Goal: Task Accomplishment & Management: Manage account settings

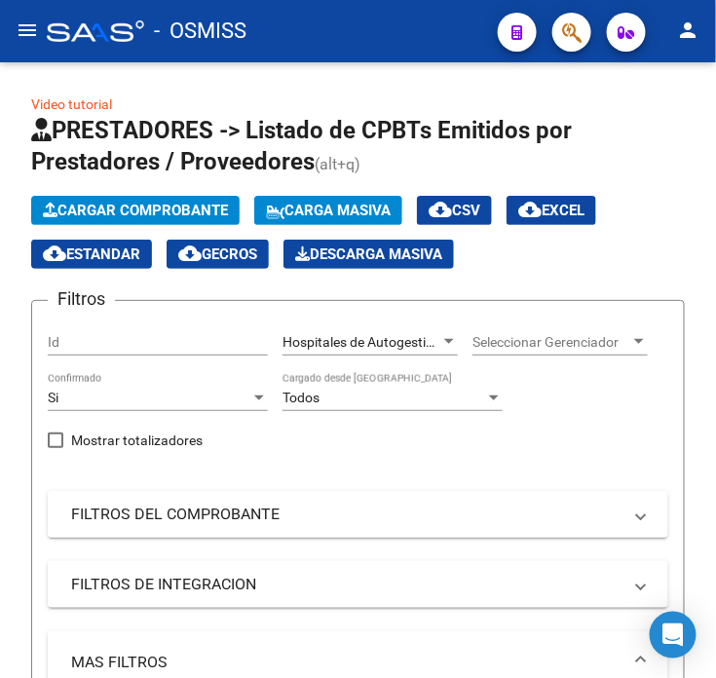
click at [103, 26] on div at bounding box center [95, 30] width 97 height 21
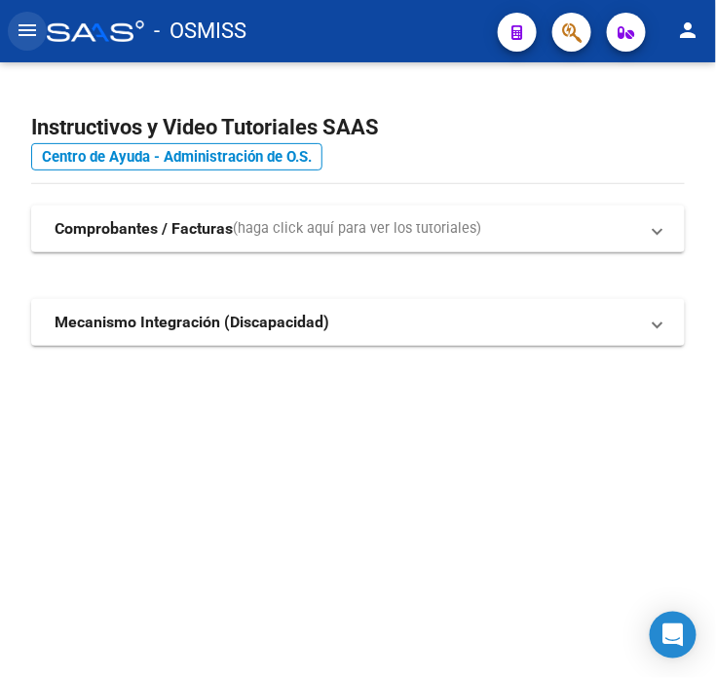
click at [30, 29] on mat-icon "menu" at bounding box center [27, 30] width 23 height 23
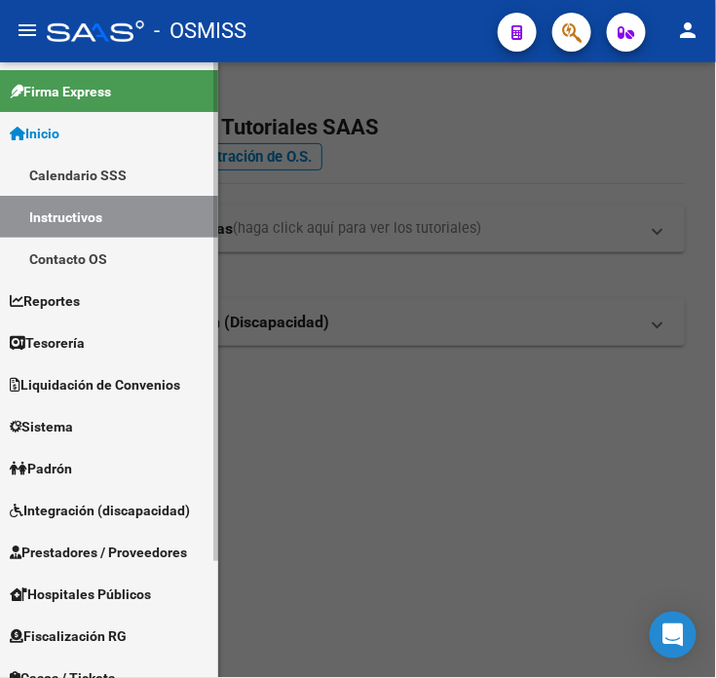
click at [75, 344] on span "Tesorería" at bounding box center [47, 342] width 75 height 21
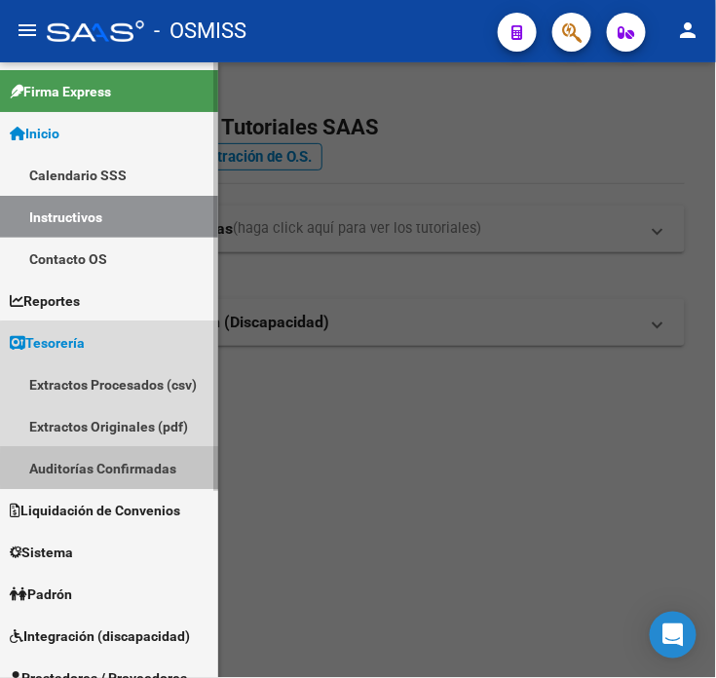
click at [146, 470] on link "Auditorías Confirmadas" at bounding box center [109, 468] width 218 height 42
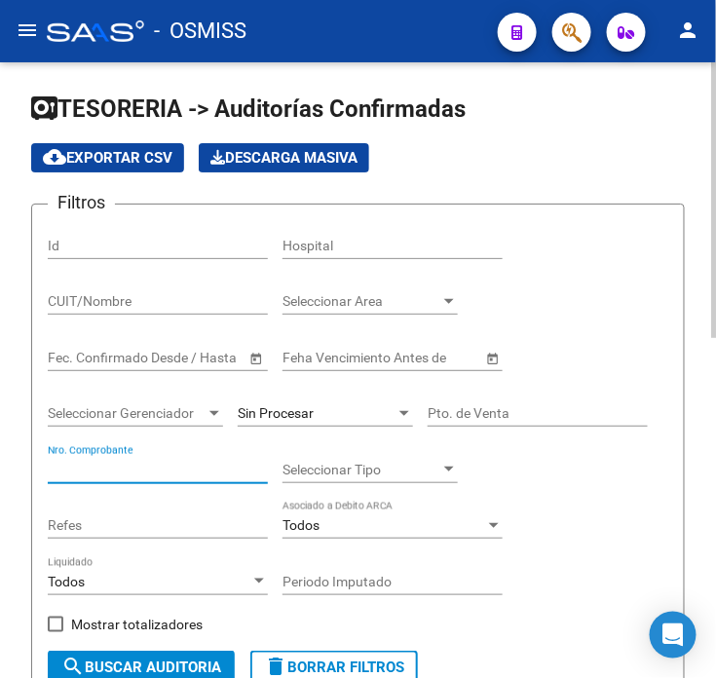
click at [203, 476] on input "Nro. Comprobante" at bounding box center [158, 470] width 220 height 17
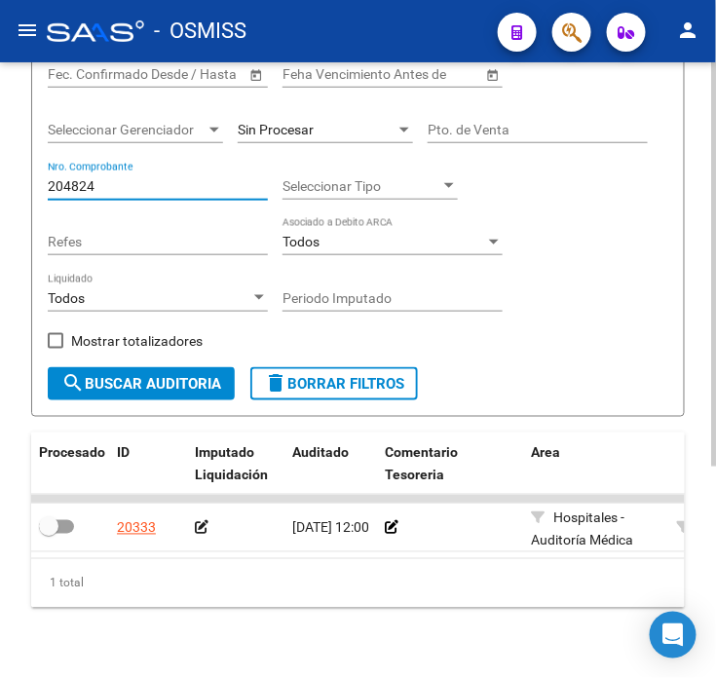
scroll to position [324, 0]
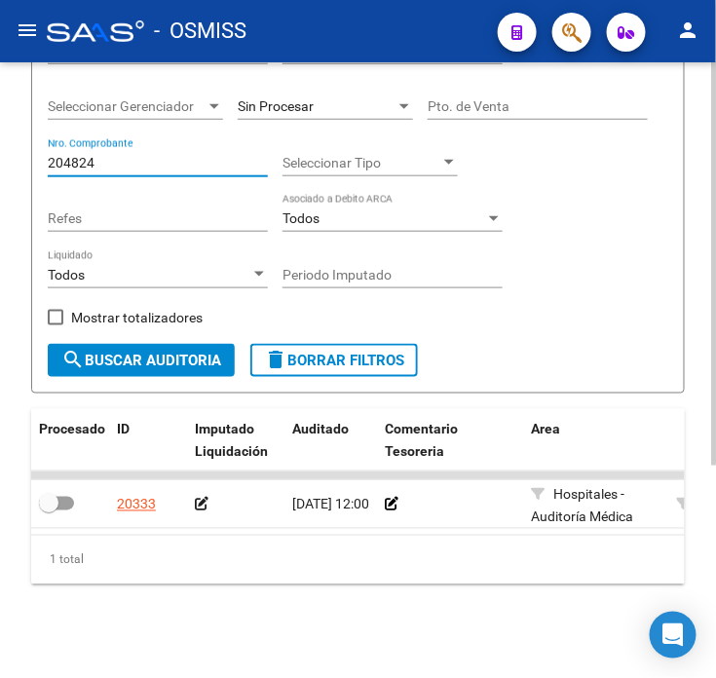
drag, startPoint x: 166, startPoint y: 154, endPoint x: 2, endPoint y: 159, distance: 163.8
click at [2, 159] on div "TESORERIA -> Auditorías Confirmadas cloud_download Exportar CSV Descarga Masiva…" at bounding box center [358, 216] width 716 height 923
drag, startPoint x: 98, startPoint y: 150, endPoint x: 73, endPoint y: 147, distance: 25.5
click at [73, 155] on input "204823" at bounding box center [158, 163] width 220 height 17
type input "204633"
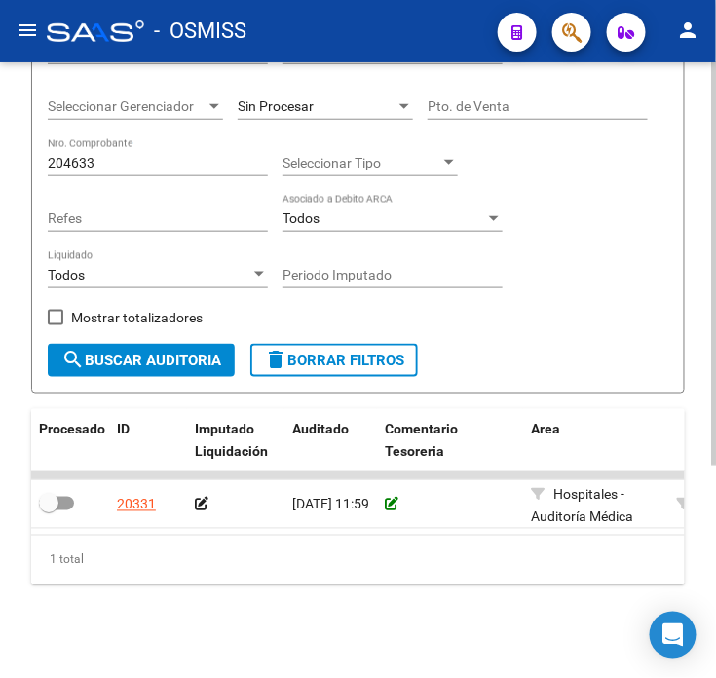
click at [390, 498] on icon at bounding box center [392, 505] width 14 height 14
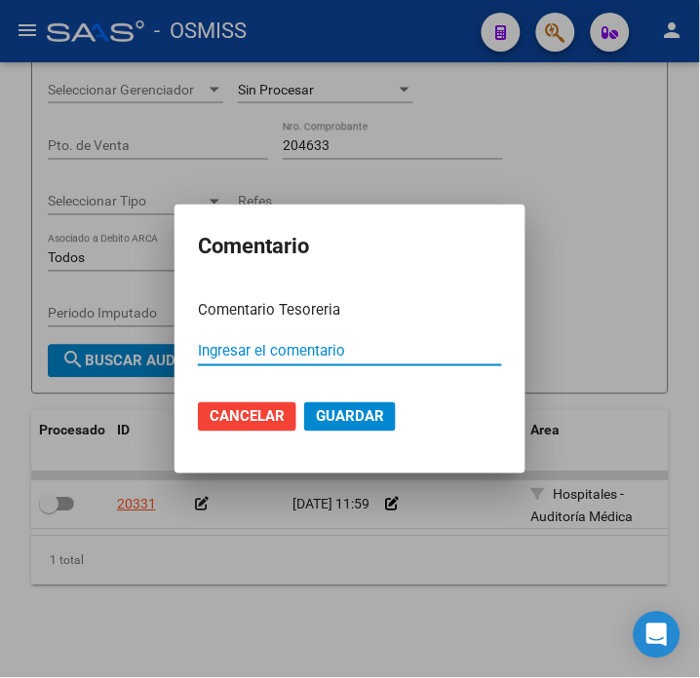
paste input "100078987"
type input "100078987 [DATE]"
click at [371, 433] on mat-dialog-actions "Cancelar Guardar" at bounding box center [350, 417] width 304 height 66
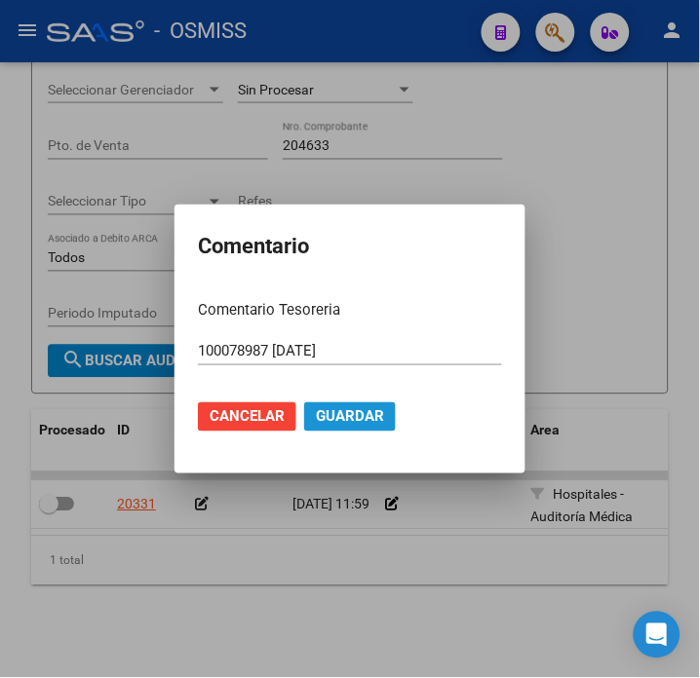
click at [371, 423] on span "Guardar" at bounding box center [350, 417] width 68 height 18
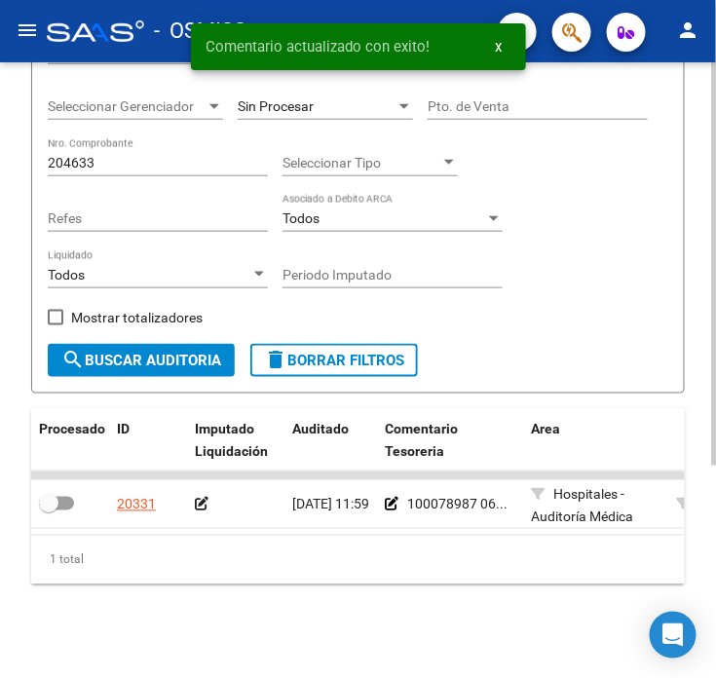
click at [207, 494] on div at bounding box center [236, 505] width 82 height 22
click at [205, 498] on icon at bounding box center [202, 505] width 14 height 14
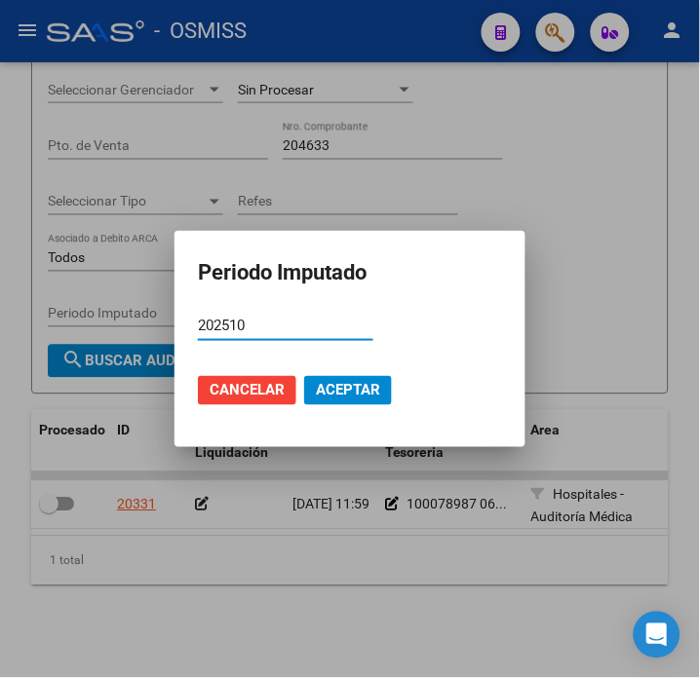
type input "202510"
click at [344, 393] on span "Aceptar" at bounding box center [348, 391] width 64 height 18
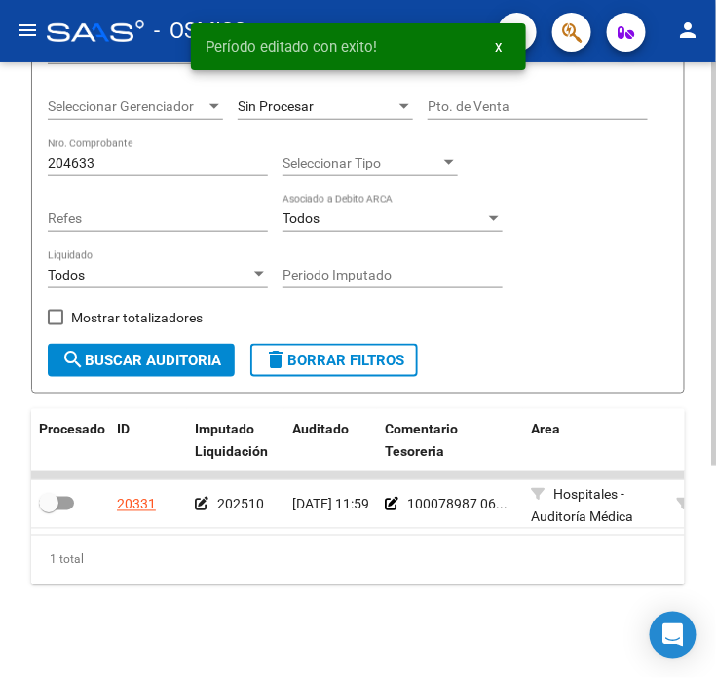
click at [68, 497] on span at bounding box center [56, 504] width 35 height 14
click at [49, 511] on input "checkbox" at bounding box center [48, 511] width 1 height 1
checkbox input "true"
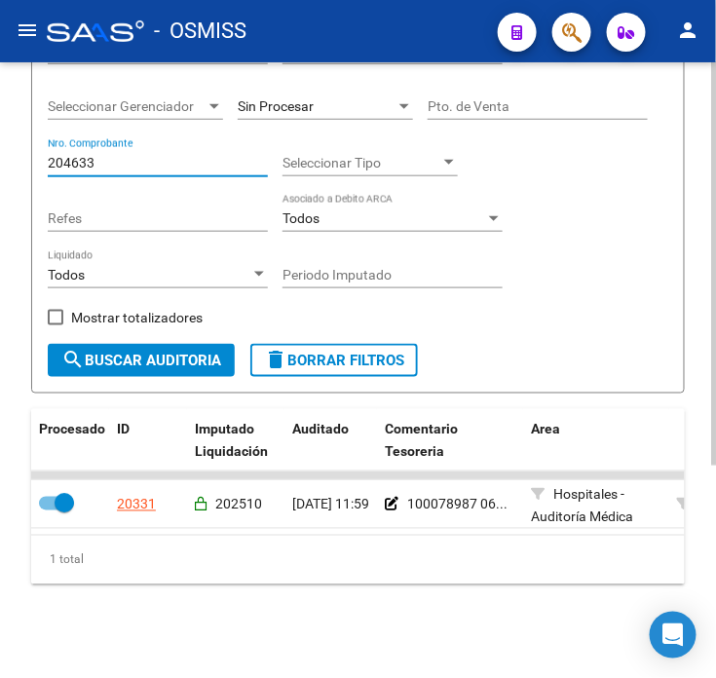
drag, startPoint x: 154, startPoint y: 151, endPoint x: 71, endPoint y: 143, distance: 83.2
click at [71, 155] on input "204633" at bounding box center [158, 163] width 220 height 17
type input "204733"
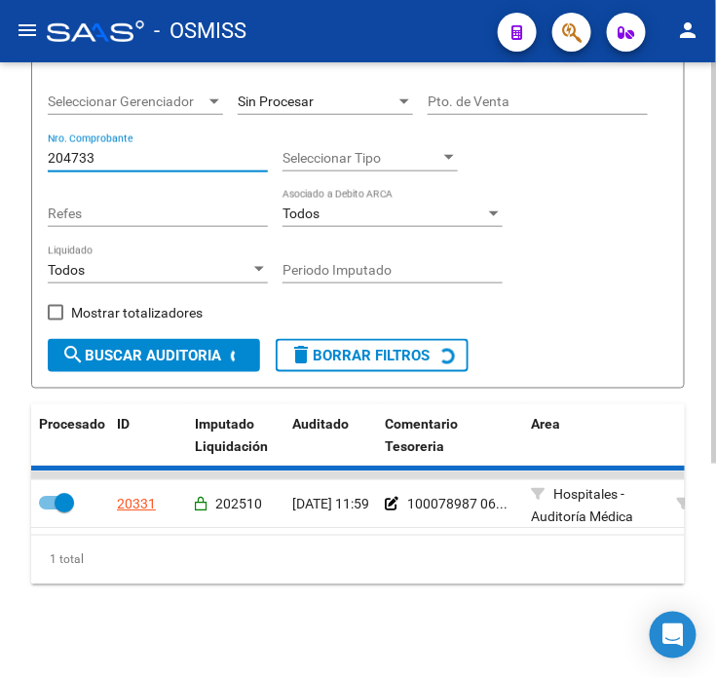
checkbox input "false"
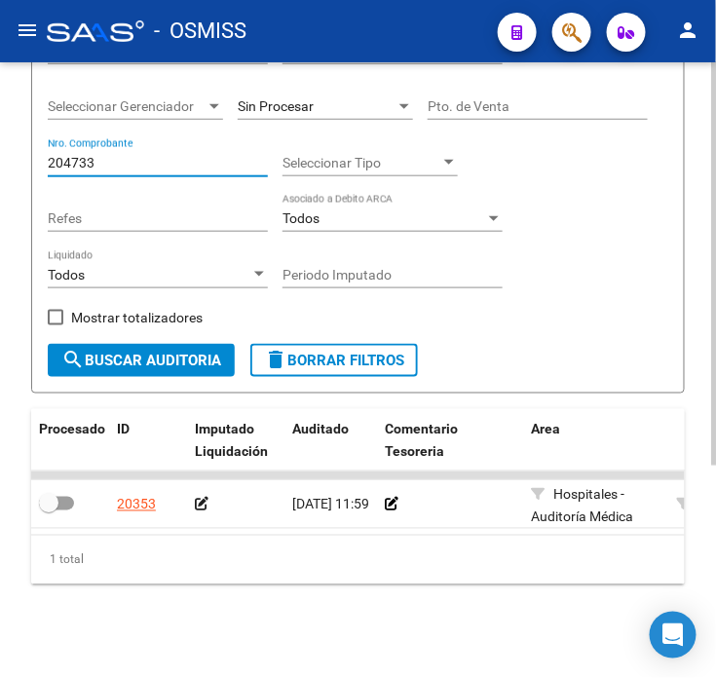
scroll to position [215, 0]
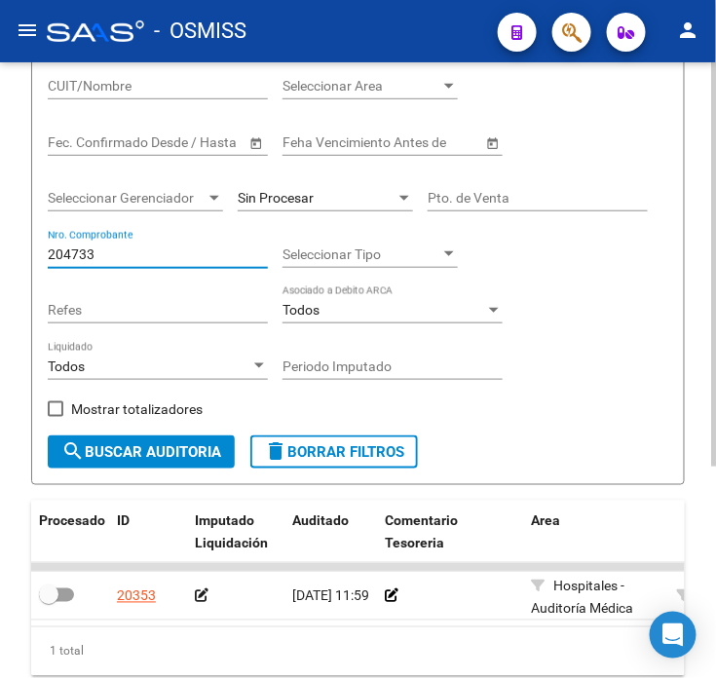
type input "204733"
click at [401, 600] on div at bounding box center [450, 597] width 131 height 22
click at [385, 592] on icon at bounding box center [392, 597] width 14 height 14
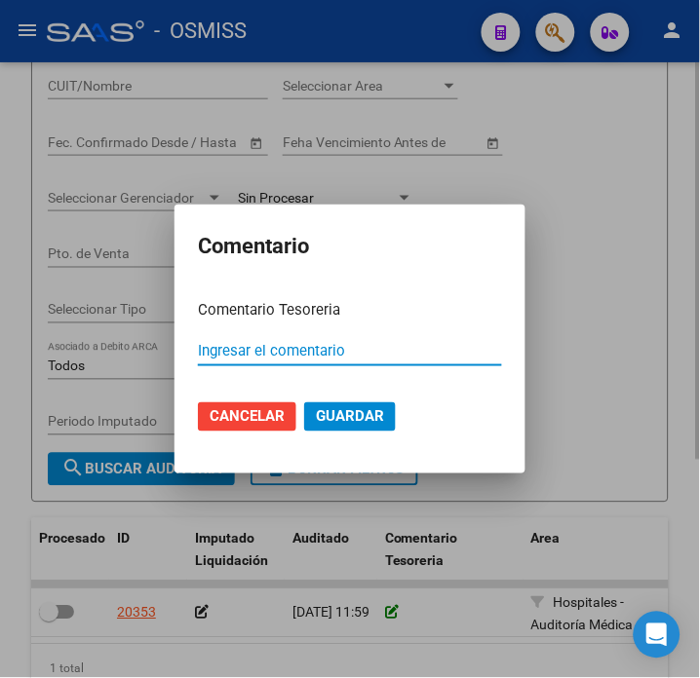
paste input "100078987"
type input "100078987 [DATE]"
click at [373, 337] on div "100078987 [DATE] Ingresar el comentario" at bounding box center [350, 350] width 304 height 29
click at [383, 349] on input "100078987 [DATE]" at bounding box center [350, 351] width 304 height 18
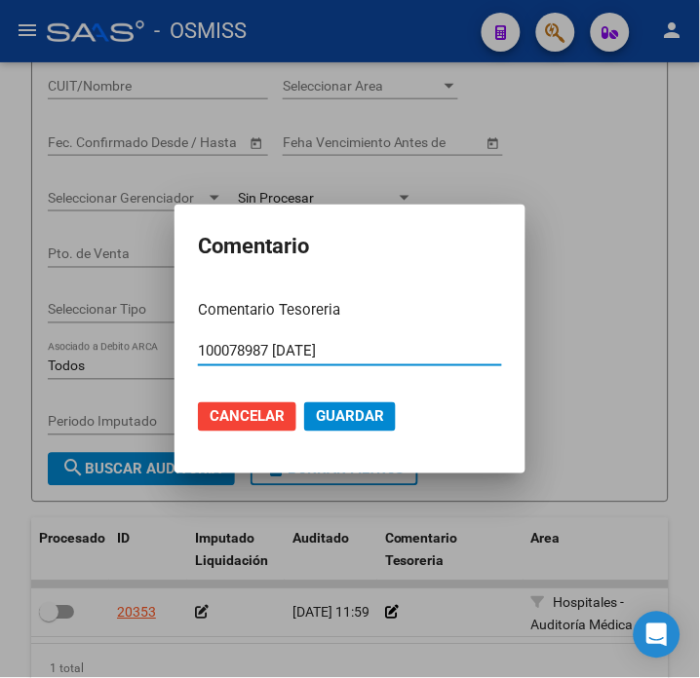
click at [383, 349] on input "100078987 [DATE]" at bounding box center [350, 351] width 304 height 18
click at [348, 402] on button "Guardar" at bounding box center [350, 416] width 92 height 29
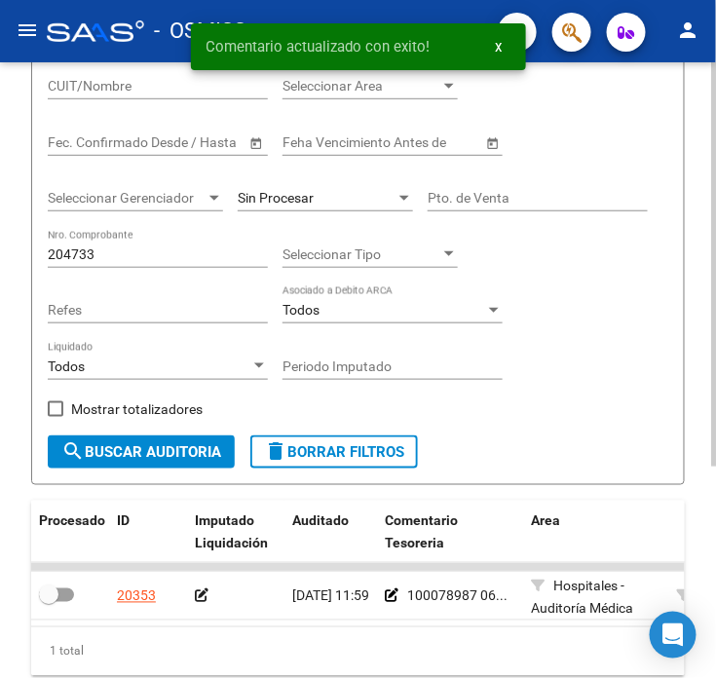
click at [202, 598] on icon at bounding box center [202, 597] width 14 height 14
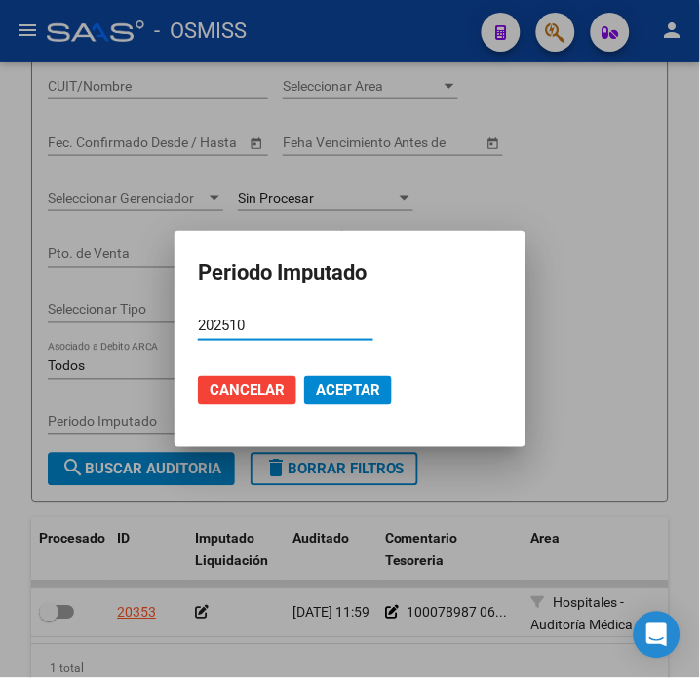
type input "202510"
click at [355, 388] on span "Aceptar" at bounding box center [348, 391] width 64 height 18
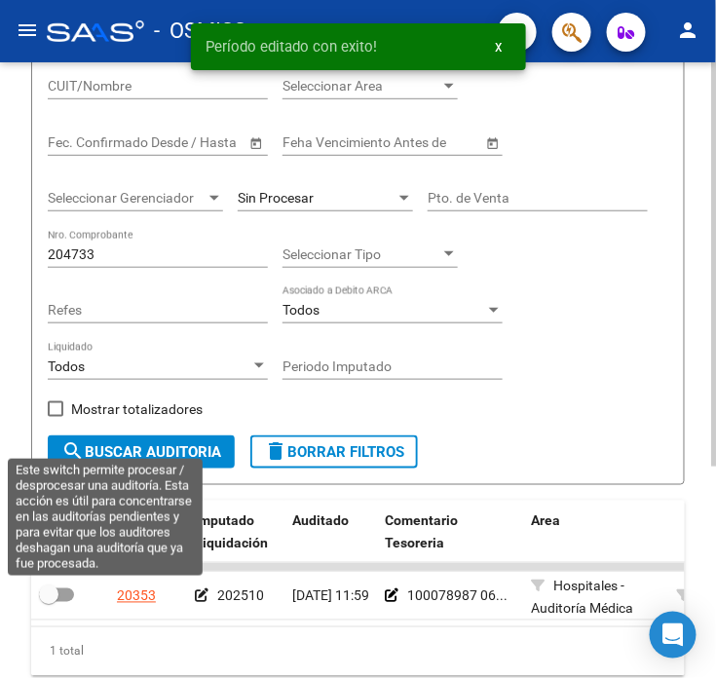
click at [66, 595] on span at bounding box center [56, 596] width 35 height 14
click at [49, 602] on input "checkbox" at bounding box center [48, 602] width 1 height 1
checkbox input "true"
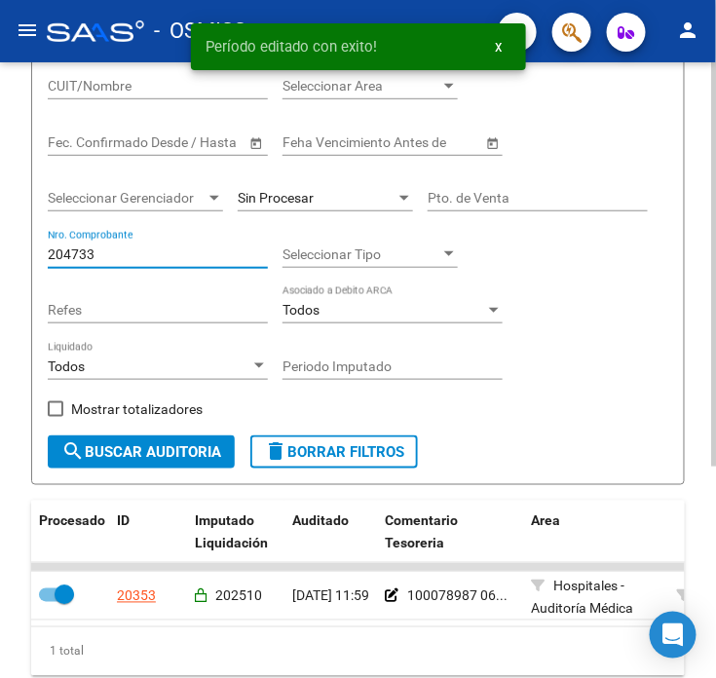
drag, startPoint x: 113, startPoint y: 261, endPoint x: 66, endPoint y: 256, distance: 47.0
click at [66, 256] on input "204733" at bounding box center [158, 255] width 220 height 17
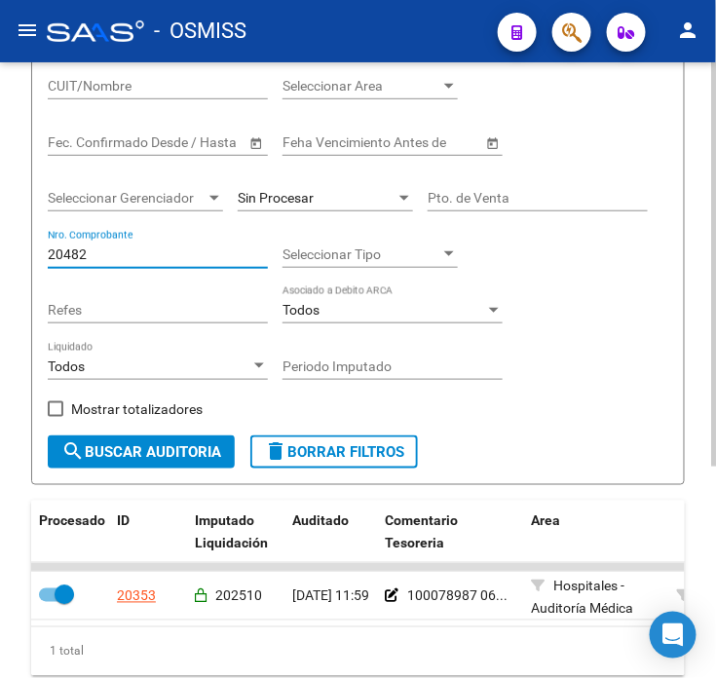
type input "204823"
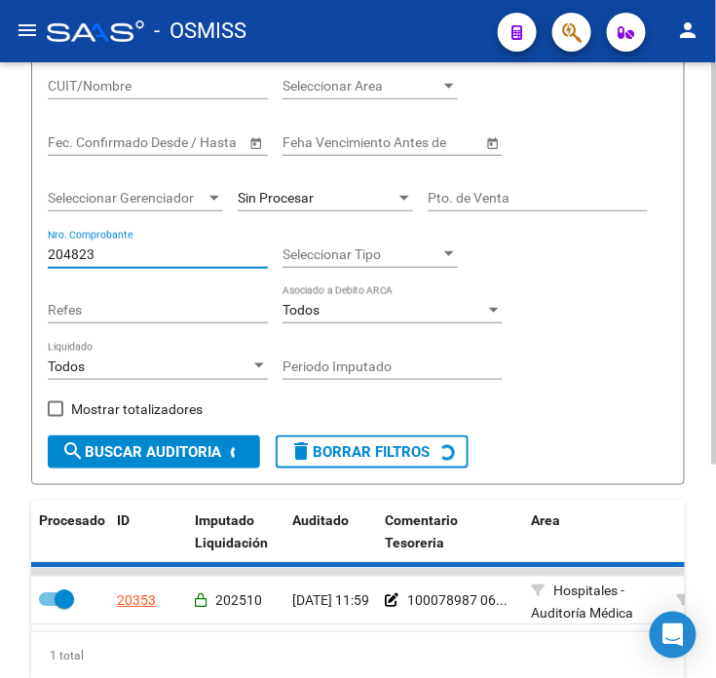
checkbox input "false"
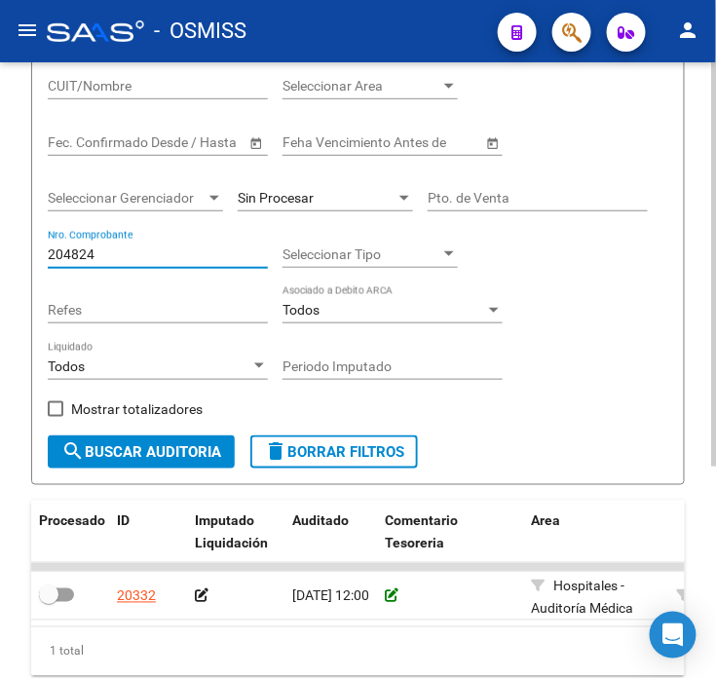
type input "204824"
click at [385, 590] on icon at bounding box center [392, 597] width 14 height 14
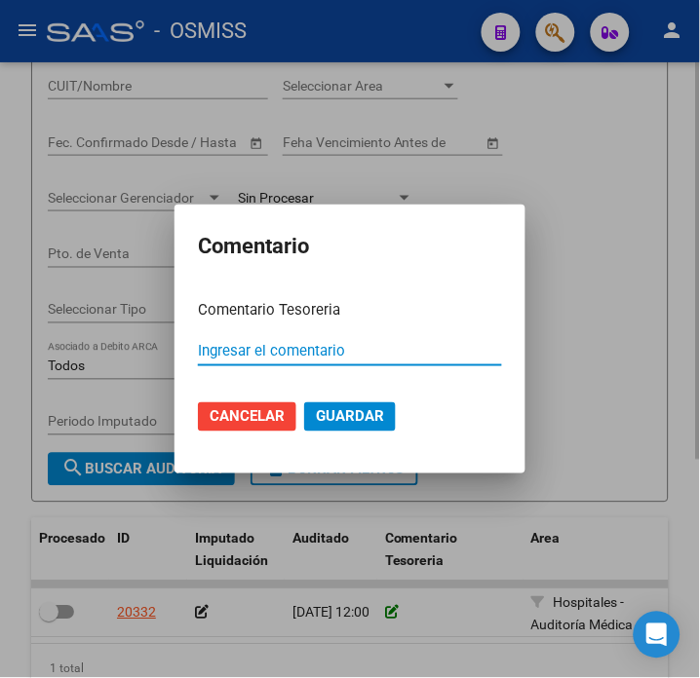
paste input "100078987 [DATE]"
type input "100078987 [DATE]"
click at [385, 422] on button "Guardar" at bounding box center [350, 416] width 92 height 29
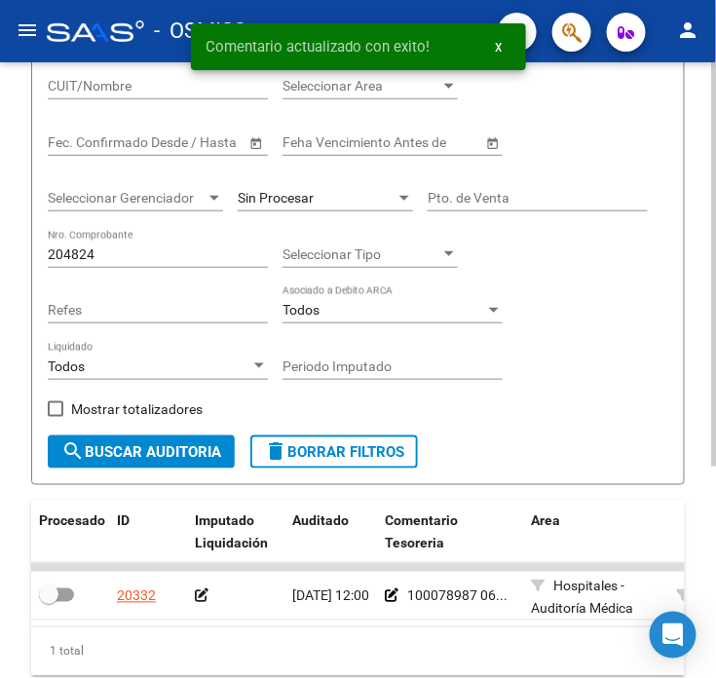
click at [195, 592] on icon at bounding box center [202, 597] width 14 height 14
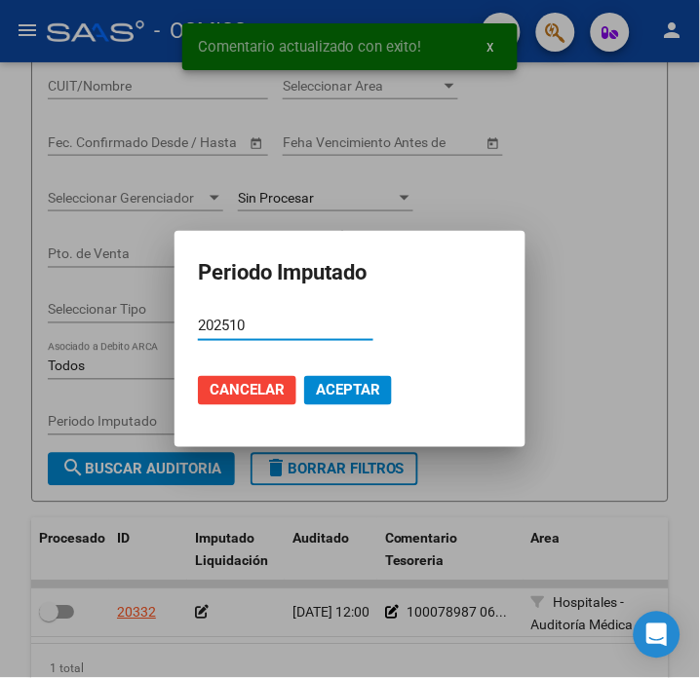
type input "202510"
click at [356, 372] on mat-dialog-actions "Cancelar Aceptar" at bounding box center [350, 391] width 304 height 66
click at [356, 383] on span "Aceptar" at bounding box center [348, 391] width 64 height 18
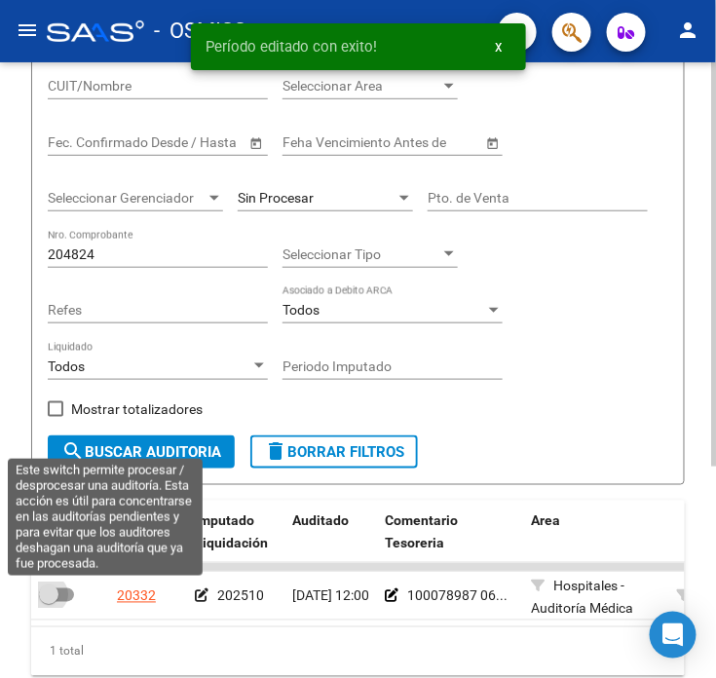
click at [62, 596] on span at bounding box center [56, 596] width 35 height 14
click at [49, 602] on input "checkbox" at bounding box center [48, 602] width 1 height 1
checkbox input "true"
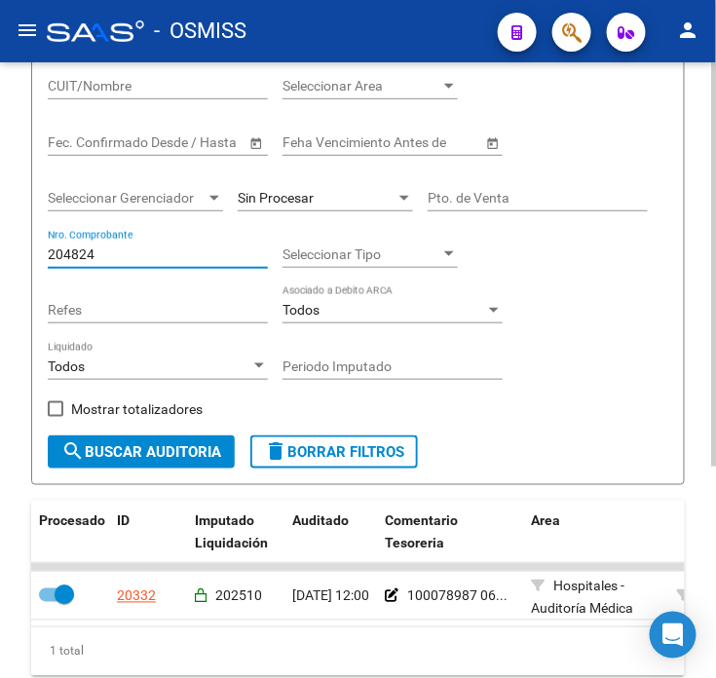
click at [120, 257] on input "204824" at bounding box center [158, 255] width 220 height 17
type input "204825"
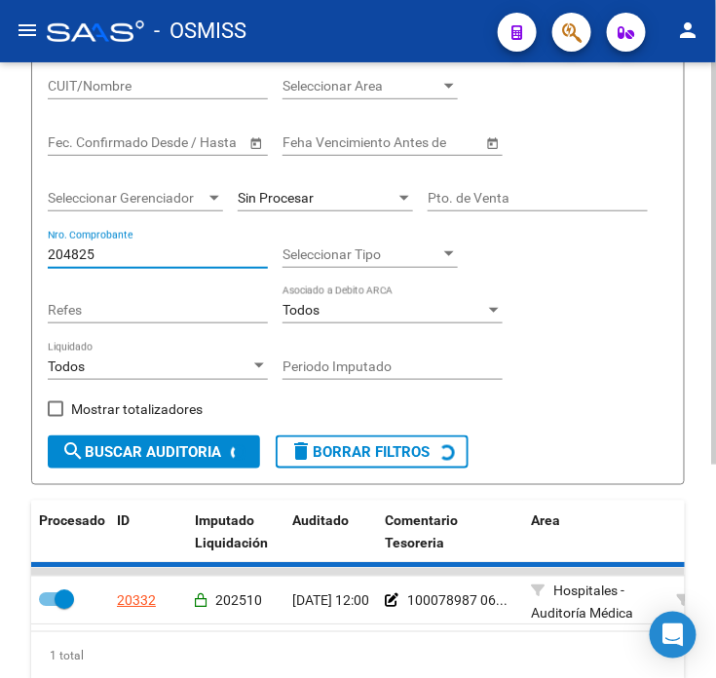
checkbox input "false"
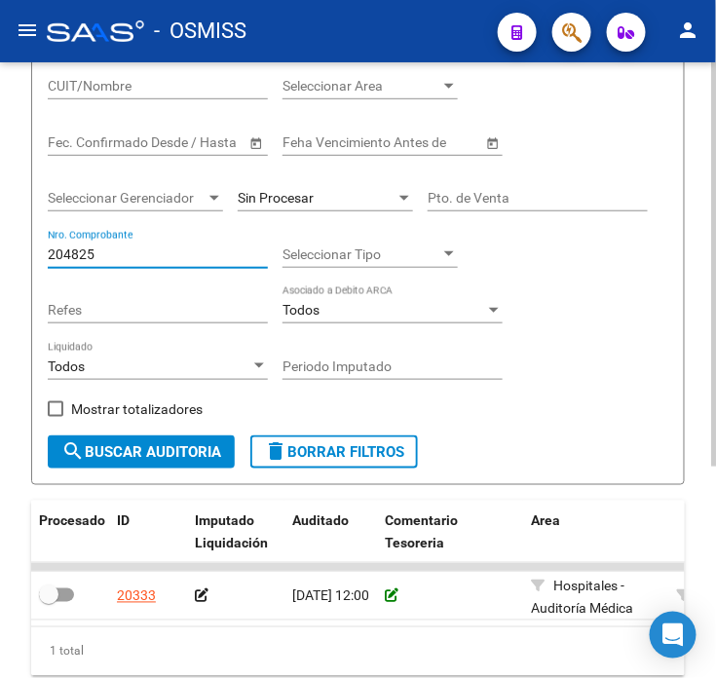
type input "204825"
click at [390, 596] on icon at bounding box center [392, 597] width 14 height 14
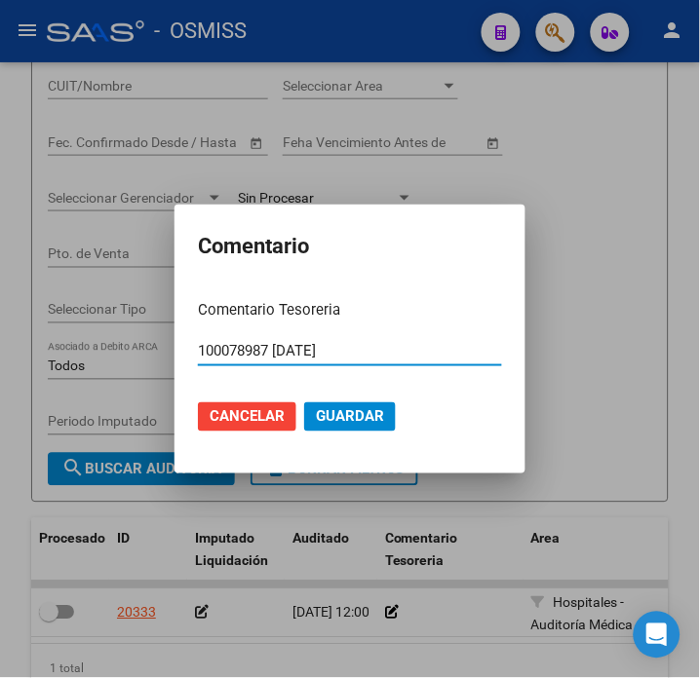
type input "100078987 [DATE]"
click at [343, 419] on span "Guardar" at bounding box center [350, 417] width 68 height 18
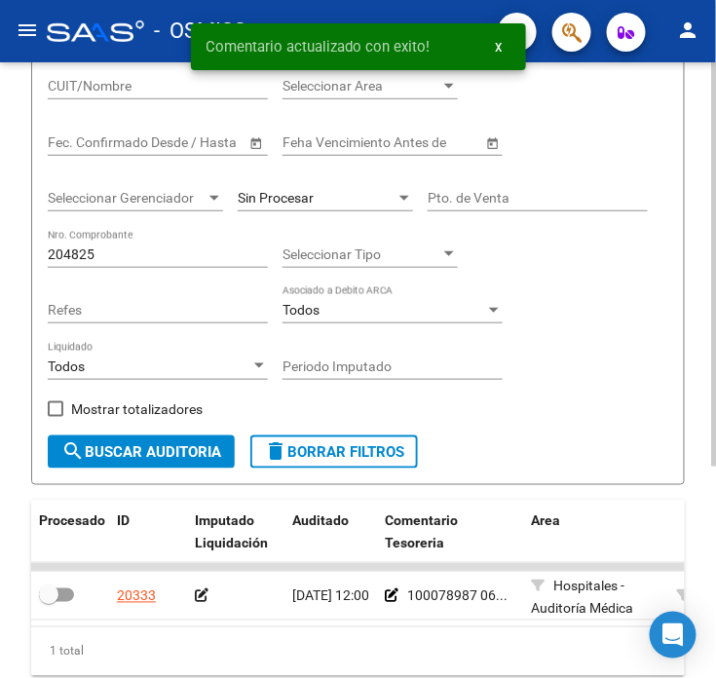
click at [200, 598] on icon at bounding box center [202, 597] width 14 height 14
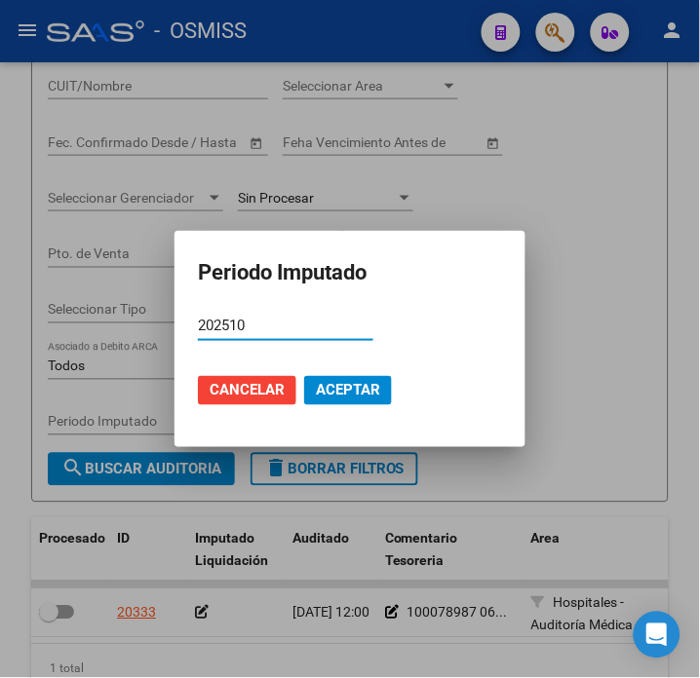
type input "202510"
click at [368, 400] on span "Aceptar" at bounding box center [348, 391] width 64 height 18
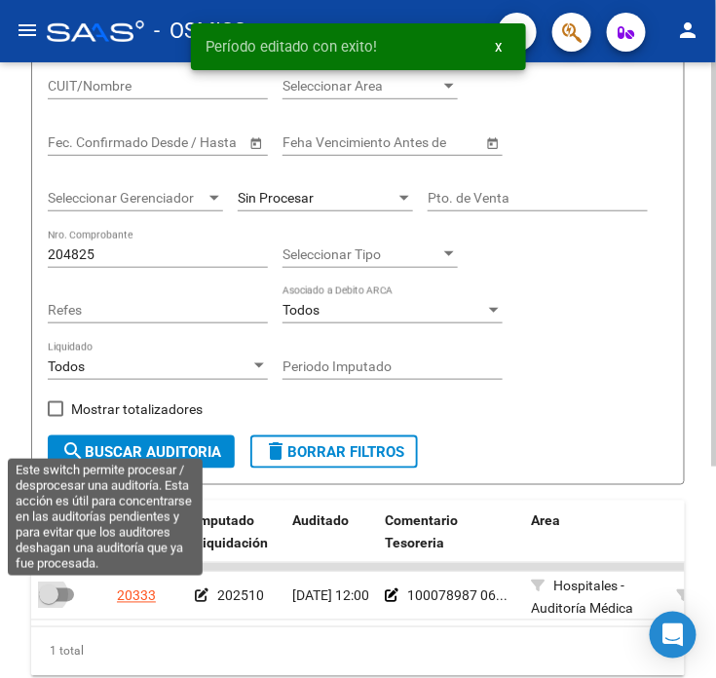
click at [66, 600] on span at bounding box center [56, 596] width 35 height 14
click at [49, 602] on input "checkbox" at bounding box center [48, 602] width 1 height 1
checkbox input "true"
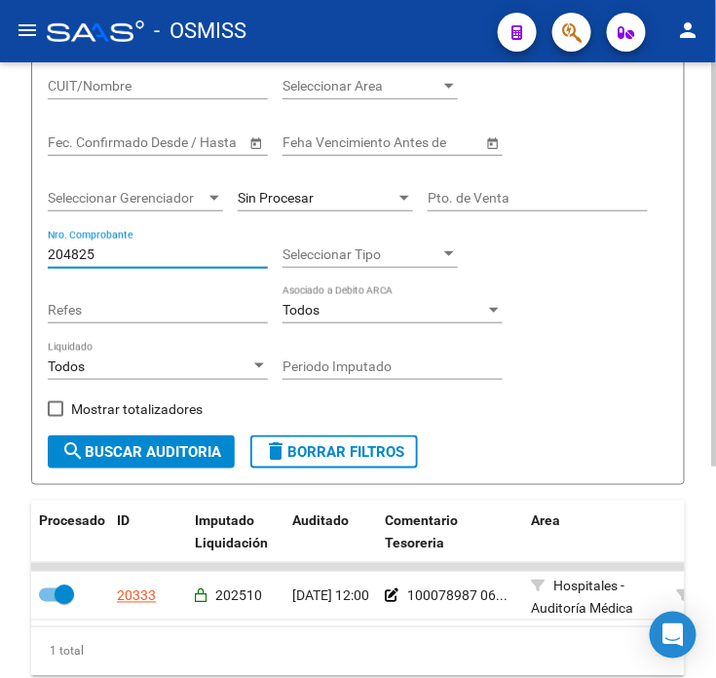
click at [127, 259] on input "204825" at bounding box center [158, 255] width 220 height 17
type input "204827"
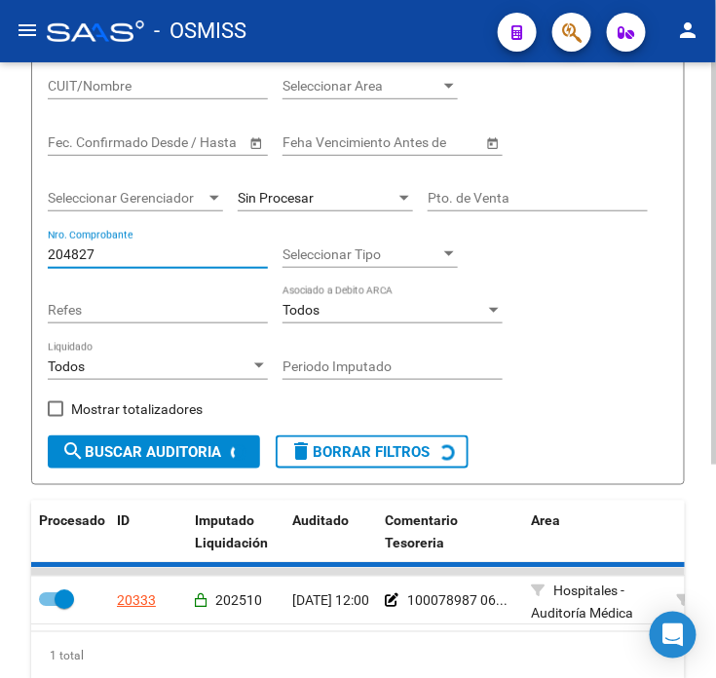
checkbox input "false"
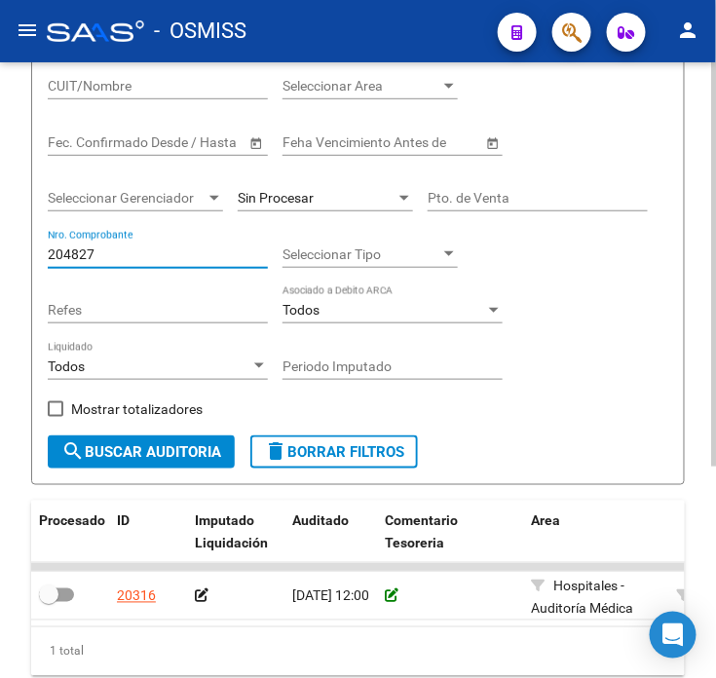
type input "204827"
click at [388, 600] on icon at bounding box center [392, 597] width 14 height 14
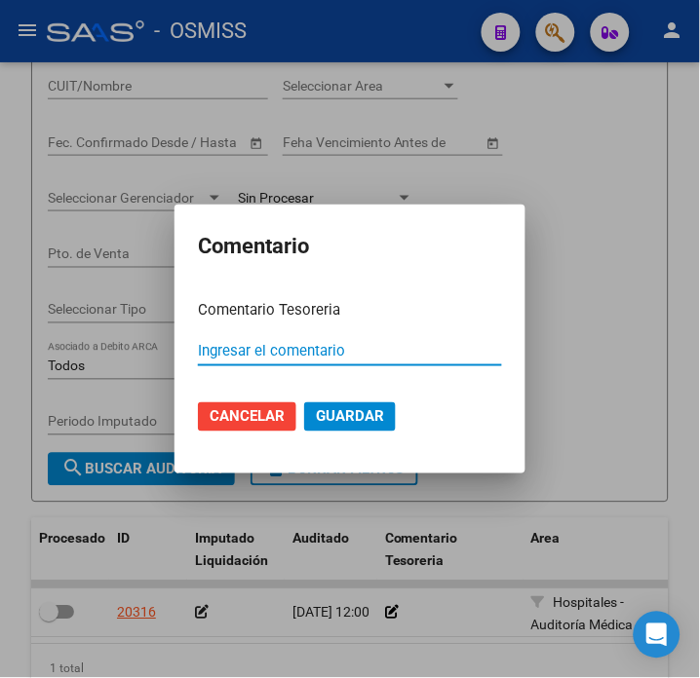
paste input "100078987 [DATE]"
type input "100078987 [DATE]"
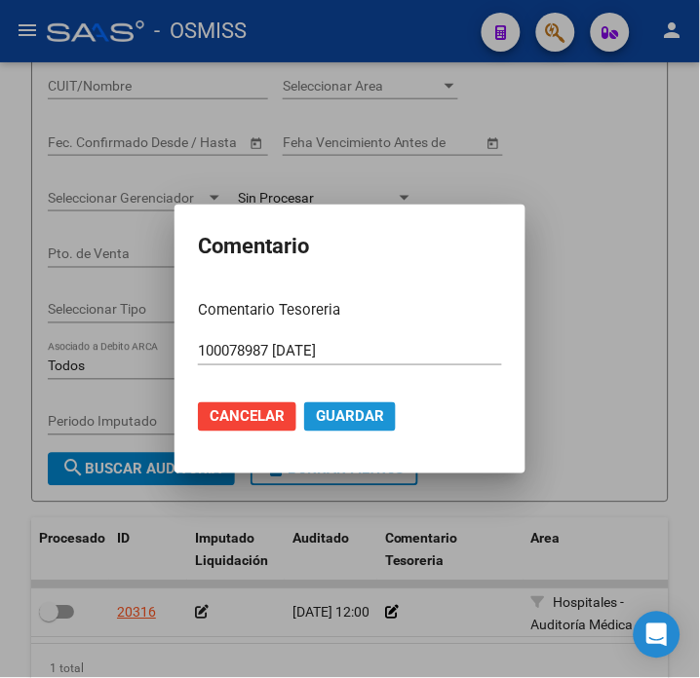
click at [347, 429] on button "Guardar" at bounding box center [350, 416] width 92 height 29
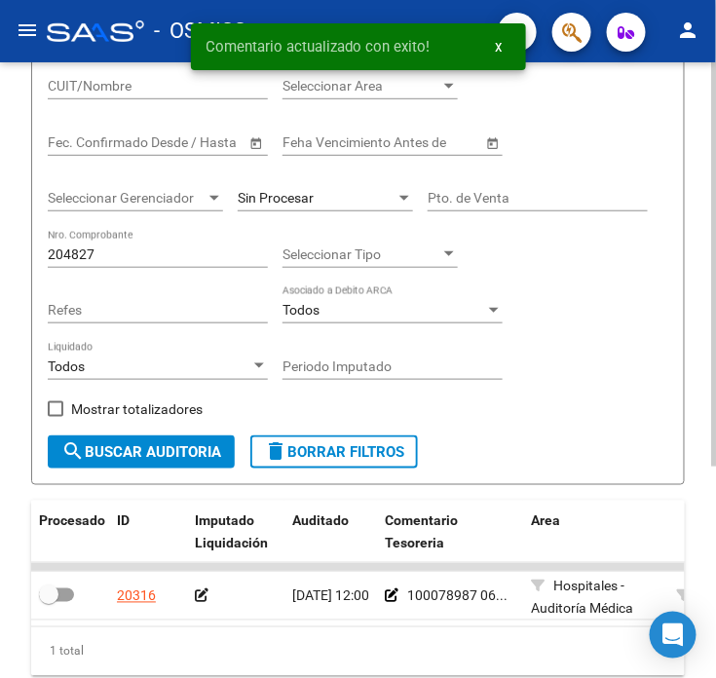
click at [201, 595] on icon at bounding box center [202, 597] width 14 height 14
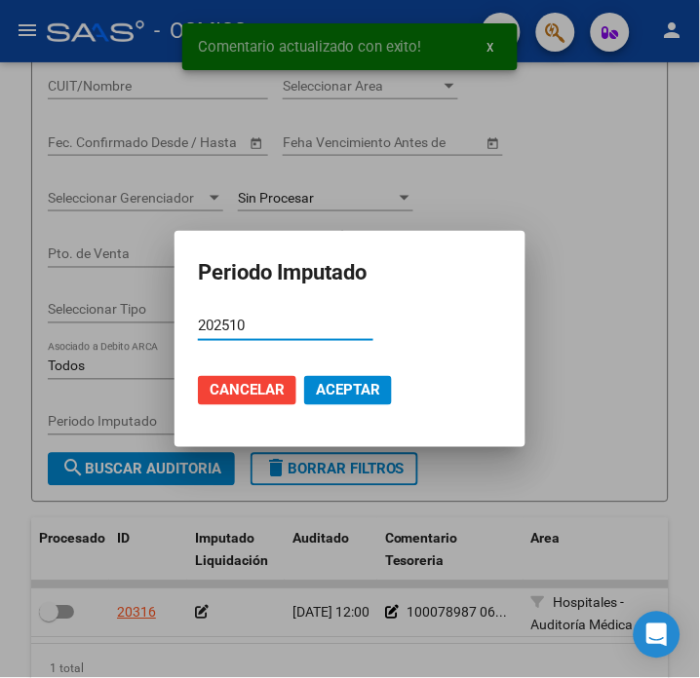
type input "202510"
click at [357, 397] on span "Aceptar" at bounding box center [348, 391] width 64 height 18
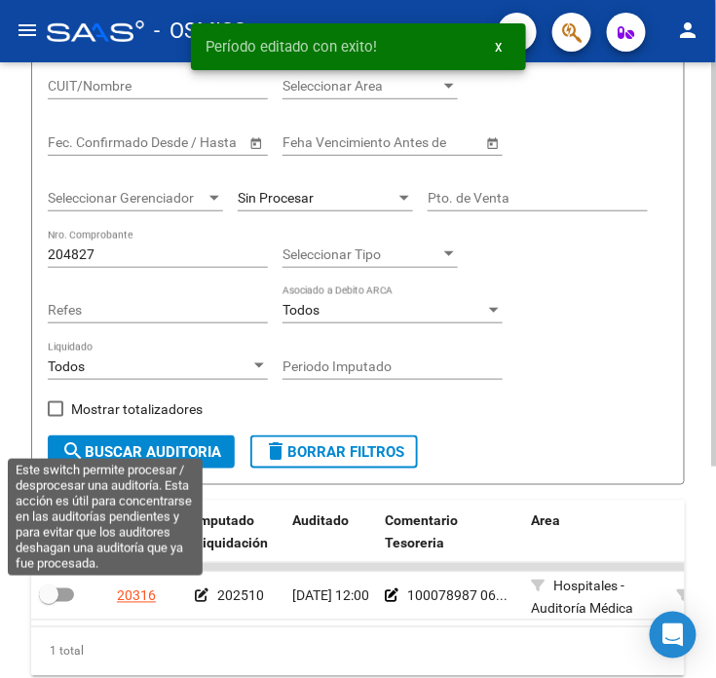
click at [55, 594] on span at bounding box center [48, 595] width 19 height 19
click at [49, 602] on input "checkbox" at bounding box center [48, 602] width 1 height 1
checkbox input "true"
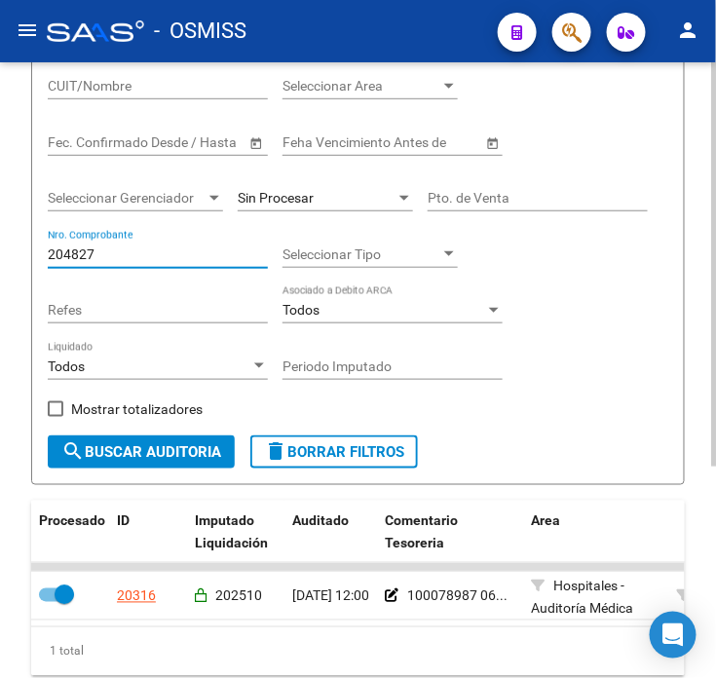
click at [172, 258] on input "204827" at bounding box center [158, 255] width 220 height 17
type input "204831"
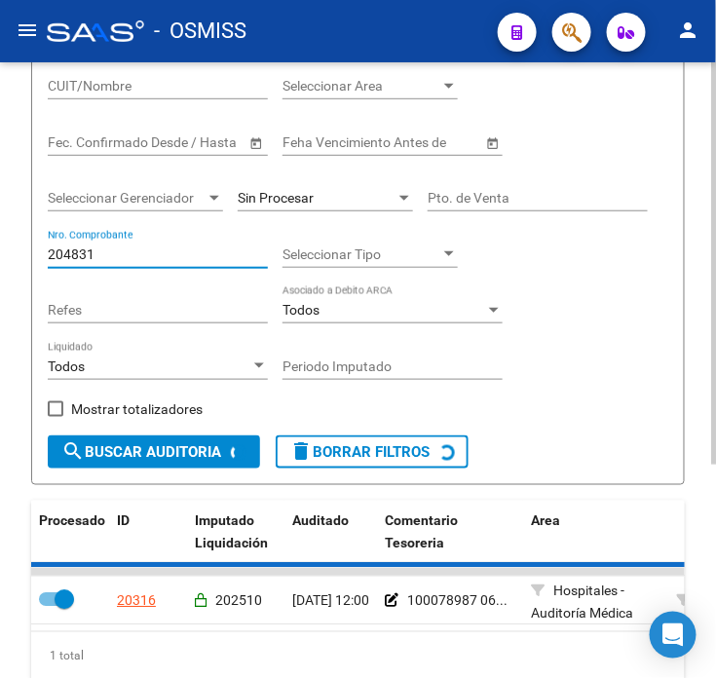
checkbox input "false"
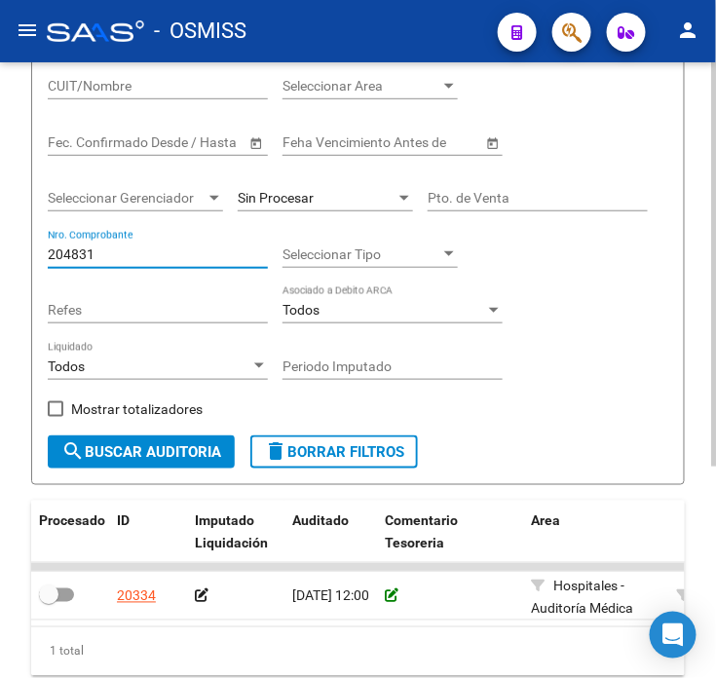
type input "204831"
click at [394, 598] on icon at bounding box center [392, 597] width 14 height 14
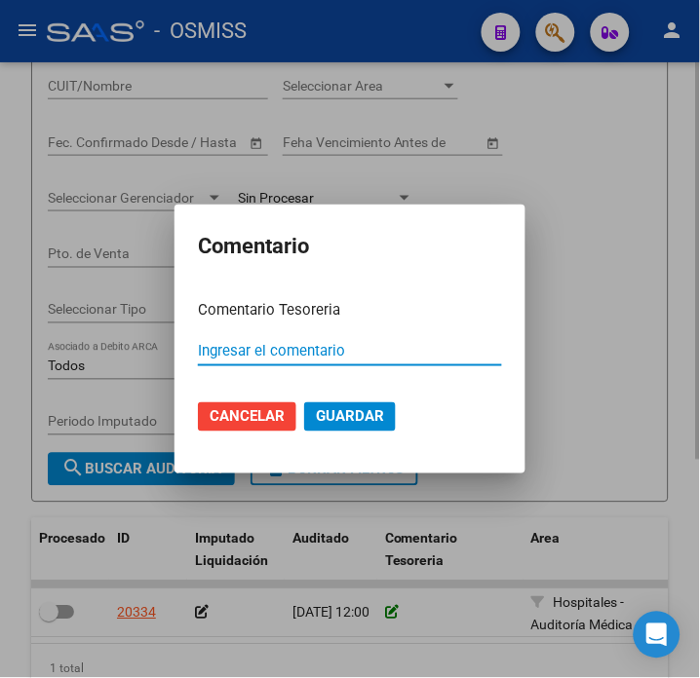
paste input "100078987 [DATE]"
type input "100078987 [DATE]"
click at [366, 413] on span "Guardar" at bounding box center [350, 417] width 68 height 18
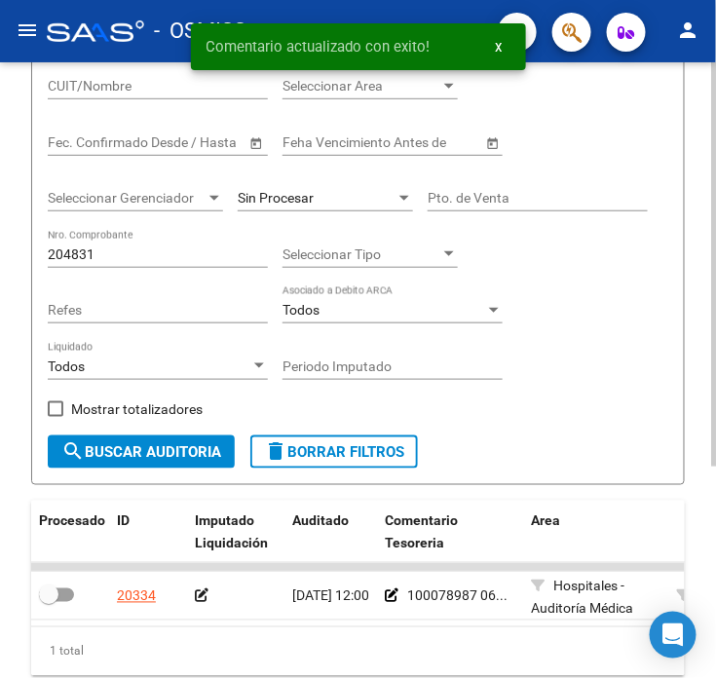
click at [205, 599] on icon at bounding box center [202, 597] width 14 height 14
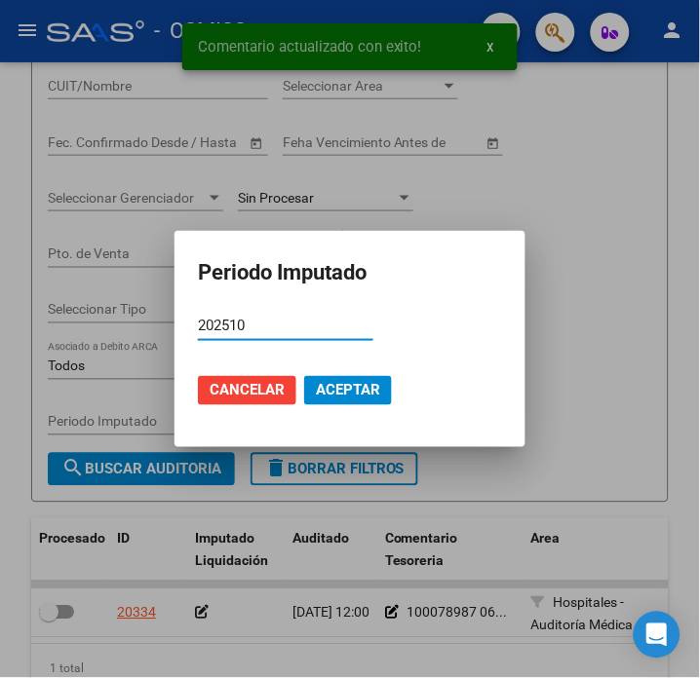
type input "202510"
click at [354, 394] on span "Aceptar" at bounding box center [348, 391] width 64 height 18
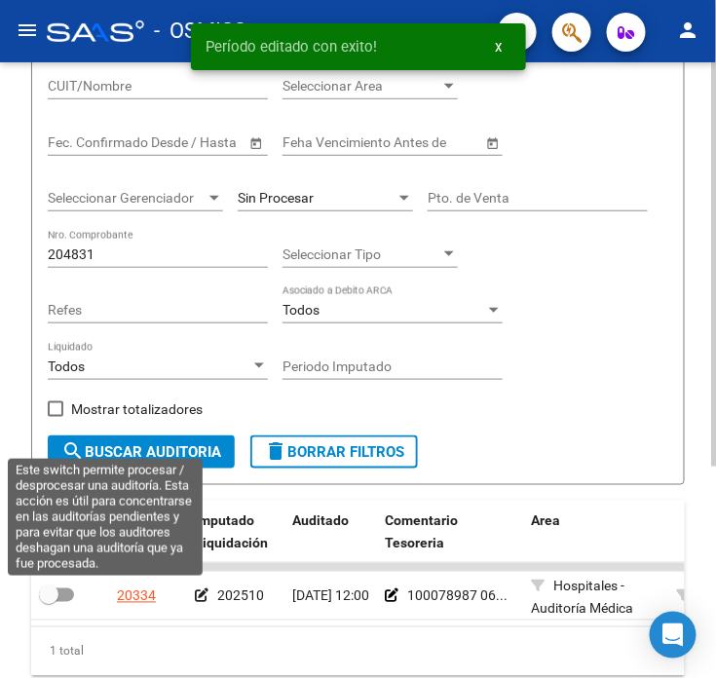
click at [69, 592] on span at bounding box center [56, 596] width 35 height 14
click at [49, 602] on input "checkbox" at bounding box center [48, 602] width 1 height 1
checkbox input "true"
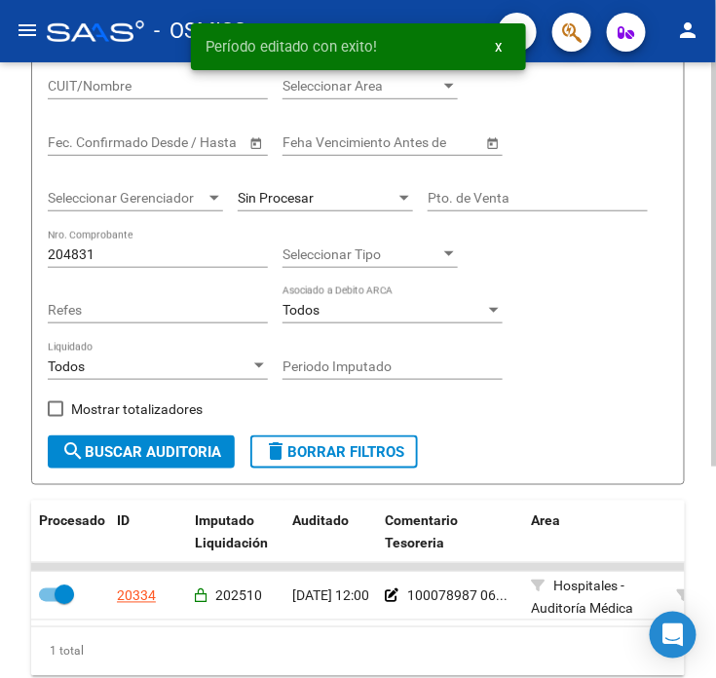
click at [148, 256] on input "204831" at bounding box center [158, 255] width 220 height 17
type input "204838"
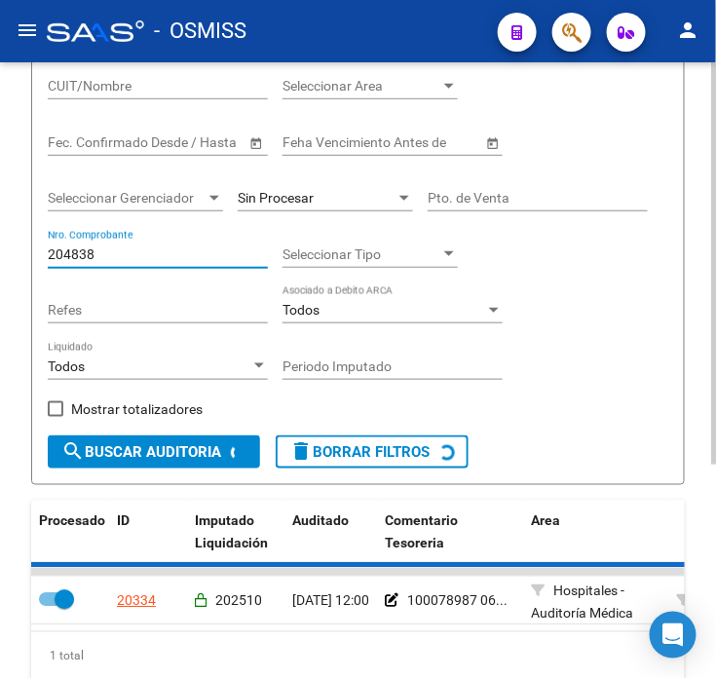
checkbox input "false"
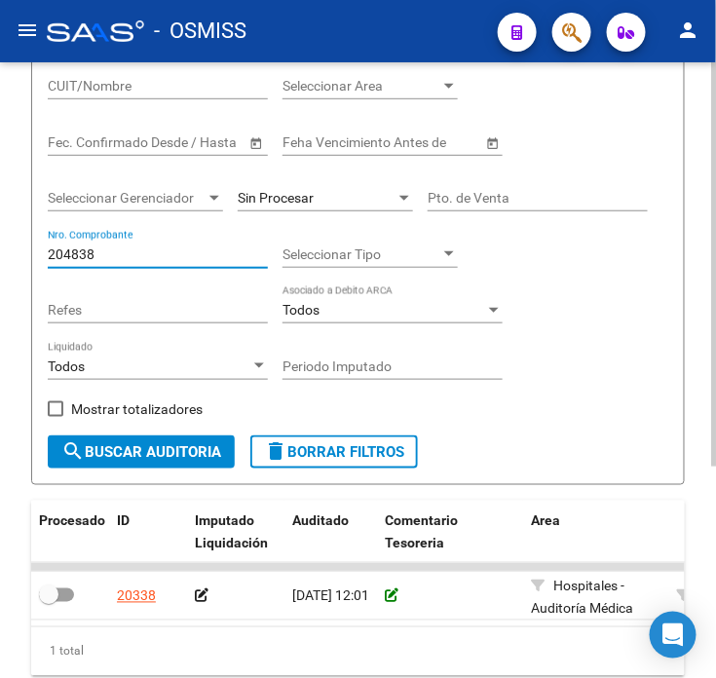
type input "204838"
click at [390, 595] on icon at bounding box center [392, 597] width 14 height 14
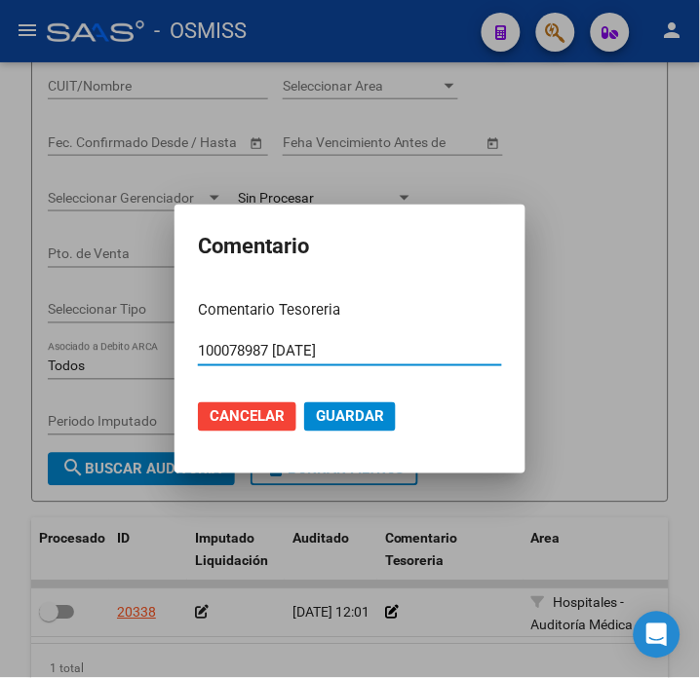
type input "100078987 [DATE]"
click at [356, 421] on span "Guardar" at bounding box center [350, 417] width 68 height 18
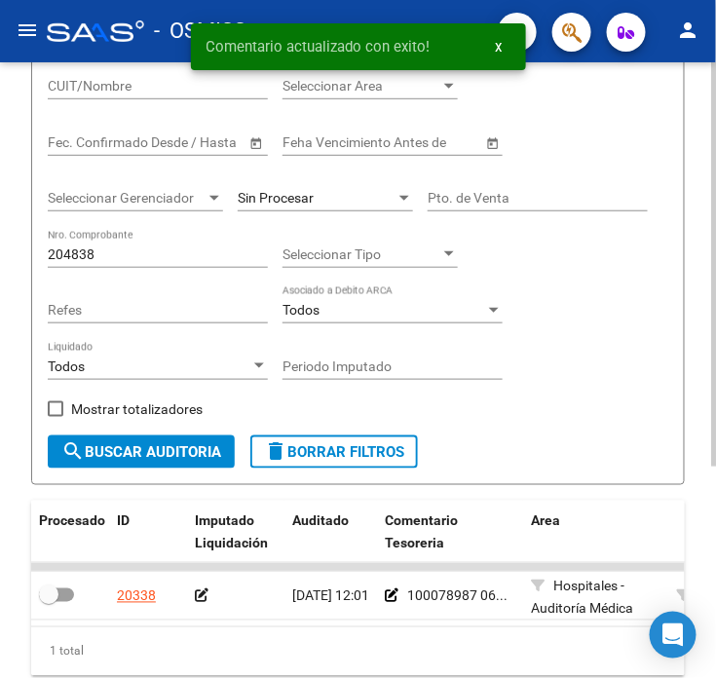
click at [202, 601] on icon at bounding box center [202, 597] width 14 height 14
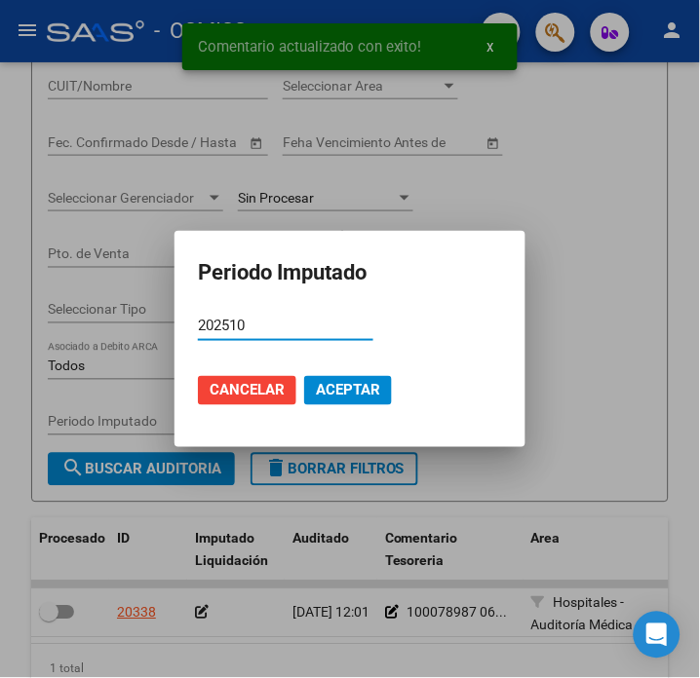
type input "202510"
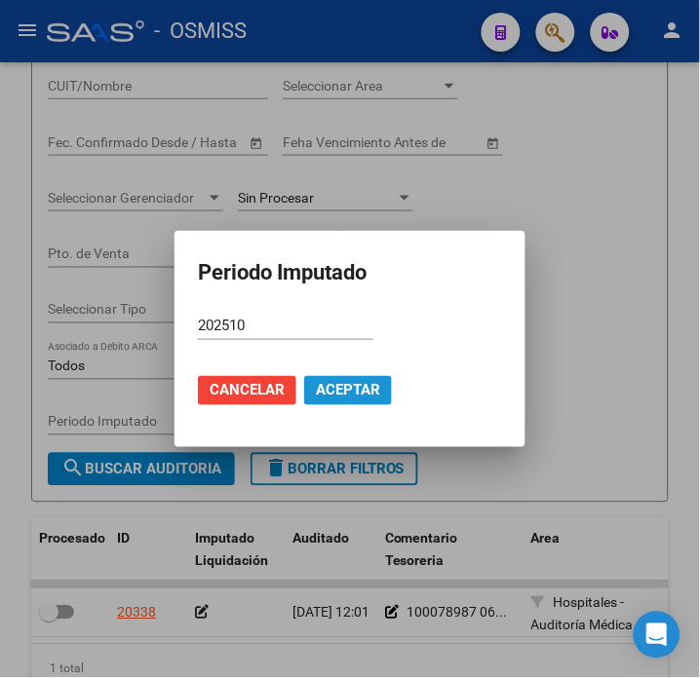
click at [351, 384] on span "Aceptar" at bounding box center [348, 391] width 64 height 18
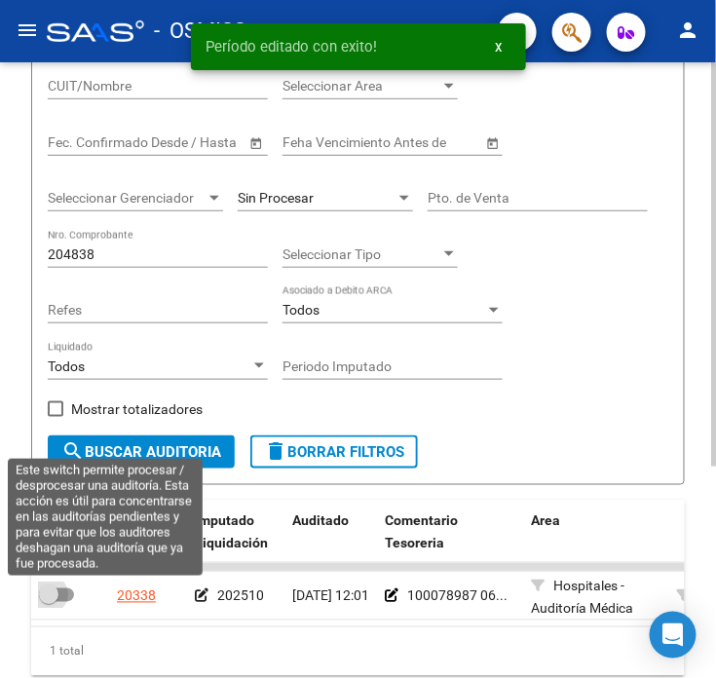
click at [68, 597] on span at bounding box center [56, 596] width 35 height 14
click at [49, 602] on input "checkbox" at bounding box center [48, 602] width 1 height 1
checkbox input "true"
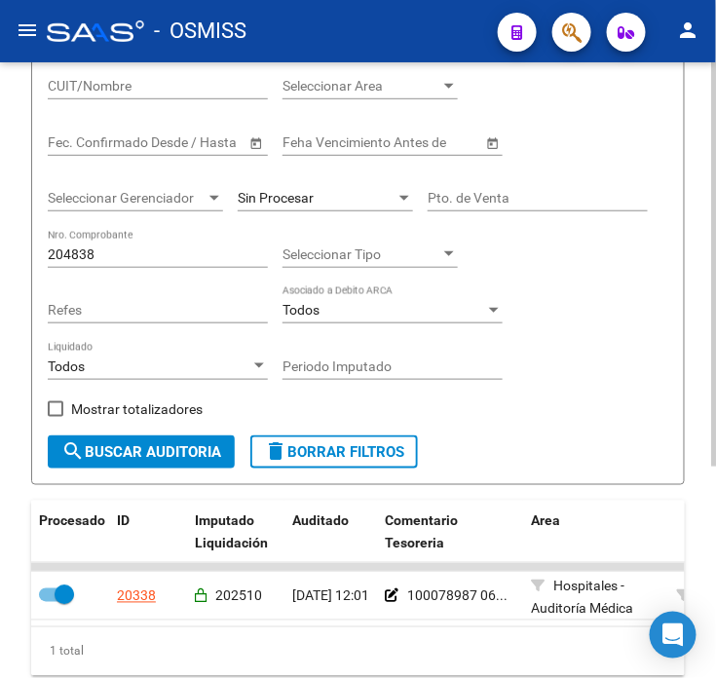
click at [159, 256] on input "204838" at bounding box center [158, 255] width 220 height 17
type input "204841"
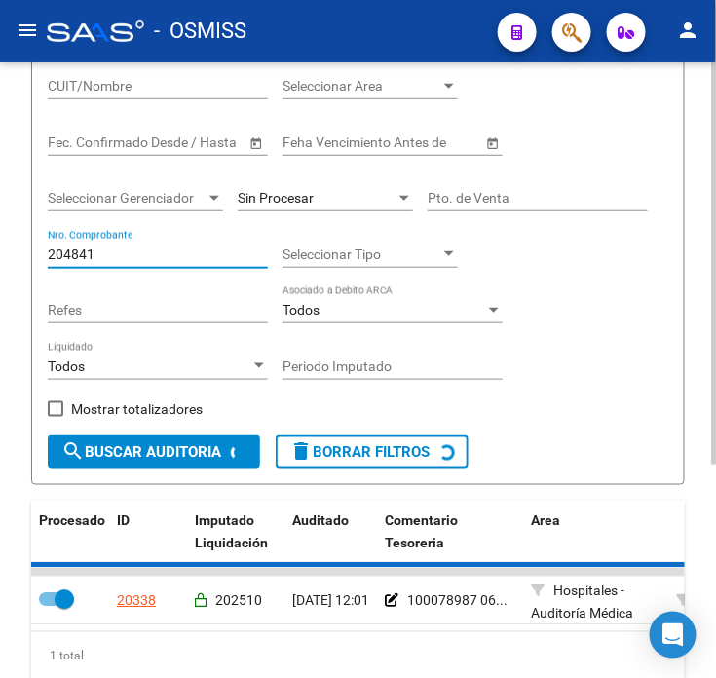
checkbox input "false"
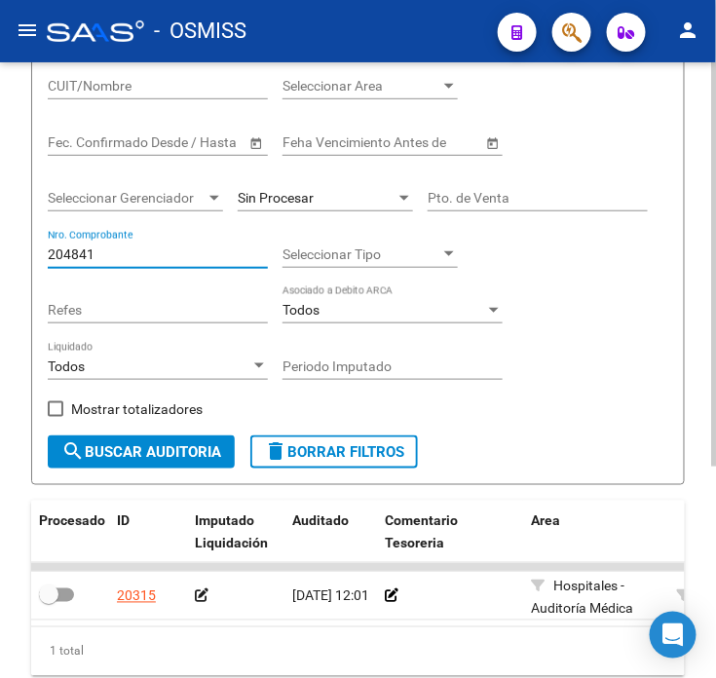
type input "204841"
click at [397, 600] on div at bounding box center [450, 597] width 131 height 22
click at [396, 589] on app-comentario-tesoreria at bounding box center [392, 597] width 14 height 16
click at [385, 594] on icon at bounding box center [392, 597] width 14 height 14
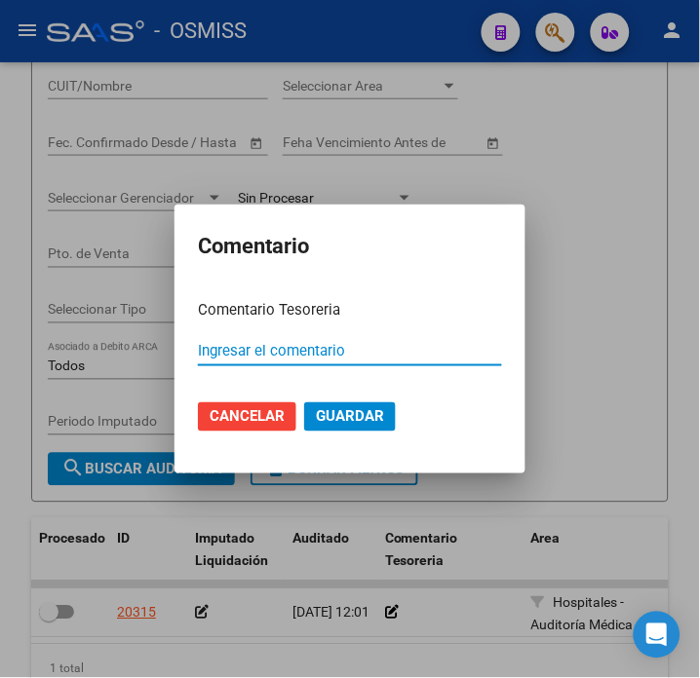
paste input "100078987 [DATE]"
type input "100078987 [DATE]"
click at [366, 419] on span "Guardar" at bounding box center [350, 417] width 68 height 18
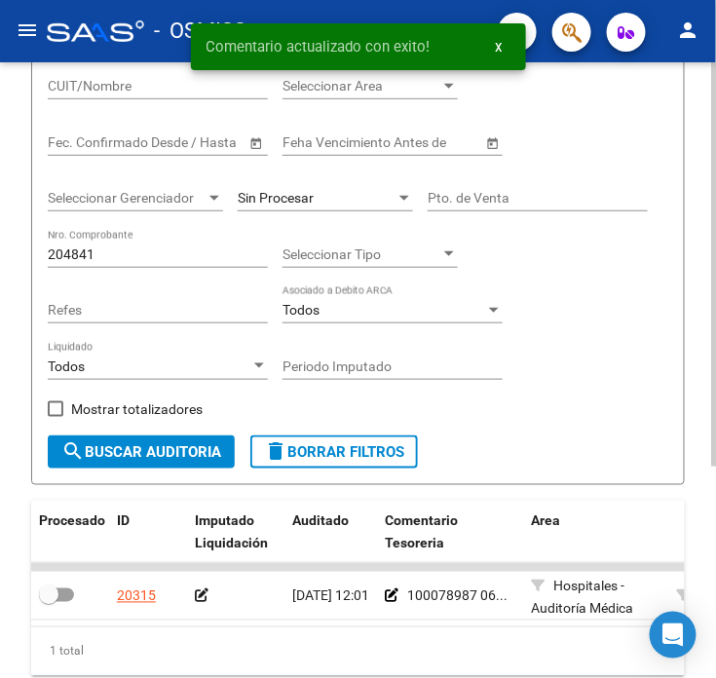
click at [199, 599] on icon at bounding box center [202, 597] width 14 height 14
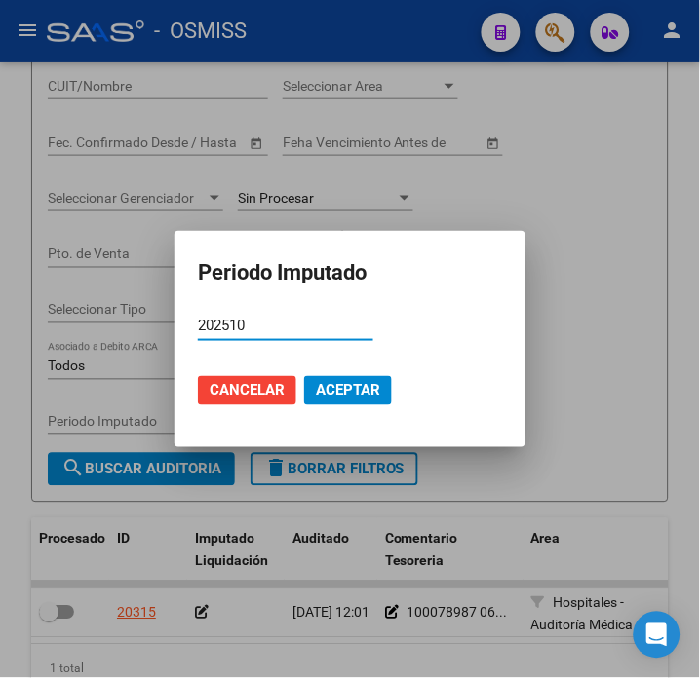
type input "202510"
click at [358, 386] on span "Aceptar" at bounding box center [348, 391] width 64 height 18
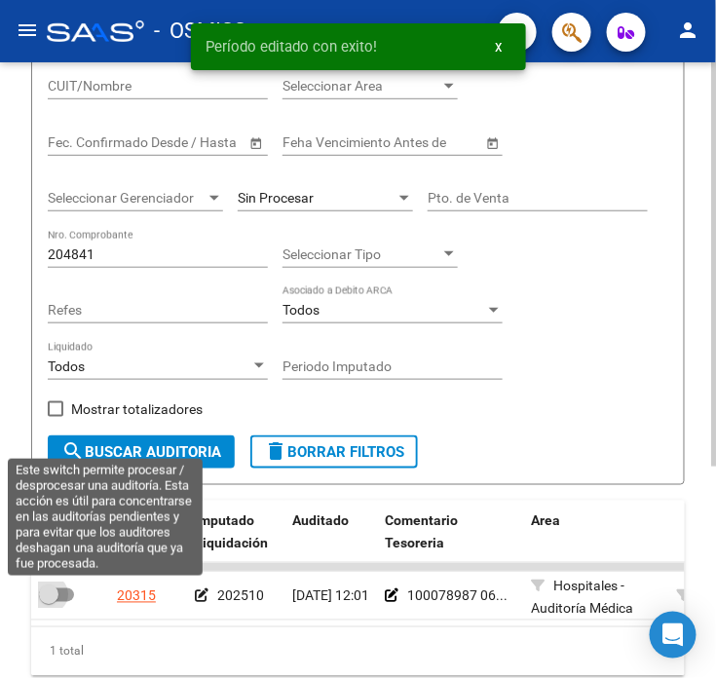
click at [71, 595] on span at bounding box center [56, 596] width 35 height 14
click at [49, 602] on input "checkbox" at bounding box center [48, 602] width 1 height 1
checkbox input "true"
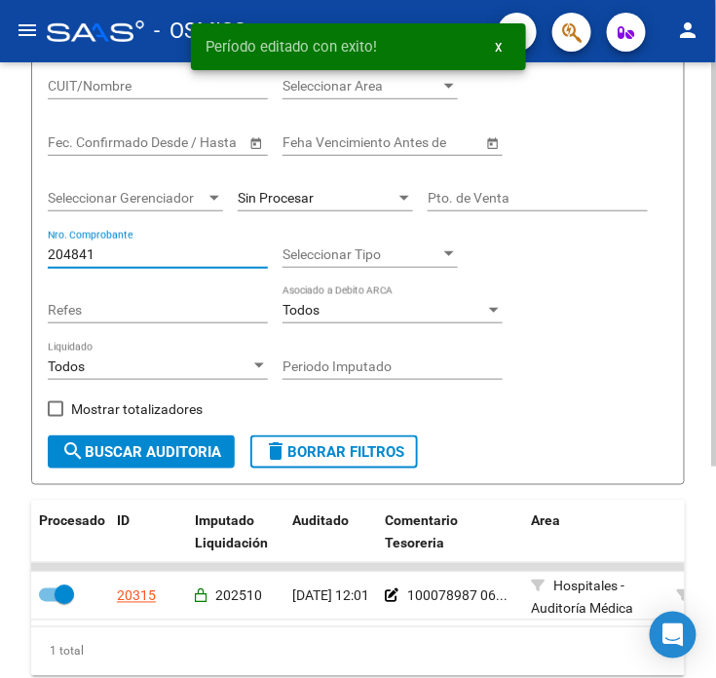
click at [151, 256] on input "204841" at bounding box center [158, 255] width 220 height 17
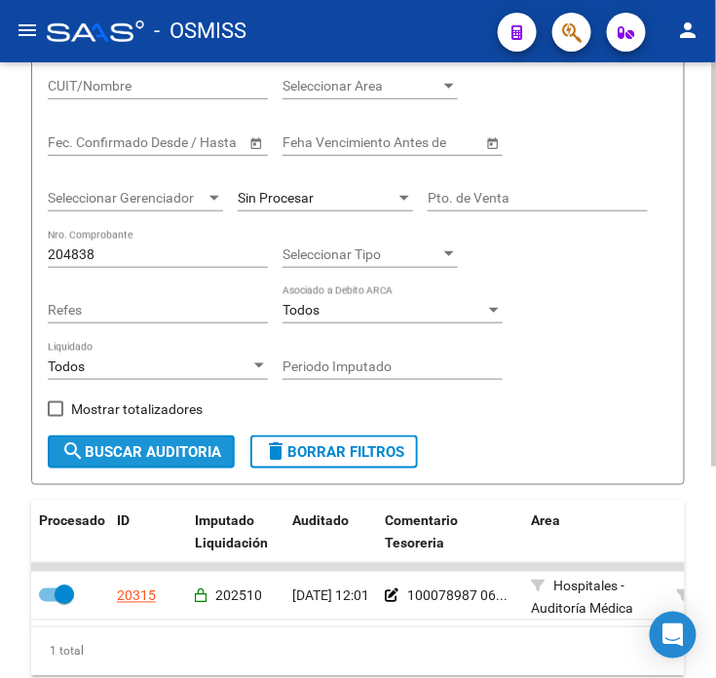
click at [181, 448] on span "search Buscar Auditoria" at bounding box center [141, 452] width 160 height 18
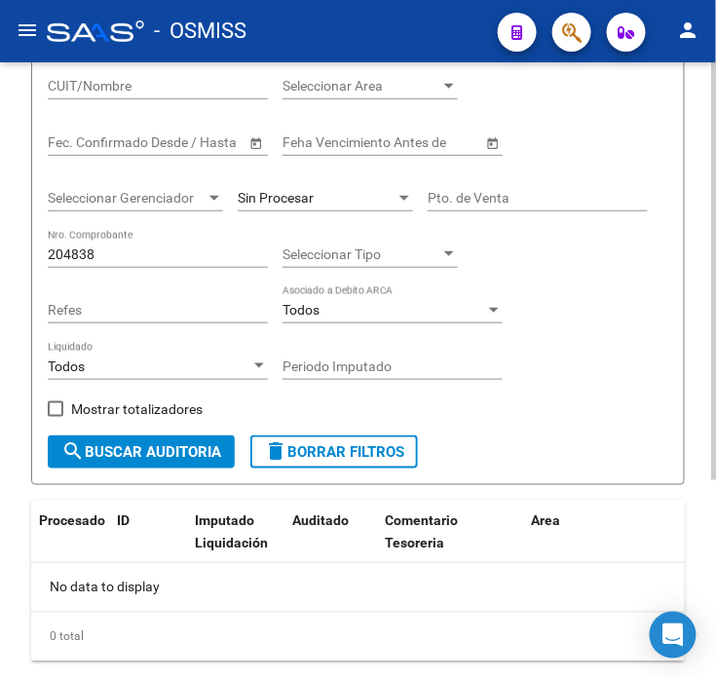
click at [171, 259] on input "204838" at bounding box center [158, 255] width 220 height 17
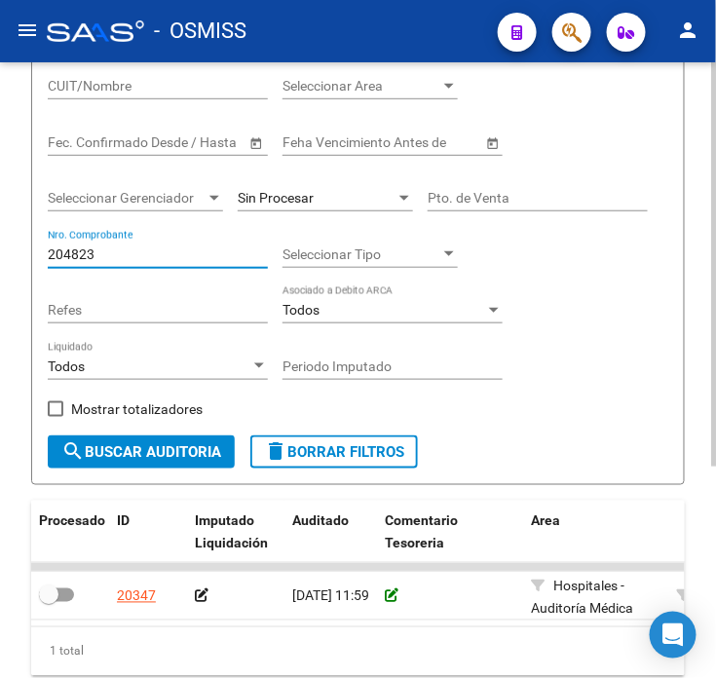
type input "204823"
click at [394, 597] on icon at bounding box center [392, 597] width 14 height 14
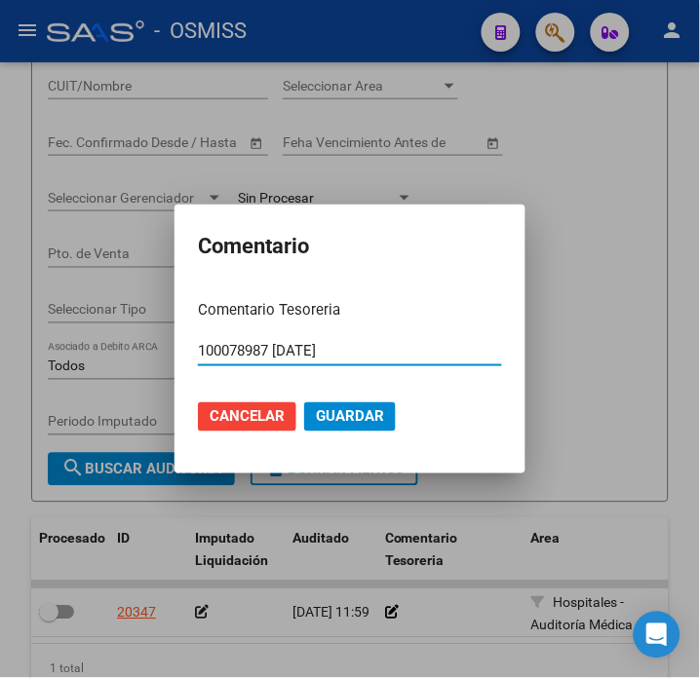
type input "100078987 [DATE]"
click at [349, 419] on span "Guardar" at bounding box center [350, 417] width 68 height 18
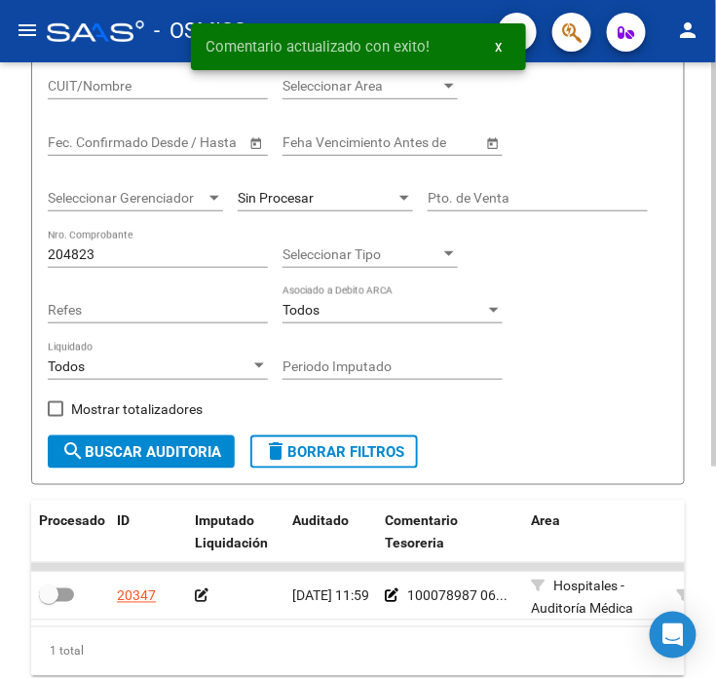
click at [189, 596] on datatable-body-cell at bounding box center [235, 596] width 97 height 48
click at [191, 595] on datatable-body-cell at bounding box center [235, 596] width 97 height 48
click at [199, 595] on icon at bounding box center [202, 597] width 14 height 14
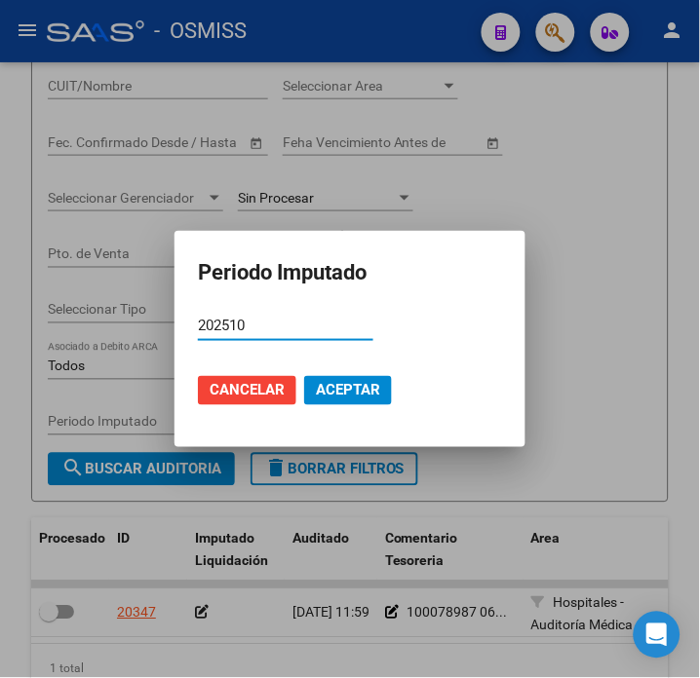
type input "202510"
click at [361, 392] on span "Aceptar" at bounding box center [348, 391] width 64 height 18
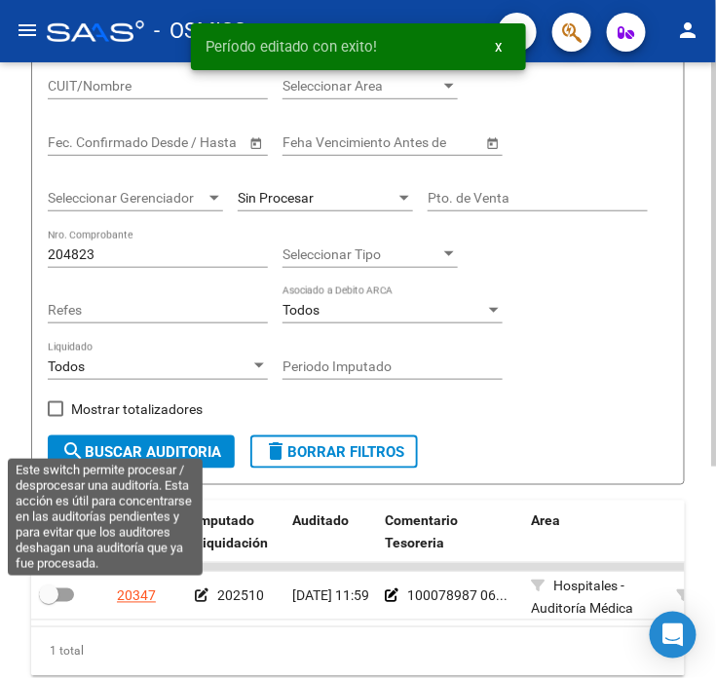
click at [68, 596] on span at bounding box center [56, 596] width 35 height 14
click at [49, 602] on input "checkbox" at bounding box center [48, 602] width 1 height 1
checkbox input "true"
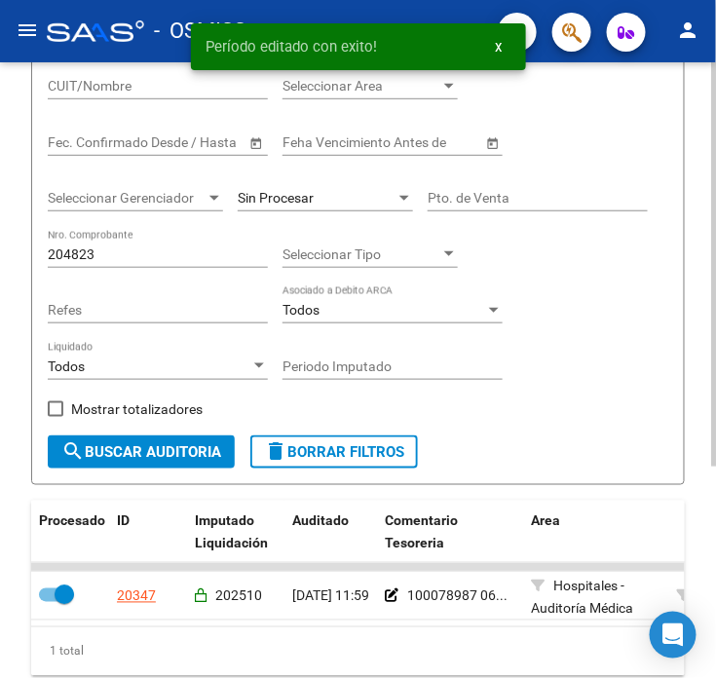
click at [214, 259] on input "204823" at bounding box center [158, 255] width 220 height 17
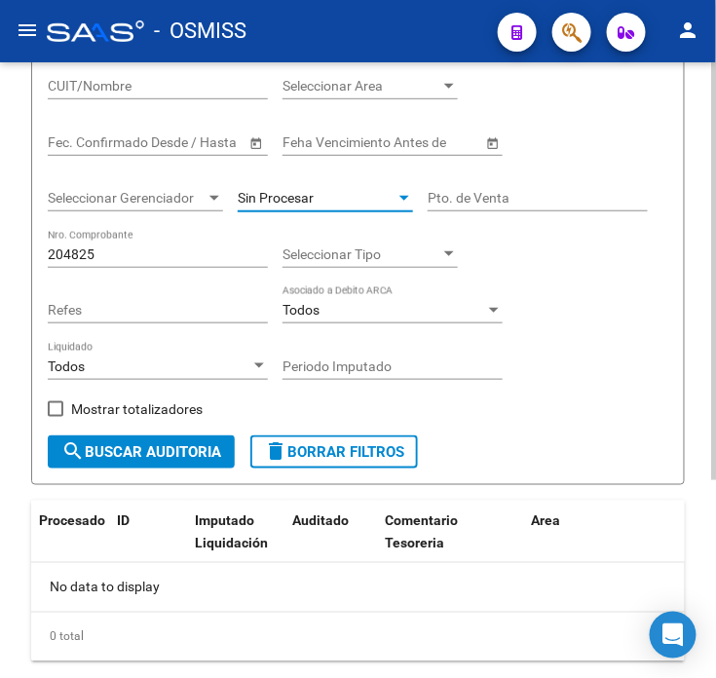
click at [336, 193] on div "Sin Procesar" at bounding box center [317, 198] width 158 height 17
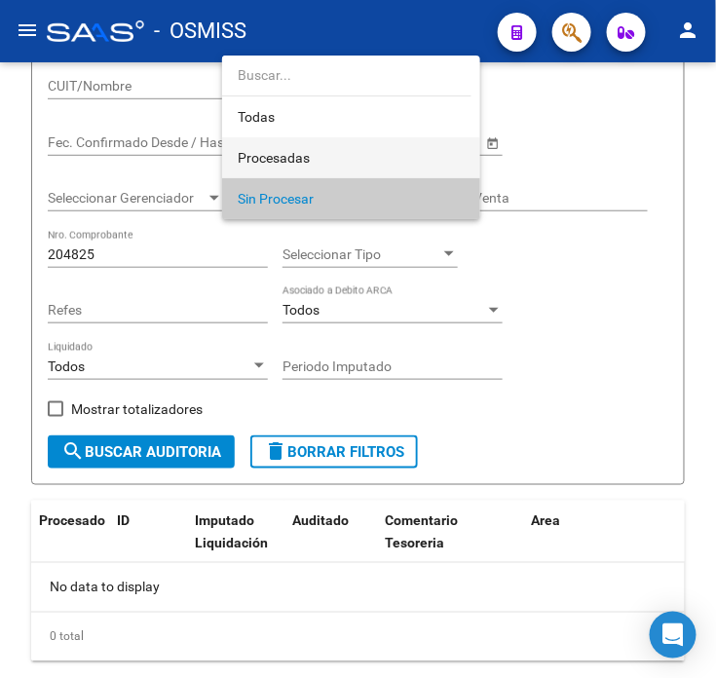
click at [336, 161] on span "Procesadas" at bounding box center [351, 157] width 227 height 41
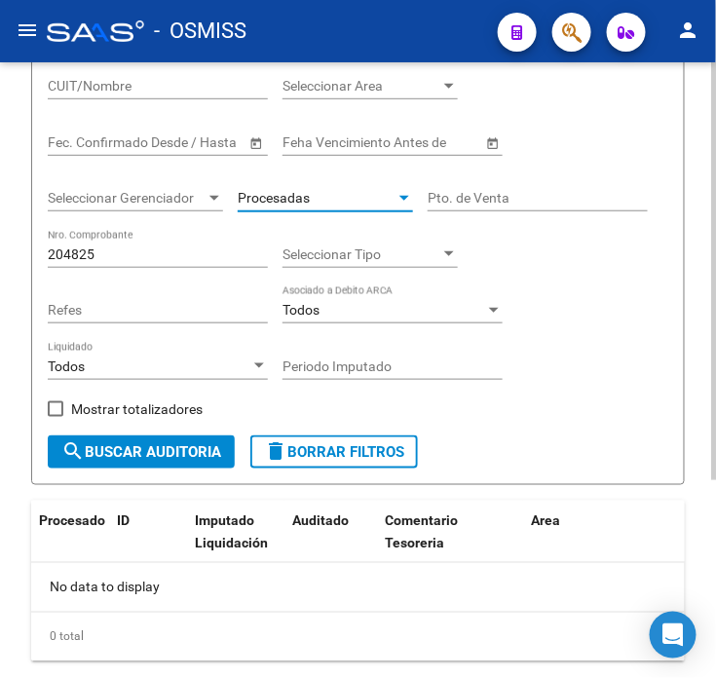
click at [220, 466] on button "search Buscar Auditoria" at bounding box center [141, 452] width 187 height 33
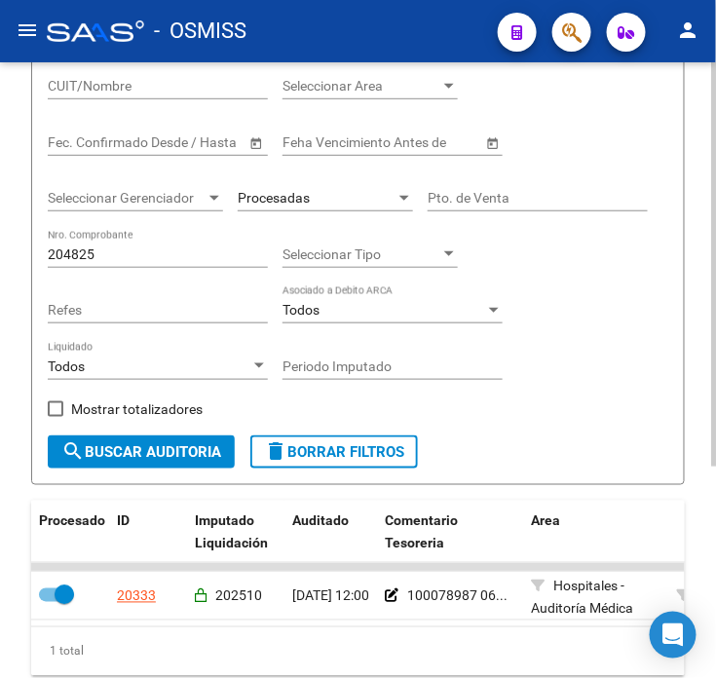
click at [316, 188] on div "Procesadas" at bounding box center [325, 191] width 175 height 39
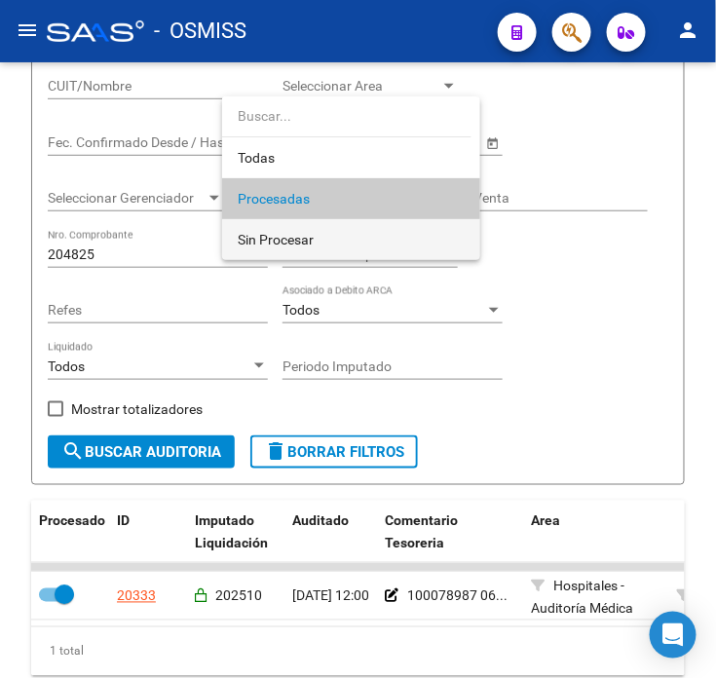
click at [332, 239] on span "Sin Procesar" at bounding box center [351, 239] width 227 height 41
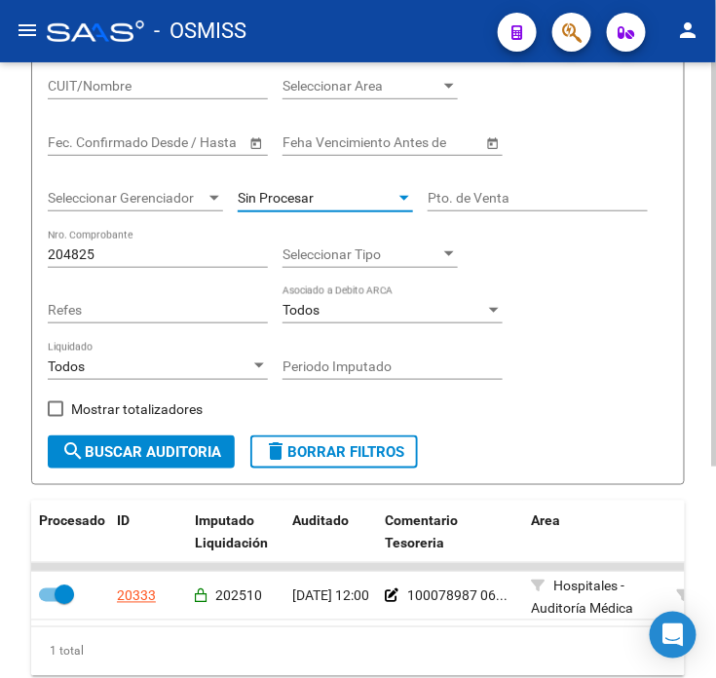
click at [175, 250] on input "204825" at bounding box center [158, 255] width 220 height 17
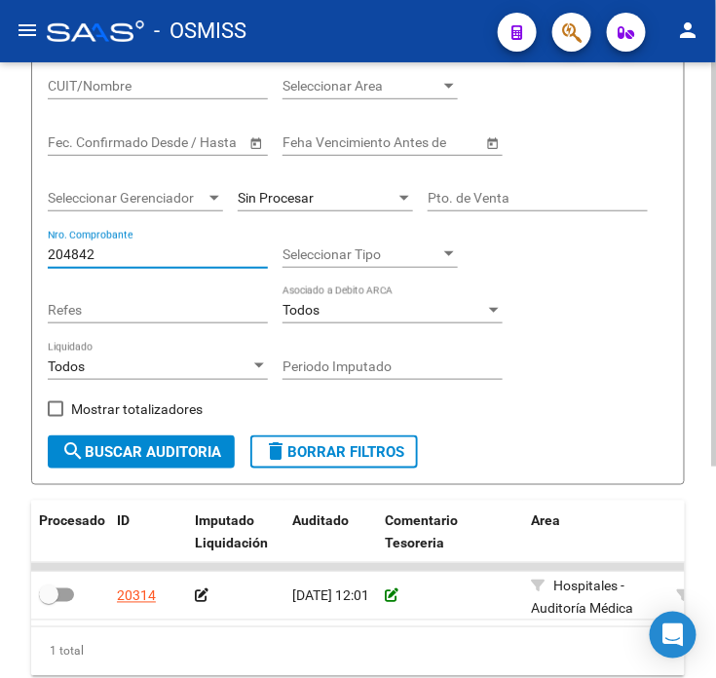
type input "204842"
click at [391, 596] on icon at bounding box center [392, 597] width 14 height 14
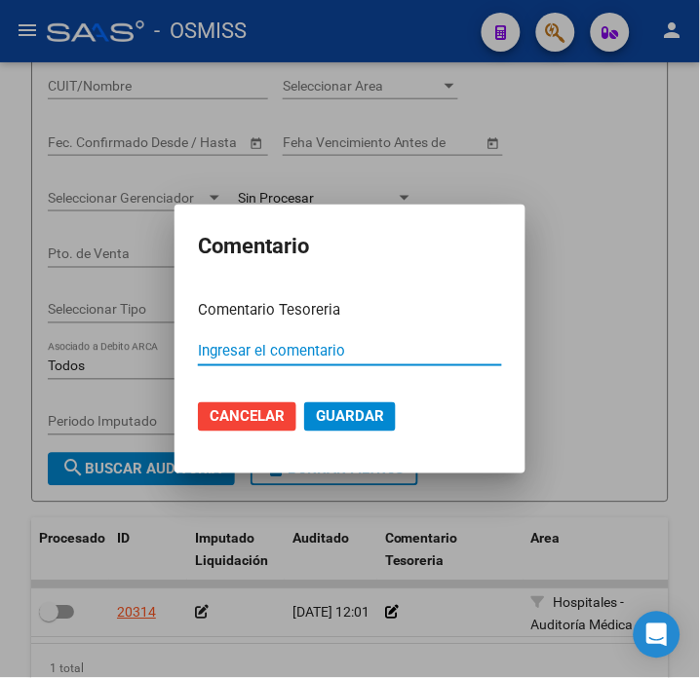
paste input "100078987 [DATE]"
type input "100078987 [DATE]"
click at [373, 410] on span "Guardar" at bounding box center [350, 417] width 68 height 18
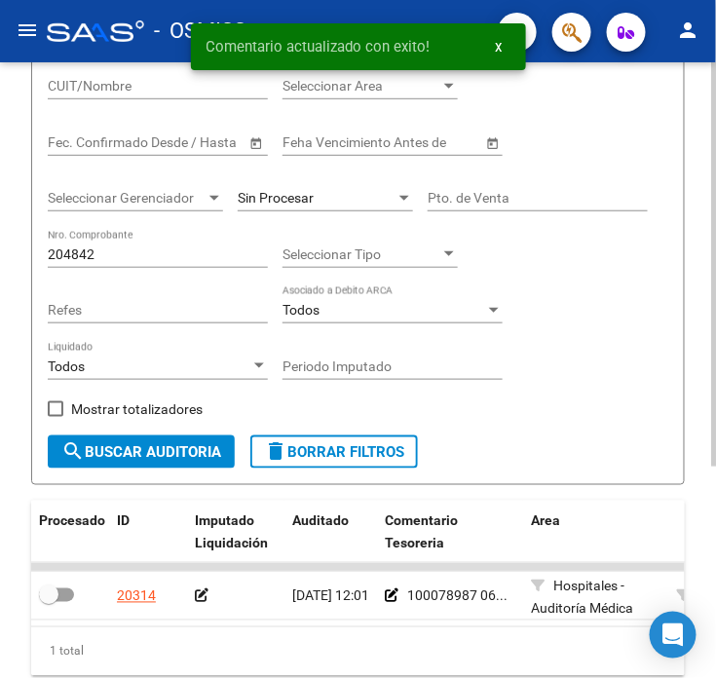
click at [201, 596] on icon at bounding box center [202, 597] width 14 height 14
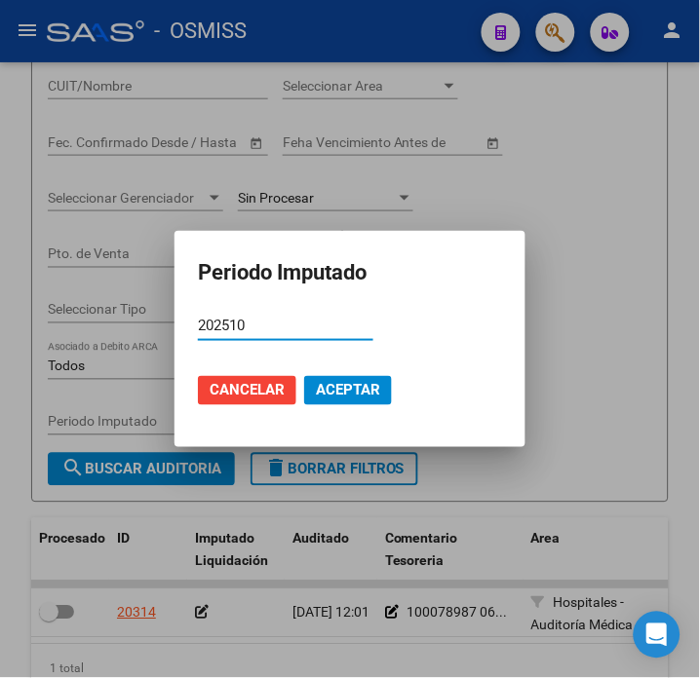
type input "202510"
click at [374, 390] on span "Aceptar" at bounding box center [348, 391] width 64 height 18
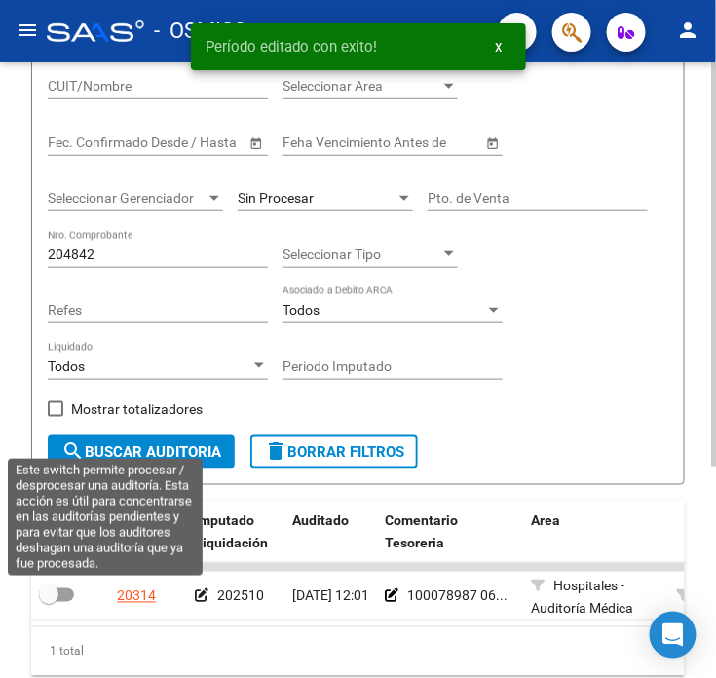
click at [73, 591] on label at bounding box center [56, 595] width 35 height 23
click at [49, 602] on input "checkbox" at bounding box center [48, 602] width 1 height 1
checkbox input "true"
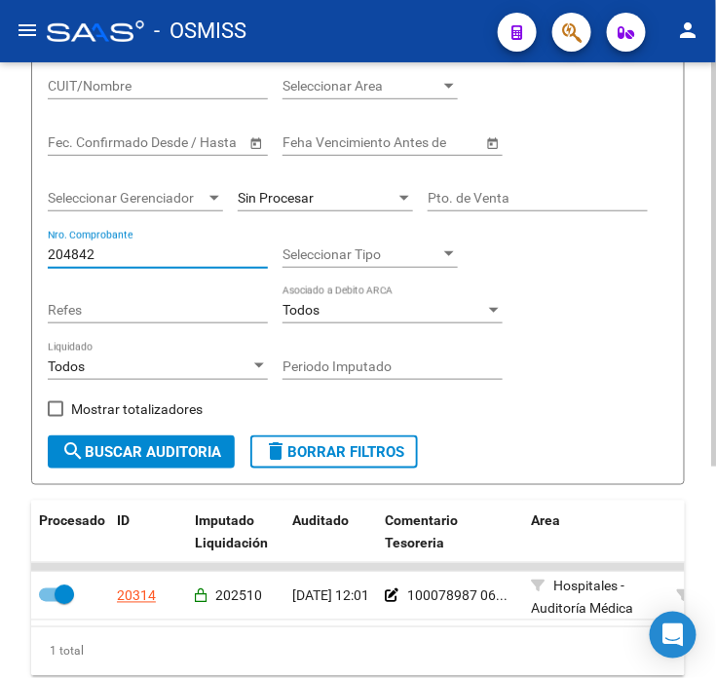
click at [156, 259] on input "204842" at bounding box center [158, 255] width 220 height 17
type input "204868"
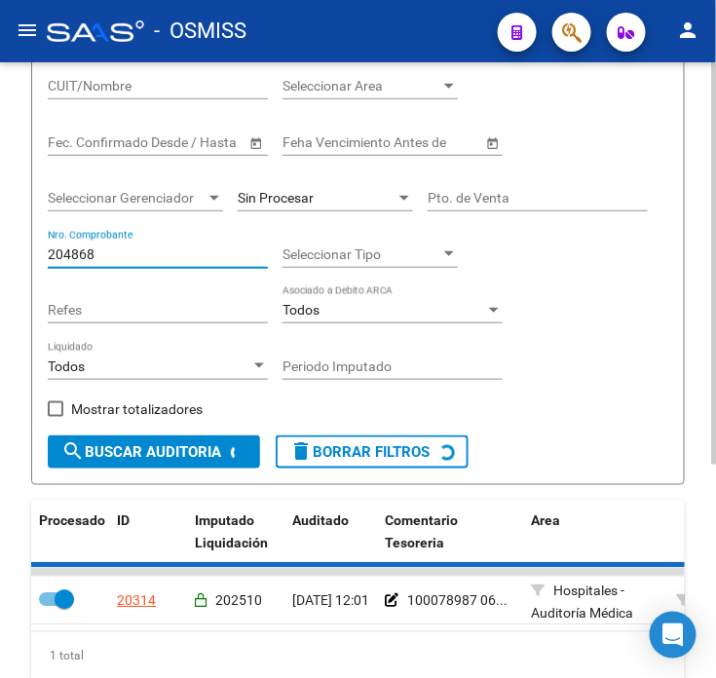
checkbox input "false"
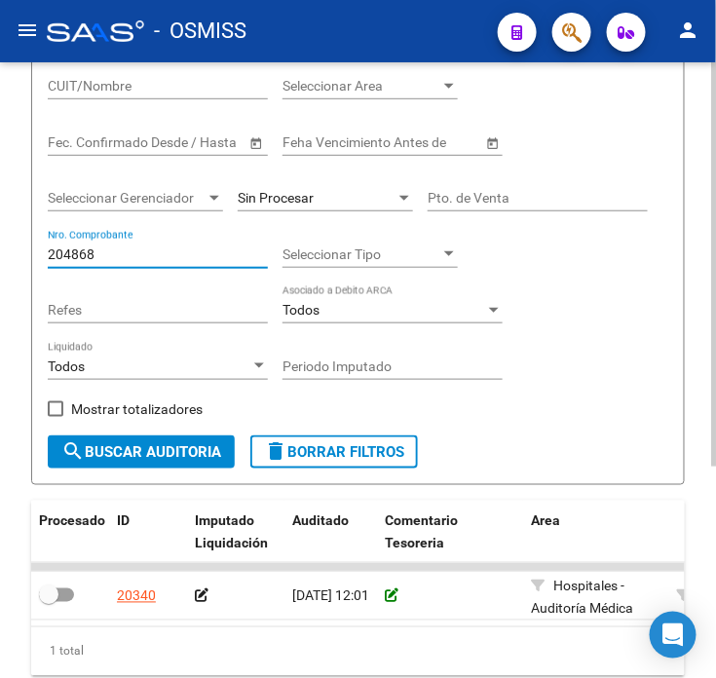
type input "204868"
click at [388, 592] on icon at bounding box center [392, 597] width 14 height 14
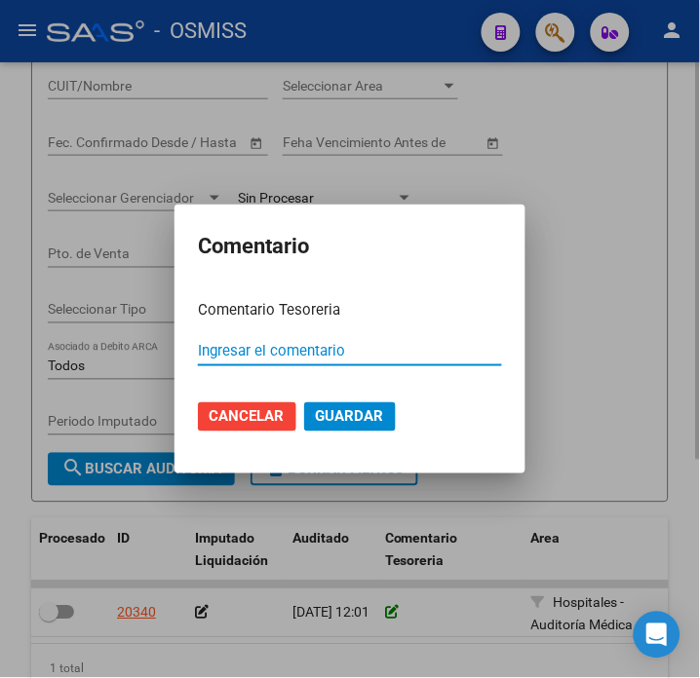
paste input "100078987 [DATE]"
type input "100078987 [DATE]"
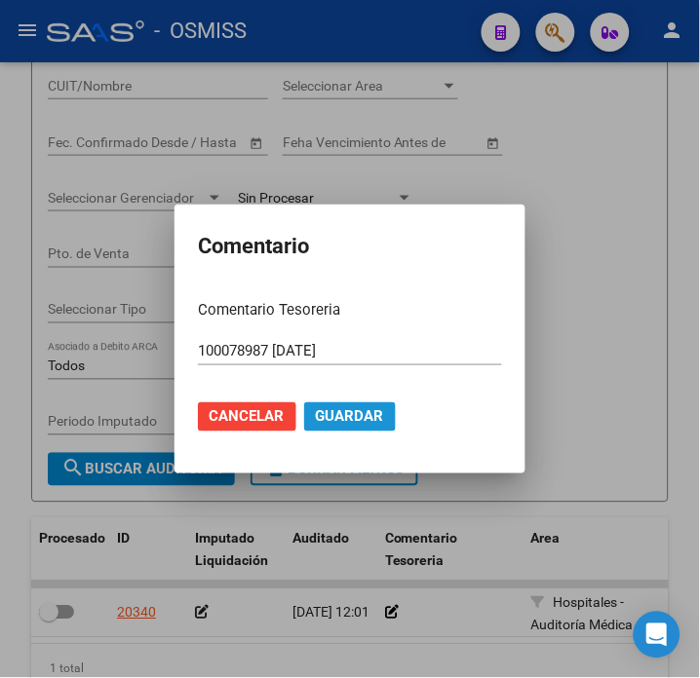
click at [325, 410] on span "Guardar" at bounding box center [350, 417] width 68 height 18
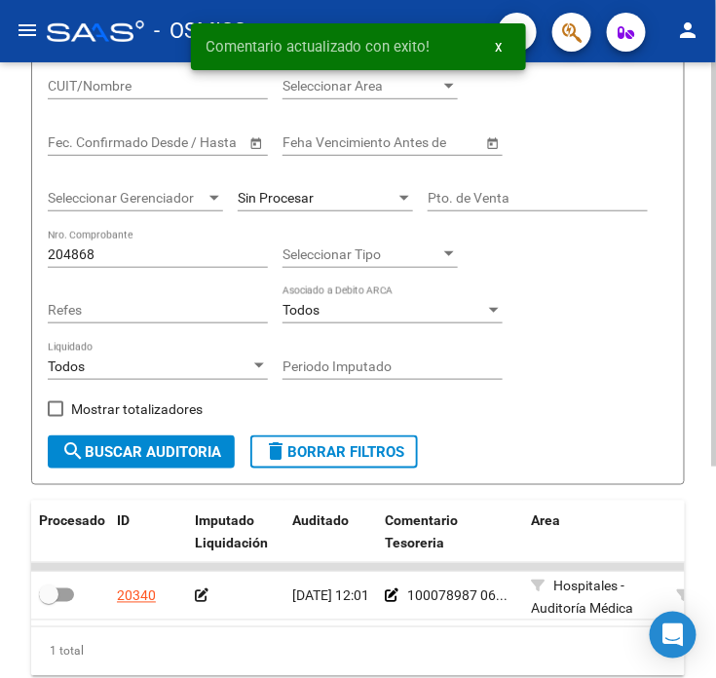
click at [198, 592] on icon at bounding box center [202, 597] width 14 height 14
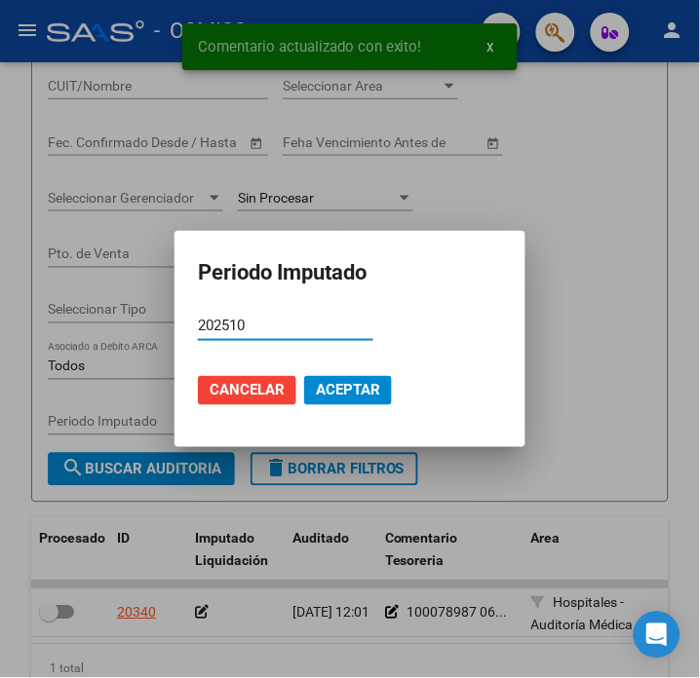
type input "202510"
click at [328, 394] on span "Aceptar" at bounding box center [348, 391] width 64 height 18
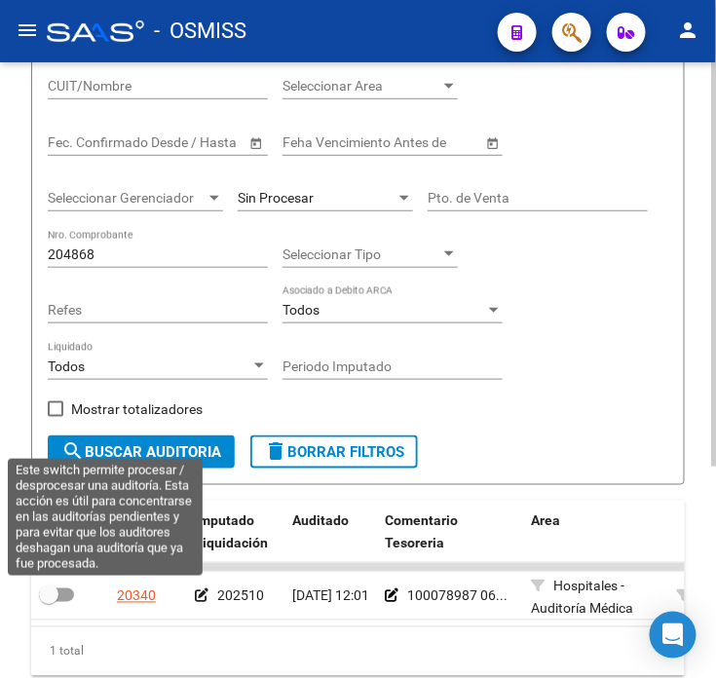
click at [62, 600] on span at bounding box center [56, 596] width 35 height 14
click at [49, 602] on input "checkbox" at bounding box center [48, 602] width 1 height 1
checkbox input "true"
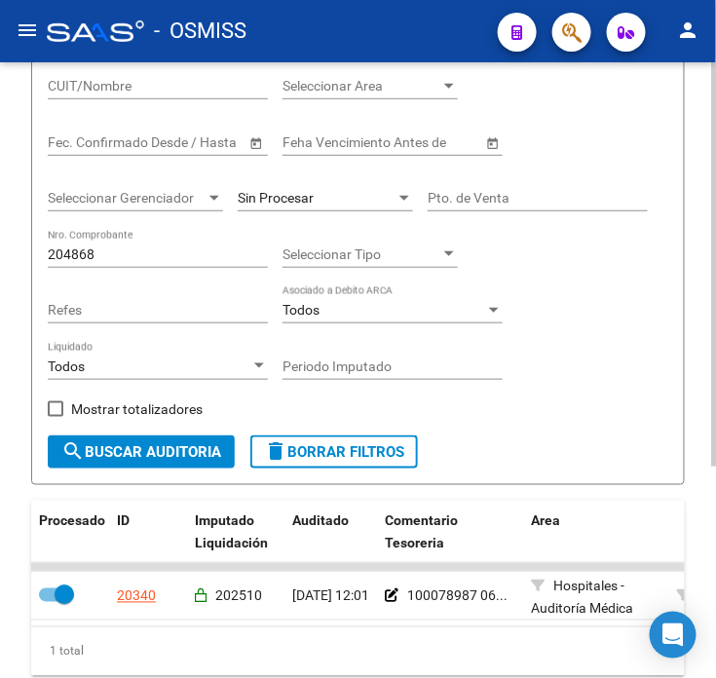
click at [137, 249] on input "204868" at bounding box center [158, 255] width 220 height 17
type input "204875"
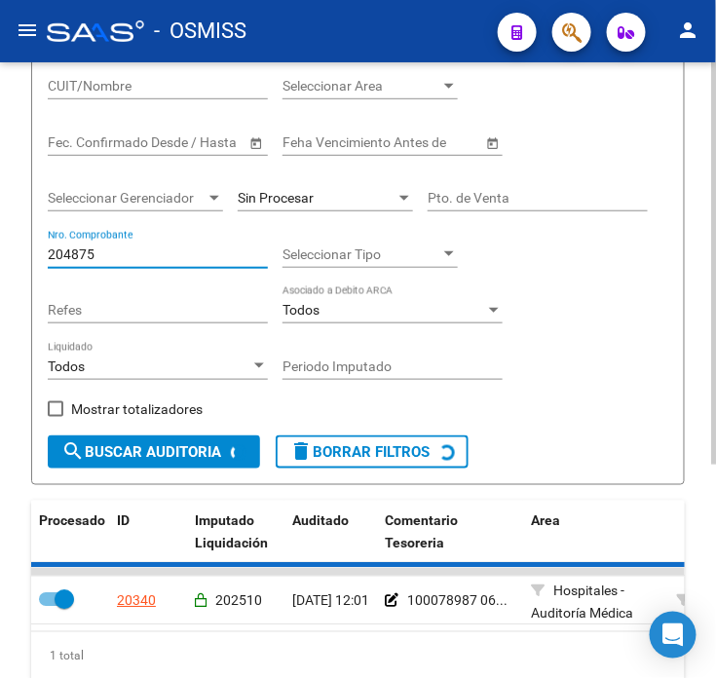
checkbox input "false"
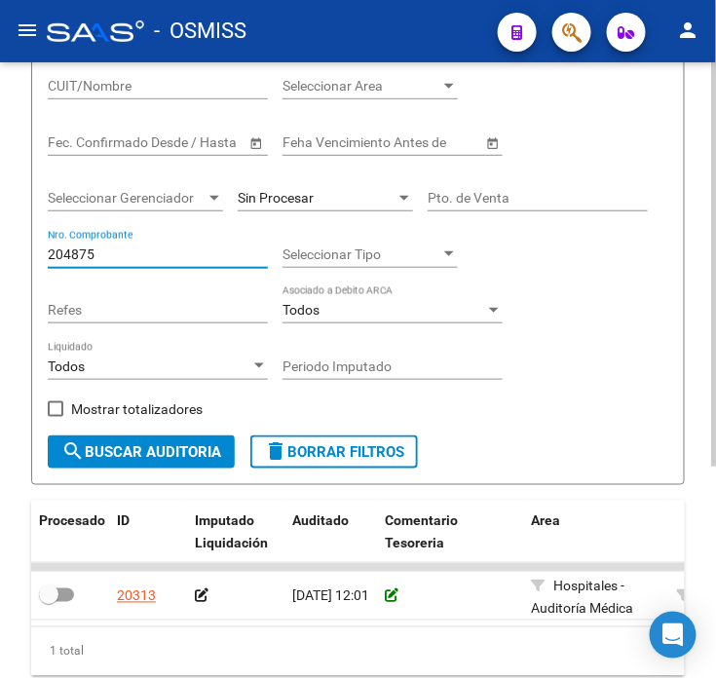
type input "204875"
click at [388, 591] on icon at bounding box center [392, 597] width 14 height 14
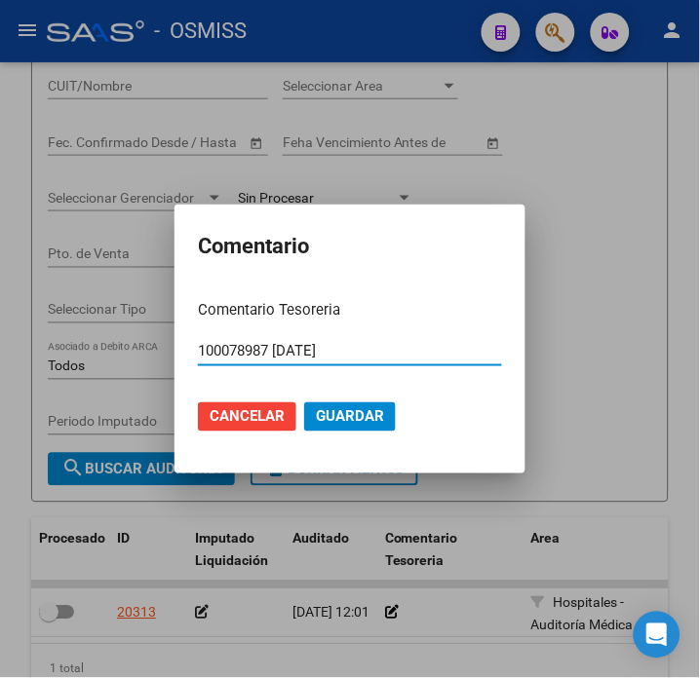
type input "100078987 [DATE]"
click at [352, 403] on button "Guardar" at bounding box center [350, 416] width 92 height 29
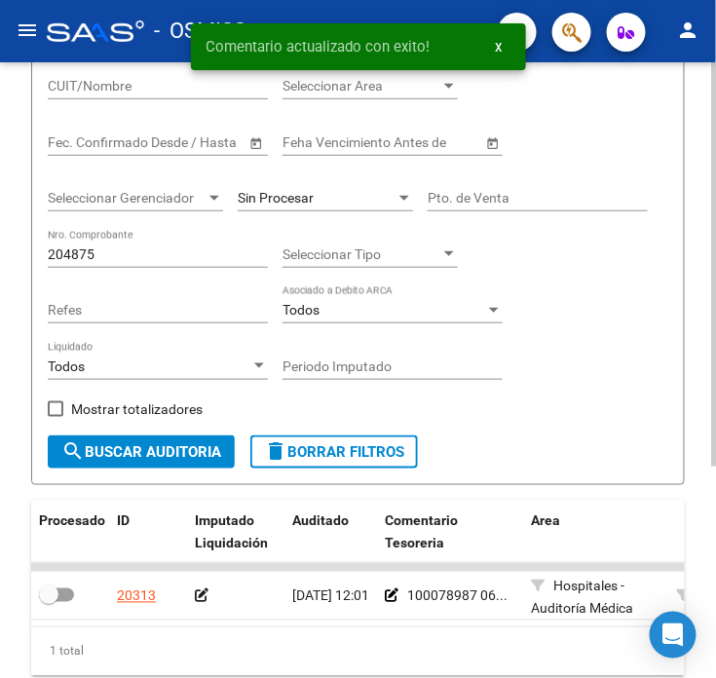
click at [201, 596] on icon at bounding box center [202, 597] width 14 height 14
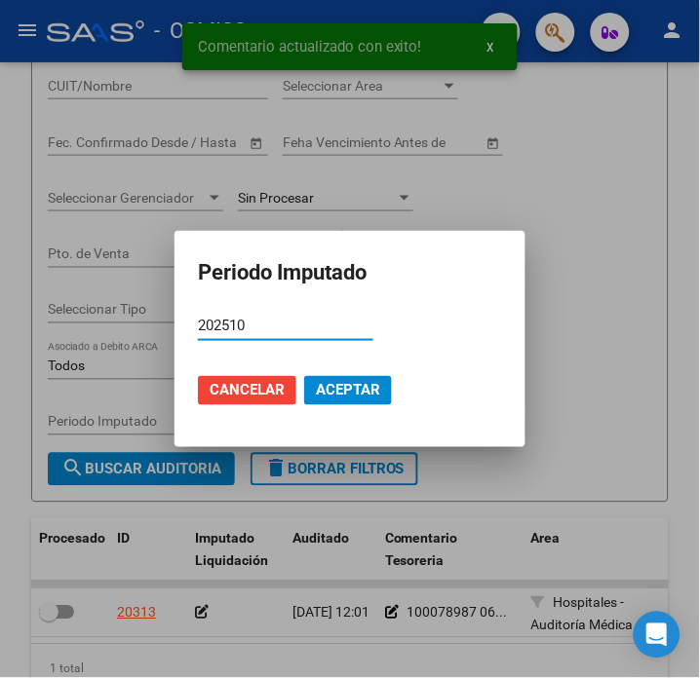
type input "202510"
click at [357, 390] on span "Aceptar" at bounding box center [348, 391] width 64 height 18
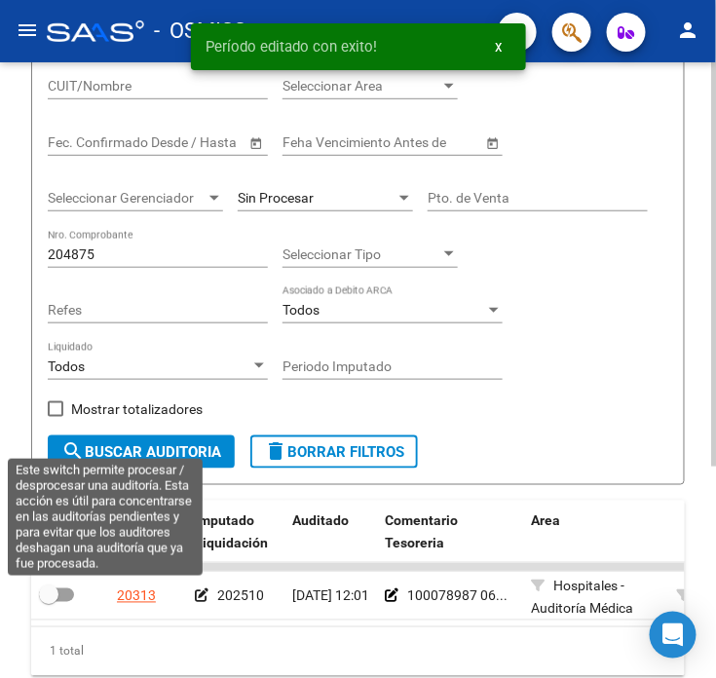
click at [62, 591] on span at bounding box center [56, 596] width 35 height 14
click at [49, 602] on input "checkbox" at bounding box center [48, 602] width 1 height 1
checkbox input "true"
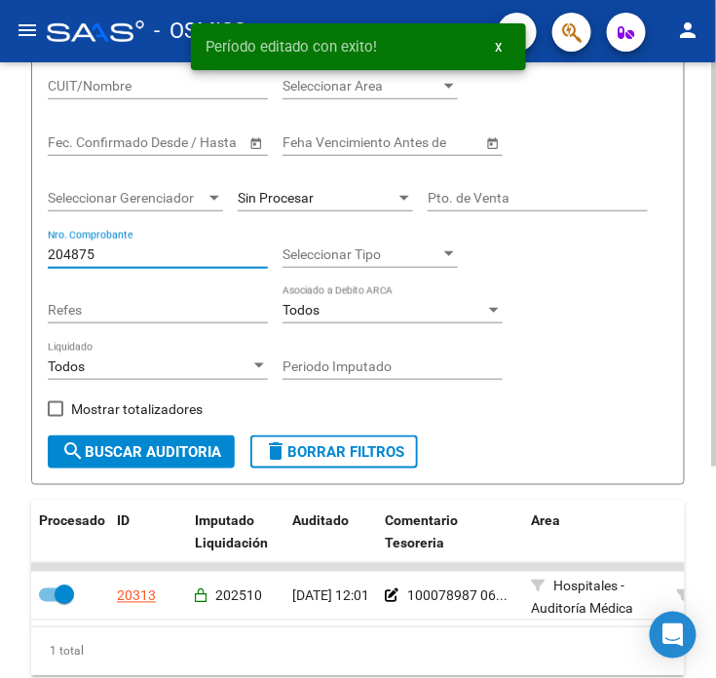
click at [121, 258] on input "204875" at bounding box center [158, 255] width 220 height 17
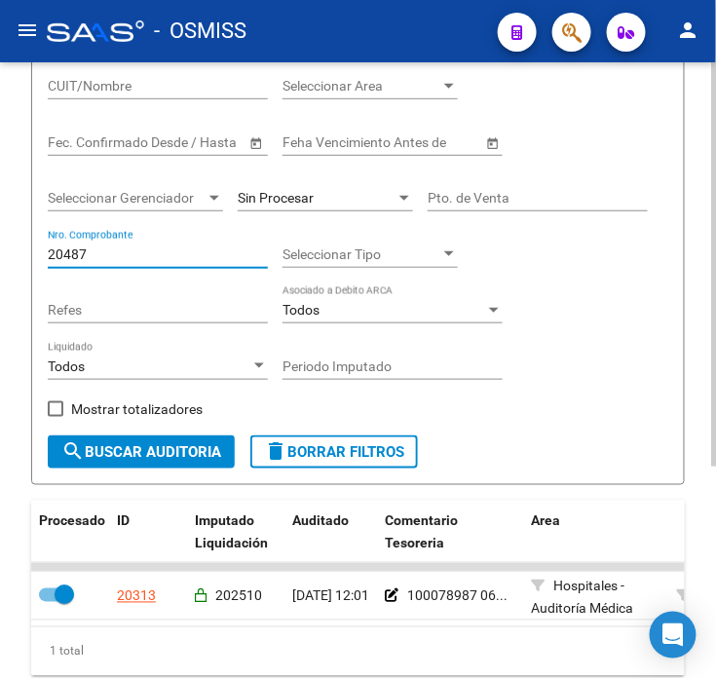
type input "204878"
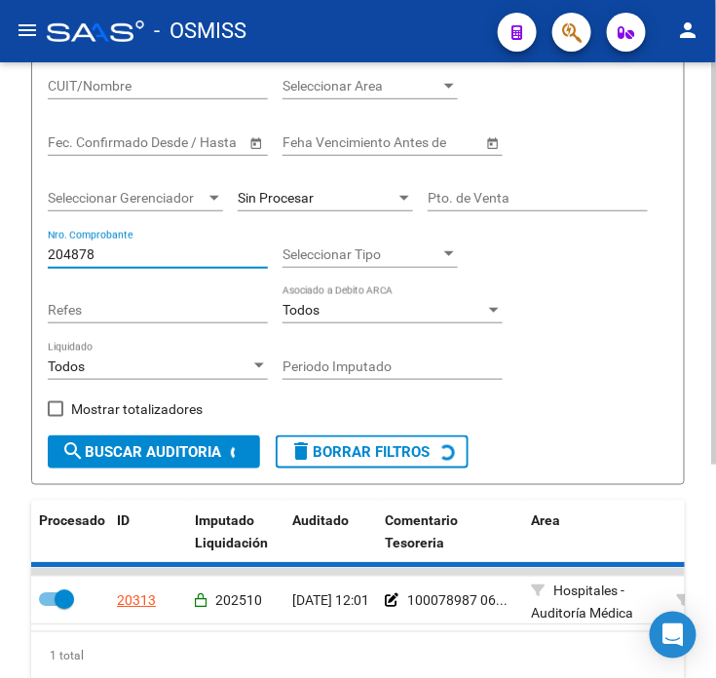
checkbox input "false"
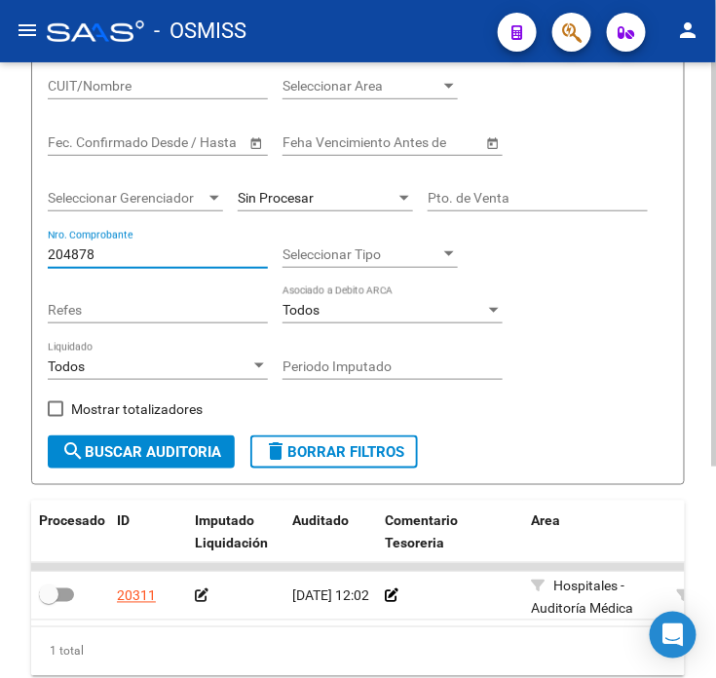
type input "204878"
click at [400, 601] on div at bounding box center [450, 597] width 131 height 22
click at [390, 595] on icon at bounding box center [392, 597] width 14 height 14
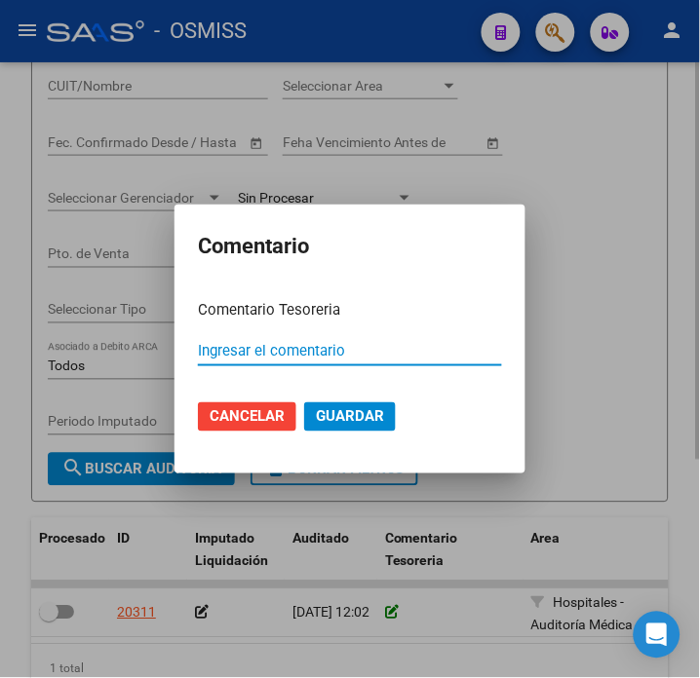
paste input "100078987 [DATE]"
type input "100078987 [DATE]"
click at [342, 424] on span "Guardar" at bounding box center [350, 417] width 68 height 18
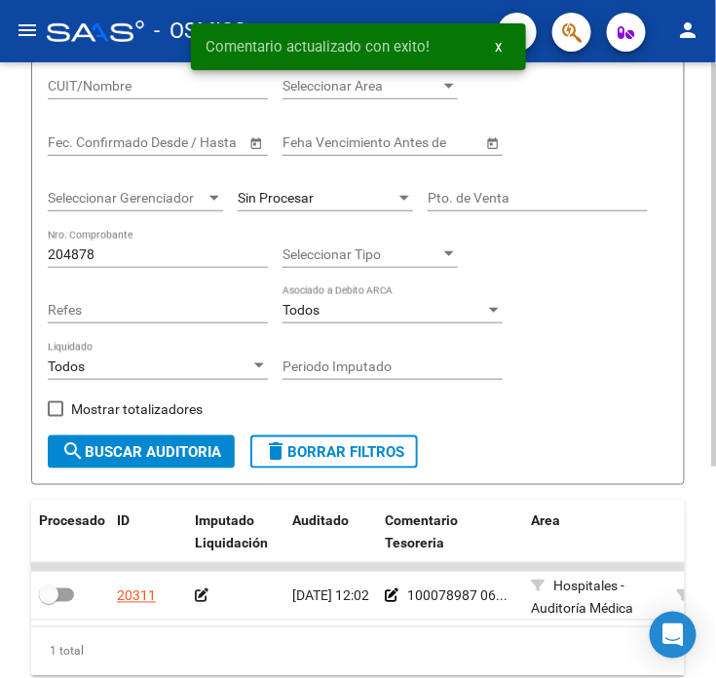
click at [197, 592] on icon at bounding box center [202, 597] width 14 height 14
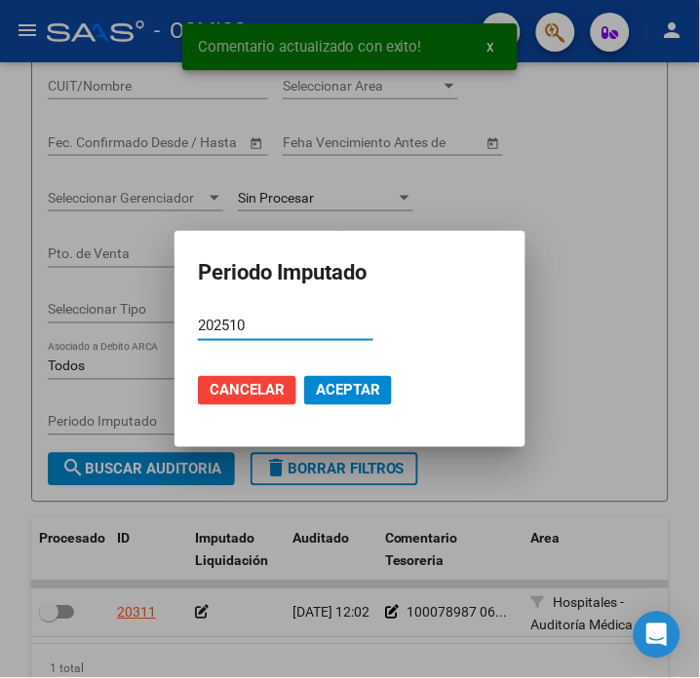
type input "202510"
click at [347, 388] on span "Aceptar" at bounding box center [348, 391] width 64 height 18
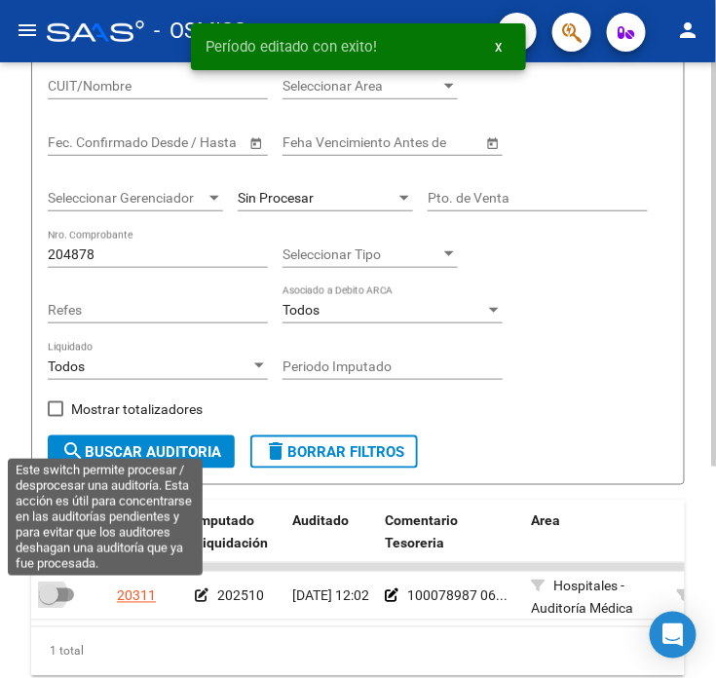
click at [72, 590] on label at bounding box center [56, 595] width 35 height 23
click at [49, 602] on input "checkbox" at bounding box center [48, 602] width 1 height 1
checkbox input "true"
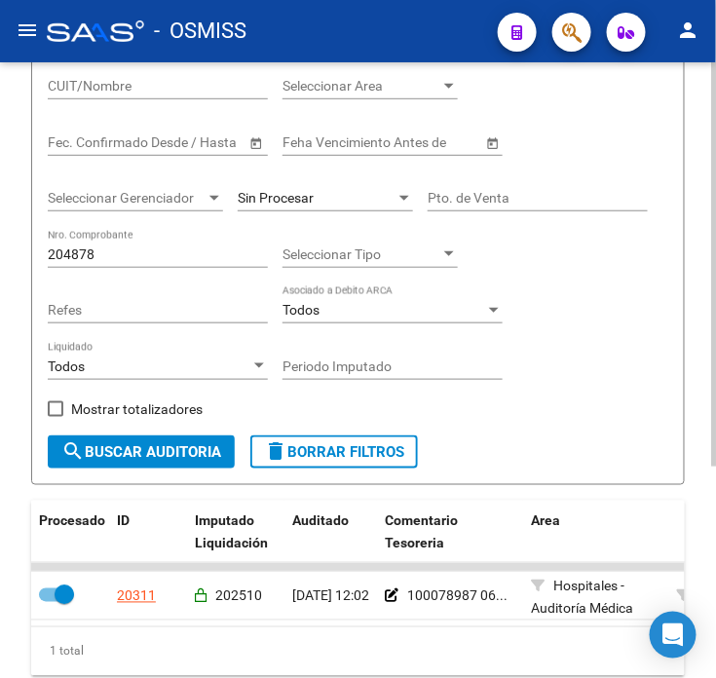
click at [130, 259] on input "204878" at bounding box center [158, 255] width 220 height 17
type input "204881"
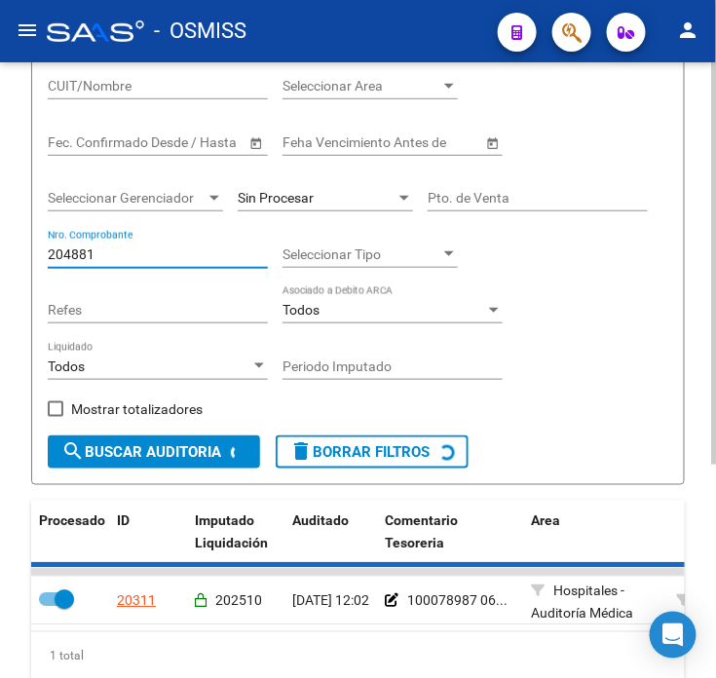
checkbox input "false"
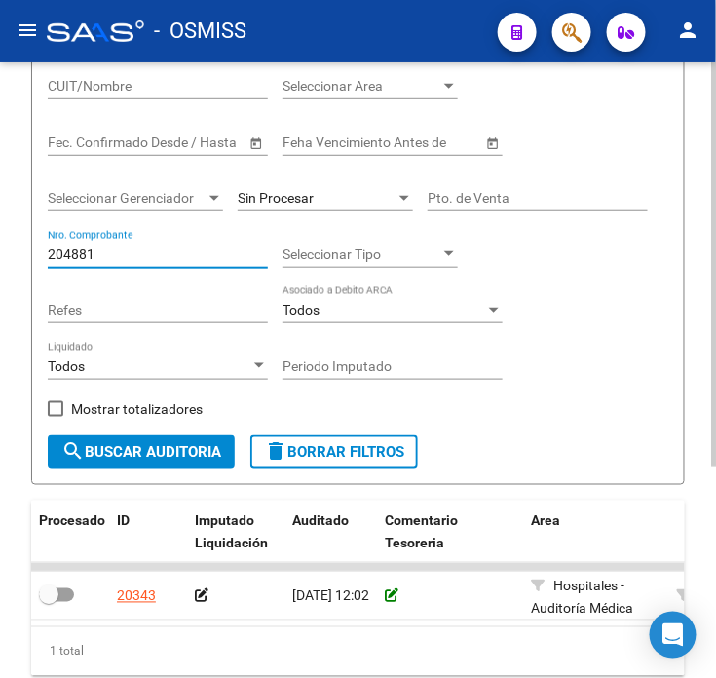
type input "204881"
click at [391, 592] on icon at bounding box center [392, 597] width 14 height 14
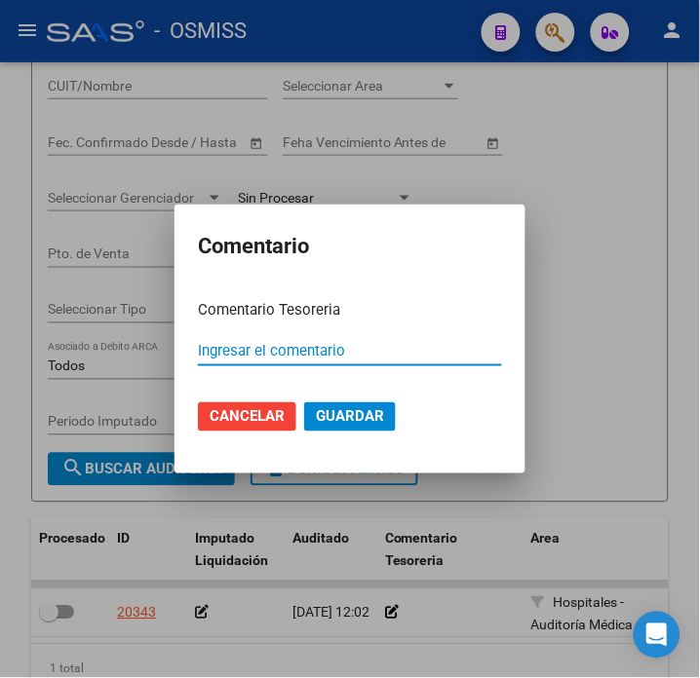
paste input "100078987 [DATE]"
type input "100078987 [DATE]"
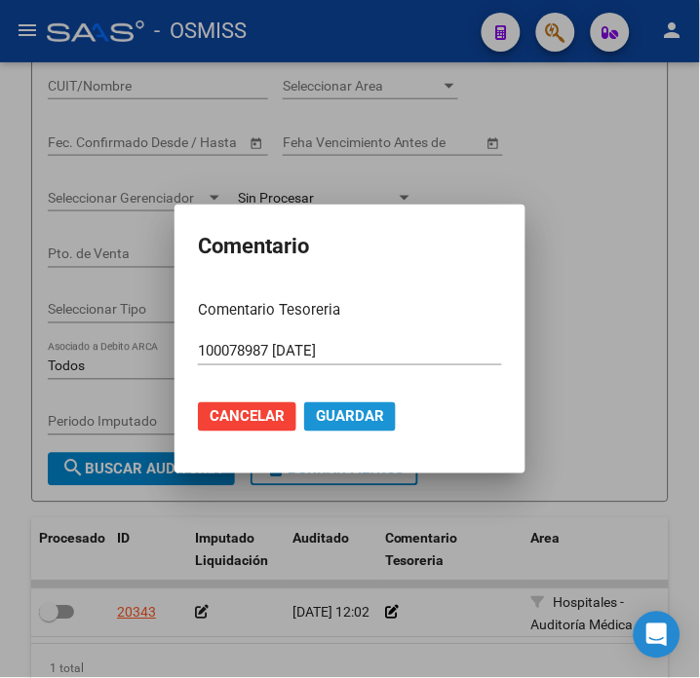
click at [357, 409] on span "Guardar" at bounding box center [350, 417] width 68 height 18
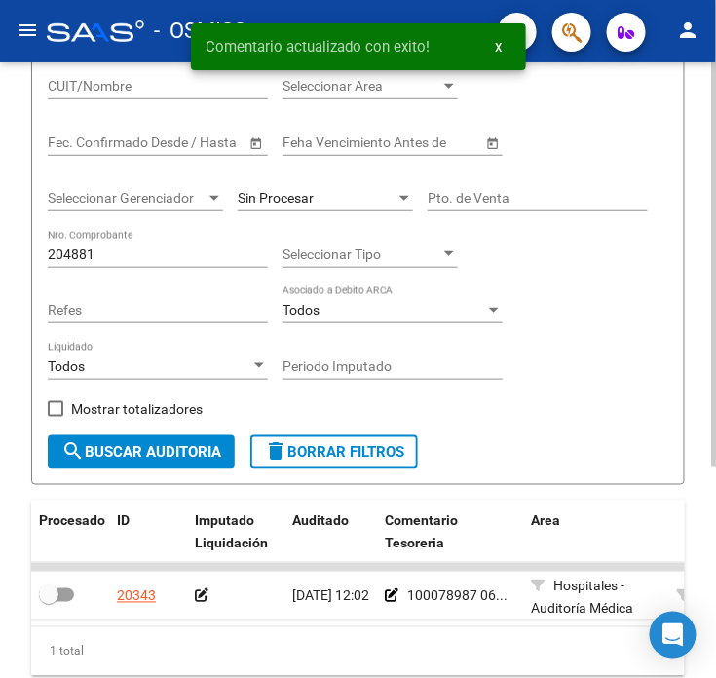
click at [203, 601] on icon at bounding box center [202, 597] width 14 height 14
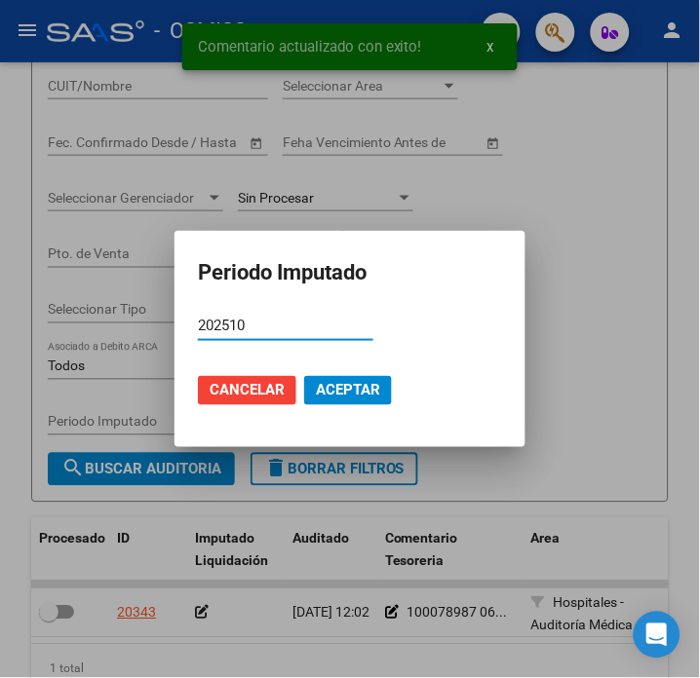
type input "202510"
click at [381, 390] on button "Aceptar" at bounding box center [348, 390] width 88 height 29
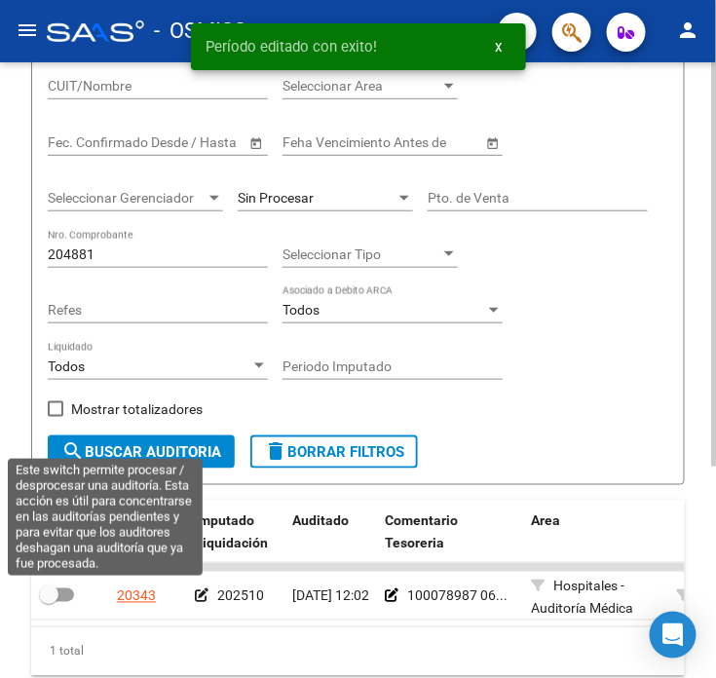
click at [70, 598] on span at bounding box center [56, 596] width 35 height 14
click at [49, 602] on input "checkbox" at bounding box center [48, 602] width 1 height 1
checkbox input "true"
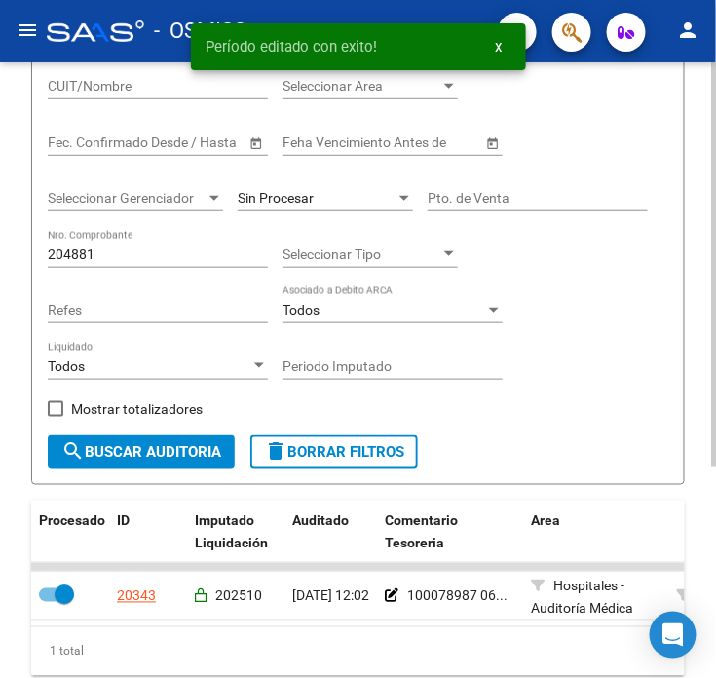
click at [115, 248] on input "204881" at bounding box center [158, 255] width 220 height 17
type input "204884"
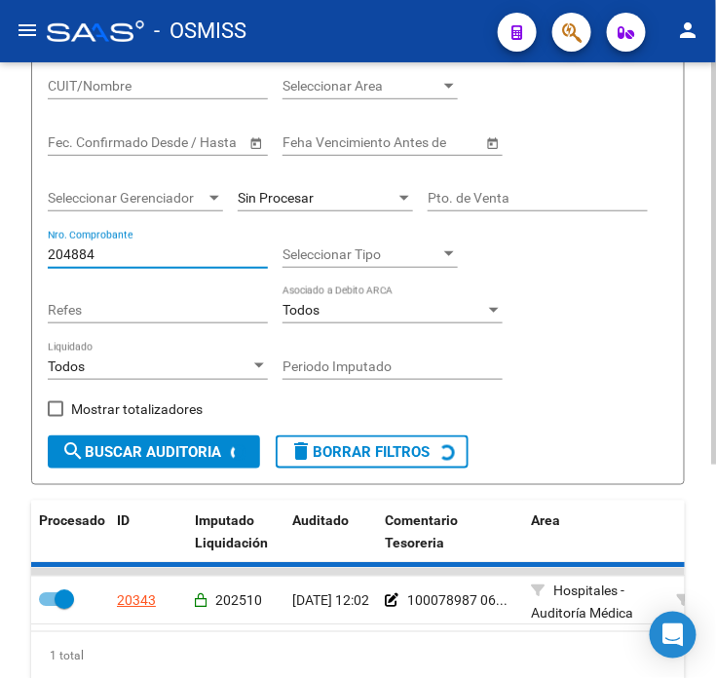
checkbox input "false"
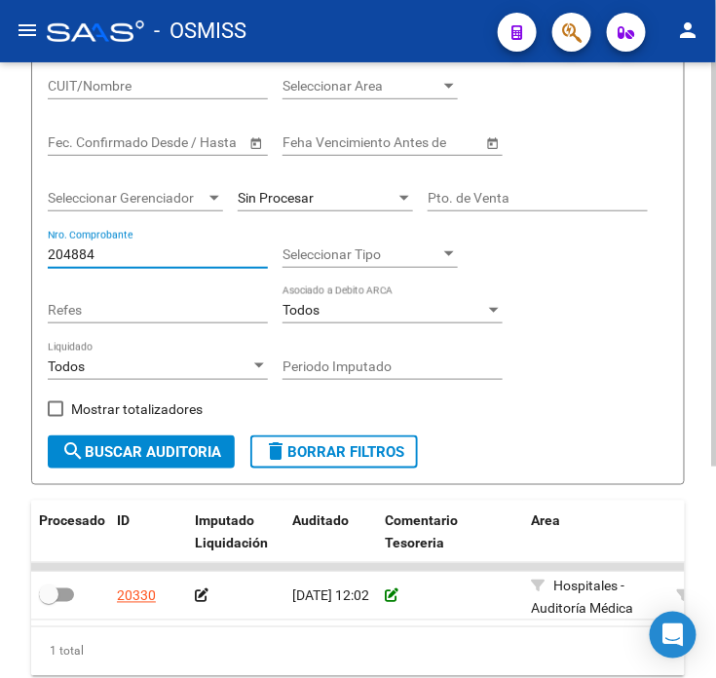
type input "204884"
click at [387, 596] on icon at bounding box center [392, 597] width 14 height 14
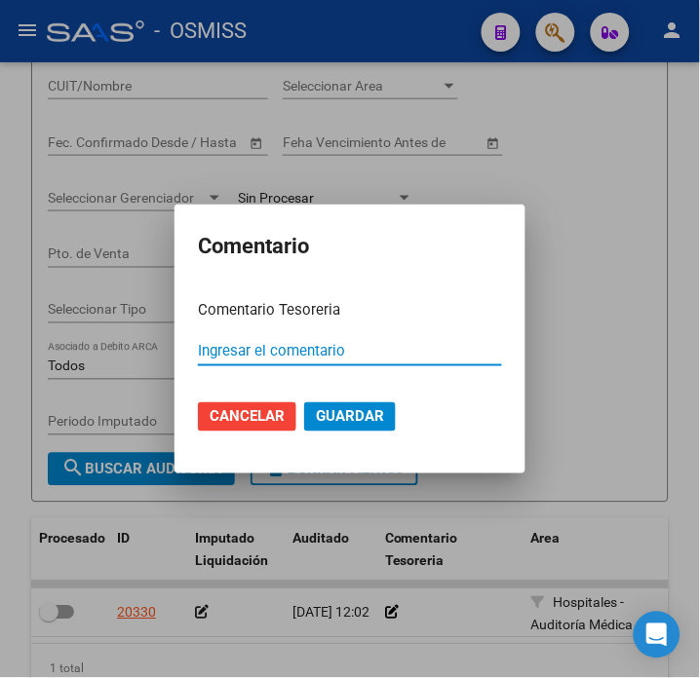
paste input "100078987 [DATE]"
type input "100078987 [DATE]"
click at [383, 407] on button "Guardar" at bounding box center [350, 416] width 92 height 29
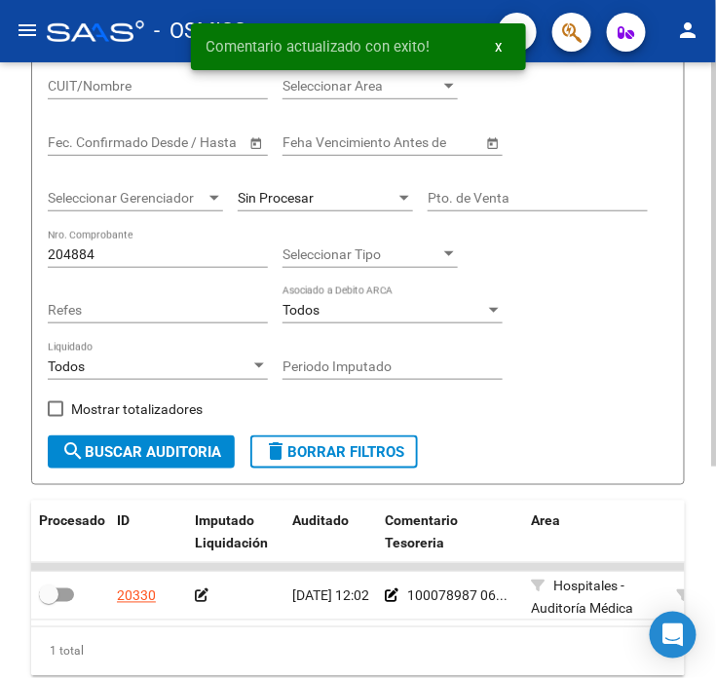
click at [195, 600] on icon at bounding box center [202, 597] width 14 height 14
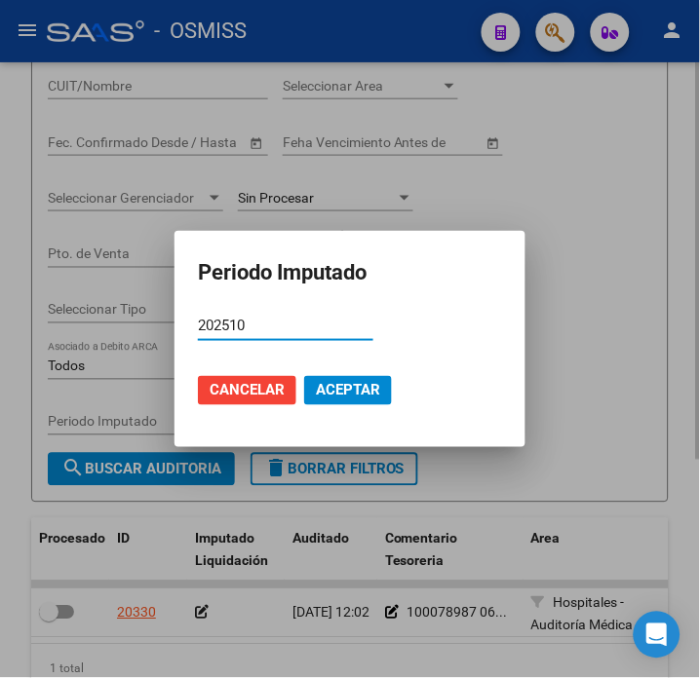
type input "202510"
click at [382, 382] on button "Aceptar" at bounding box center [348, 390] width 88 height 29
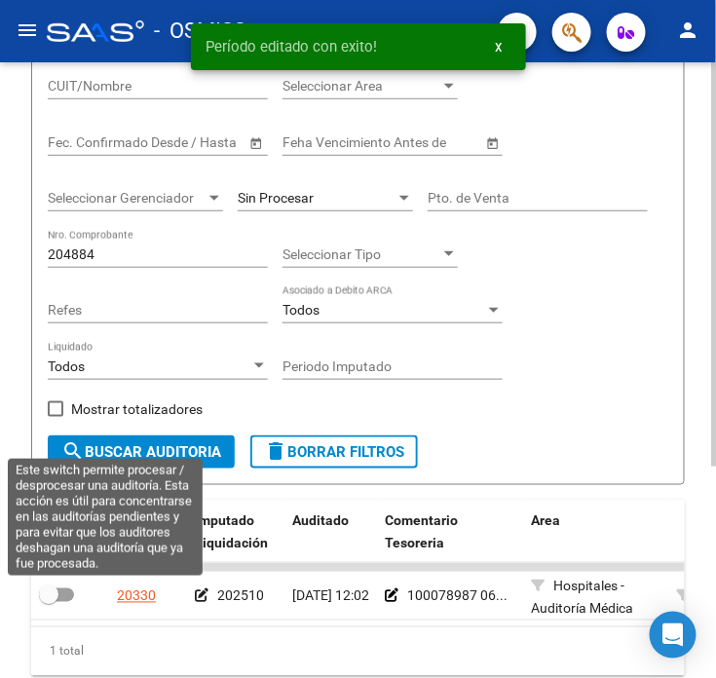
click at [58, 604] on label at bounding box center [56, 595] width 35 height 23
click at [49, 603] on input "checkbox" at bounding box center [48, 602] width 1 height 1
checkbox input "true"
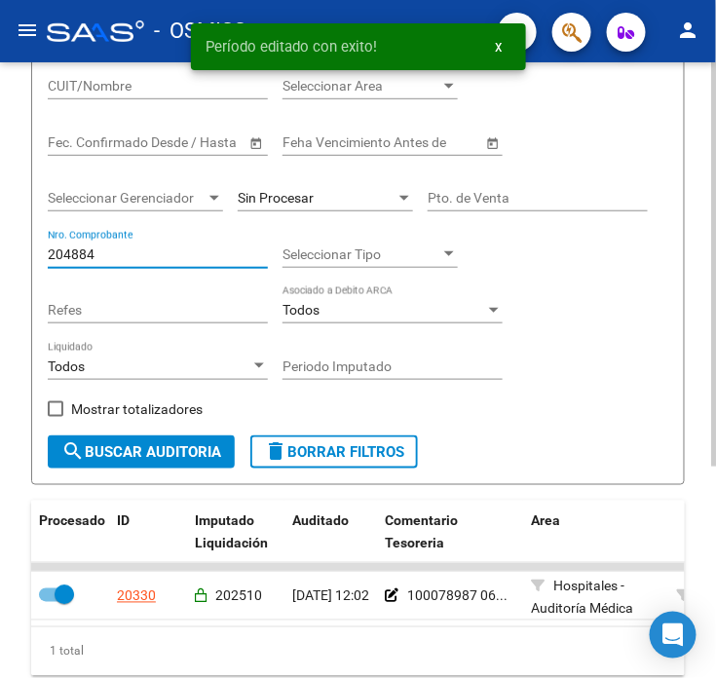
click at [151, 257] on input "204884" at bounding box center [158, 255] width 220 height 17
type input "204889"
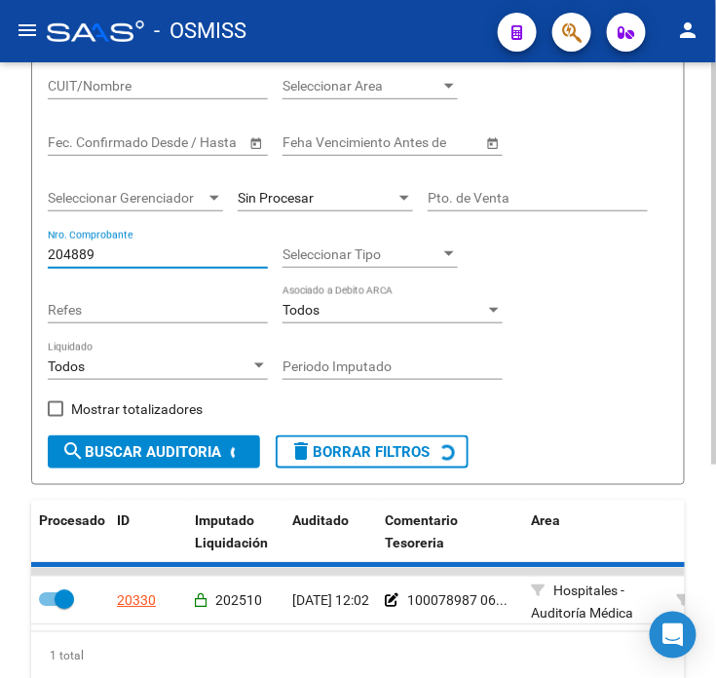
checkbox input "false"
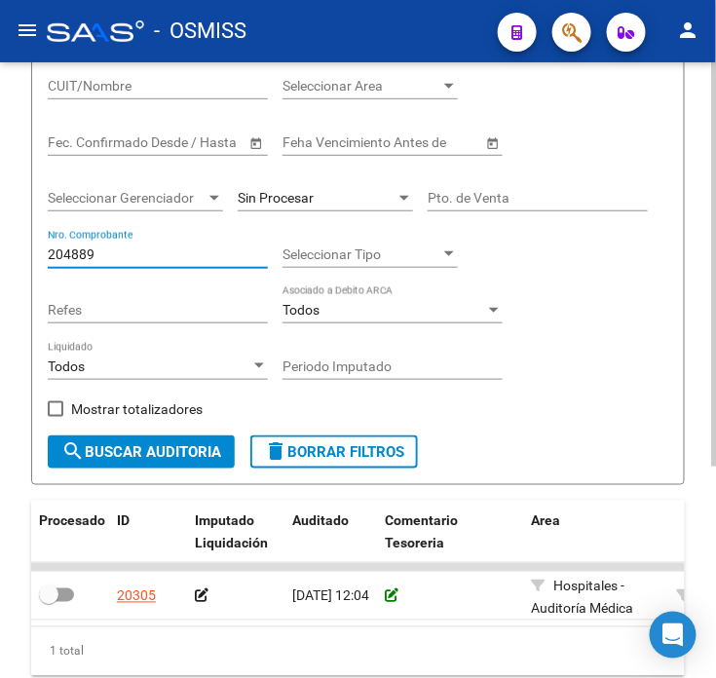
type input "204889"
click at [395, 598] on icon at bounding box center [392, 597] width 14 height 14
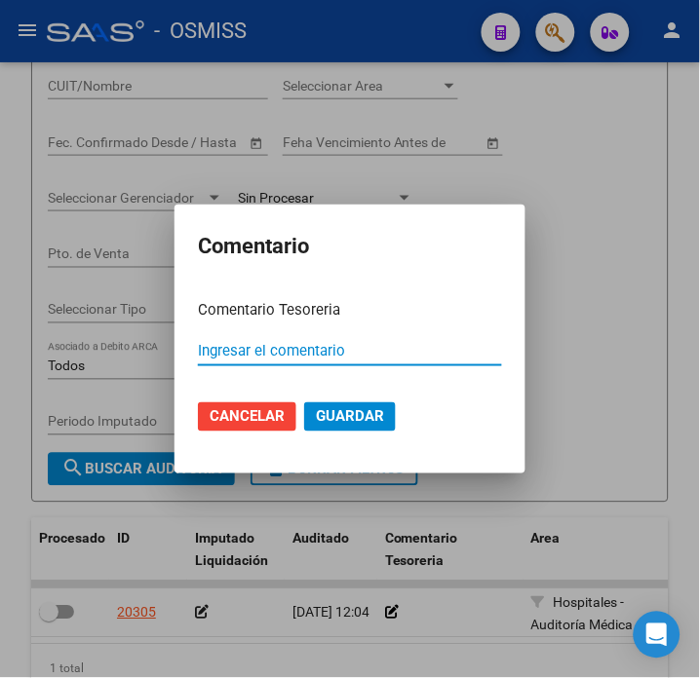
paste input "100078987 [DATE]"
type input "100078987 [DATE]"
click at [325, 419] on span "Guardar" at bounding box center [350, 417] width 68 height 18
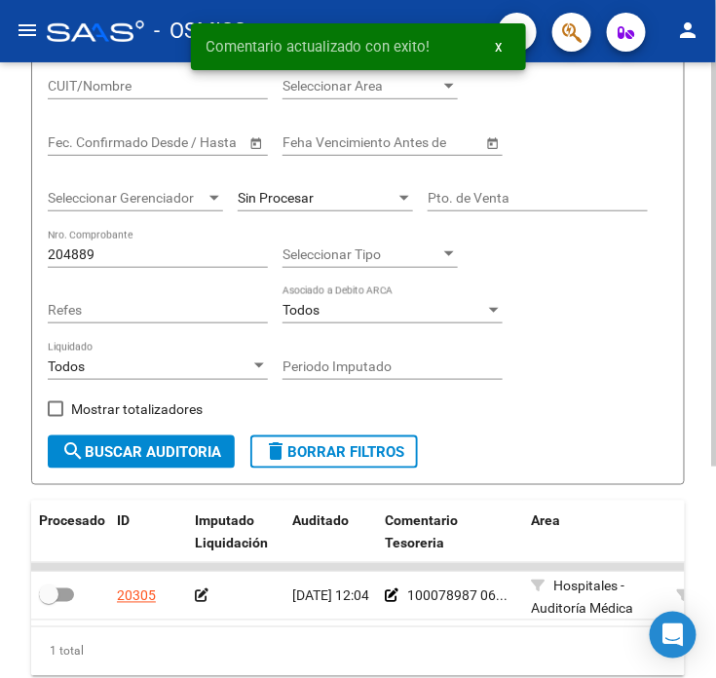
click at [205, 590] on icon at bounding box center [202, 597] width 14 height 14
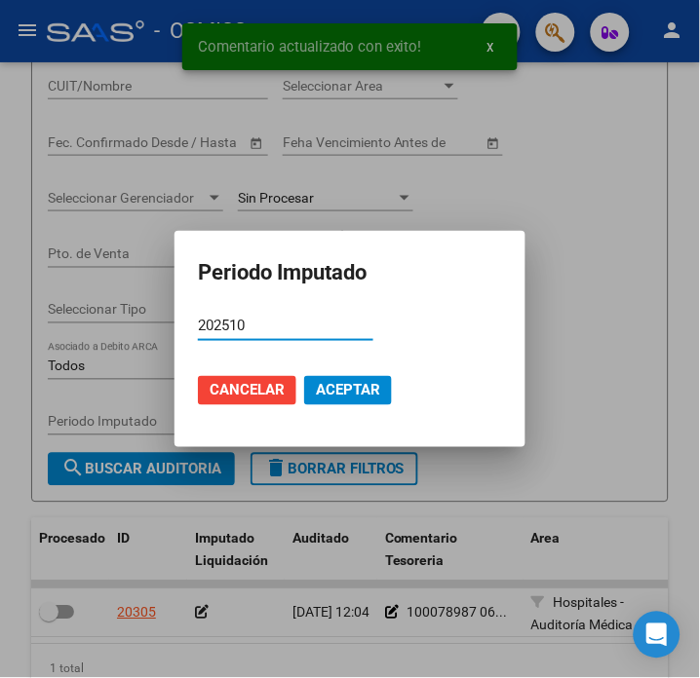
type input "202510"
click at [361, 401] on button "Aceptar" at bounding box center [348, 390] width 88 height 29
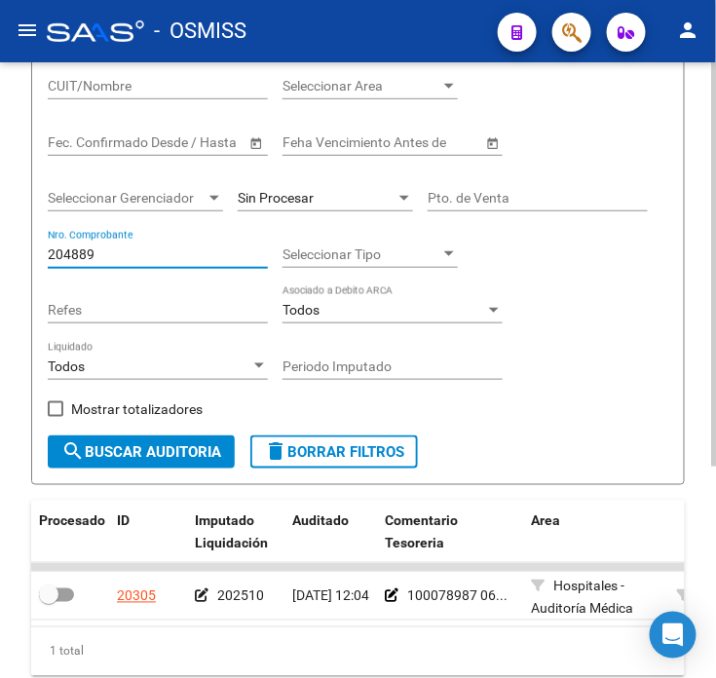
click at [132, 261] on input "204889" at bounding box center [158, 255] width 220 height 17
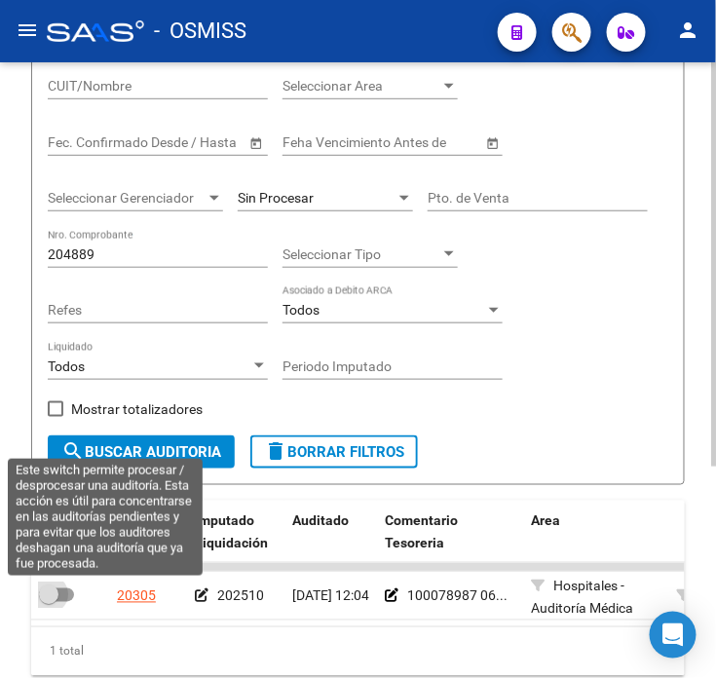
click at [51, 599] on span at bounding box center [48, 595] width 19 height 19
click at [49, 602] on input "checkbox" at bounding box center [48, 602] width 1 height 1
checkbox input "true"
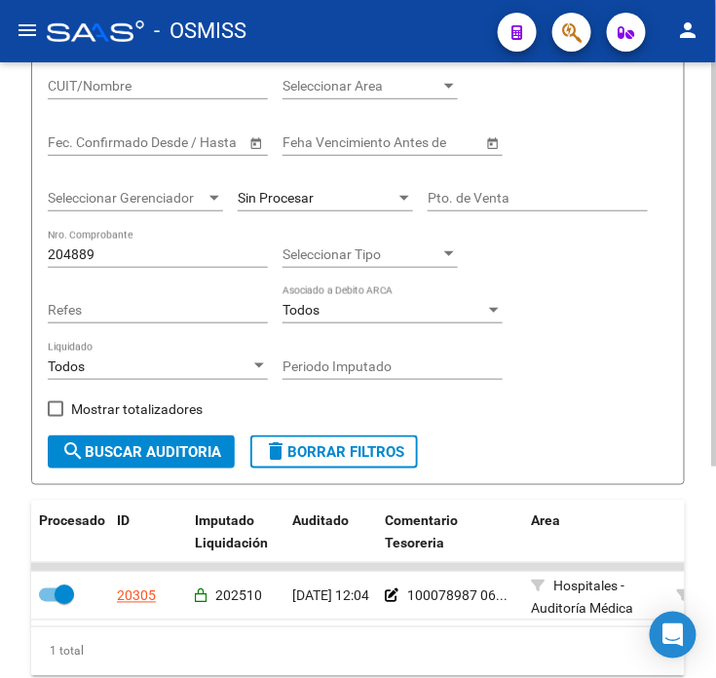
click at [111, 254] on input "204889" at bounding box center [158, 255] width 220 height 17
type input "205132"
click at [167, 451] on span "search Buscar Auditoria" at bounding box center [141, 452] width 160 height 18
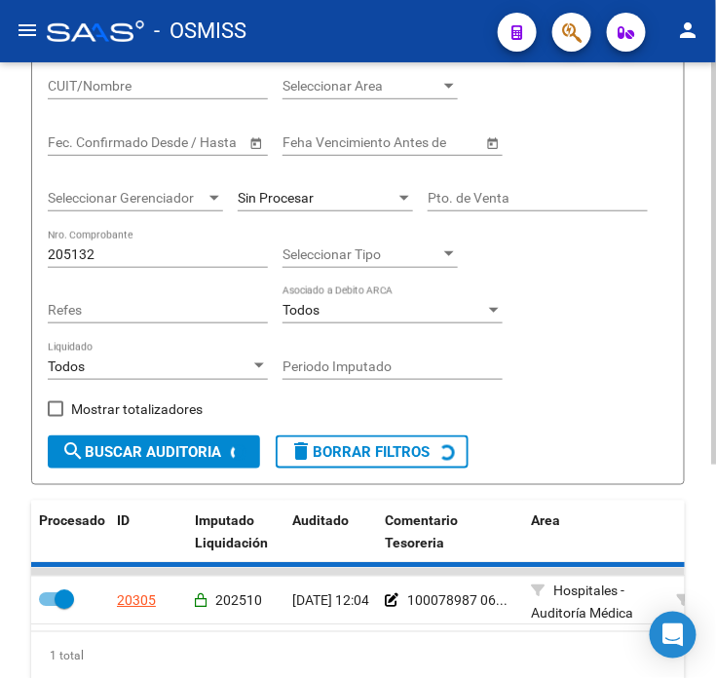
checkbox input "false"
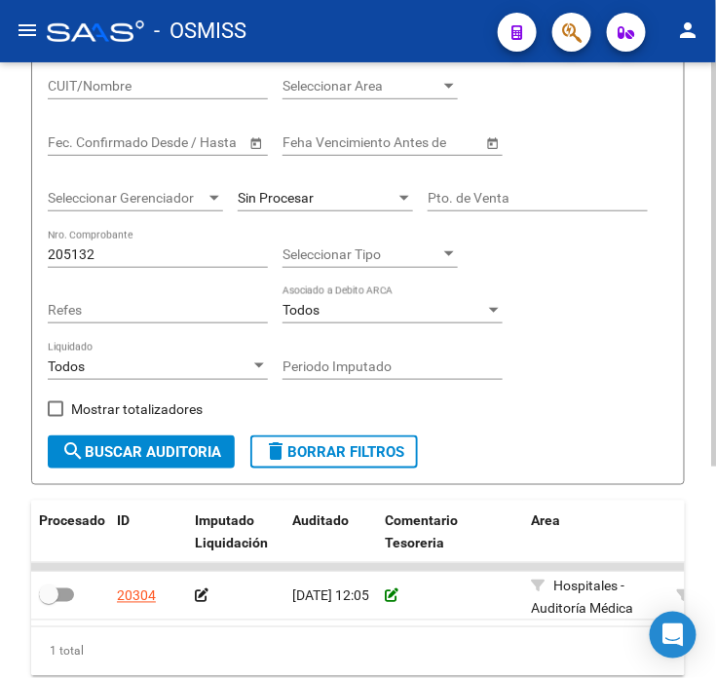
click at [391, 592] on icon at bounding box center [392, 597] width 14 height 14
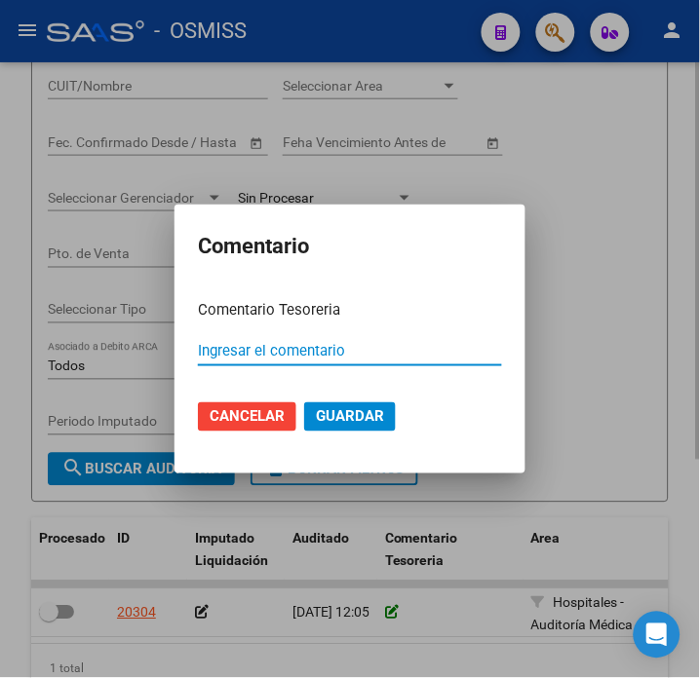
paste input "100078987 [DATE]"
type input "100078987 [DATE]"
click at [339, 402] on button "Guardar" at bounding box center [350, 416] width 92 height 29
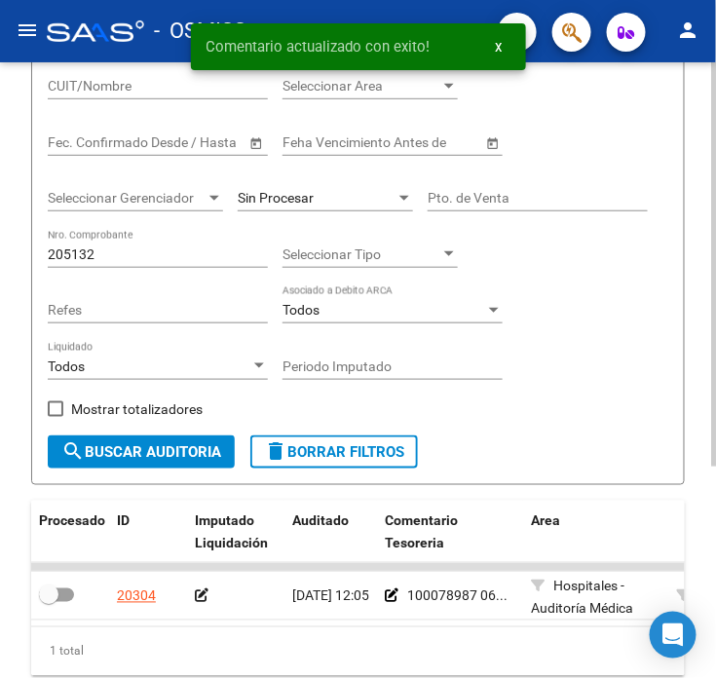
click at [201, 587] on div at bounding box center [236, 597] width 82 height 22
click at [200, 595] on icon at bounding box center [202, 597] width 14 height 14
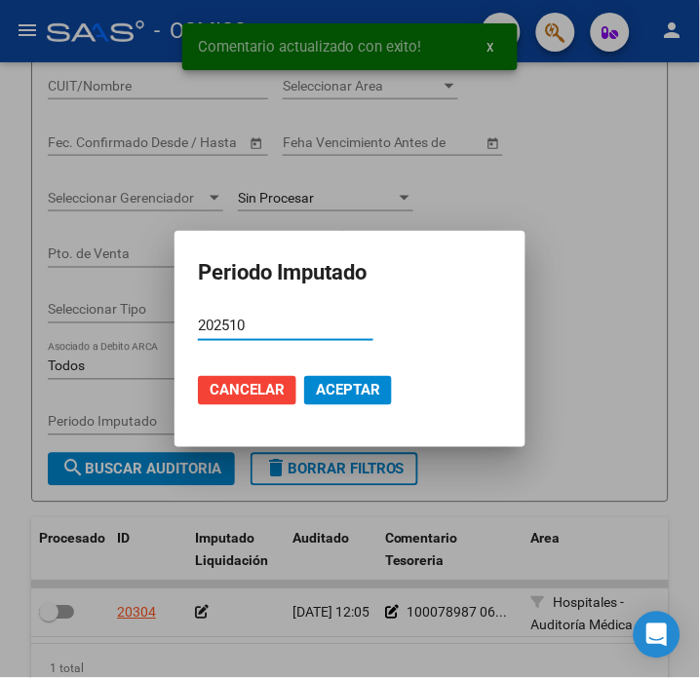
type input "202510"
click at [344, 371] on mat-dialog-actions "Cancelar Aceptar" at bounding box center [350, 391] width 304 height 66
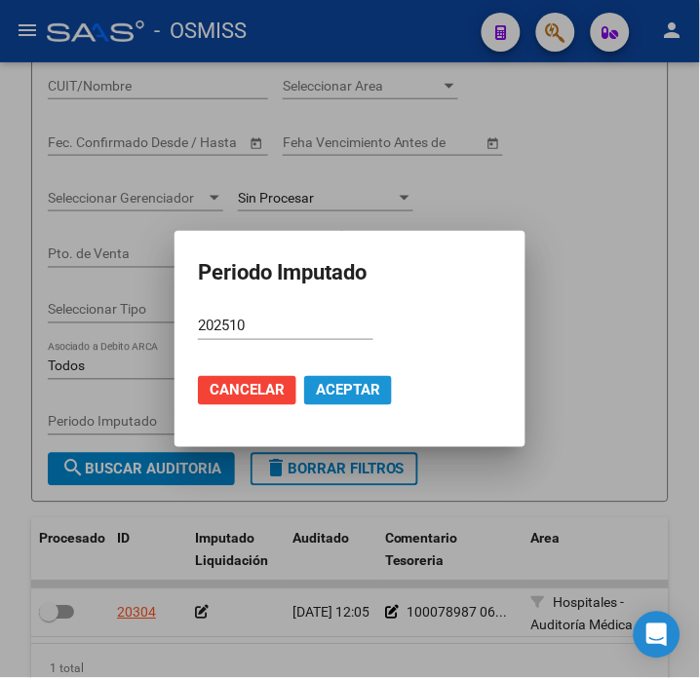
click at [344, 382] on span "Aceptar" at bounding box center [348, 391] width 64 height 18
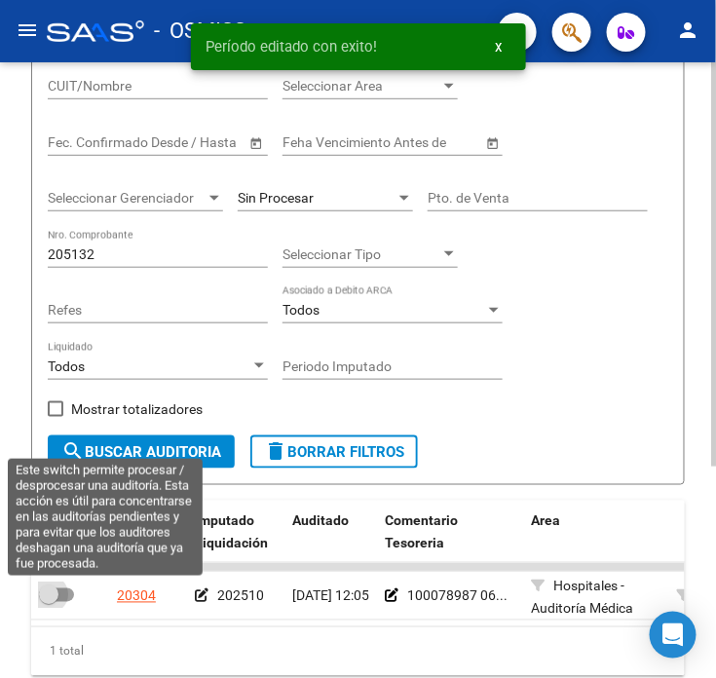
click at [59, 601] on span at bounding box center [56, 596] width 35 height 14
click at [49, 602] on input "checkbox" at bounding box center [48, 602] width 1 height 1
checkbox input "true"
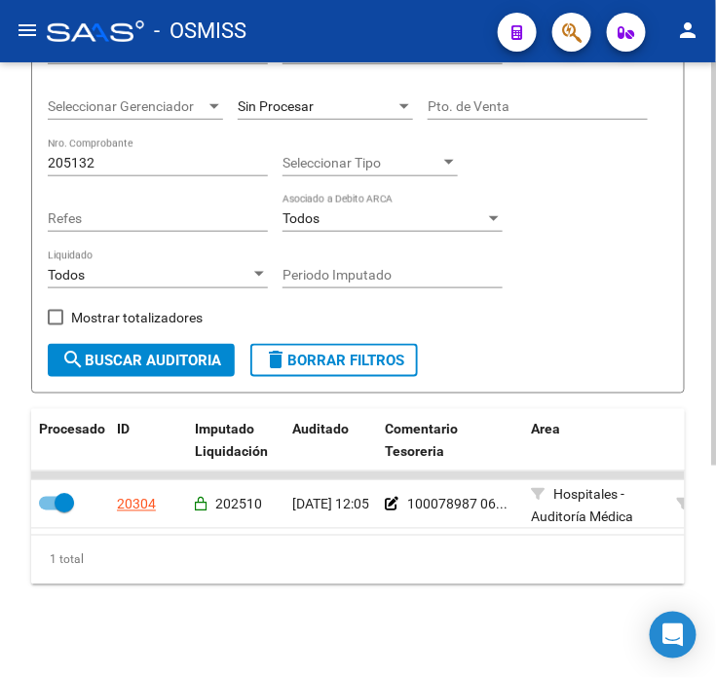
scroll to position [107, 0]
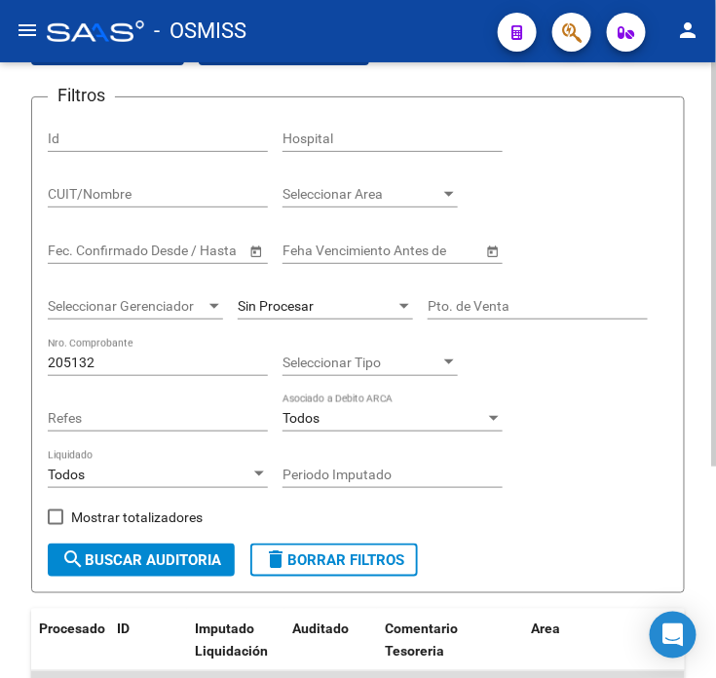
click at [141, 366] on input "205132" at bounding box center [158, 363] width 220 height 17
type input "205702"
click at [123, 565] on span "search Buscar Auditoria" at bounding box center [141, 561] width 160 height 18
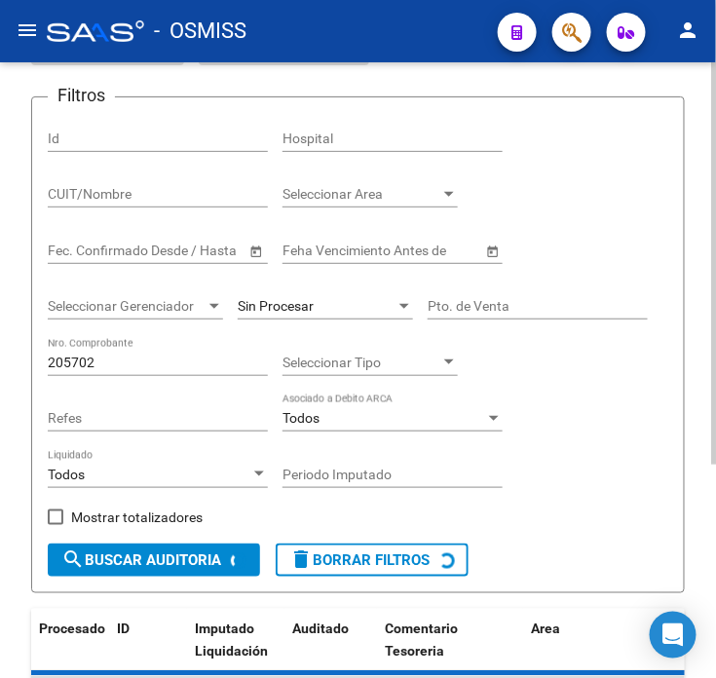
checkbox input "false"
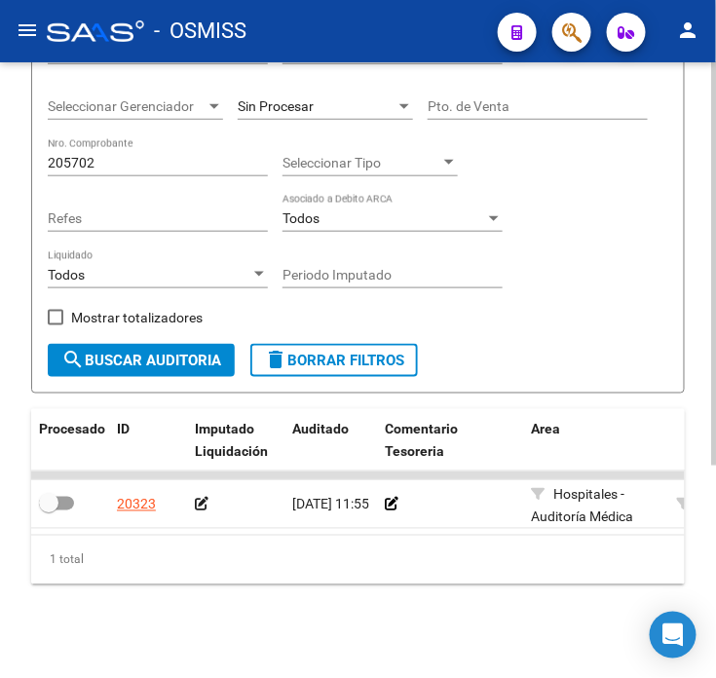
scroll to position [324, 0]
click at [392, 498] on icon at bounding box center [392, 505] width 14 height 14
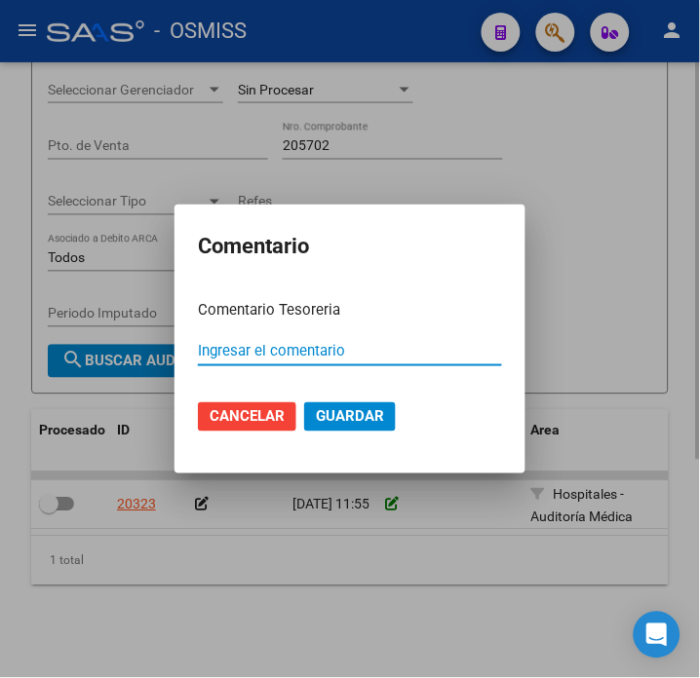
paste input "100078987 [DATE]"
type input "100078987 [DATE]"
click at [348, 414] on span "Guardar" at bounding box center [350, 417] width 68 height 18
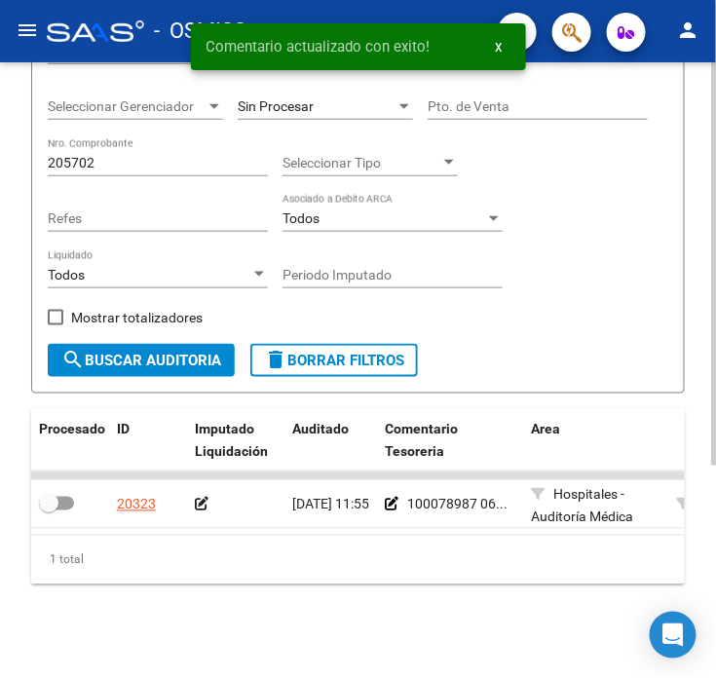
click at [205, 498] on icon at bounding box center [202, 505] width 14 height 14
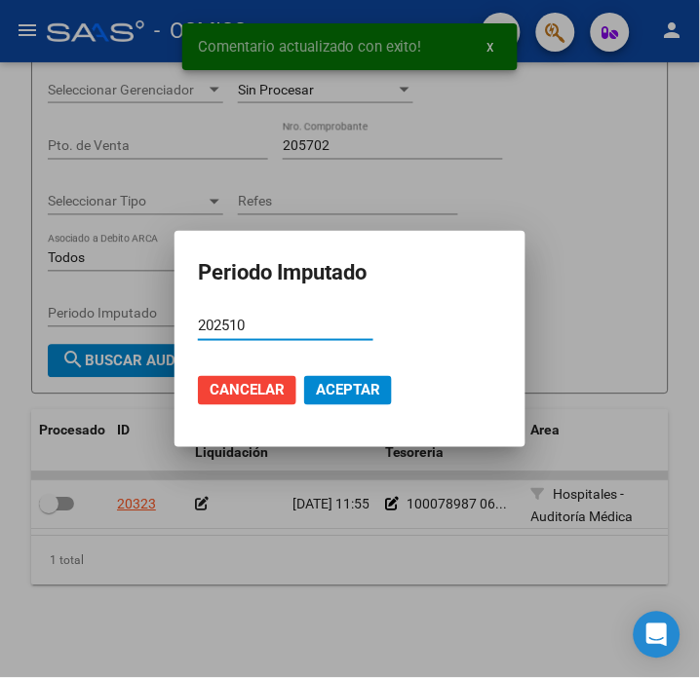
type input "202510"
click at [357, 402] on button "Aceptar" at bounding box center [348, 390] width 88 height 29
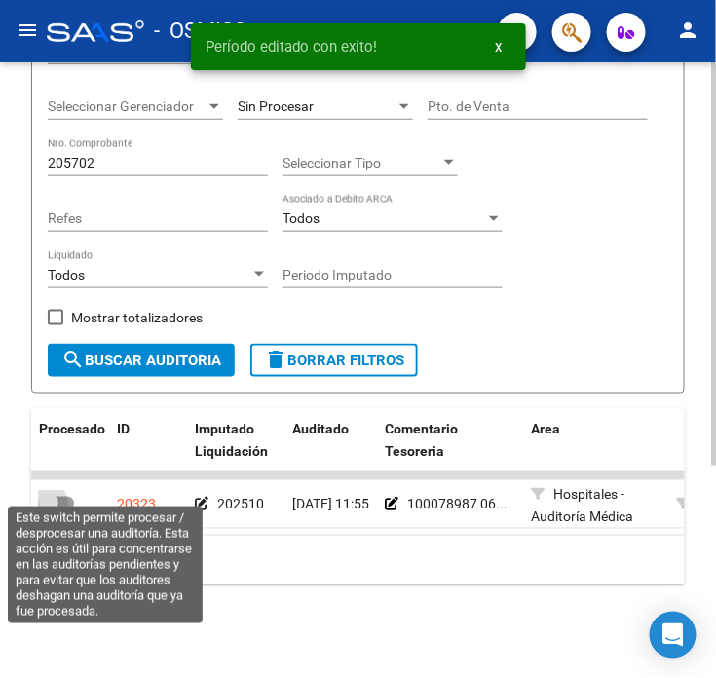
click at [57, 494] on span at bounding box center [48, 503] width 19 height 19
click at [49, 511] on input "checkbox" at bounding box center [48, 511] width 1 height 1
checkbox input "true"
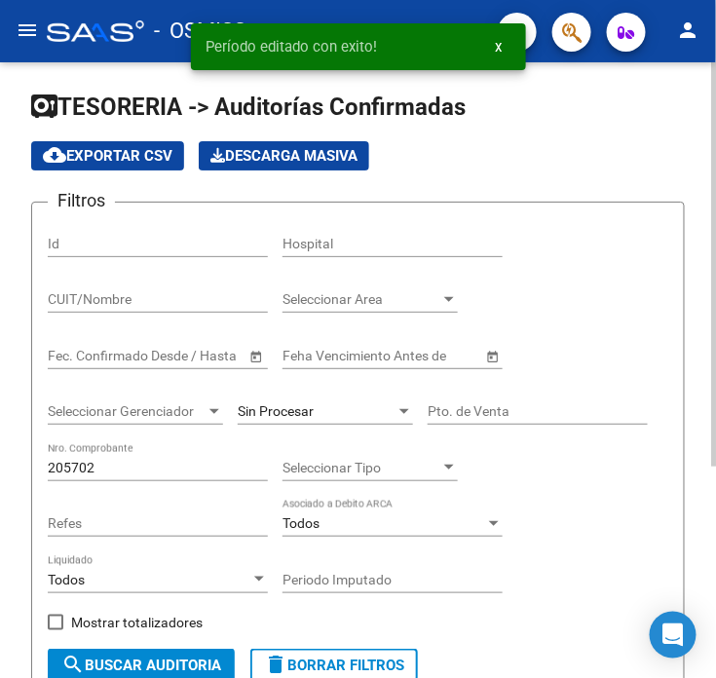
scroll to position [0, 0]
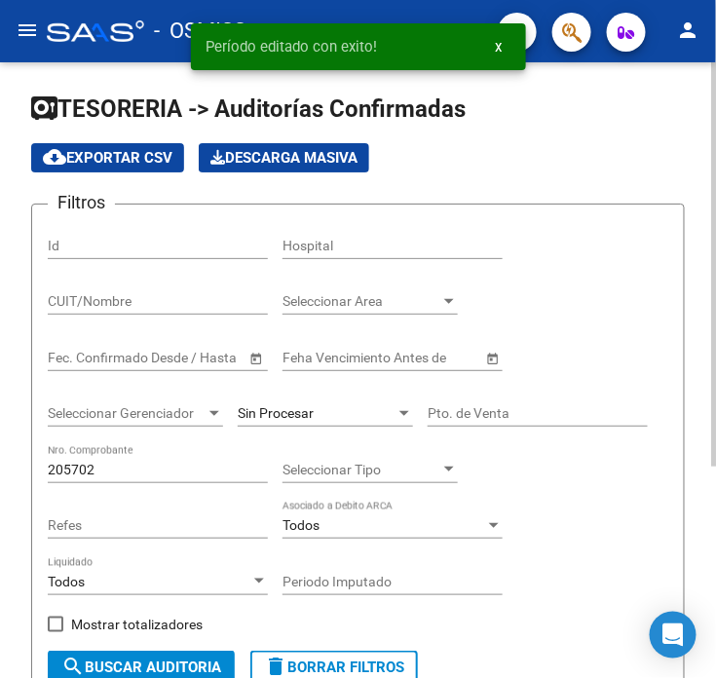
click at [278, 421] on span "Sin Procesar" at bounding box center [276, 413] width 76 height 16
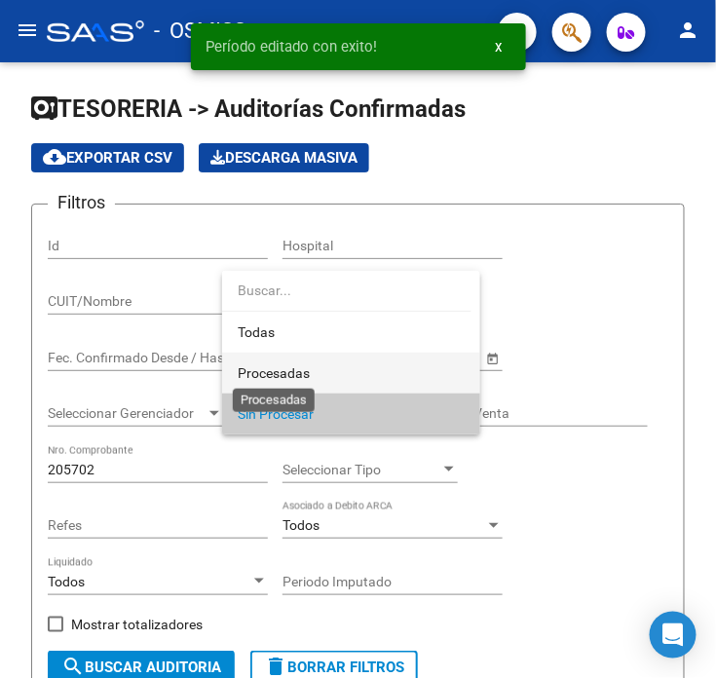
click at [287, 367] on span "Procesadas" at bounding box center [274, 373] width 72 height 16
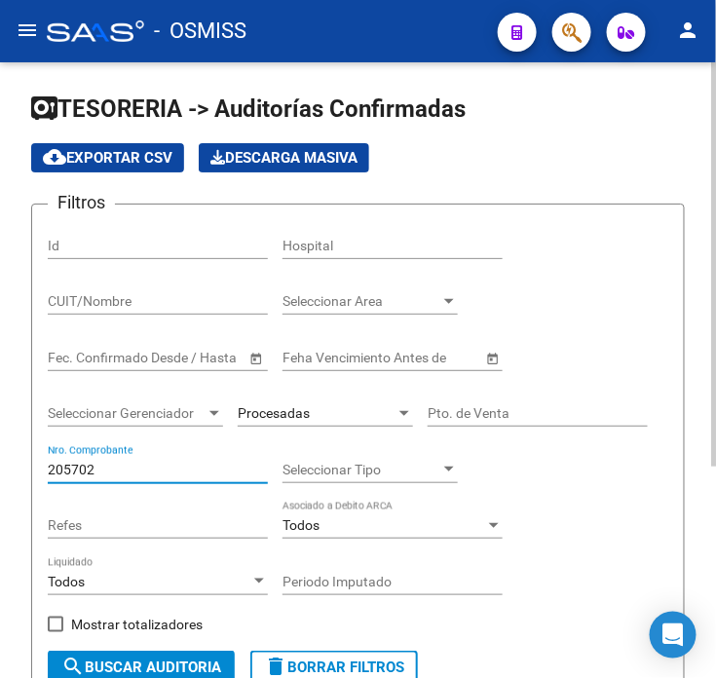
drag, startPoint x: 183, startPoint y: 470, endPoint x: 19, endPoint y: 480, distance: 164.1
click at [19, 480] on div "TESORERIA -> Auditorías Confirmadas cloud_download Exportar CSV Descarga Masiva…" at bounding box center [358, 523] width 716 height 923
click at [137, 608] on div "Todos Liquidado" at bounding box center [158, 584] width 220 height 56
click at [129, 599] on div "Todos Liquidado" at bounding box center [158, 584] width 220 height 56
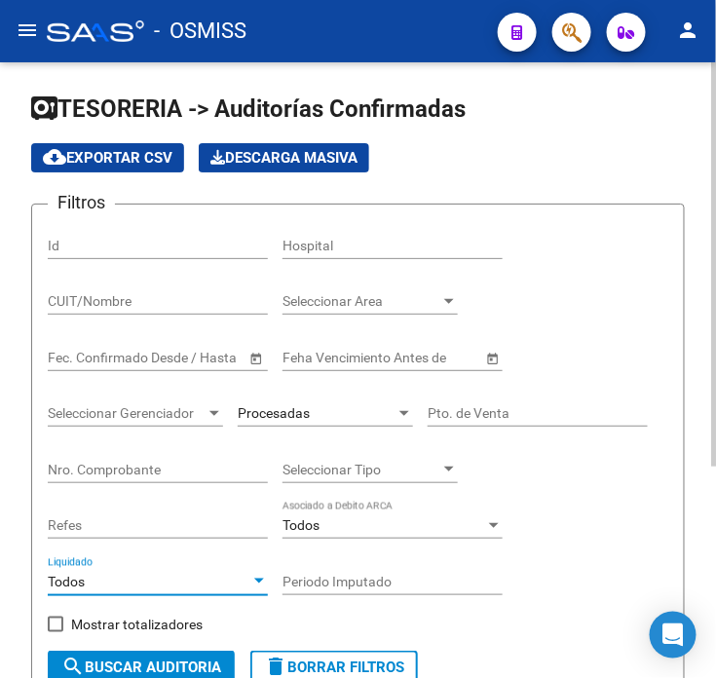
click at [124, 585] on div "Todos" at bounding box center [149, 582] width 203 height 17
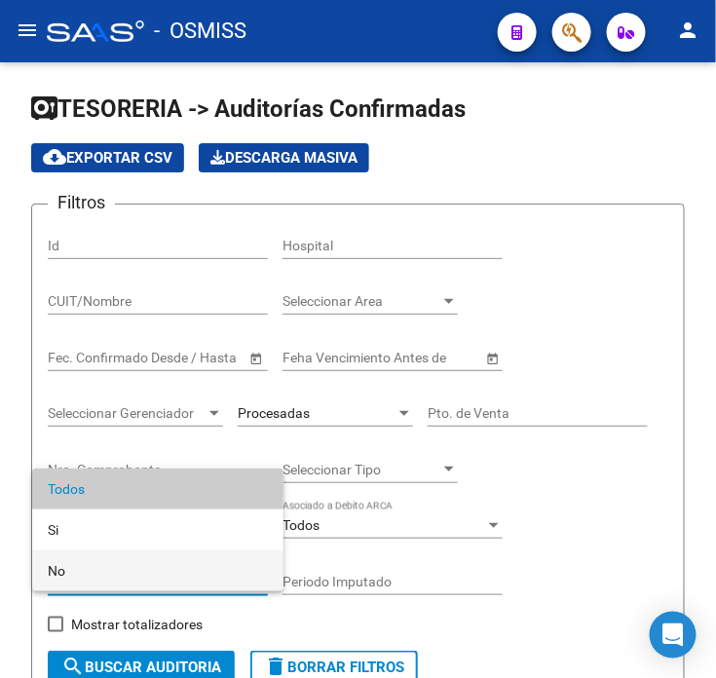
click at [124, 563] on span "No" at bounding box center [158, 571] width 220 height 41
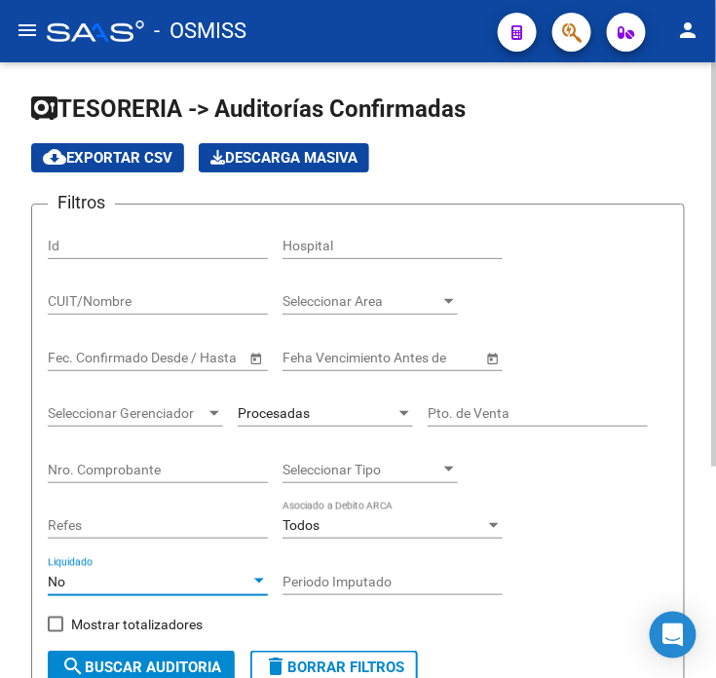
click at [94, 296] on input "CUIT/Nombre" at bounding box center [158, 301] width 220 height 17
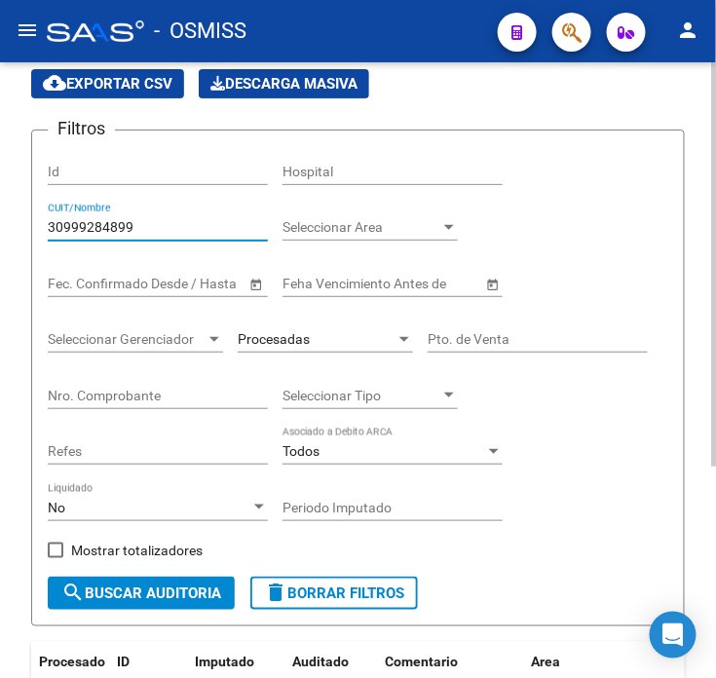
scroll to position [108, 0]
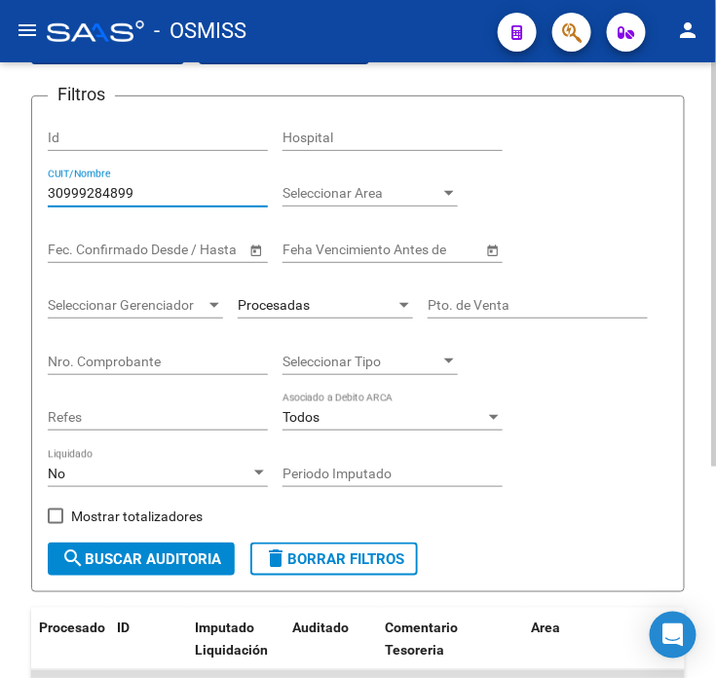
type input "30999284899"
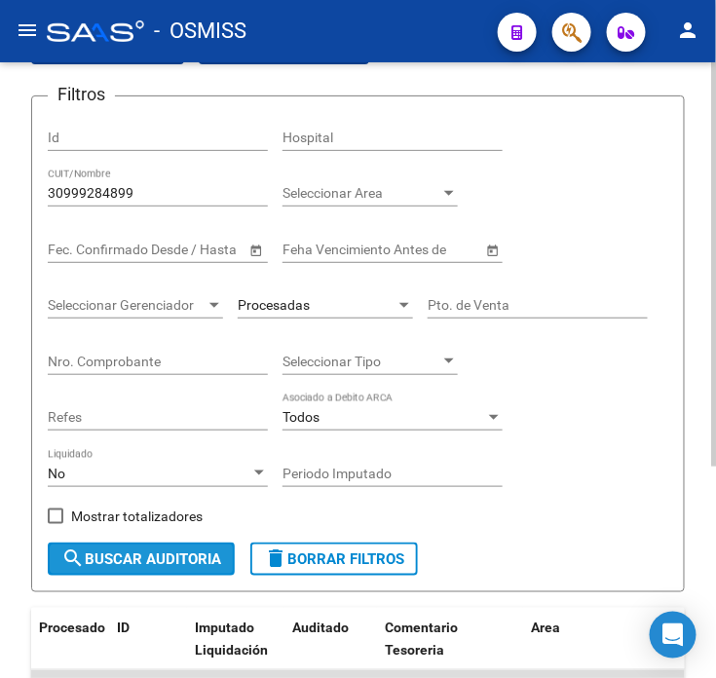
click at [151, 562] on span "search Buscar Auditoria" at bounding box center [141, 560] width 160 height 18
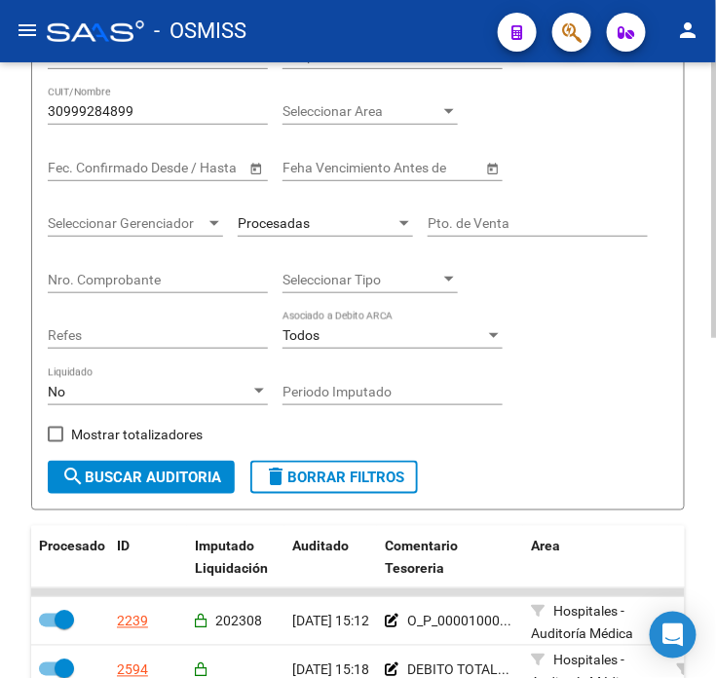
scroll to position [219, 0]
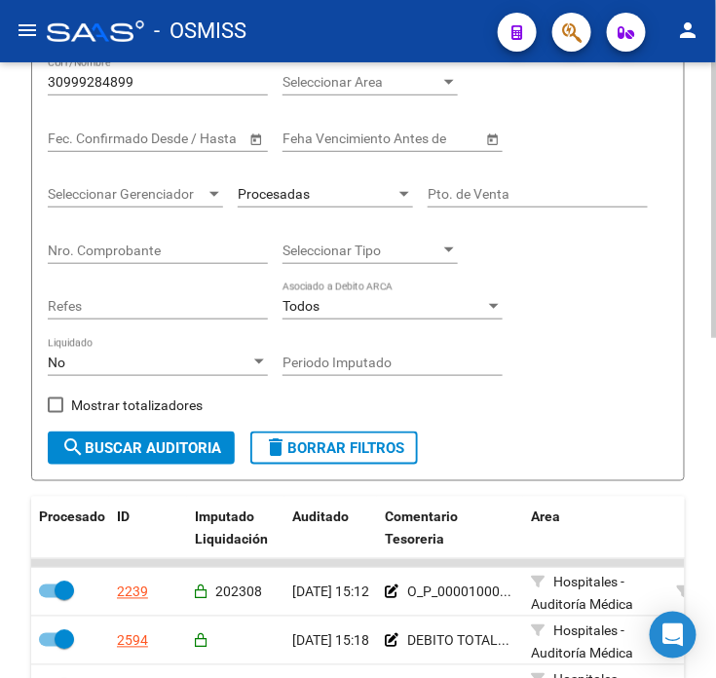
click at [167, 407] on span "Mostrar totalizadores" at bounding box center [137, 405] width 132 height 23
click at [56, 413] on input "Mostrar totalizadores" at bounding box center [55, 413] width 1 height 1
checkbox input "true"
click at [161, 456] on span "search Buscar Auditoria" at bounding box center [141, 449] width 160 height 18
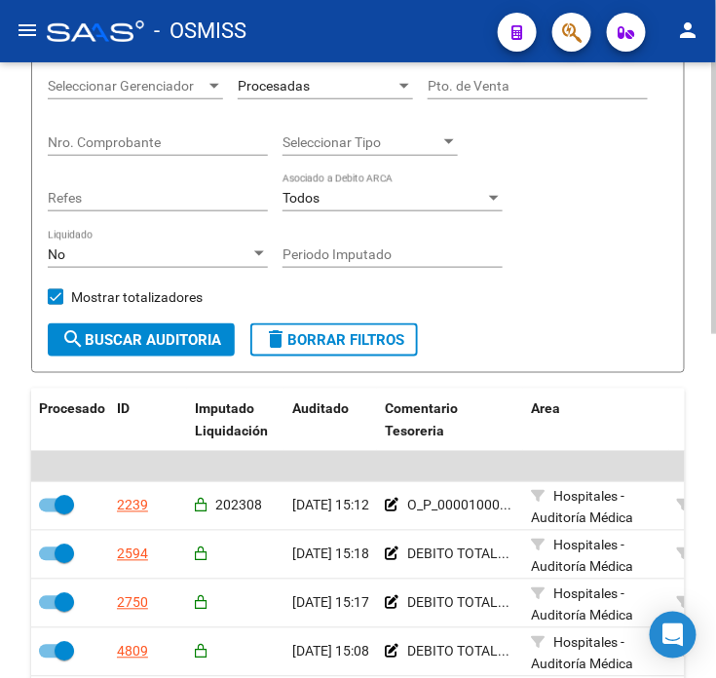
scroll to position [436, 0]
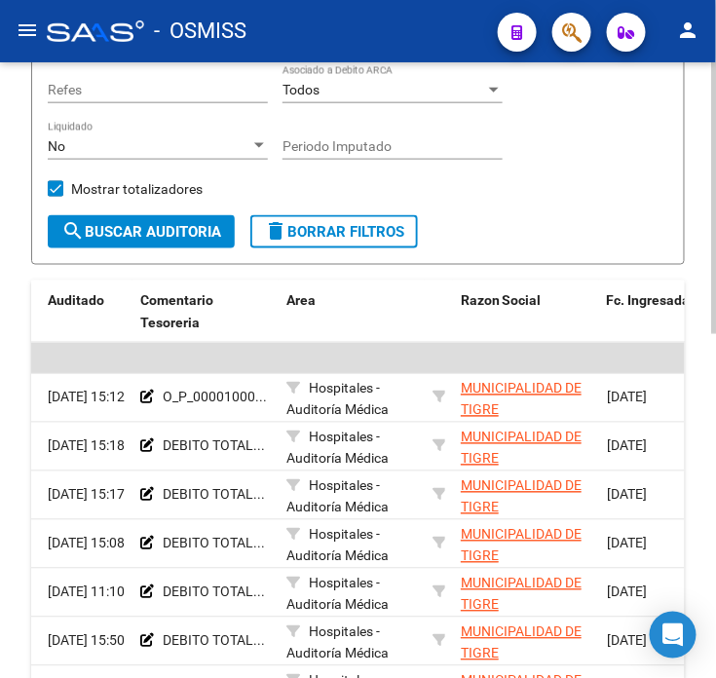
drag, startPoint x: 180, startPoint y: 514, endPoint x: 251, endPoint y: 497, distance: 73.0
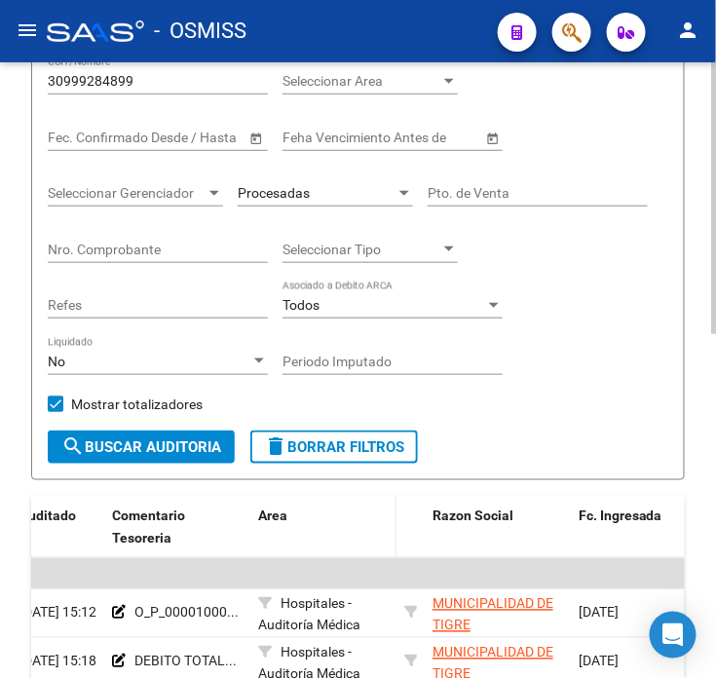
scroll to position [219, 0]
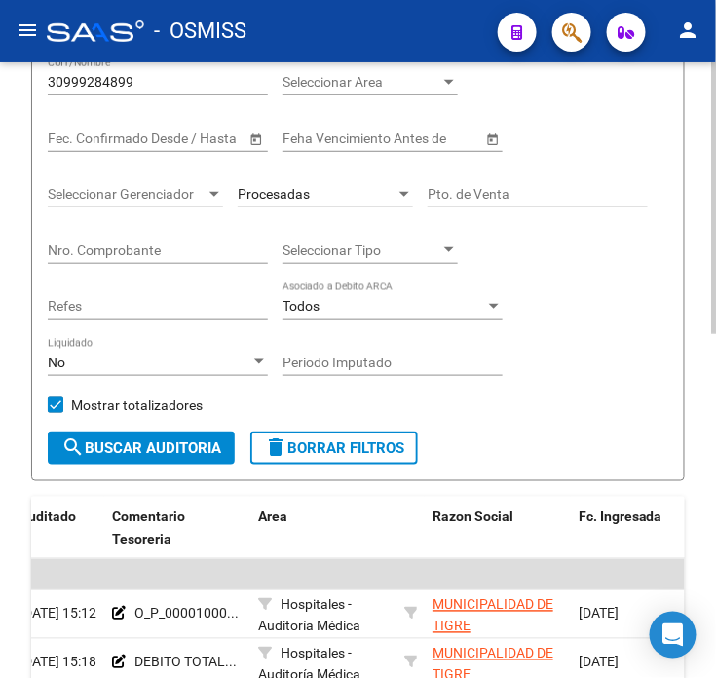
click at [235, 481] on div "TESORERIA -> Auditorías Confirmadas cloud_download Exportar CSV Descarga Masiva…" at bounding box center [358, 503] width 654 height 1259
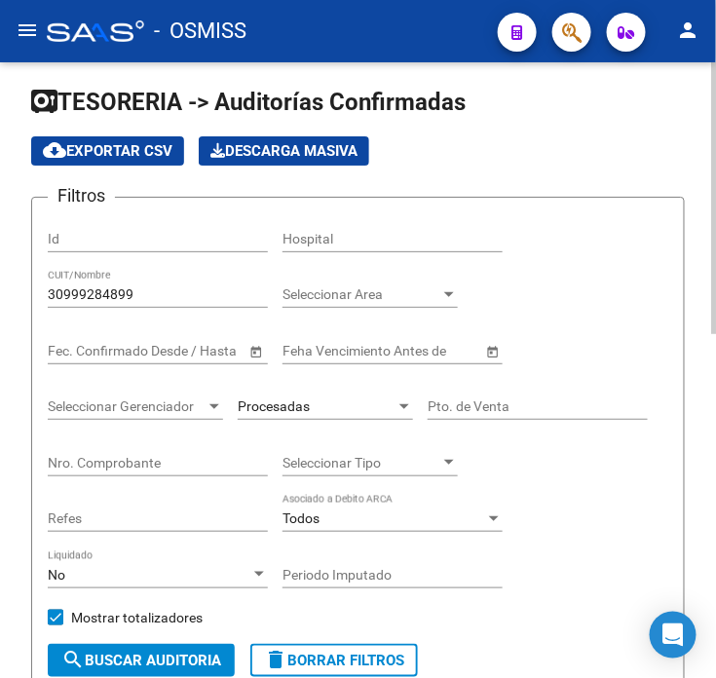
scroll to position [3, 0]
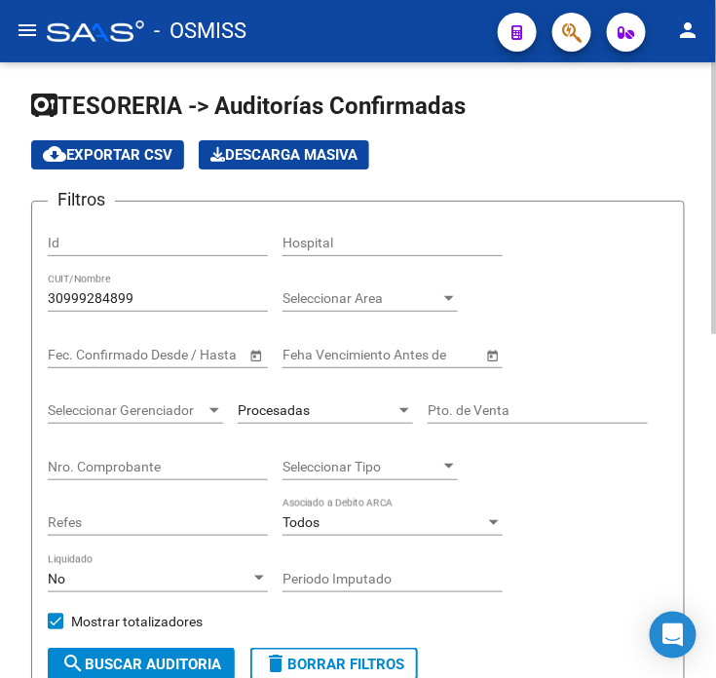
click at [387, 309] on div "Seleccionar Area Seleccionar Area" at bounding box center [370, 292] width 175 height 39
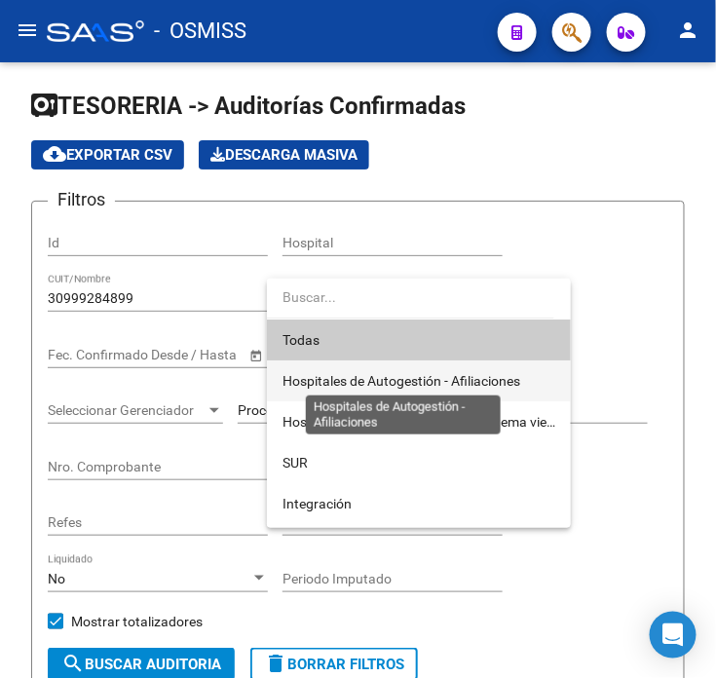
click at [396, 373] on span "Hospitales de Autogestión - Afiliaciones" at bounding box center [402, 381] width 238 height 16
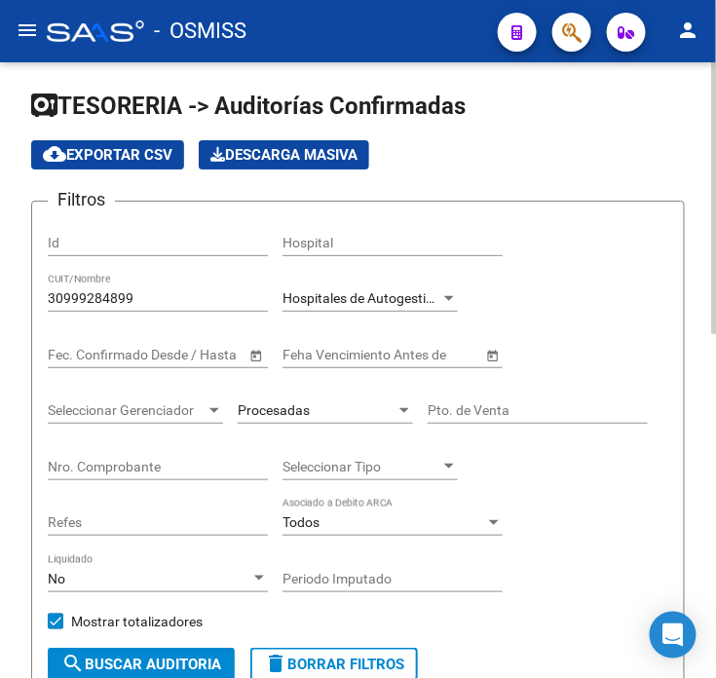
click at [405, 286] on div "Hospitales de Autogestión - Afiliaciones Seleccionar Area" at bounding box center [370, 292] width 175 height 39
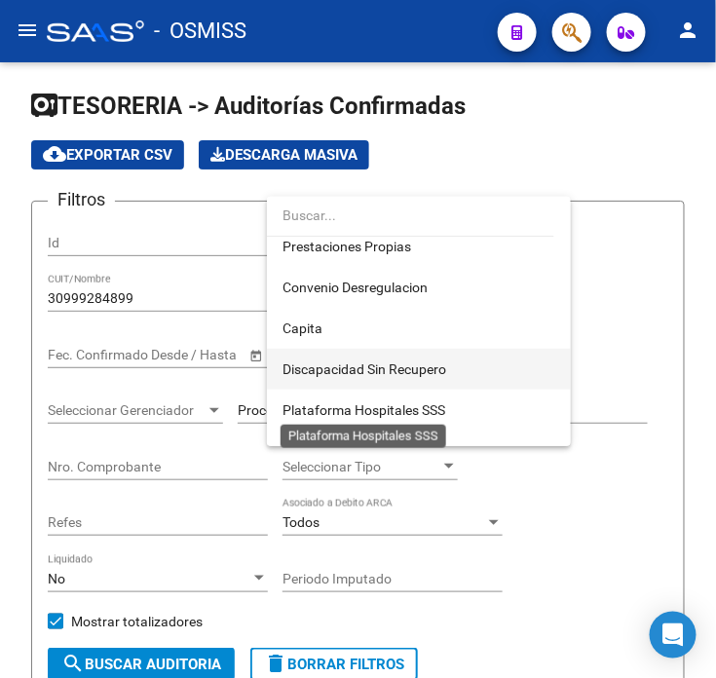
scroll to position [325, 0]
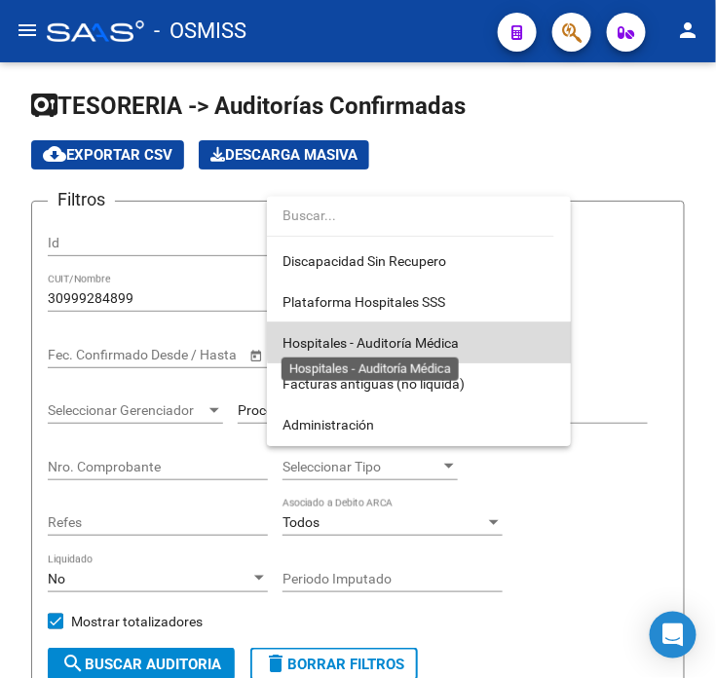
click at [430, 336] on span "Hospitales - Auditoría Médica" at bounding box center [371, 343] width 176 height 16
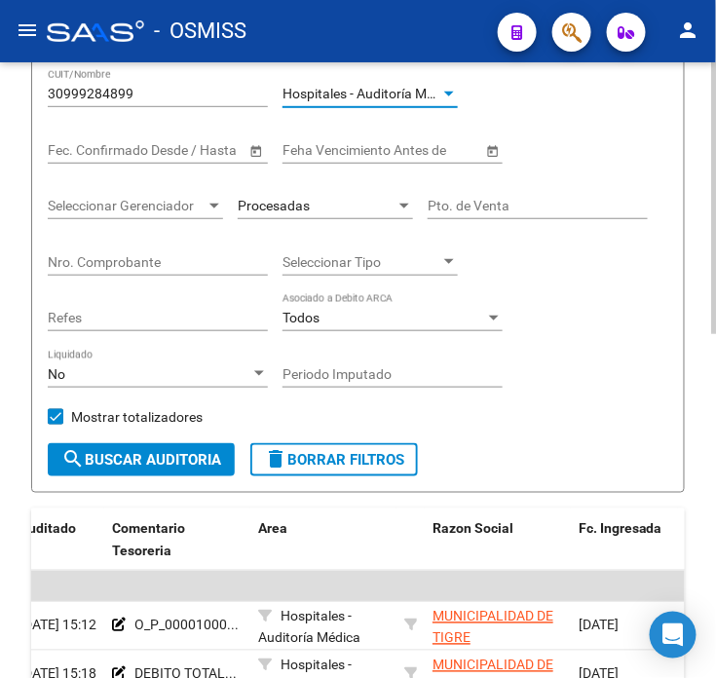
scroll to position [219, 0]
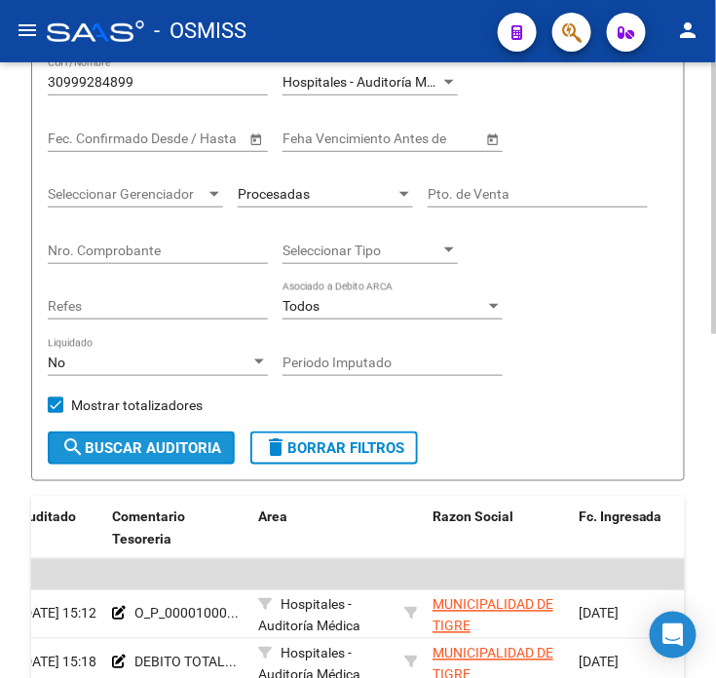
click at [171, 464] on button "search Buscar Auditoria" at bounding box center [141, 448] width 187 height 33
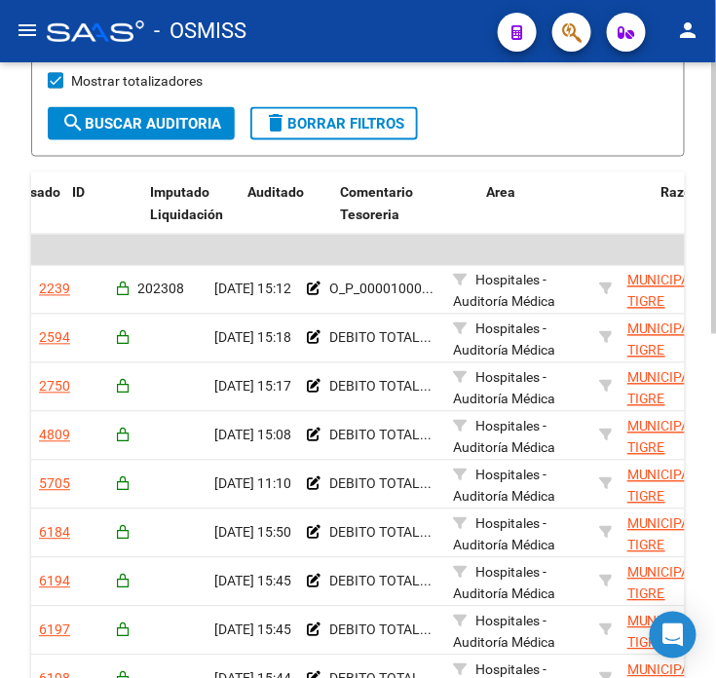
scroll to position [0, 0]
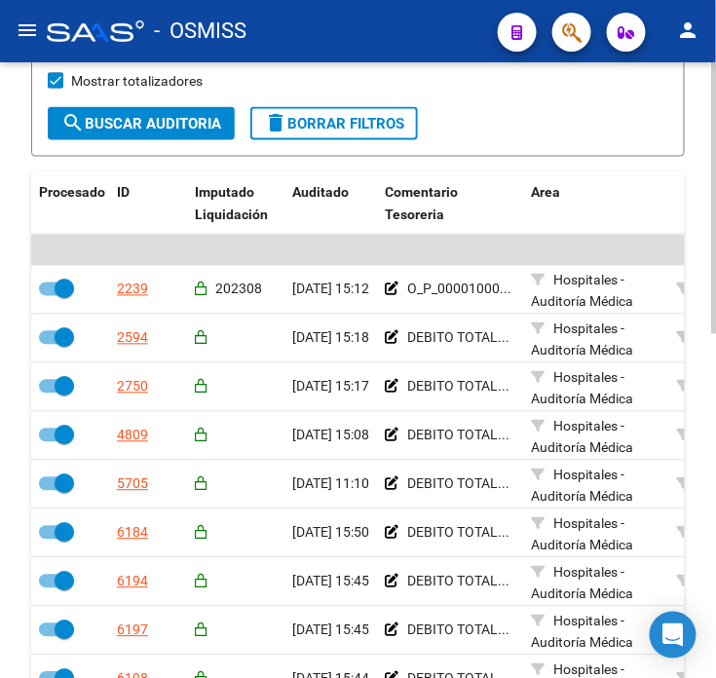
drag, startPoint x: 176, startPoint y: 485, endPoint x: 108, endPoint y: 490, distance: 68.4
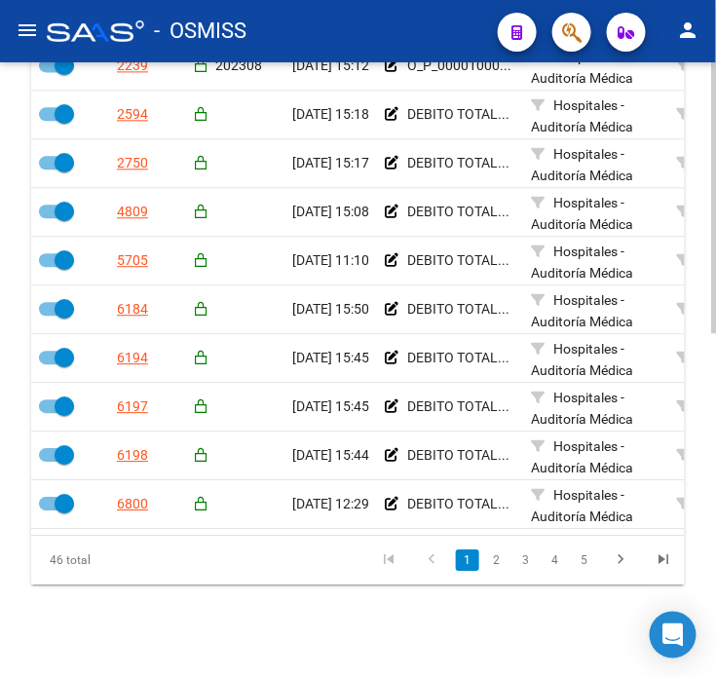
scroll to position [784, 0]
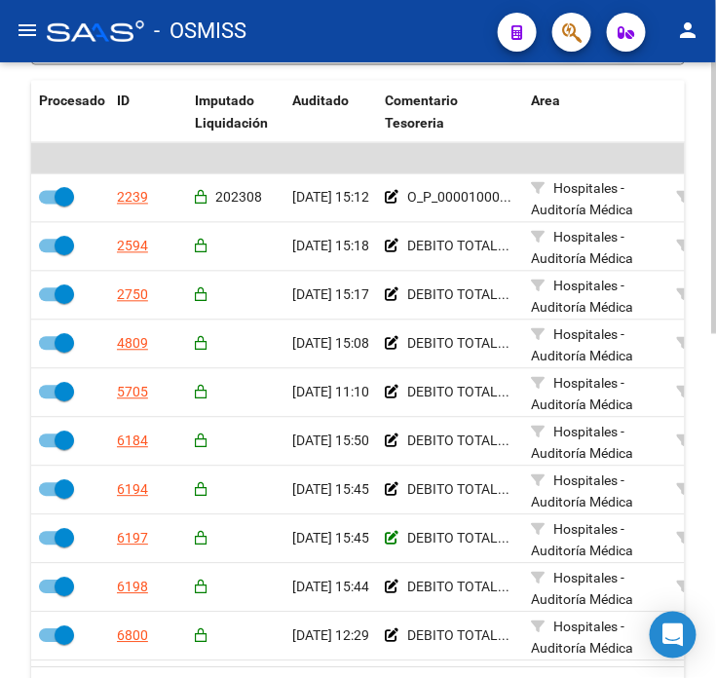
drag, startPoint x: 183, startPoint y: 490, endPoint x: 384, endPoint y: 445, distance: 205.7
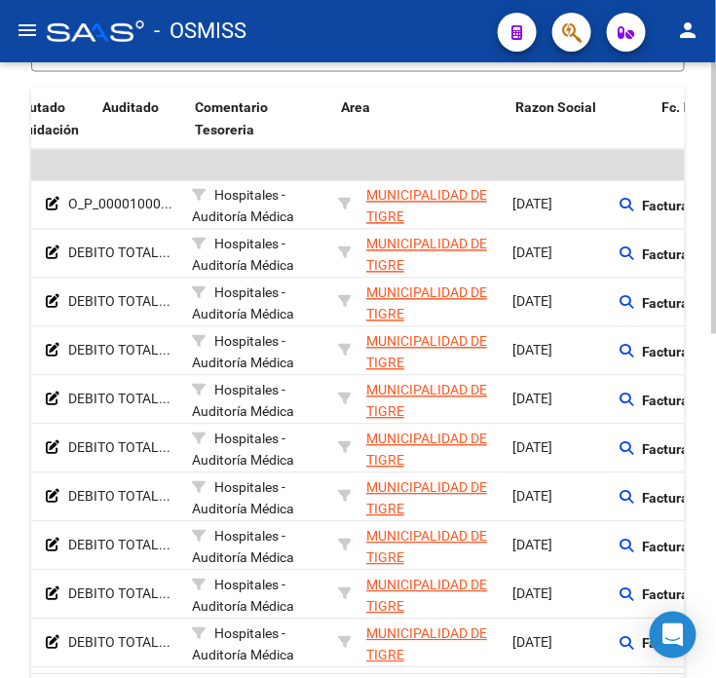
drag, startPoint x: 384, startPoint y: 445, endPoint x: 466, endPoint y: 451, distance: 82.1
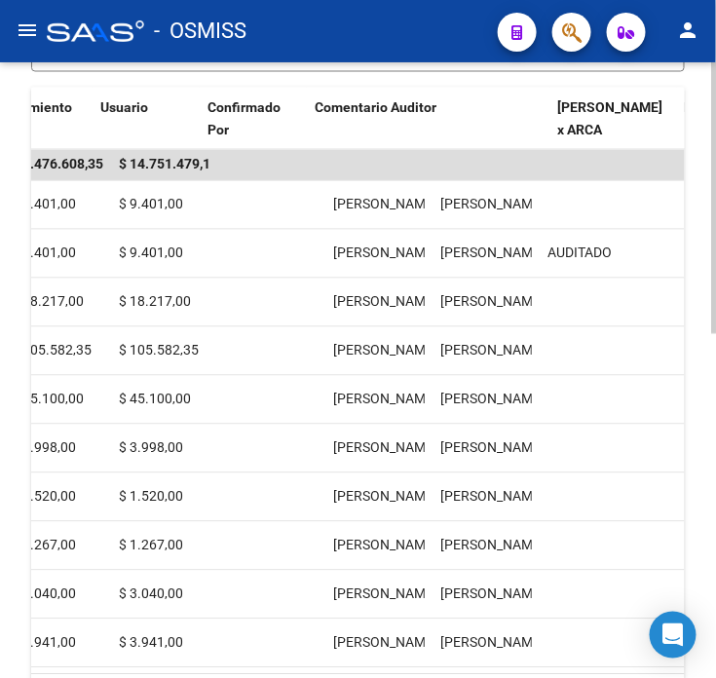
drag, startPoint x: 466, startPoint y: 451, endPoint x: 310, endPoint y: 487, distance: 160.0
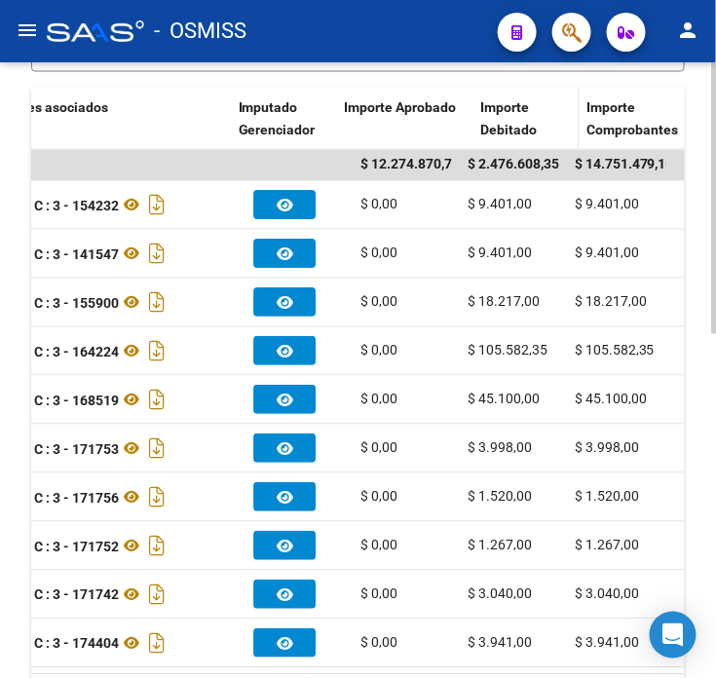
drag, startPoint x: 453, startPoint y: 99, endPoint x: 488, endPoint y: 97, distance: 35.1
click at [488, 97] on div "Procesado ID Imputado Liquidación Auditado Comentario Tesoreria Area Razon Soci…" at bounding box center [321, 120] width 2577 height 64
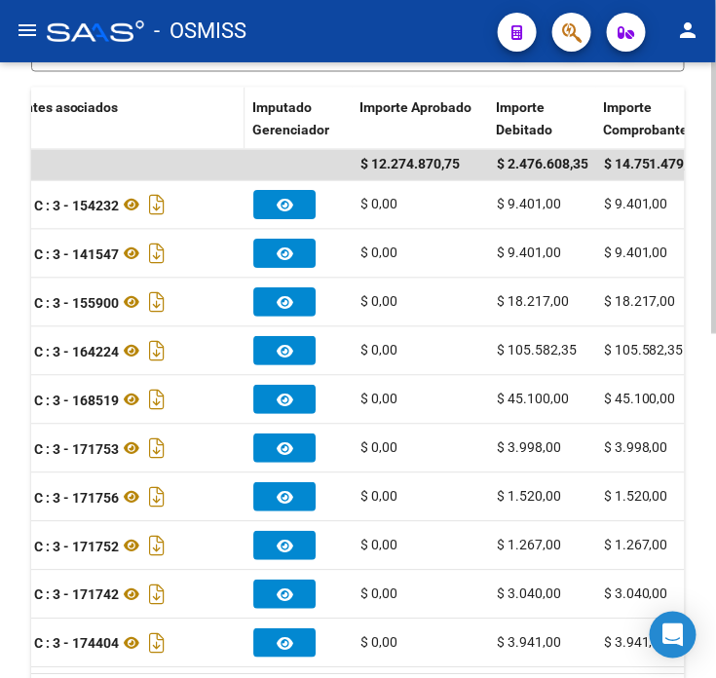
click at [201, 89] on datatable-header-cell "Comprobantes asociados" at bounding box center [99, 120] width 292 height 64
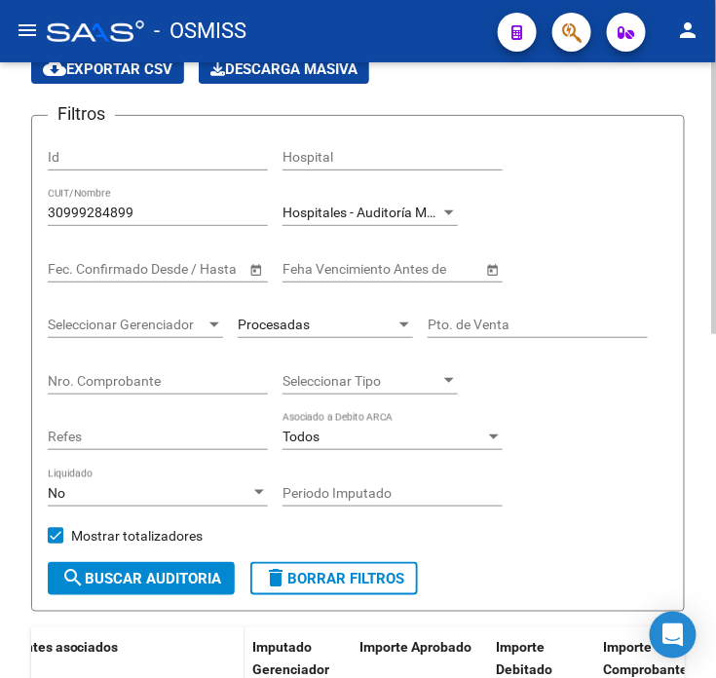
scroll to position [88, 0]
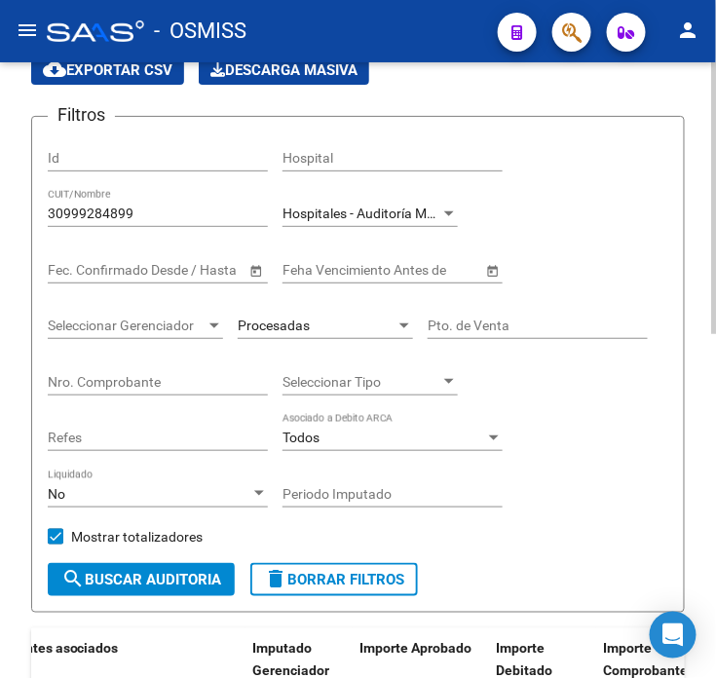
click at [322, 325] on div "Procesadas" at bounding box center [317, 326] width 158 height 17
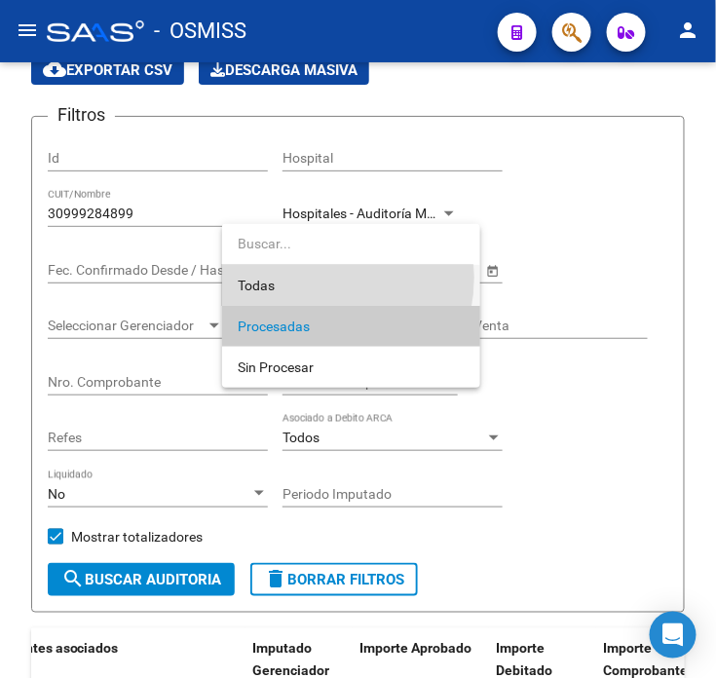
click at [308, 278] on span "Todas" at bounding box center [351, 285] width 227 height 41
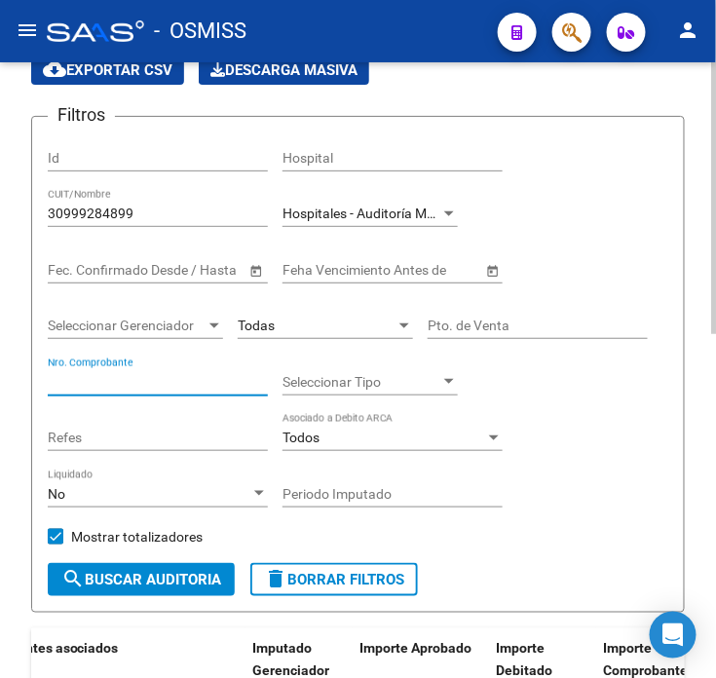
click at [143, 390] on input "Nro. Comprobante" at bounding box center [158, 382] width 220 height 17
paste input "204842"
click at [172, 580] on span "search Buscar Auditoria" at bounding box center [141, 580] width 160 height 18
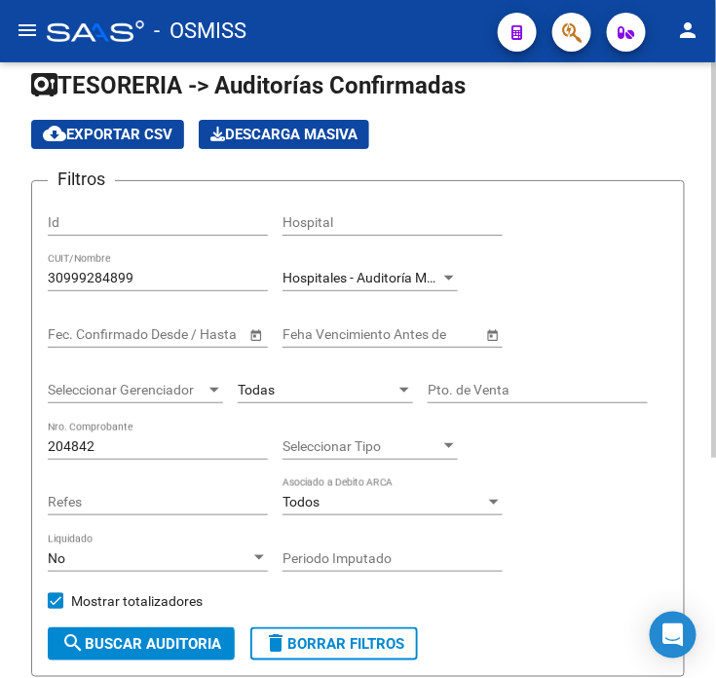
scroll to position [20, 0]
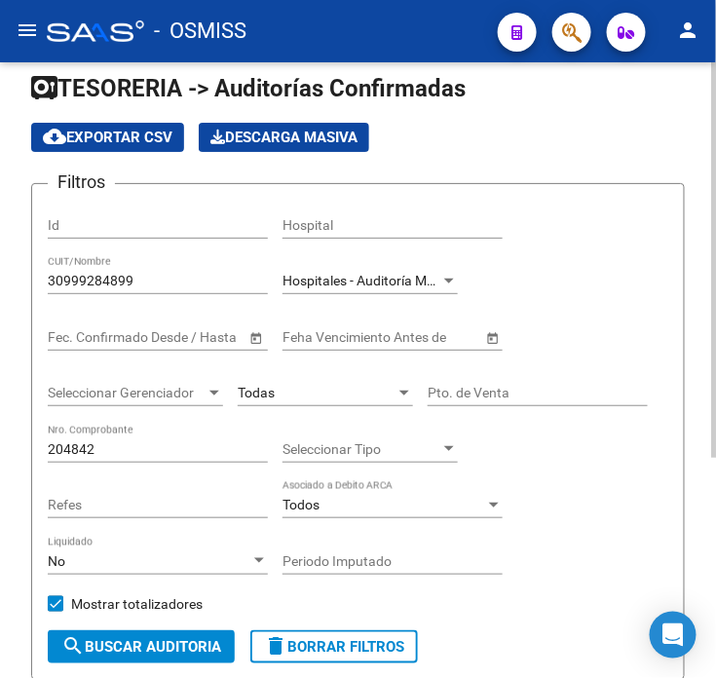
click at [107, 446] on input "204842" at bounding box center [158, 449] width 220 height 17
paste input "1"
click at [121, 649] on span "search Buscar Auditoria" at bounding box center [141, 647] width 160 height 18
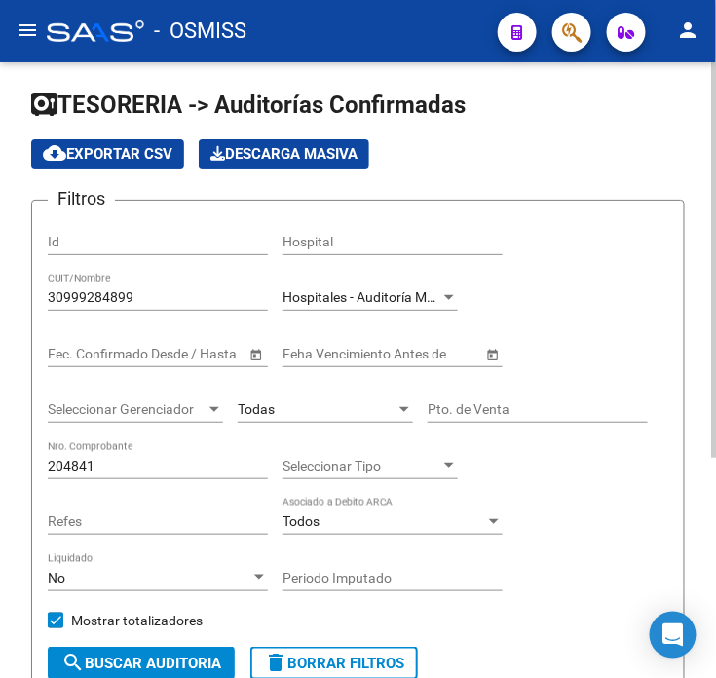
scroll to position [0, 0]
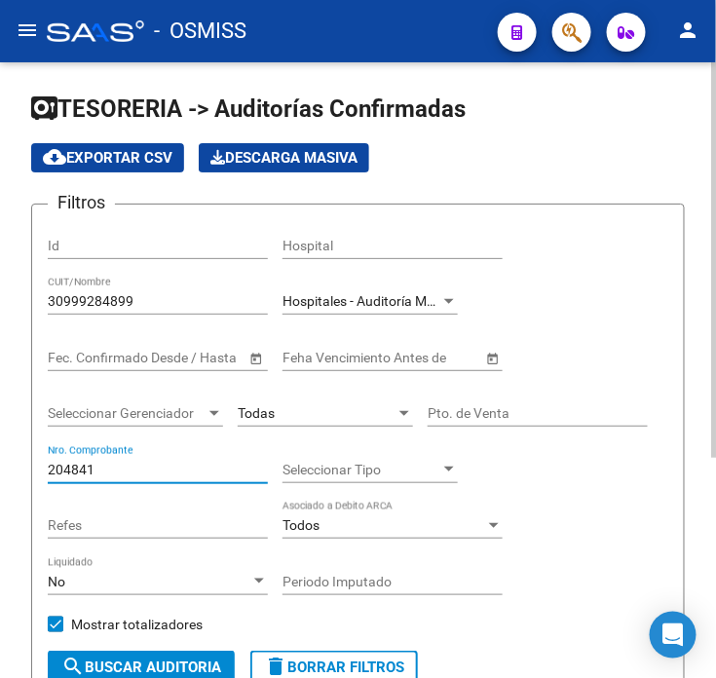
drag, startPoint x: 100, startPoint y: 468, endPoint x: 21, endPoint y: 478, distance: 79.5
click at [21, 478] on div "TESORERIA -> Auditorías Confirmadas cloud_download Exportar CSV Descarga Masiva…" at bounding box center [358, 534] width 716 height 945
type input "204885"
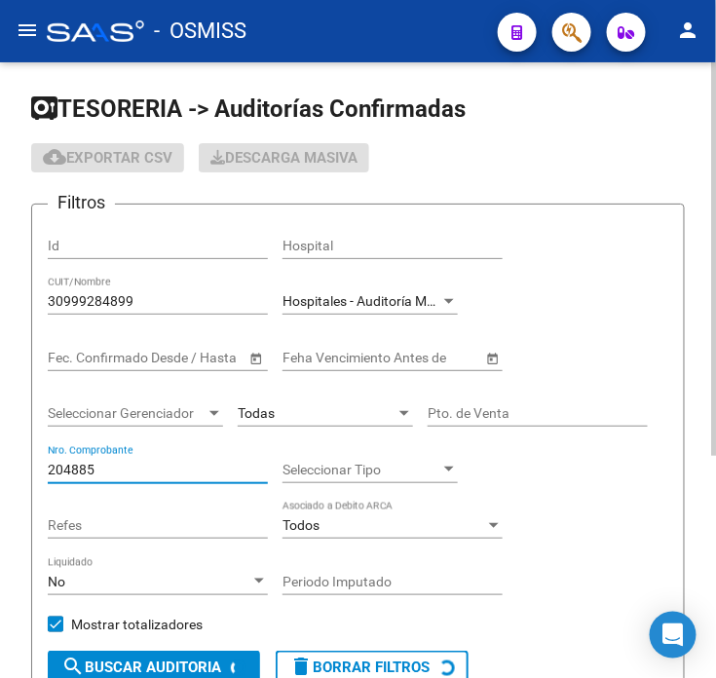
checkbox input "false"
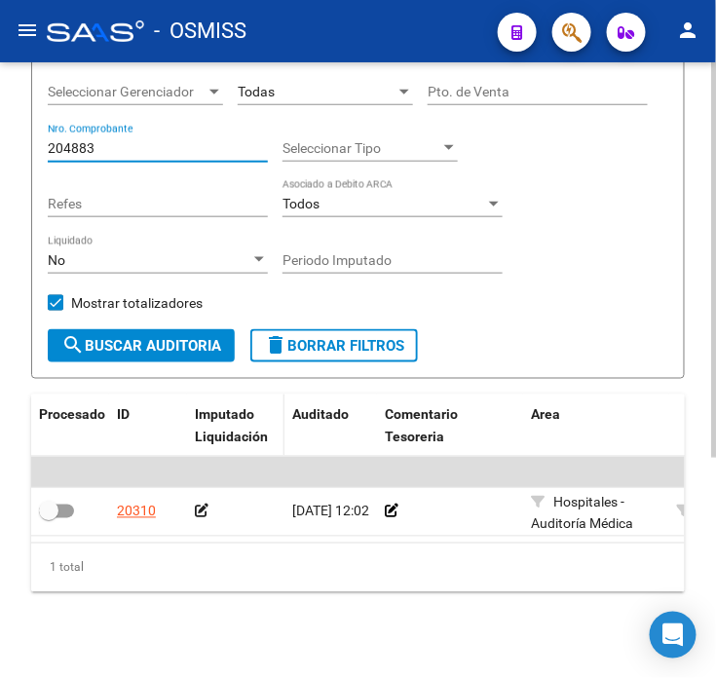
scroll to position [325, 0]
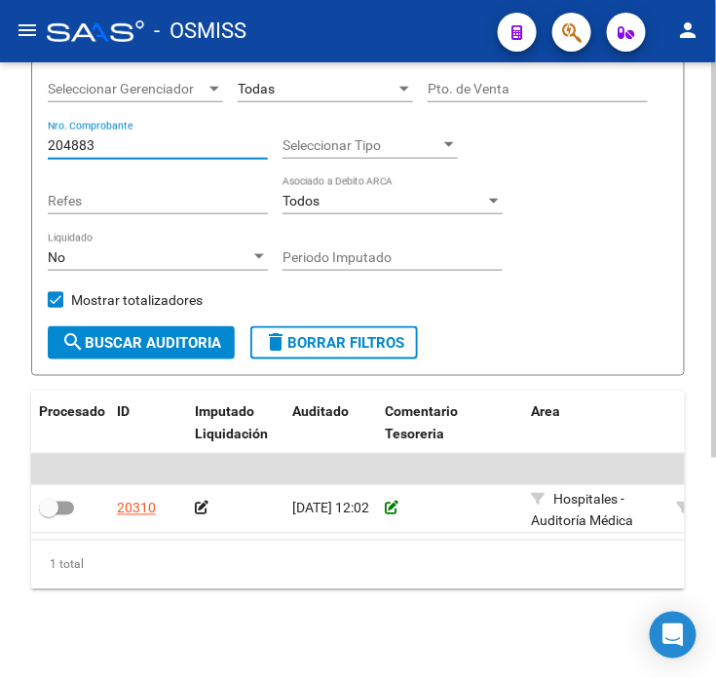
type input "204883"
click at [390, 511] on icon at bounding box center [392, 509] width 14 height 14
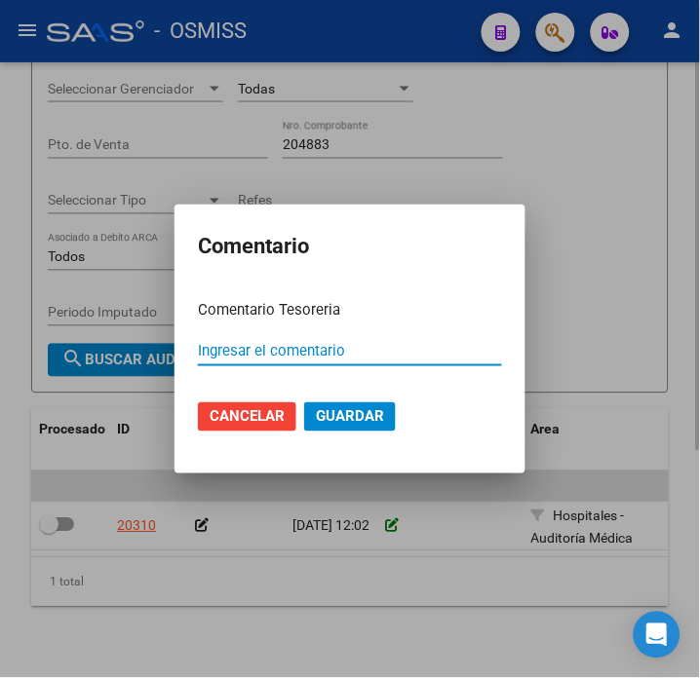
paste input "204841"
type input "204841"
drag, startPoint x: 271, startPoint y: 349, endPoint x: 113, endPoint y: 325, distance: 159.7
click at [70, 354] on div "Comentario Comentario Tesoreria 204841 Ingresar el comentario Cancelar Guardar" at bounding box center [350, 339] width 700 height 678
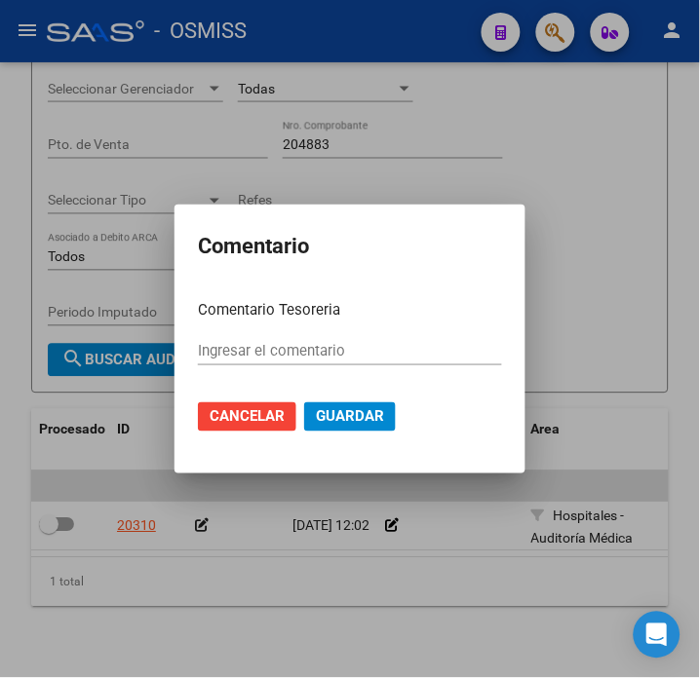
click at [381, 343] on input "Ingresar el comentario" at bounding box center [350, 351] width 304 height 18
paste input "100078987"
type input "100078987 [DATE]"
click at [367, 400] on mat-dialog-actions "Cancelar Guardar" at bounding box center [350, 417] width 304 height 66
click at [371, 417] on span "Guardar" at bounding box center [350, 417] width 68 height 18
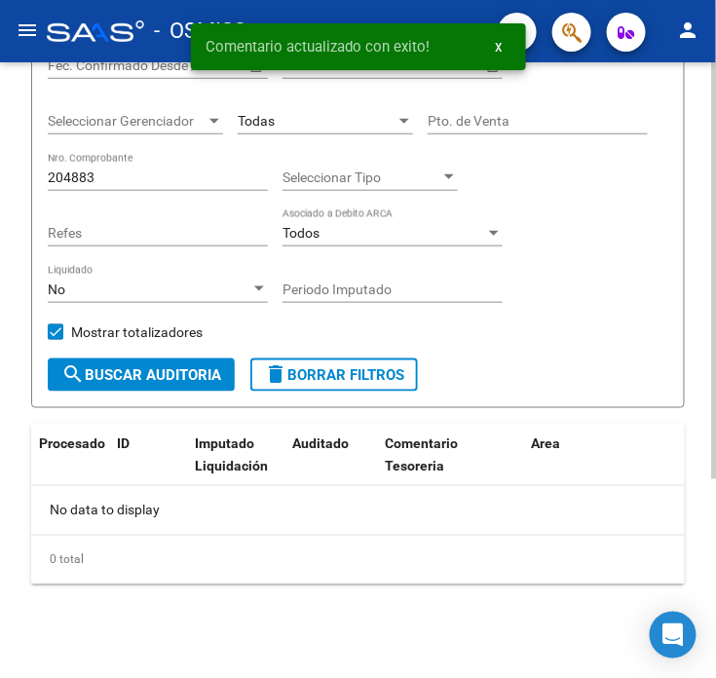
scroll to position [292, 0]
click at [136, 172] on input "204883" at bounding box center [158, 178] width 220 height 17
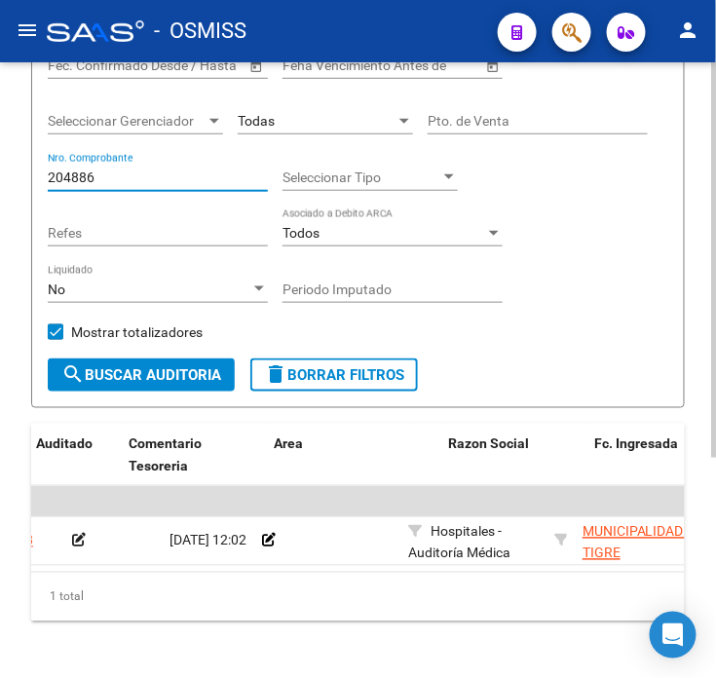
scroll to position [0, 0]
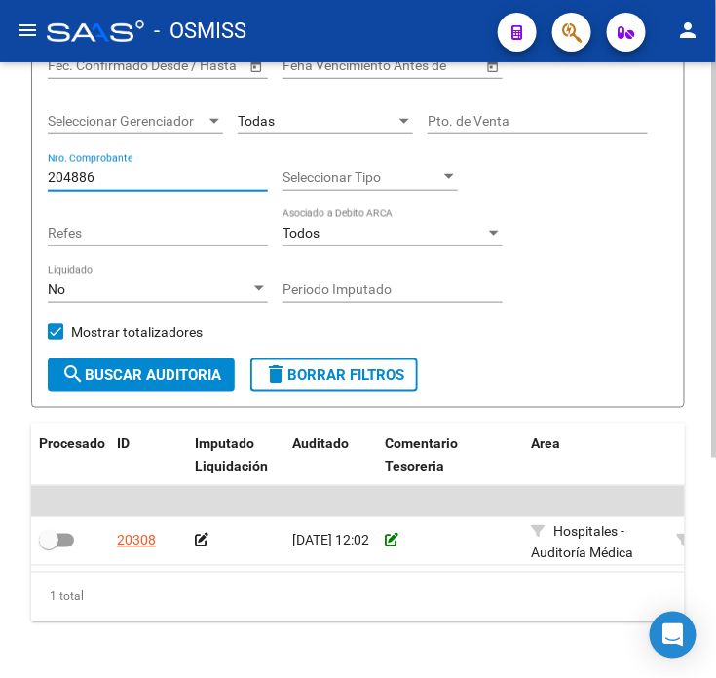
type input "204886"
click at [390, 542] on icon at bounding box center [392, 541] width 14 height 14
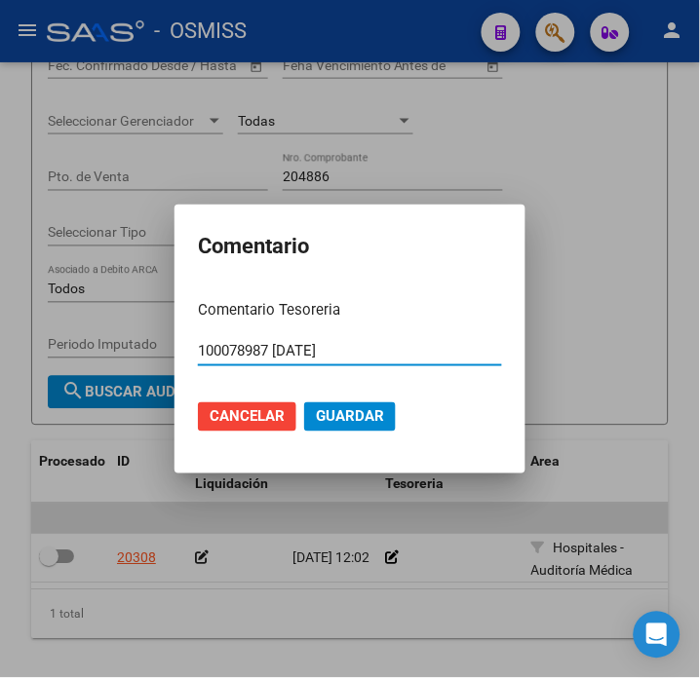
type input "100078987 [DATE]"
click at [354, 424] on span "Guardar" at bounding box center [350, 417] width 68 height 18
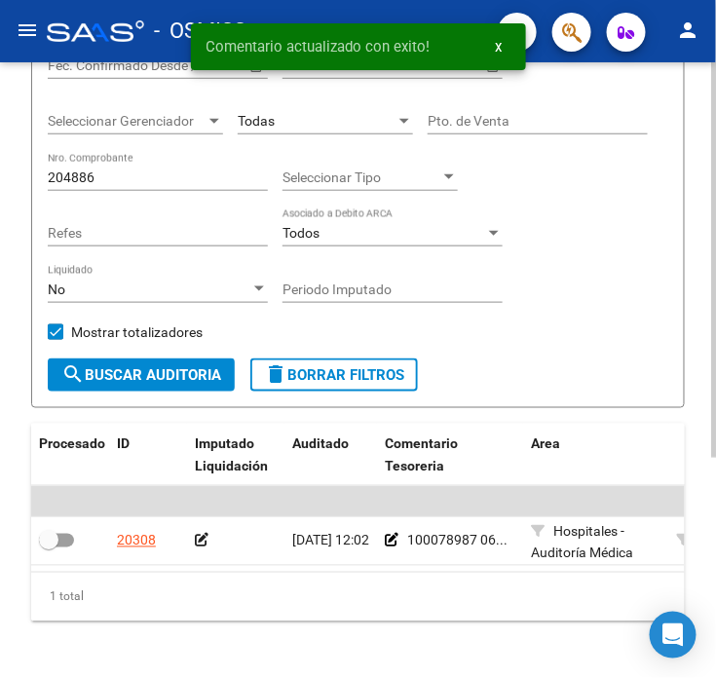
click at [201, 542] on icon at bounding box center [202, 541] width 14 height 14
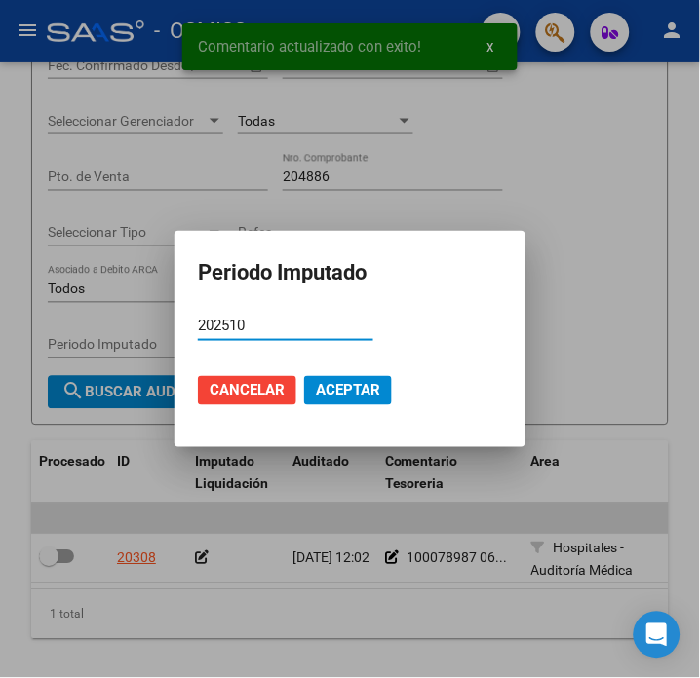
type input "202510"
click at [345, 384] on span "Aceptar" at bounding box center [348, 391] width 64 height 18
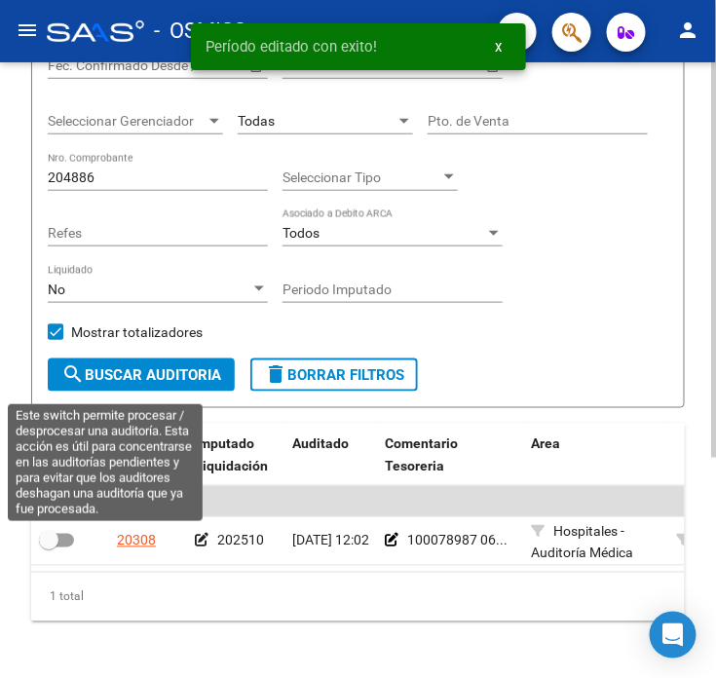
click at [65, 543] on span at bounding box center [56, 541] width 35 height 14
click at [49, 548] on input "checkbox" at bounding box center [48, 548] width 1 height 1
checkbox input "true"
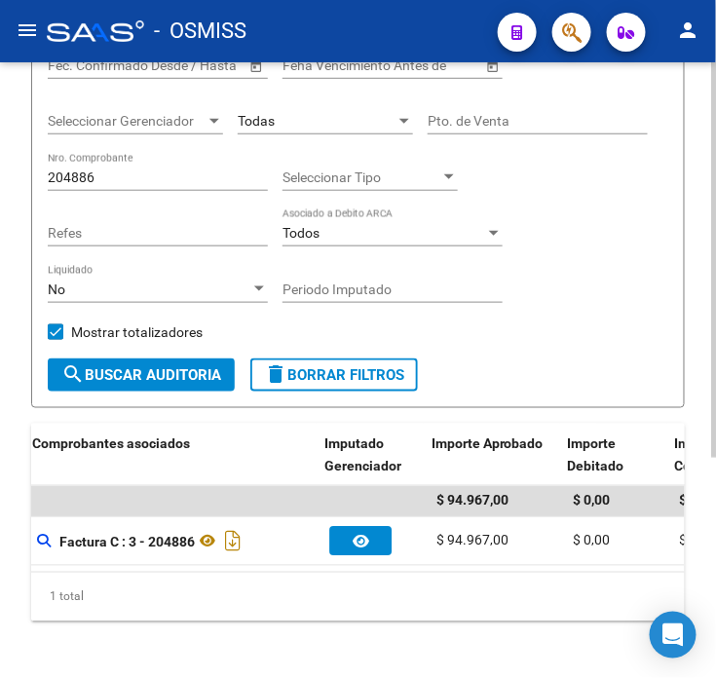
scroll to position [0, 932]
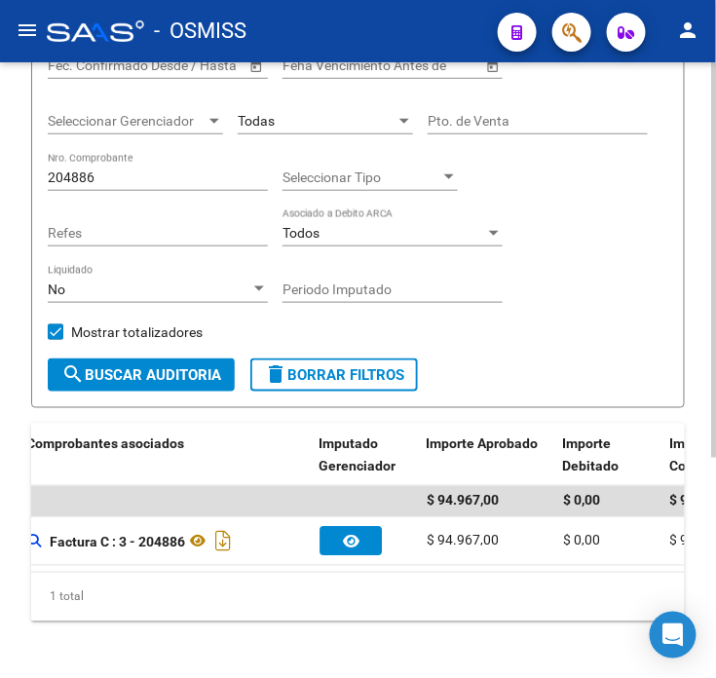
click at [122, 186] on input "204886" at bounding box center [158, 178] width 220 height 17
click at [124, 185] on input "204886" at bounding box center [158, 178] width 220 height 17
paste input "27"
click at [188, 361] on button "search Buscar Auditoria" at bounding box center [141, 375] width 187 height 33
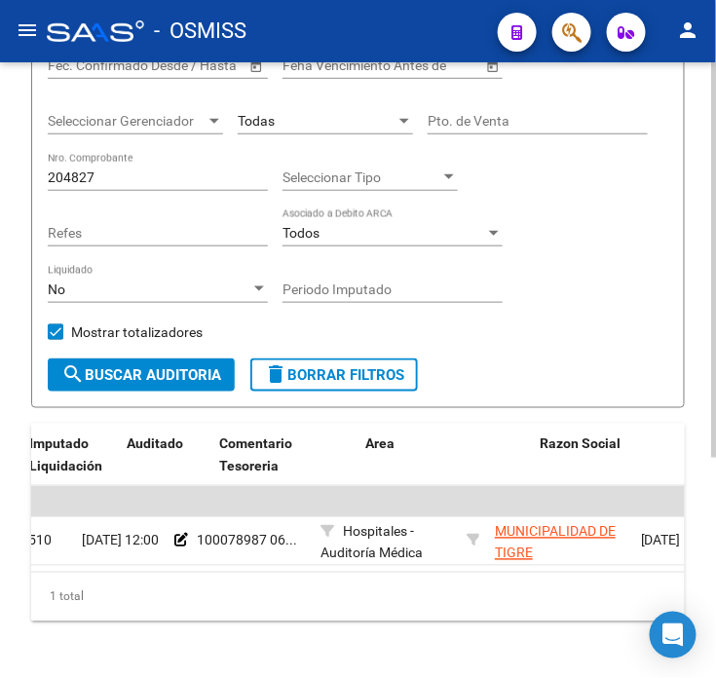
scroll to position [0, 0]
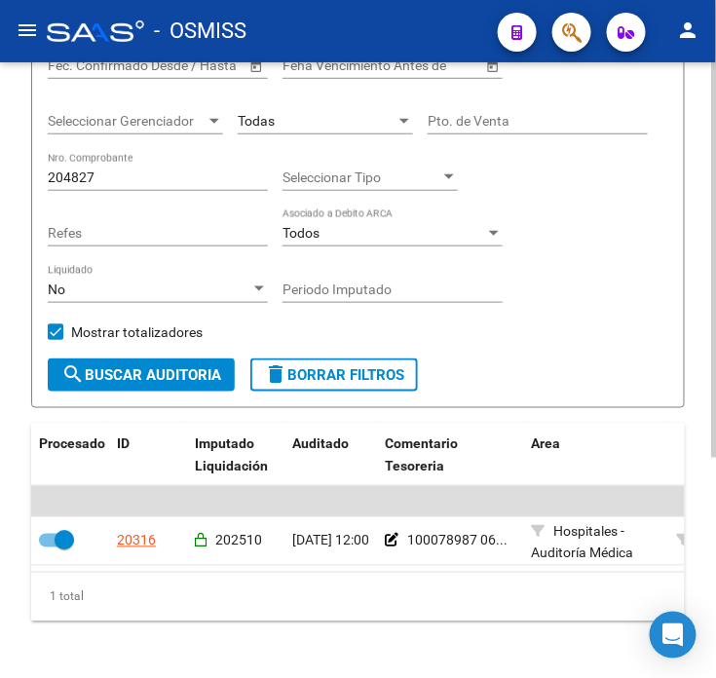
click at [125, 178] on input "204827" at bounding box center [158, 178] width 220 height 17
type input "204885"
checkbox input "false"
type input "204885"
click at [197, 538] on icon at bounding box center [202, 541] width 14 height 14
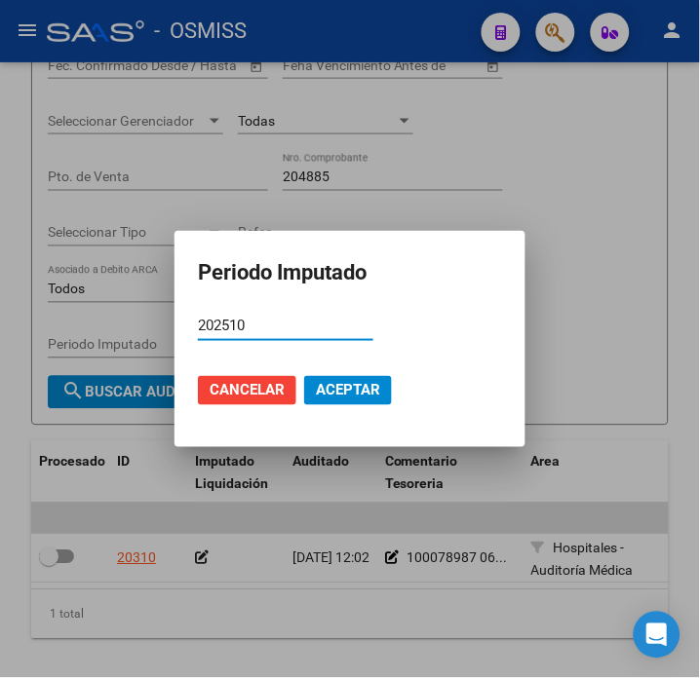
type input "202510"
click at [342, 406] on mat-dialog-actions "Cancelar Aceptar" at bounding box center [350, 391] width 304 height 66
click at [347, 392] on span "Aceptar" at bounding box center [348, 391] width 64 height 18
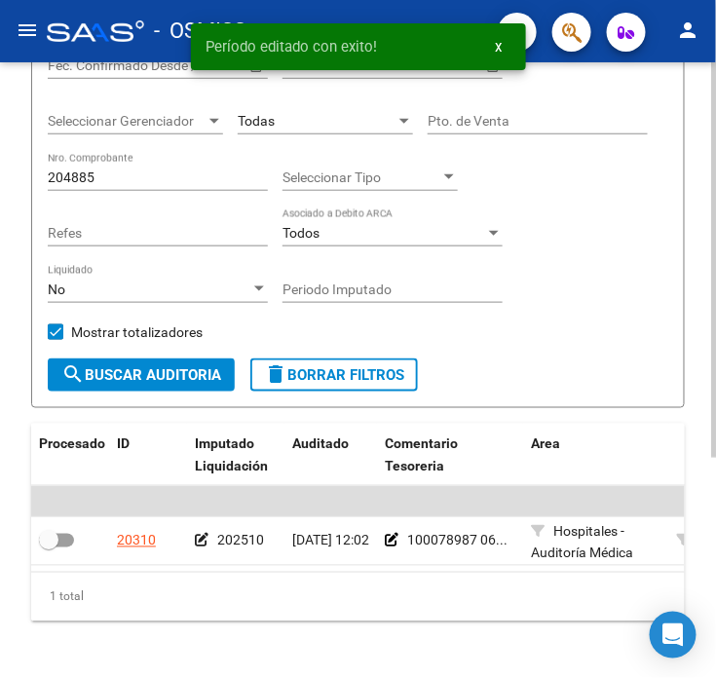
click at [144, 178] on input "204885" at bounding box center [158, 178] width 220 height 17
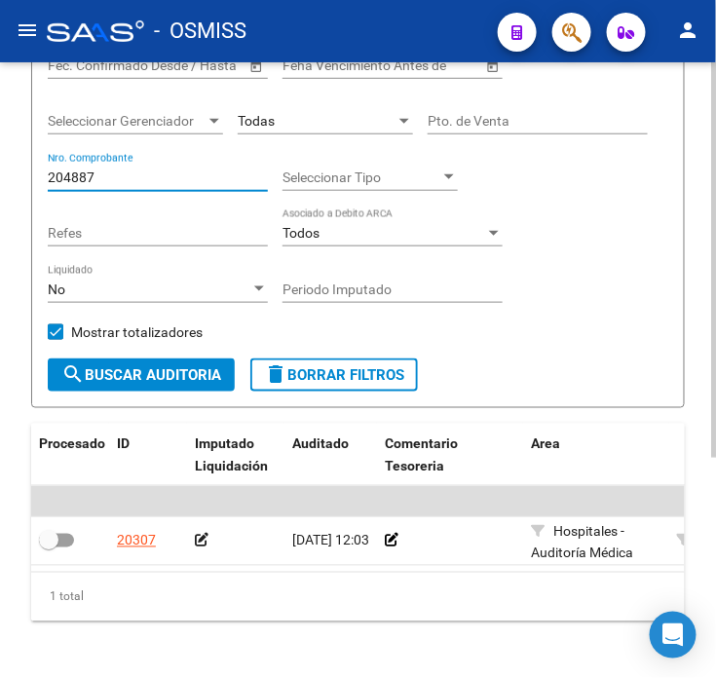
type input "204887"
click at [396, 533] on app-comentario-tesoreria at bounding box center [392, 541] width 14 height 16
click at [390, 537] on icon at bounding box center [392, 541] width 14 height 14
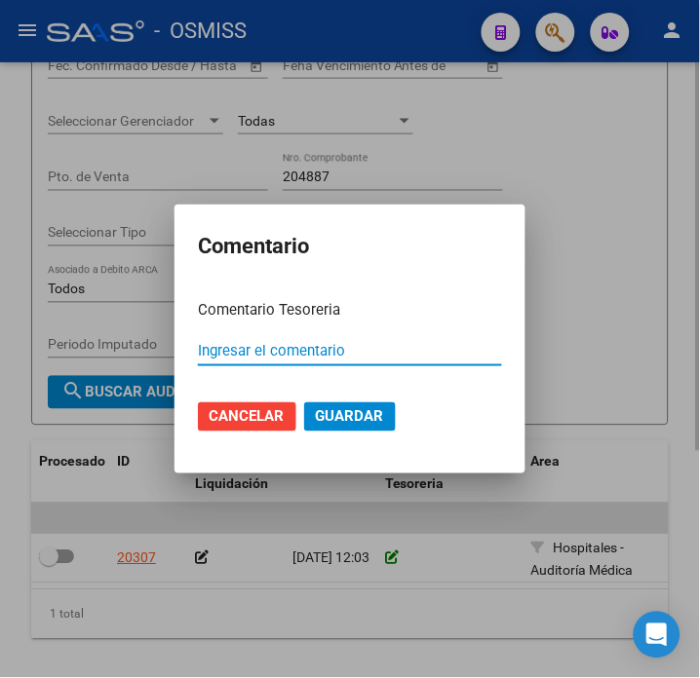
paste input "204827"
type input "204827"
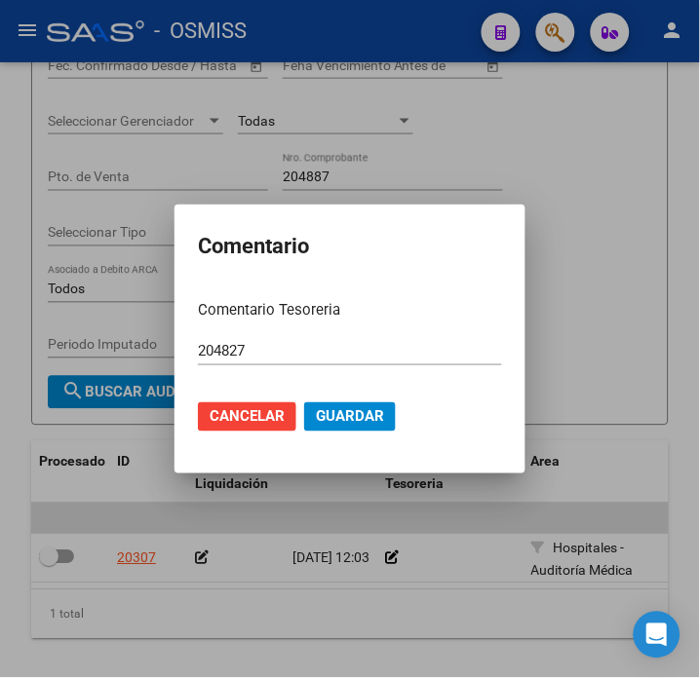
drag, startPoint x: 271, startPoint y: 339, endPoint x: 215, endPoint y: 353, distance: 57.2
click at [215, 353] on div "204827 Ingresar el comentario" at bounding box center [350, 350] width 304 height 29
drag, startPoint x: 199, startPoint y: 357, endPoint x: 137, endPoint y: 368, distance: 62.5
click at [137, 368] on div "Comentario Comentario Tesoreria 204827 Ingresar el comentario Cancelar Guardar" at bounding box center [350, 339] width 700 height 678
click at [356, 347] on input "Ingresar el comentario" at bounding box center [350, 351] width 304 height 18
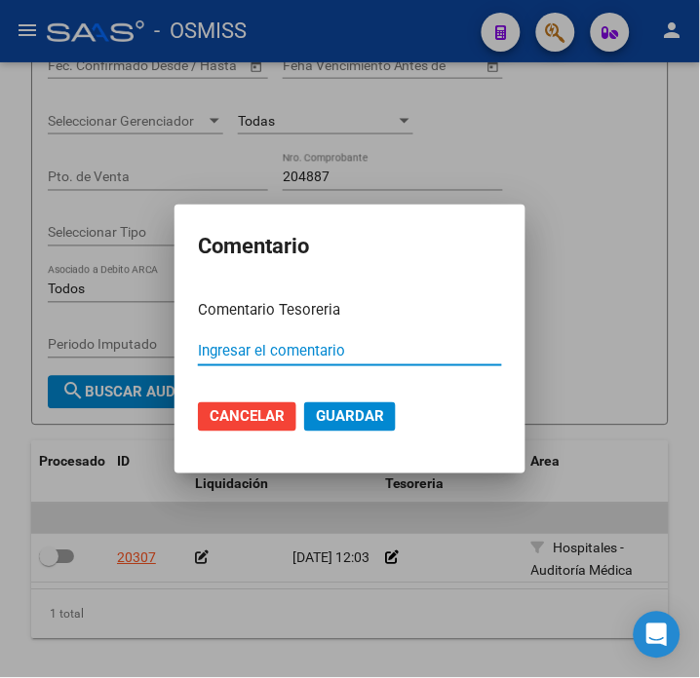
paste input "100078987"
type input "100078987 [DATE]"
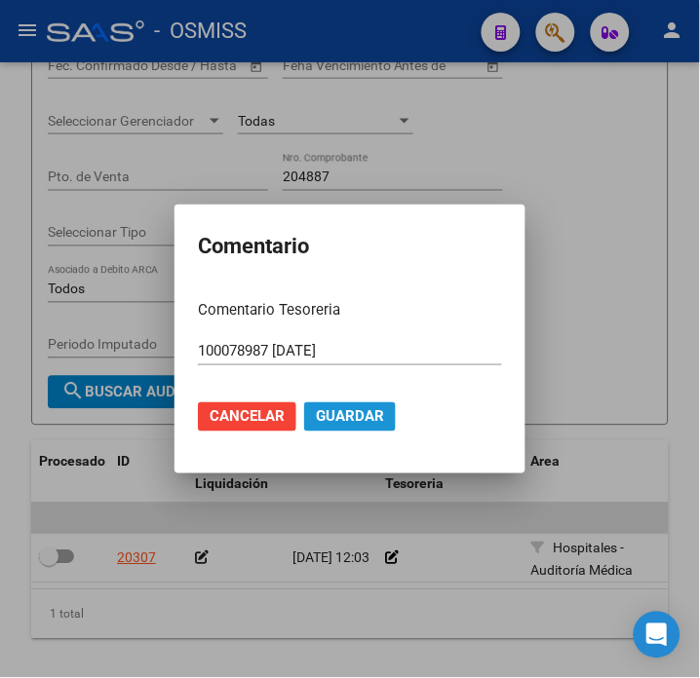
click at [368, 408] on span "Guardar" at bounding box center [350, 417] width 68 height 18
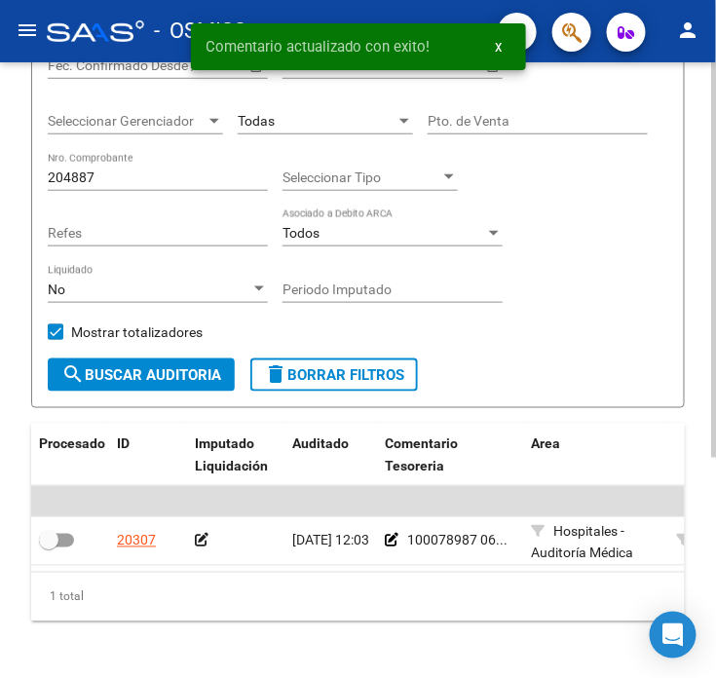
click at [205, 542] on icon at bounding box center [202, 541] width 14 height 14
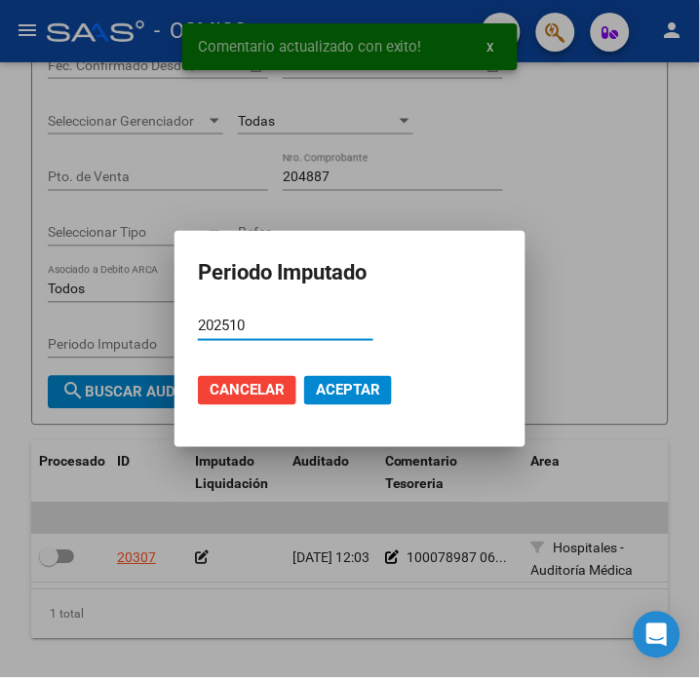
click at [325, 390] on span "Aceptar" at bounding box center [348, 391] width 64 height 18
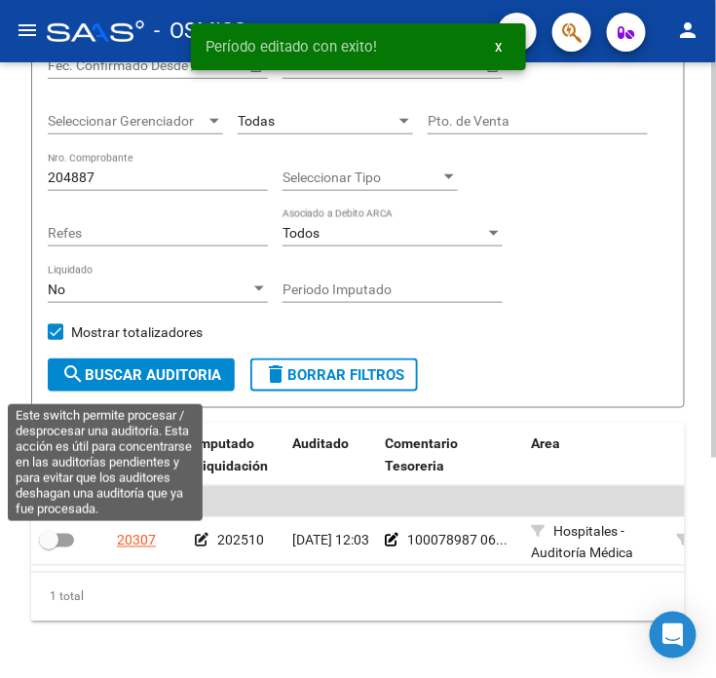
click at [56, 544] on span at bounding box center [48, 540] width 19 height 19
click at [49, 548] on input "checkbox" at bounding box center [48, 548] width 1 height 1
checkbox input "true"
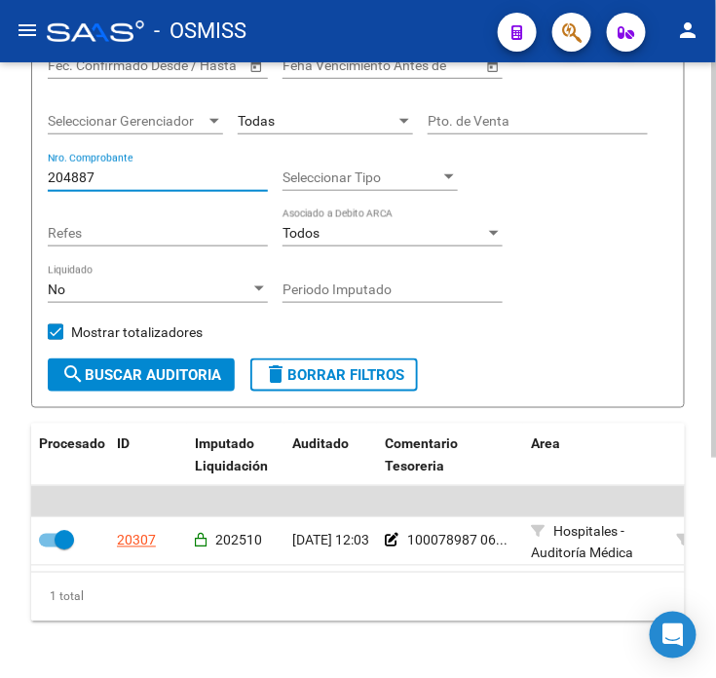
click at [118, 179] on input "204887" at bounding box center [158, 178] width 220 height 17
paste input "5"
type input "204885"
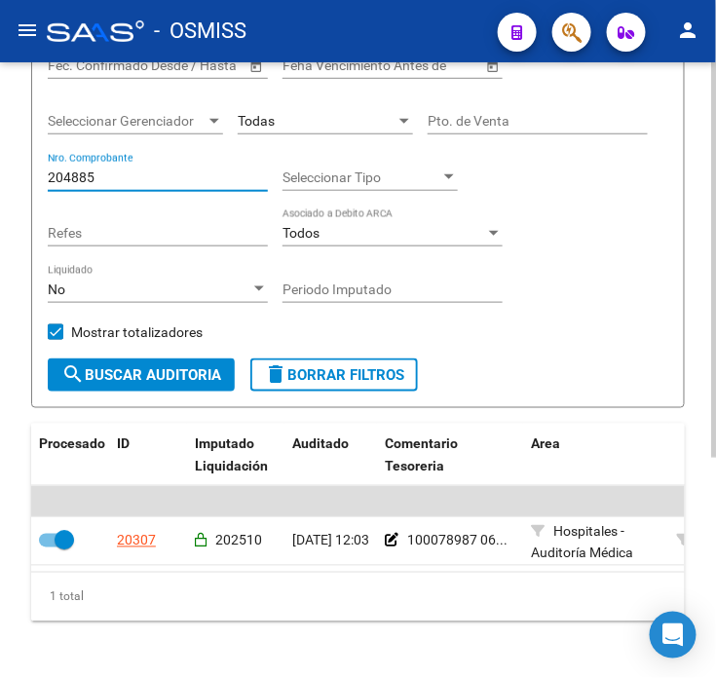
click at [117, 370] on span "search Buscar Auditoria" at bounding box center [141, 375] width 160 height 18
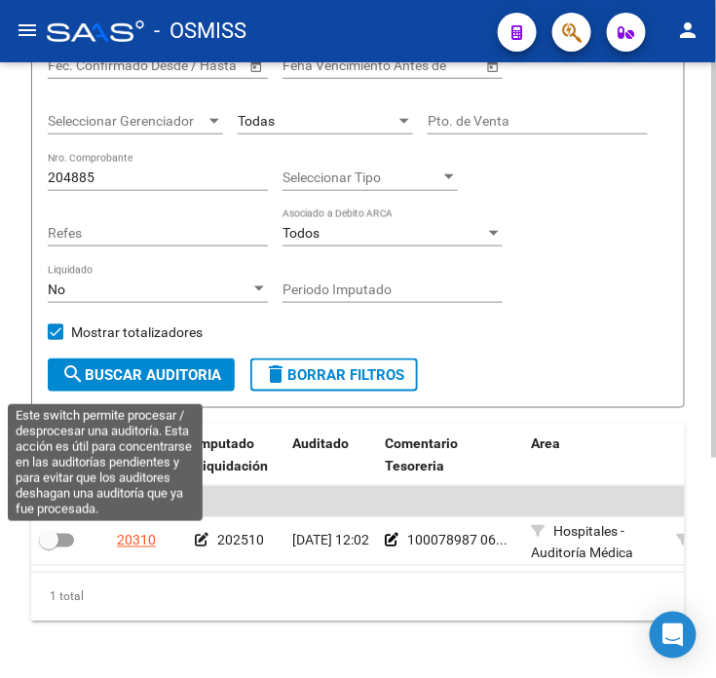
click at [56, 536] on span at bounding box center [48, 540] width 19 height 19
click at [49, 548] on input "checkbox" at bounding box center [48, 548] width 1 height 1
checkbox input "true"
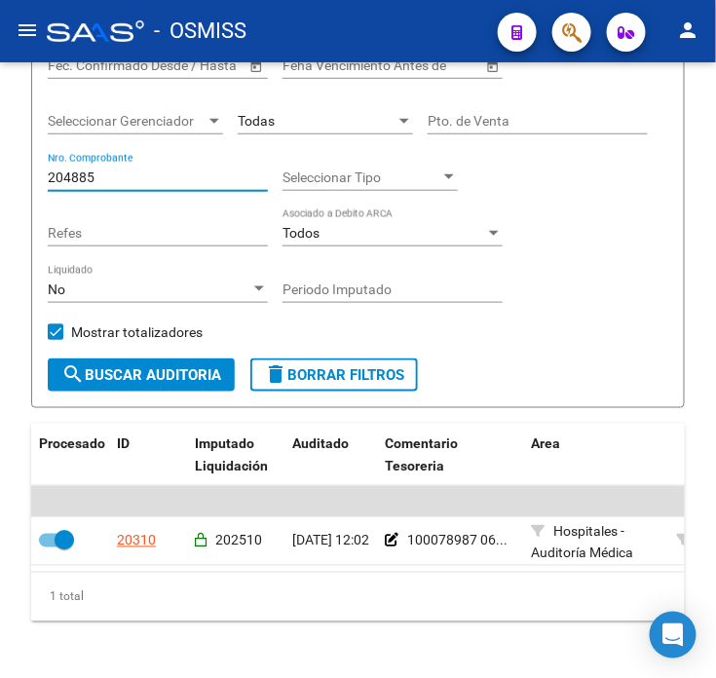
drag, startPoint x: 206, startPoint y: 180, endPoint x: -165, endPoint y: 206, distance: 371.2
click at [0, 206] on html "menu - OSMISS person Firma Express Inicio Calendario SSS Instructivos Contacto …" at bounding box center [358, 339] width 716 height 678
click at [271, 125] on span "Todas" at bounding box center [256, 121] width 37 height 16
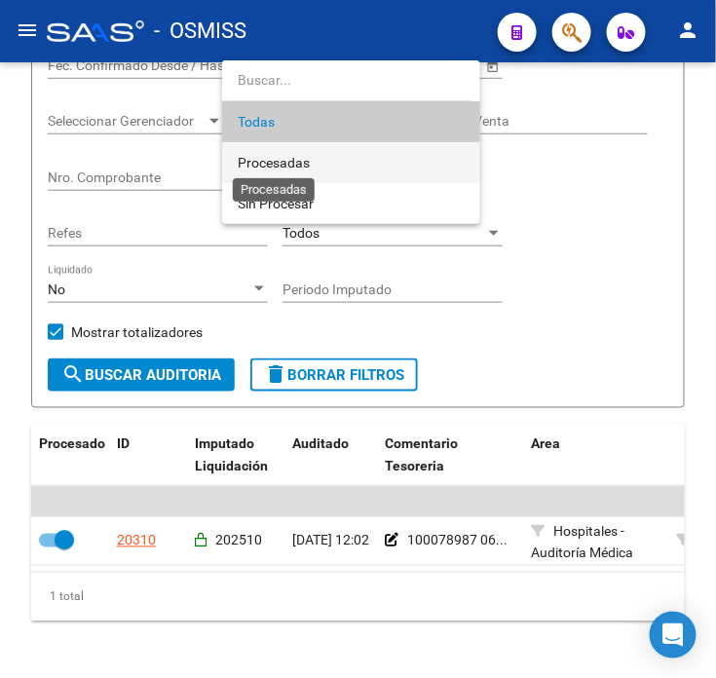
click at [289, 158] on span "Procesadas" at bounding box center [274, 163] width 72 height 16
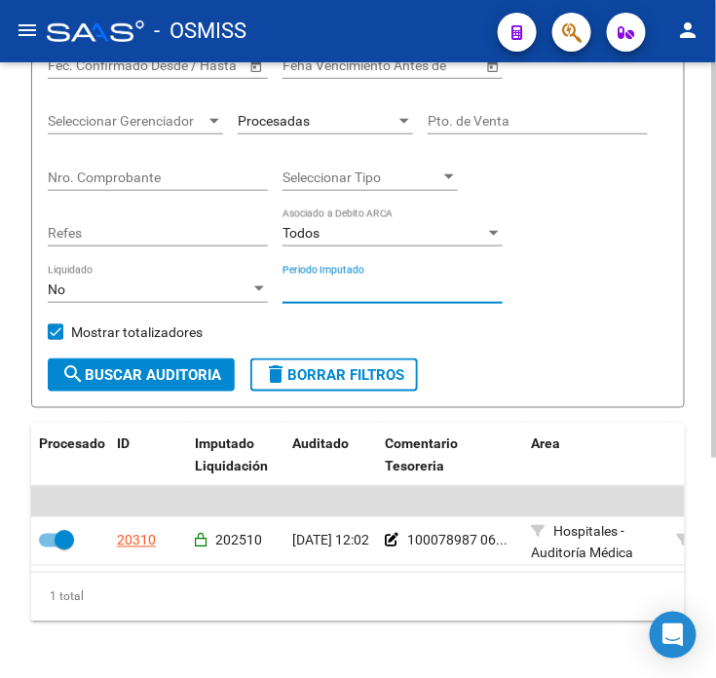
click at [402, 292] on input "Periodo Imputado" at bounding box center [393, 290] width 220 height 17
type input "202510"
click at [583, 294] on div "Filtros Id Hospital 30999284899 CUIT/Nombre Hospitales - Auditoría Médica Selec…" at bounding box center [358, 143] width 621 height 431
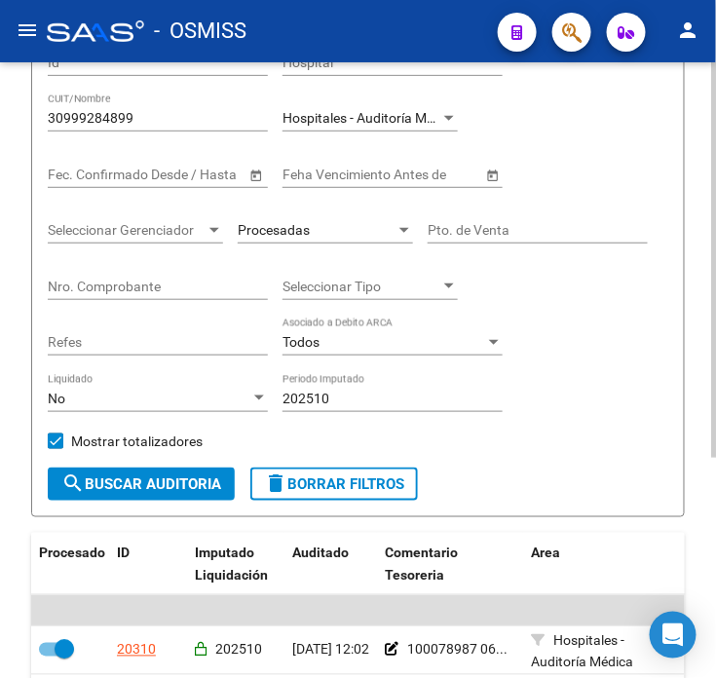
click at [171, 478] on span "search Buscar Auditoria" at bounding box center [141, 485] width 160 height 18
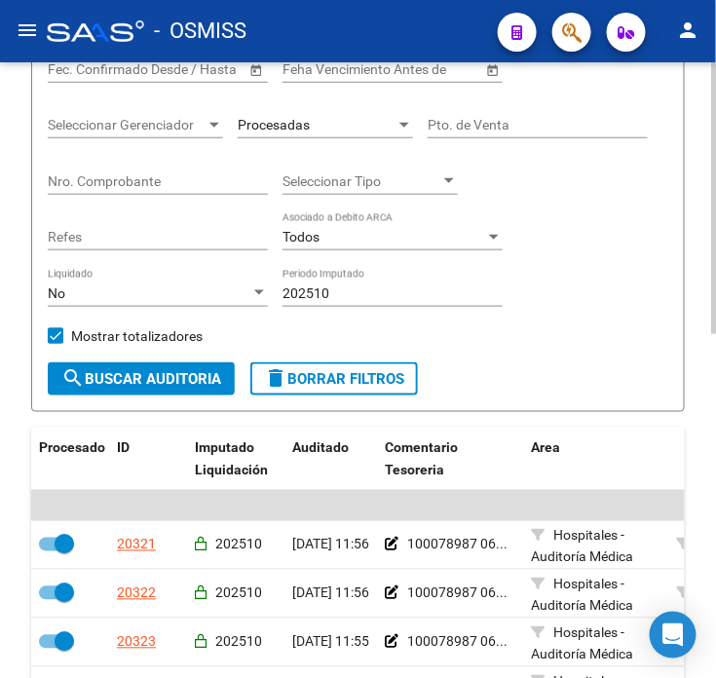
scroll to position [401, 0]
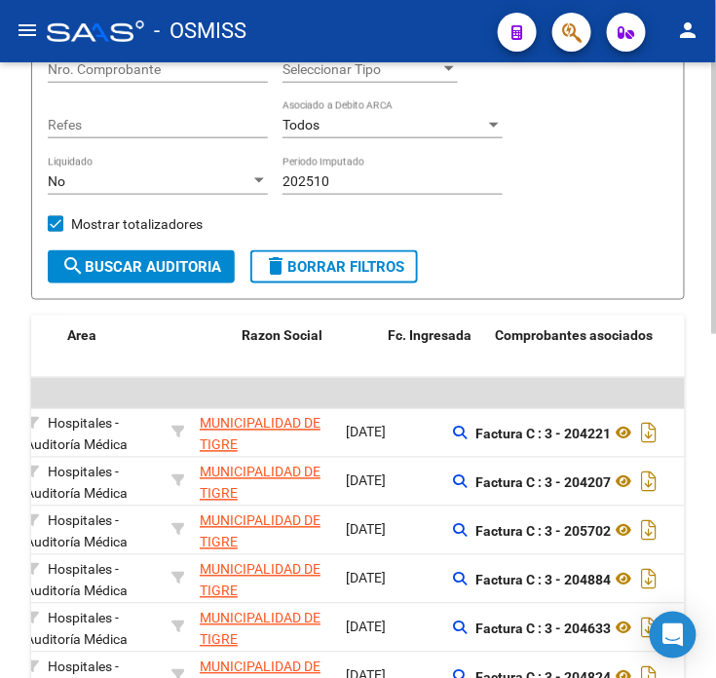
drag, startPoint x: 214, startPoint y: 468, endPoint x: 318, endPoint y: 464, distance: 103.4
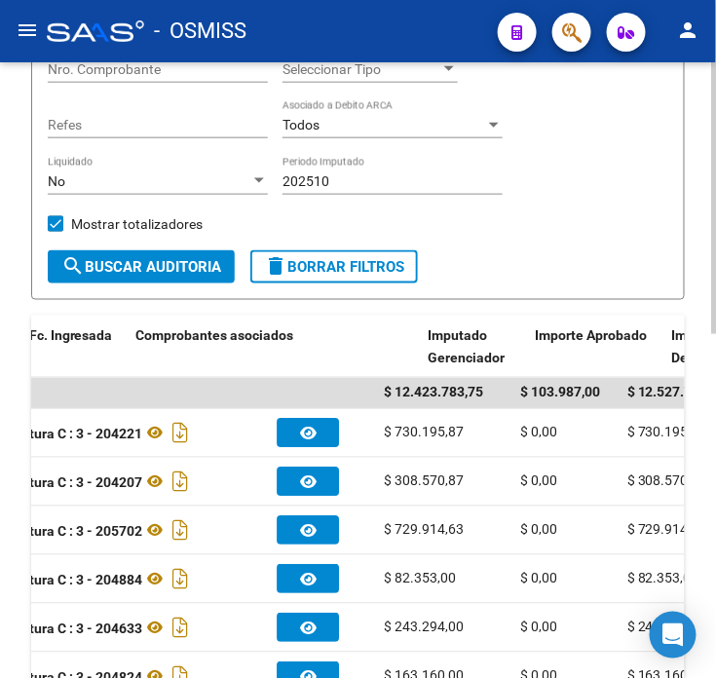
drag, startPoint x: 318, startPoint y: 464, endPoint x: 432, endPoint y: 460, distance: 114.1
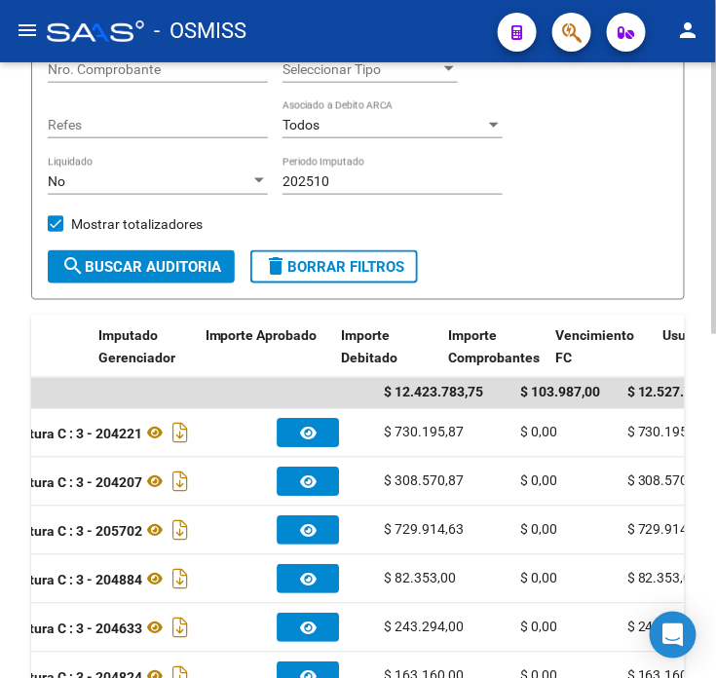
scroll to position [0, 1153]
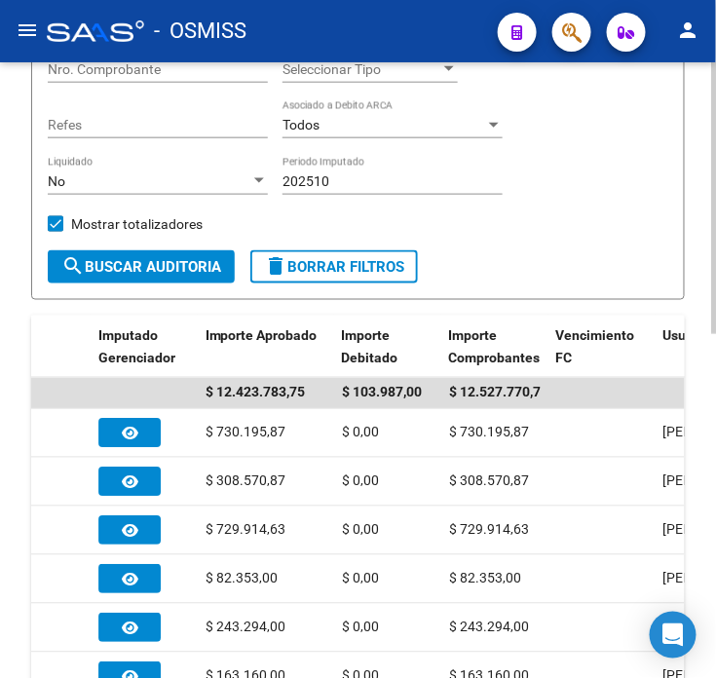
click at [539, 183] on div "Filtros Id Hospital 30999284899 CUIT/Nombre Hospitales - Auditoría Médica Selec…" at bounding box center [358, 35] width 621 height 431
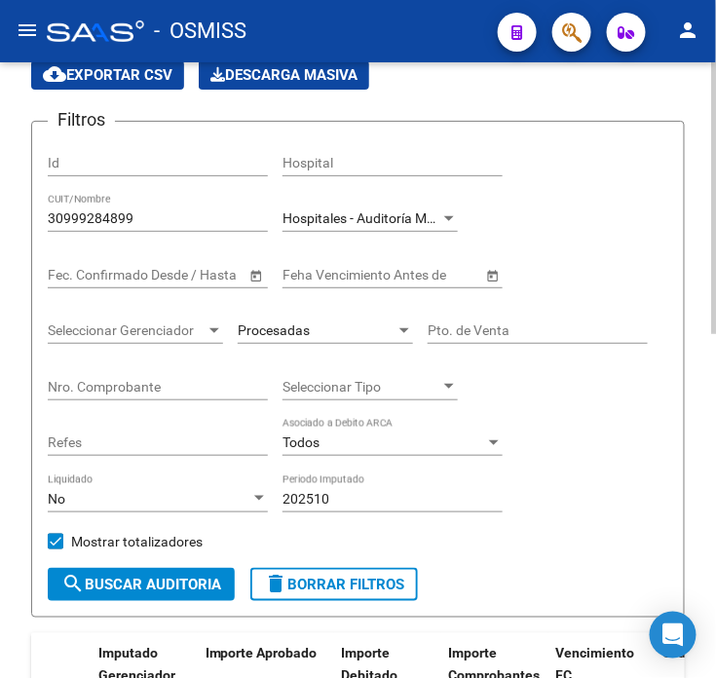
scroll to position [75, 0]
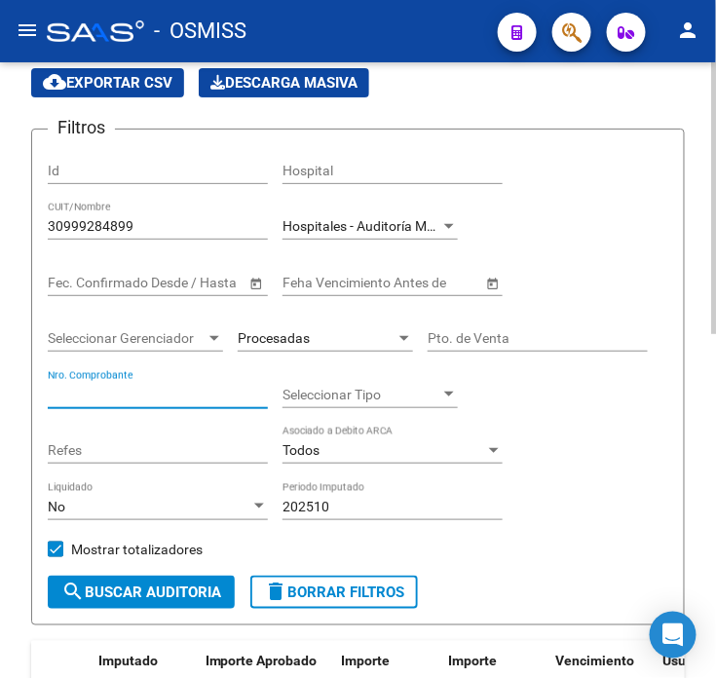
click at [121, 396] on input "Nro. Comprobante" at bounding box center [158, 395] width 220 height 17
paste input "204888"
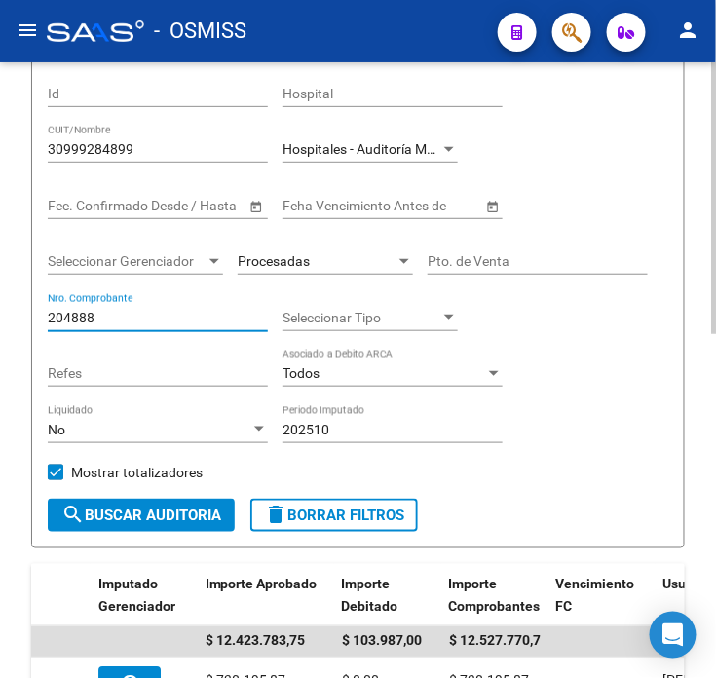
scroll to position [183, 0]
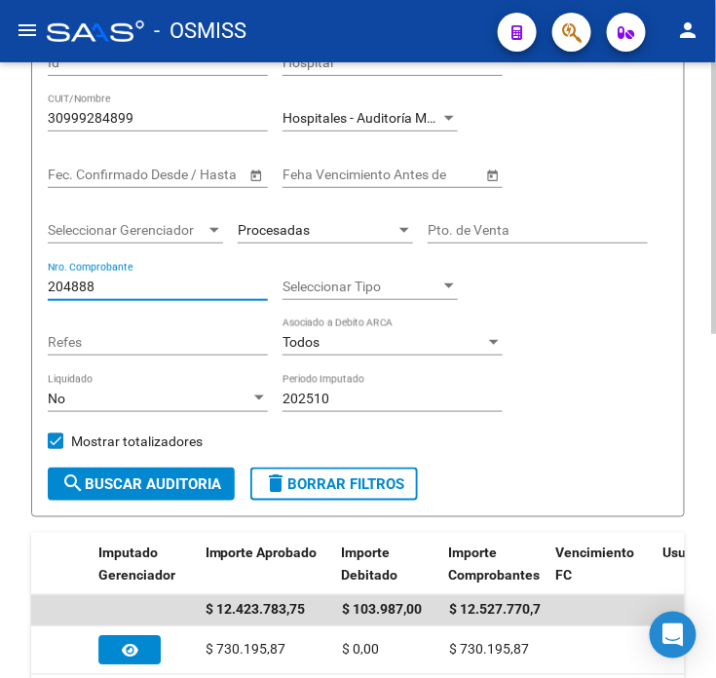
type input "204888"
click at [195, 491] on span "search Buscar Auditoria" at bounding box center [141, 485] width 160 height 18
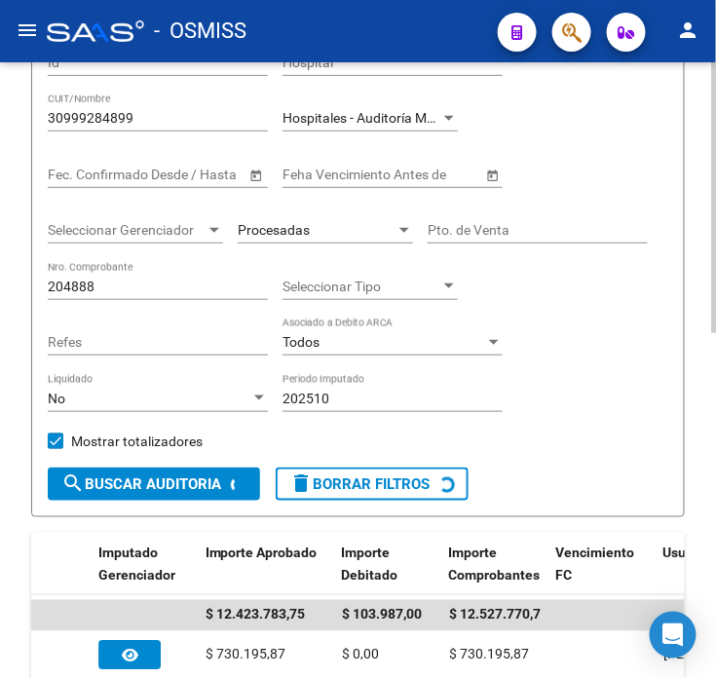
scroll to position [0, 0]
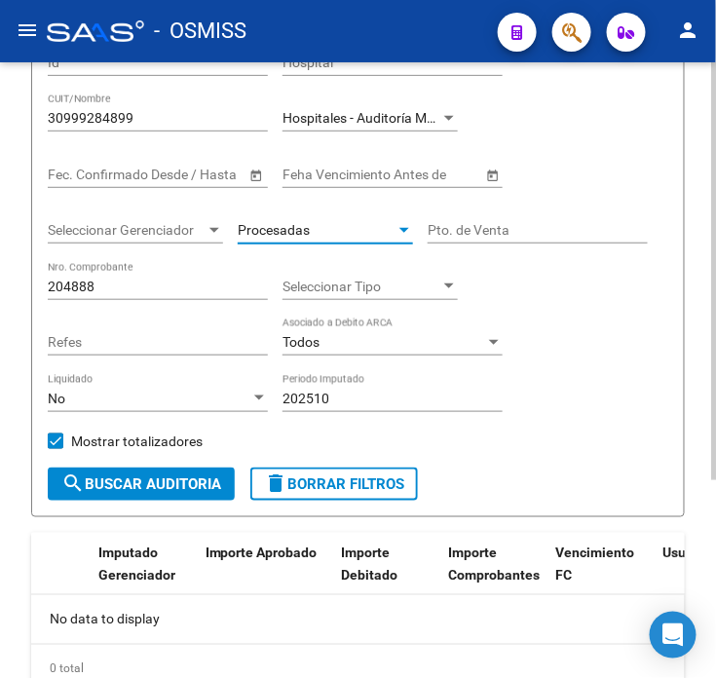
click at [320, 222] on div "Procesadas" at bounding box center [317, 230] width 158 height 17
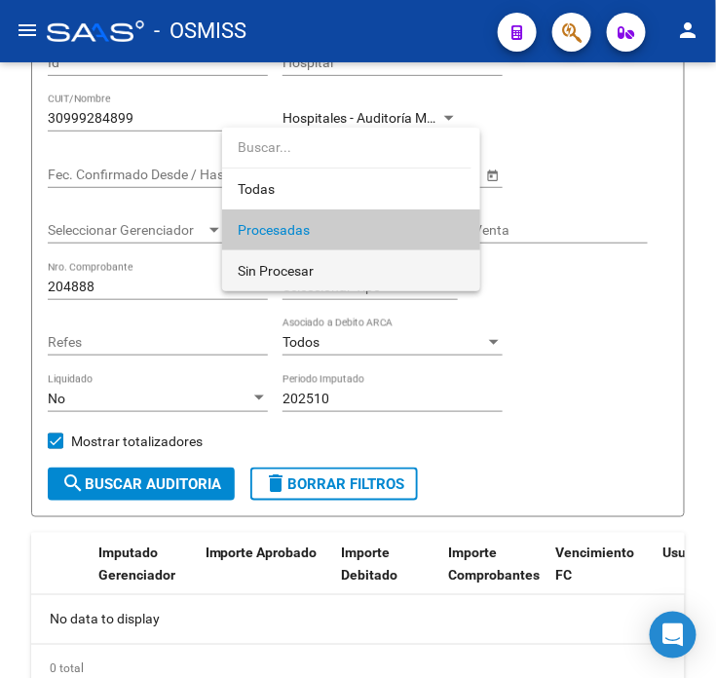
click at [320, 263] on span "Sin Procesar" at bounding box center [351, 270] width 227 height 41
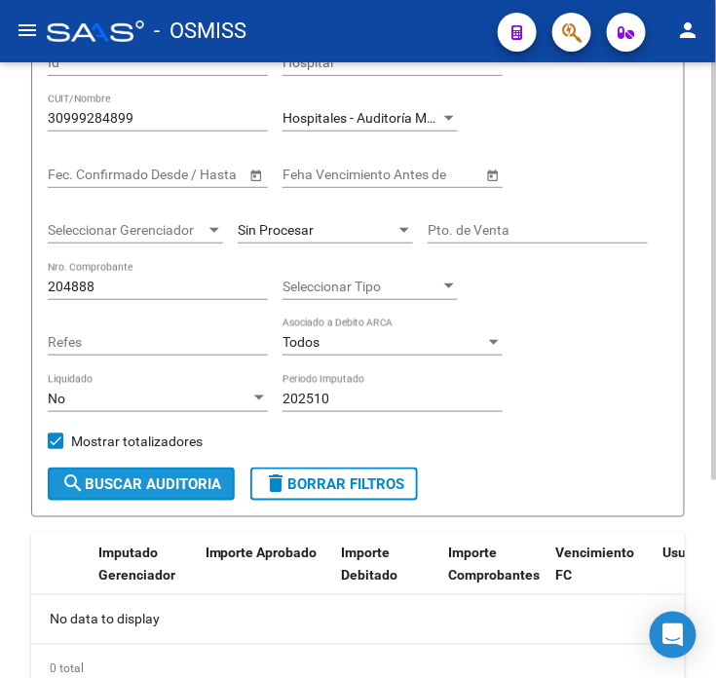
click at [207, 482] on span "search Buscar Auditoria" at bounding box center [141, 485] width 160 height 18
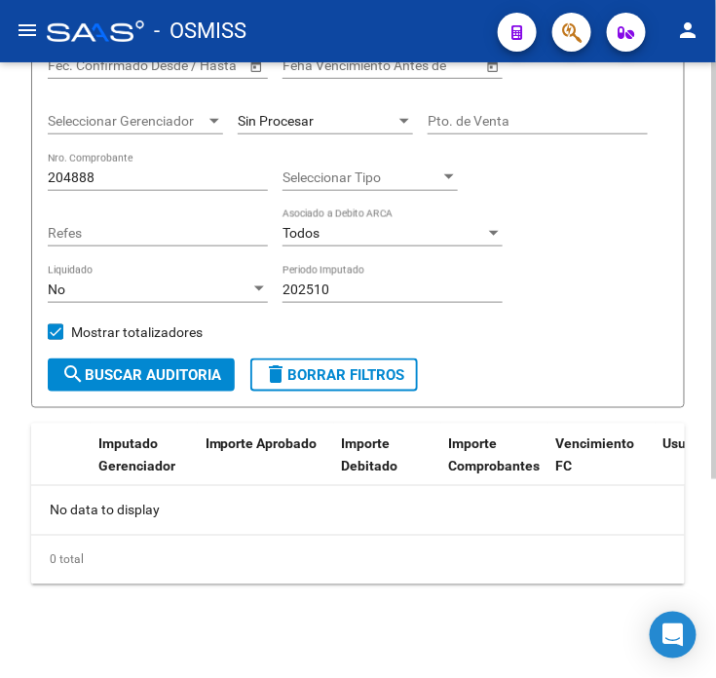
scroll to position [183, 0]
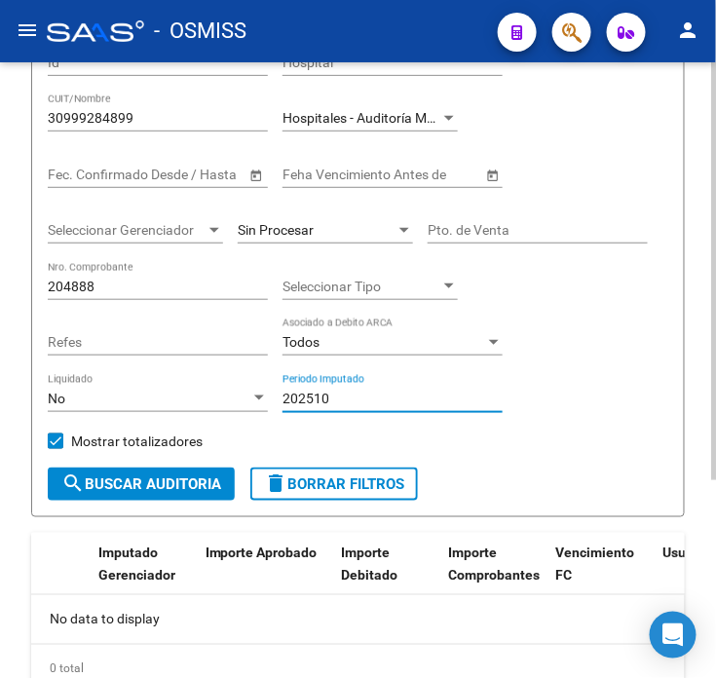
click at [346, 403] on input "202510" at bounding box center [393, 399] width 220 height 17
drag, startPoint x: 346, startPoint y: 403, endPoint x: 260, endPoint y: 402, distance: 85.8
click at [260, 402] on div "Filtros Id Hospital 30999284899 CUIT/Nombre Hospitales - Auditoría Médica Selec…" at bounding box center [358, 252] width 621 height 431
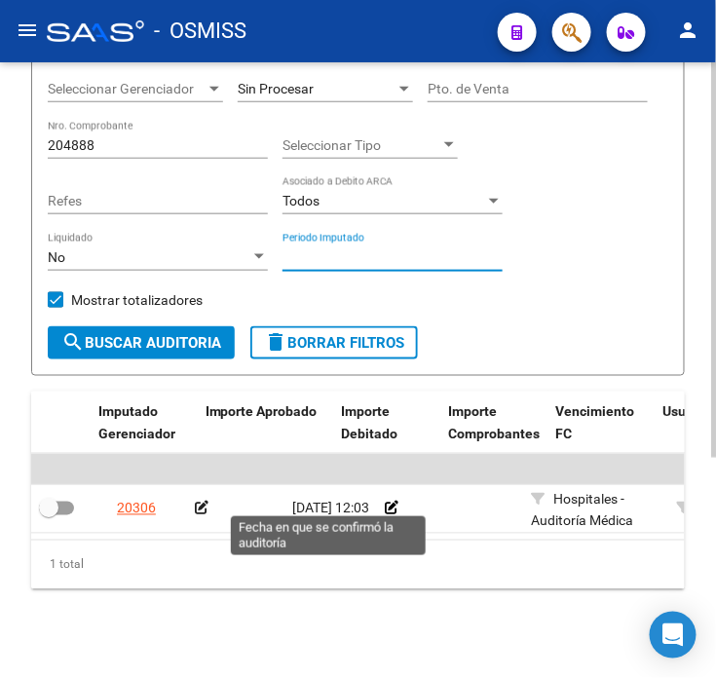
scroll to position [345, 0]
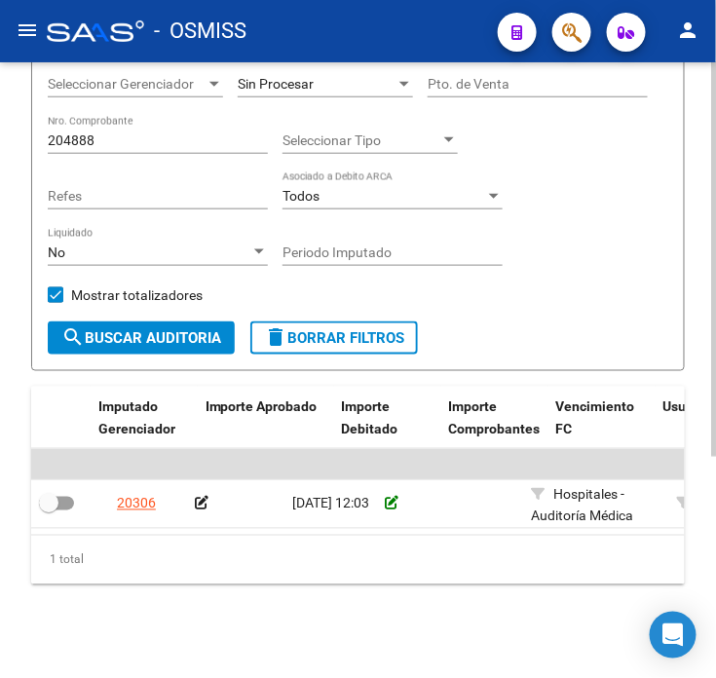
click at [388, 497] on icon at bounding box center [392, 504] width 14 height 14
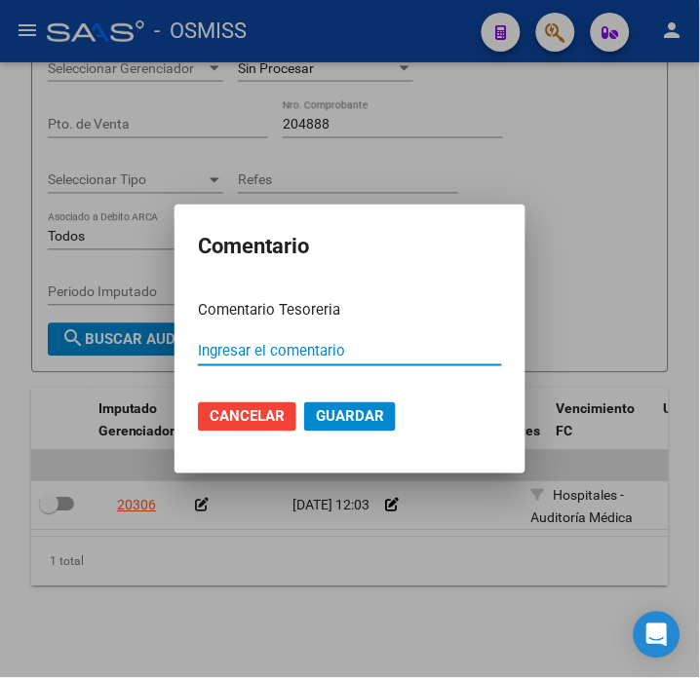
click at [284, 343] on input "Ingresar el comentario" at bounding box center [350, 351] width 304 height 18
paste input "100078987"
type input "100078987 [DATE]"
click at [347, 409] on span "Guardar" at bounding box center [350, 417] width 68 height 18
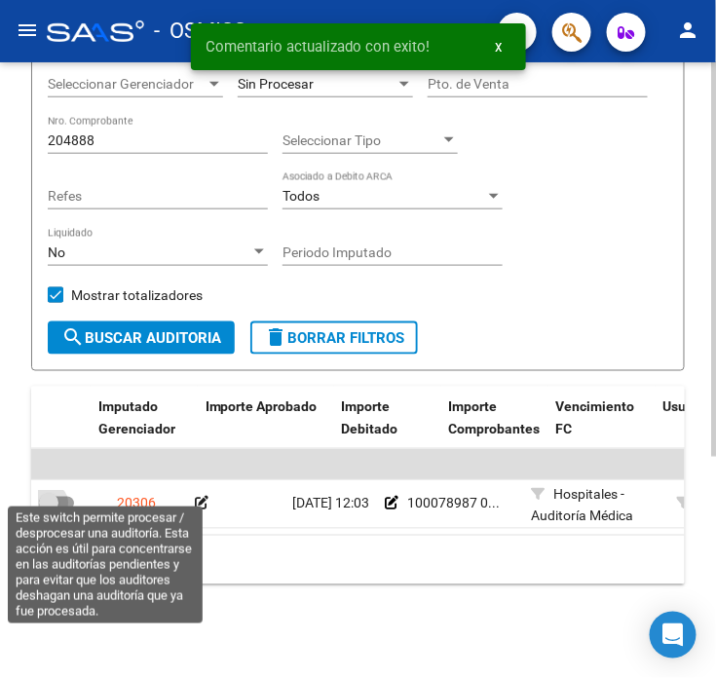
click at [62, 497] on span at bounding box center [56, 504] width 35 height 14
click at [49, 511] on input "checkbox" at bounding box center [48, 511] width 1 height 1
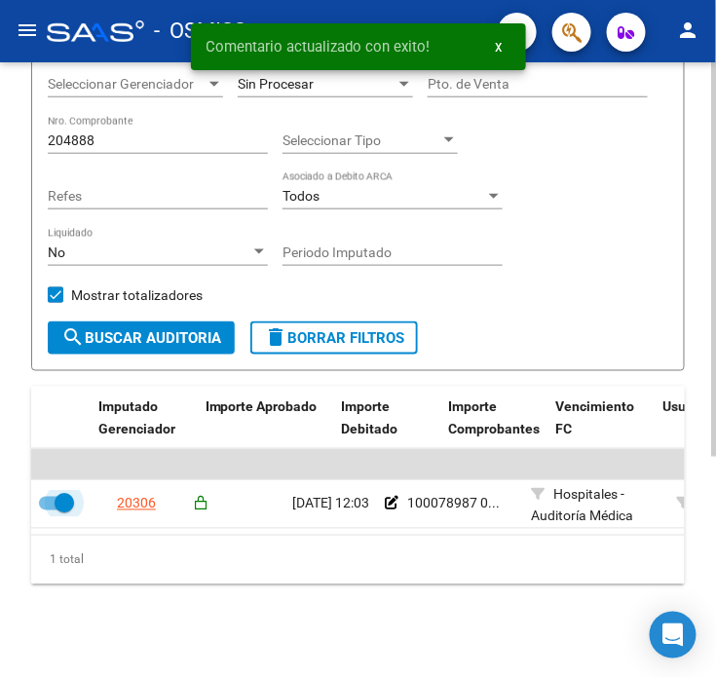
click at [57, 494] on span at bounding box center [64, 503] width 19 height 19
click at [49, 511] on input "checkbox" at bounding box center [48, 511] width 1 height 1
checkbox input "false"
click at [202, 497] on icon at bounding box center [202, 504] width 14 height 14
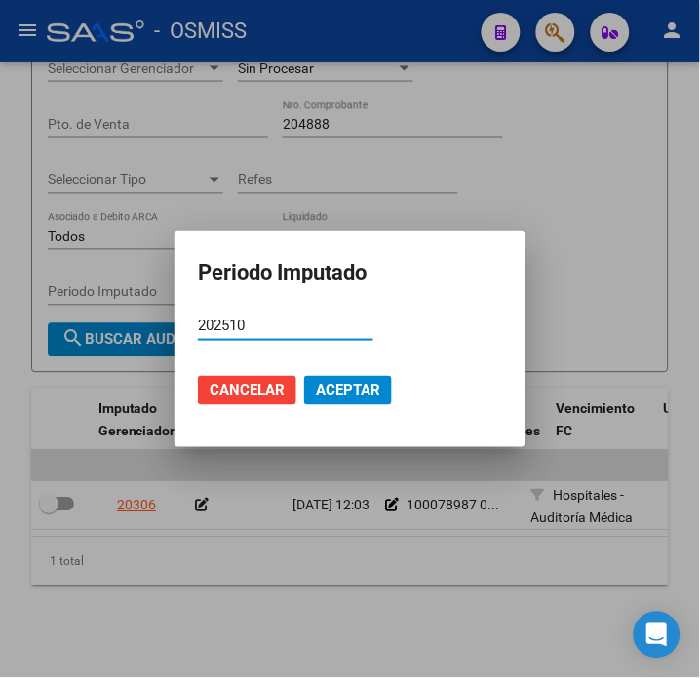
type input "202510"
click at [338, 394] on span "Aceptar" at bounding box center [348, 391] width 64 height 18
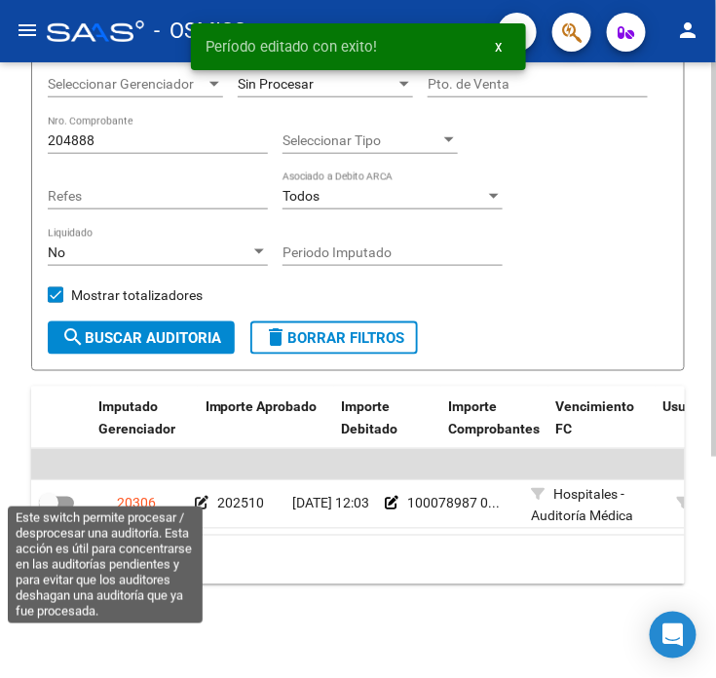
click at [69, 497] on span at bounding box center [56, 504] width 35 height 14
click at [49, 511] on input "checkbox" at bounding box center [48, 511] width 1 height 1
checkbox input "true"
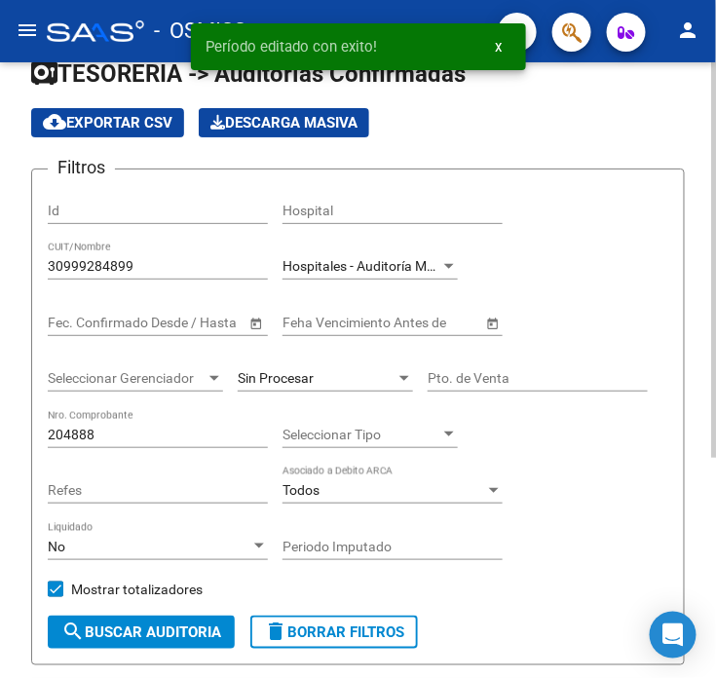
scroll to position [20, 0]
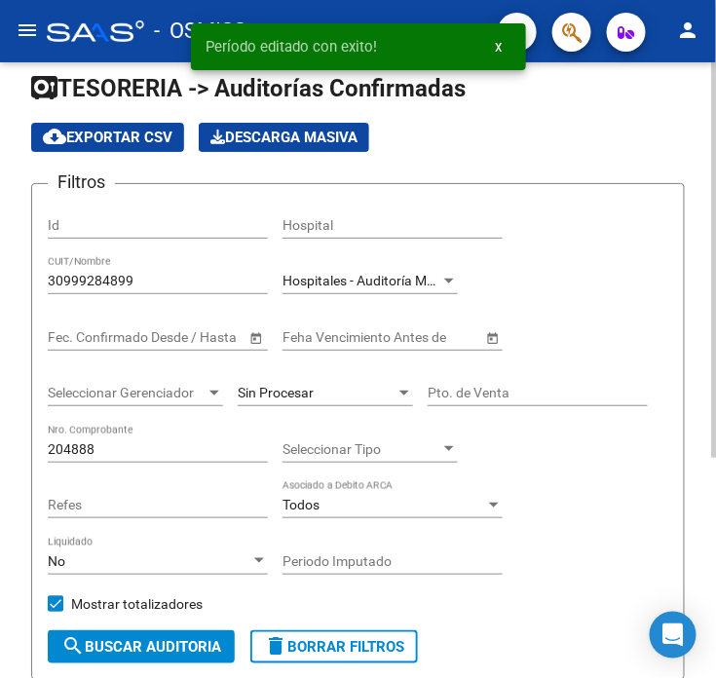
click at [407, 559] on input "Periodo Imputado" at bounding box center [393, 562] width 220 height 17
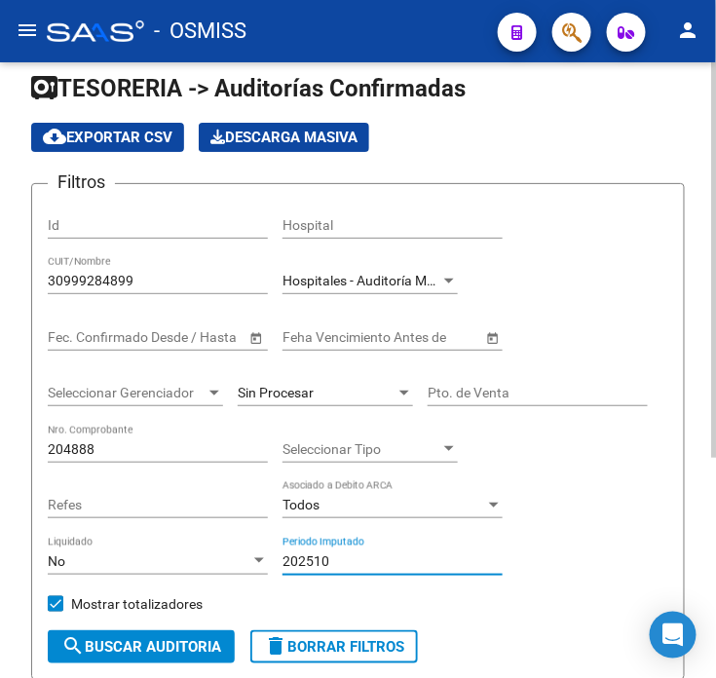
type input "202510"
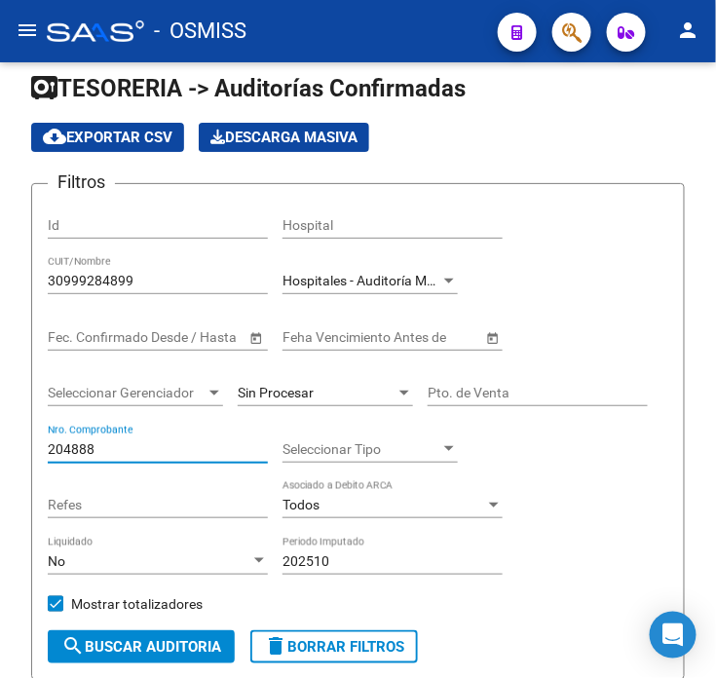
drag, startPoint x: 105, startPoint y: 441, endPoint x: -27, endPoint y: 444, distance: 132.6
click at [0, 444] on html "menu - OSMISS person Firma Express Inicio Calendario SSS Instructivos Contacto …" at bounding box center [358, 339] width 716 height 678
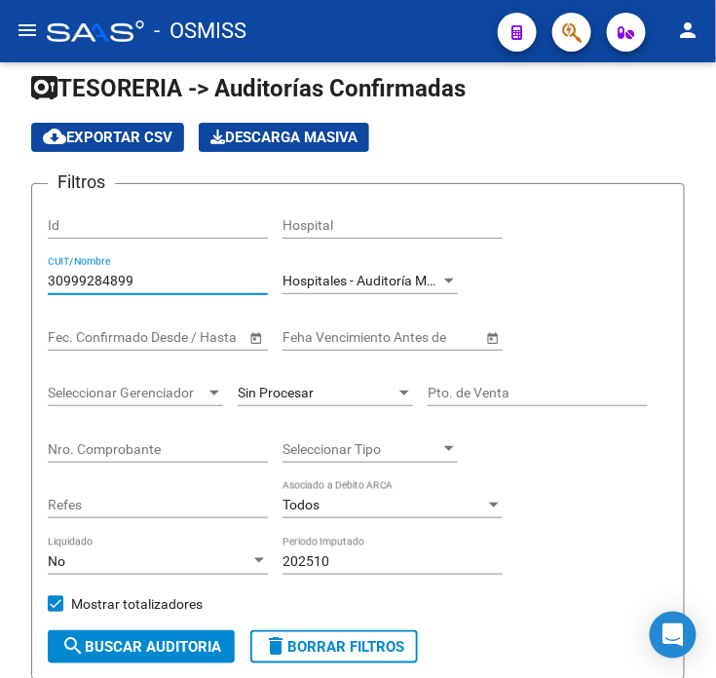
drag, startPoint x: 205, startPoint y: 281, endPoint x: -67, endPoint y: 310, distance: 273.5
click at [0, 310] on html "menu - OSMISS person Firma Express Inicio Calendario SSS Instructivos Contacto …" at bounding box center [358, 339] width 716 height 678
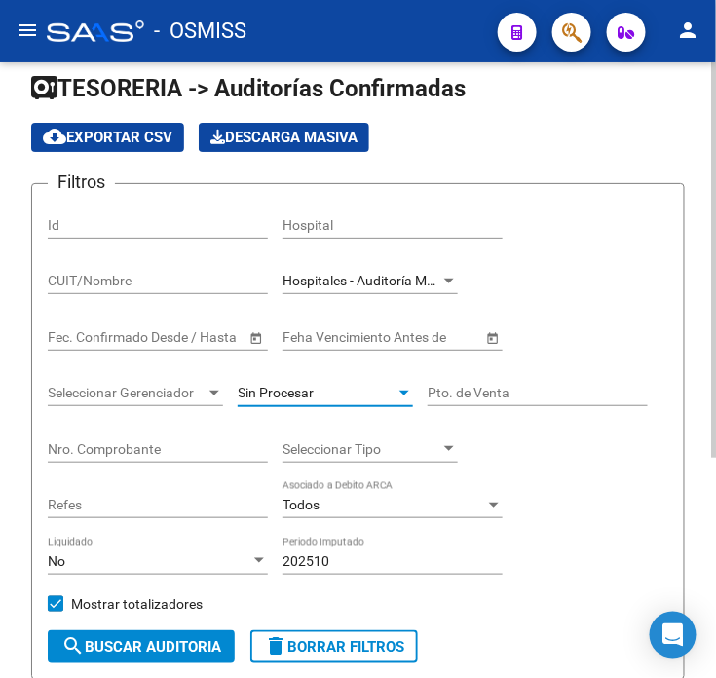
click at [335, 390] on div "Sin Procesar" at bounding box center [317, 393] width 158 height 17
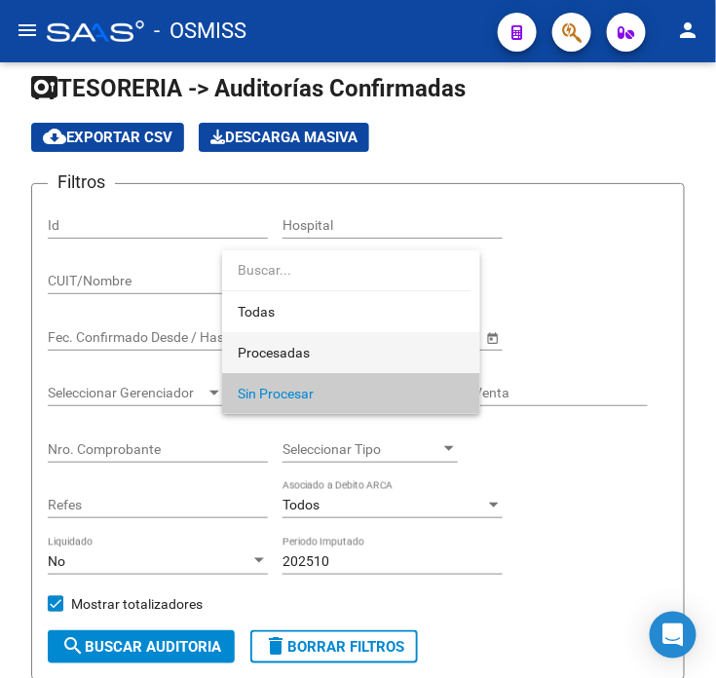
click at [320, 357] on span "Procesadas" at bounding box center [351, 352] width 227 height 41
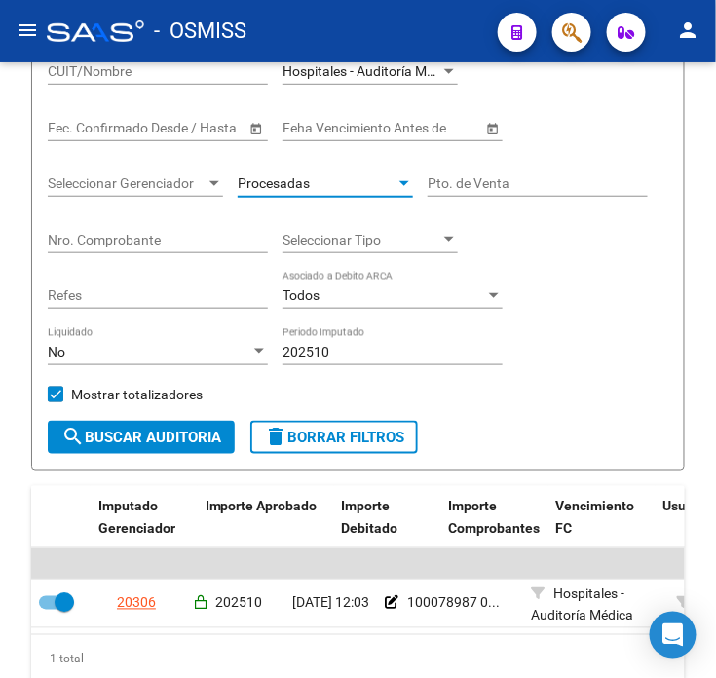
scroll to position [237, 0]
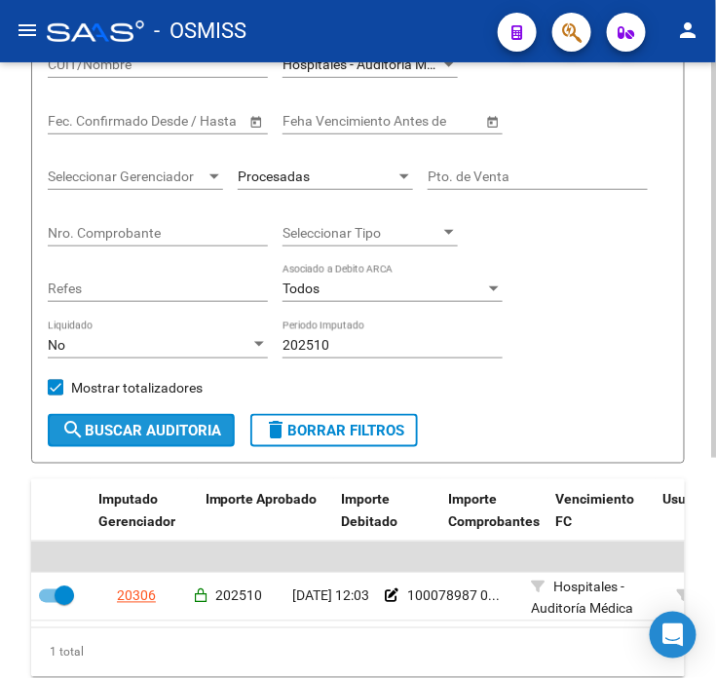
click at [139, 440] on span "search Buscar Auditoria" at bounding box center [141, 431] width 160 height 18
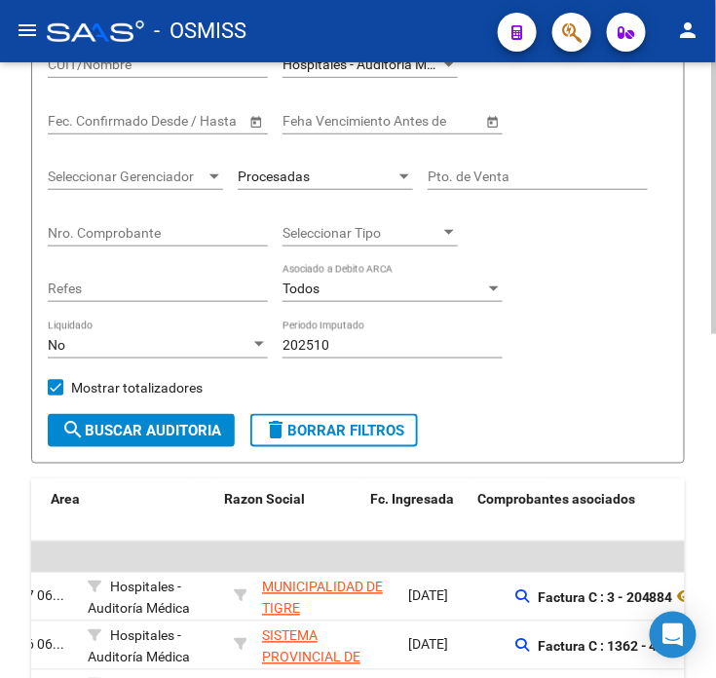
drag, startPoint x: 163, startPoint y: 578, endPoint x: 260, endPoint y: 591, distance: 98.3
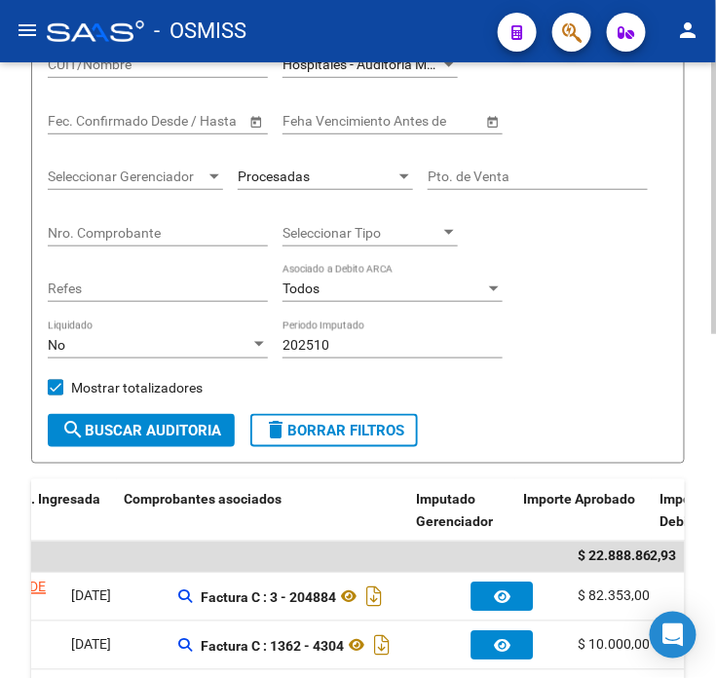
drag, startPoint x: 260, startPoint y: 591, endPoint x: 357, endPoint y: 594, distance: 96.6
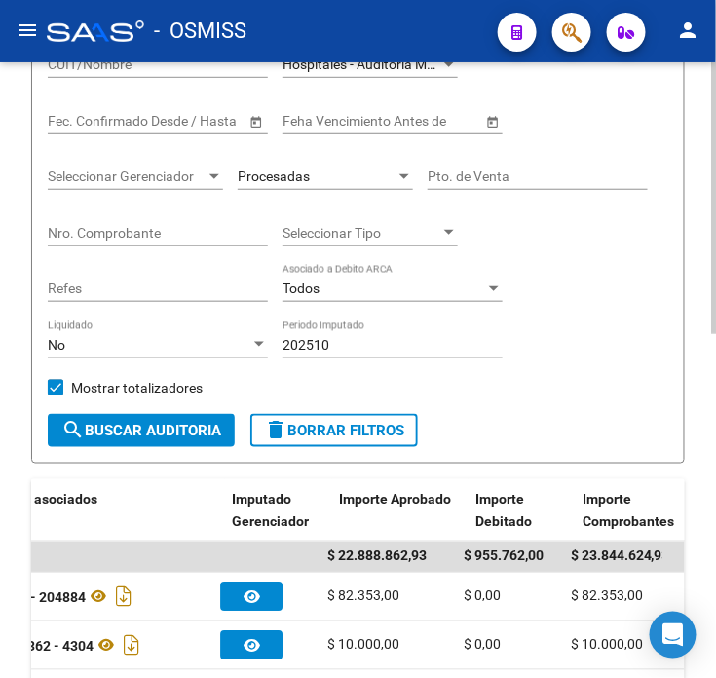
drag, startPoint x: 357, startPoint y: 594, endPoint x: 394, endPoint y: 594, distance: 37.0
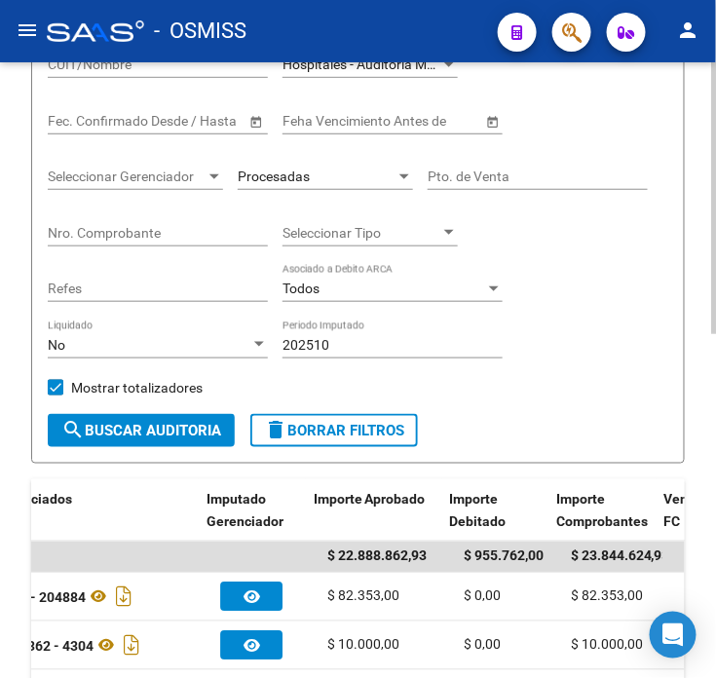
scroll to position [0, 1045]
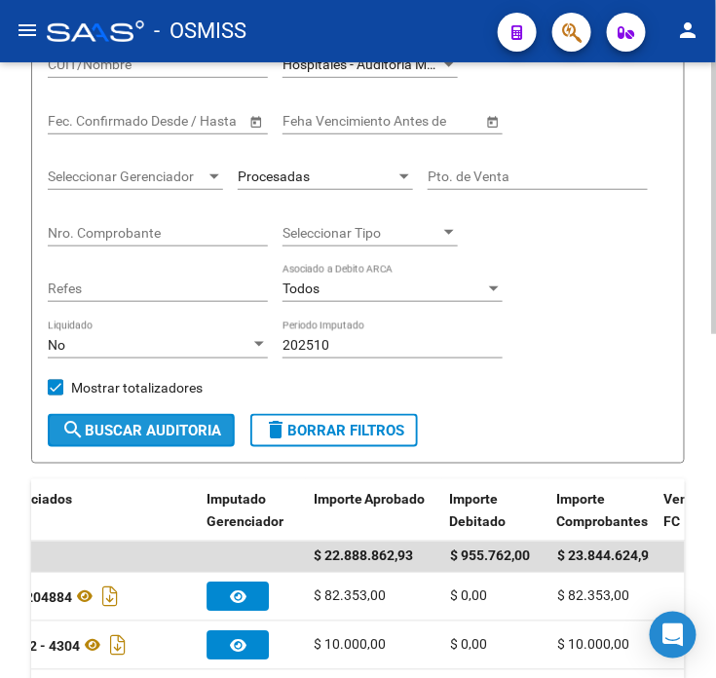
click at [138, 440] on button "search Buscar Auditoria" at bounding box center [141, 430] width 187 height 33
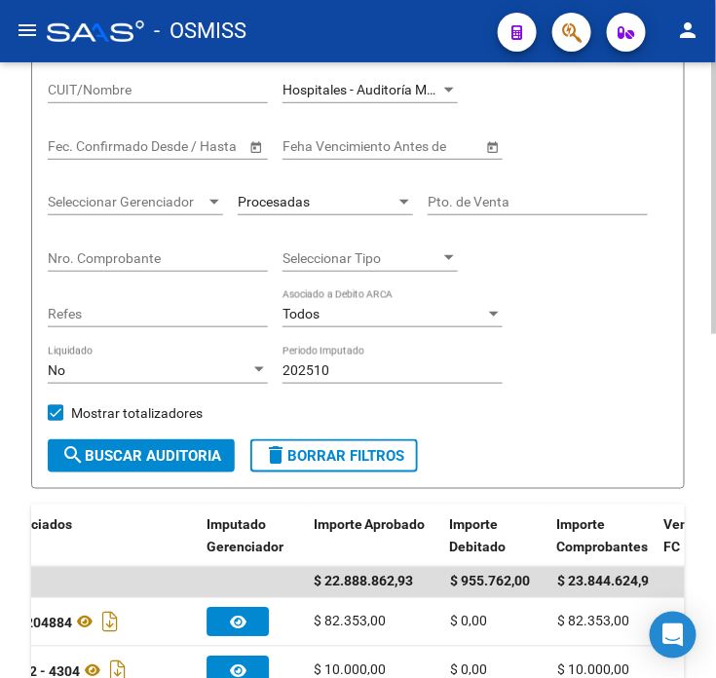
scroll to position [237, 0]
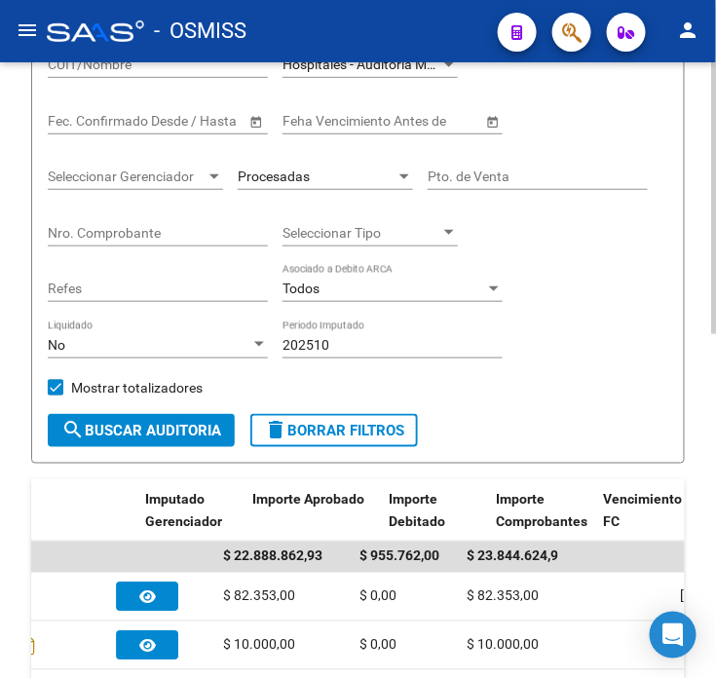
drag, startPoint x: 417, startPoint y: 609, endPoint x: 469, endPoint y: 608, distance: 51.7
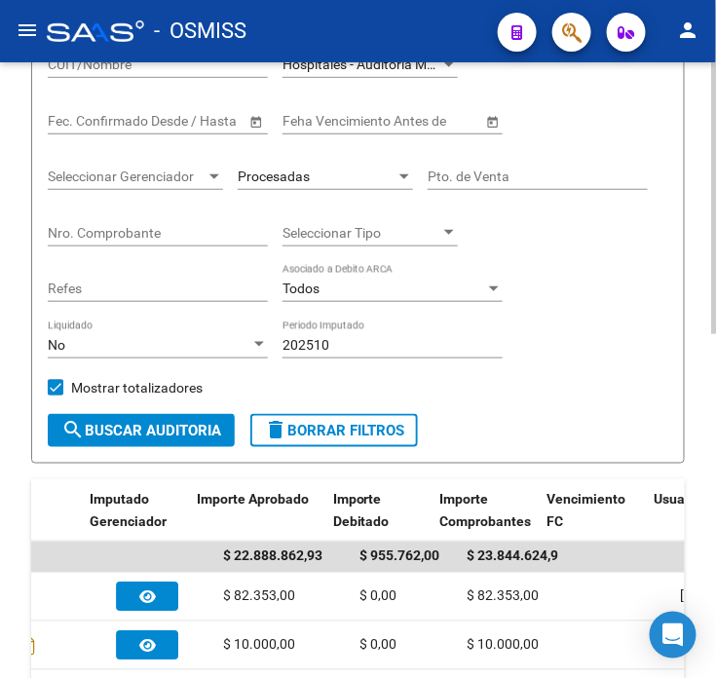
scroll to position [0, 1162]
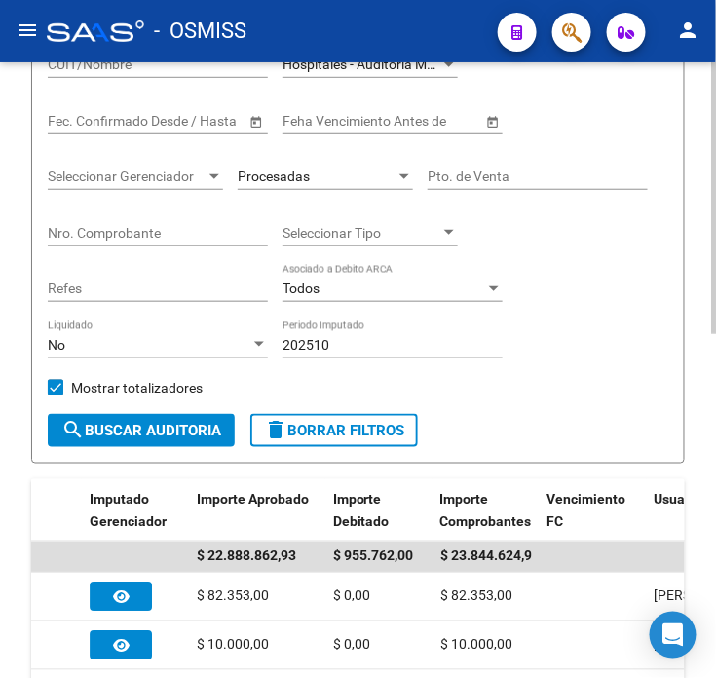
click at [583, 421] on form "Filtros Id Hospital CUIT/Nombre Hospitales - Auditoría Médica Seleccionar Area …" at bounding box center [358, 215] width 654 height 497
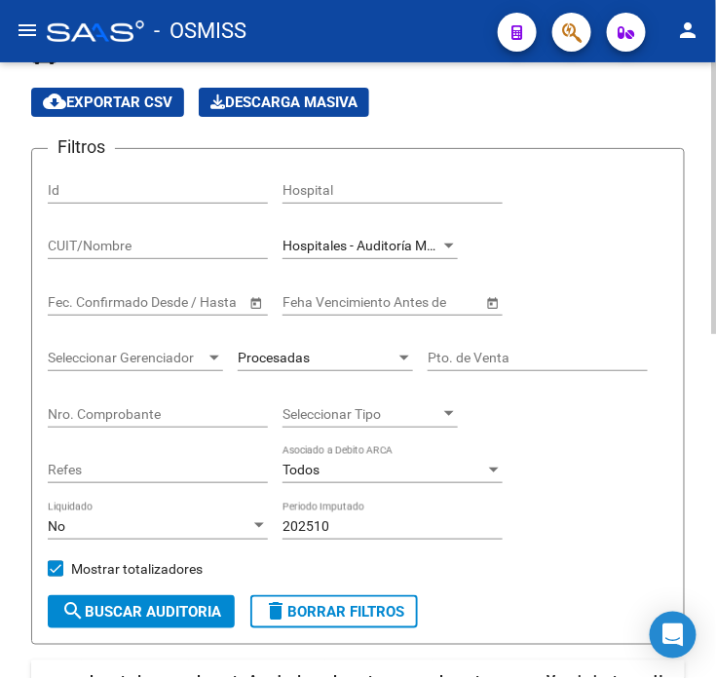
scroll to position [20, 0]
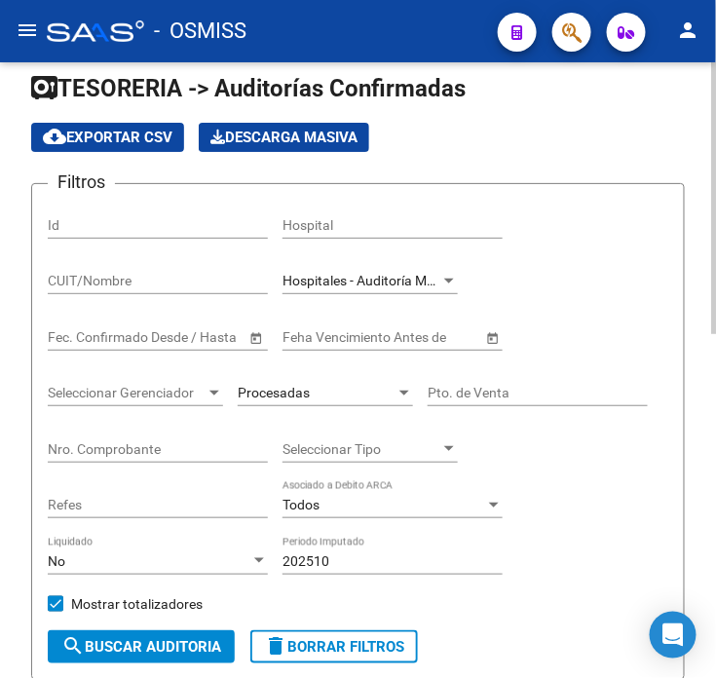
click at [318, 284] on span "Hospitales - Auditoría Médica" at bounding box center [371, 281] width 176 height 16
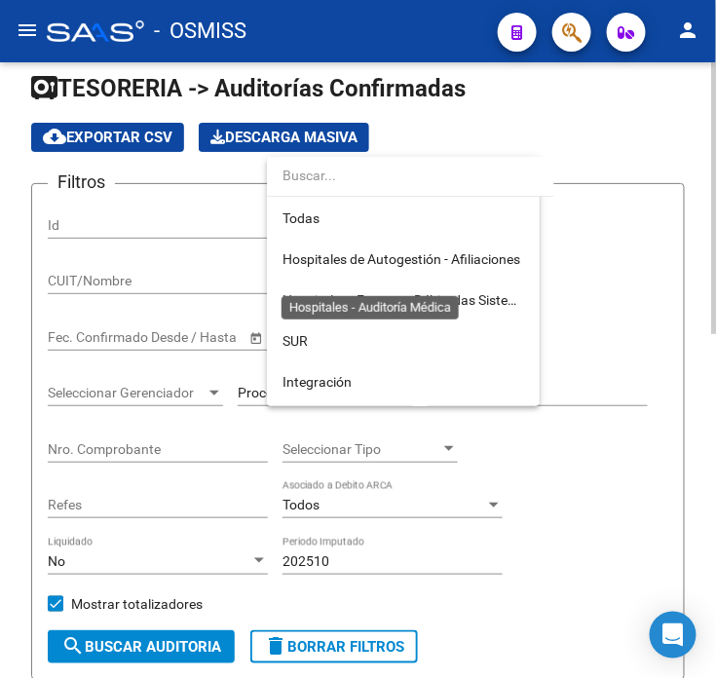
scroll to position [346, 0]
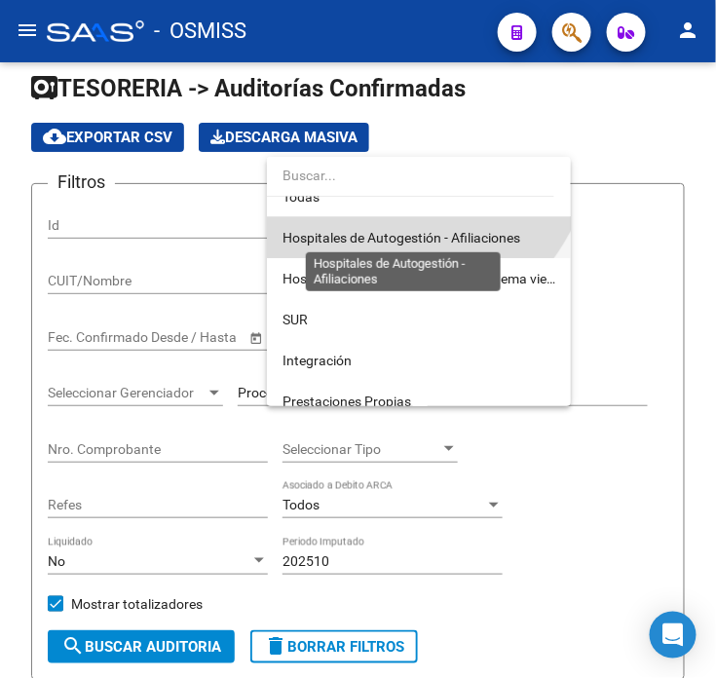
click at [325, 241] on span "Hospitales de Autogestión - Afiliaciones" at bounding box center [402, 238] width 238 height 16
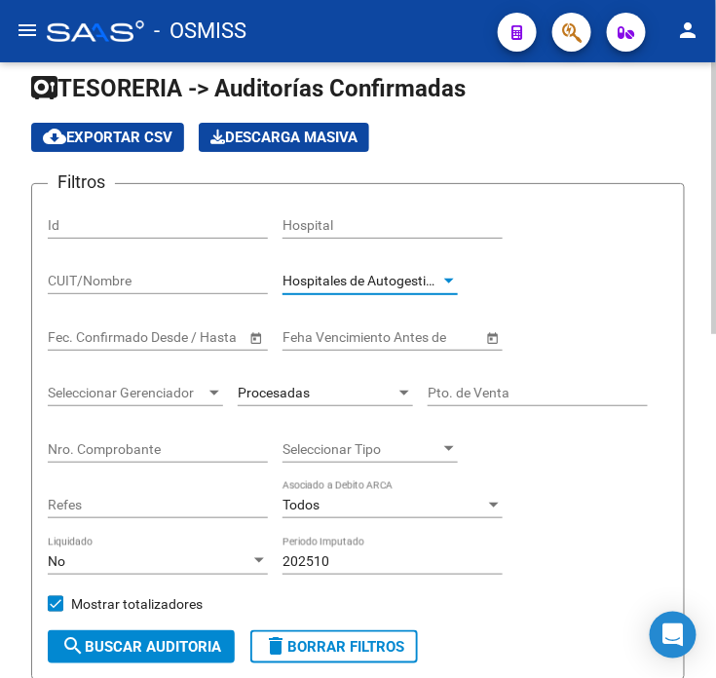
click at [208, 641] on span "search Buscar Auditoria" at bounding box center [141, 647] width 160 height 18
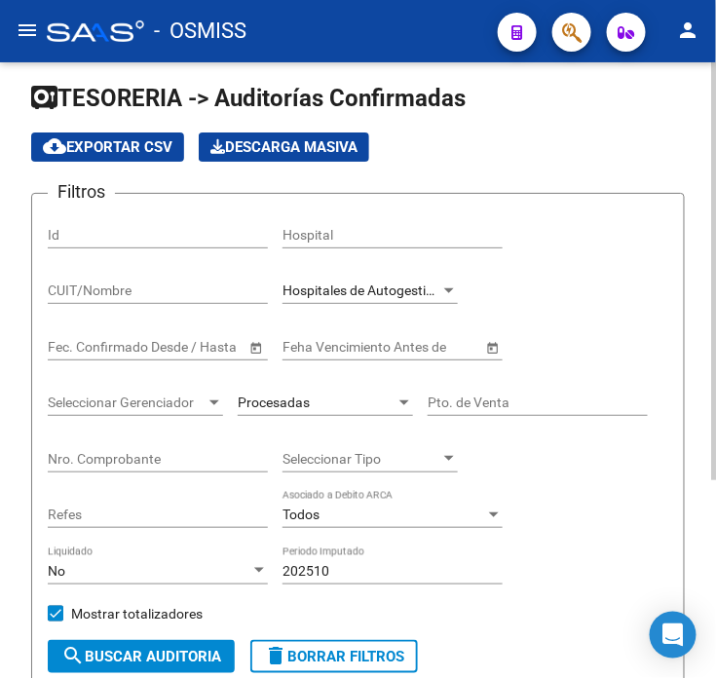
scroll to position [0, 0]
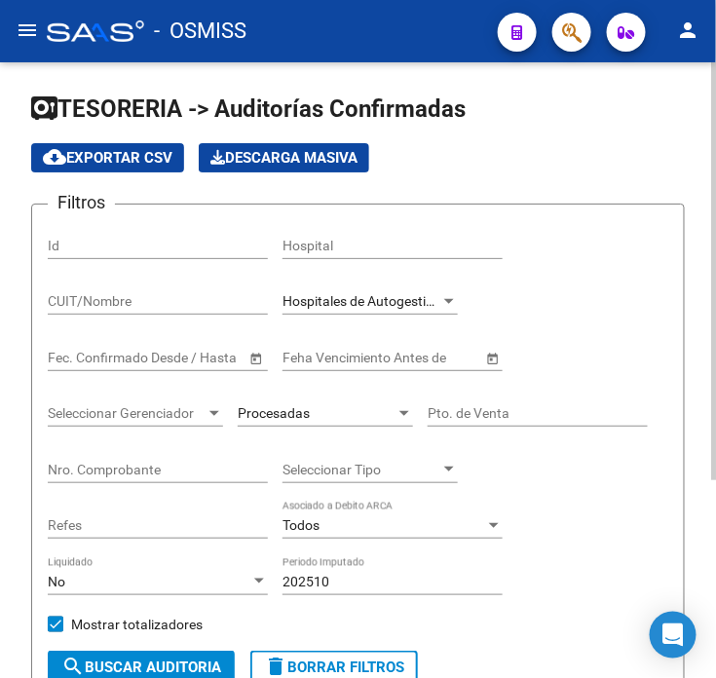
click at [363, 314] on div "Hospitales de Autogestión - Afiliaciones Seleccionar Area" at bounding box center [370, 295] width 175 height 39
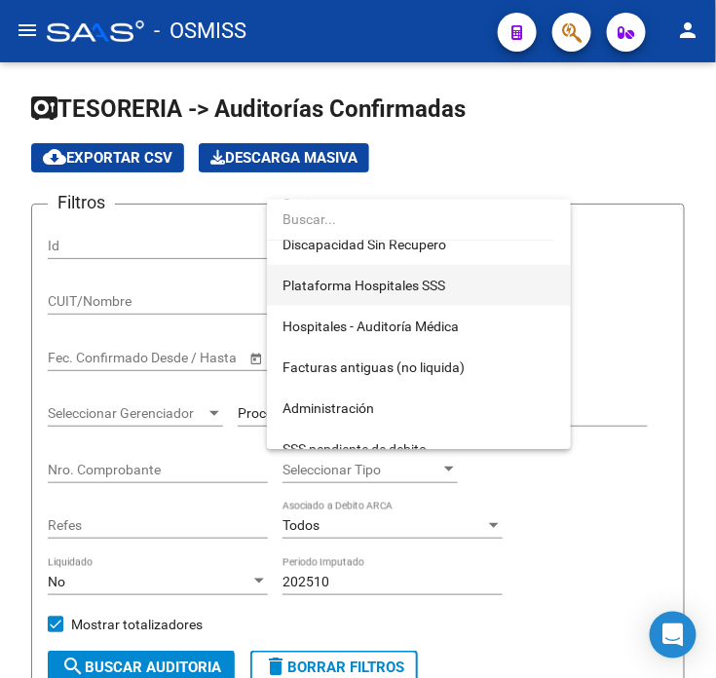
scroll to position [312, 0]
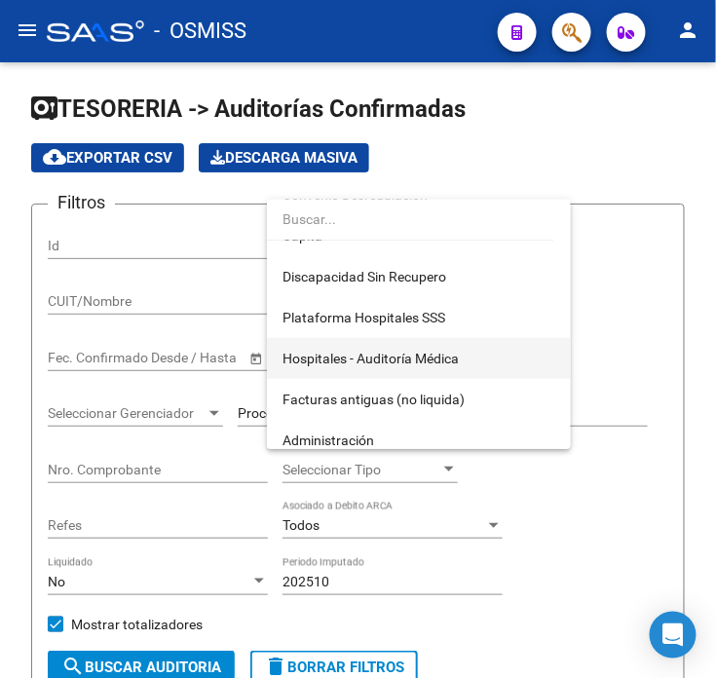
click at [364, 347] on span "Hospitales - Auditoría Médica" at bounding box center [419, 358] width 273 height 41
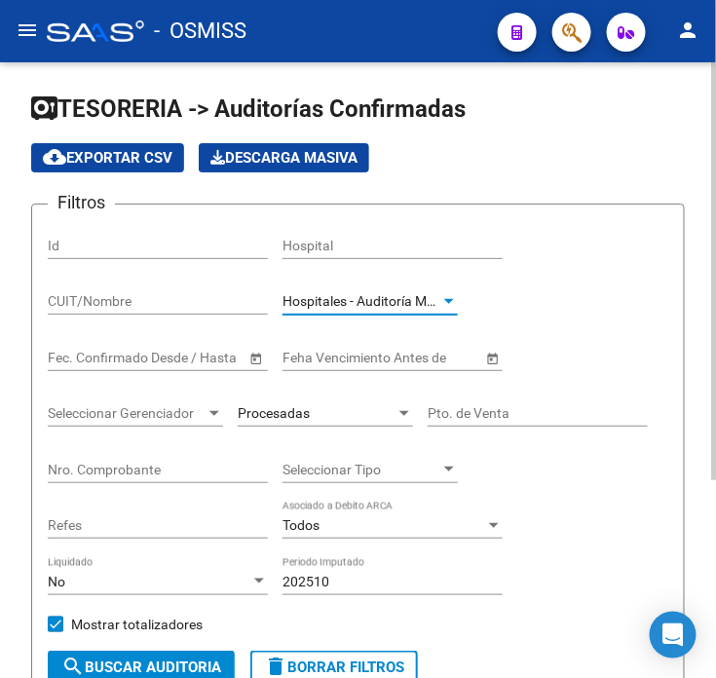
click at [363, 572] on div "202510 Periodo Imputado" at bounding box center [393, 575] width 220 height 39
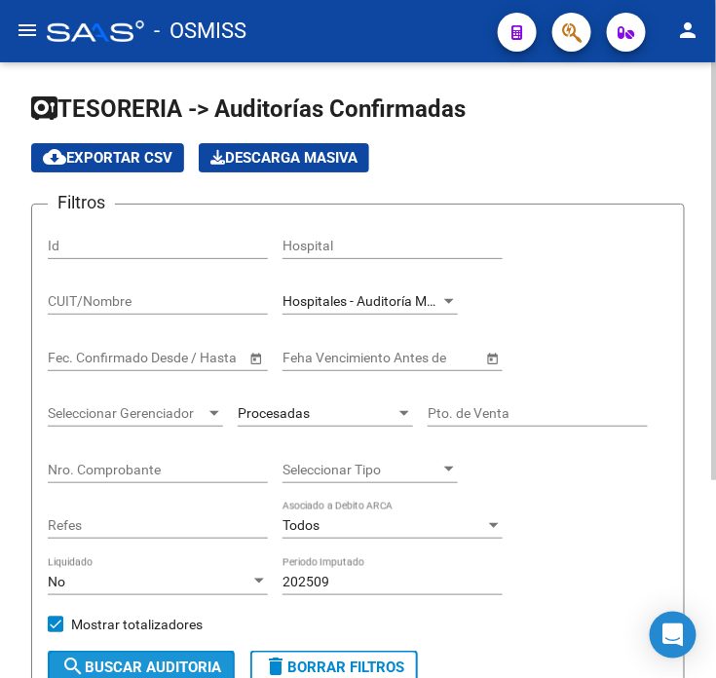
click at [148, 656] on button "search Buscar Auditoria" at bounding box center [141, 667] width 187 height 33
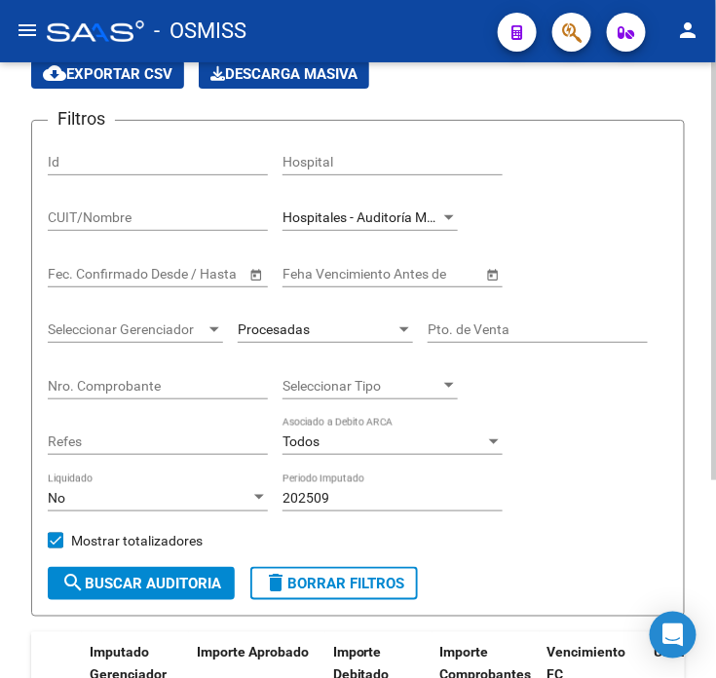
scroll to position [75, 0]
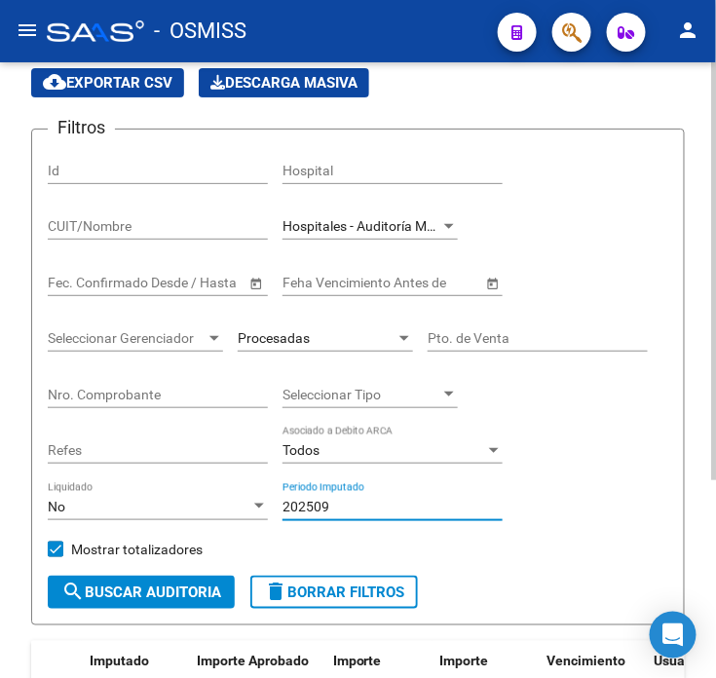
click at [384, 501] on input "202509" at bounding box center [393, 507] width 220 height 17
type input "202509"
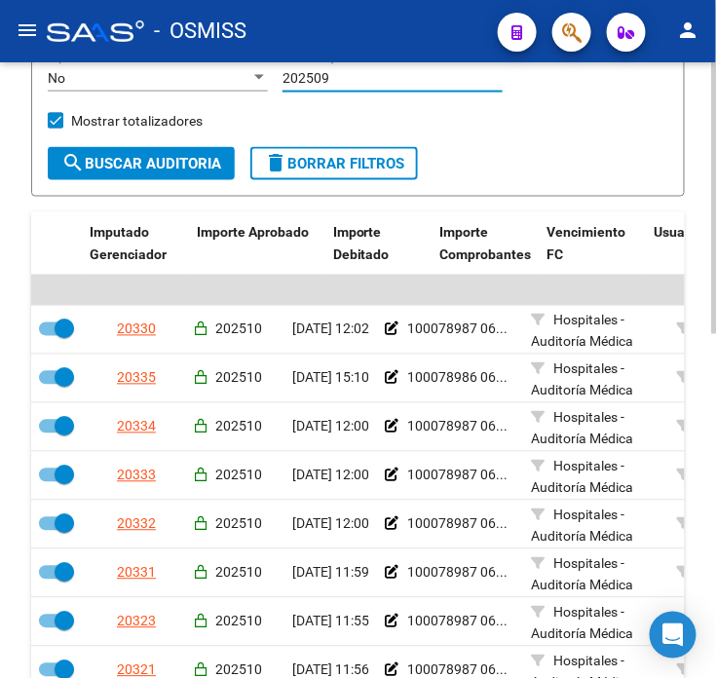
scroll to position [509, 0]
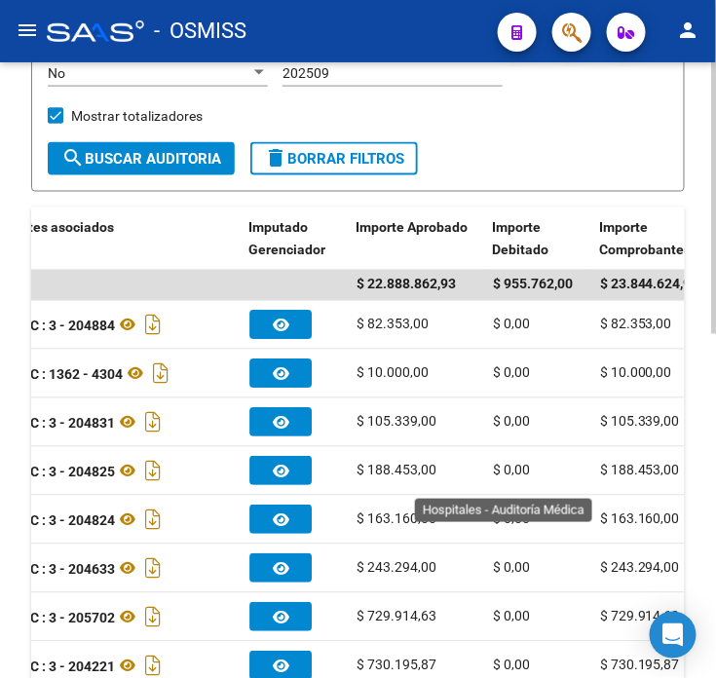
drag, startPoint x: 380, startPoint y: 502, endPoint x: 470, endPoint y: 489, distance: 90.5
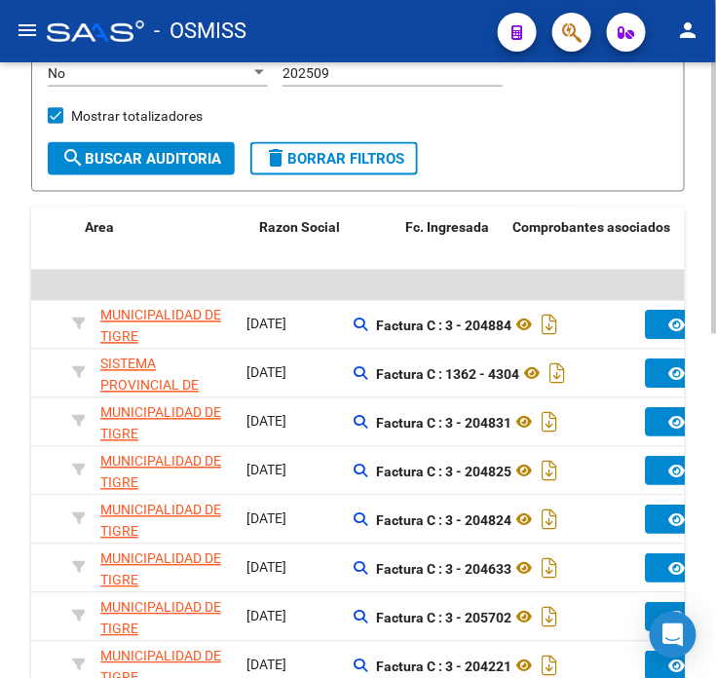
drag, startPoint x: 470, startPoint y: 489, endPoint x: 279, endPoint y: 512, distance: 192.3
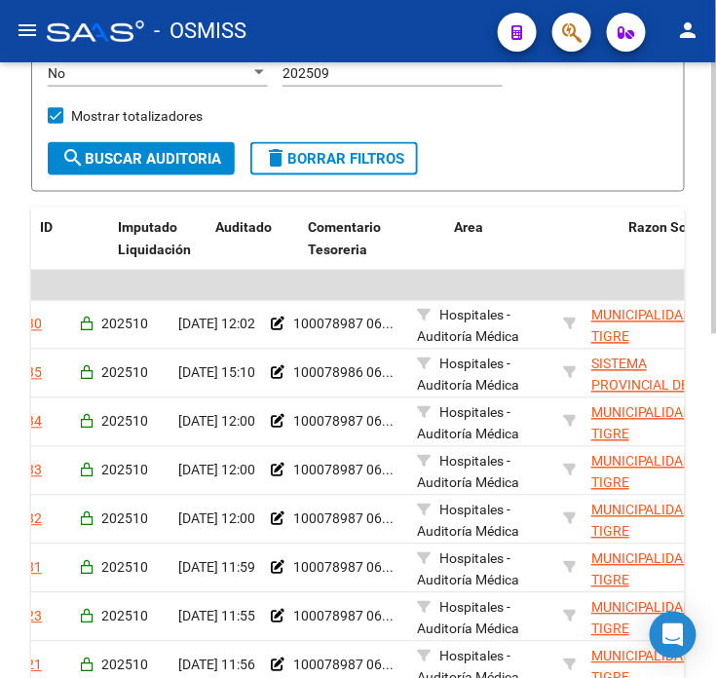
drag, startPoint x: 279, startPoint y: 512, endPoint x: 339, endPoint y: 499, distance: 61.7
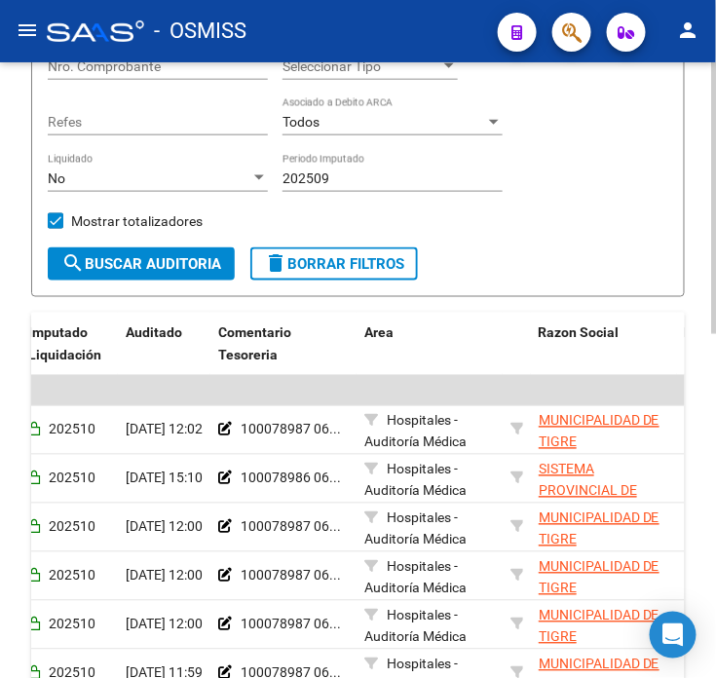
scroll to position [134, 0]
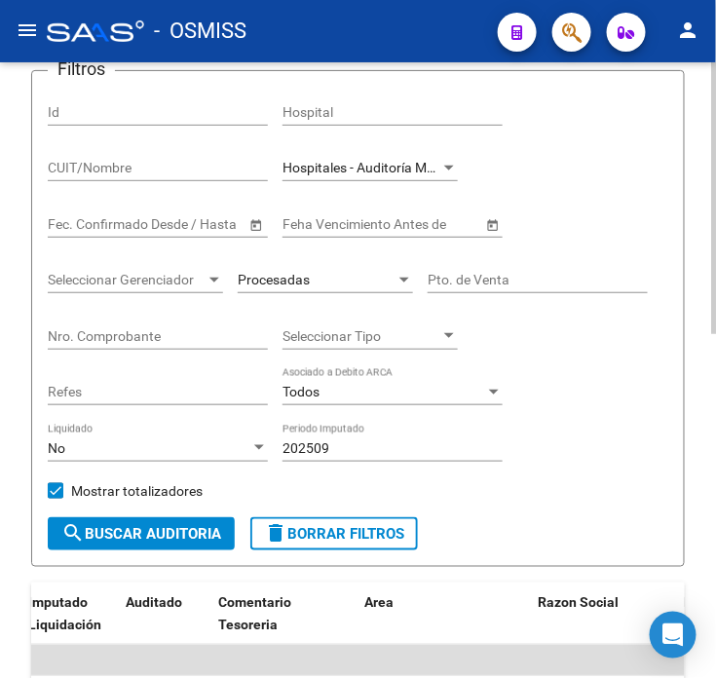
drag, startPoint x: 339, startPoint y: 499, endPoint x: 400, endPoint y: 488, distance: 61.4
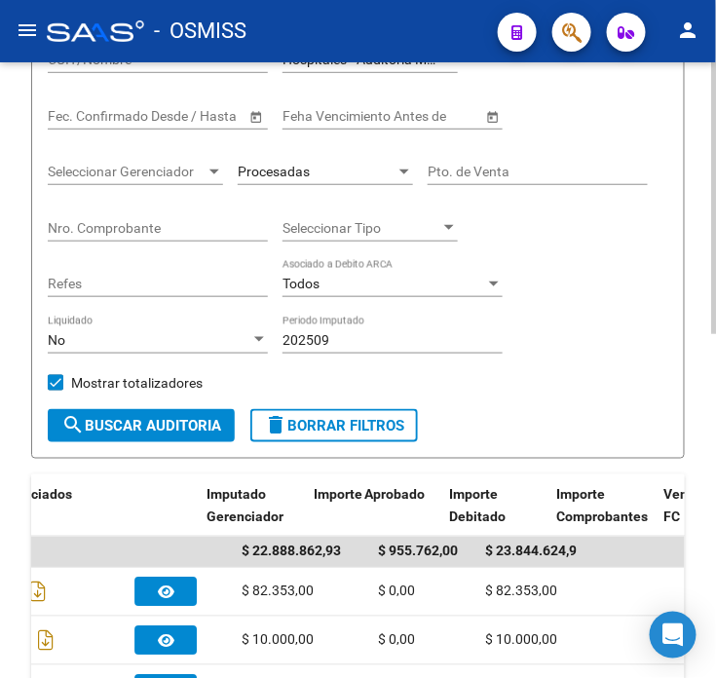
drag, startPoint x: 473, startPoint y: 592, endPoint x: 540, endPoint y: 597, distance: 67.4
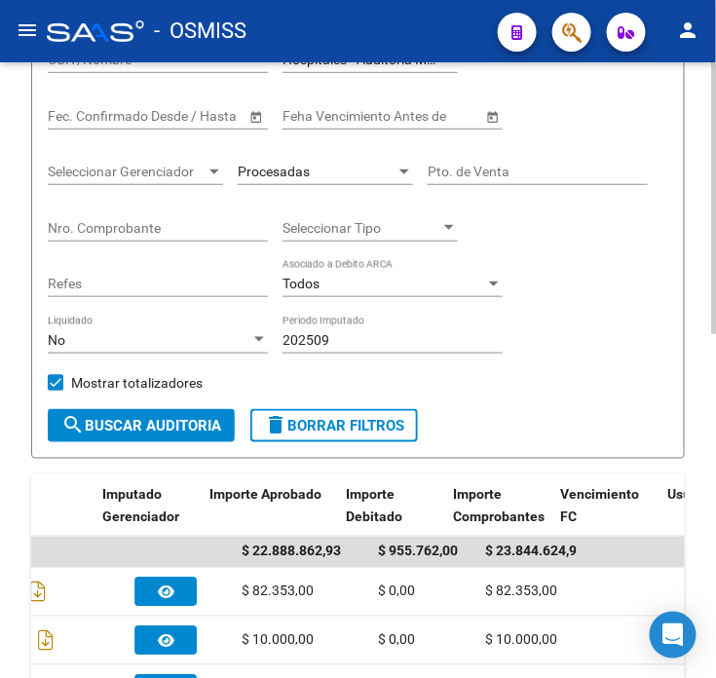
scroll to position [0, 1148]
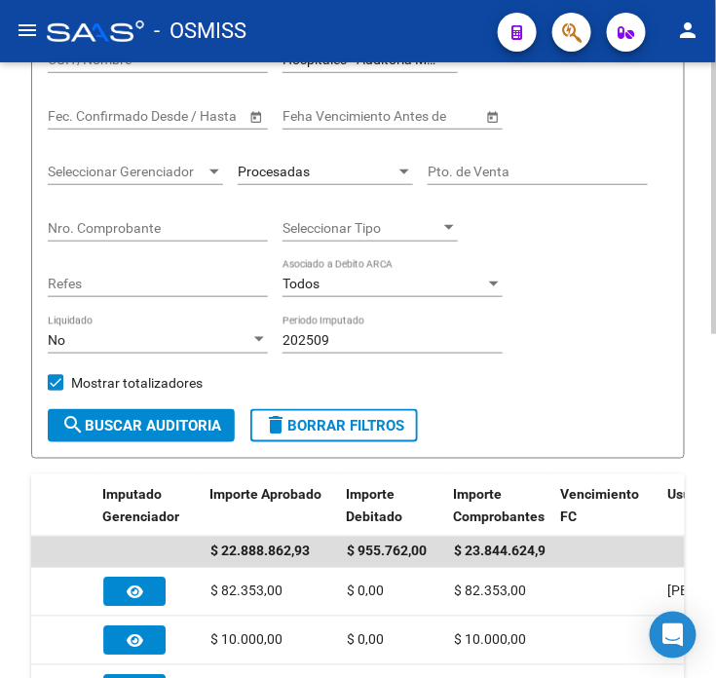
click at [586, 283] on div "Filtros Id Hospital CUIT/Nombre Hospitales - Auditoría Médica Seleccionar Area …" at bounding box center [358, 194] width 621 height 431
click at [122, 225] on input "Nro. Comprobante" at bounding box center [158, 228] width 220 height 17
paste input "204357"
type input "204357"
click at [290, 177] on span "Procesadas" at bounding box center [274, 172] width 72 height 16
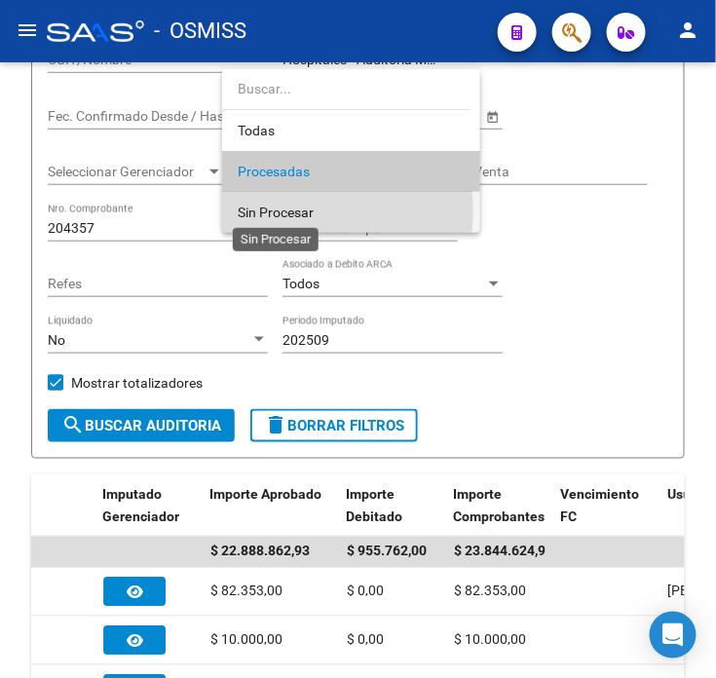
click at [288, 211] on span "Sin Procesar" at bounding box center [276, 213] width 76 height 16
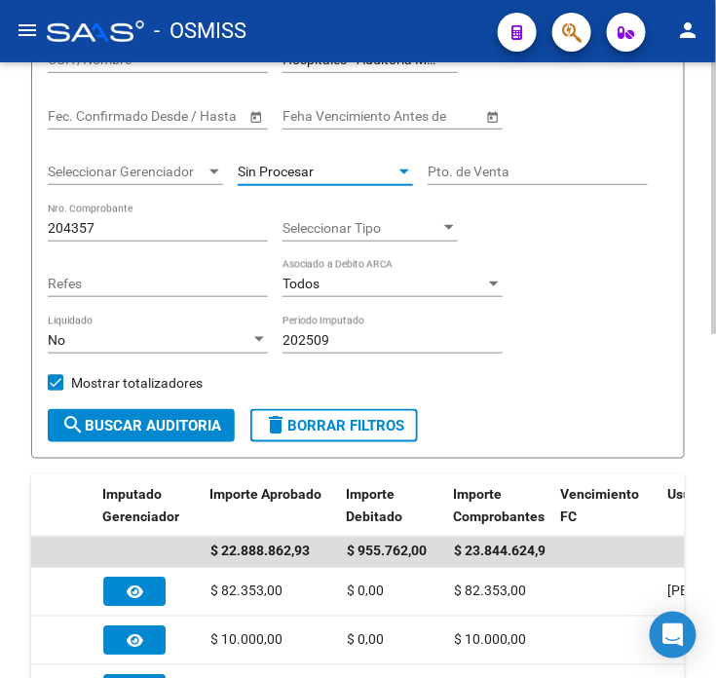
click at [292, 170] on span "Sin Procesar" at bounding box center [276, 172] width 76 height 16
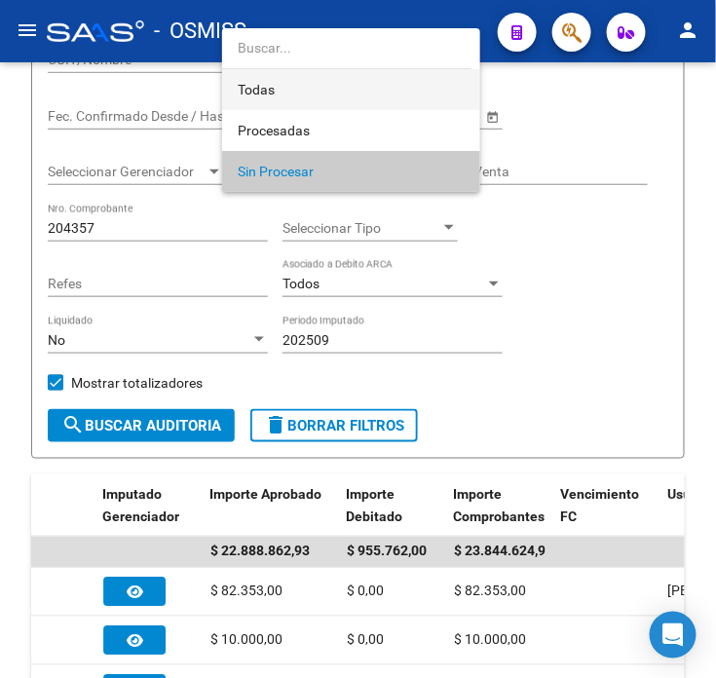
click at [292, 93] on span "Todas" at bounding box center [351, 89] width 227 height 41
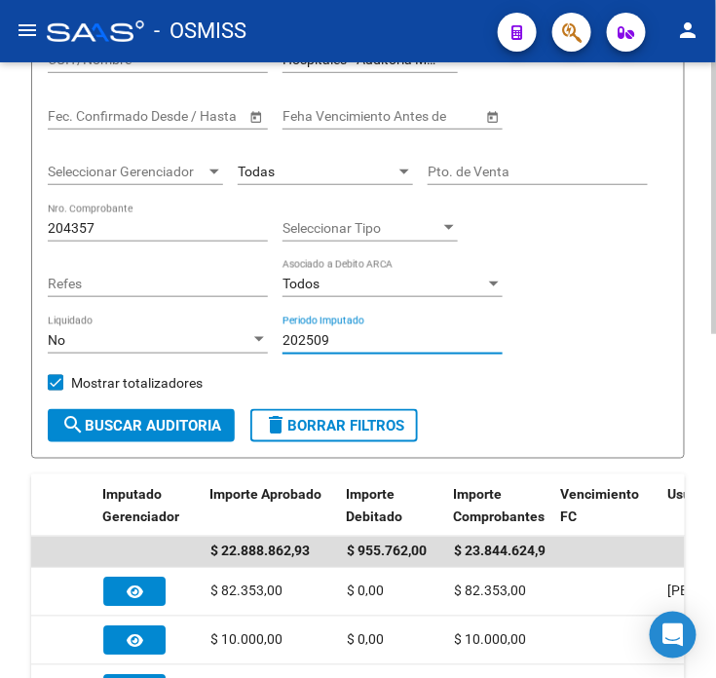
click at [342, 332] on input "202509" at bounding box center [393, 340] width 220 height 17
type input "202510"
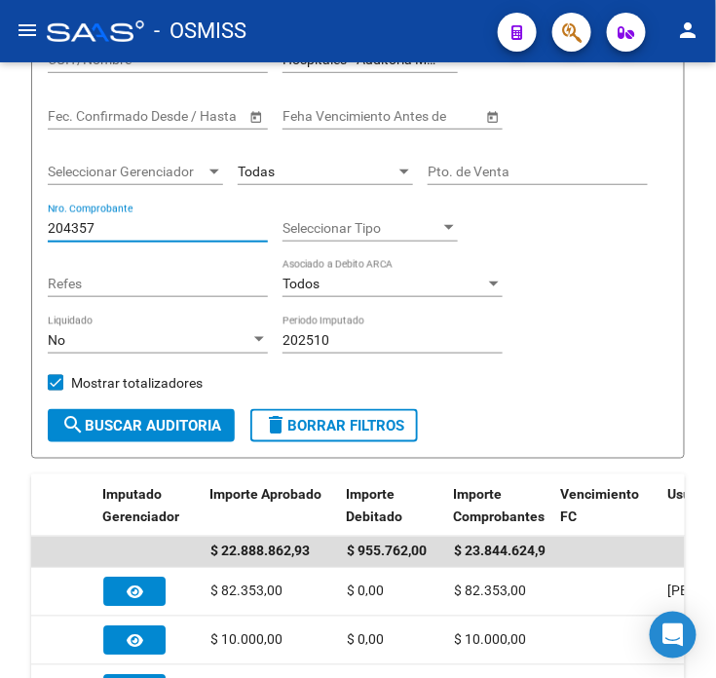
drag, startPoint x: 107, startPoint y: 230, endPoint x: -70, endPoint y: 224, distance: 177.5
click at [0, 224] on html "menu - OSMISS person Firma Express Inicio Calendario SSS Instructivos Contacto …" at bounding box center [358, 339] width 716 height 678
click at [359, 341] on input "202510" at bounding box center [393, 340] width 220 height 17
click at [131, 224] on input "Nro. Comprobante" at bounding box center [158, 228] width 220 height 17
paste input "204357"
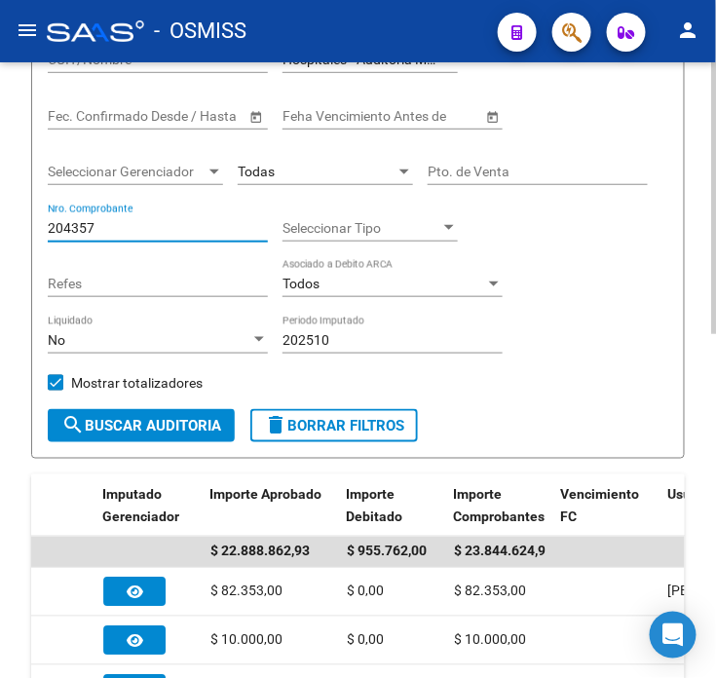
type input "204357"
click at [313, 162] on div "Todas" at bounding box center [325, 165] width 175 height 39
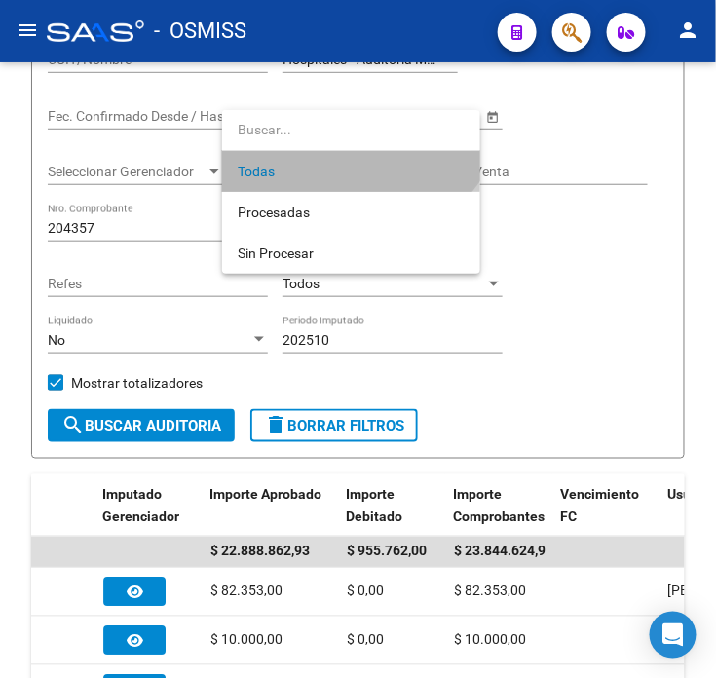
click at [318, 181] on span "Todas" at bounding box center [351, 171] width 227 height 41
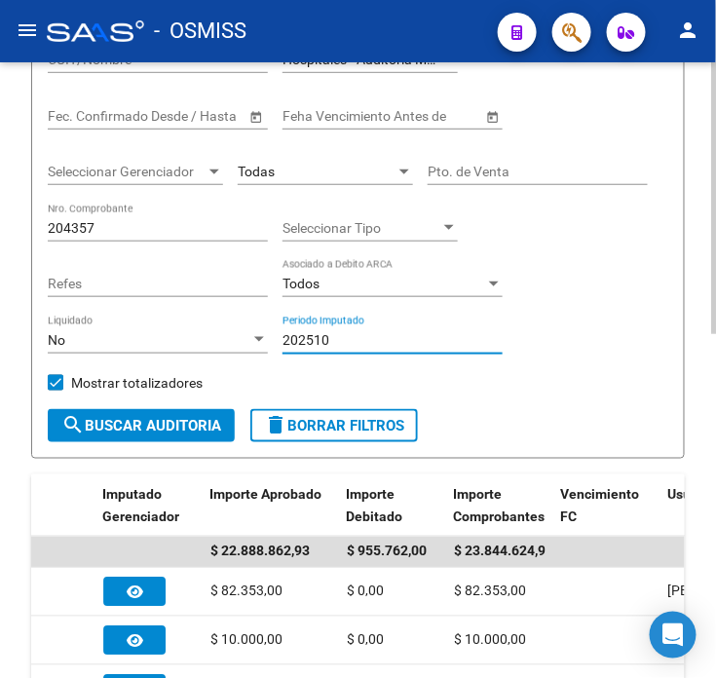
drag, startPoint x: 374, startPoint y: 338, endPoint x: 212, endPoint y: 348, distance: 162.1
click at [211, 348] on div "Filtros Id Hospital CUIT/Nombre Hospitales - Auditoría Médica Seleccionar Area …" at bounding box center [358, 194] width 621 height 431
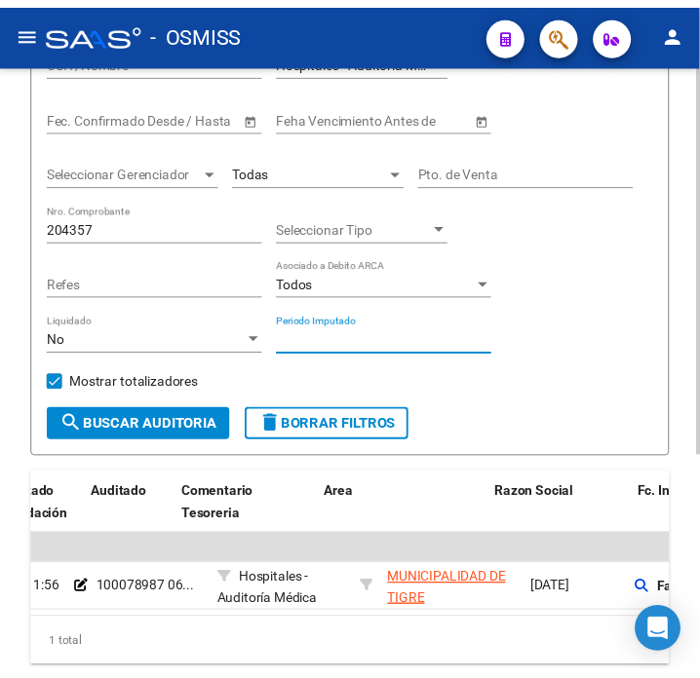
scroll to position [0, 0]
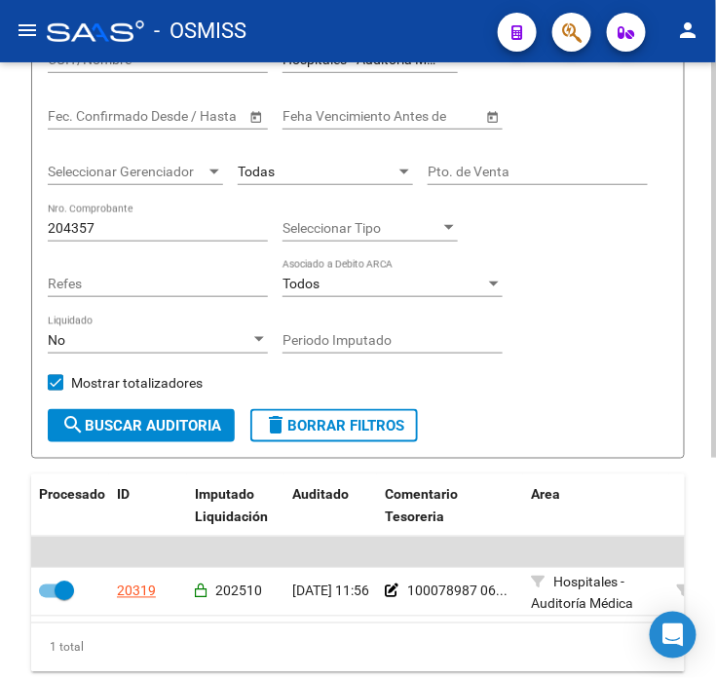
click at [128, 221] on input "204357" at bounding box center [158, 228] width 220 height 17
paste input "868"
click at [180, 422] on span "search Buscar Auditoria" at bounding box center [141, 426] width 160 height 18
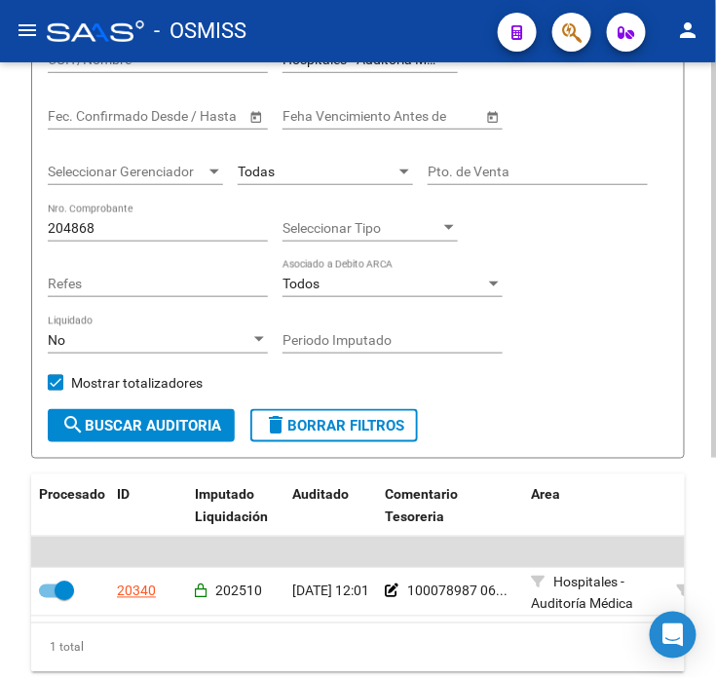
click at [189, 222] on input "204868" at bounding box center [158, 228] width 220 height 17
click at [188, 224] on input "204868" at bounding box center [158, 228] width 220 height 17
paste input "5702"
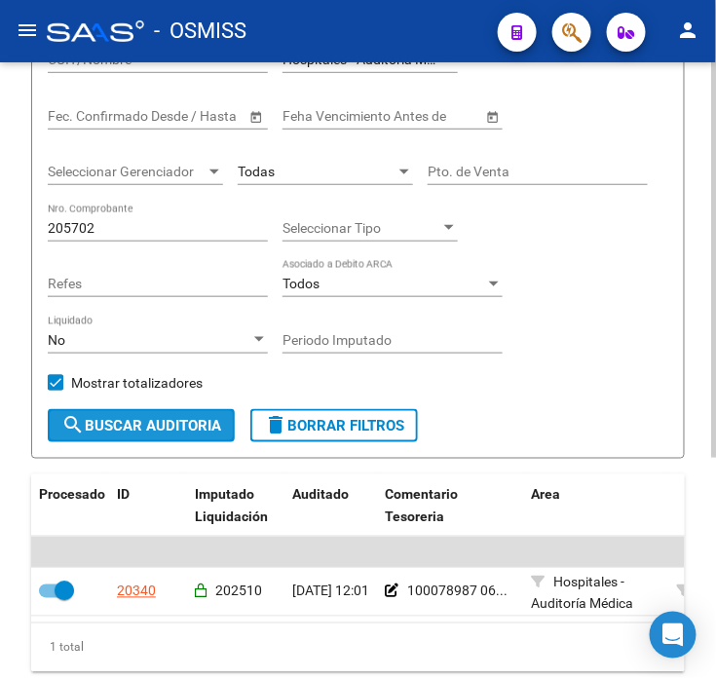
click at [178, 427] on span "search Buscar Auditoria" at bounding box center [141, 426] width 160 height 18
click at [209, 238] on div "205702 Nro. Comprobante" at bounding box center [158, 222] width 220 height 39
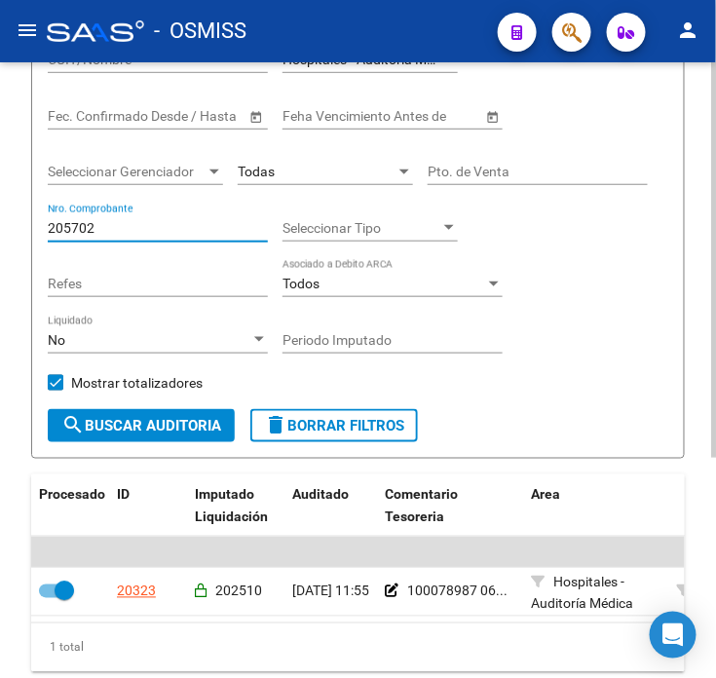
click at [202, 234] on input "205702" at bounding box center [158, 228] width 220 height 17
paste input "17177"
type input "17177"
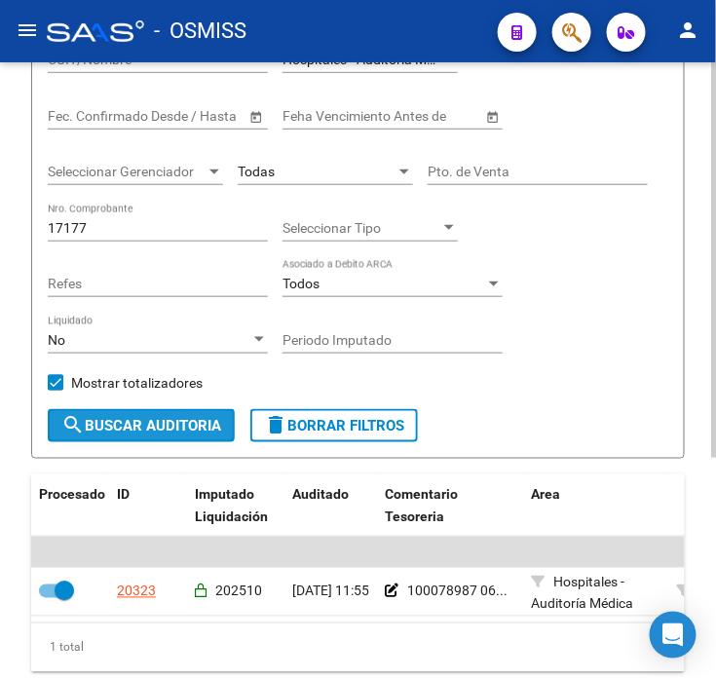
click at [191, 411] on button "search Buscar Auditoria" at bounding box center [141, 425] width 187 height 33
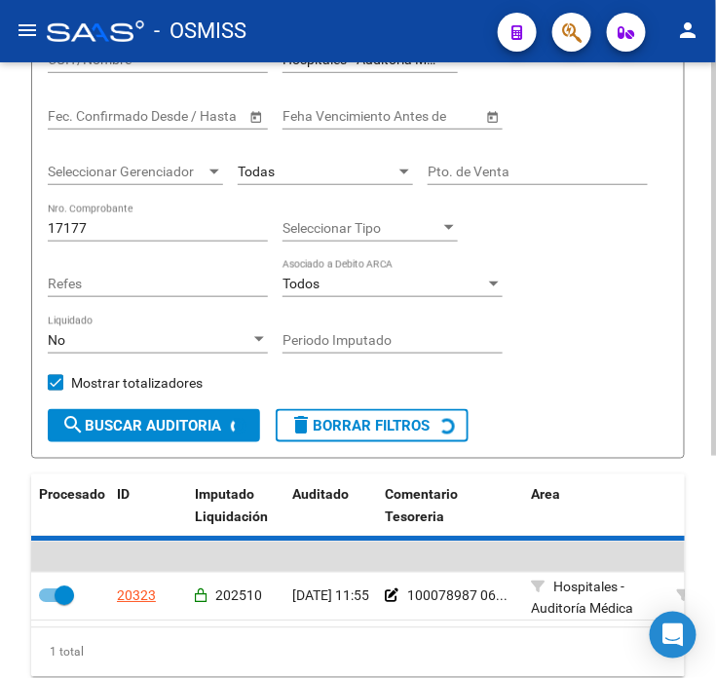
checkbox input "false"
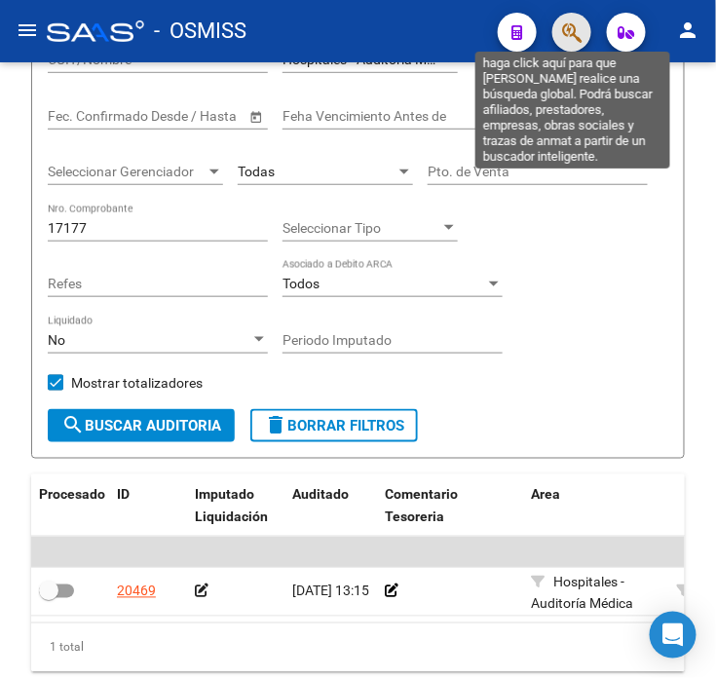
click at [567, 41] on icon "button" at bounding box center [571, 32] width 19 height 22
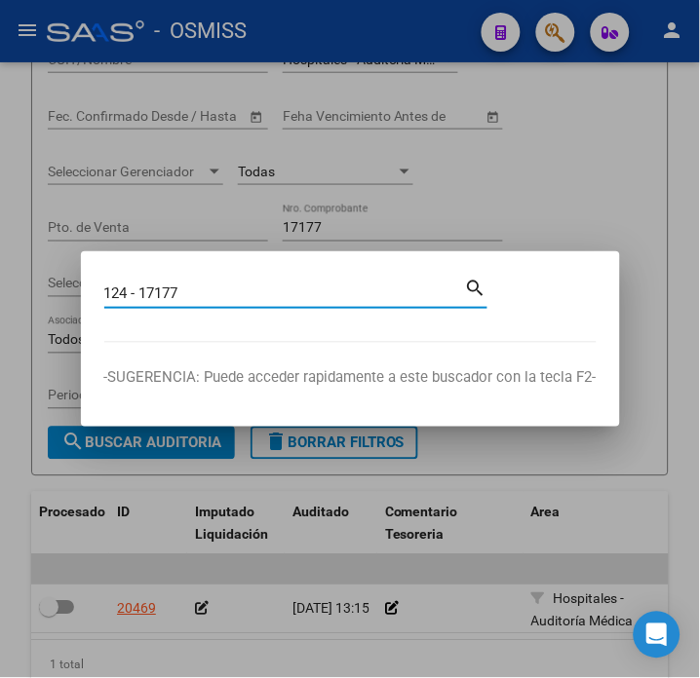
type input "124 - 17177"
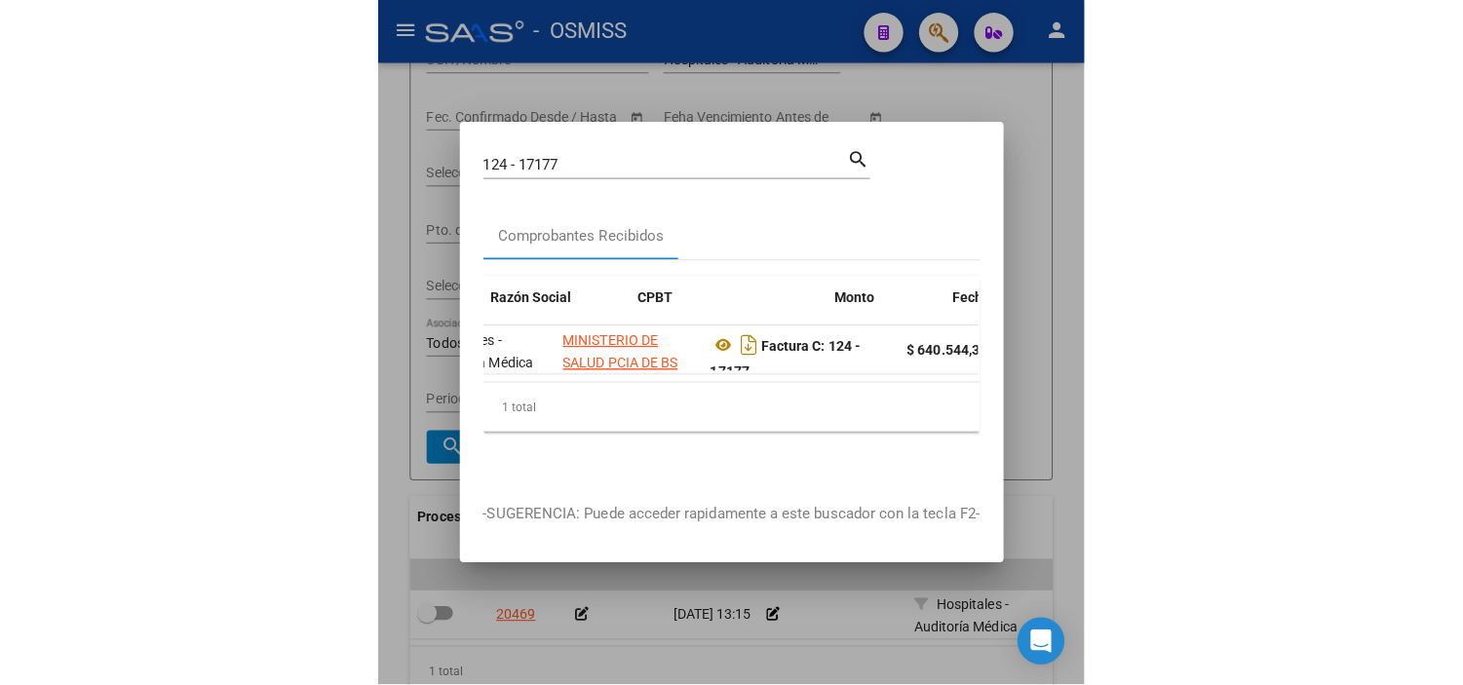
scroll to position [0, 466]
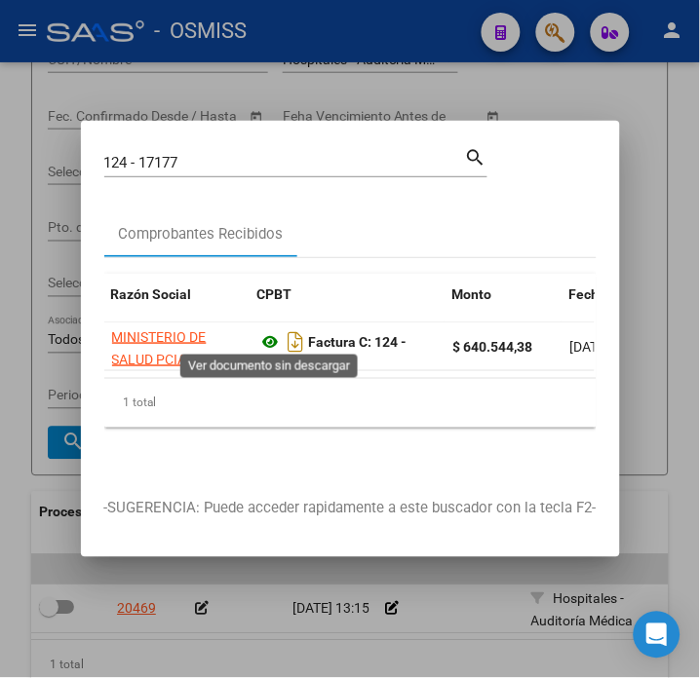
click at [276, 339] on icon at bounding box center [270, 341] width 25 height 23
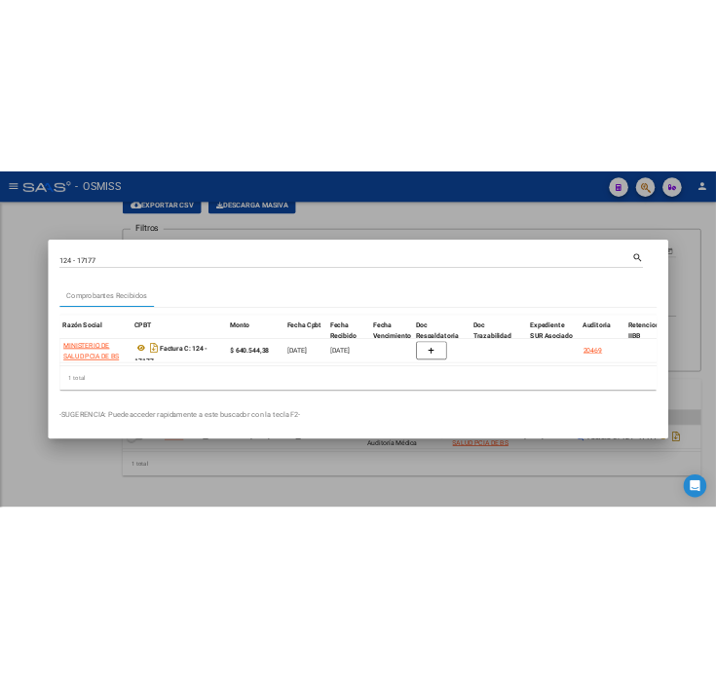
scroll to position [69, 0]
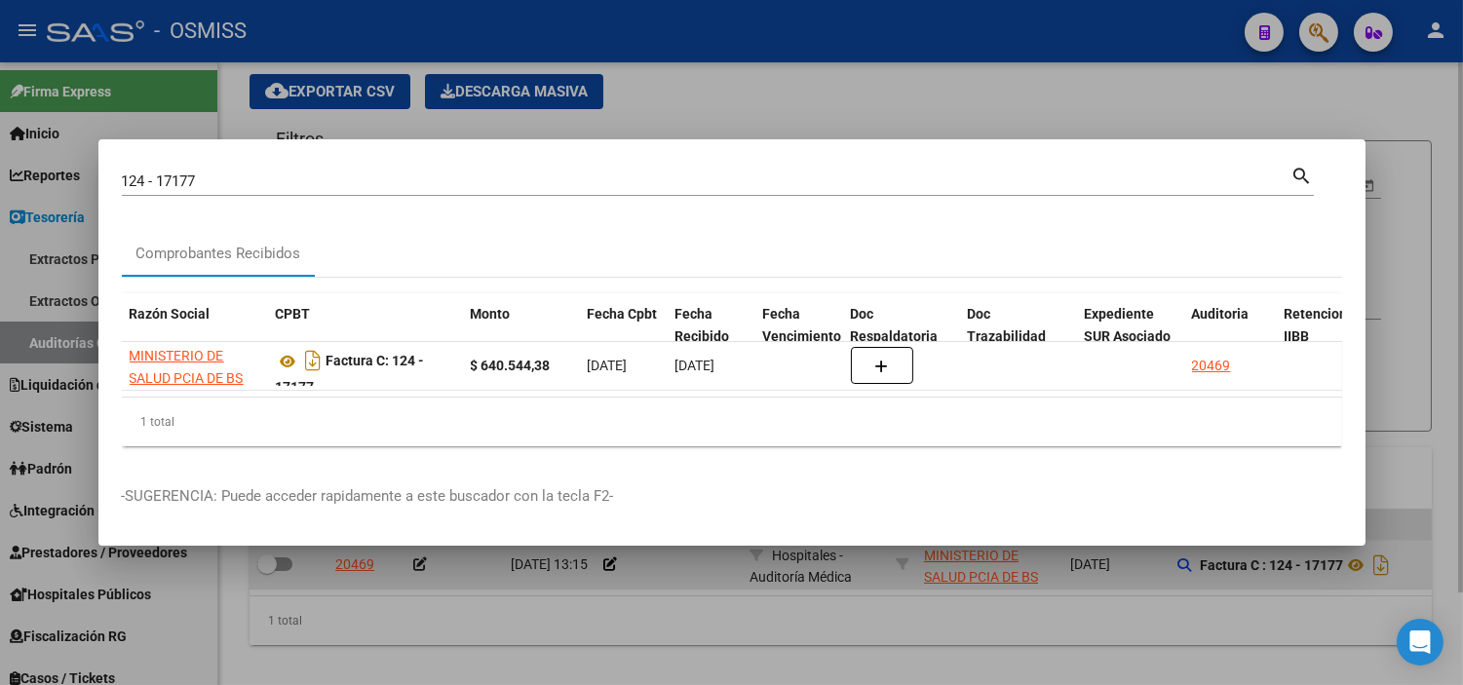
click at [604, 573] on div at bounding box center [731, 342] width 1463 height 685
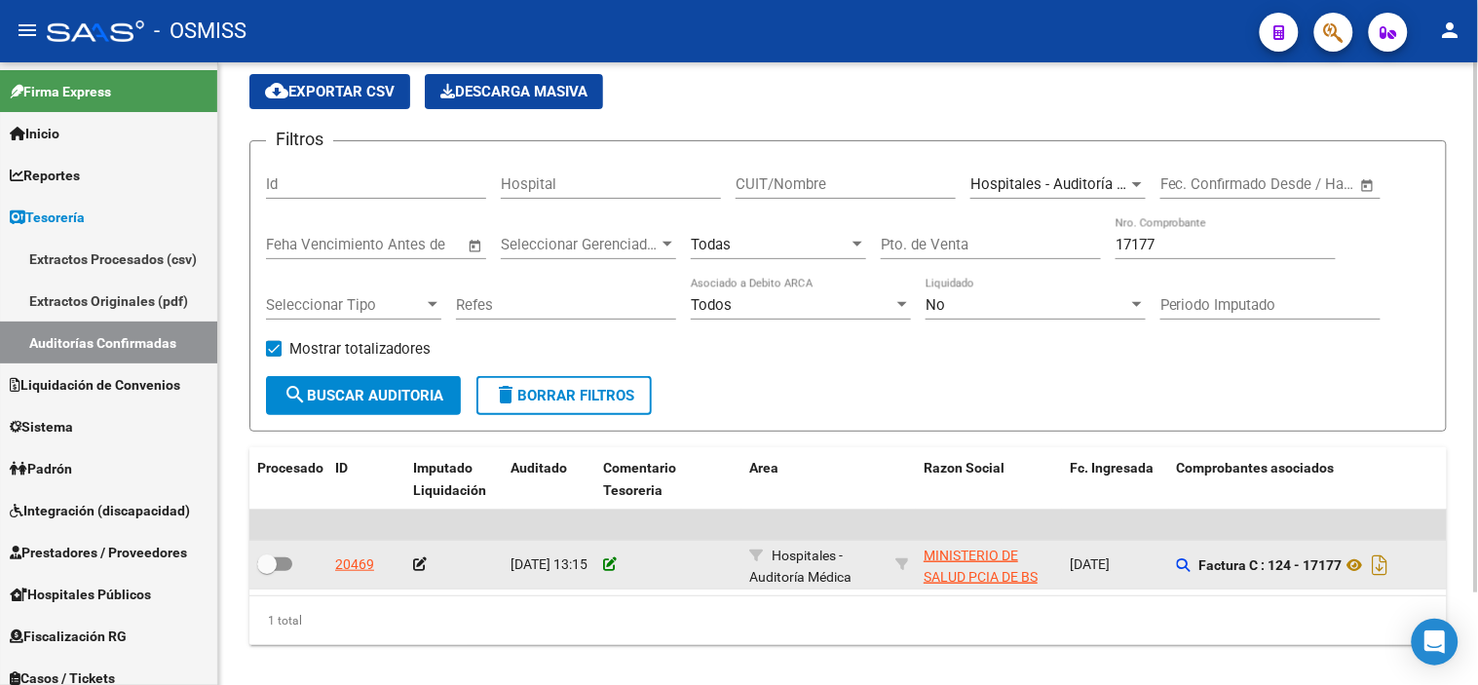
click at [610, 560] on icon at bounding box center [610, 564] width 14 height 14
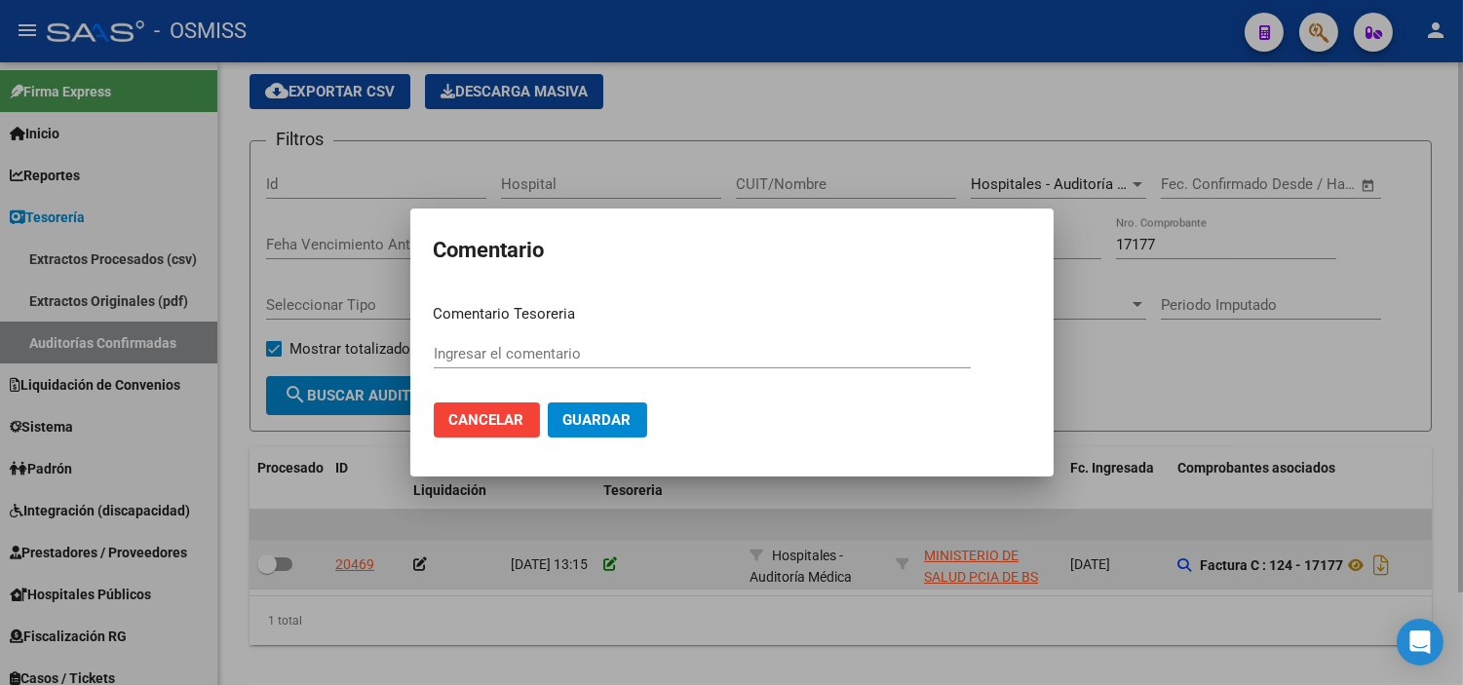
paste input "100078966"
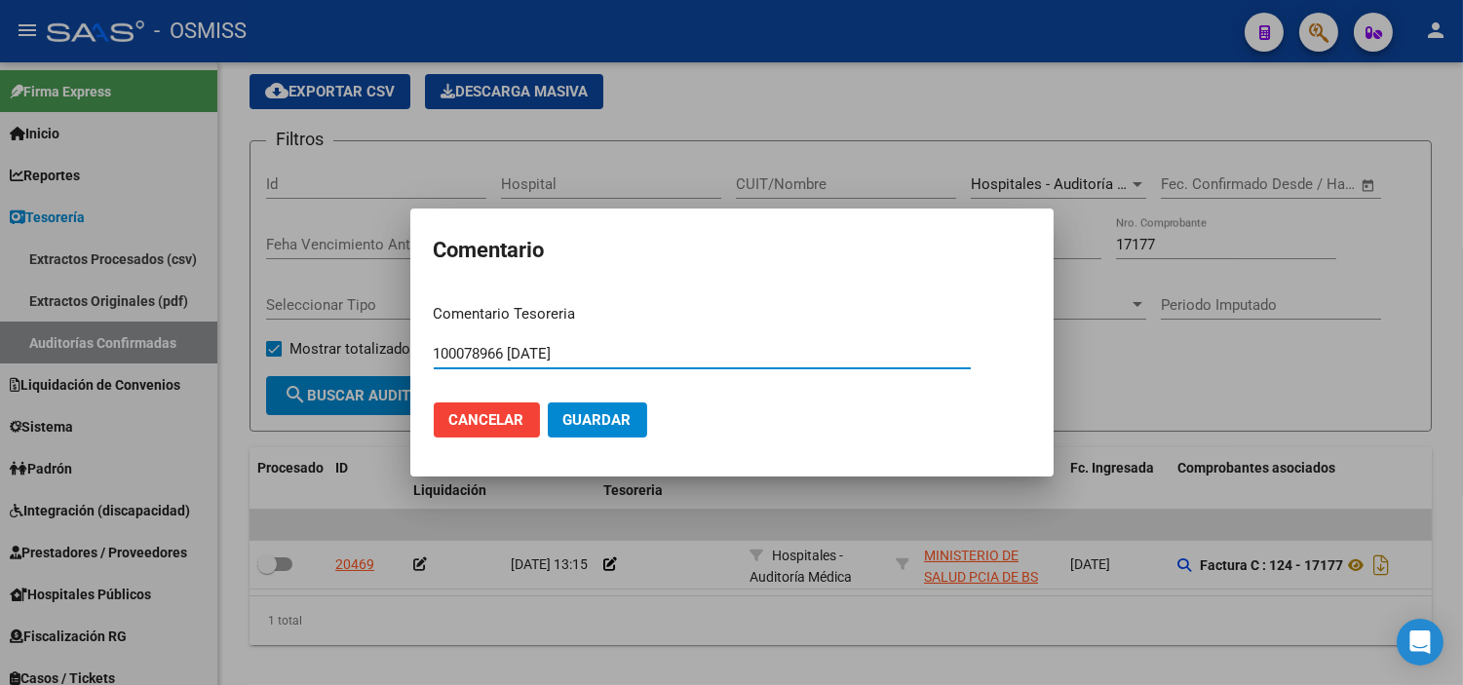
type input "100078966 [DATE]"
click at [586, 413] on span "Guardar" at bounding box center [597, 420] width 68 height 18
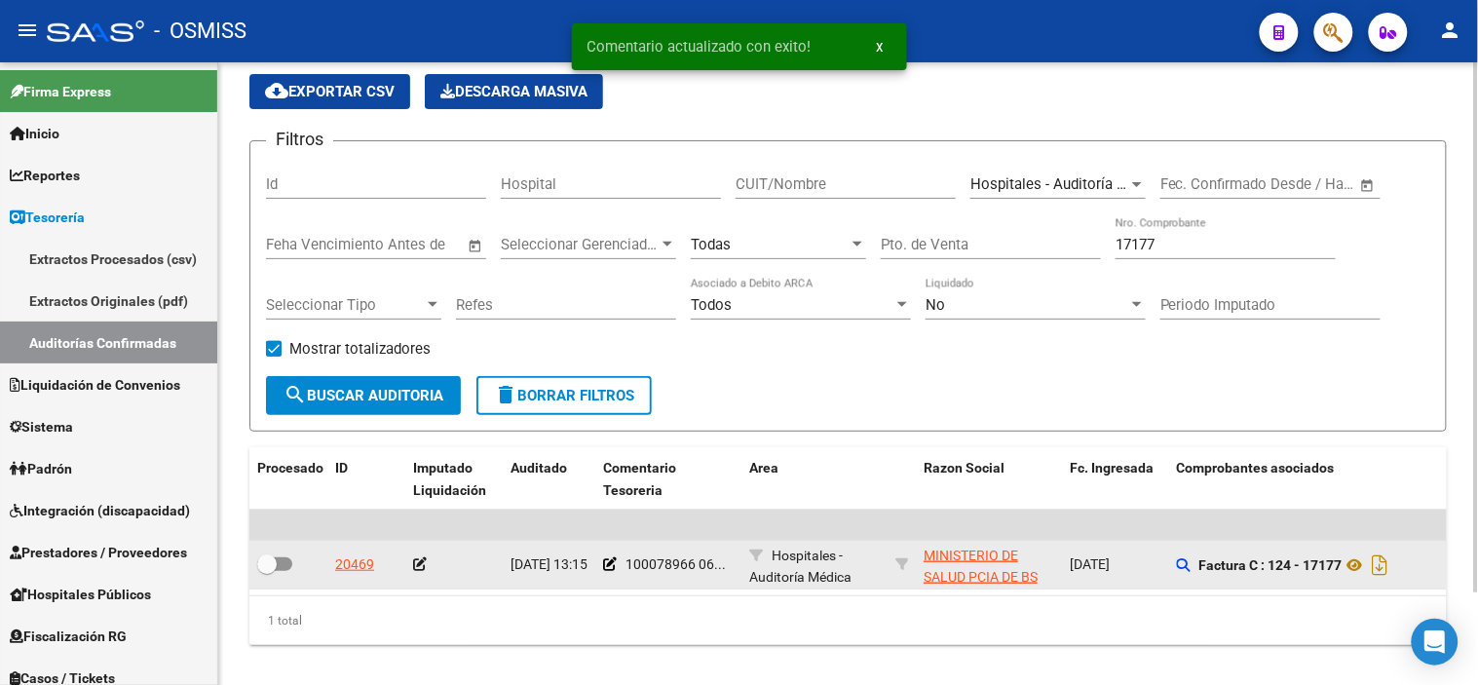
click at [419, 565] on icon at bounding box center [420, 564] width 14 height 14
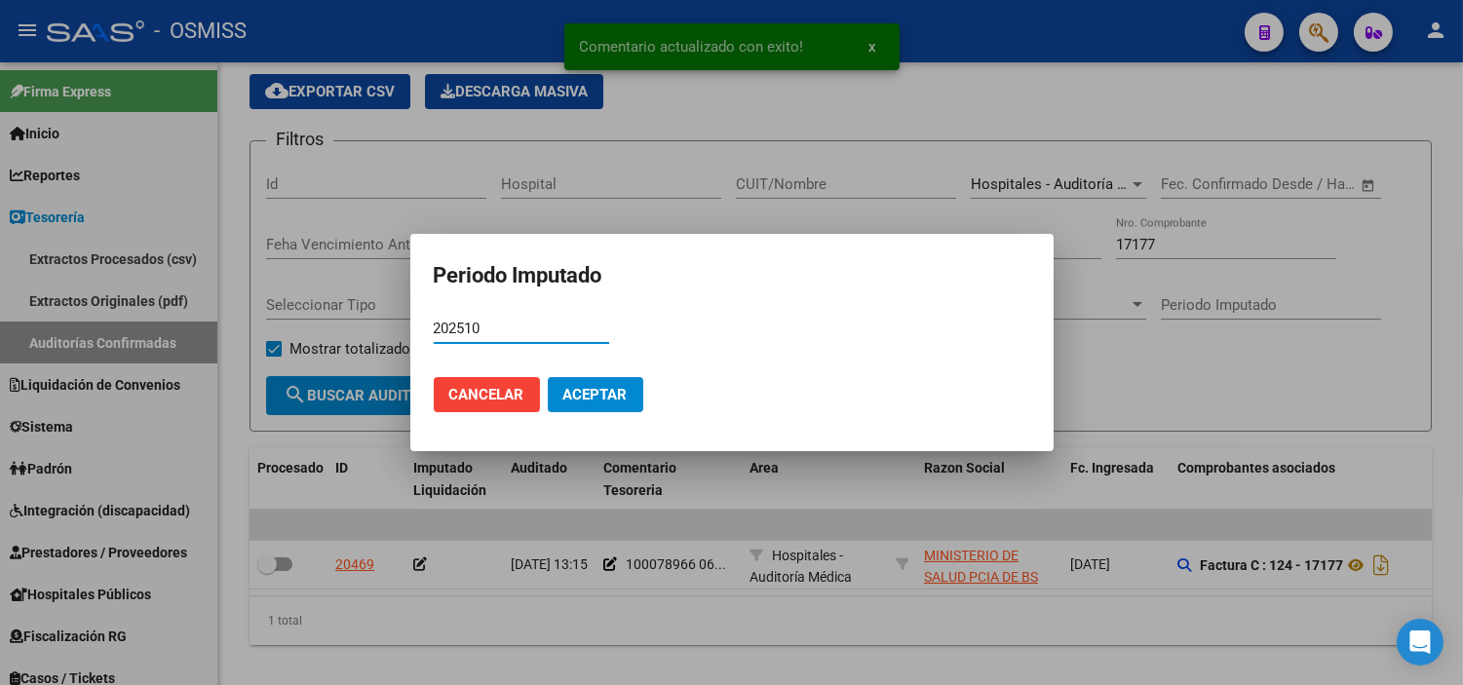
type input "202510"
click at [615, 396] on span "Aceptar" at bounding box center [595, 395] width 64 height 18
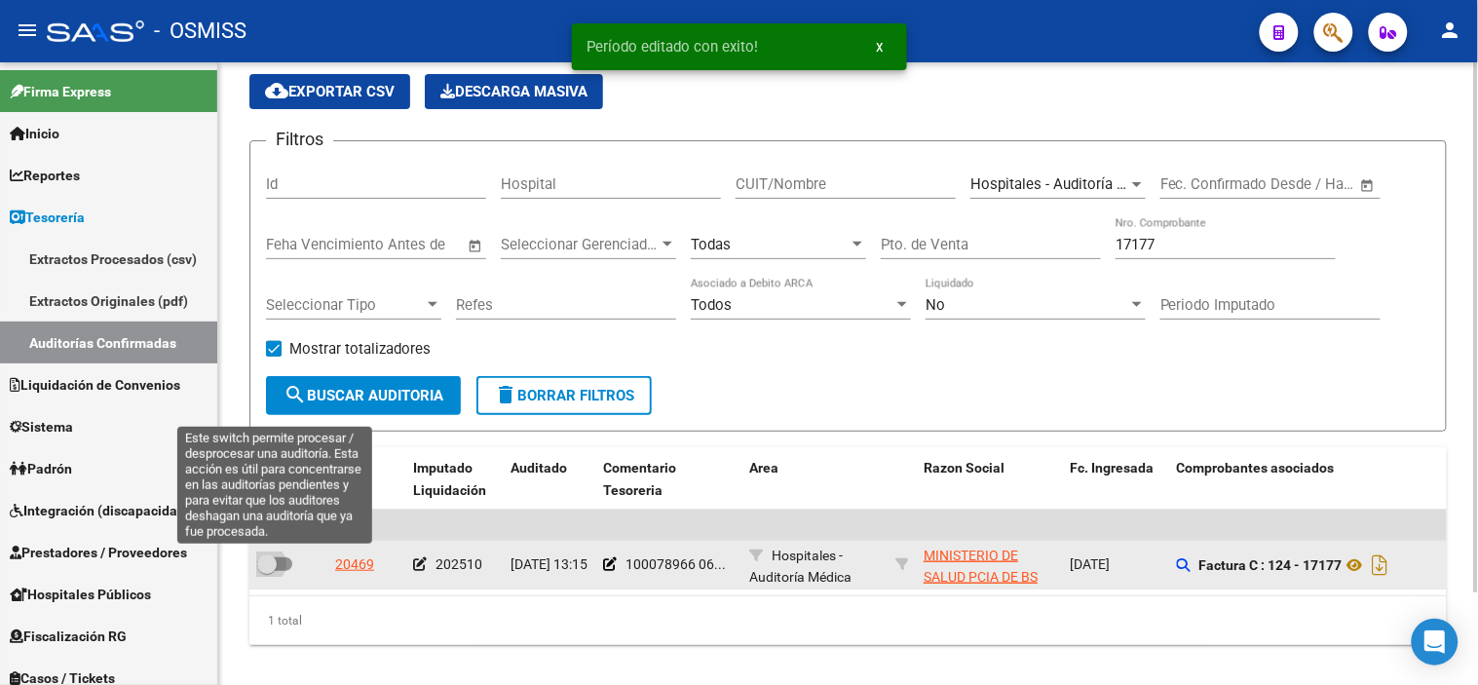
click at [283, 557] on span at bounding box center [274, 564] width 35 height 14
click at [267, 571] on input "checkbox" at bounding box center [266, 571] width 1 height 1
checkbox input "true"
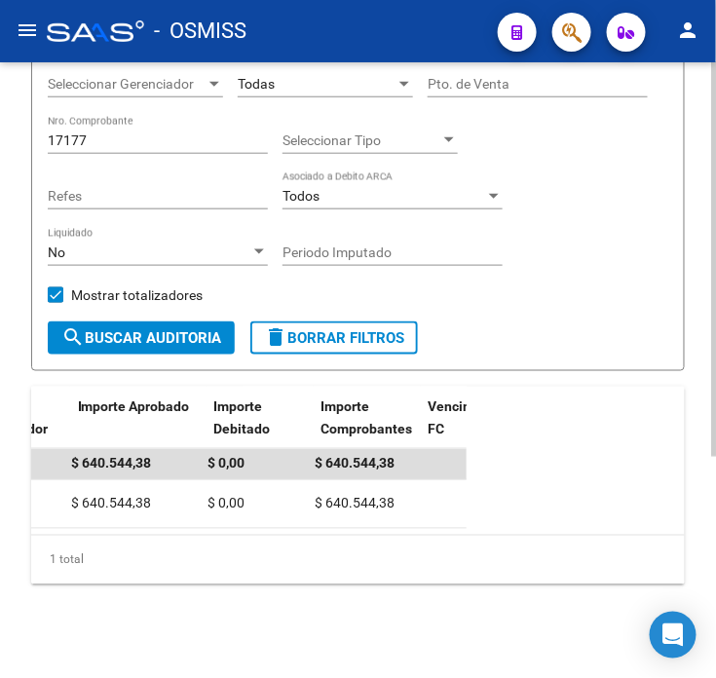
scroll to position [0, 1280]
click at [163, 133] on input "17177" at bounding box center [158, 141] width 220 height 17
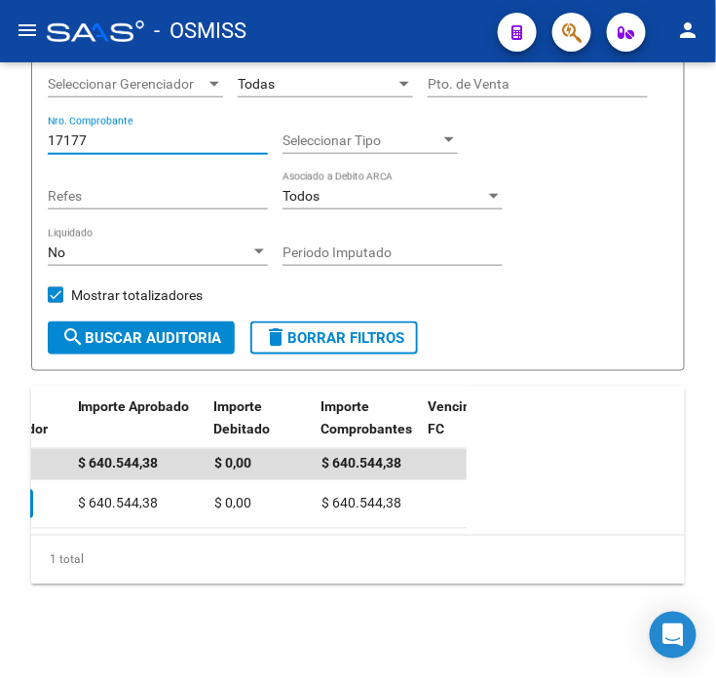
drag, startPoint x: 163, startPoint y: 130, endPoint x: -5, endPoint y: 144, distance: 168.3
click at [0, 144] on html "menu - OSMISS person Firma Express Inicio Calendario SSS Instructivos Contacto …" at bounding box center [358, 339] width 716 height 678
click at [132, 329] on span "search Buscar Auditoria" at bounding box center [141, 338] width 160 height 18
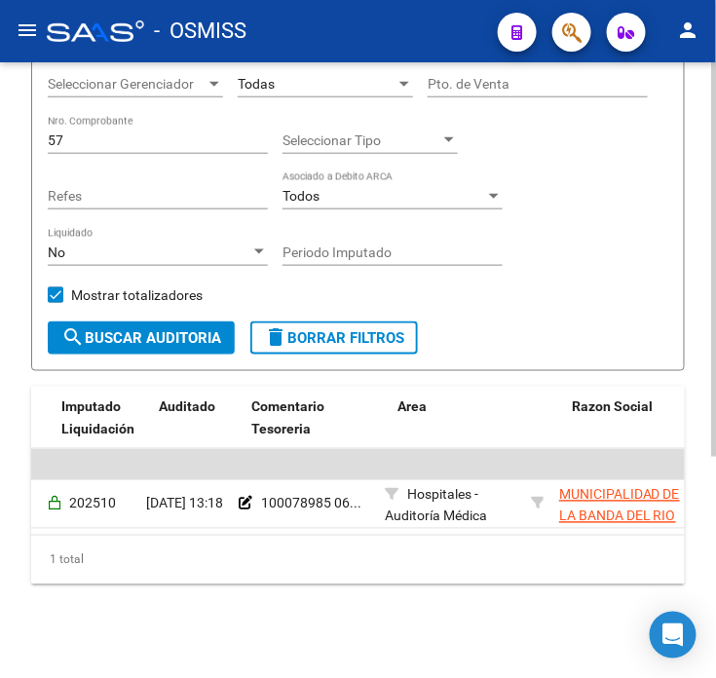
scroll to position [0, 0]
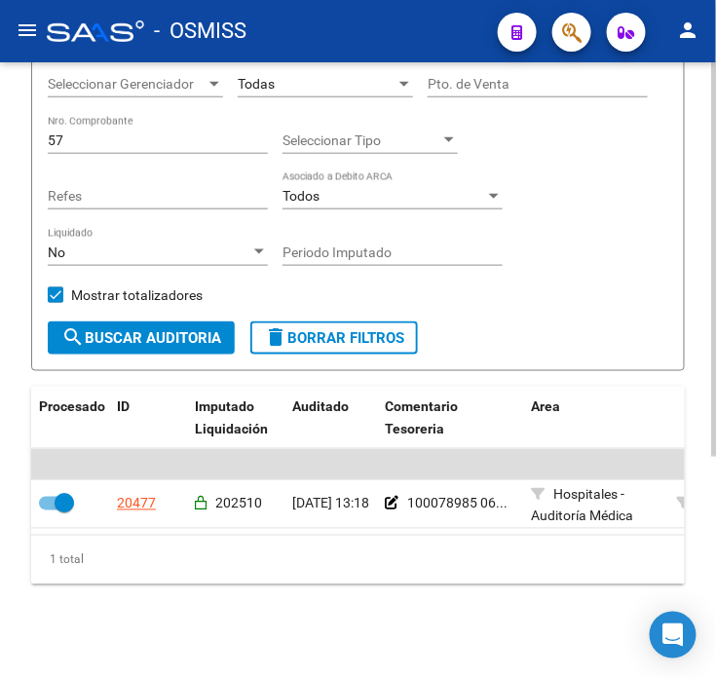
click at [143, 133] on input "57" at bounding box center [158, 141] width 220 height 17
drag, startPoint x: 143, startPoint y: 124, endPoint x: 33, endPoint y: 134, distance: 110.5
click at [33, 134] on form "Filtros Id Hospital CUIT/Nombre Hospitales - Auditoría Médica Seleccionar Area …" at bounding box center [358, 122] width 654 height 497
click at [197, 329] on span "search Buscar Auditoria" at bounding box center [141, 338] width 160 height 18
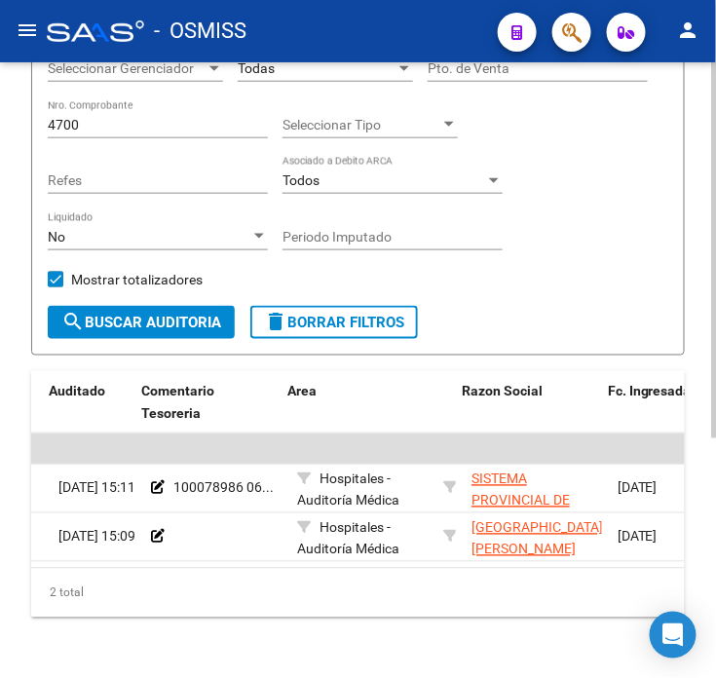
scroll to position [0, 248]
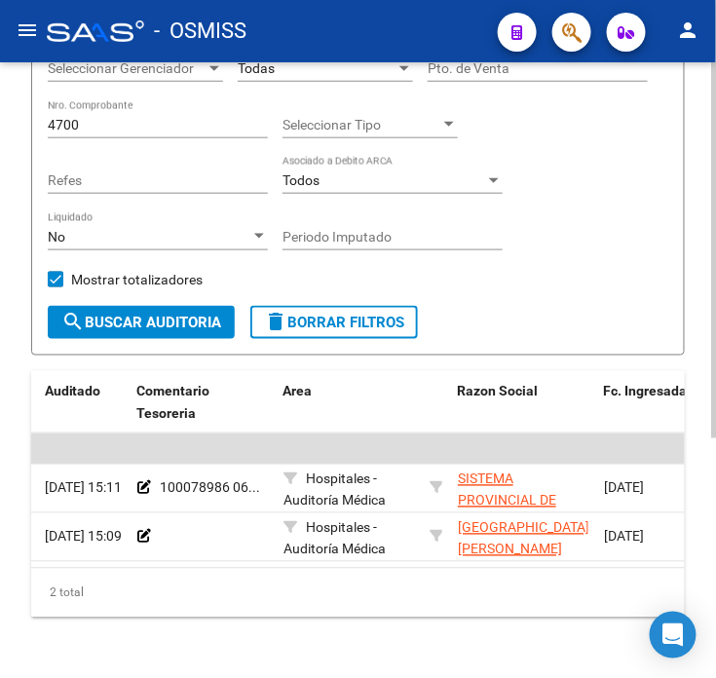
click at [122, 125] on input "4700" at bounding box center [158, 125] width 220 height 17
paste input "204311"
click at [171, 319] on span "search Buscar Auditoria" at bounding box center [141, 323] width 160 height 18
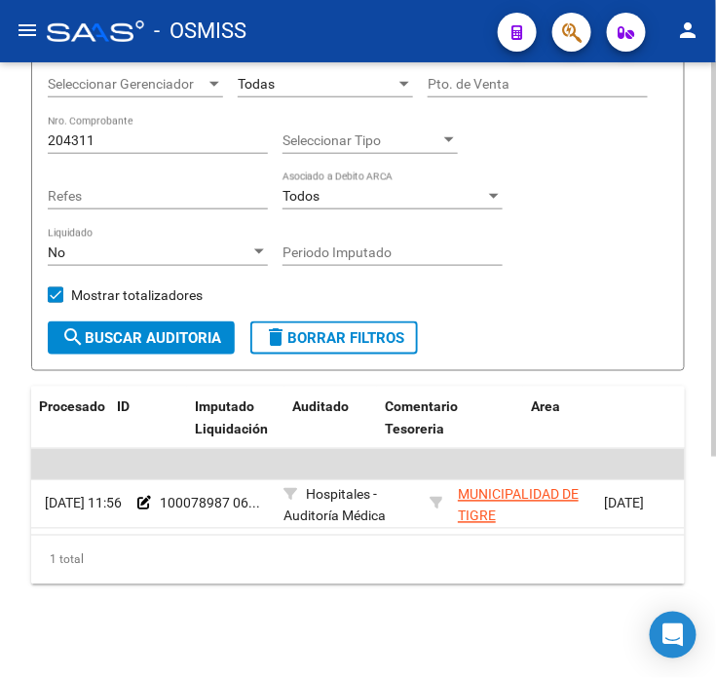
scroll to position [0, 0]
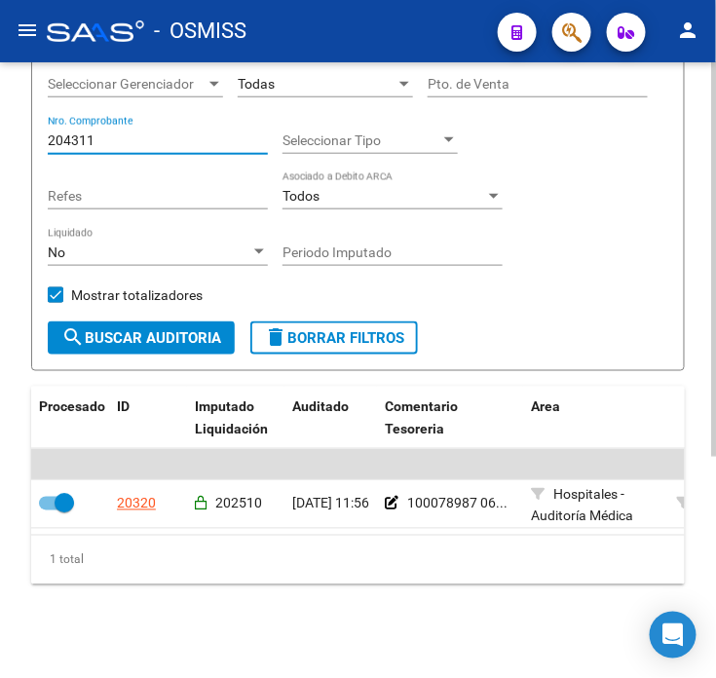
click at [142, 133] on input "204311" at bounding box center [158, 141] width 220 height 17
paste input "878"
click at [139, 329] on span "search Buscar Auditoria" at bounding box center [141, 338] width 160 height 18
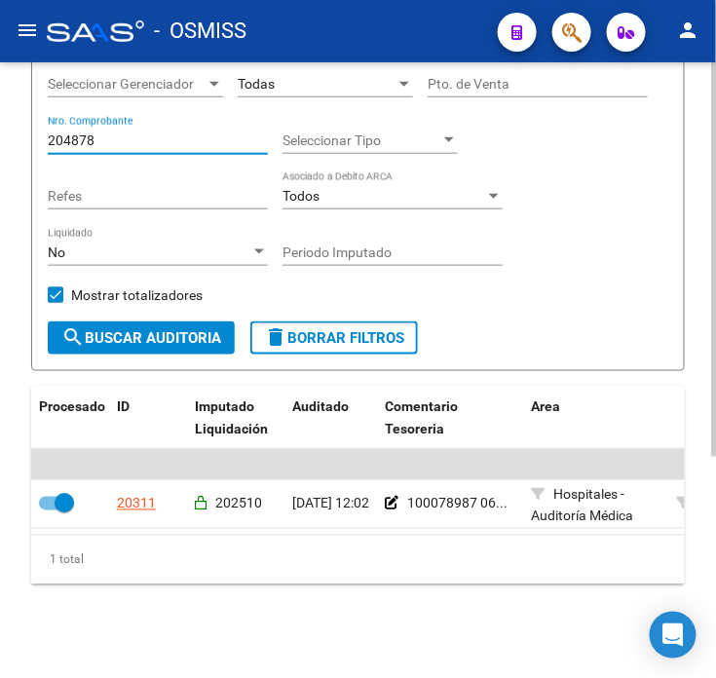
click at [121, 133] on input "204878" at bounding box center [158, 141] width 220 height 17
drag, startPoint x: 121, startPoint y: 125, endPoint x: -21, endPoint y: 133, distance: 142.5
click at [0, 133] on html "menu - OSMISS person Firma Express Inicio Calendario SSS Instructivos Contacto …" at bounding box center [358, 339] width 716 height 678
click at [105, 329] on span "search Buscar Auditoria" at bounding box center [141, 338] width 160 height 18
click at [190, 133] on input "49" at bounding box center [158, 141] width 220 height 17
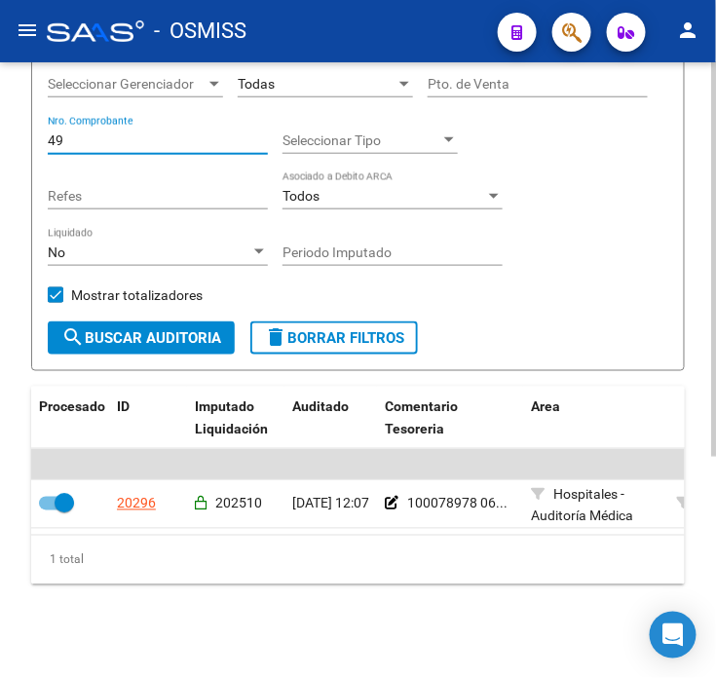
click at [190, 133] on input "49" at bounding box center [158, 141] width 220 height 17
paste input "17297"
click at [185, 341] on form "Filtros Id Hospital CUIT/Nombre Hospitales - Auditoría Médica Seleccionar Area …" at bounding box center [358, 122] width 654 height 497
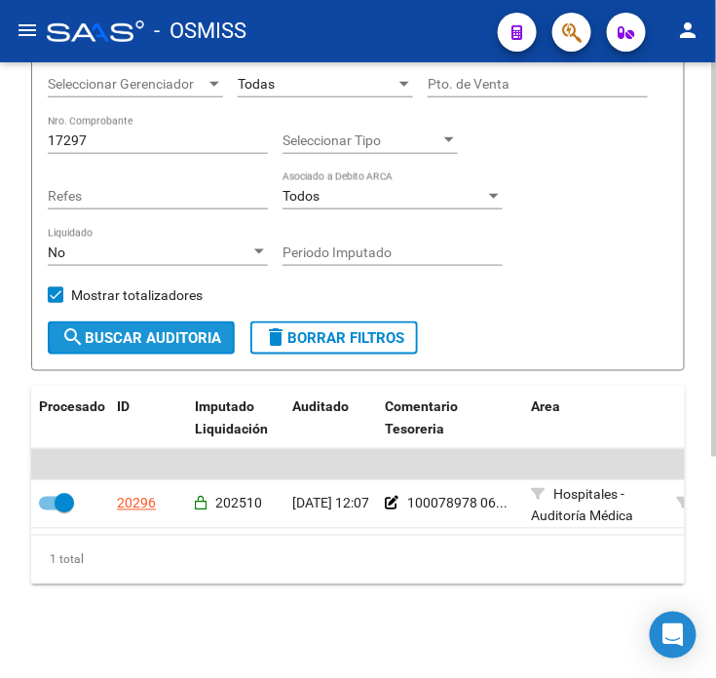
click at [183, 329] on span "search Buscar Auditoria" at bounding box center [141, 338] width 160 height 18
click at [172, 133] on input "17297" at bounding box center [158, 141] width 220 height 17
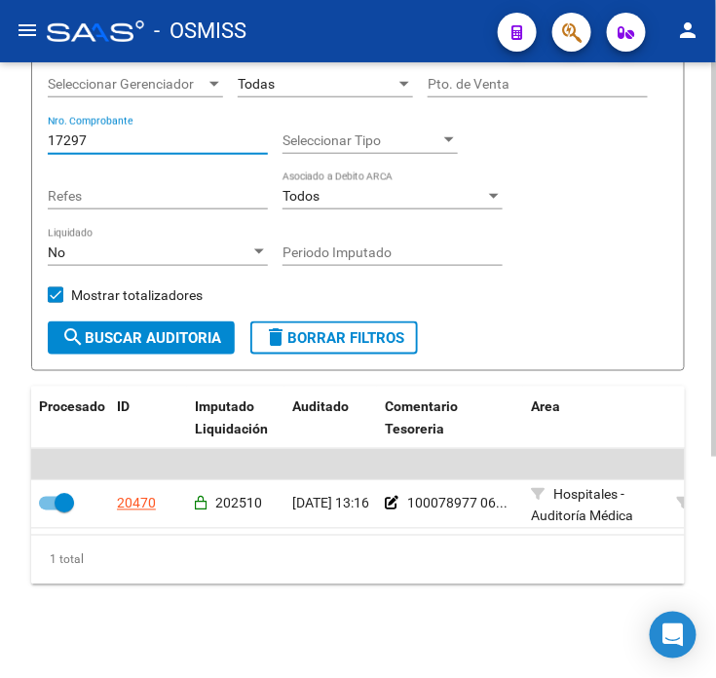
click at [172, 133] on input "17297" at bounding box center [158, 141] width 220 height 17
click at [134, 133] on input "16161" at bounding box center [158, 141] width 220 height 17
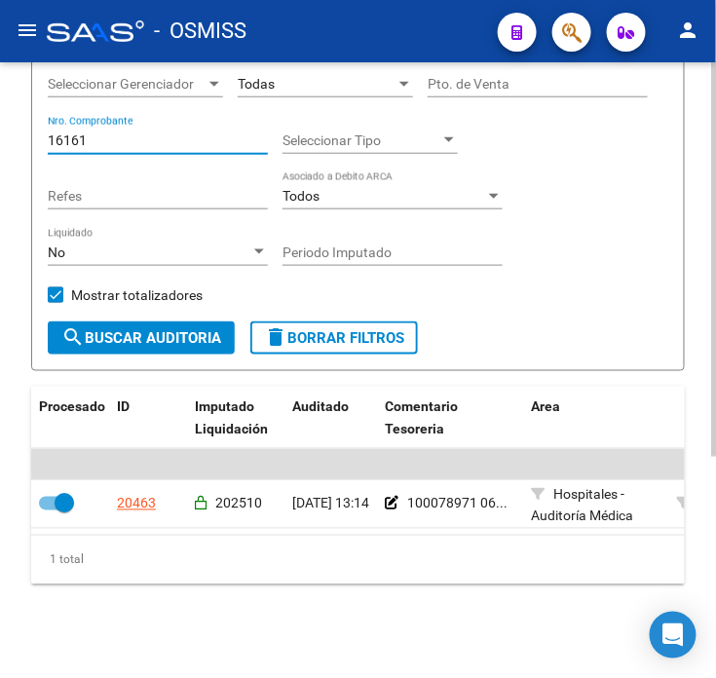
paste input "204633"
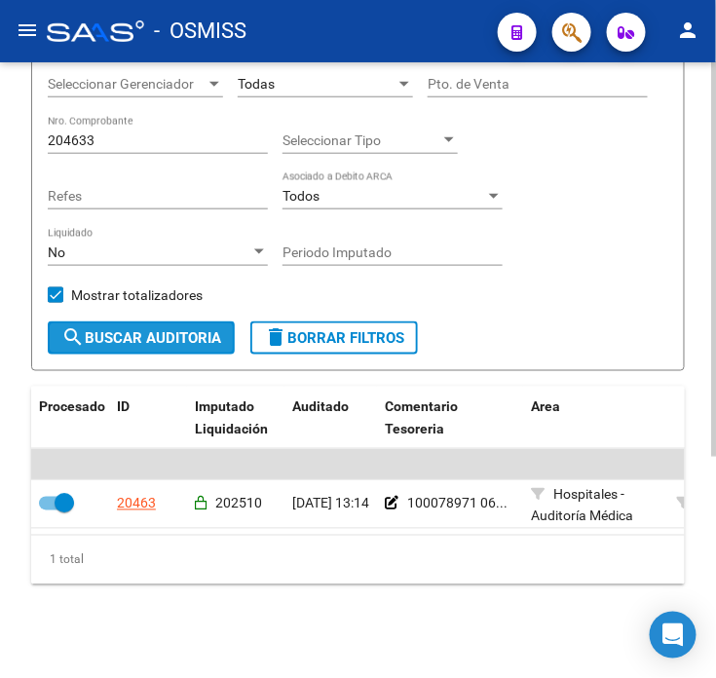
click at [170, 322] on button "search Buscar Auditoria" at bounding box center [141, 338] width 187 height 33
click at [156, 133] on input "204633" at bounding box center [158, 141] width 220 height 17
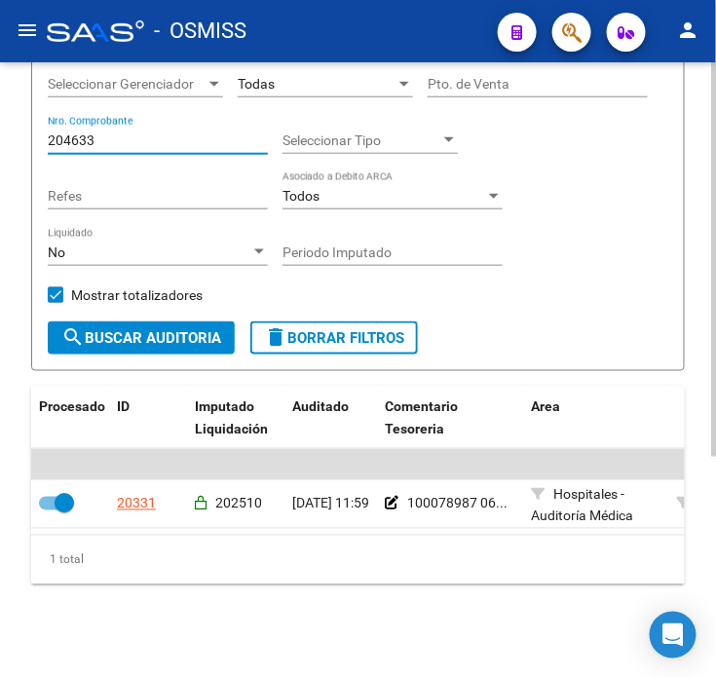
click at [156, 133] on input "204633" at bounding box center [158, 141] width 220 height 17
click at [133, 133] on input "2272" at bounding box center [158, 141] width 220 height 17
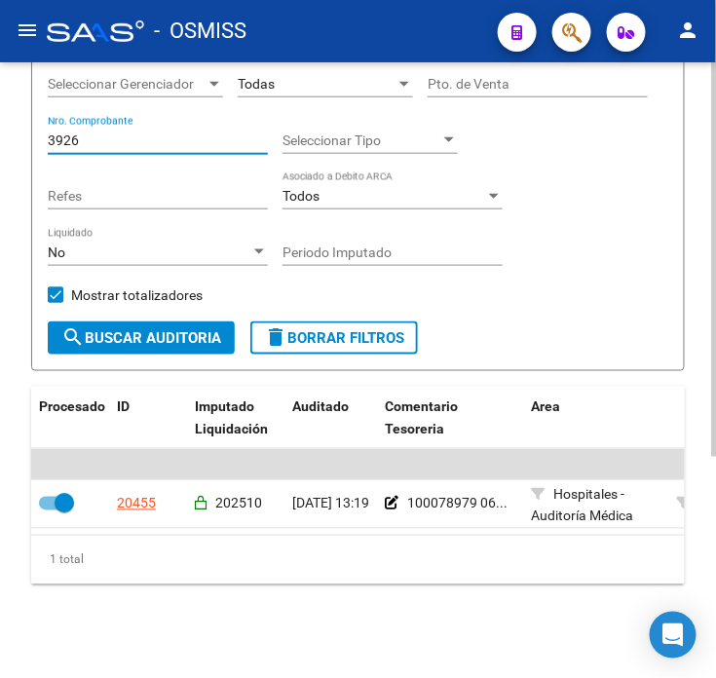
click at [131, 133] on input "3926" at bounding box center [158, 141] width 220 height 17
type input "4"
click at [119, 133] on input "752" at bounding box center [158, 141] width 220 height 17
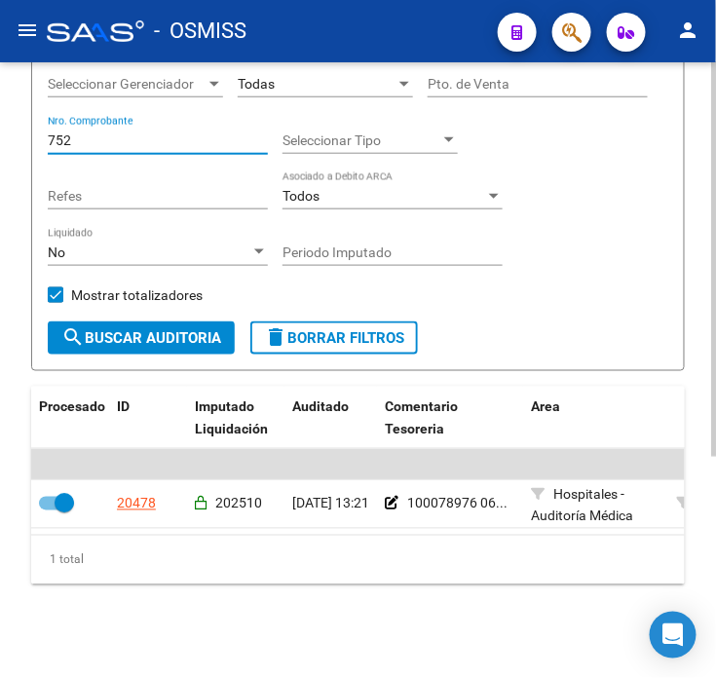
click at [119, 133] on input "752" at bounding box center [158, 141] width 220 height 17
type input "170"
drag, startPoint x: 117, startPoint y: 121, endPoint x: -81, endPoint y: 161, distance: 201.8
click at [0, 161] on html "menu - OSMISS person Firma Express Inicio Calendario SSS Instructivos Contacto …" at bounding box center [358, 339] width 716 height 678
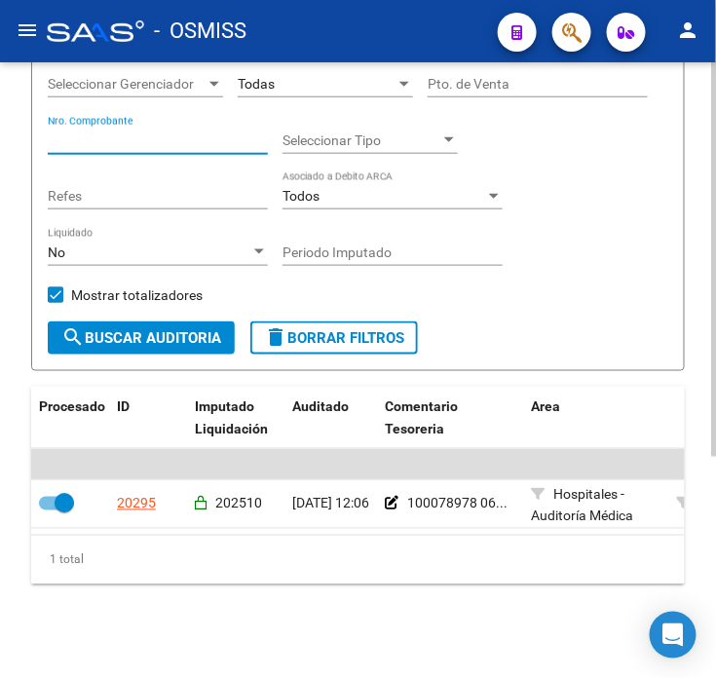
click at [392, 245] on input "Periodo Imputado" at bounding box center [393, 253] width 220 height 17
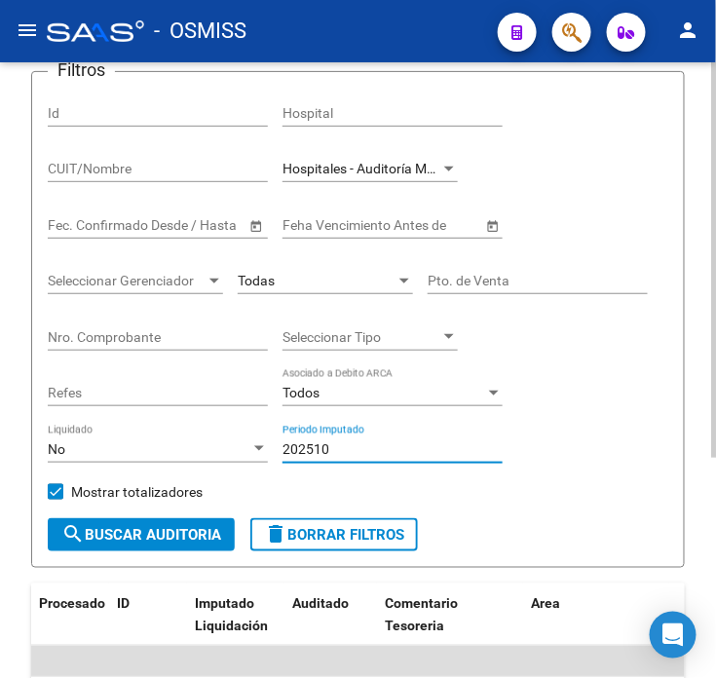
scroll to position [129, 0]
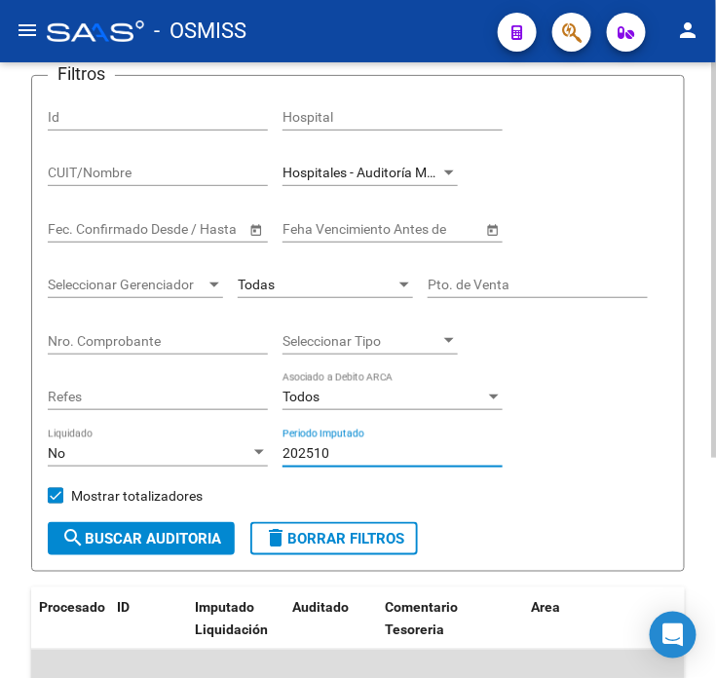
type input "202510"
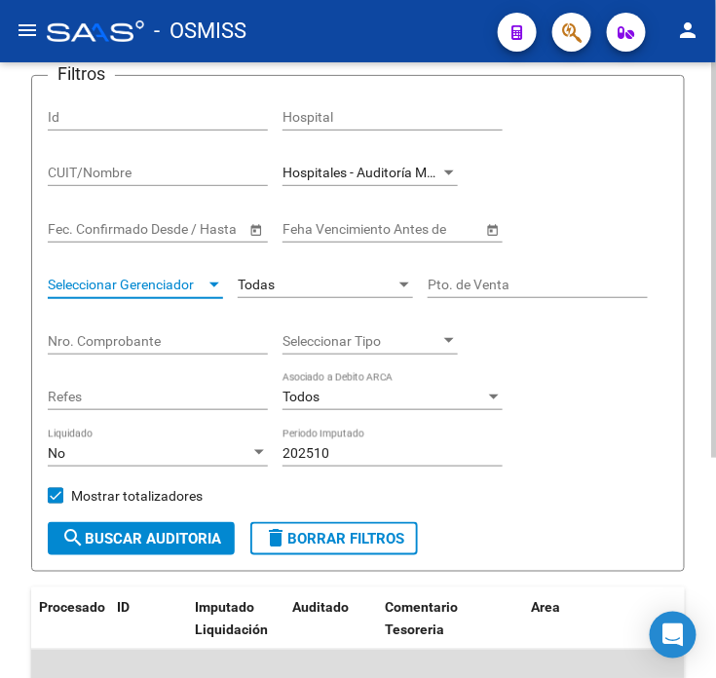
click at [173, 288] on span "Seleccionar Gerenciador" at bounding box center [127, 285] width 158 height 17
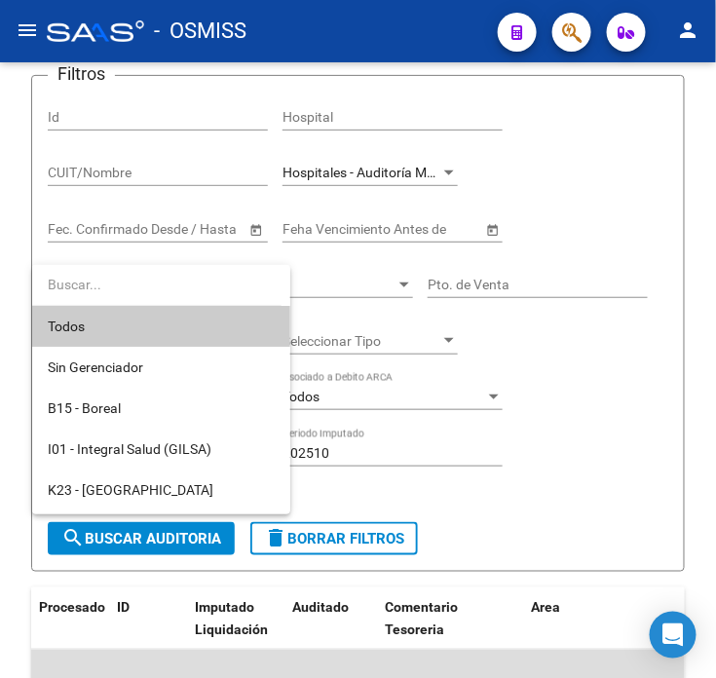
click at [622, 169] on div at bounding box center [358, 339] width 716 height 678
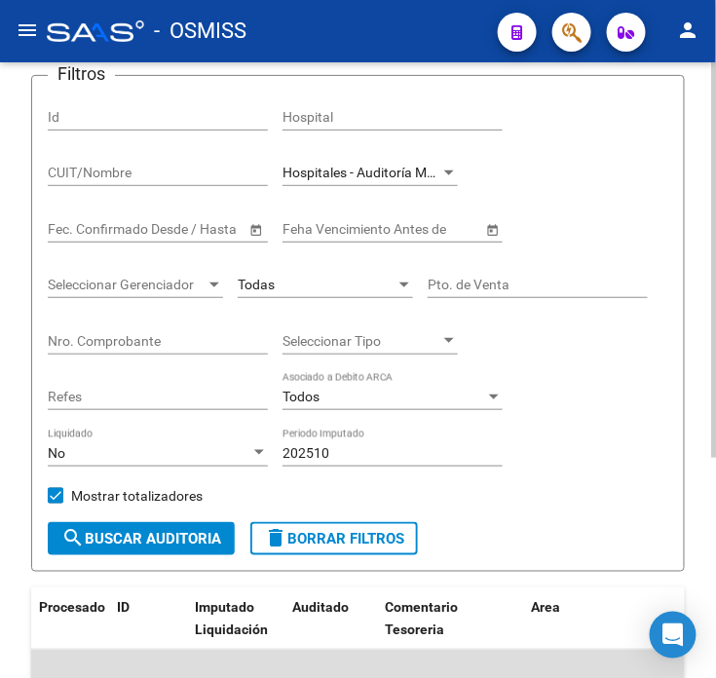
click at [359, 292] on div "Todas" at bounding box center [317, 285] width 158 height 17
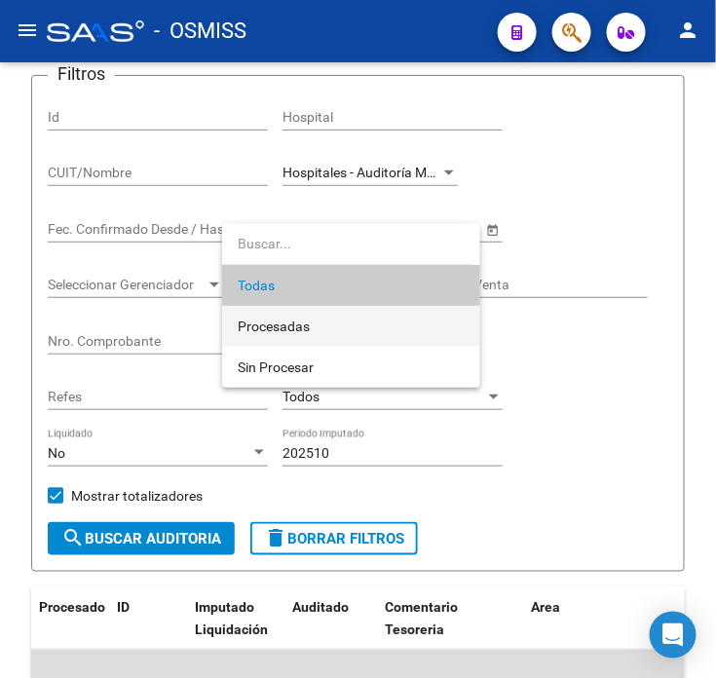
click at [359, 325] on span "Procesadas" at bounding box center [351, 326] width 227 height 41
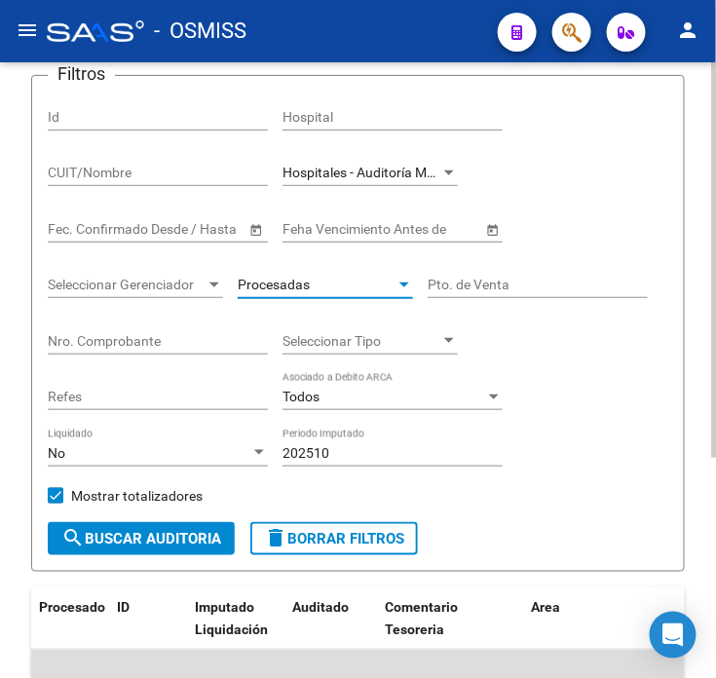
click at [185, 529] on button "search Buscar Auditoria" at bounding box center [141, 538] width 187 height 33
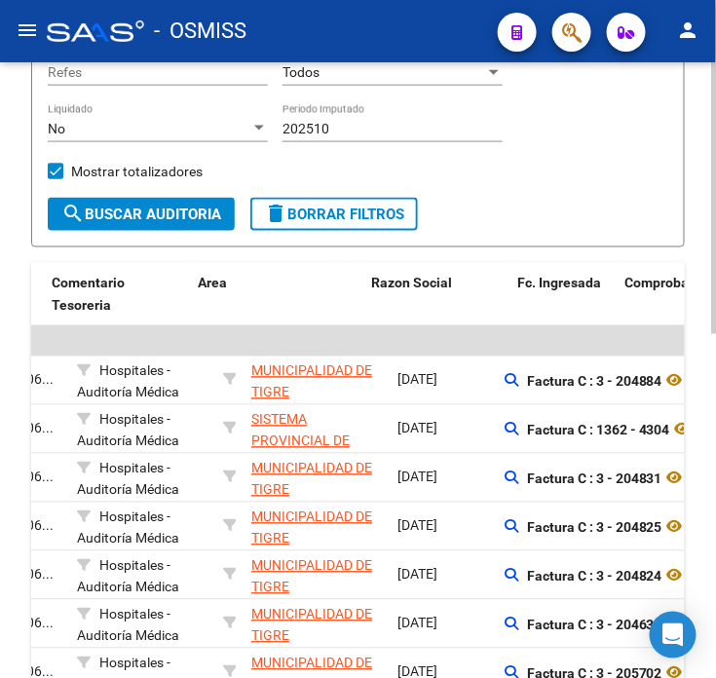
drag, startPoint x: 443, startPoint y: 464, endPoint x: 554, endPoint y: 452, distance: 110.7
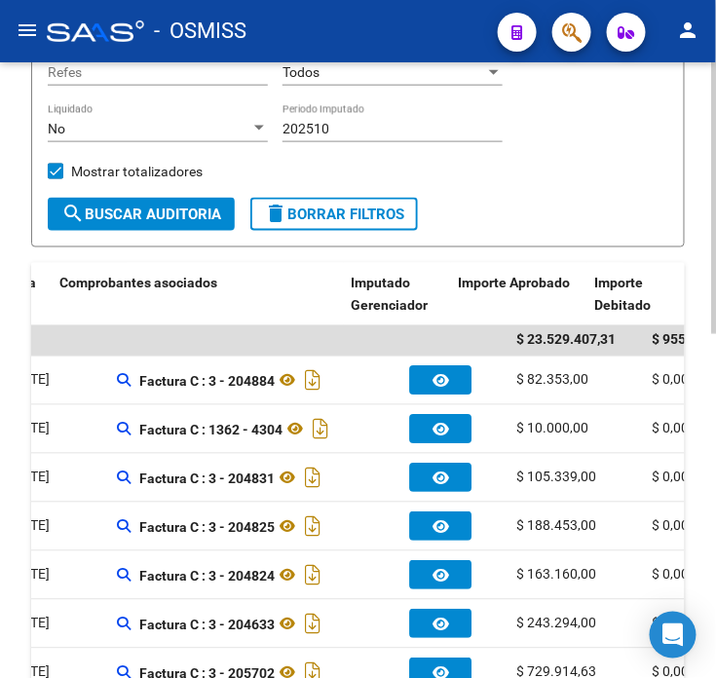
drag, startPoint x: 554, startPoint y: 452, endPoint x: 654, endPoint y: 444, distance: 100.7
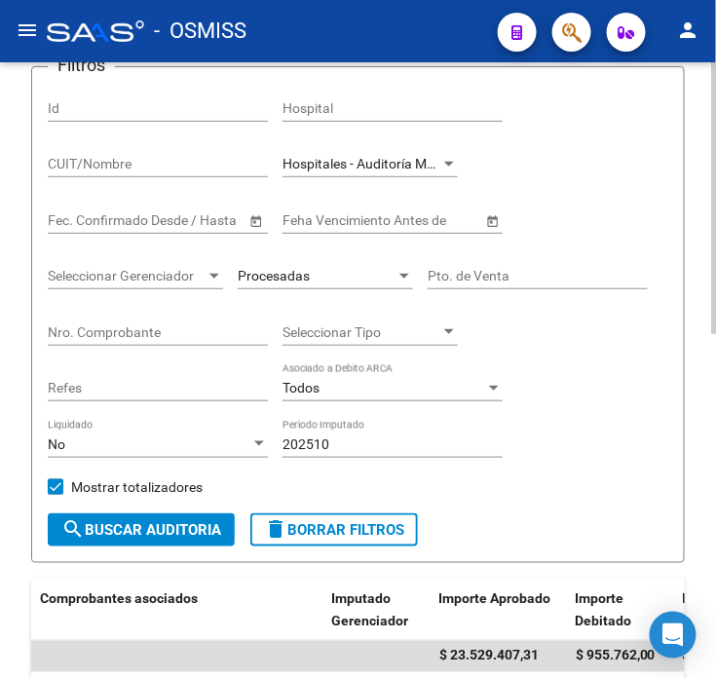
scroll to position [129, 0]
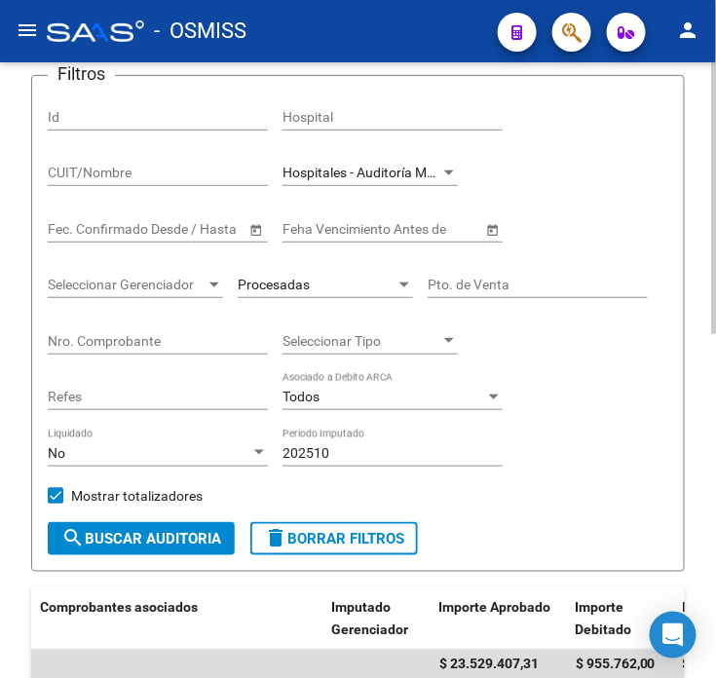
click at [100, 326] on div "Nro. Comprobante" at bounding box center [158, 335] width 220 height 39
click at [111, 343] on input "Nro. Comprobante" at bounding box center [158, 341] width 220 height 17
paste input "204823"
click at [143, 530] on span "search Buscar Auditoria" at bounding box center [141, 539] width 160 height 18
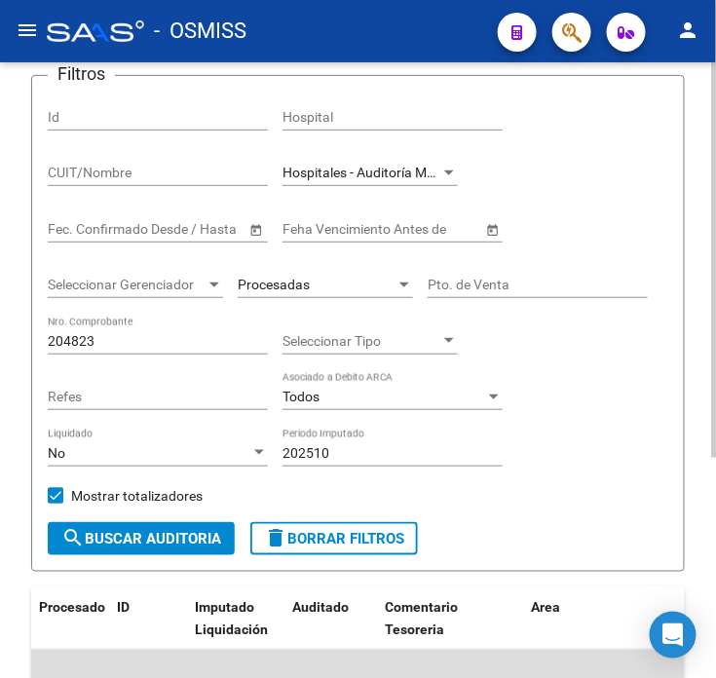
click at [569, 207] on div "Filtros Id Hospital CUIT/Nombre Hospitales - Auditoría Médica Seleccionar Area …" at bounding box center [358, 307] width 621 height 431
click at [151, 345] on input "204823" at bounding box center [158, 341] width 220 height 17
paste input "78"
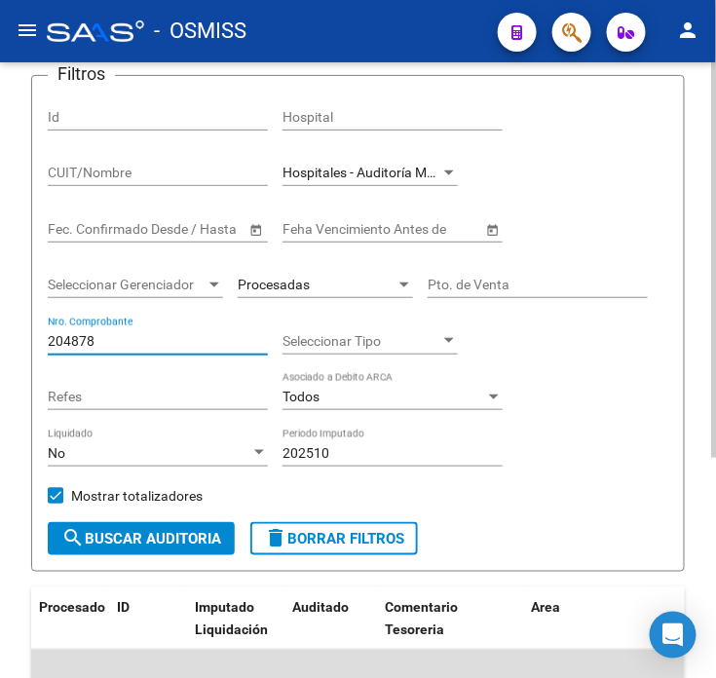
click at [150, 542] on span "search Buscar Auditoria" at bounding box center [141, 539] width 160 height 18
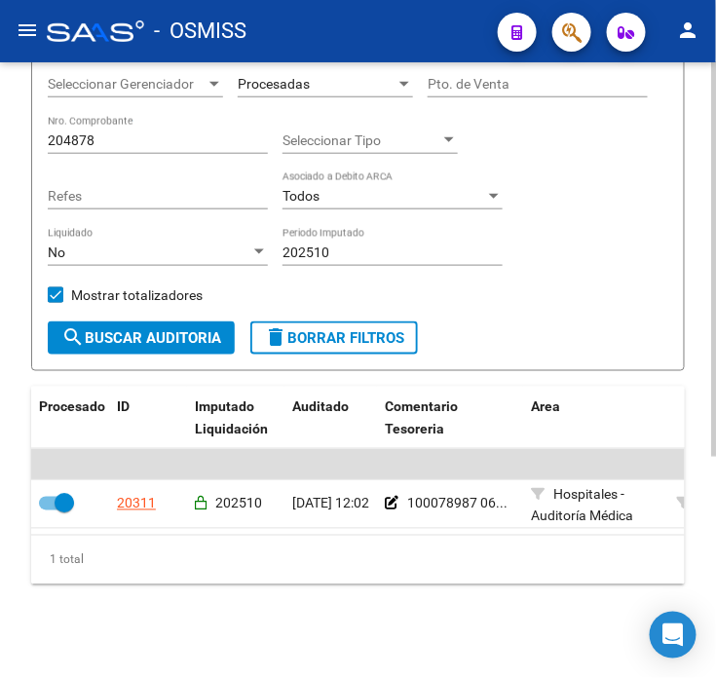
click at [158, 133] on input "204878" at bounding box center [158, 141] width 220 height 17
click at [164, 133] on input "17177" at bounding box center [158, 141] width 220 height 17
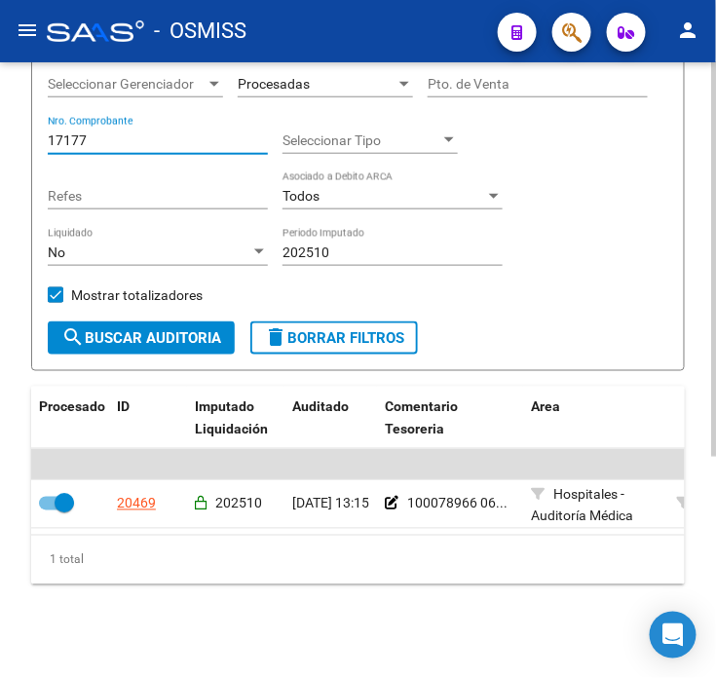
click at [164, 133] on input "17177" at bounding box center [158, 141] width 220 height 17
paste input "29"
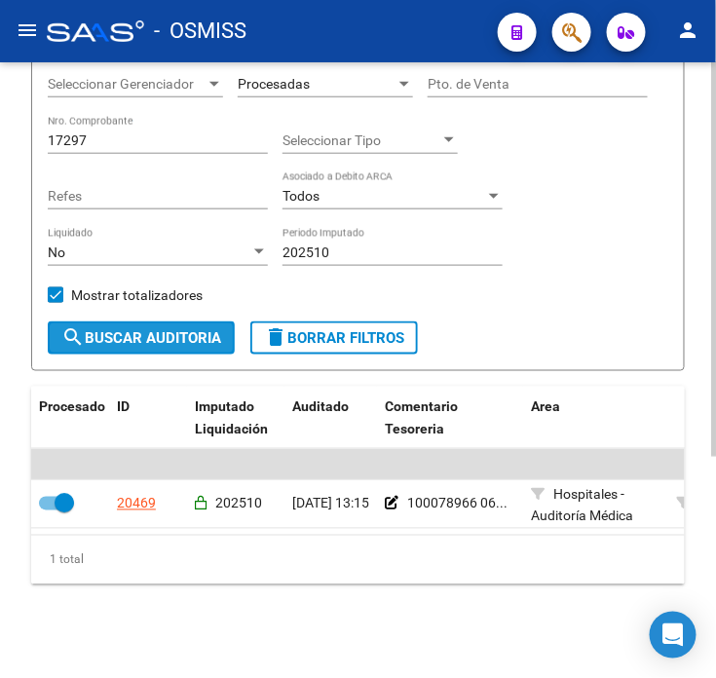
click at [181, 329] on span "search Buscar Auditoria" at bounding box center [141, 338] width 160 height 18
click at [235, 133] on input "17297" at bounding box center [158, 141] width 220 height 17
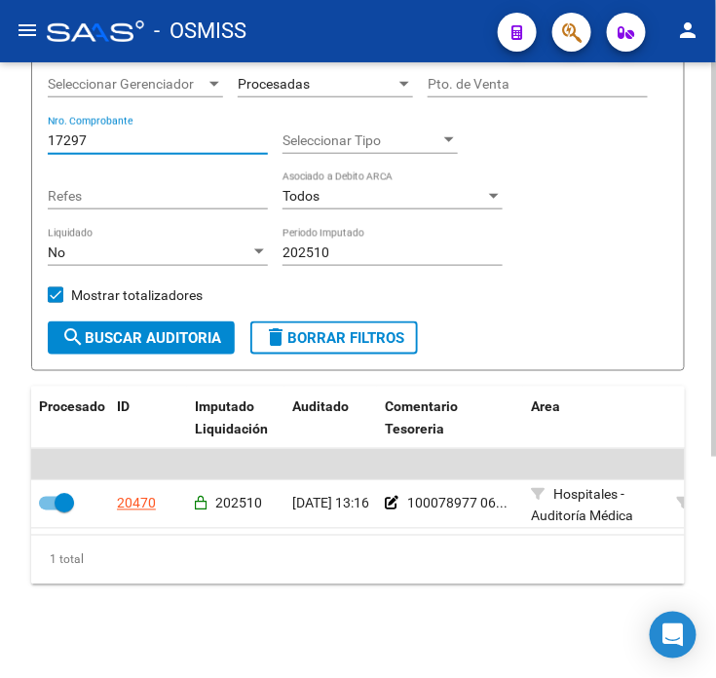
click at [235, 133] on input "17297" at bounding box center [158, 141] width 220 height 17
paste input "0468"
click at [180, 329] on span "search Buscar Auditoria" at bounding box center [141, 338] width 160 height 18
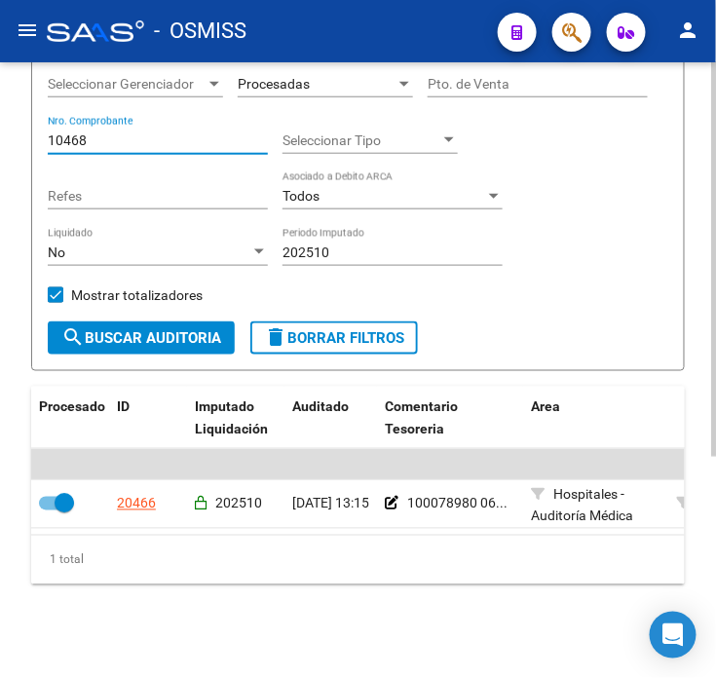
click at [153, 133] on input "10468" at bounding box center [158, 141] width 220 height 17
click at [163, 133] on input "10468" at bounding box center [158, 141] width 220 height 17
click at [196, 329] on span "search Buscar Auditoria" at bounding box center [141, 338] width 160 height 18
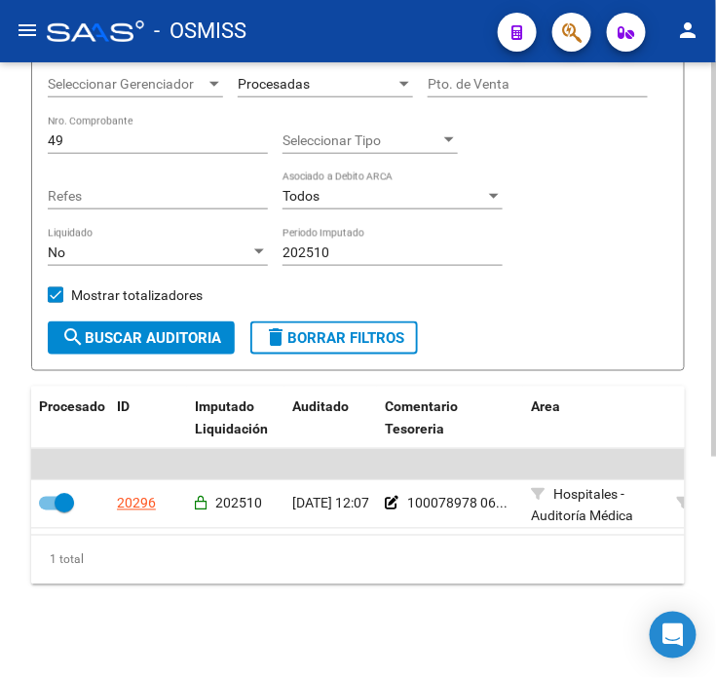
click at [128, 133] on input "49" at bounding box center [158, 141] width 220 height 17
type input "4"
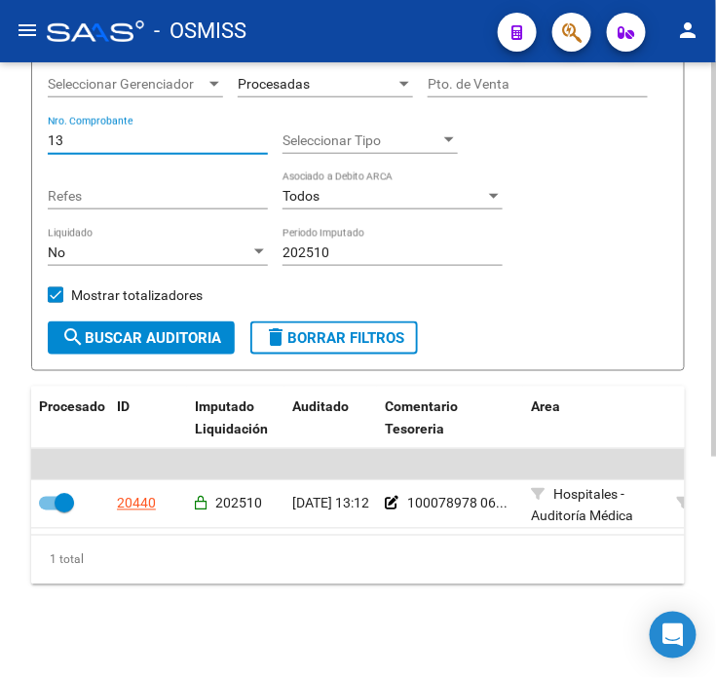
type input "1"
type input "7"
type input "6"
type input "1"
type input "6"
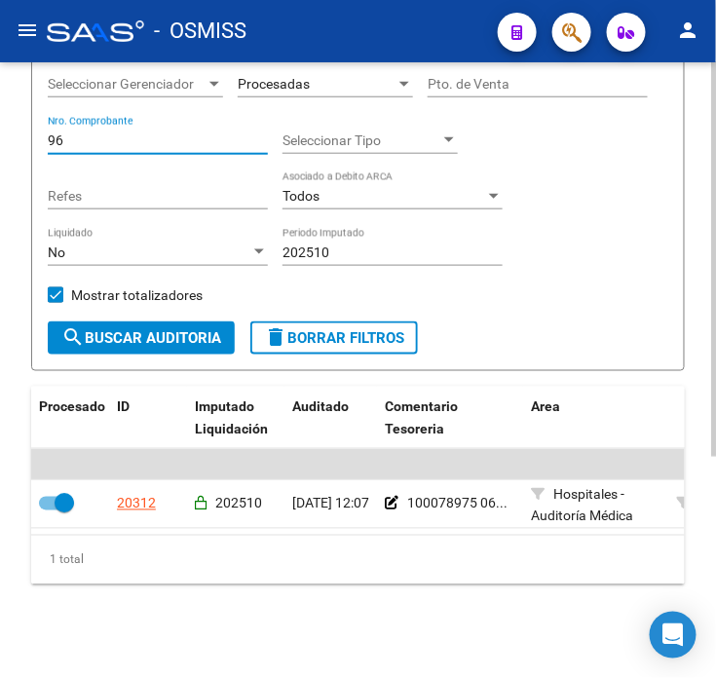
type input "9"
type input "1"
type input "7"
type input "2"
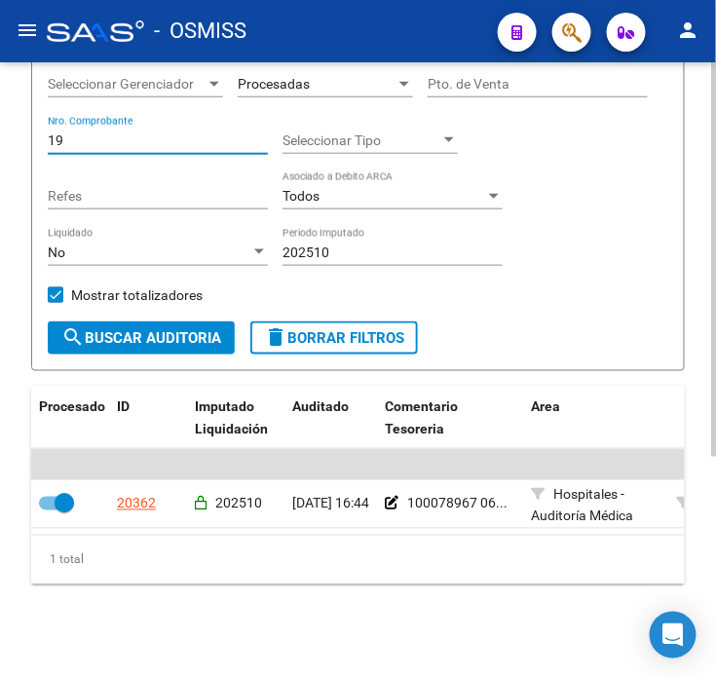
type input "1"
click at [264, 618] on div "TESORERIA -> Auditorías Confirmadas cloud_download Exportar CSV Descarga Masiva…" at bounding box center [358, 205] width 716 height 945
drag, startPoint x: 108, startPoint y: 129, endPoint x: -24, endPoint y: 143, distance: 133.3
click at [0, 143] on html "menu - OSMISS person Firma Express Inicio Calendario SSS Instructivos Contacto …" at bounding box center [358, 339] width 716 height 678
drag, startPoint x: 91, startPoint y: 124, endPoint x: 5, endPoint y: 134, distance: 86.3
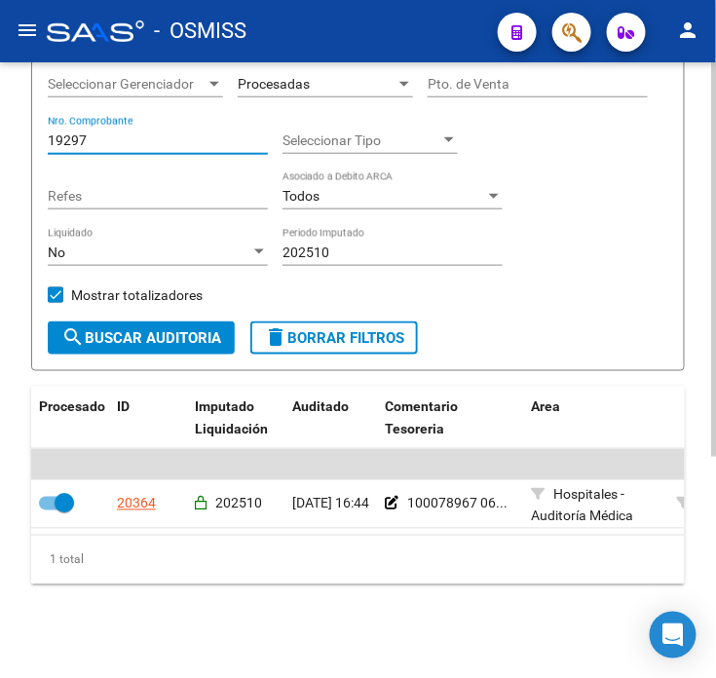
click at [5, 134] on div "TESORERIA -> Auditorías Confirmadas cloud_download Exportar CSV Descarga Masiva…" at bounding box center [358, 205] width 716 height 945
type input "1"
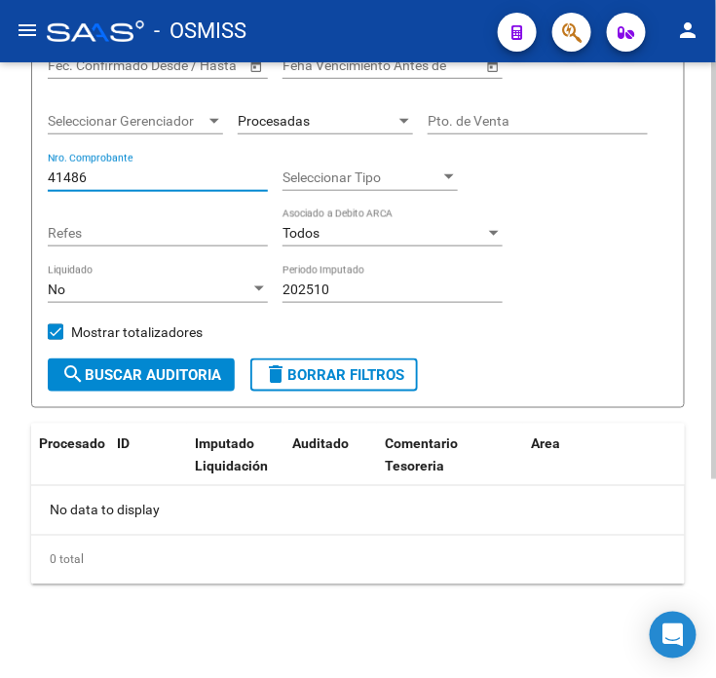
scroll to position [292, 0]
click at [268, 119] on span "Procesadas" at bounding box center [274, 121] width 72 height 16
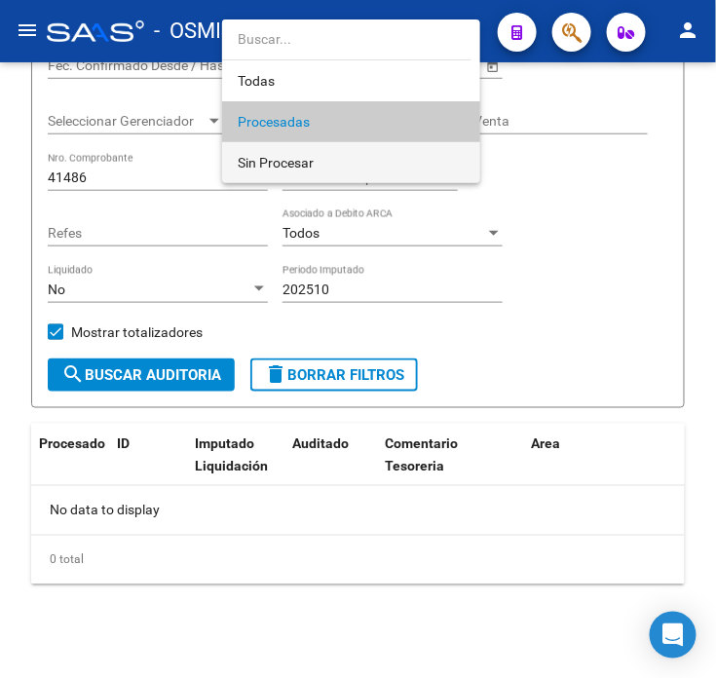
click at [281, 144] on span "Sin Procesar" at bounding box center [351, 162] width 227 height 41
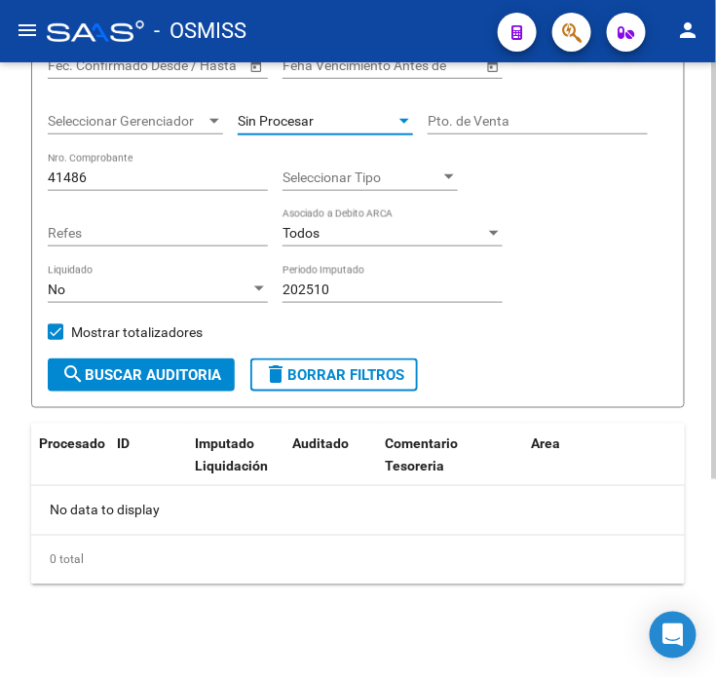
click at [232, 380] on button "search Buscar Auditoria" at bounding box center [141, 375] width 187 height 33
drag, startPoint x: 89, startPoint y: 179, endPoint x: 54, endPoint y: 179, distance: 35.1
click at [54, 179] on input "41486" at bounding box center [158, 178] width 220 height 17
click at [292, 119] on span "Sin Procesar" at bounding box center [276, 121] width 76 height 16
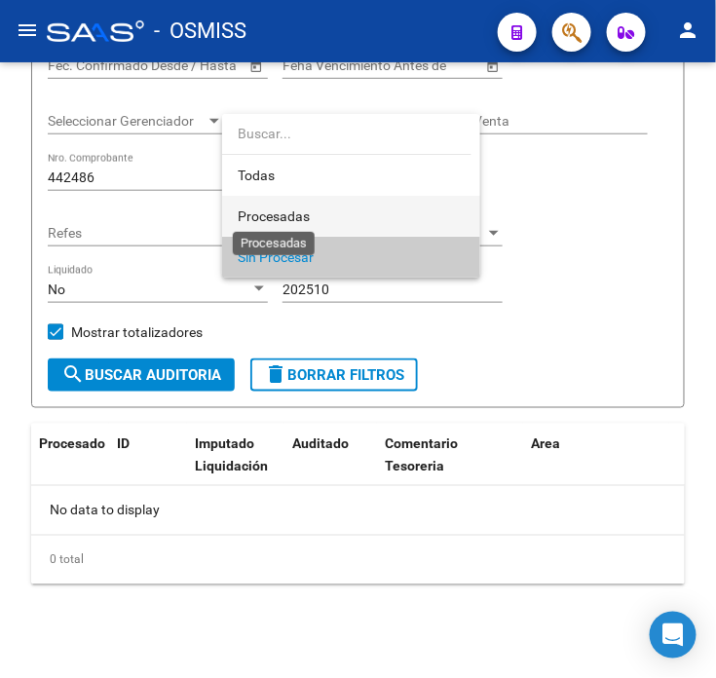
click at [309, 210] on span "Procesadas" at bounding box center [274, 217] width 72 height 16
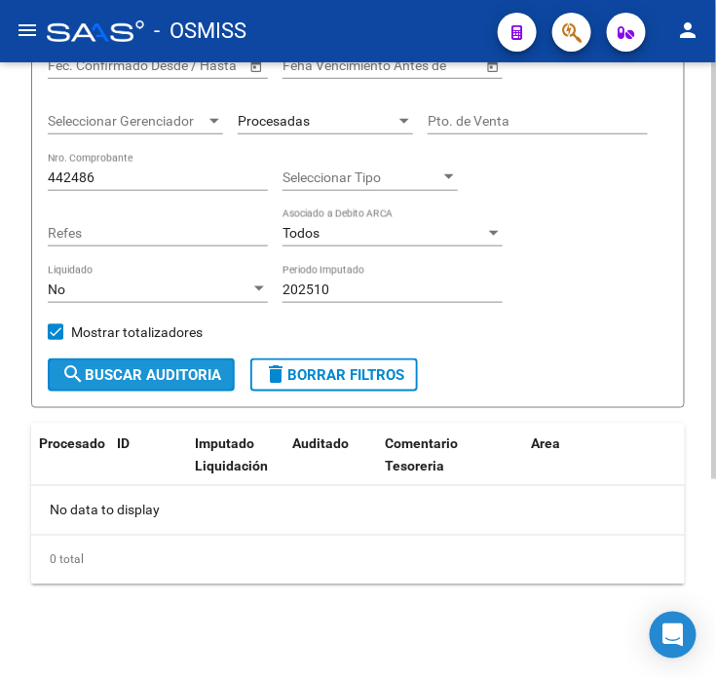
click at [181, 383] on span "search Buscar Auditoria" at bounding box center [141, 375] width 160 height 18
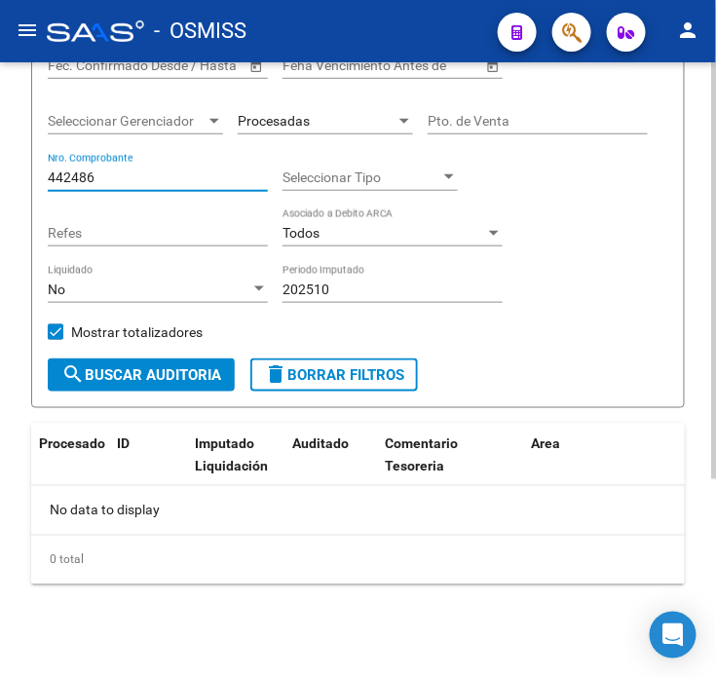
click at [64, 178] on input "442486" at bounding box center [158, 178] width 220 height 17
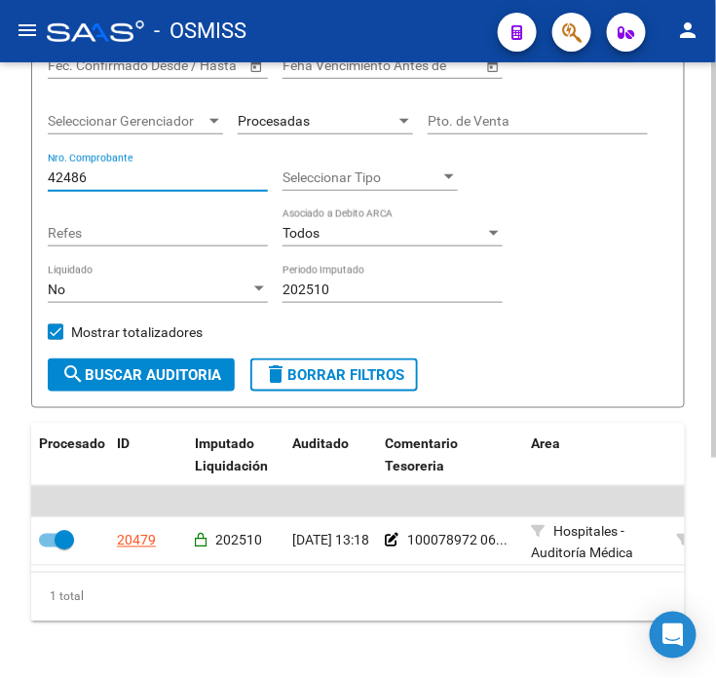
click at [100, 180] on input "42486" at bounding box center [158, 178] width 220 height 17
type input "1"
click at [180, 179] on input "16161" at bounding box center [158, 178] width 220 height 17
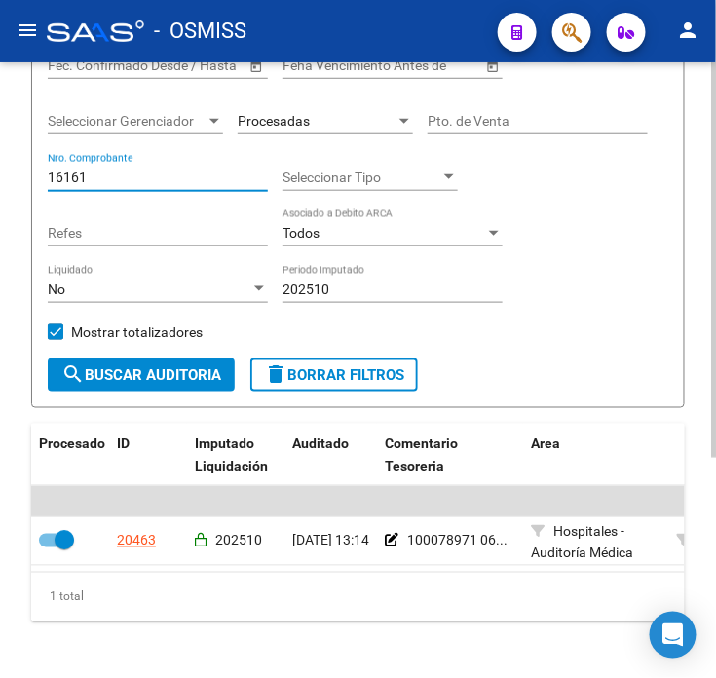
click at [180, 179] on input "16161" at bounding box center [158, 178] width 220 height 17
click at [186, 183] on input "1152" at bounding box center [158, 178] width 220 height 17
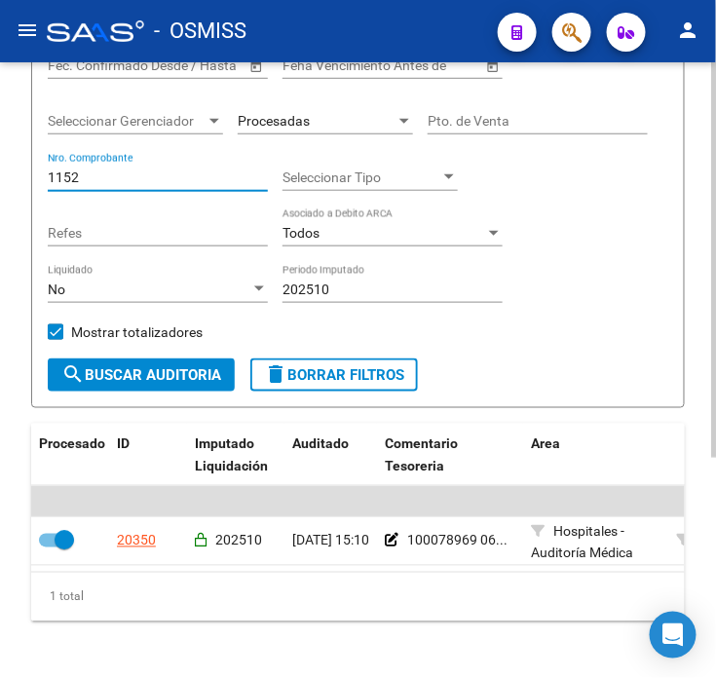
click at [186, 183] on input "1152" at bounding box center [158, 178] width 220 height 17
click at [118, 173] on input "42486" at bounding box center [158, 178] width 220 height 17
type input "1"
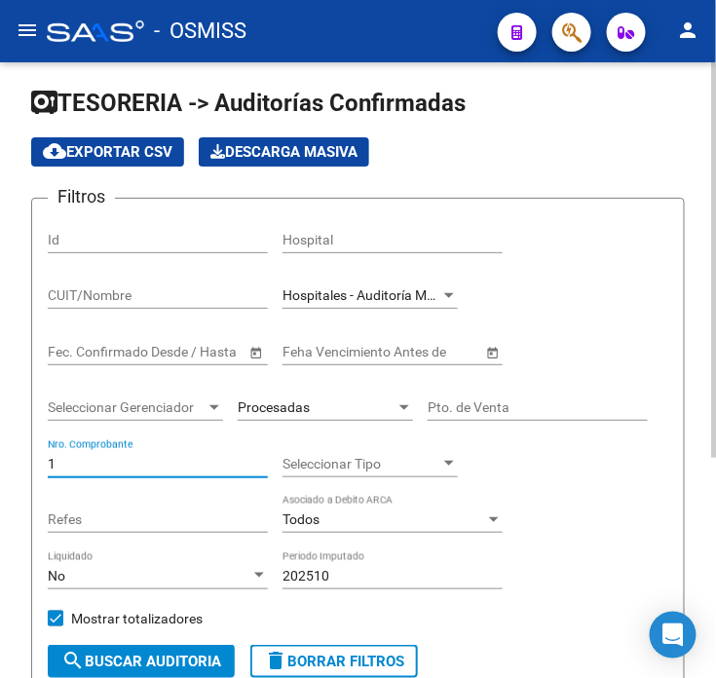
scroll to position [0, 0]
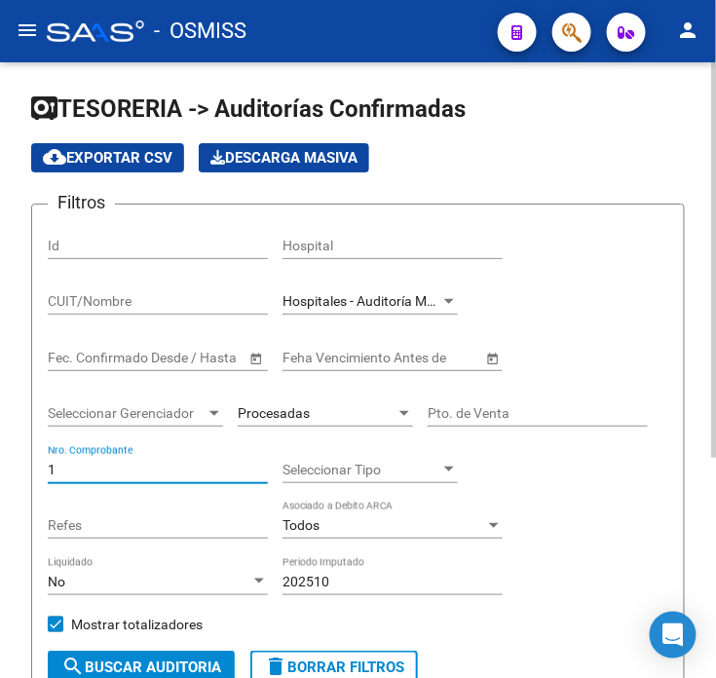
type input "1"
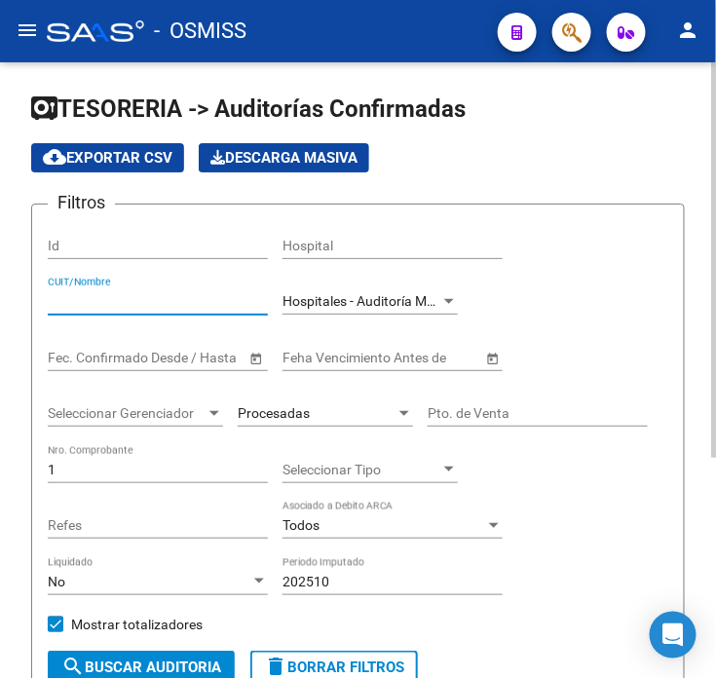
click at [86, 297] on input "CUIT/Nombre" at bounding box center [158, 301] width 220 height 17
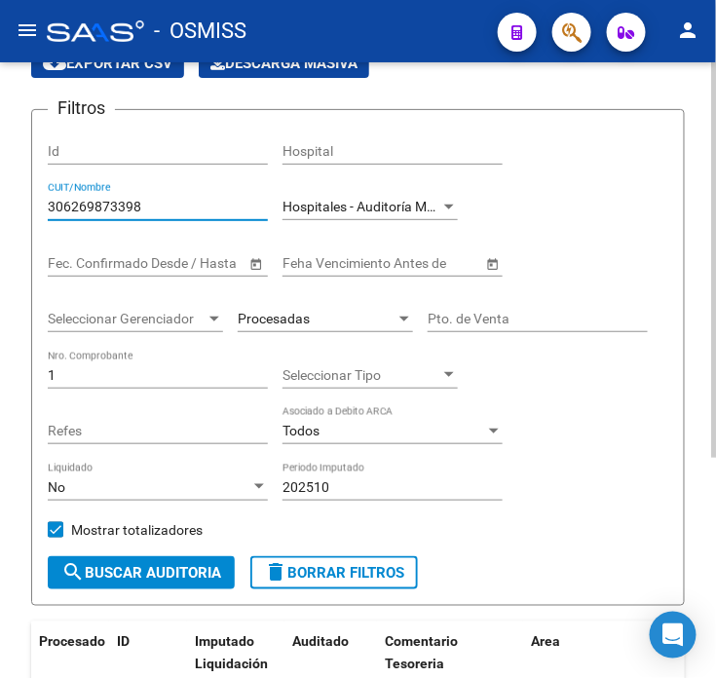
scroll to position [216, 0]
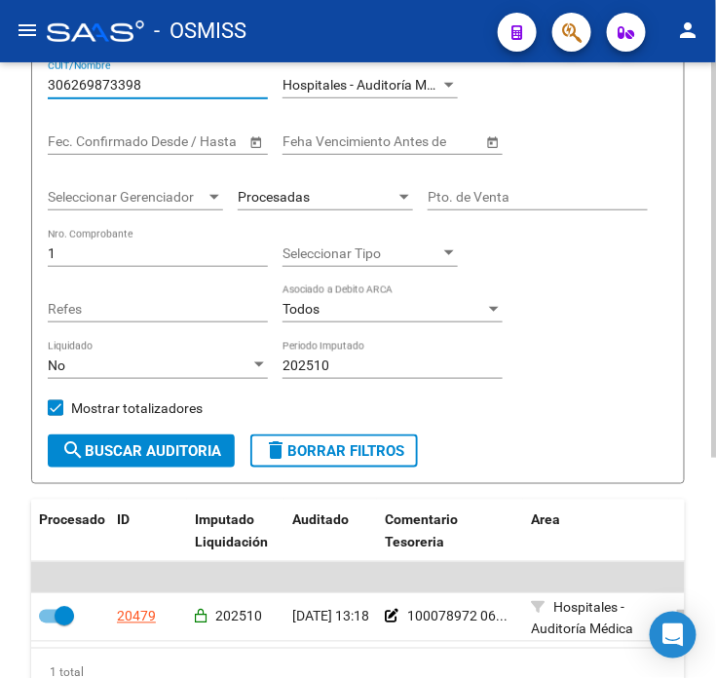
click at [129, 458] on span "search Buscar Auditoria" at bounding box center [141, 451] width 160 height 18
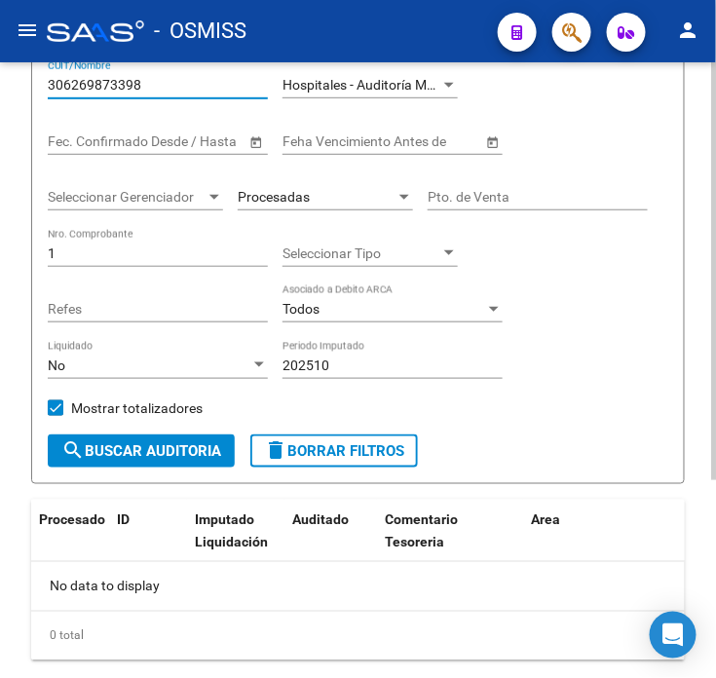
drag, startPoint x: 146, startPoint y: 89, endPoint x: 90, endPoint y: 83, distance: 56.8
click at [90, 83] on input "306269873398" at bounding box center [158, 85] width 220 height 17
type input "30626983398"
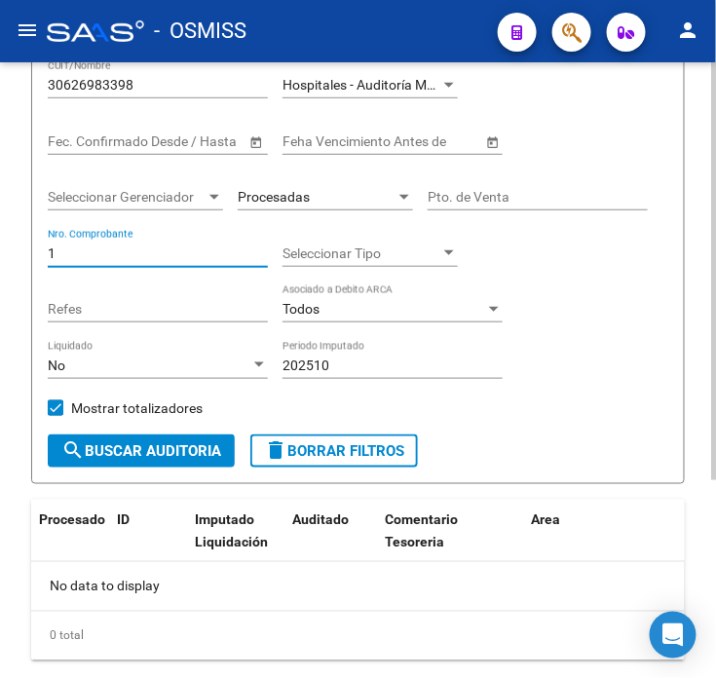
click at [75, 257] on input "1" at bounding box center [158, 254] width 220 height 17
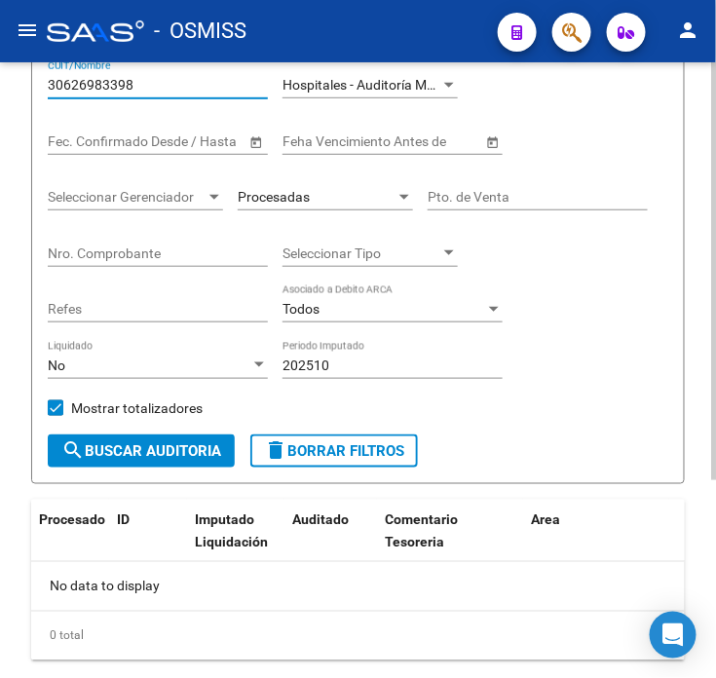
drag, startPoint x: 62, startPoint y: 81, endPoint x: 111, endPoint y: 86, distance: 49.0
click at [111, 86] on input "30626983398" at bounding box center [158, 85] width 220 height 17
click at [170, 85] on input "30626983398" at bounding box center [158, 85] width 220 height 17
click at [183, 443] on span "search Buscar Auditoria" at bounding box center [141, 451] width 160 height 18
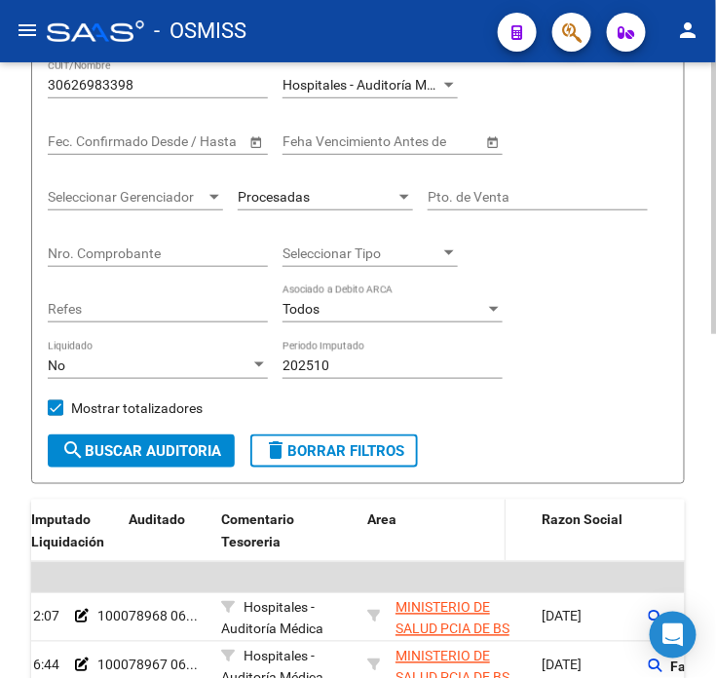
drag, startPoint x: 286, startPoint y: 515, endPoint x: 400, endPoint y: 515, distance: 114.0
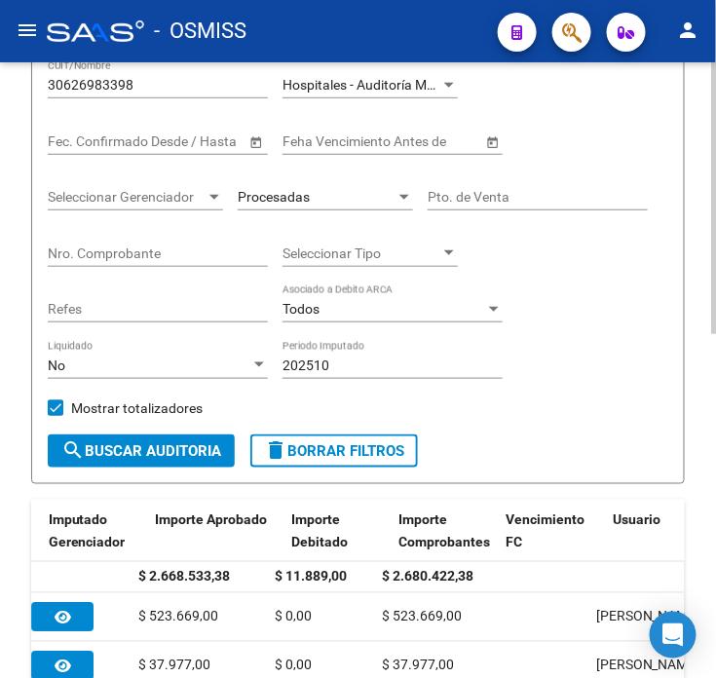
drag, startPoint x: 355, startPoint y: 568, endPoint x: 450, endPoint y: 561, distance: 95.7
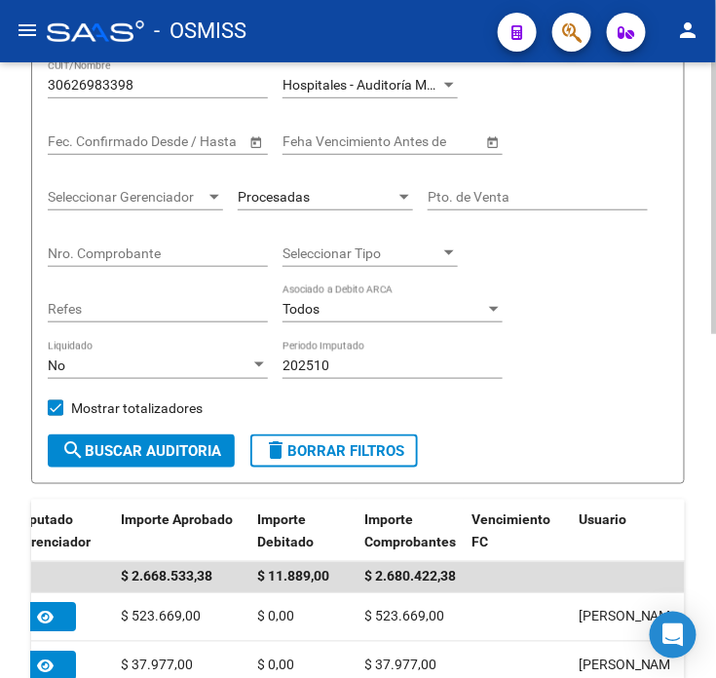
scroll to position [108, 0]
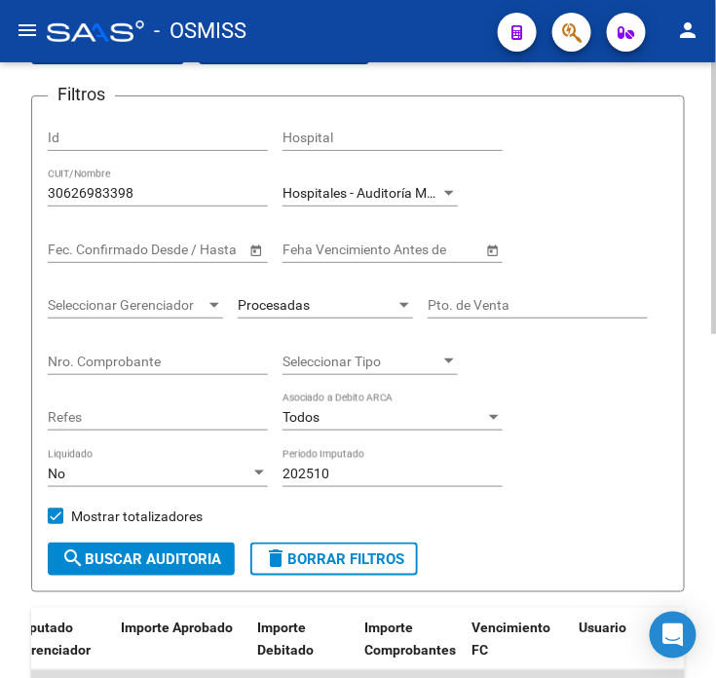
click at [177, 558] on span "search Buscar Auditoria" at bounding box center [141, 560] width 160 height 18
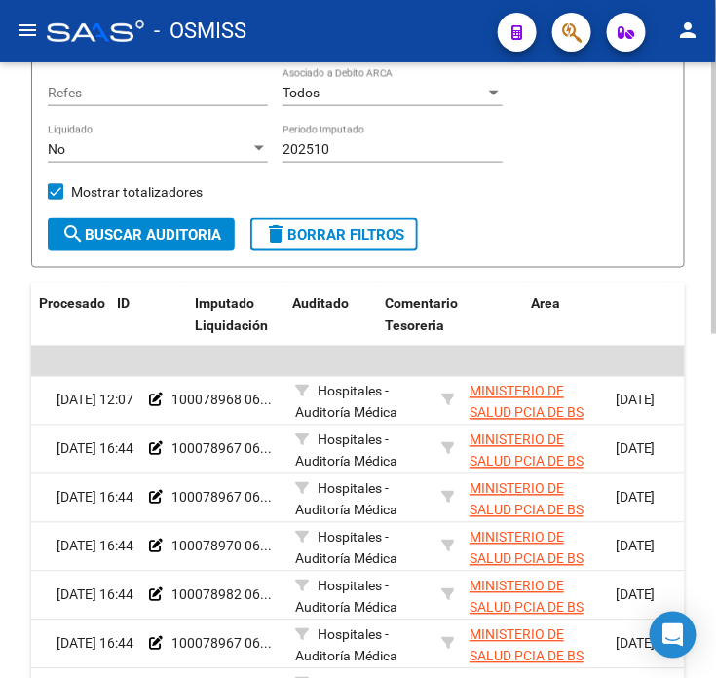
scroll to position [0, 0]
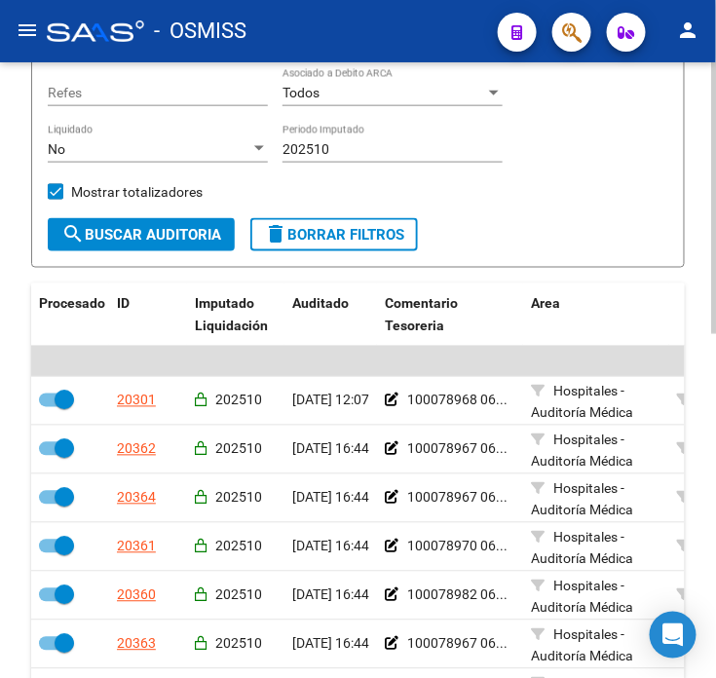
drag, startPoint x: 238, startPoint y: 472, endPoint x: 221, endPoint y: 480, distance: 18.7
click at [102, 147] on div "No" at bounding box center [149, 149] width 203 height 17
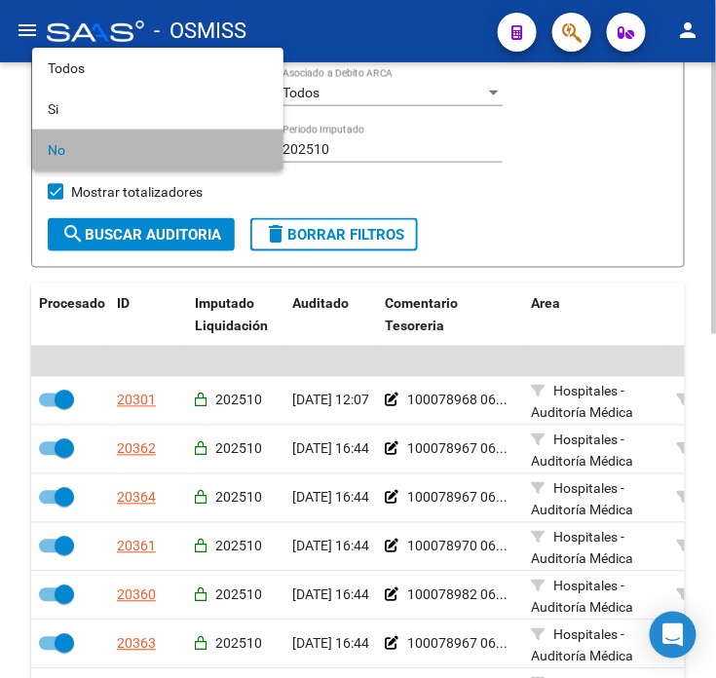
click at [102, 147] on span "No" at bounding box center [158, 150] width 220 height 41
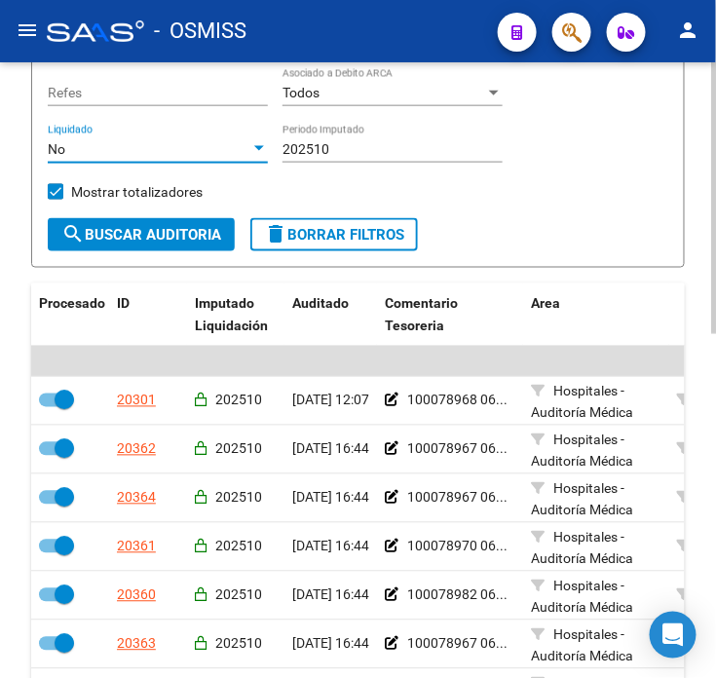
click at [103, 239] on span "search Buscar Auditoria" at bounding box center [141, 235] width 160 height 18
click at [103, 160] on div "No Liquidado" at bounding box center [158, 143] width 220 height 39
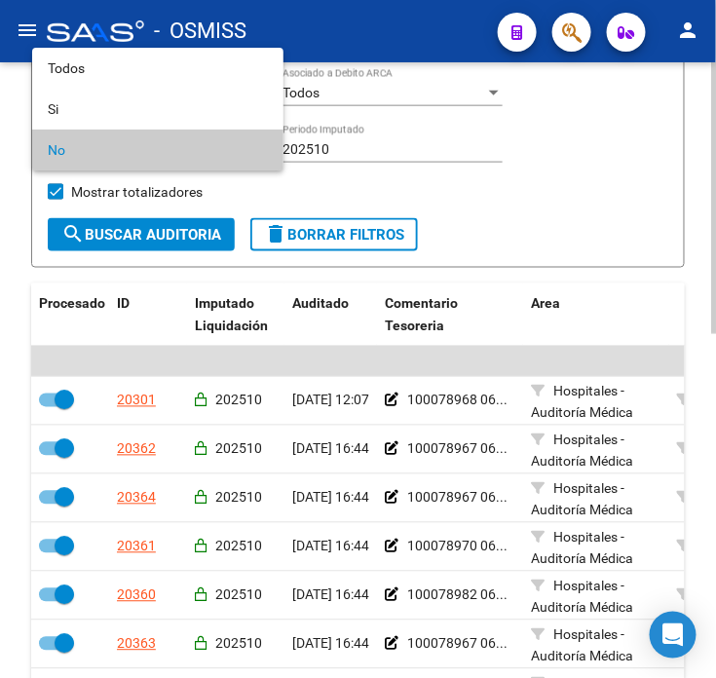
click at [103, 160] on span "No" at bounding box center [158, 150] width 220 height 41
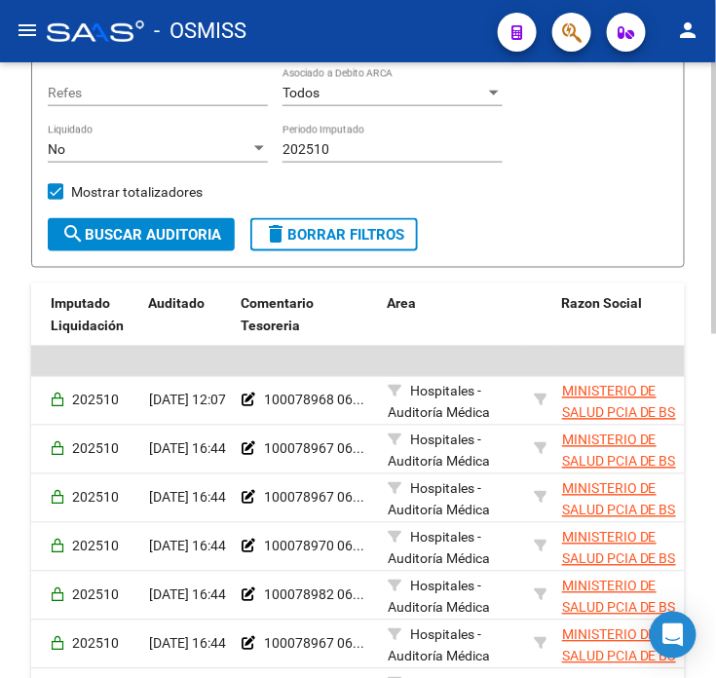
scroll to position [0, 258]
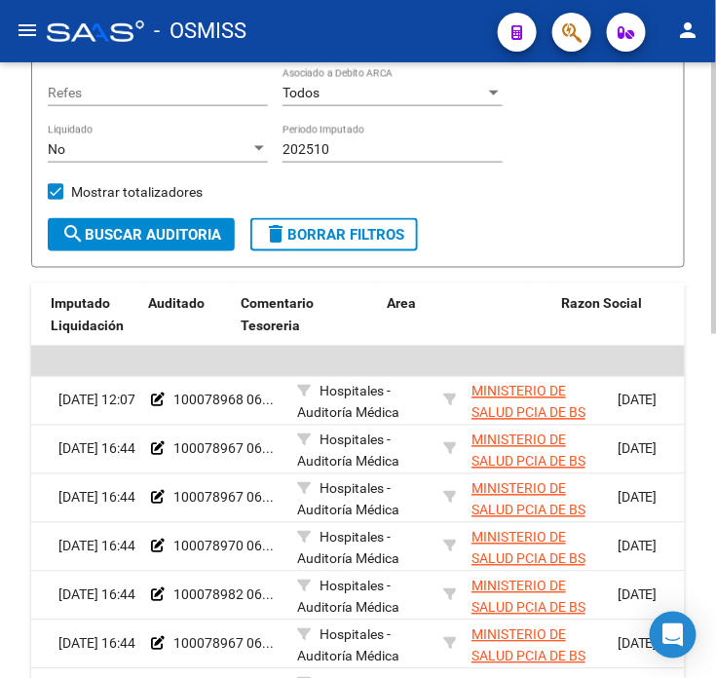
drag, startPoint x: 147, startPoint y: 430, endPoint x: 222, endPoint y: 423, distance: 75.3
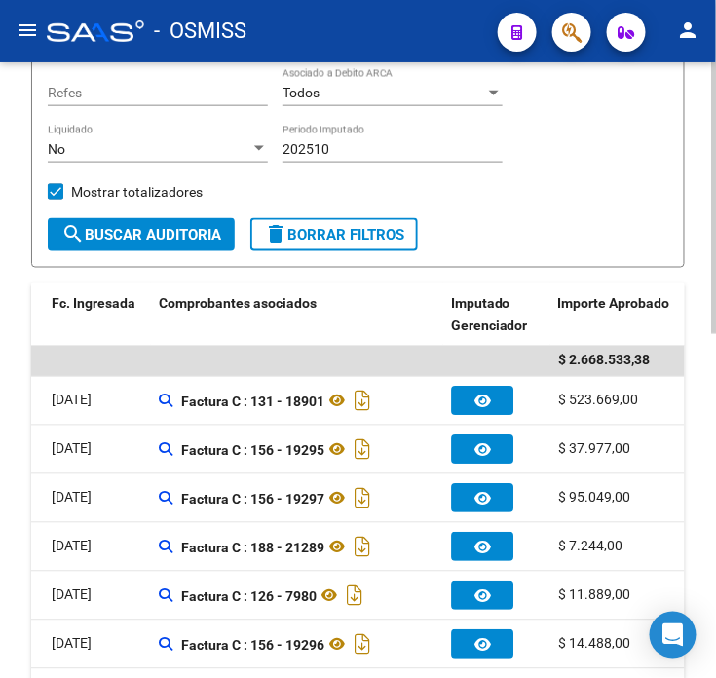
scroll to position [0, 1145]
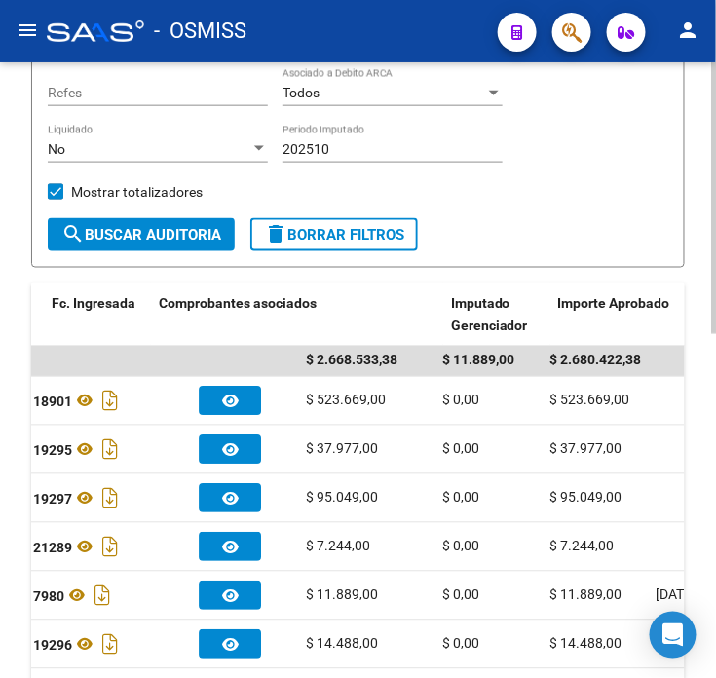
drag, startPoint x: 402, startPoint y: 530, endPoint x: 548, endPoint y: 510, distance: 146.6
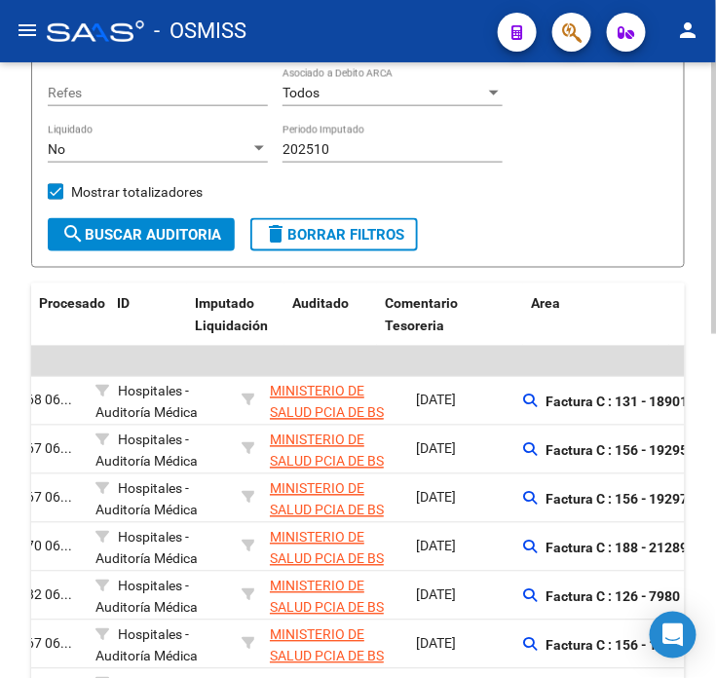
scroll to position [0, 0]
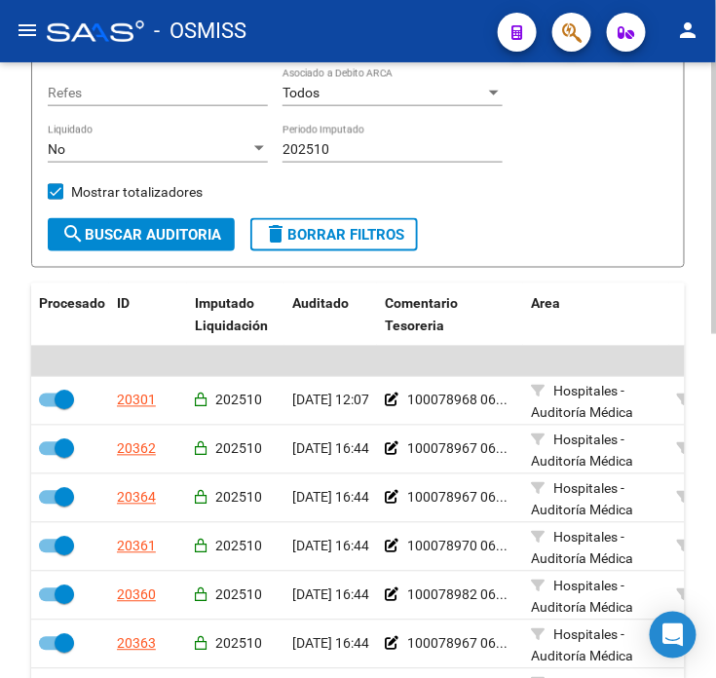
drag, startPoint x: 514, startPoint y: 511, endPoint x: 292, endPoint y: 516, distance: 221.3
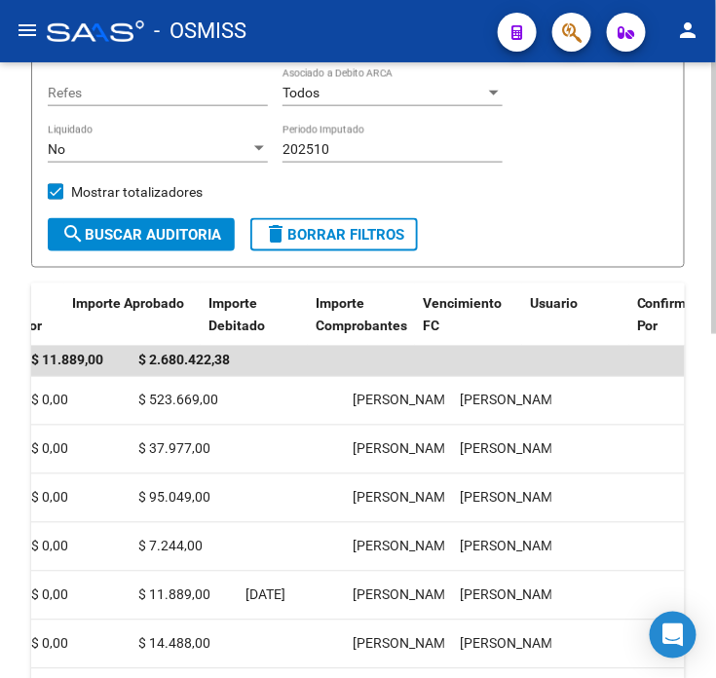
drag, startPoint x: 286, startPoint y: 515, endPoint x: 452, endPoint y: 518, distance: 166.7
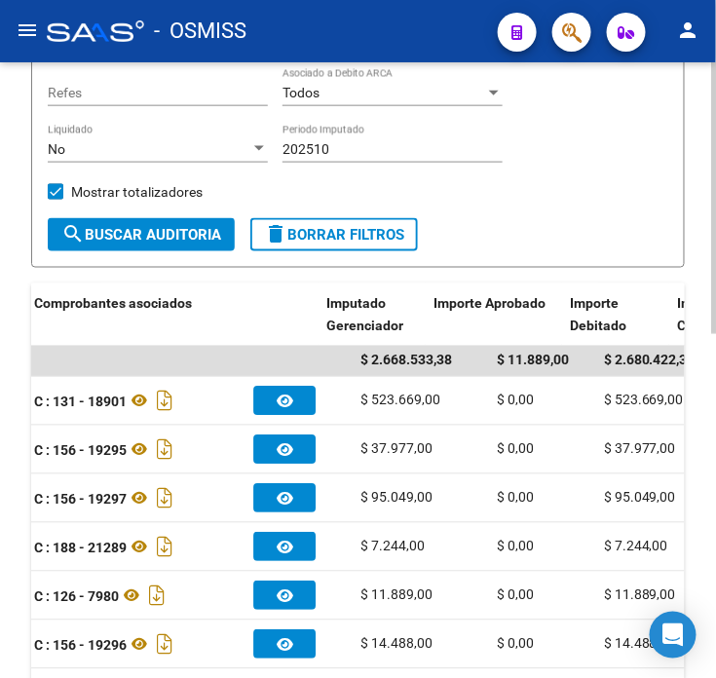
scroll to position [0, 741]
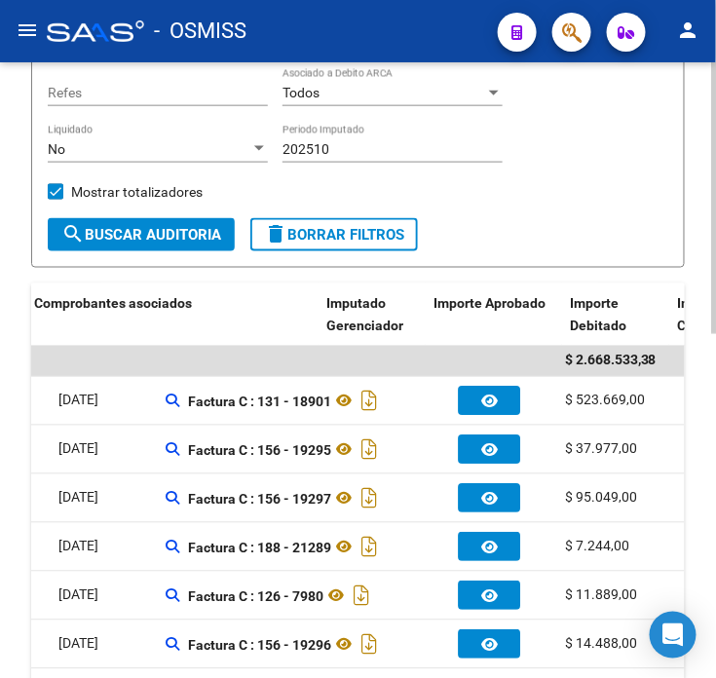
drag, startPoint x: 452, startPoint y: 518, endPoint x: 318, endPoint y: 517, distance: 134.5
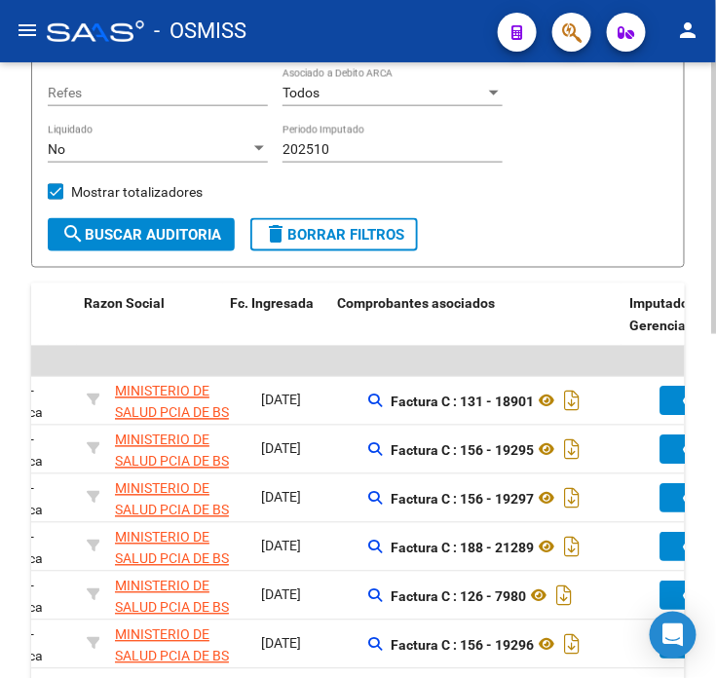
drag, startPoint x: 318, startPoint y: 517, endPoint x: 264, endPoint y: 520, distance: 53.7
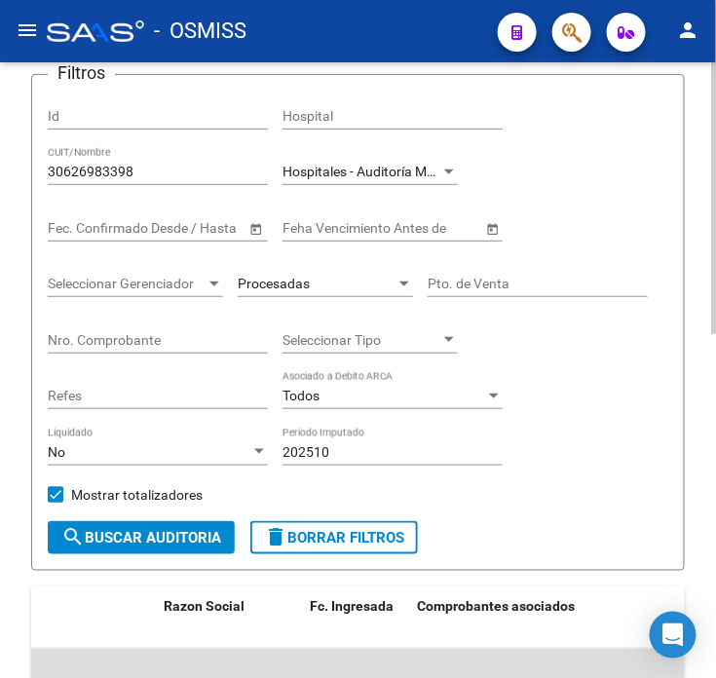
scroll to position [108, 0]
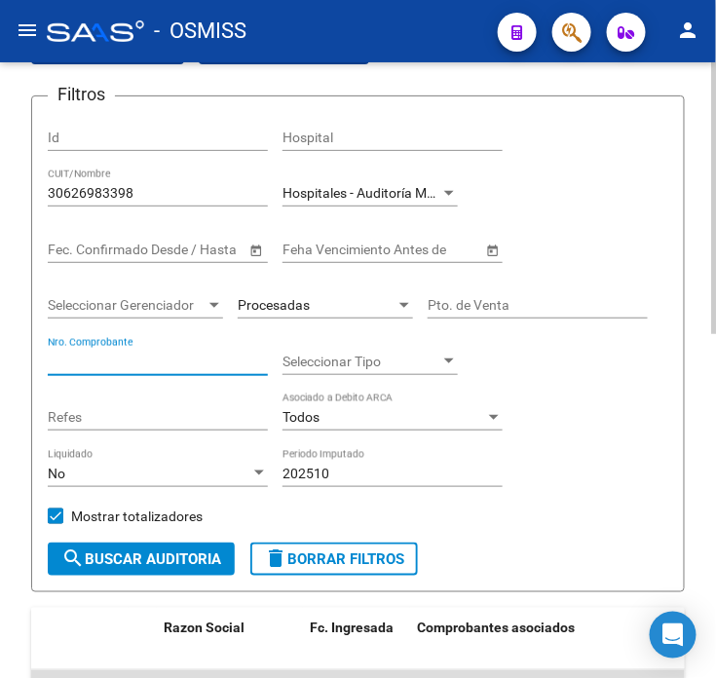
click at [183, 361] on input "Nro. Comprobante" at bounding box center [158, 362] width 220 height 17
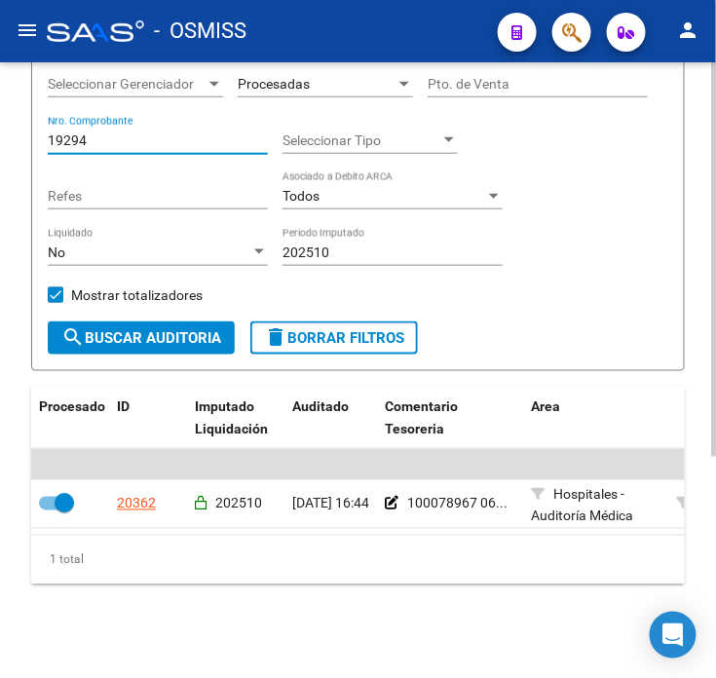
scroll to position [237, 0]
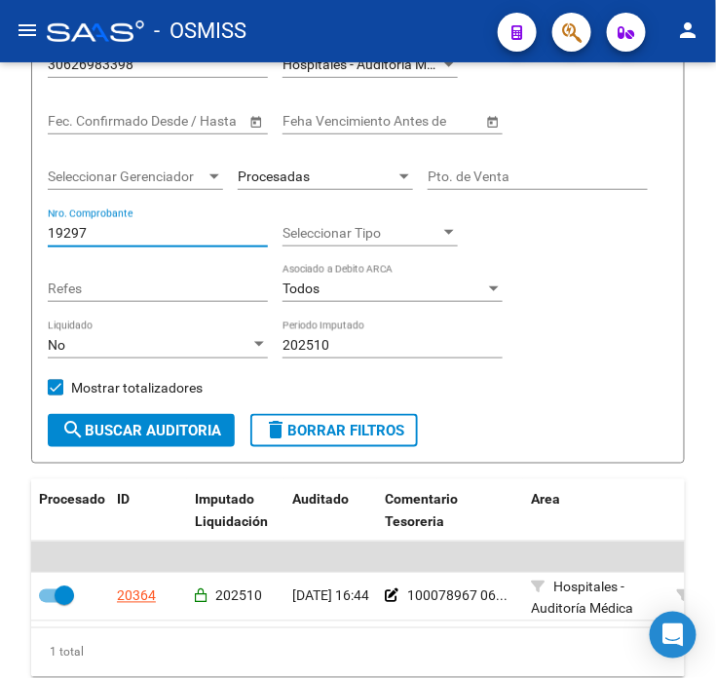
drag, startPoint x: 109, startPoint y: 236, endPoint x: -38, endPoint y: 264, distance: 149.8
click at [0, 264] on html "menu - OSMISS person Firma Express Inicio Calendario SSS Instructivos Contacto …" at bounding box center [358, 339] width 716 height 678
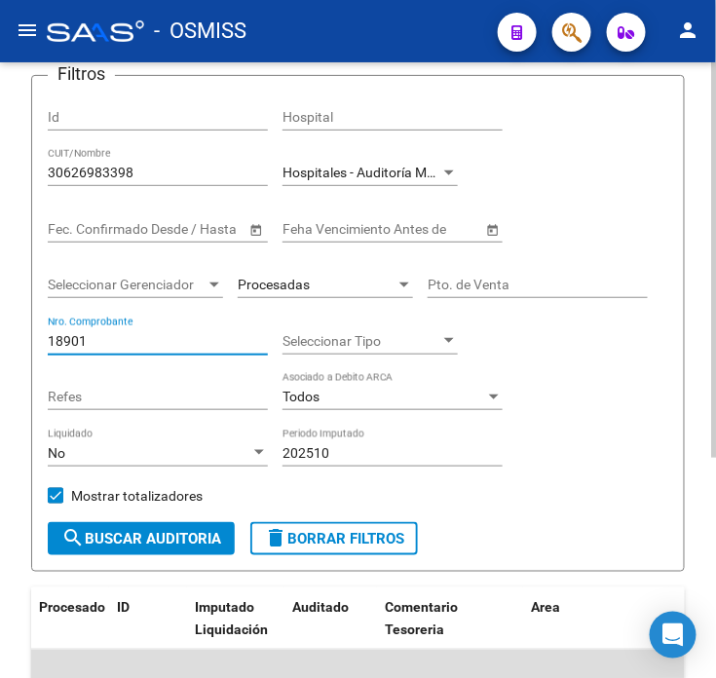
type input "18901"
drag, startPoint x: 164, startPoint y: 172, endPoint x: 12, endPoint y: 189, distance: 152.9
click at [12, 189] on div "TESORERIA -> Auditorías Confirmadas cloud_download Exportar CSV Descarga Masiva…" at bounding box center [358, 406] width 716 height 945
click at [102, 346] on input "18901" at bounding box center [158, 341] width 220 height 17
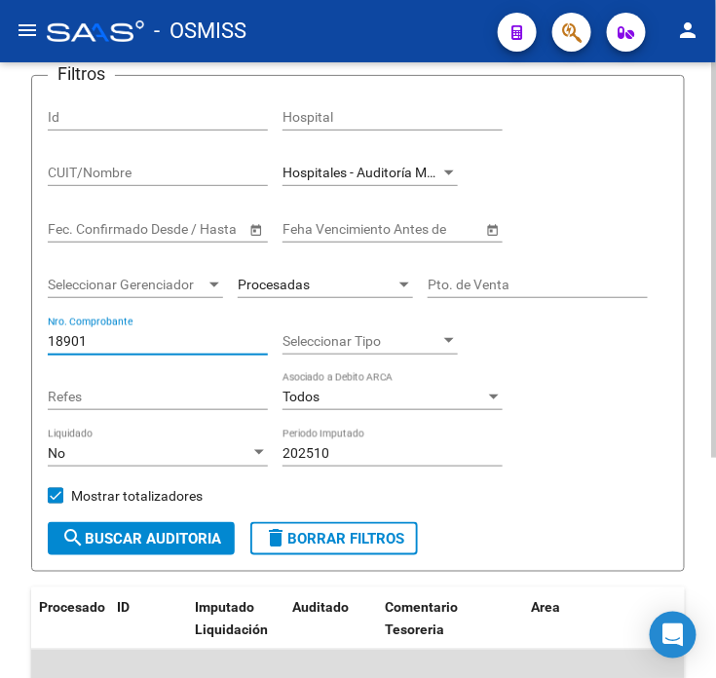
click at [102, 346] on input "18901" at bounding box center [158, 341] width 220 height 17
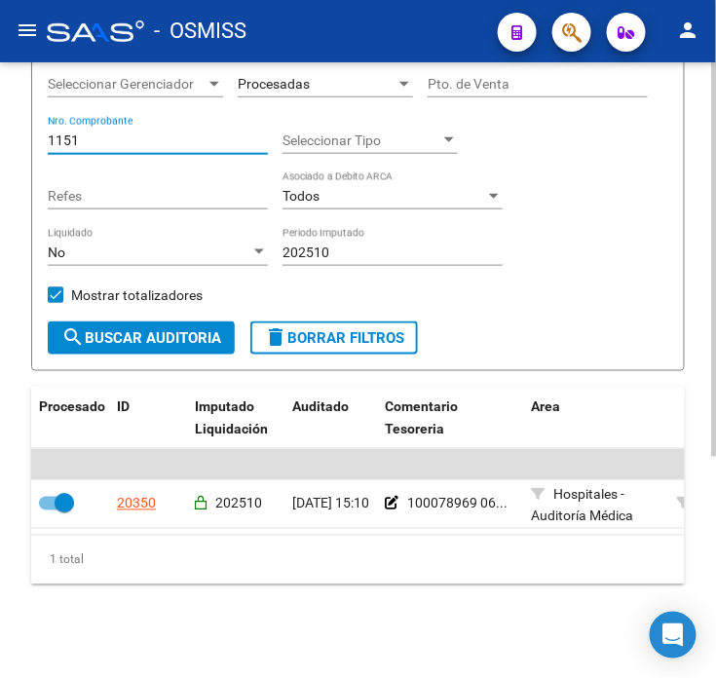
scroll to position [345, 0]
drag, startPoint x: 89, startPoint y: 131, endPoint x: 76, endPoint y: 146, distance: 20.1
click at [49, 133] on input "1151" at bounding box center [158, 141] width 220 height 17
drag, startPoint x: 148, startPoint y: 117, endPoint x: -3, endPoint y: 144, distance: 153.5
click at [0, 144] on html "menu - OSMISS person Firma Express Inicio Calendario SSS Instructivos Contacto …" at bounding box center [358, 339] width 716 height 678
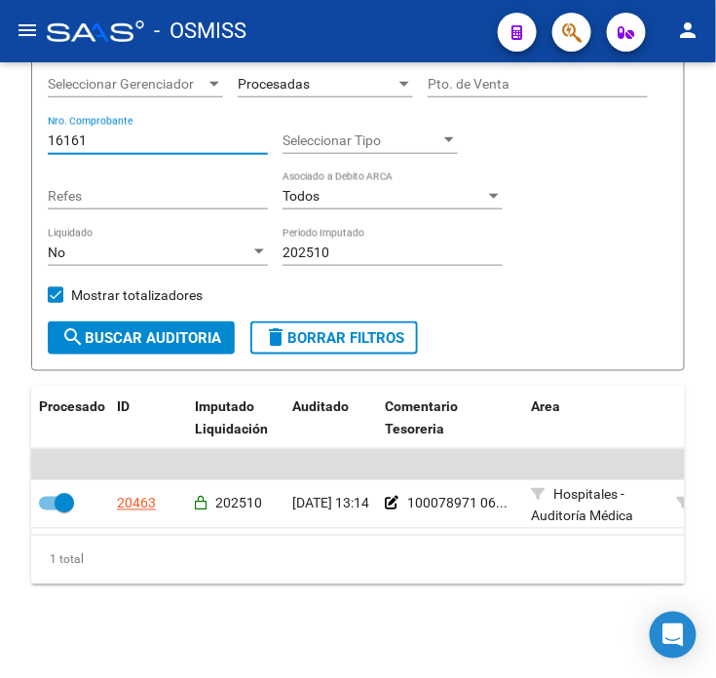
drag, startPoint x: 68, startPoint y: 124, endPoint x: -63, endPoint y: 115, distance: 131.8
click at [0, 115] on html "menu - OSMISS person Firma Express Inicio Calendario SSS Instructivos Contacto …" at bounding box center [358, 339] width 716 height 678
drag, startPoint x: 115, startPoint y: 123, endPoint x: -65, endPoint y: 130, distance: 180.4
click at [0, 130] on html "menu - OSMISS person Firma Express Inicio Calendario SSS Instructivos Contacto …" at bounding box center [358, 339] width 716 height 678
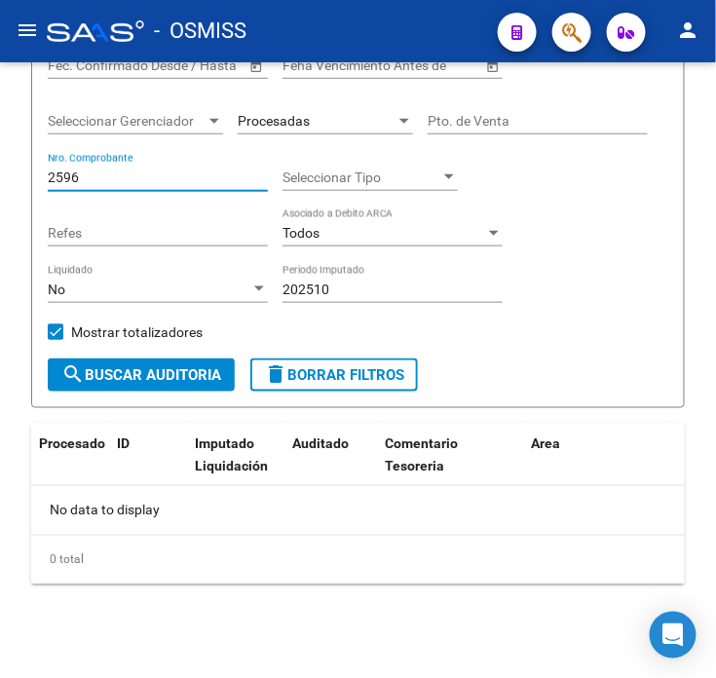
scroll to position [292, 0]
type input "2596"
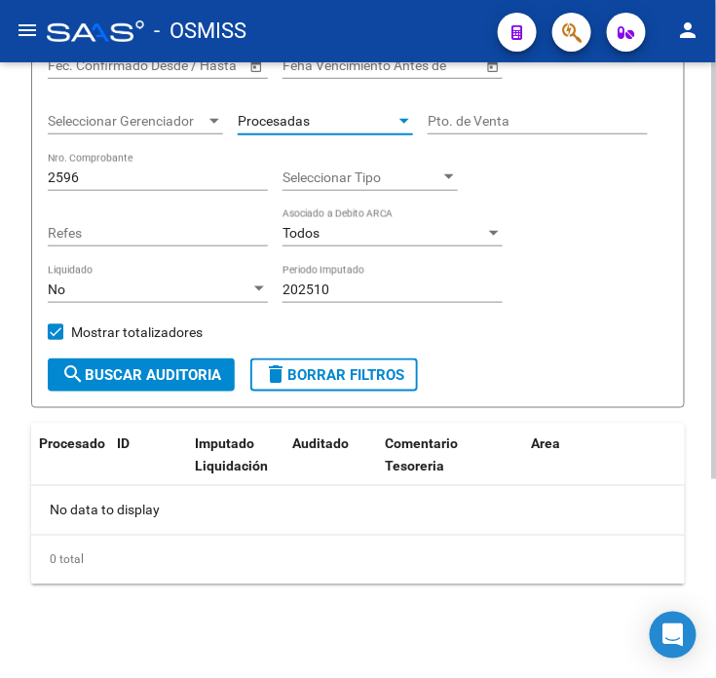
click at [310, 123] on div "Procesadas" at bounding box center [317, 121] width 158 height 17
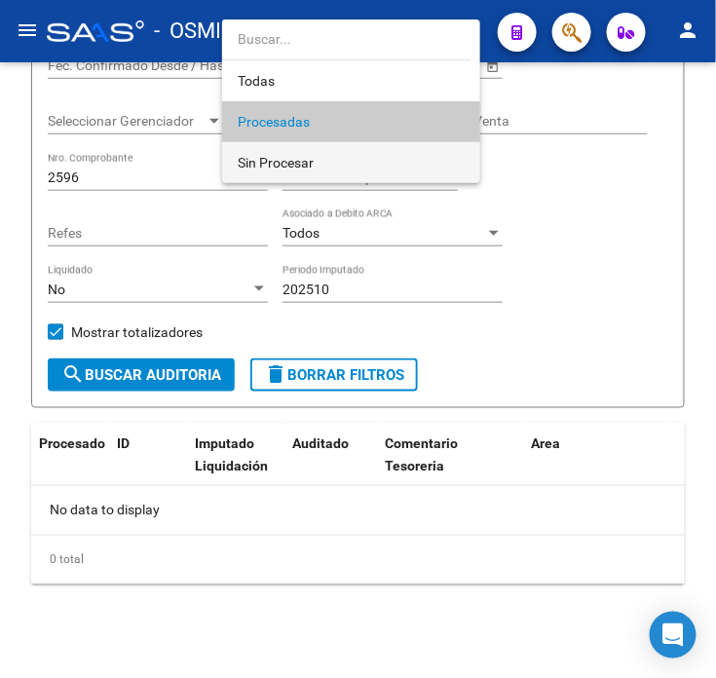
click at [342, 152] on span "Sin Procesar" at bounding box center [351, 162] width 227 height 41
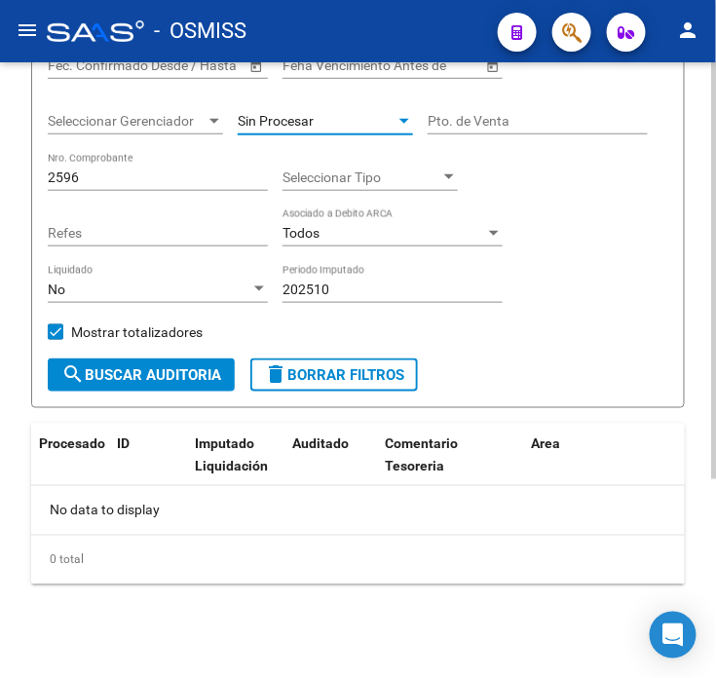
click at [186, 381] on span "search Buscar Auditoria" at bounding box center [141, 375] width 160 height 18
click at [670, 298] on form "Filtros Id Hospital CUIT/Nombre Hospitales - Auditoría Médica Seleccionar Area …" at bounding box center [358, 159] width 654 height 497
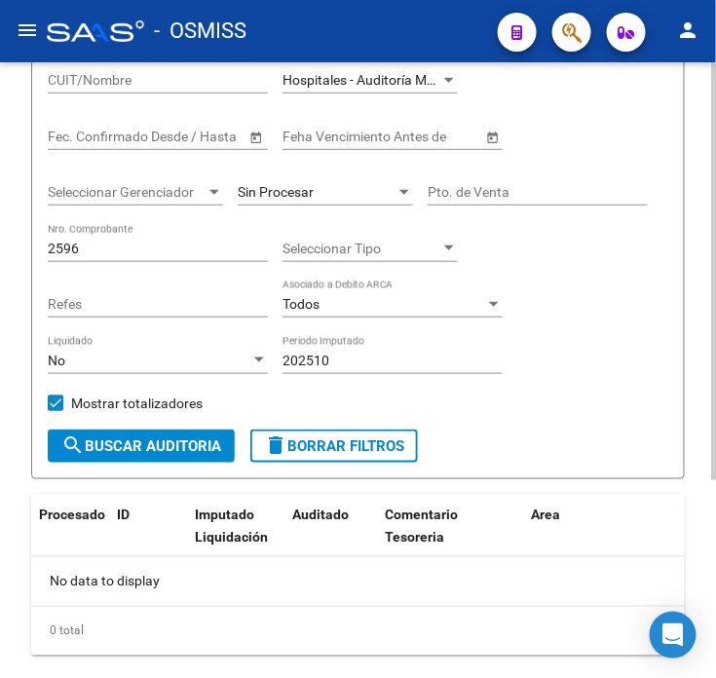
scroll to position [183, 0]
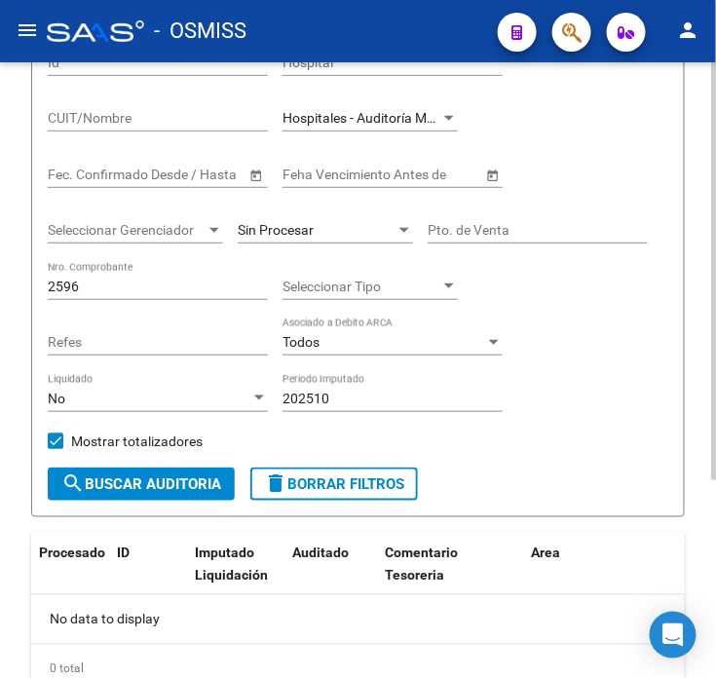
click at [293, 219] on div "Sin Procesar" at bounding box center [325, 224] width 175 height 39
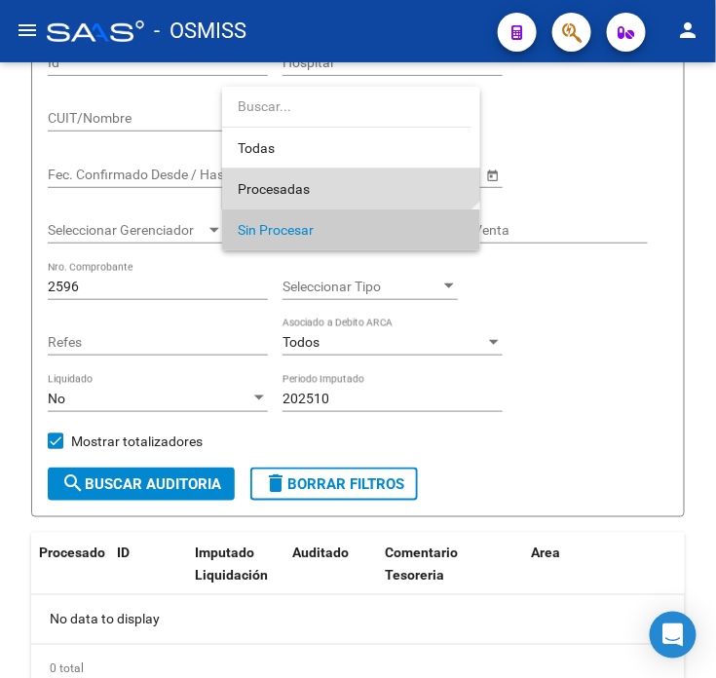
click at [292, 199] on span "Procesadas" at bounding box center [351, 189] width 227 height 41
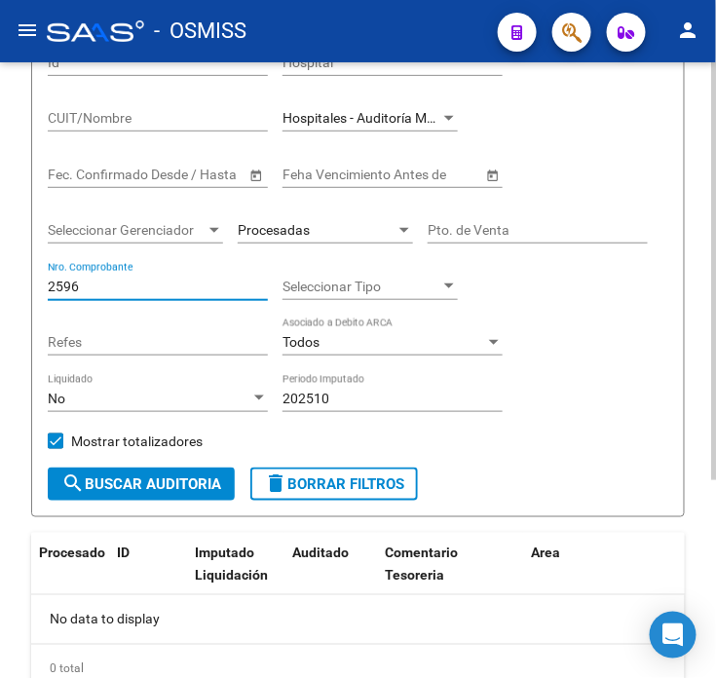
drag, startPoint x: 210, startPoint y: 279, endPoint x: 19, endPoint y: 293, distance: 190.6
click at [17, 293] on div "TESORERIA -> Auditorías Confirmadas cloud_download Exportar CSV Descarga Masiva…" at bounding box center [358, 333] width 716 height 908
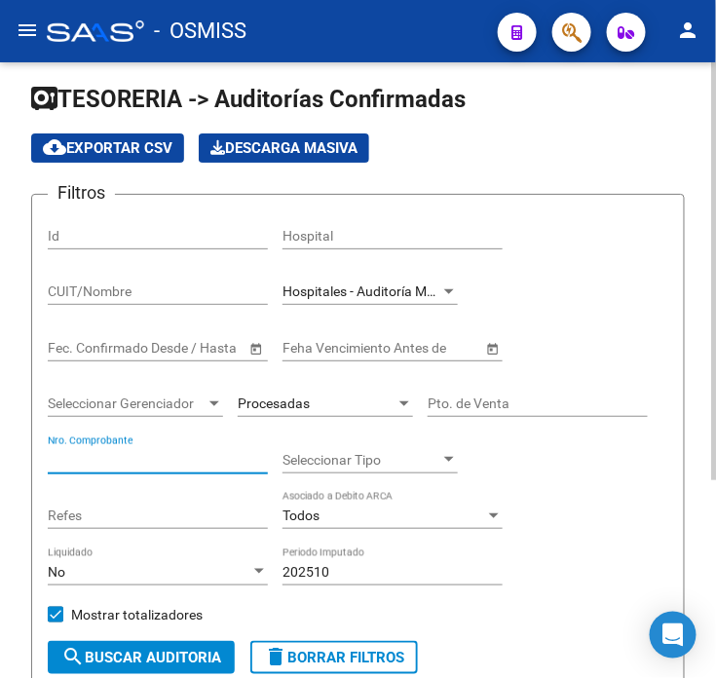
scroll to position [0, 0]
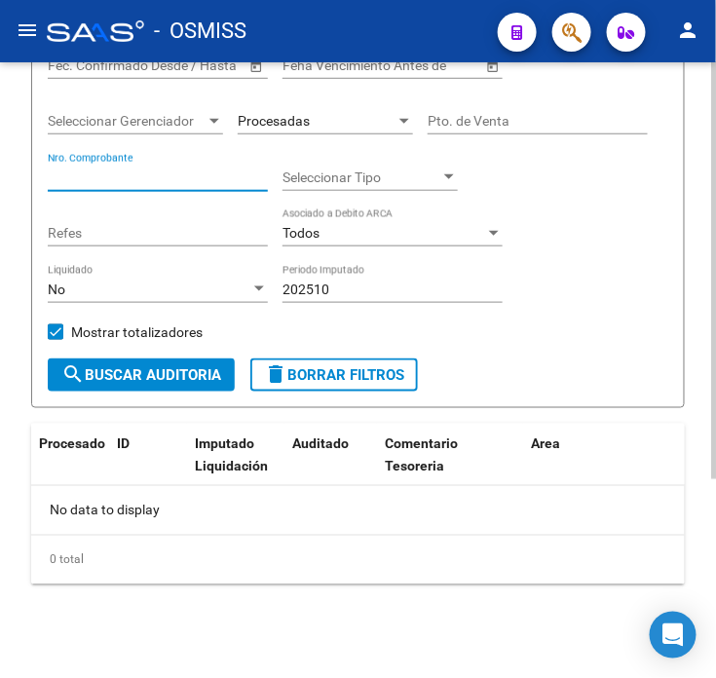
click at [186, 380] on span "search Buscar Auditoria" at bounding box center [141, 375] width 160 height 18
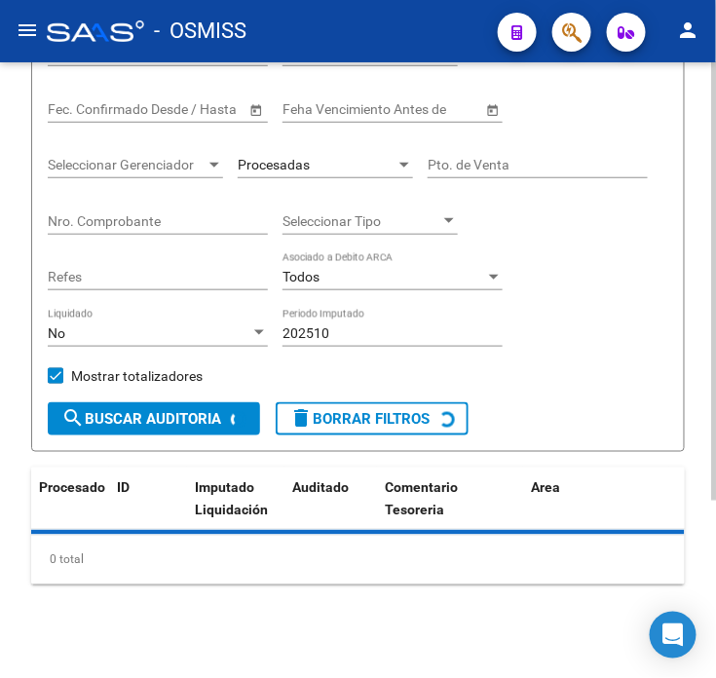
scroll to position [292, 0]
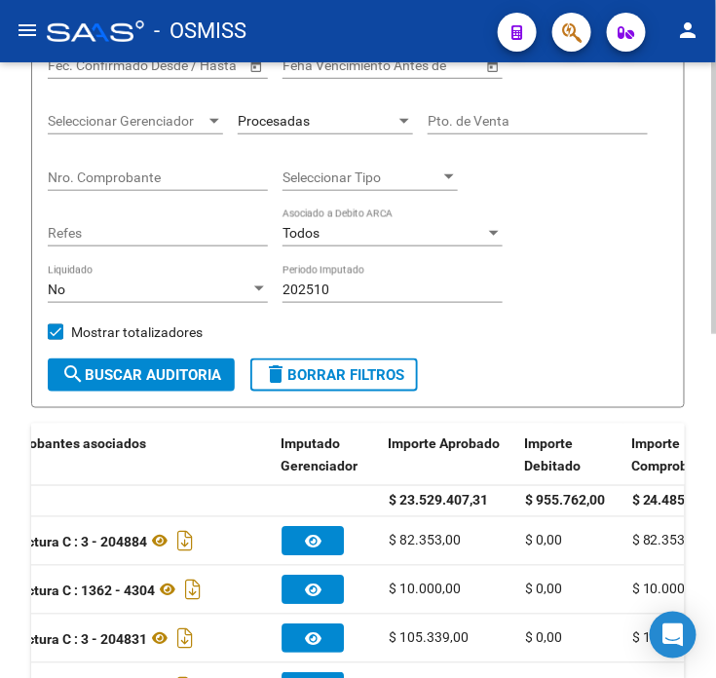
drag, startPoint x: 401, startPoint y: 499, endPoint x: 479, endPoint y: 504, distance: 78.1
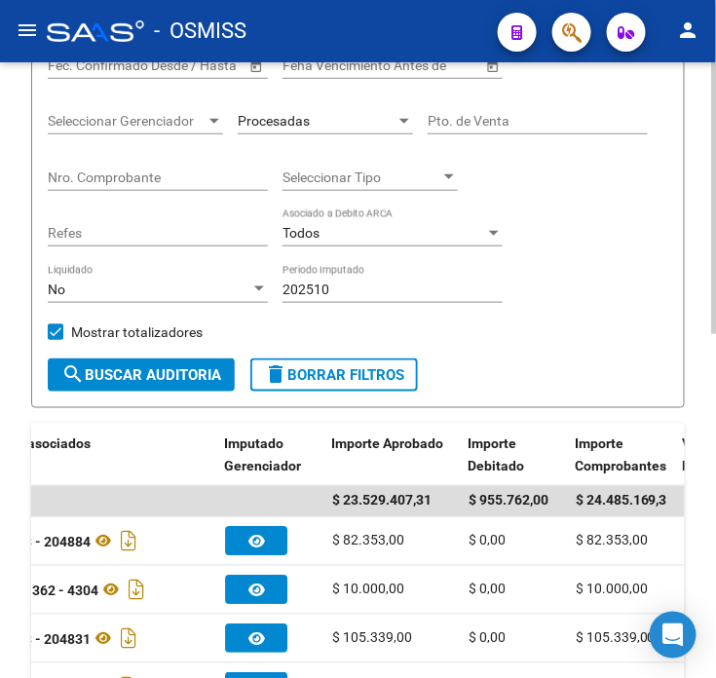
scroll to position [75, 0]
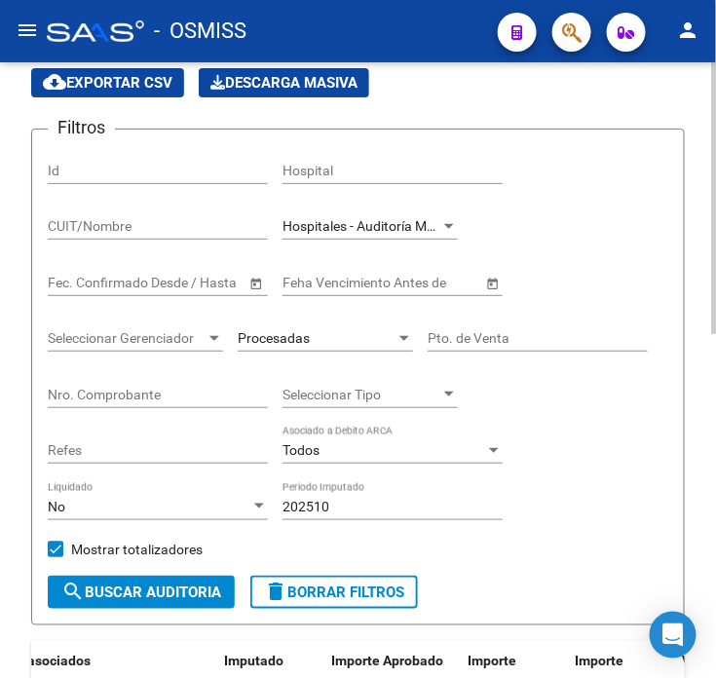
click at [96, 400] on input "Nro. Comprobante" at bounding box center [158, 395] width 220 height 17
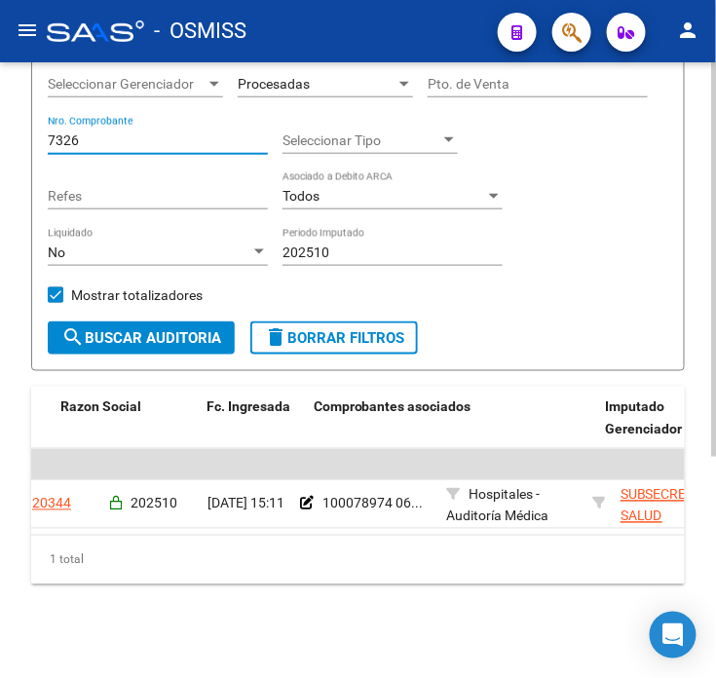
scroll to position [0, 0]
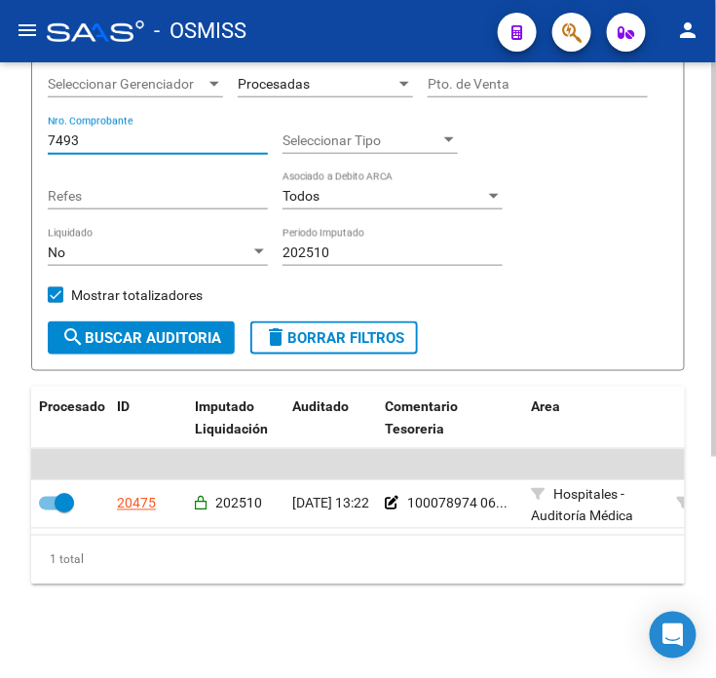
drag, startPoint x: 125, startPoint y: 130, endPoint x: 39, endPoint y: 138, distance: 86.2
click at [39, 138] on form "Filtros Id Hospital CUIT/Nombre Hospitales - Auditoría Médica Seleccionar Area …" at bounding box center [358, 122] width 654 height 497
drag, startPoint x: 79, startPoint y: 121, endPoint x: 15, endPoint y: 125, distance: 64.4
click at [15, 125] on div "TESORERIA -> Auditorías Confirmadas cloud_download Exportar CSV Descarga Masiva…" at bounding box center [358, 205] width 716 height 945
drag, startPoint x: 76, startPoint y: 123, endPoint x: 13, endPoint y: 112, distance: 64.2
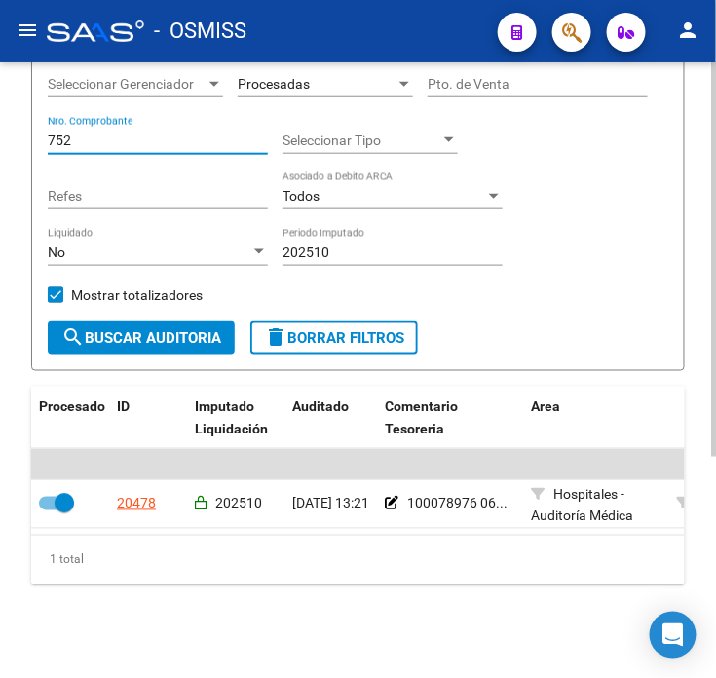
click at [13, 112] on div "TESORERIA -> Auditorías Confirmadas cloud_download Exportar CSV Descarga Masiva…" at bounding box center [358, 205] width 716 height 945
click at [157, 133] on input "752" at bounding box center [158, 141] width 220 height 17
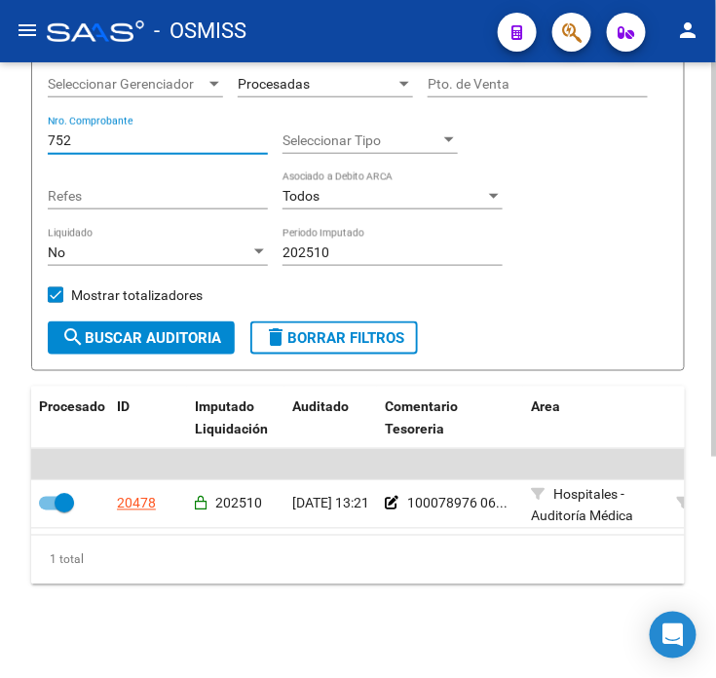
click at [157, 133] on input "752" at bounding box center [158, 141] width 220 height 17
type input "172"
type input "17297"
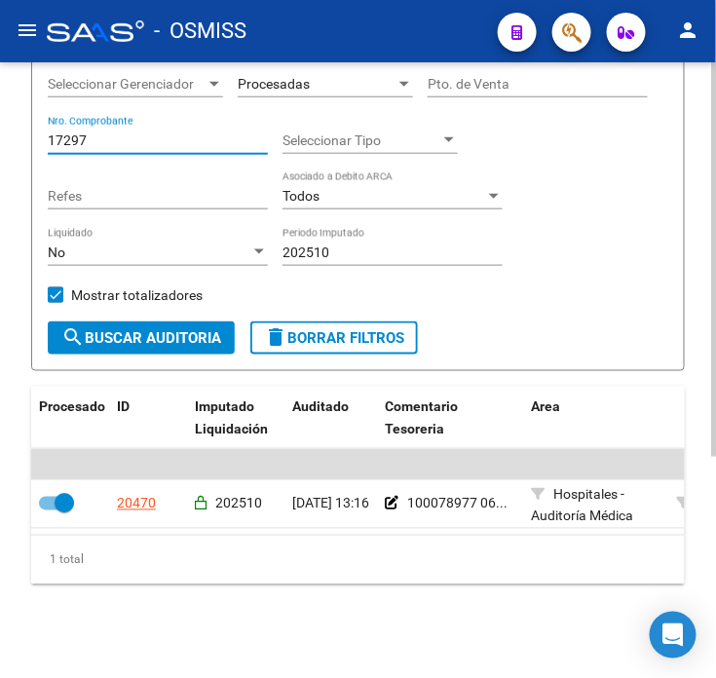
drag, startPoint x: 90, startPoint y: 119, endPoint x: 4, endPoint y: 125, distance: 86.0
click at [4, 125] on div "TESORERIA -> Auditorías Confirmadas cloud_download Exportar CSV Descarga Masiva…" at bounding box center [358, 205] width 716 height 945
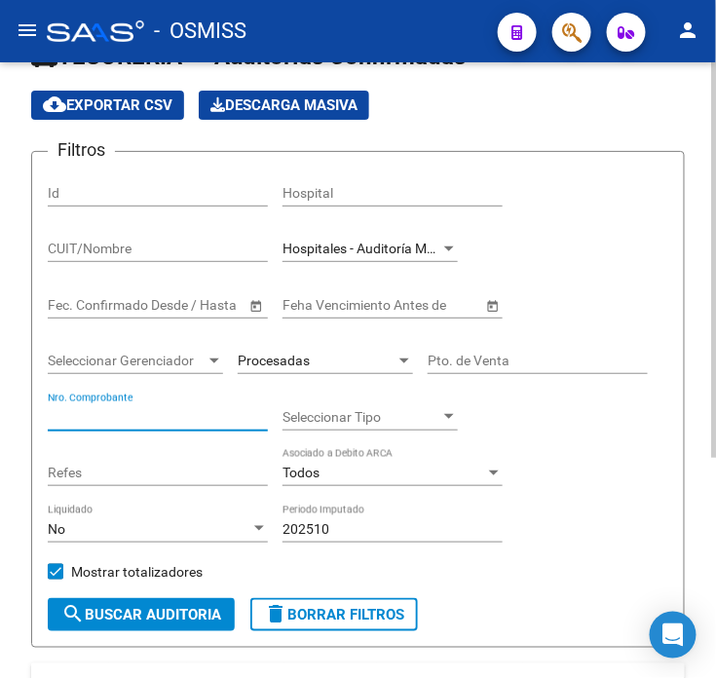
scroll to position [20, 0]
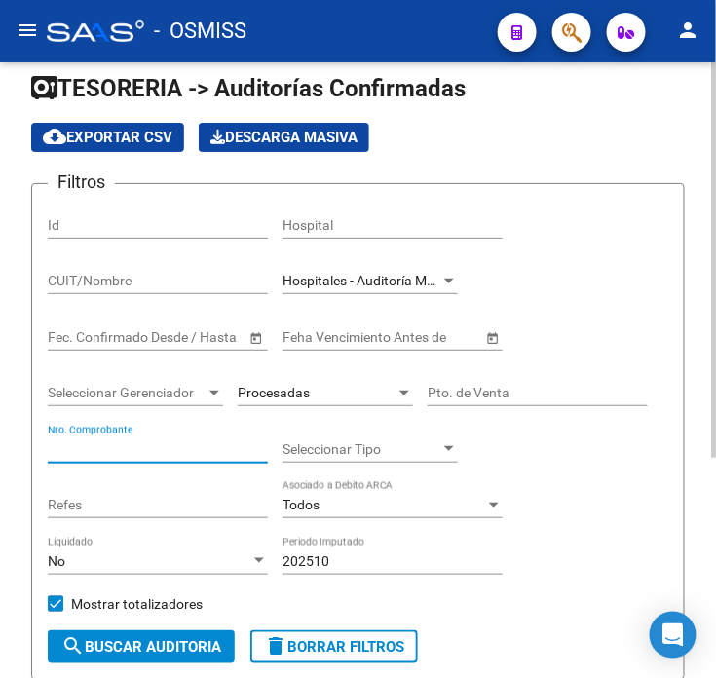
click at [88, 286] on input "CUIT/Nombre" at bounding box center [158, 281] width 220 height 17
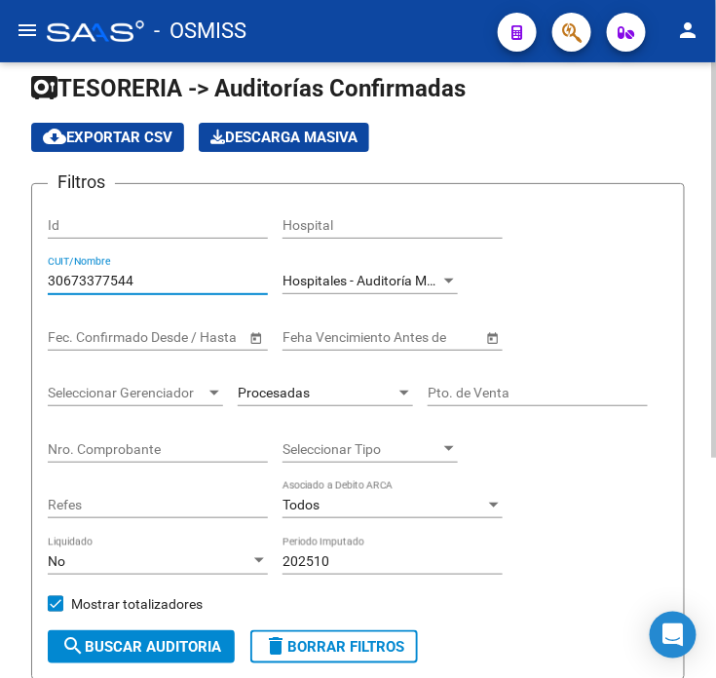
scroll to position [129, 0]
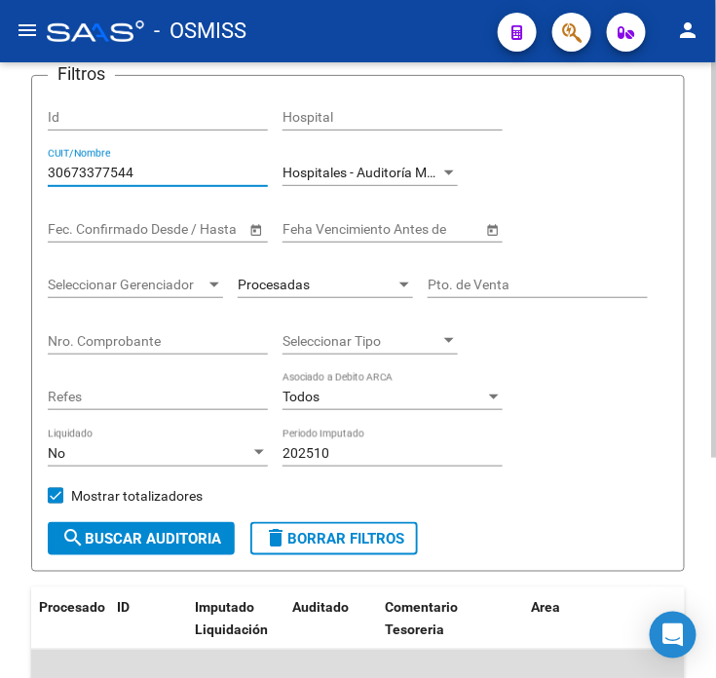
click at [131, 549] on button "search Buscar Auditoria" at bounding box center [141, 538] width 187 height 33
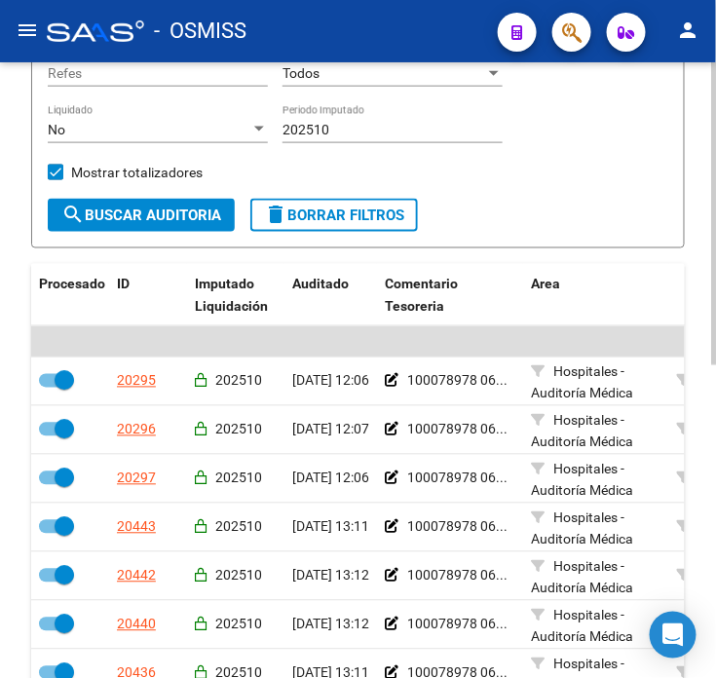
scroll to position [453, 0]
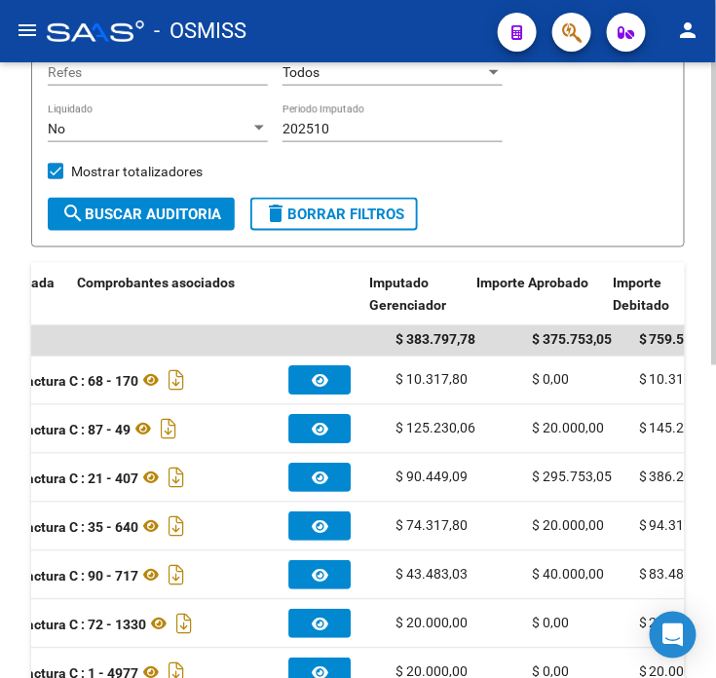
drag, startPoint x: 501, startPoint y: 436, endPoint x: 581, endPoint y: 449, distance: 81.1
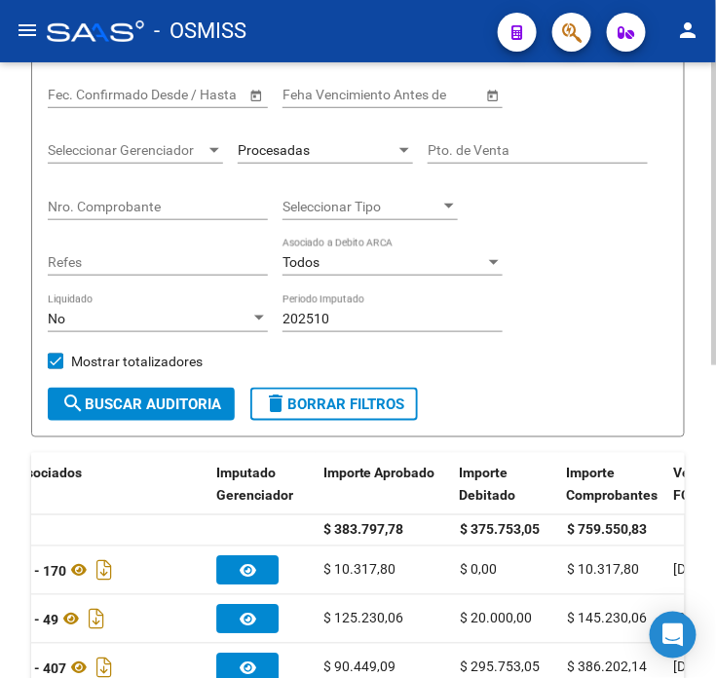
scroll to position [129, 0]
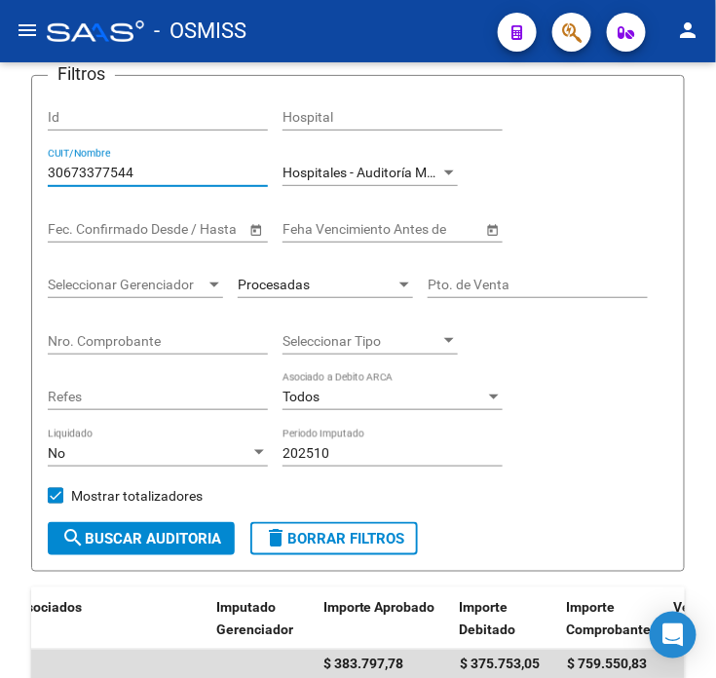
drag, startPoint x: 154, startPoint y: 172, endPoint x: -68, endPoint y: 172, distance: 222.2
click at [0, 172] on html "menu - OSMISS person Firma Express Inicio Calendario SSS Instructivos Contacto …" at bounding box center [358, 339] width 716 height 678
click at [119, 542] on span "search Buscar Auditoria" at bounding box center [141, 539] width 160 height 18
drag, startPoint x: 144, startPoint y: 170, endPoint x: -14, endPoint y: 172, distance: 157.9
click at [0, 172] on html "menu - OSMISS person Firma Express Inicio Calendario SSS Instructivos Contacto …" at bounding box center [358, 339] width 716 height 678
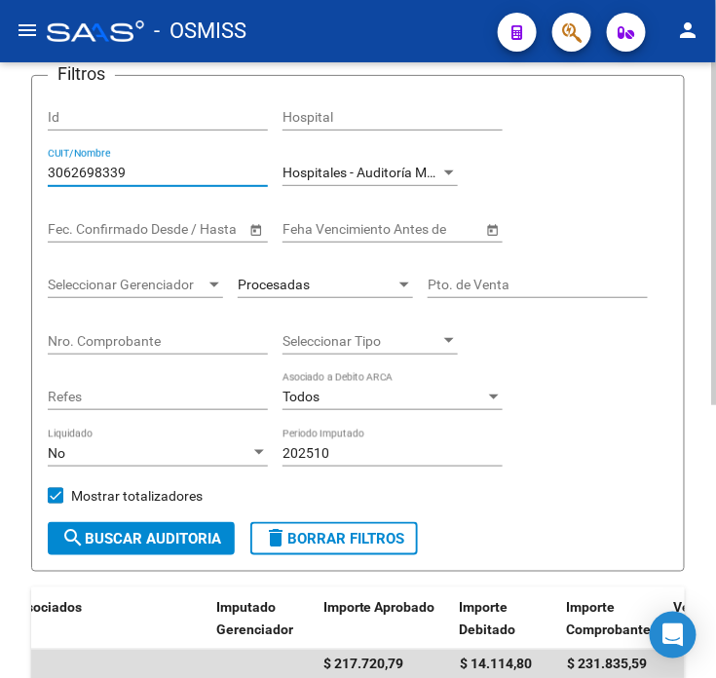
type input "30626983398"
drag, startPoint x: 191, startPoint y: 172, endPoint x: 3, endPoint y: 186, distance: 188.6
click at [3, 186] on div "TESORERIA -> Auditorías Confirmadas cloud_download Exportar CSV Descarga Masiva…" at bounding box center [358, 626] width 716 height 1384
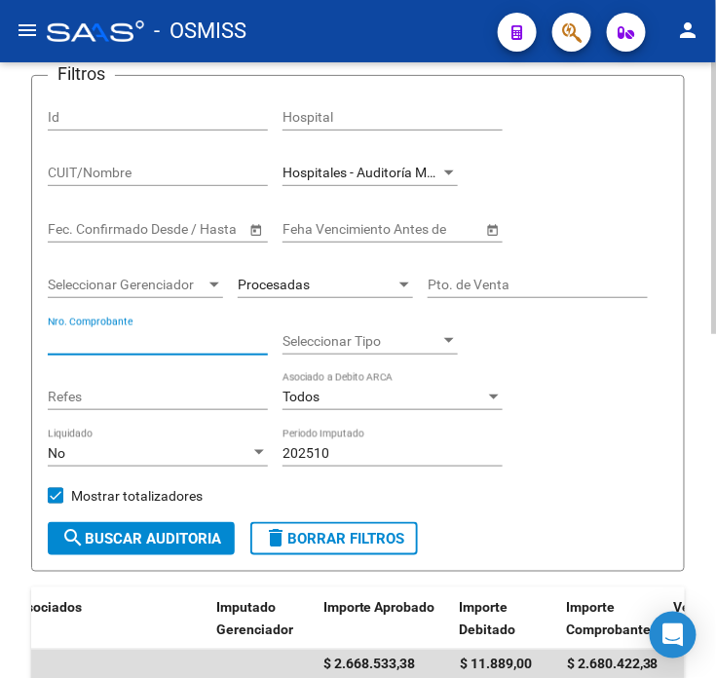
click at [100, 336] on input "Nro. Comprobante" at bounding box center [158, 341] width 220 height 17
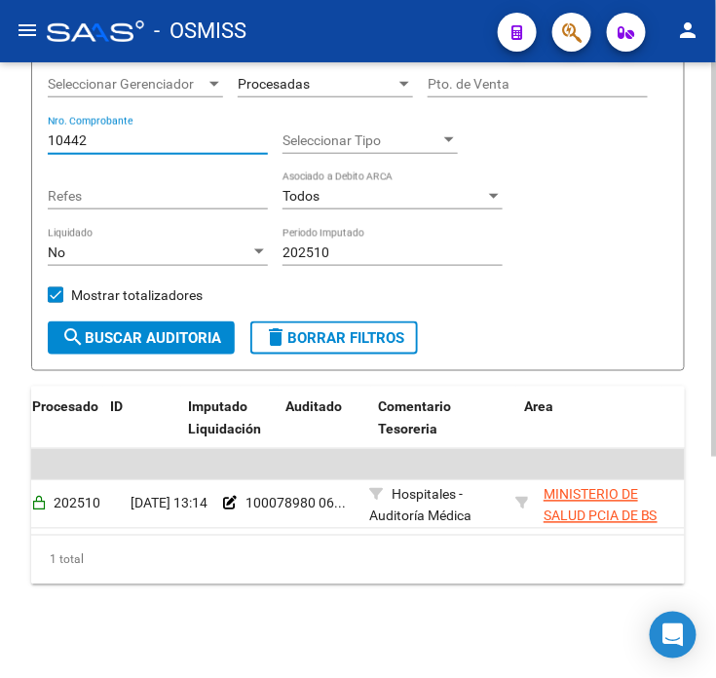
scroll to position [0, 0]
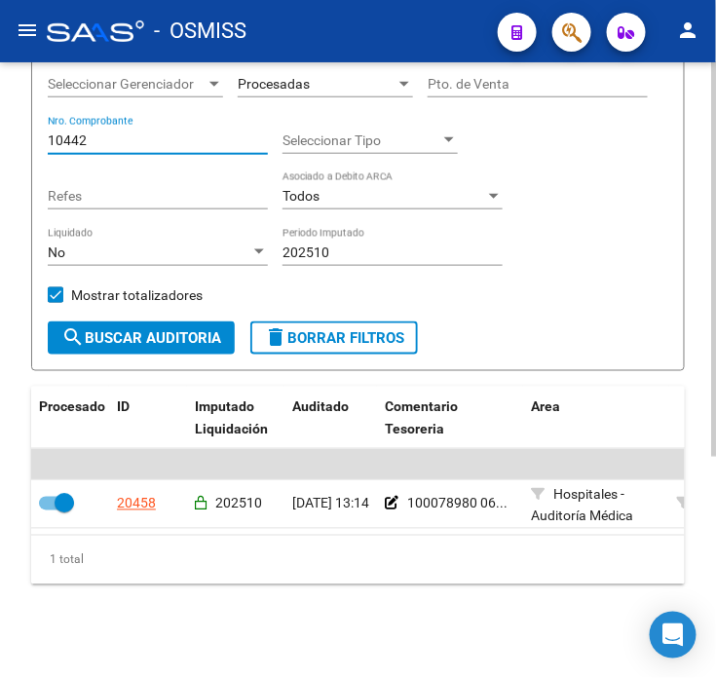
click at [95, 133] on input "10442" at bounding box center [158, 141] width 220 height 17
drag, startPoint x: 103, startPoint y: 128, endPoint x: -26, endPoint y: 134, distance: 129.8
click at [0, 134] on html "menu - OSMISS person Firma Express Inicio Calendario SSS Instructivos Contacto …" at bounding box center [358, 339] width 716 height 678
drag, startPoint x: 124, startPoint y: 125, endPoint x: -70, endPoint y: 147, distance: 195.2
click at [0, 147] on html "menu - OSMISS person Firma Express Inicio Calendario SSS Instructivos Contacto …" at bounding box center [358, 339] width 716 height 678
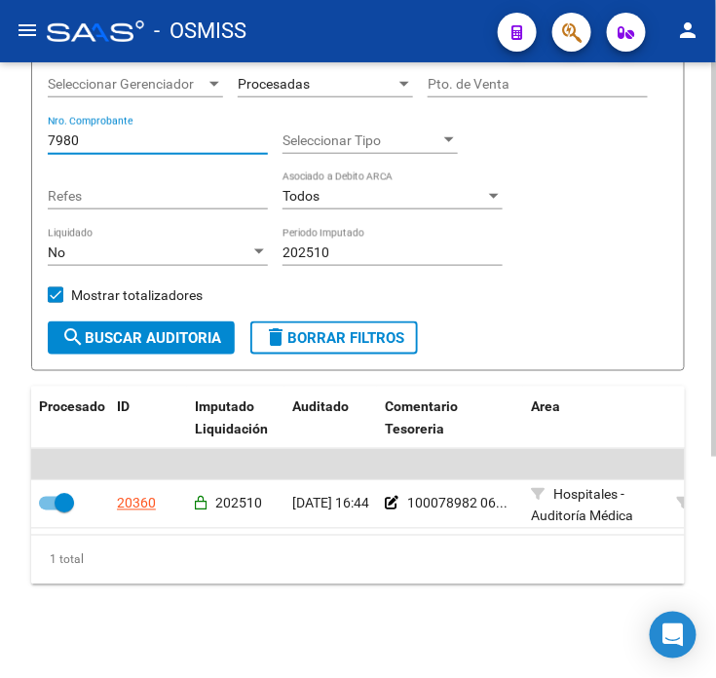
drag, startPoint x: 90, startPoint y: 123, endPoint x: 29, endPoint y: 125, distance: 60.5
click at [29, 125] on div "TESORERIA -> Auditorías Confirmadas cloud_download Exportar CSV Descarga Masiva…" at bounding box center [358, 205] width 716 height 945
type input "1"
type input "36"
drag, startPoint x: 129, startPoint y: 127, endPoint x: 35, endPoint y: 127, distance: 93.6
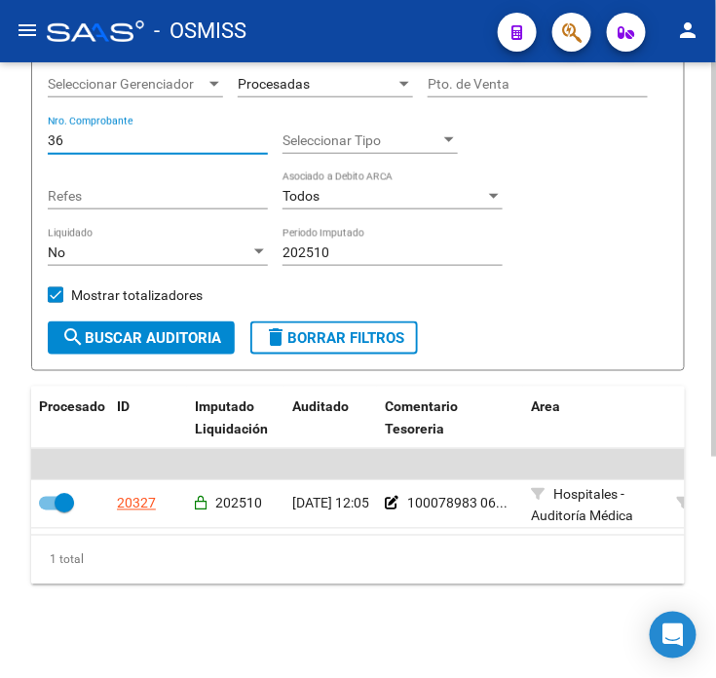
click at [35, 127] on form "Filtros Id Hospital CUIT/Nombre Hospitales - Auditoría Médica Seleccionar Area …" at bounding box center [358, 122] width 654 height 497
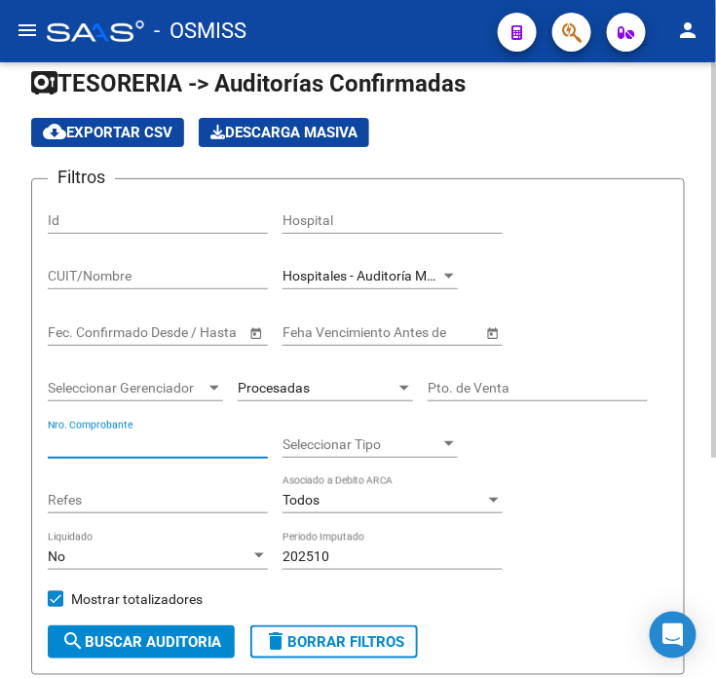
scroll to position [20, 0]
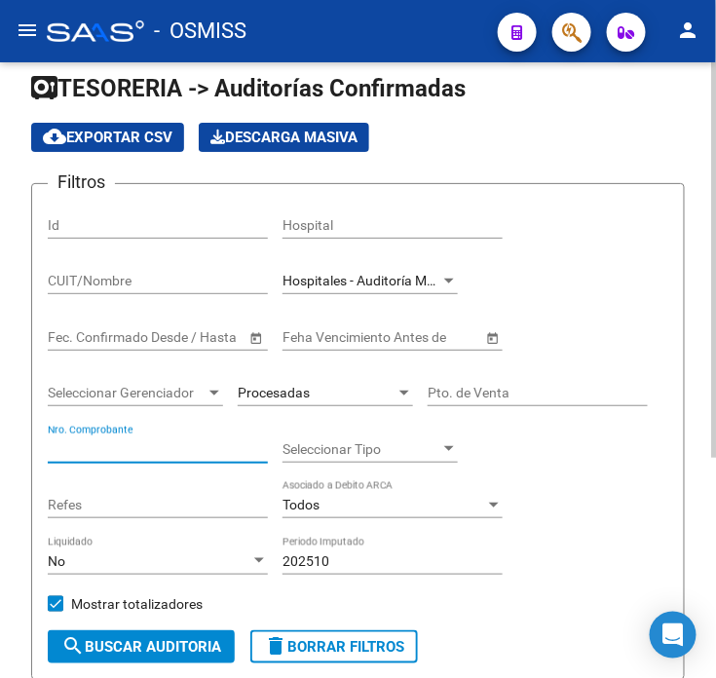
click at [96, 286] on input "CUIT/Nombre" at bounding box center [158, 281] width 220 height 17
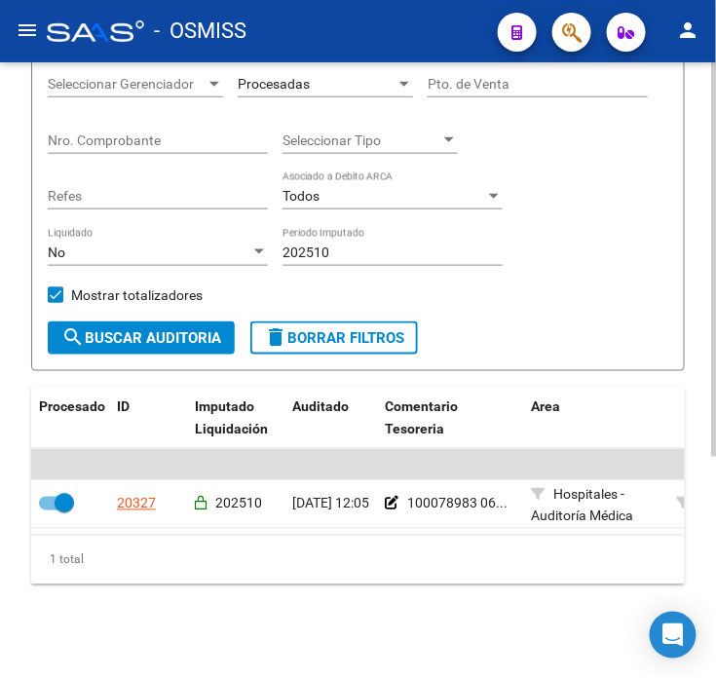
scroll to position [345, 0]
type input "30718615700"
click at [111, 342] on form "Filtros Id Hospital 30718615700 CUIT/Nombre Hospitales - Auditoría Médica Selec…" at bounding box center [358, 122] width 654 height 497
click at [113, 329] on span "search Buscar Auditoria" at bounding box center [141, 338] width 160 height 18
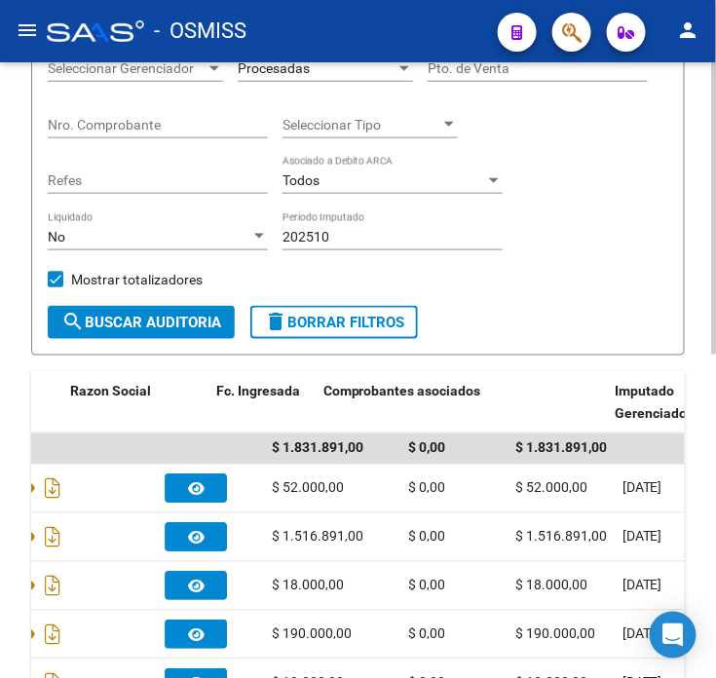
drag, startPoint x: 186, startPoint y: 519, endPoint x: 337, endPoint y: 510, distance: 151.4
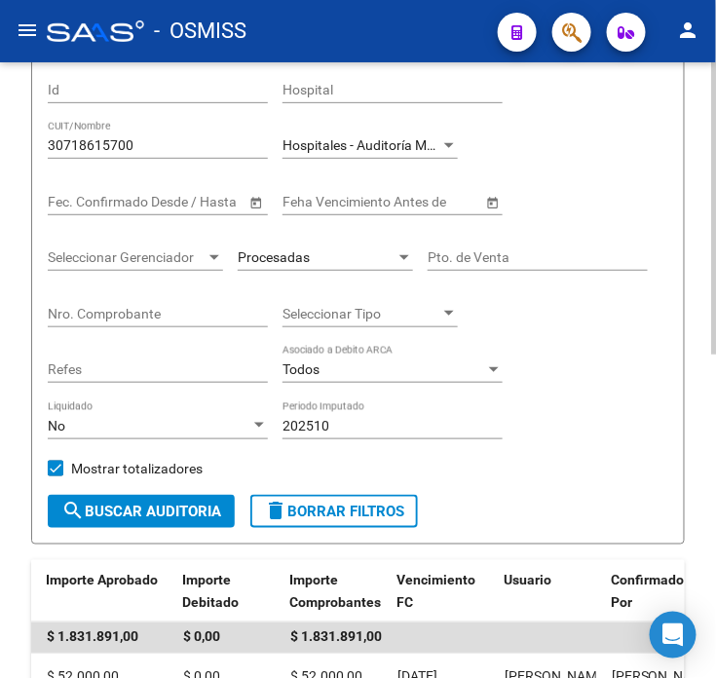
scroll to position [129, 0]
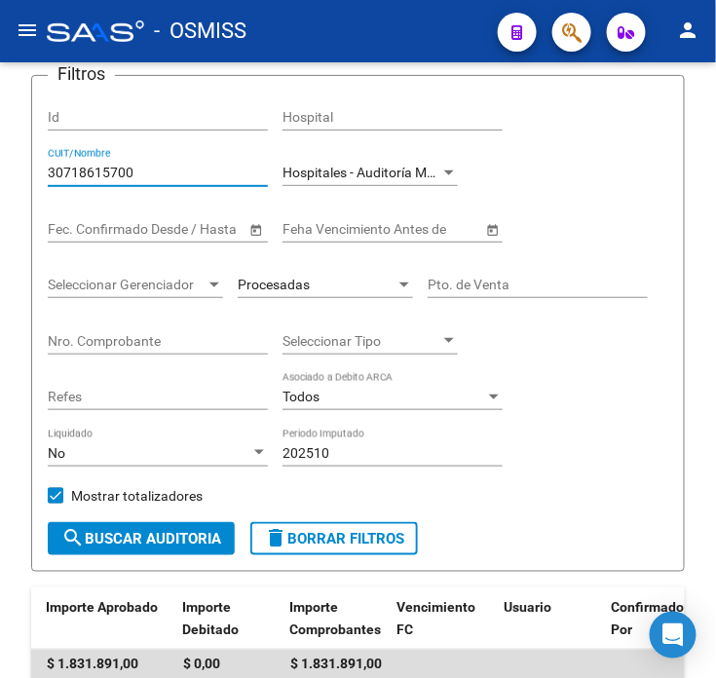
drag, startPoint x: 150, startPoint y: 176, endPoint x: -8, endPoint y: 187, distance: 158.2
click at [0, 187] on html "menu - OSMISS person Firma Express Inicio Calendario SSS Instructivos Contacto …" at bounding box center [358, 339] width 716 height 678
click at [189, 540] on span "search Buscar Auditoria" at bounding box center [141, 539] width 160 height 18
click at [149, 177] on input "30675264194" at bounding box center [158, 173] width 220 height 17
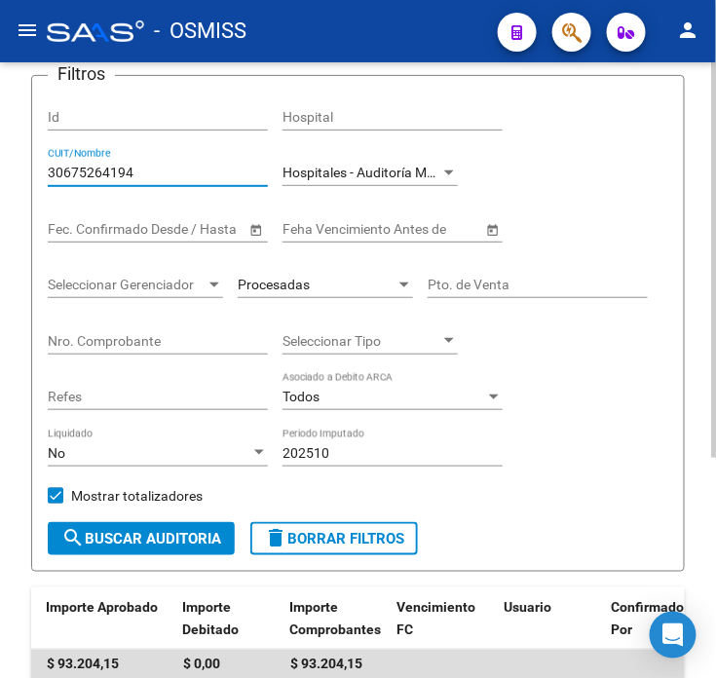
click at [149, 177] on input "30675264194" at bounding box center [158, 173] width 220 height 17
type input "30691822849"
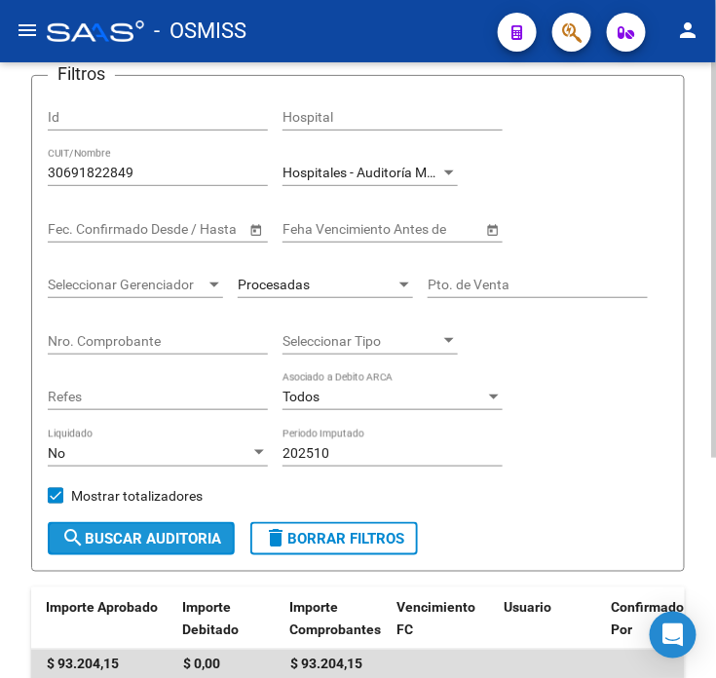
click at [136, 534] on span "search Buscar Auditoria" at bounding box center [141, 539] width 160 height 18
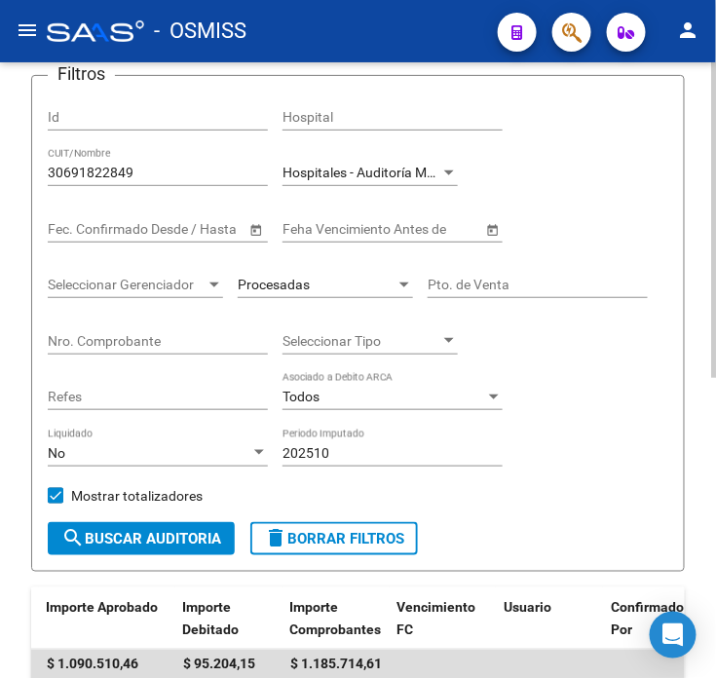
click at [331, 290] on div "Procesadas" at bounding box center [317, 285] width 158 height 17
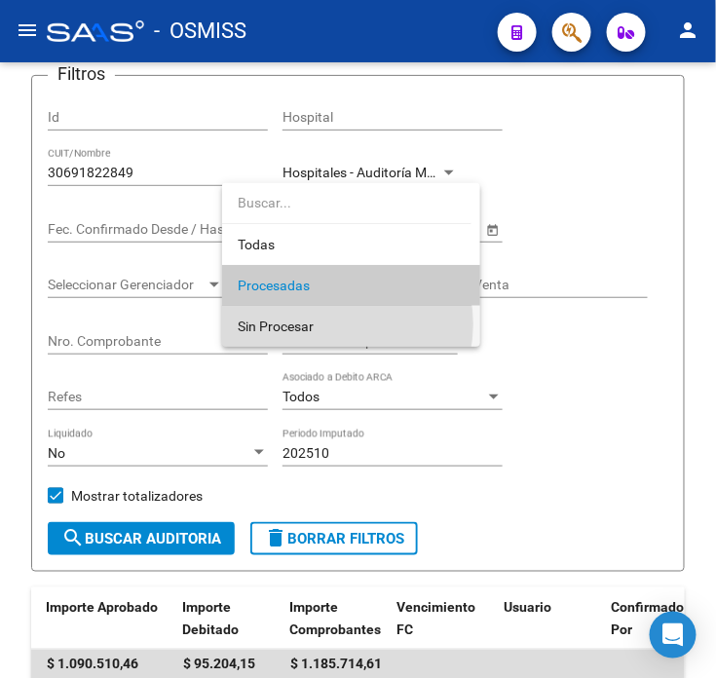
click at [323, 325] on span "Sin Procesar" at bounding box center [351, 326] width 227 height 41
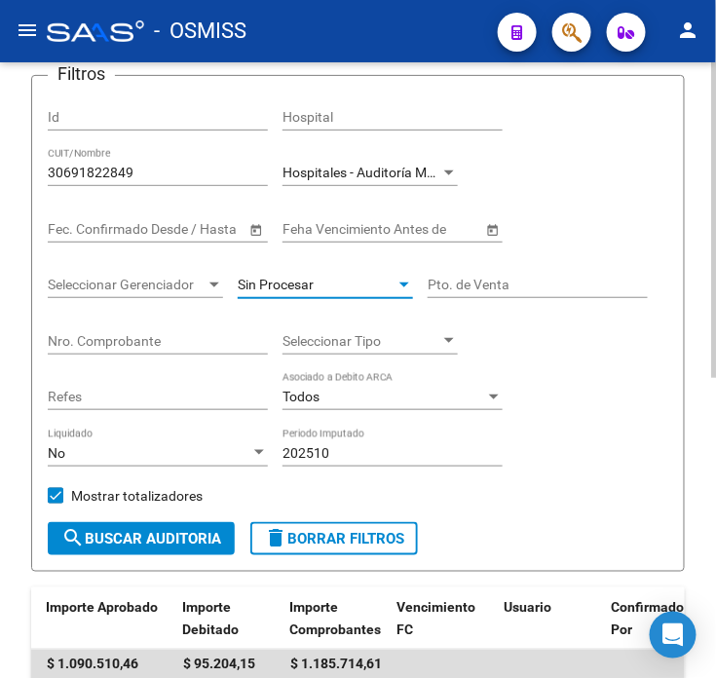
click at [177, 346] on input "Nro. Comprobante" at bounding box center [158, 341] width 220 height 17
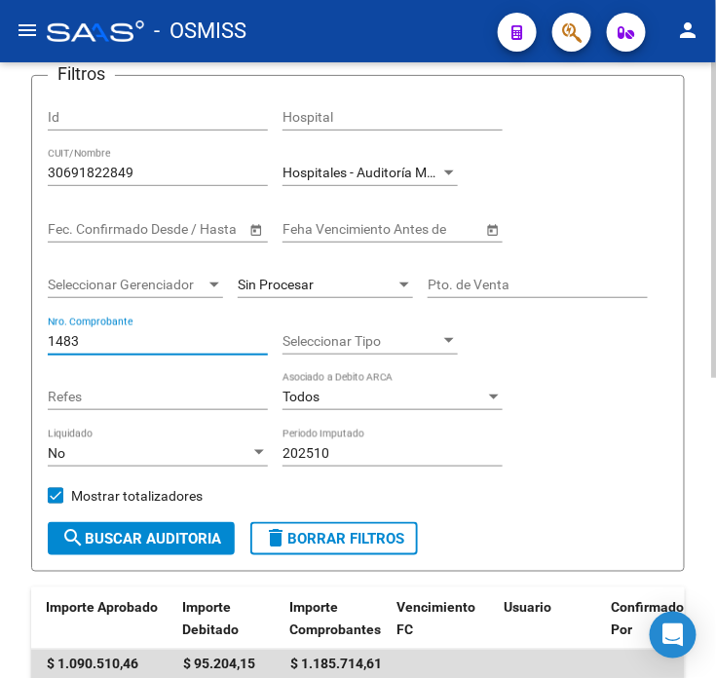
type input "1483"
click at [179, 522] on div "Mostrar totalizadores" at bounding box center [133, 502] width 170 height 39
click at [188, 544] on span "search Buscar Auditoria" at bounding box center [141, 539] width 160 height 18
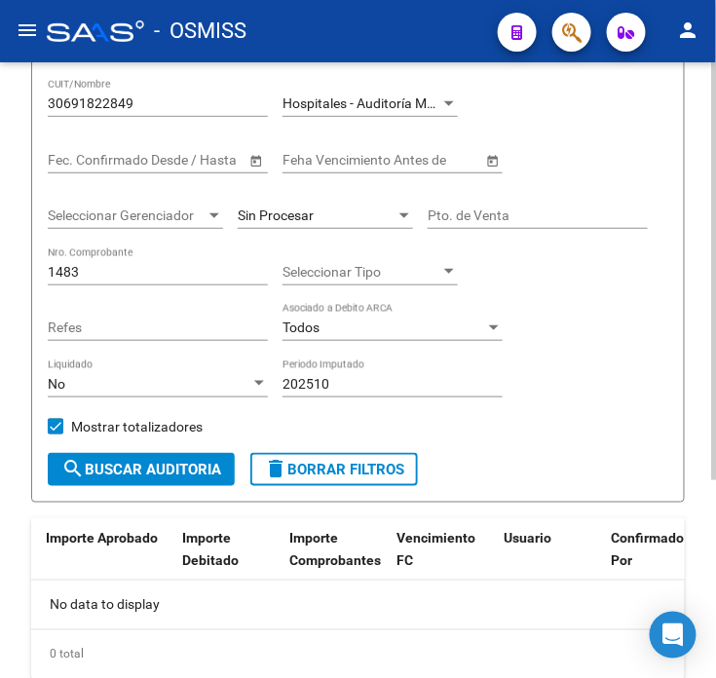
scroll to position [75, 0]
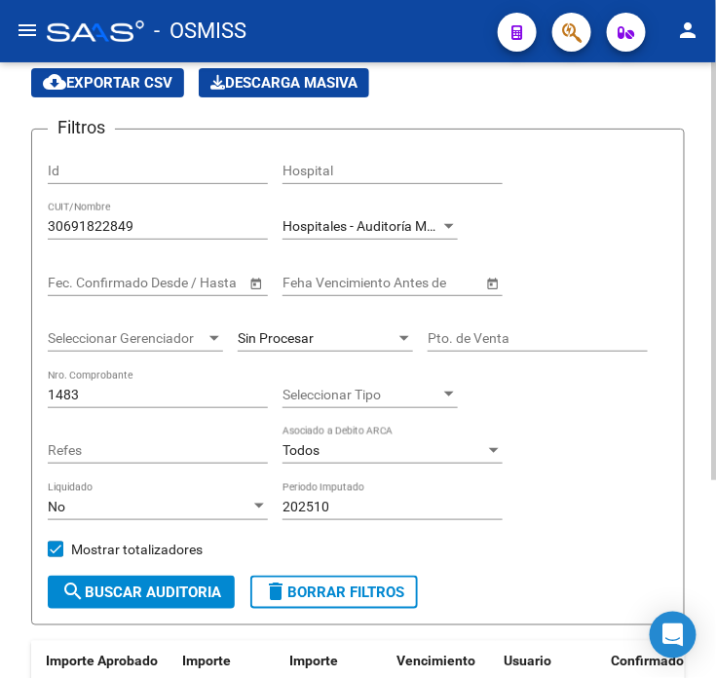
click at [323, 344] on div "Sin Procesar" at bounding box center [317, 338] width 158 height 17
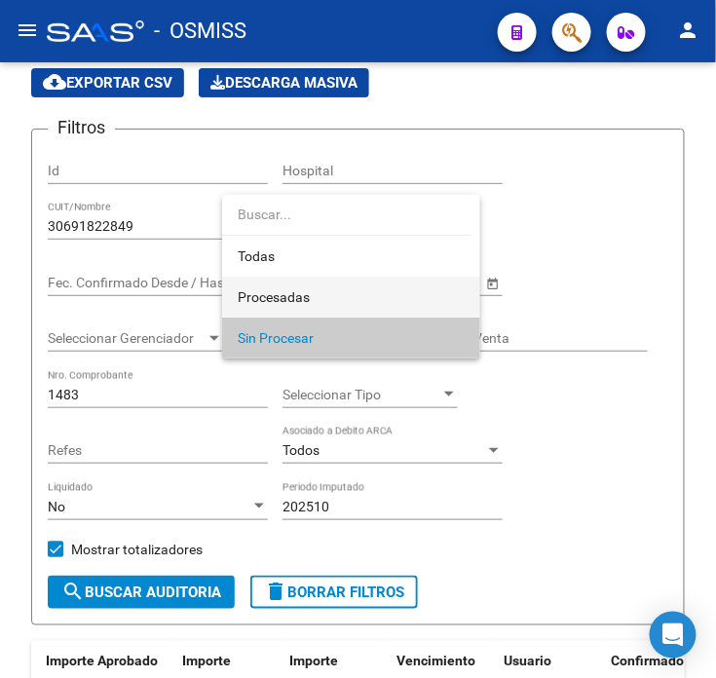
click at [328, 303] on span "Procesadas" at bounding box center [351, 297] width 227 height 41
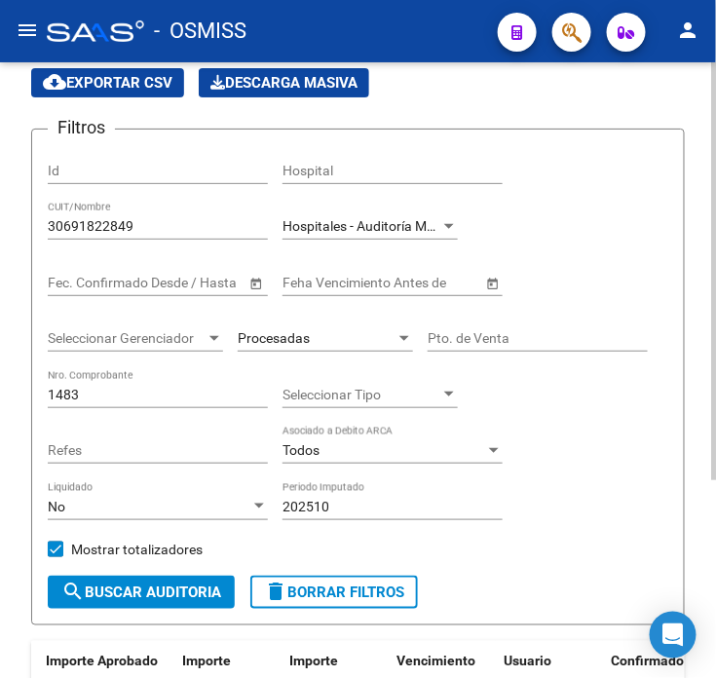
click at [206, 571] on div "Mostrar totalizadores" at bounding box center [133, 556] width 170 height 39
click at [198, 596] on span "search Buscar Auditoria" at bounding box center [141, 593] width 160 height 18
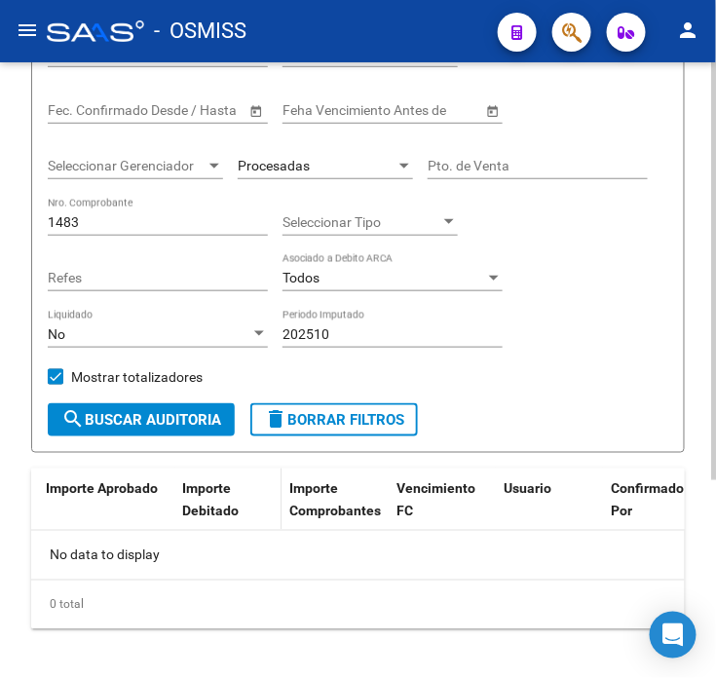
scroll to position [139, 0]
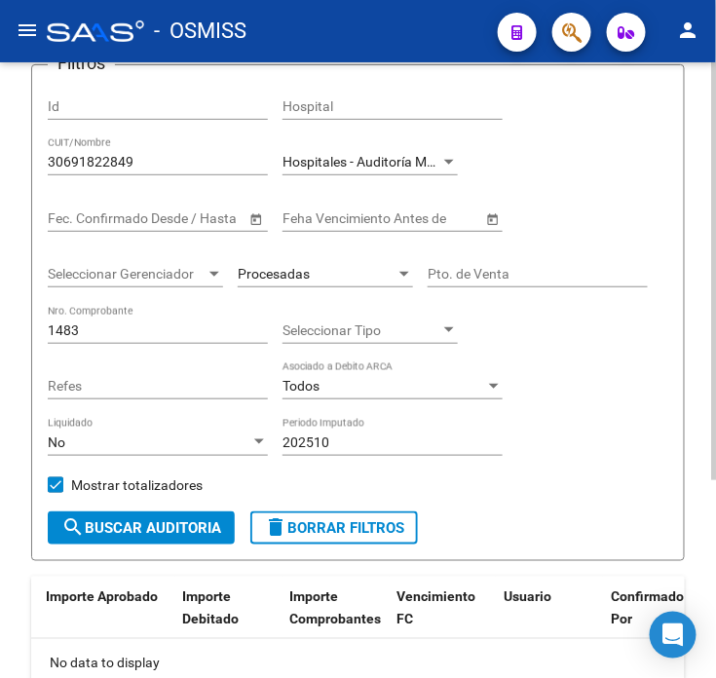
drag, startPoint x: 367, startPoint y: 431, endPoint x: 323, endPoint y: 439, distance: 45.5
click at [323, 439] on div "202510 Periodo Imputado" at bounding box center [393, 436] width 220 height 39
click at [329, 440] on input "202510" at bounding box center [393, 443] width 220 height 17
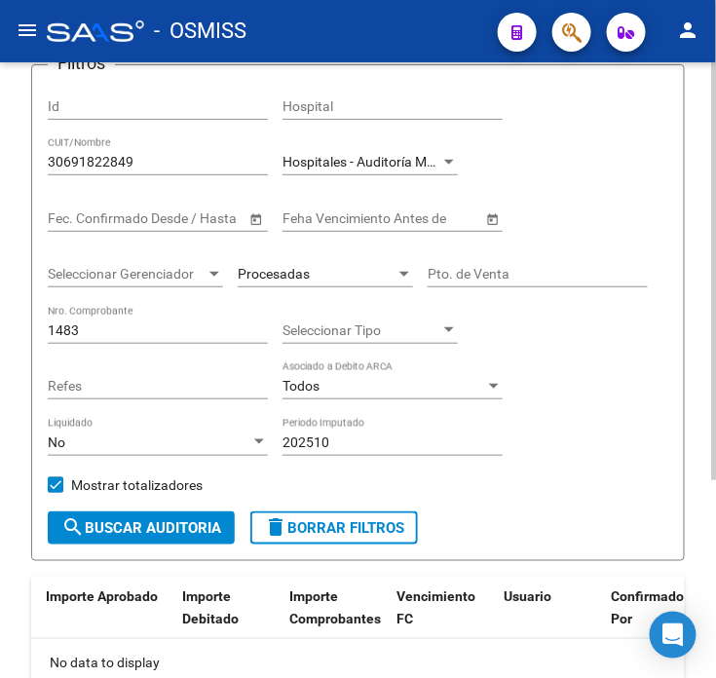
drag, startPoint x: 329, startPoint y: 440, endPoint x: 341, endPoint y: 456, distance: 19.5
click at [341, 456] on div "202510 Periodo Imputado" at bounding box center [393, 436] width 220 height 39
click at [108, 524] on span "search Buscar Auditoria" at bounding box center [141, 528] width 160 height 18
drag, startPoint x: 166, startPoint y: 157, endPoint x: 53, endPoint y: 164, distance: 113.2
click at [53, 164] on input "30691822849" at bounding box center [158, 162] width 220 height 17
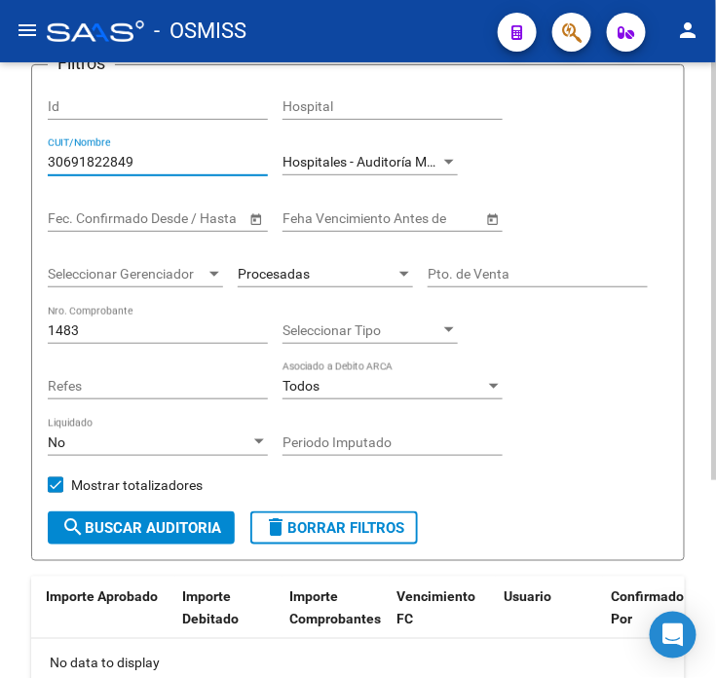
type input "3"
click at [130, 529] on span "search Buscar Auditoria" at bounding box center [141, 528] width 160 height 18
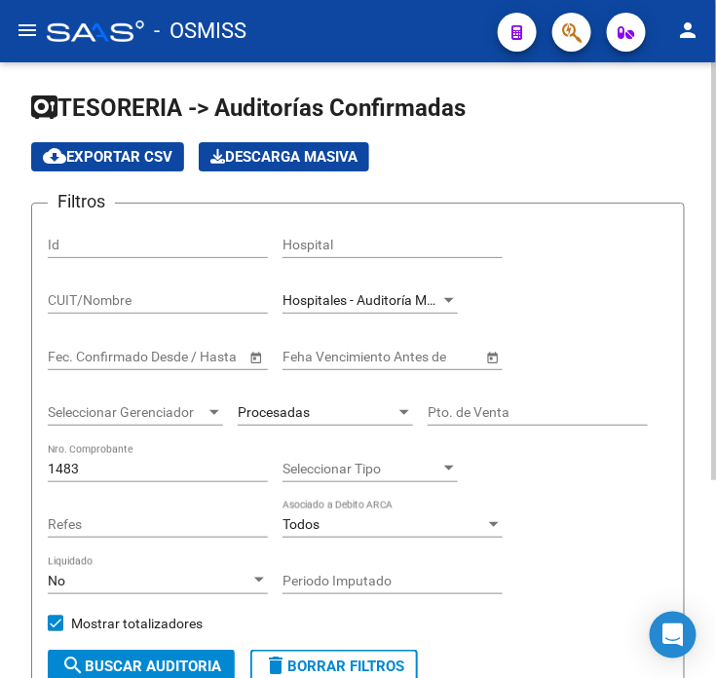
scroll to position [0, 0]
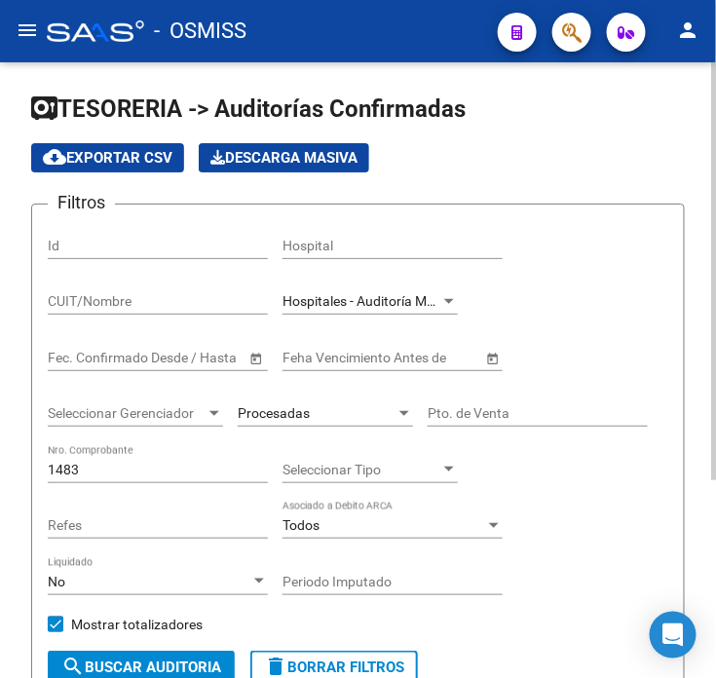
click at [332, 431] on div "Procesadas" at bounding box center [325, 416] width 175 height 56
click at [328, 407] on div "Procesadas" at bounding box center [317, 413] width 158 height 17
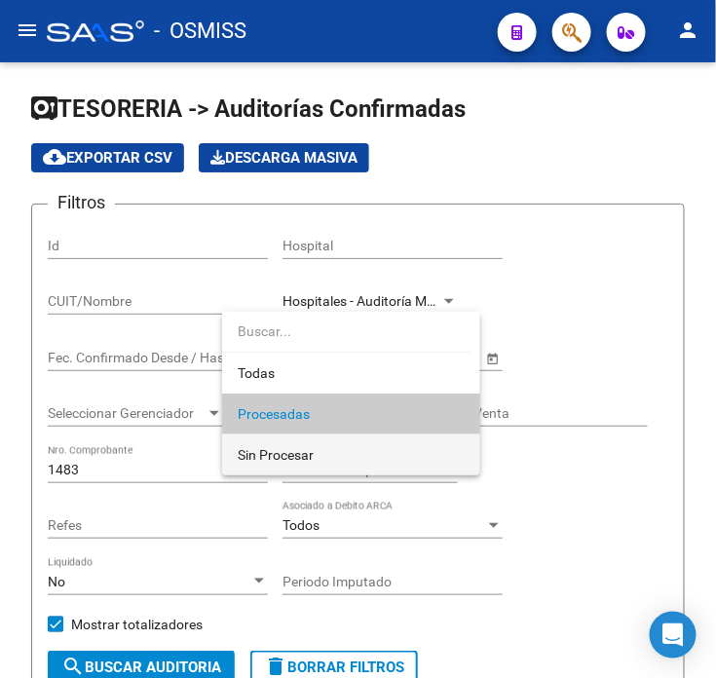
click at [315, 455] on span "Sin Procesar" at bounding box center [351, 455] width 227 height 41
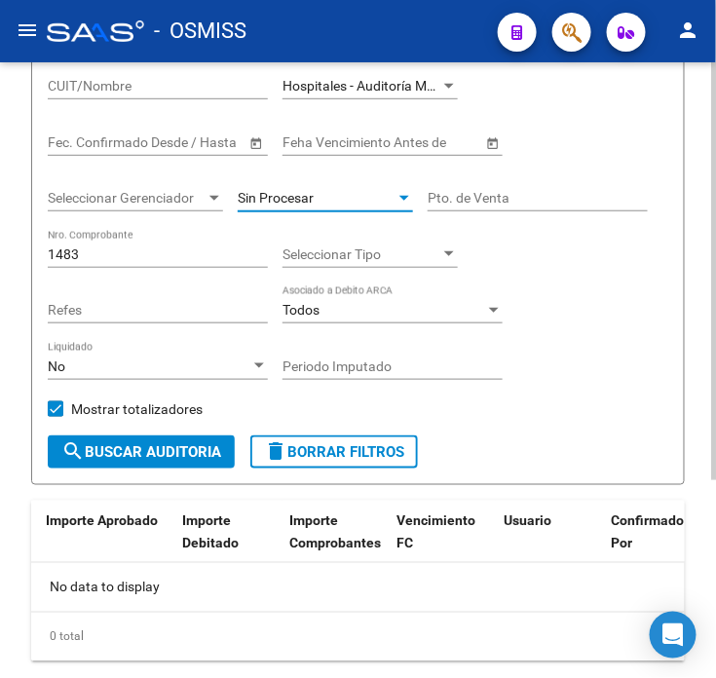
scroll to position [216, 0]
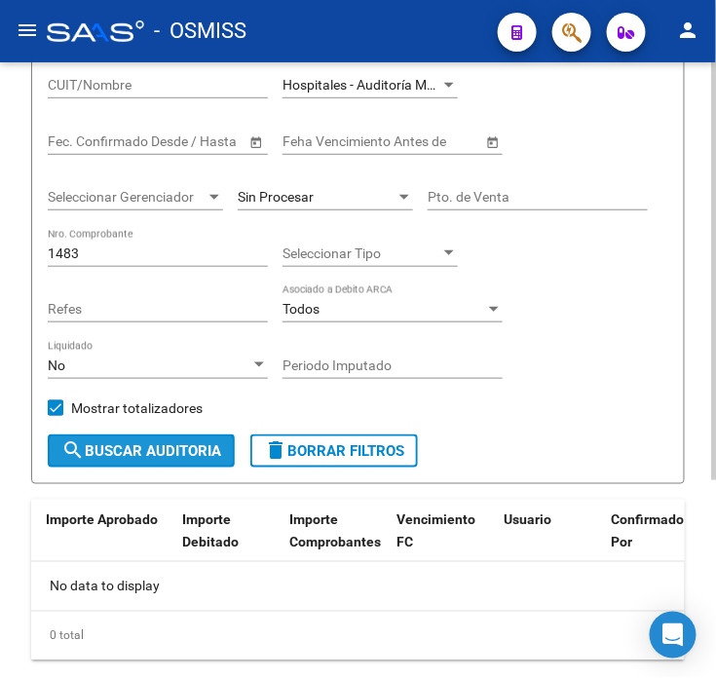
click at [163, 455] on span "search Buscar Auditoria" at bounding box center [141, 451] width 160 height 18
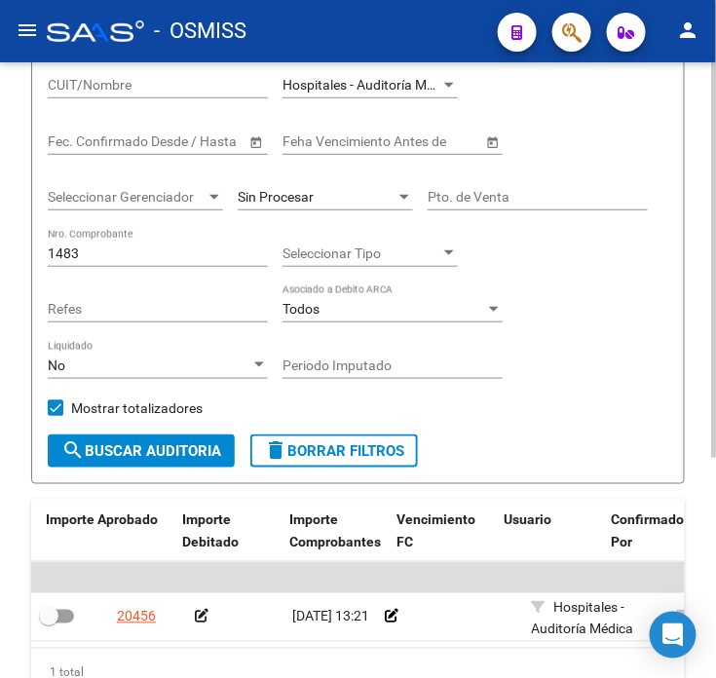
scroll to position [325, 0]
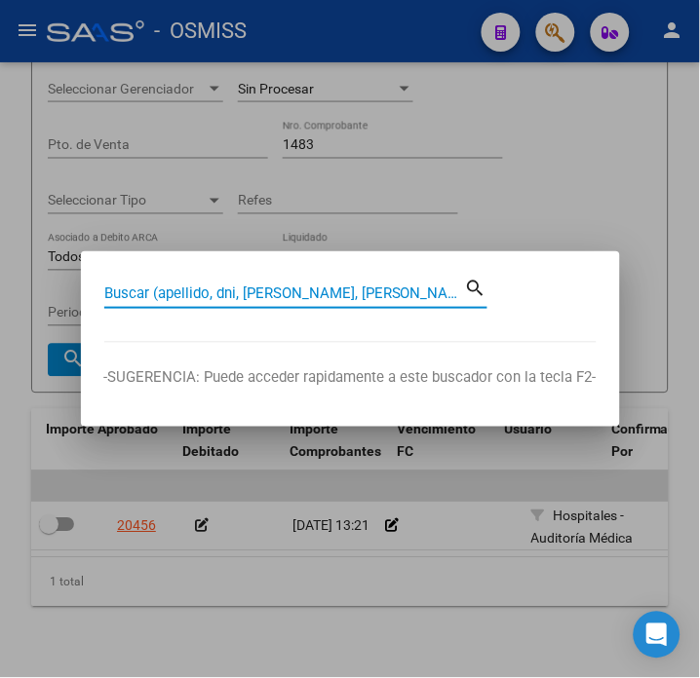
click at [331, 579] on div at bounding box center [350, 339] width 700 height 678
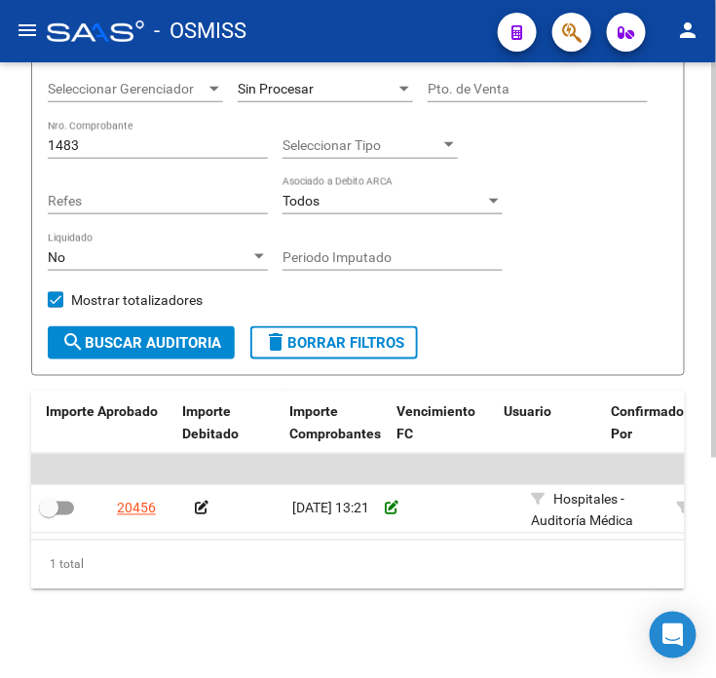
click at [392, 508] on icon at bounding box center [392, 509] width 14 height 14
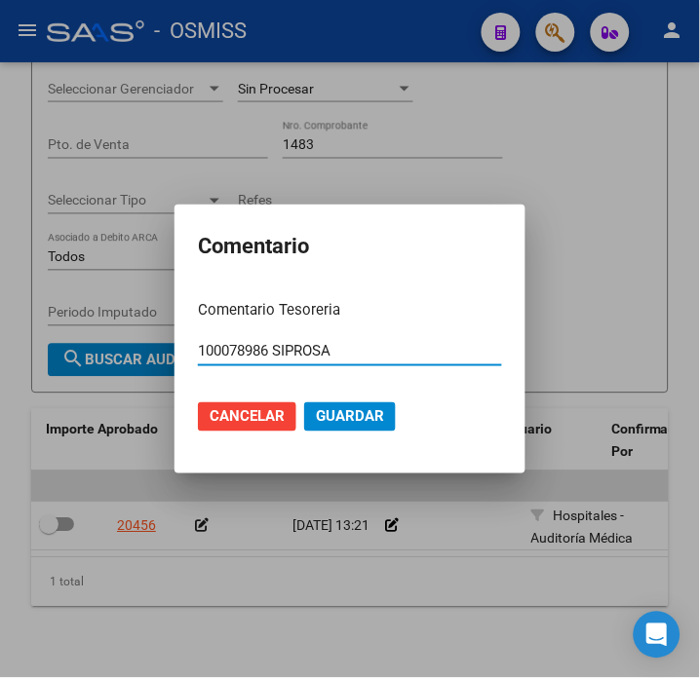
drag, startPoint x: 336, startPoint y: 345, endPoint x: 277, endPoint y: 342, distance: 59.5
click at [277, 342] on input "100078986 SIPROSA" at bounding box center [350, 351] width 304 height 18
type input "100078986 [DATE]"
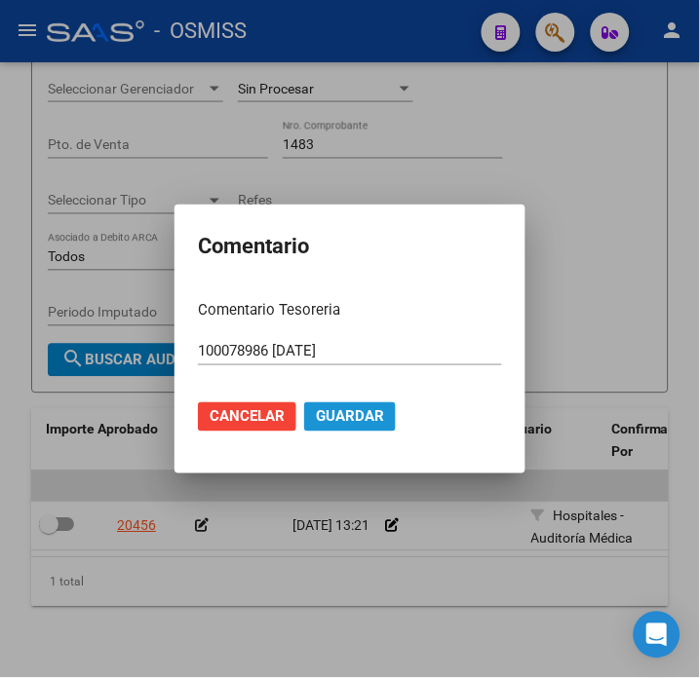
click at [351, 422] on span "Guardar" at bounding box center [350, 417] width 68 height 18
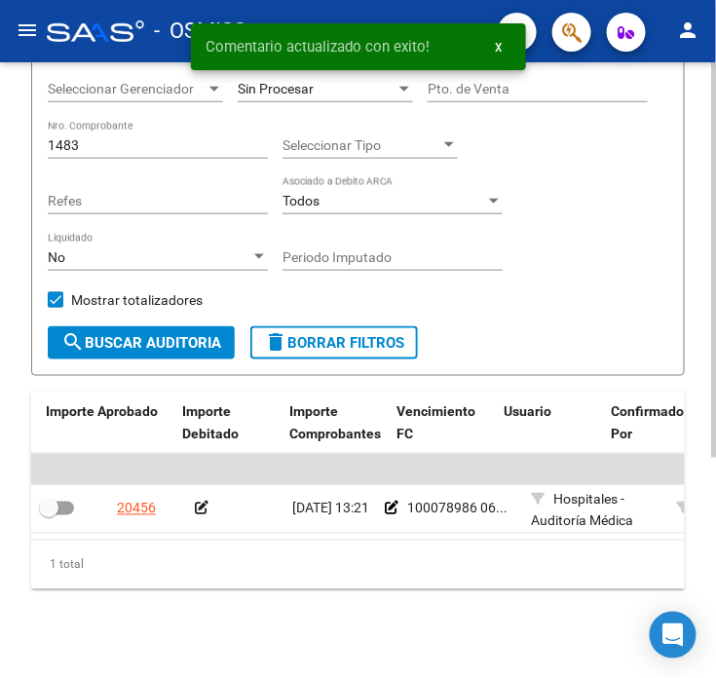
click at [203, 510] on icon at bounding box center [202, 509] width 14 height 14
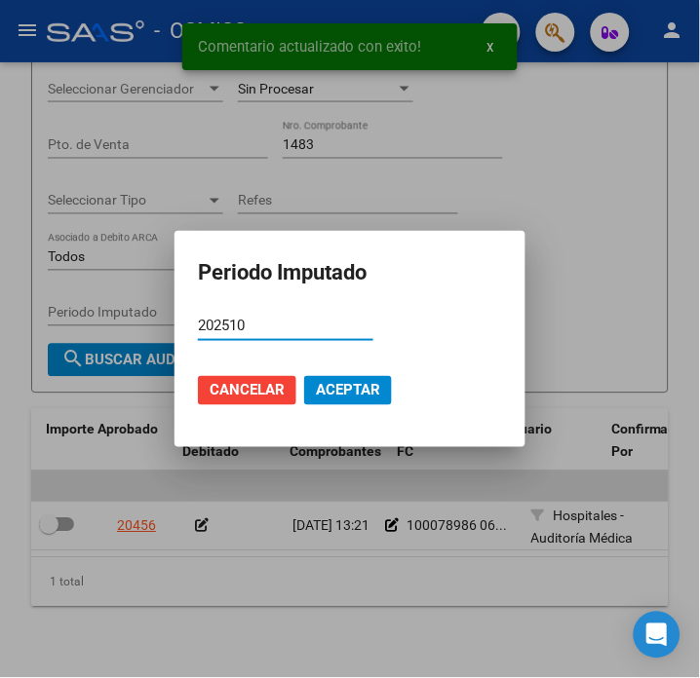
type input "202510"
click at [332, 402] on button "Aceptar" at bounding box center [348, 390] width 88 height 29
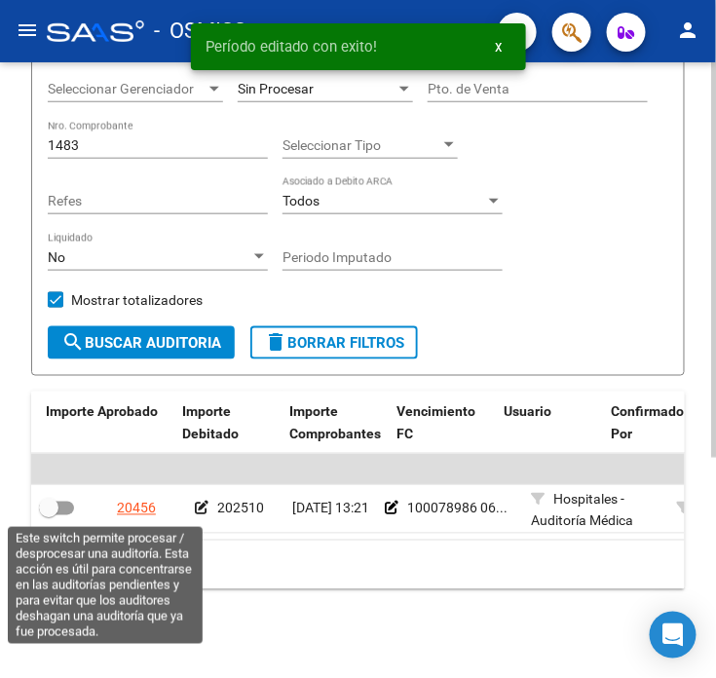
click at [70, 510] on span at bounding box center [56, 509] width 35 height 14
click at [49, 516] on input "checkbox" at bounding box center [48, 516] width 1 height 1
checkbox input "true"
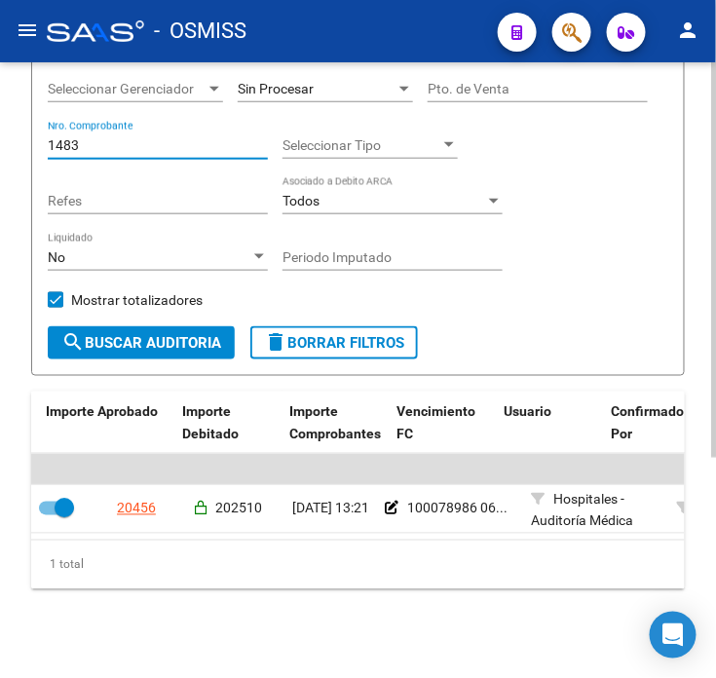
drag, startPoint x: 88, startPoint y: 147, endPoint x: 16, endPoint y: 148, distance: 72.1
click at [16, 148] on div "TESORERIA -> Auditorías Confirmadas cloud_download Exportar CSV Descarga Masiva…" at bounding box center [358, 210] width 716 height 945
type input "30999284899"
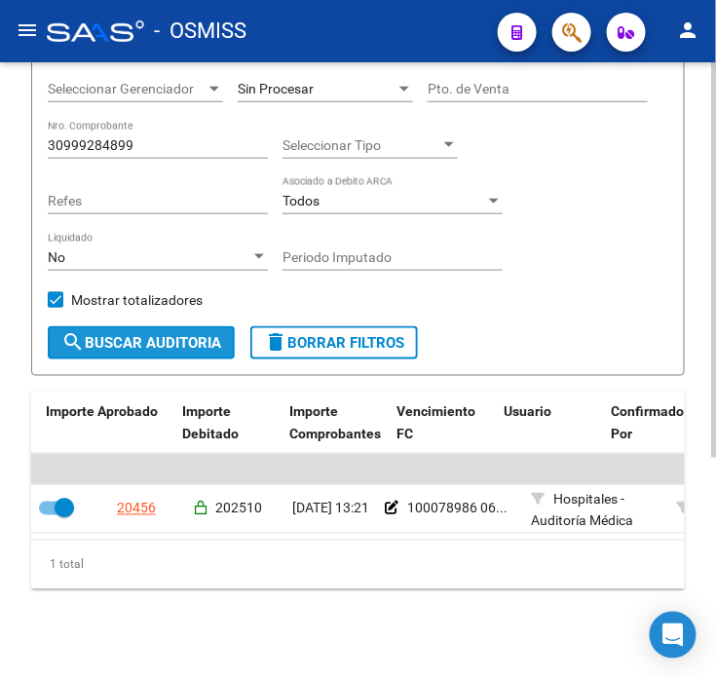
click at [123, 345] on span "search Buscar Auditoria" at bounding box center [141, 343] width 160 height 18
click at [363, 253] on input "Periodo Imputado" at bounding box center [393, 257] width 220 height 17
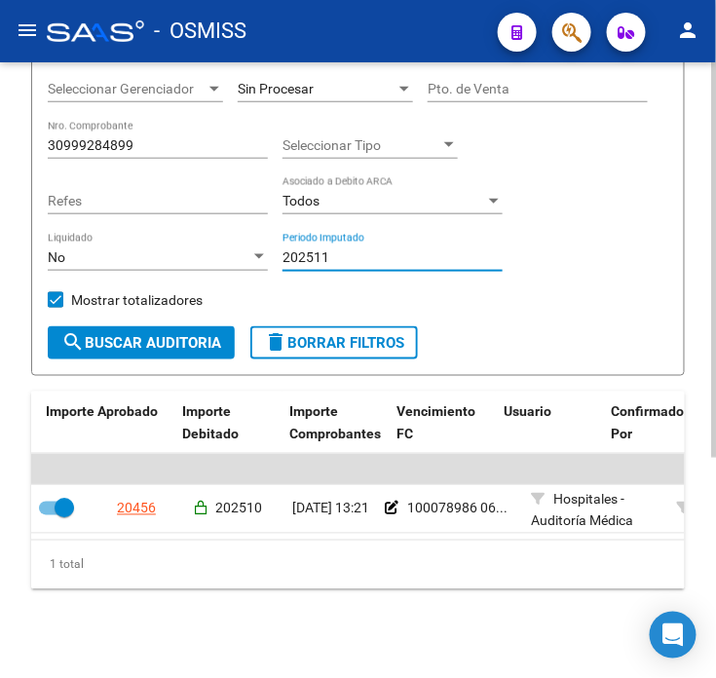
scroll to position [216, 0]
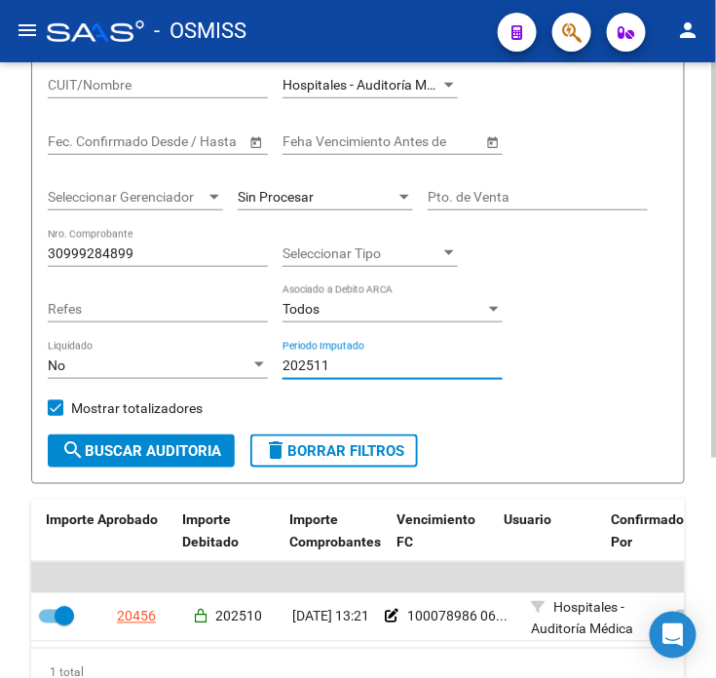
type input "202511"
click at [347, 187] on div "Sin Procesar" at bounding box center [325, 191] width 175 height 39
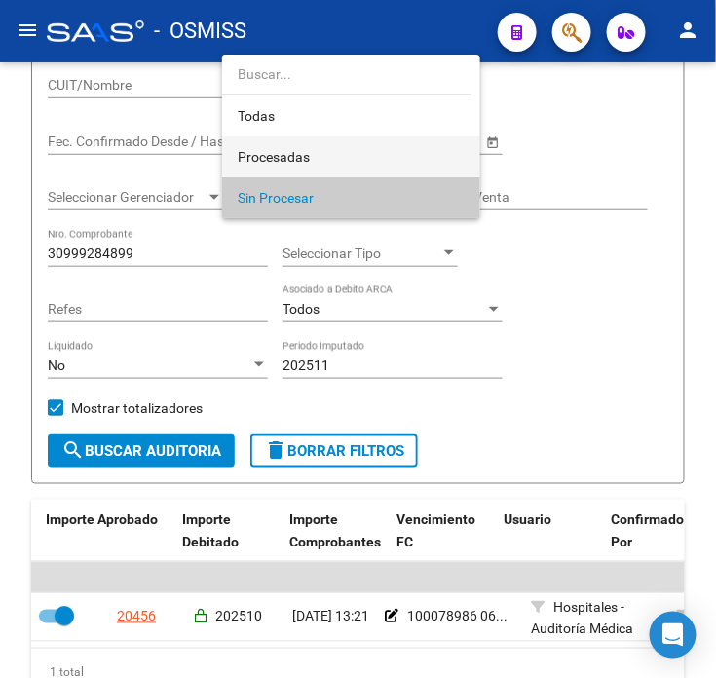
click at [352, 148] on span "Procesadas" at bounding box center [351, 156] width 227 height 41
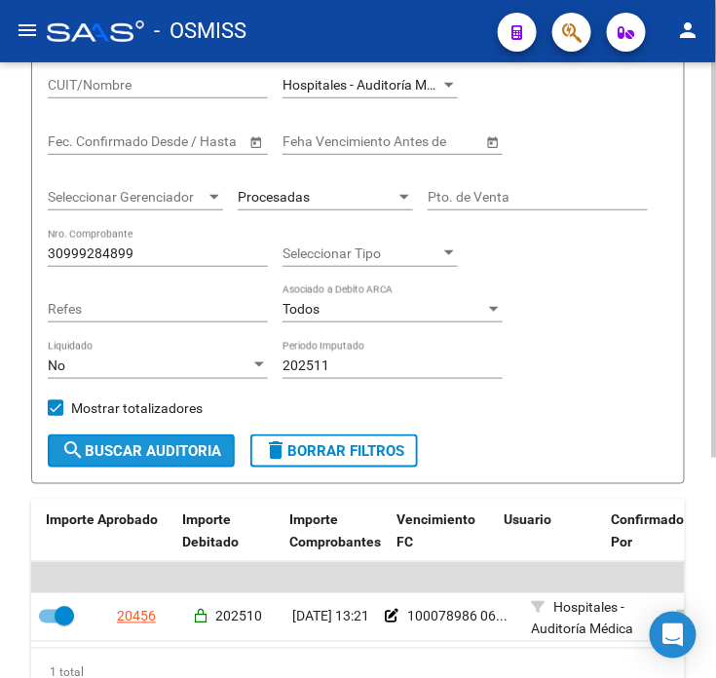
click at [216, 455] on span "search Buscar Auditoria" at bounding box center [141, 451] width 160 height 18
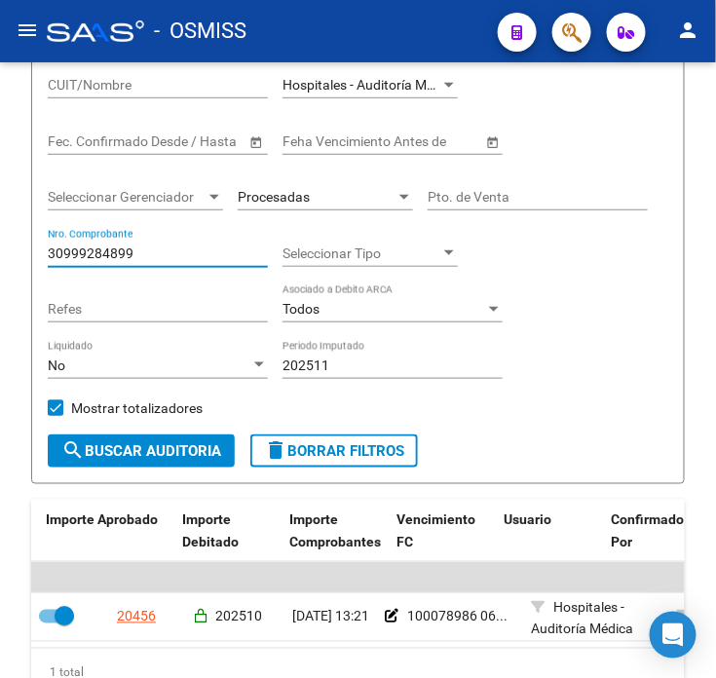
drag, startPoint x: 140, startPoint y: 254, endPoint x: -2, endPoint y: 256, distance: 142.3
click at [0, 256] on html "menu - OSMISS person Firma Express Inicio Calendario SSS Instructivos Contacto …" at bounding box center [358, 339] width 716 height 678
click at [142, 84] on input "CUIT/Nombre" at bounding box center [158, 85] width 220 height 17
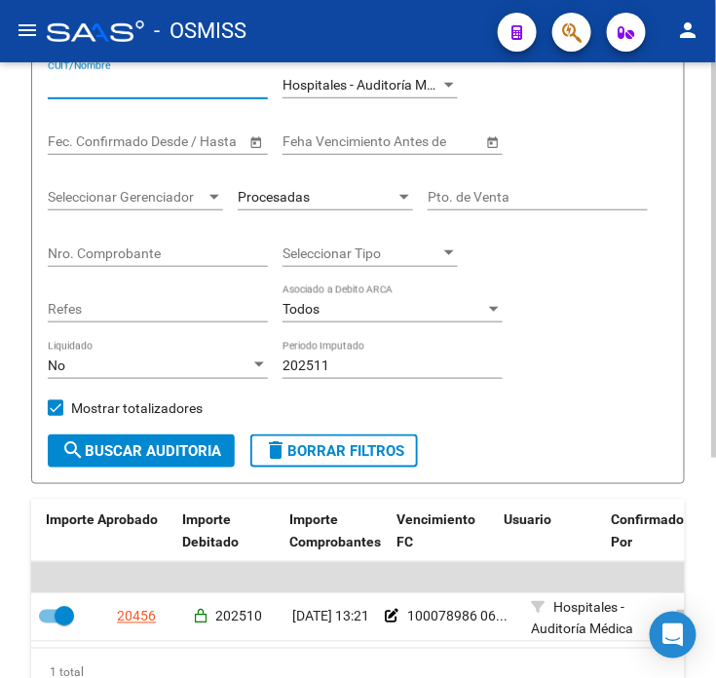
paste input "30999284899"
type input "30999284899"
click at [183, 450] on span "search Buscar Auditoria" at bounding box center [141, 451] width 160 height 18
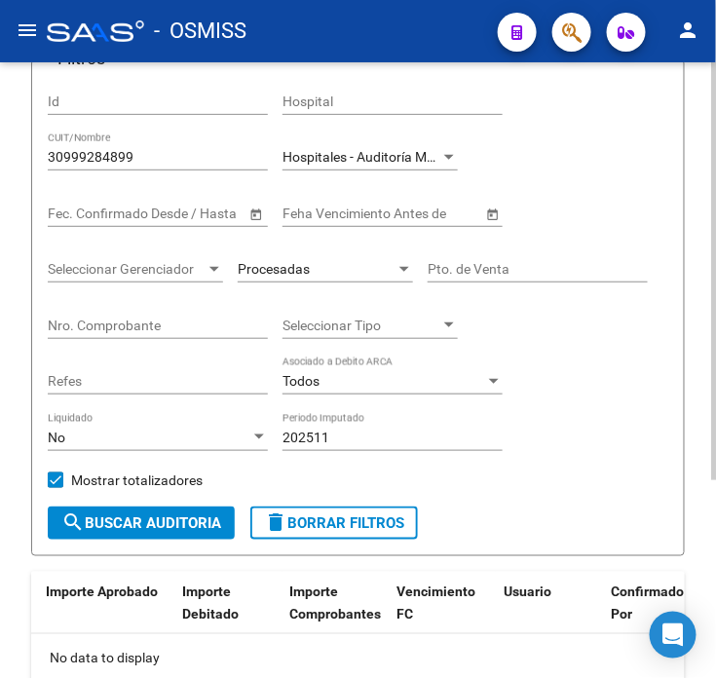
scroll to position [108, 0]
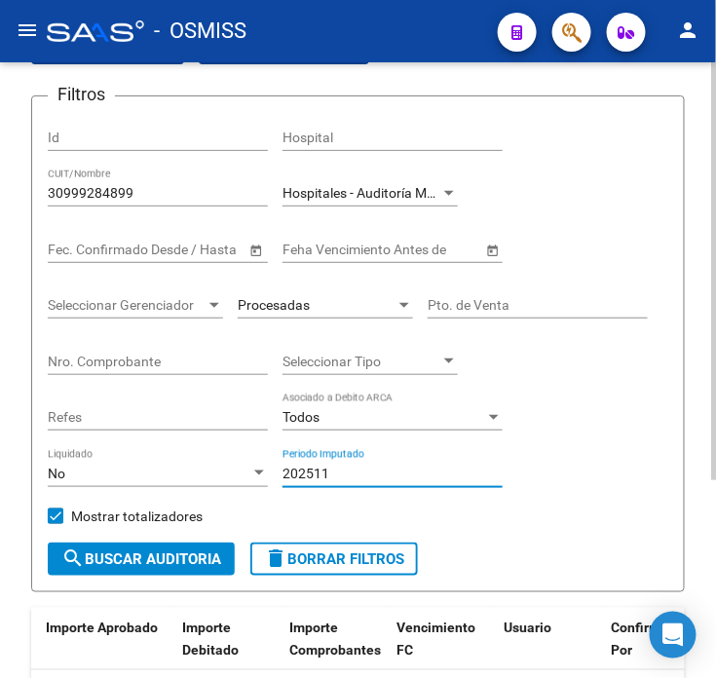
click at [347, 474] on input "202511" at bounding box center [393, 474] width 220 height 17
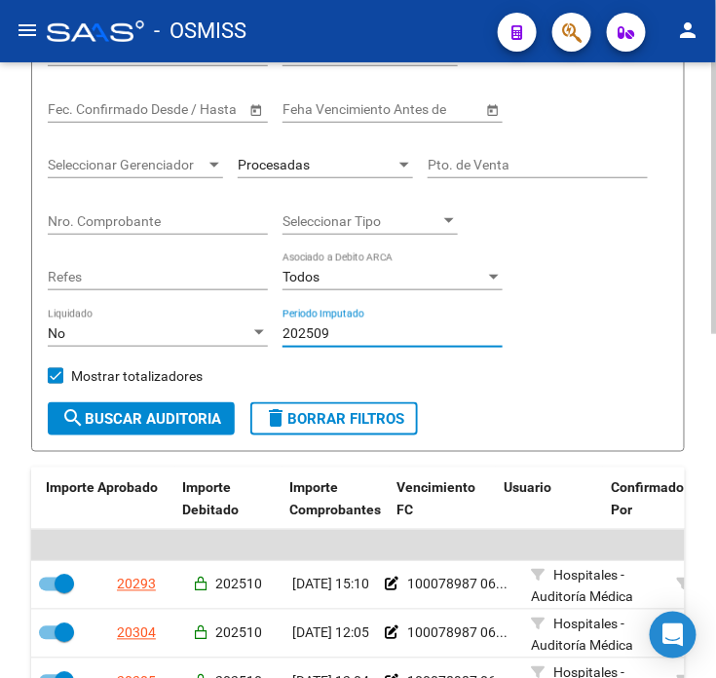
scroll to position [325, 0]
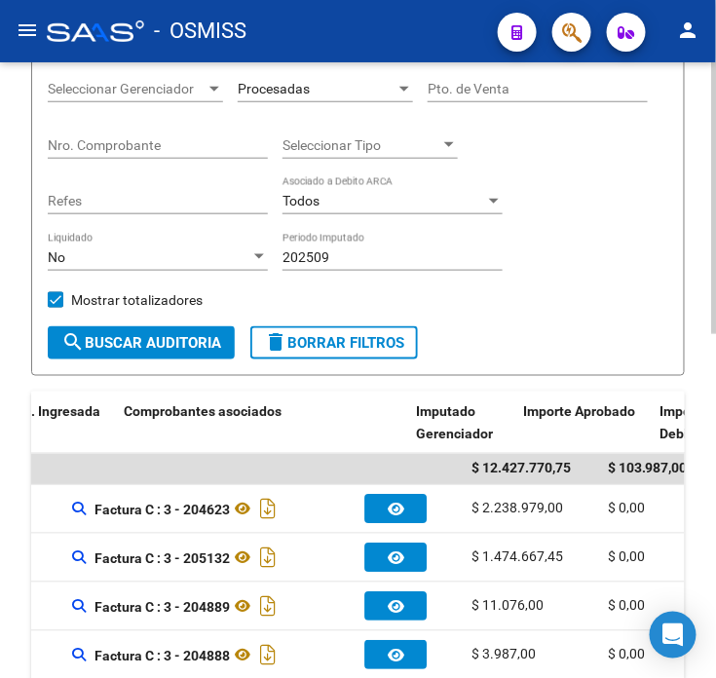
drag, startPoint x: 351, startPoint y: 489, endPoint x: 445, endPoint y: 490, distance: 94.5
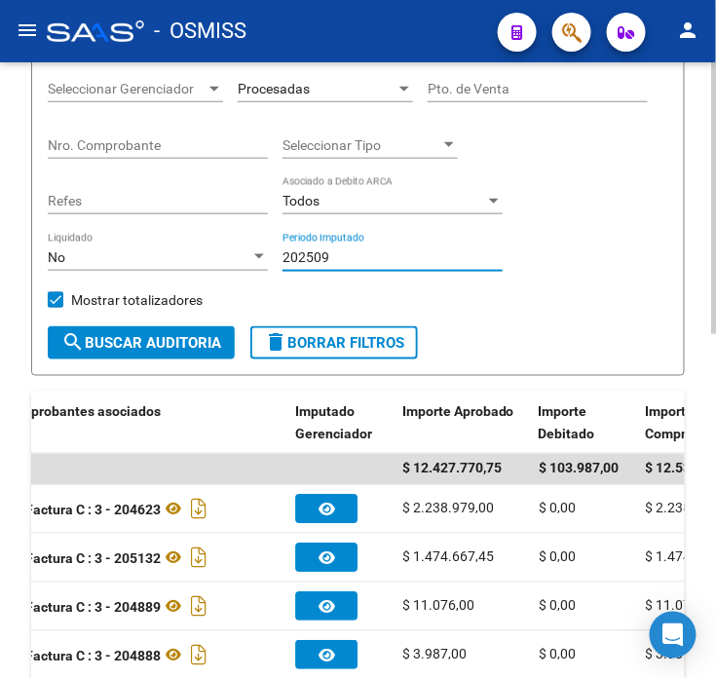
click at [364, 249] on input "202509" at bounding box center [393, 257] width 220 height 17
type input "202510"
click at [201, 142] on input "Nro. Comprobante" at bounding box center [158, 145] width 220 height 17
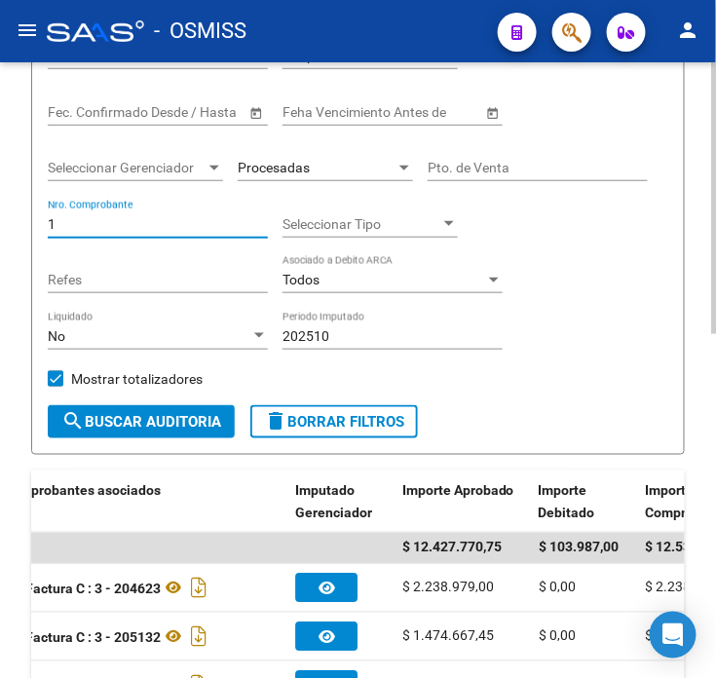
scroll to position [216, 0]
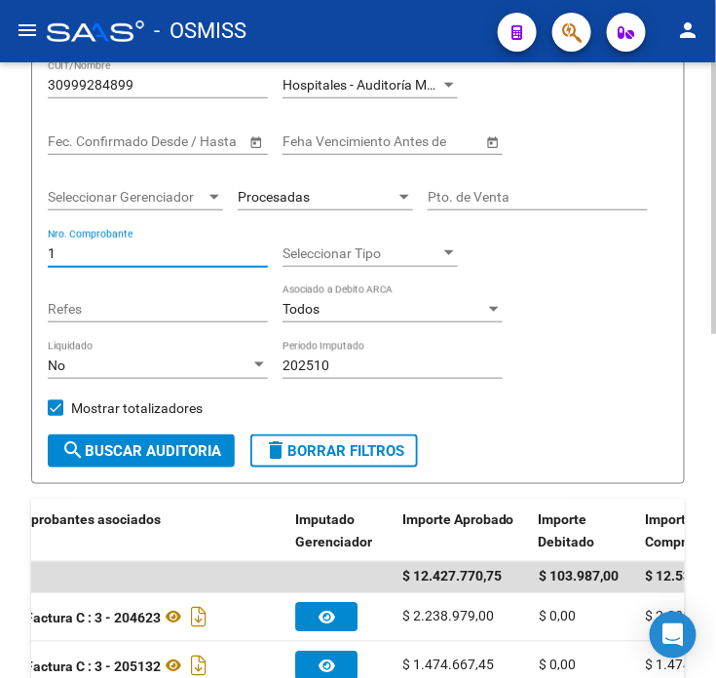
type input "1"
click at [182, 83] on input "30999284899" at bounding box center [158, 85] width 220 height 17
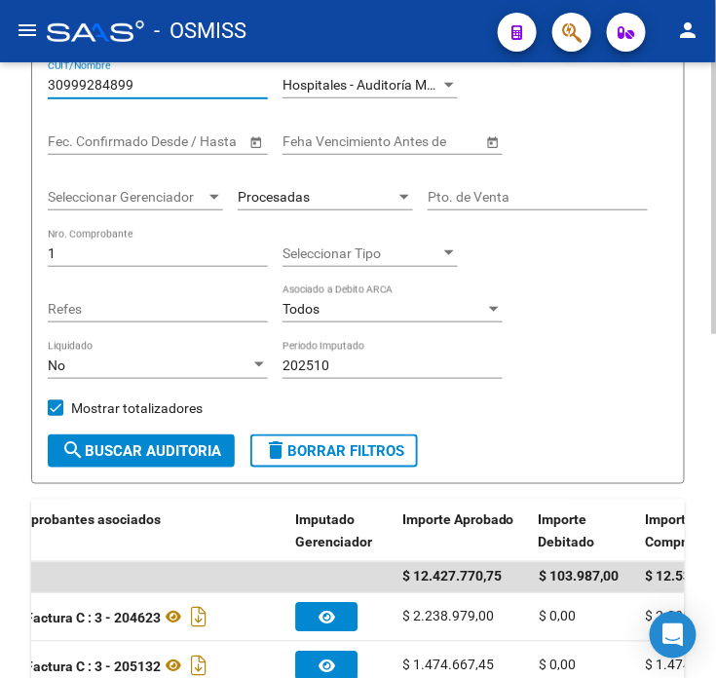
click at [182, 83] on input "30999284899" at bounding box center [158, 85] width 220 height 17
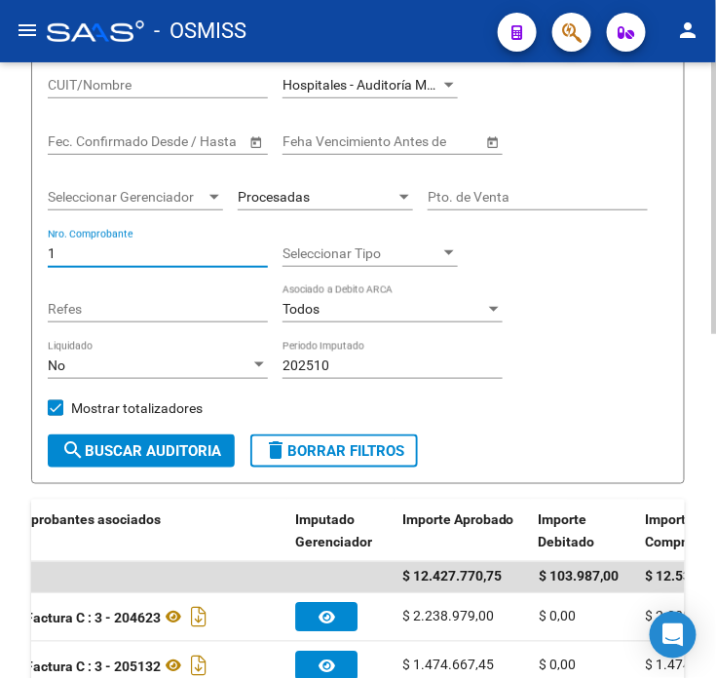
click at [131, 250] on input "1" at bounding box center [158, 254] width 220 height 17
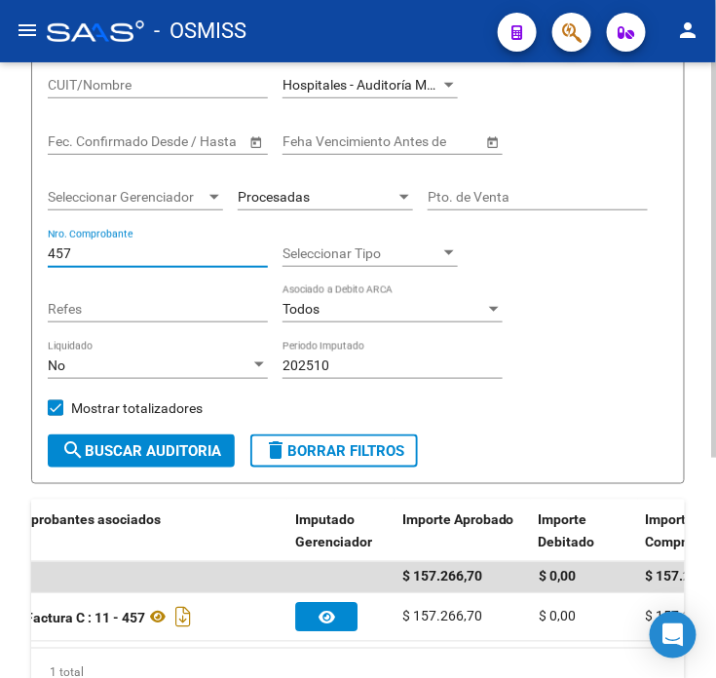
type input "457"
click at [134, 253] on input "457" at bounding box center [158, 254] width 220 height 17
click at [650, 327] on div "Filtros Id Hospital CUIT/Nombre Hospitales - Auditoría Médica Seleccionar Area …" at bounding box center [358, 219] width 621 height 431
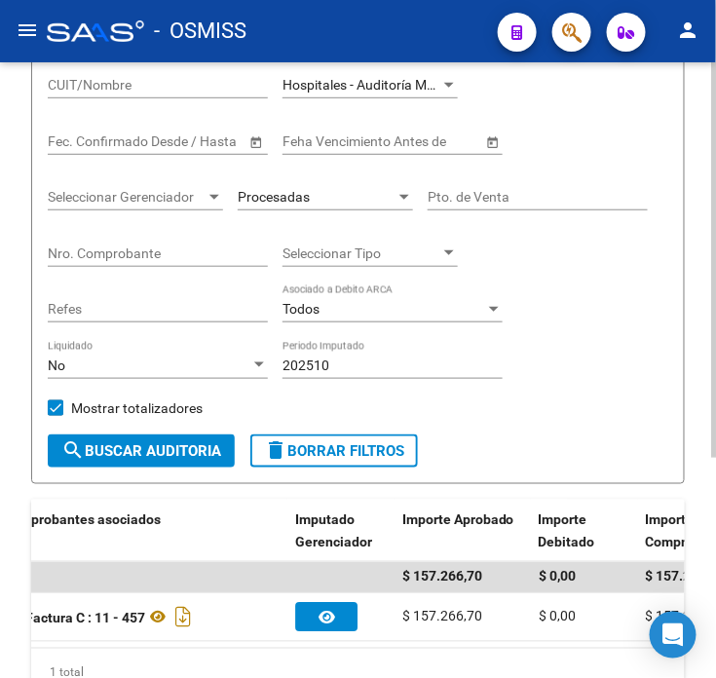
scroll to position [108, 0]
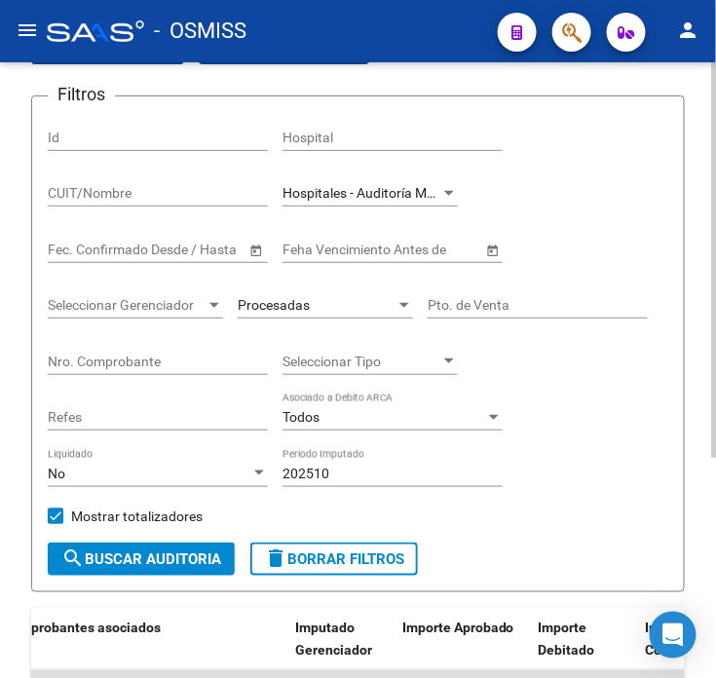
click at [200, 558] on span "search Buscar Auditoria" at bounding box center [141, 560] width 160 height 18
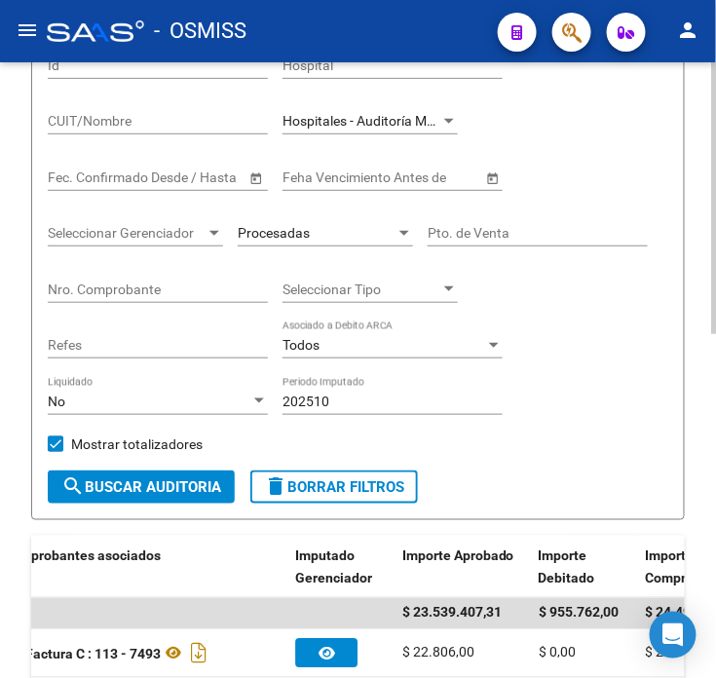
scroll to position [216, 0]
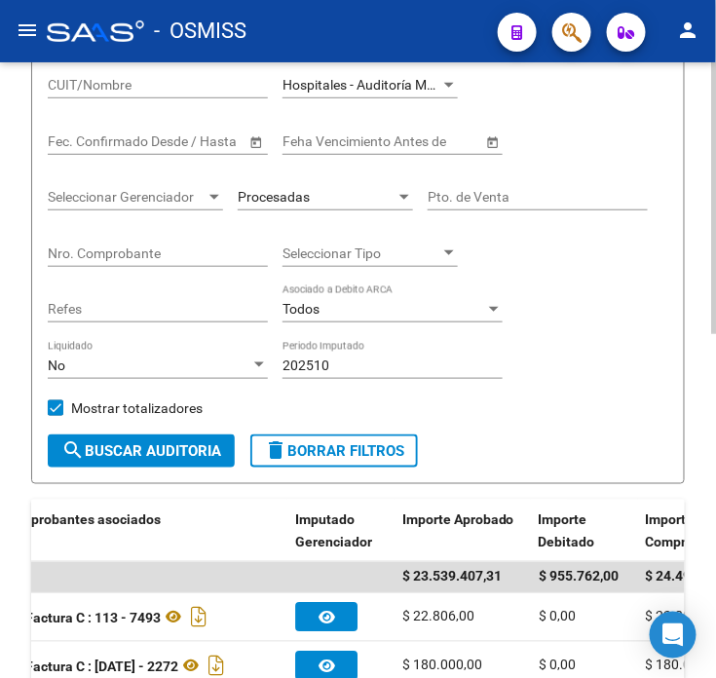
click at [556, 337] on div "Filtros Id Hospital CUIT/Nombre Hospitales - Auditoría Médica Seleccionar Area …" at bounding box center [358, 219] width 621 height 431
click at [592, 303] on div "Filtros Id Hospital CUIT/Nombre Hospitales - Auditoría Médica Seleccionar Area …" at bounding box center [358, 219] width 621 height 431
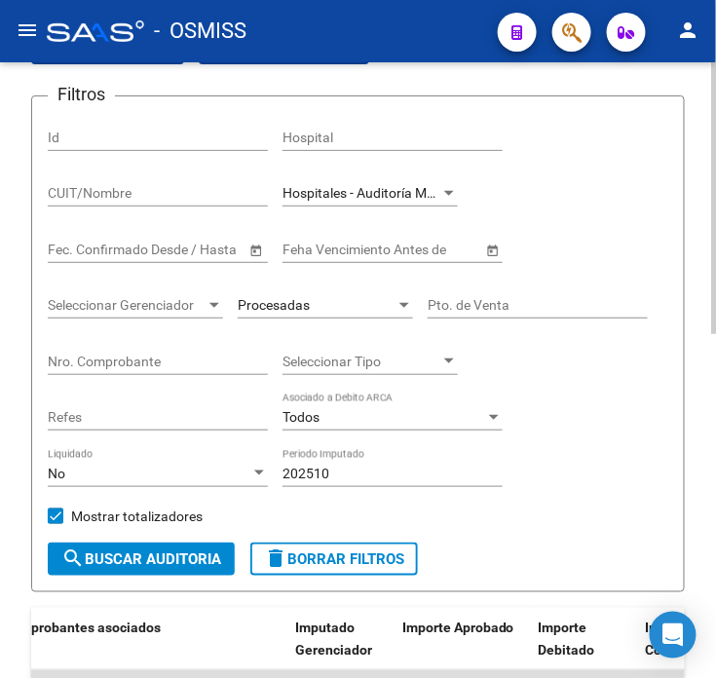
click at [107, 365] on input "Nro. Comprobante" at bounding box center [158, 362] width 220 height 17
click at [127, 561] on span "search Buscar Auditoria" at bounding box center [141, 560] width 160 height 18
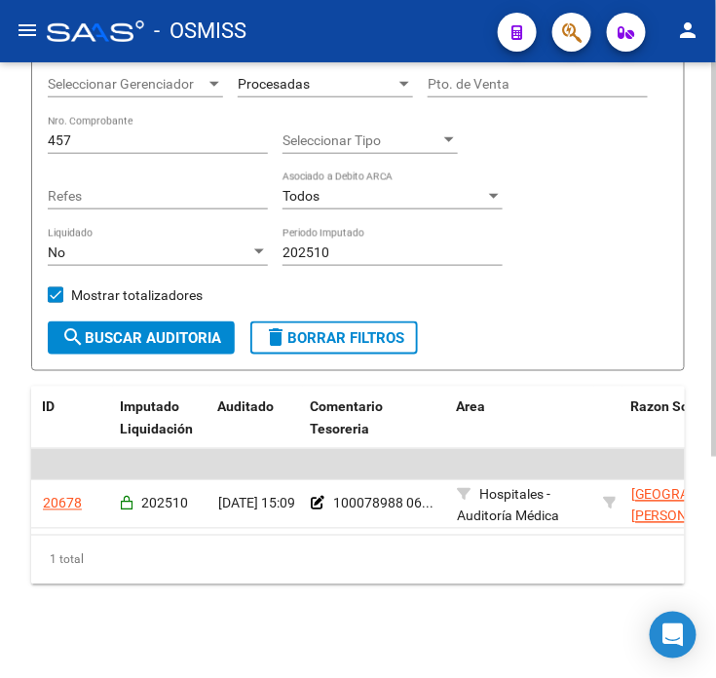
scroll to position [0, 0]
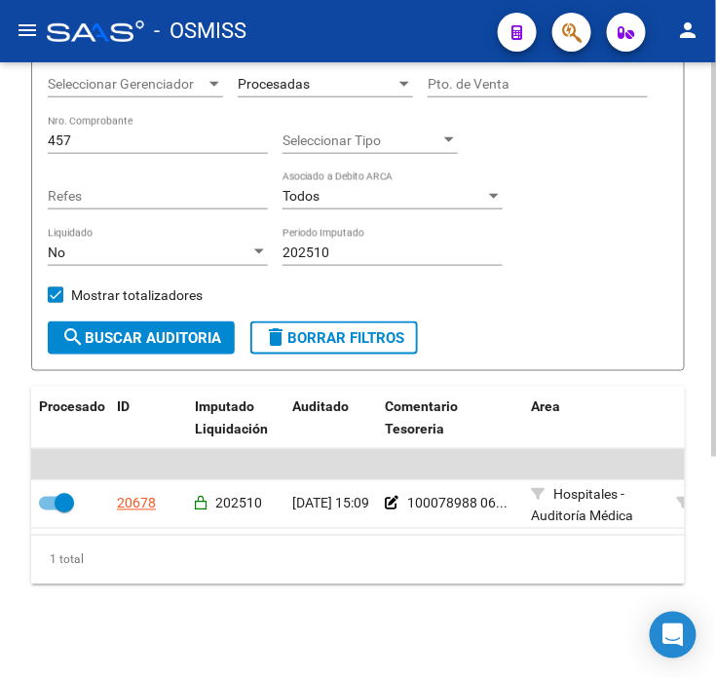
drag, startPoint x: 183, startPoint y: 631, endPoint x: 154, endPoint y: 624, distance: 30.3
click at [185, 631] on div "TESORERIA -> Auditorías Confirmadas cloud_download Exportar CSV Descarga Masiva…" at bounding box center [358, 205] width 716 height 945
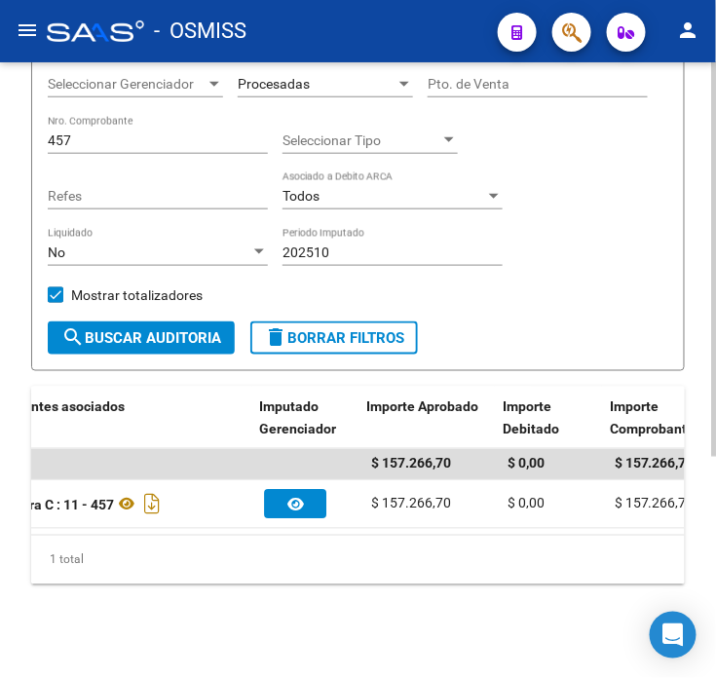
scroll to position [0, 991]
drag, startPoint x: 439, startPoint y: 485, endPoint x: 373, endPoint y: 488, distance: 65.4
click at [373, 493] on div "$ 157.266,70" at bounding box center [427, 504] width 121 height 22
copy span "157.266,70"
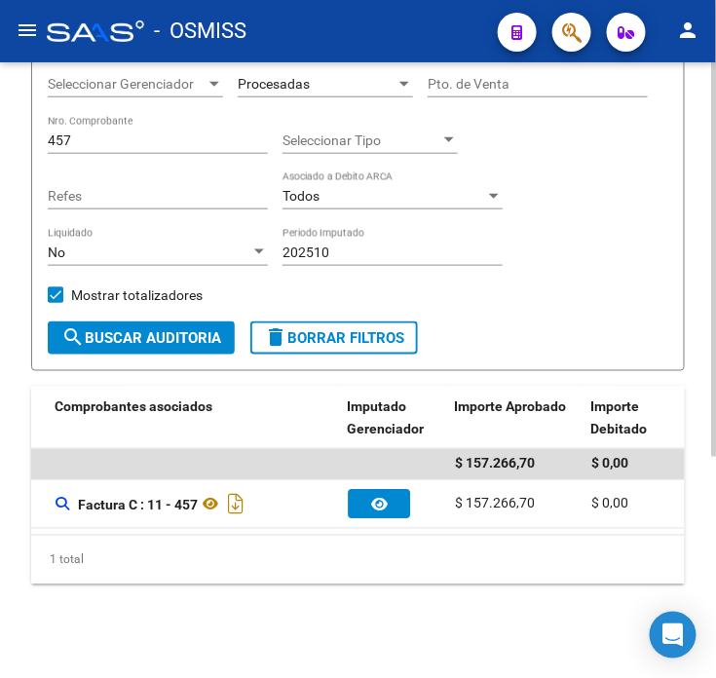
scroll to position [0, 885]
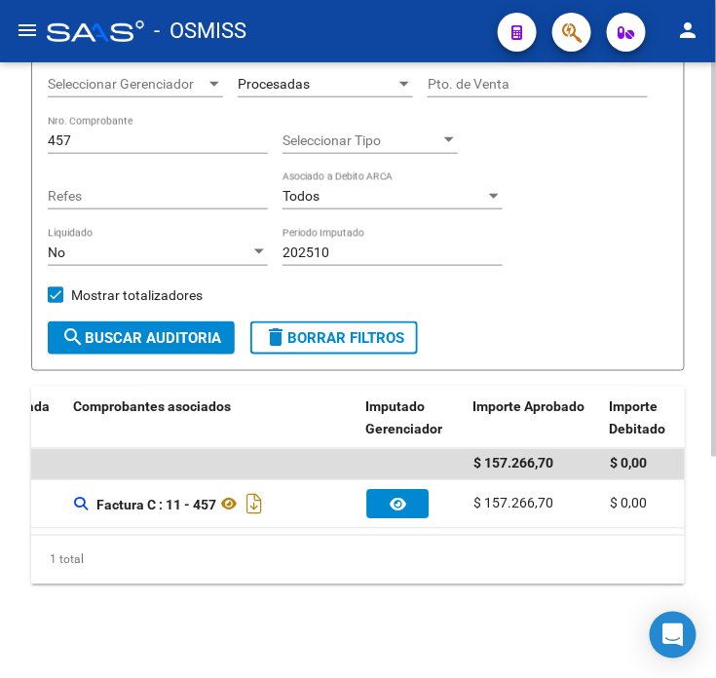
drag, startPoint x: 217, startPoint y: 489, endPoint x: 95, endPoint y: 498, distance: 123.1
click at [95, 498] on div "Factura C : 11 - 457" at bounding box center [212, 504] width 277 height 31
copy div "Factura C : 11 - 457"
click at [582, 251] on div "Filtros Id Hospital CUIT/Nombre Hospitales - Auditoría Médica Seleccionar Area …" at bounding box center [358, 106] width 621 height 431
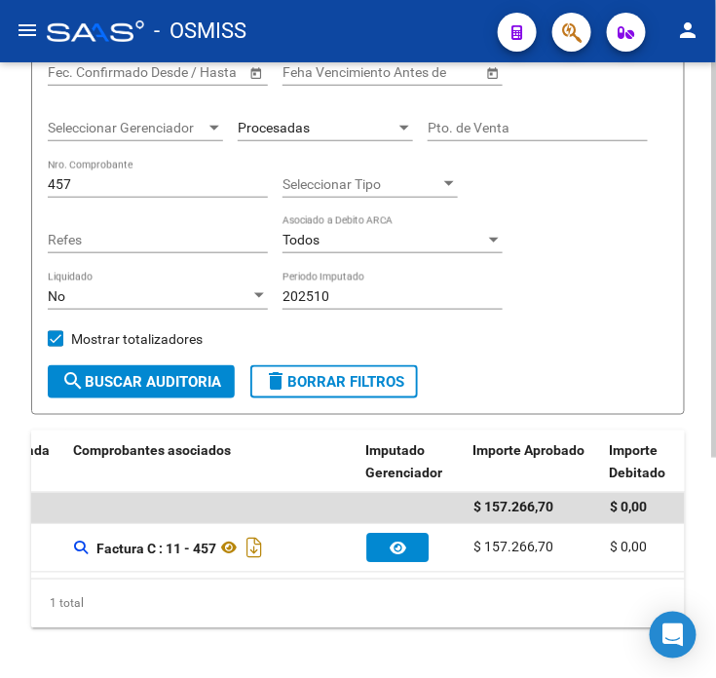
scroll to position [237, 0]
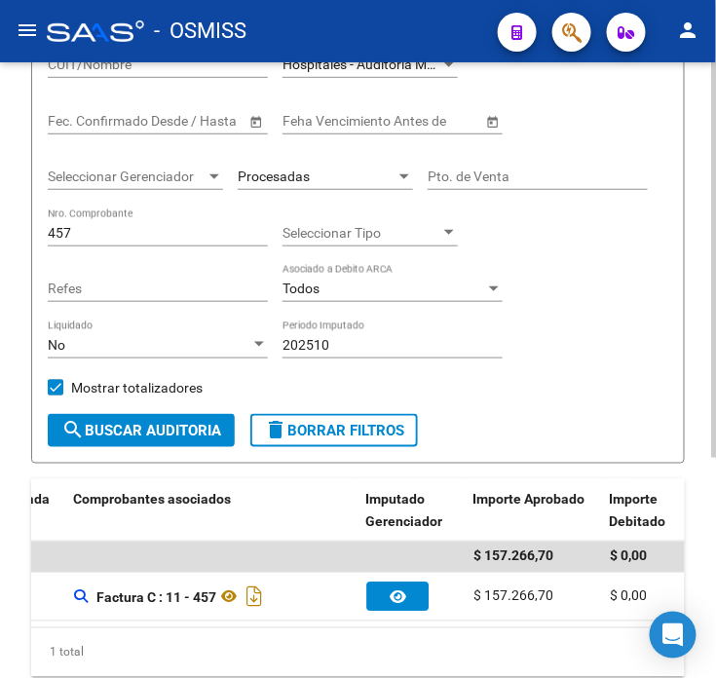
click at [96, 238] on input "457" at bounding box center [158, 233] width 220 height 17
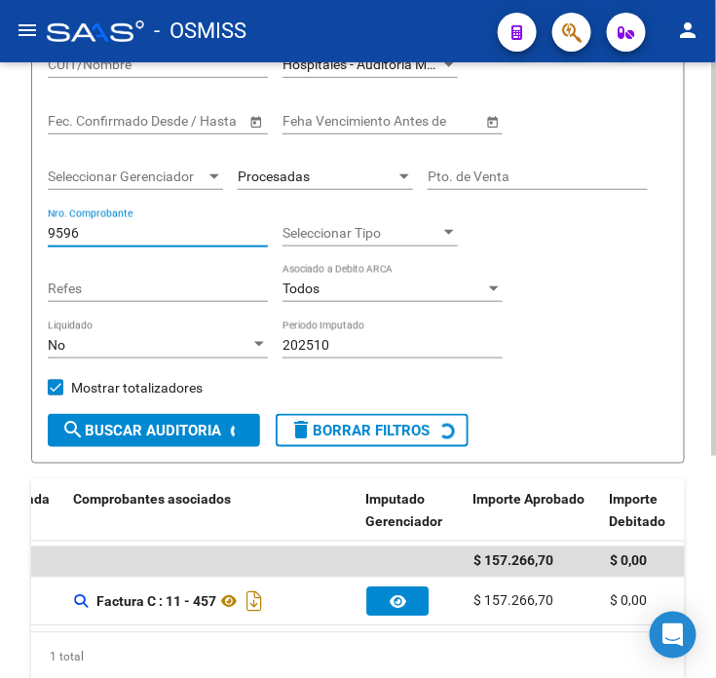
scroll to position [0, 0]
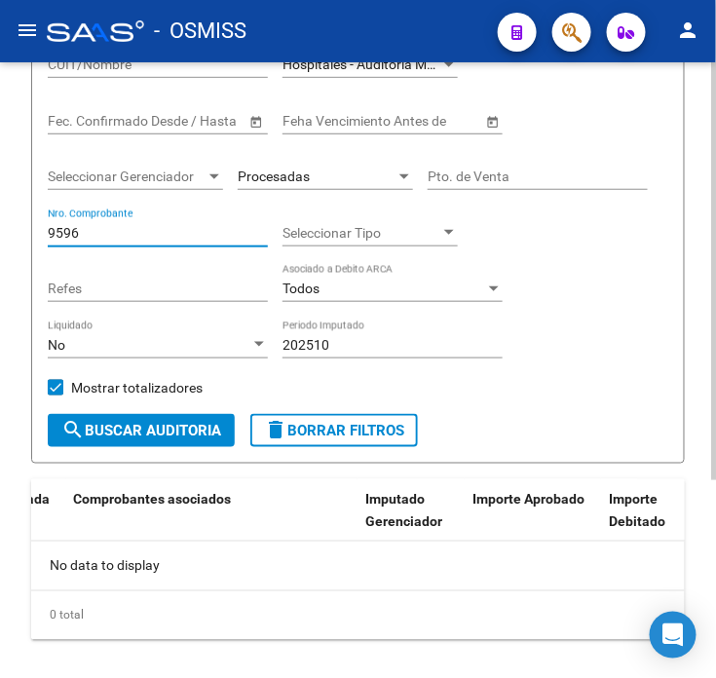
type input "9596"
click at [290, 181] on span "Procesadas" at bounding box center [274, 177] width 72 height 16
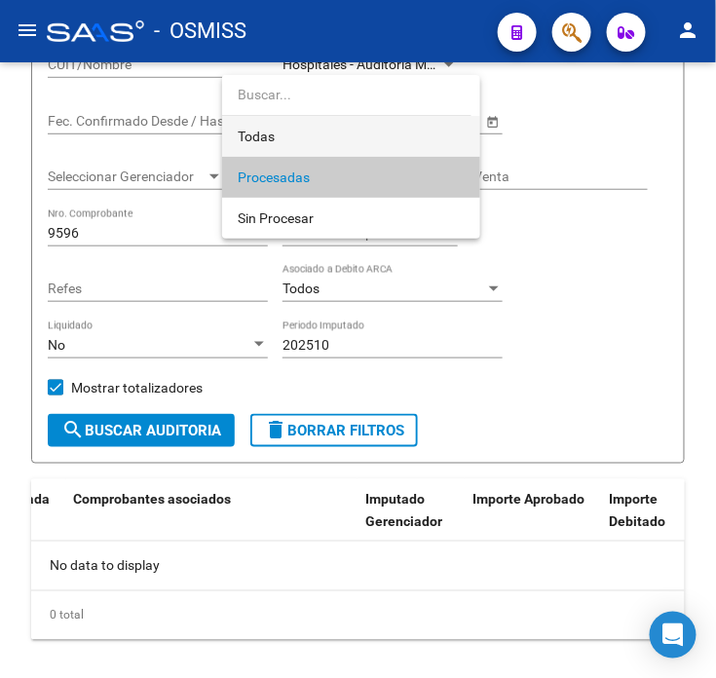
click at [290, 144] on span "Todas" at bounding box center [351, 136] width 227 height 41
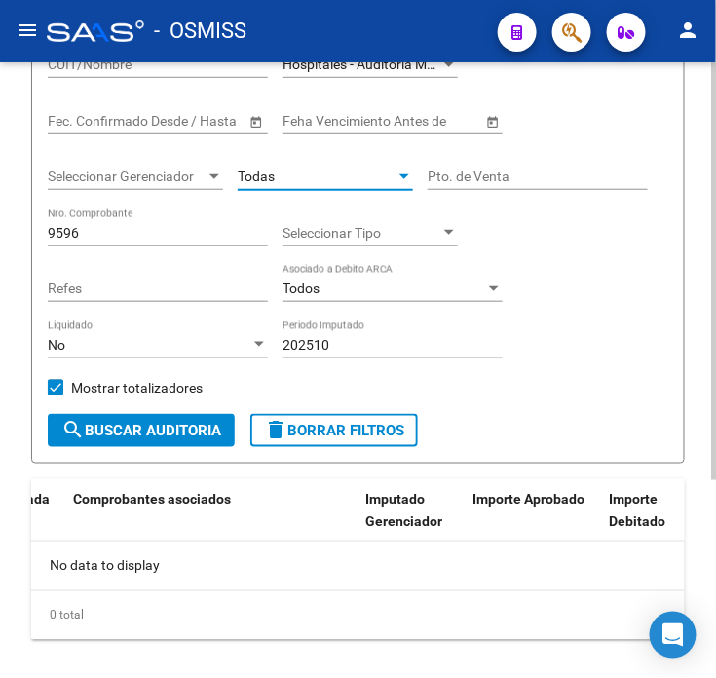
click at [177, 425] on span "search Buscar Auditoria" at bounding box center [141, 431] width 160 height 18
drag, startPoint x: 361, startPoint y: 345, endPoint x: 148, endPoint y: 343, distance: 212.5
click at [148, 343] on div "Filtros Id Hospital CUIT/Nombre Hospitales - Auditoría Médica Seleccionar Area …" at bounding box center [358, 198] width 621 height 431
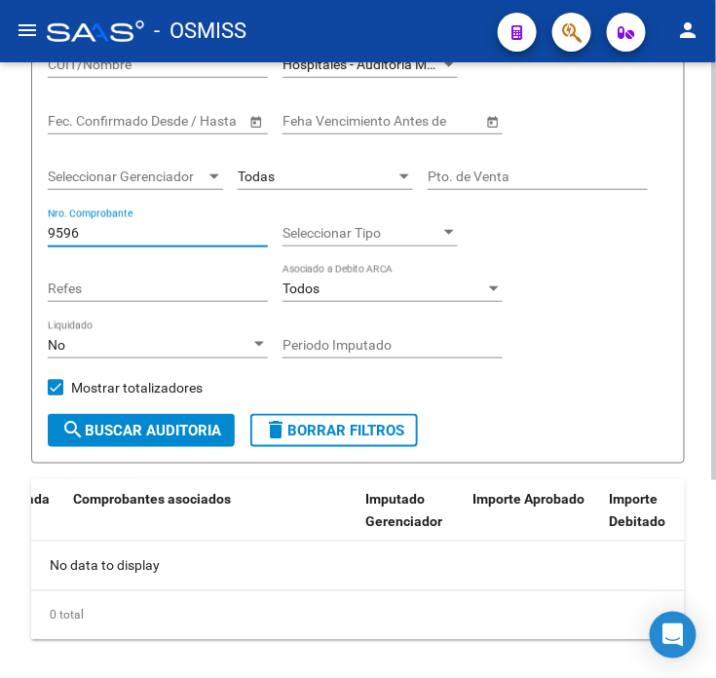
click at [125, 238] on input "9596" at bounding box center [158, 233] width 220 height 17
click at [58, 235] on input "9596" at bounding box center [158, 233] width 220 height 17
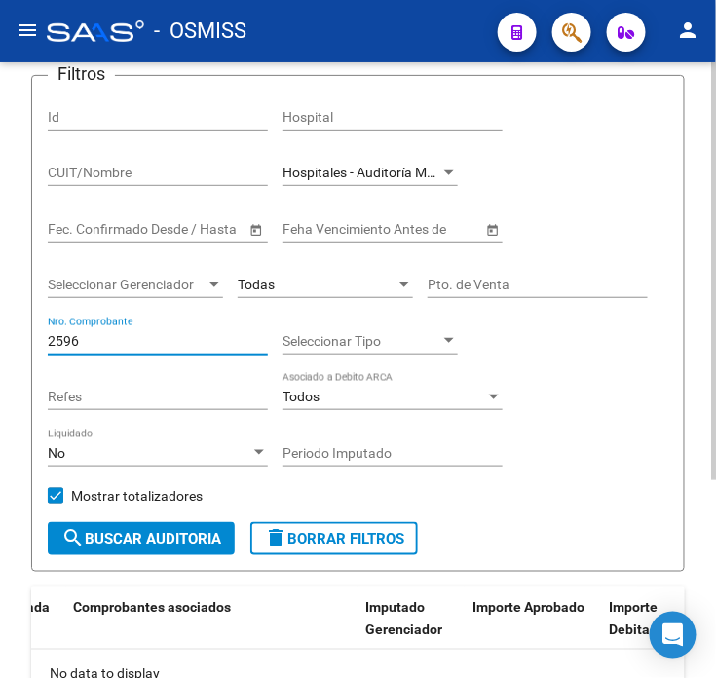
scroll to position [237, 0]
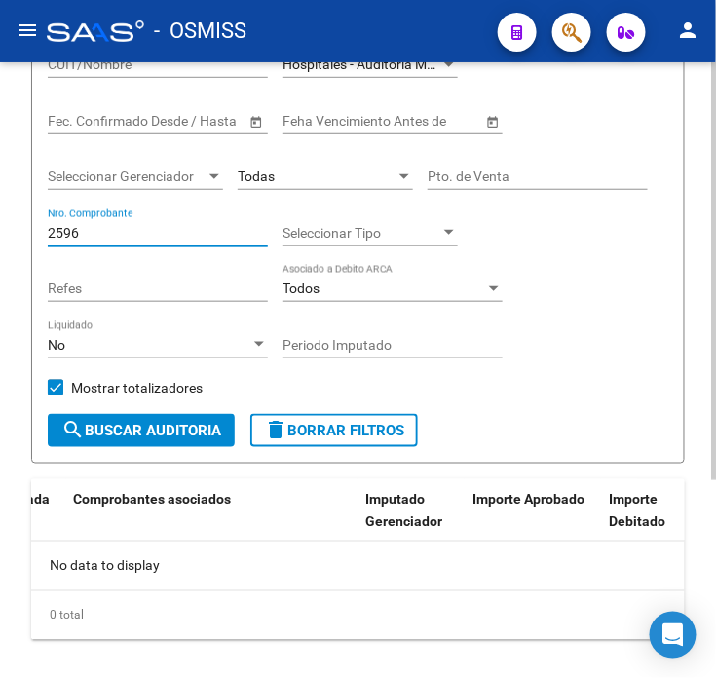
type input "2596"
click at [614, 294] on div "Filtros Id Hospital CUIT/Nombre Hospitales - Auditoría Médica Seleccionar Area …" at bounding box center [358, 198] width 621 height 431
click at [193, 432] on span "search Buscar Auditoria" at bounding box center [141, 431] width 160 height 18
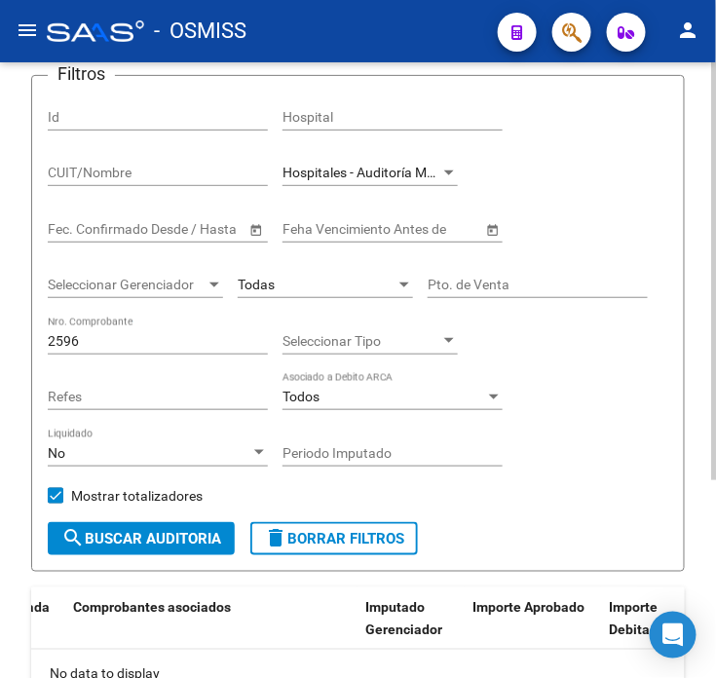
click at [314, 288] on div "Todas" at bounding box center [317, 285] width 158 height 17
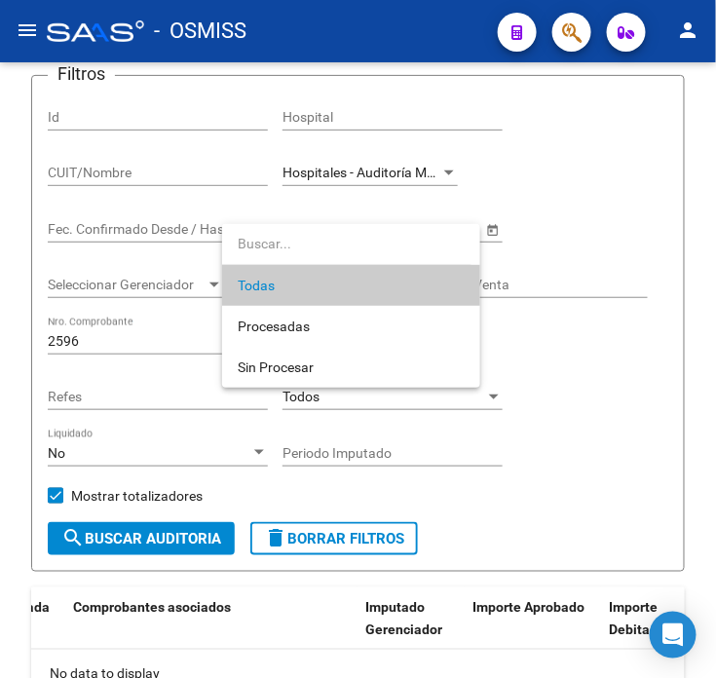
click at [314, 297] on span "Todas" at bounding box center [351, 285] width 227 height 41
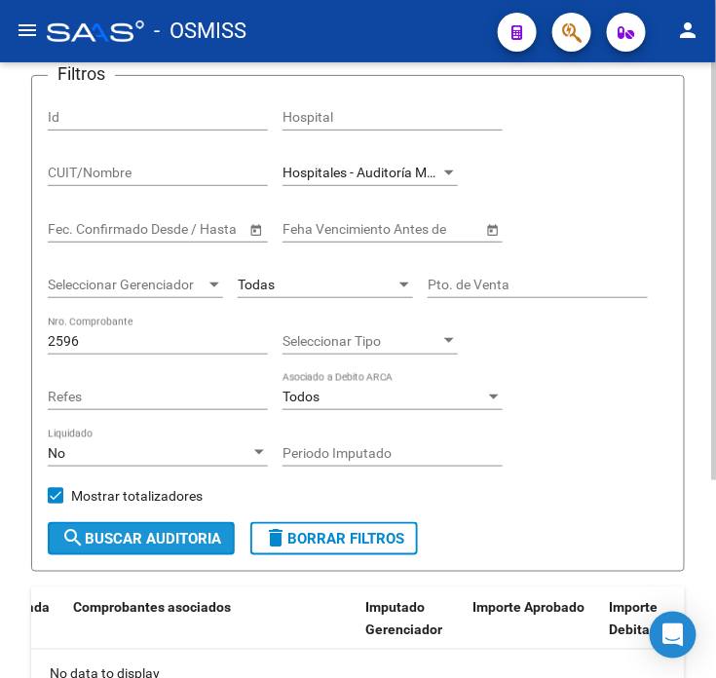
click at [197, 538] on span "search Buscar Auditoria" at bounding box center [141, 539] width 160 height 18
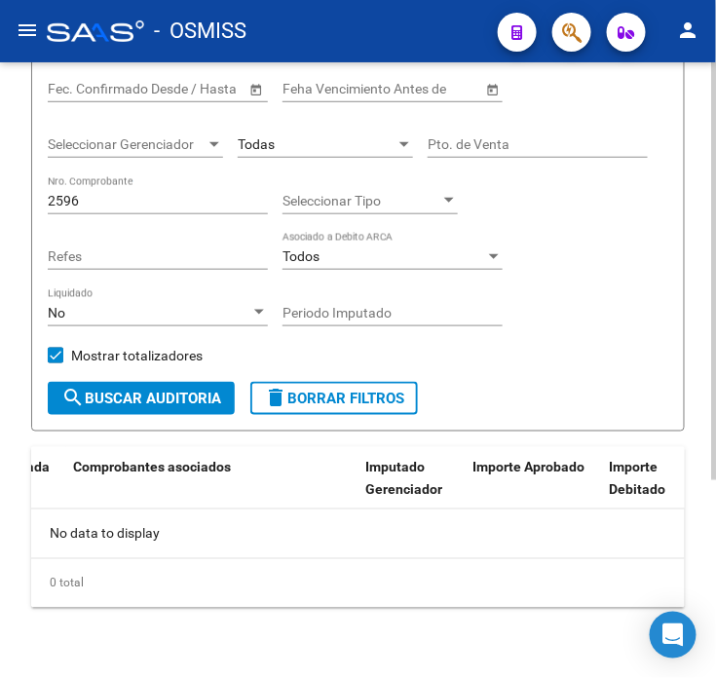
scroll to position [292, 0]
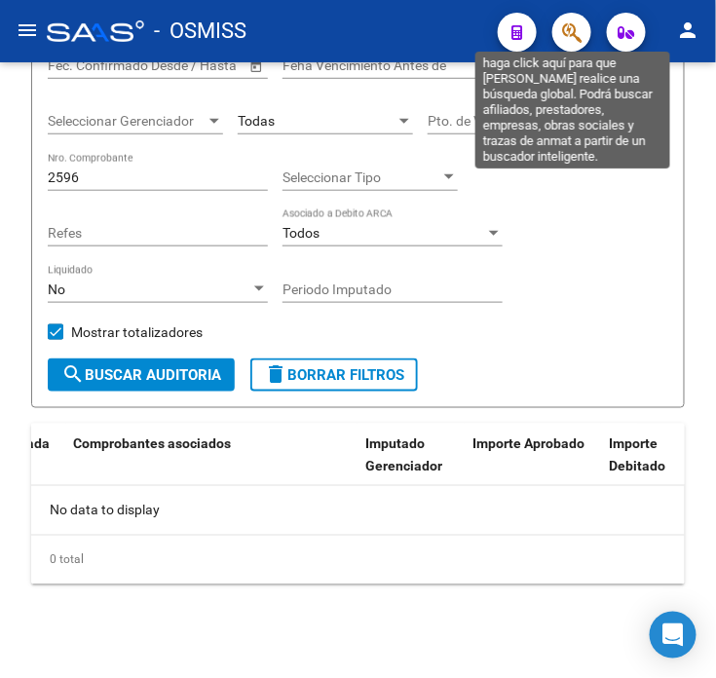
click at [581, 37] on icon "button" at bounding box center [571, 32] width 19 height 22
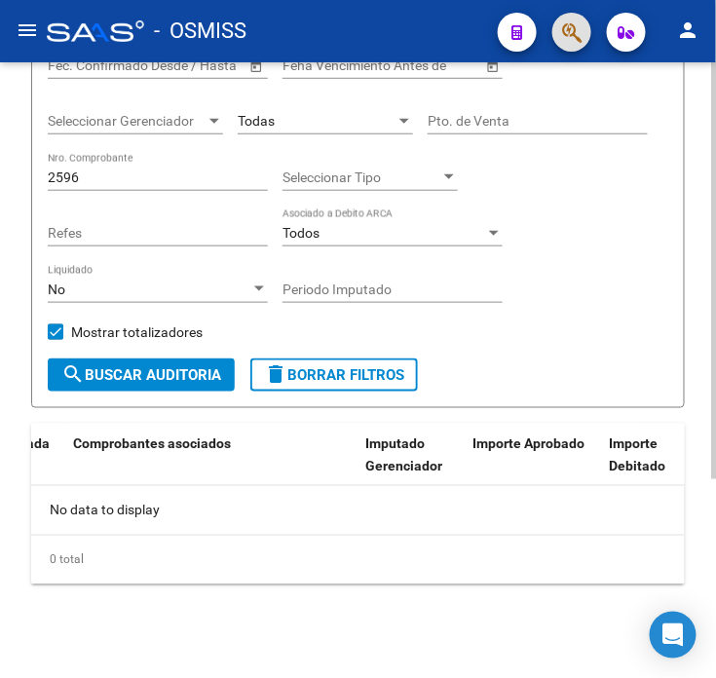
click at [567, 115] on input "Pto. de Venta" at bounding box center [538, 121] width 220 height 17
click at [382, 123] on div "Todas" at bounding box center [317, 121] width 158 height 17
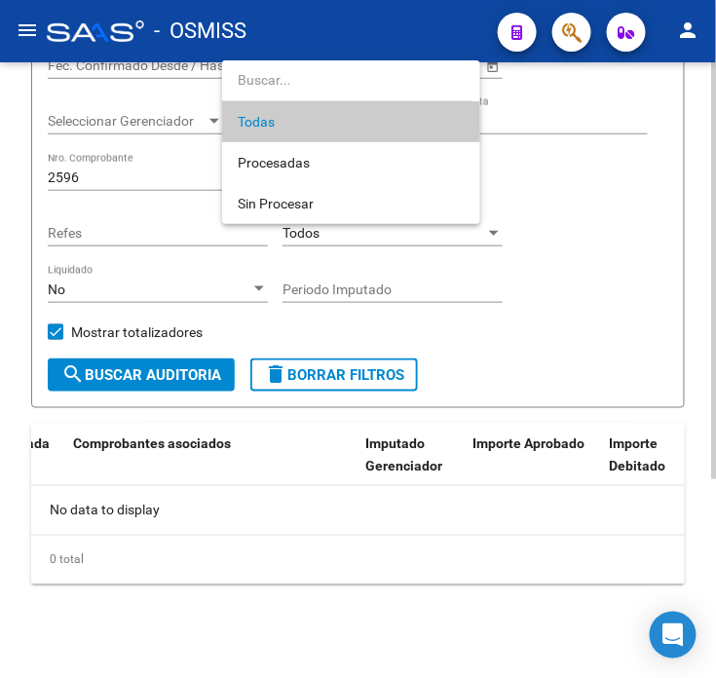
click at [382, 123] on span "Todas" at bounding box center [351, 121] width 227 height 41
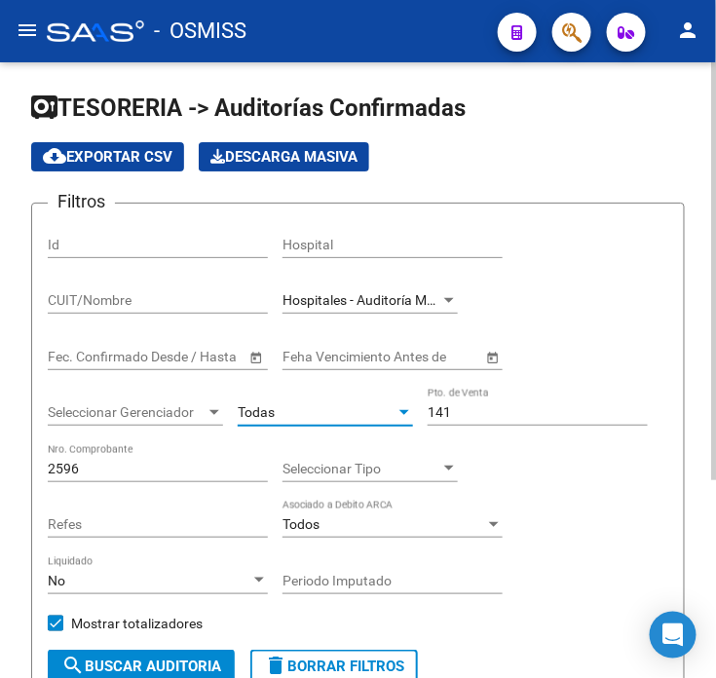
scroll to position [0, 0]
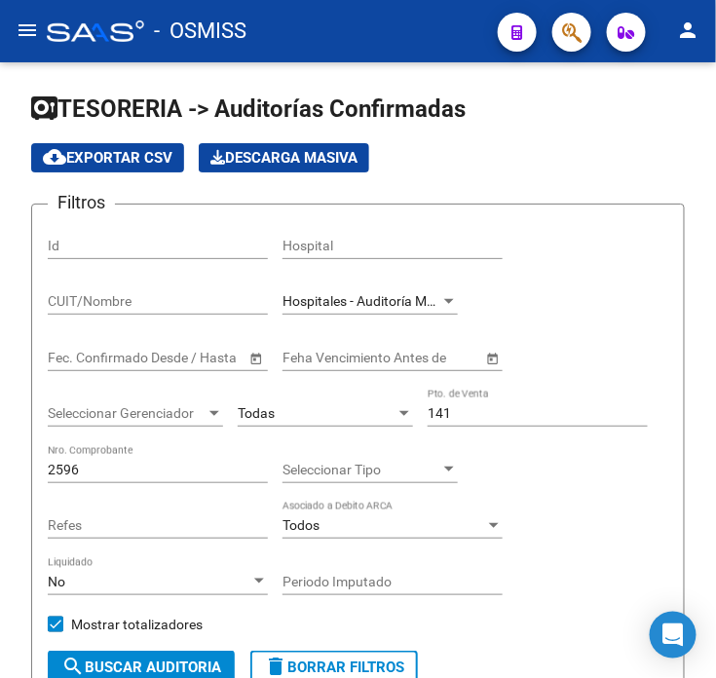
click at [95, 24] on div at bounding box center [95, 30] width 97 height 21
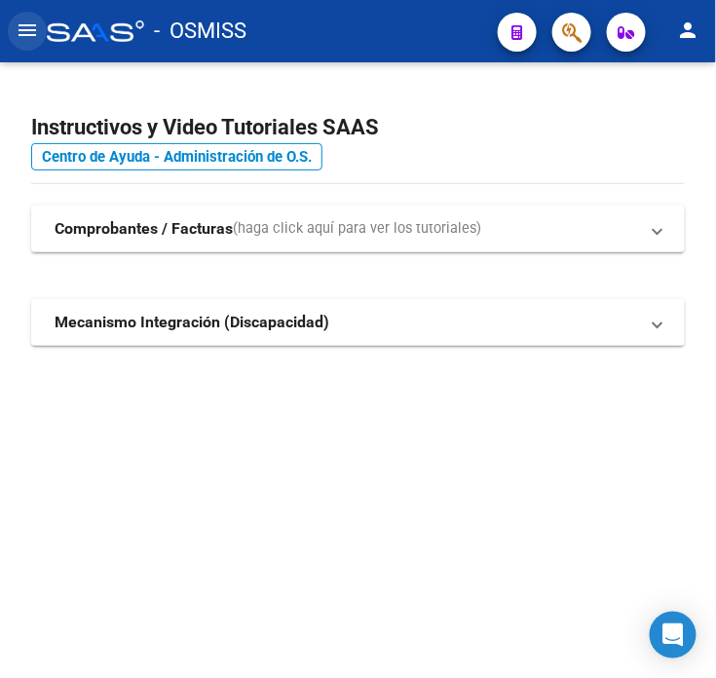
click at [15, 43] on button "menu" at bounding box center [27, 31] width 39 height 39
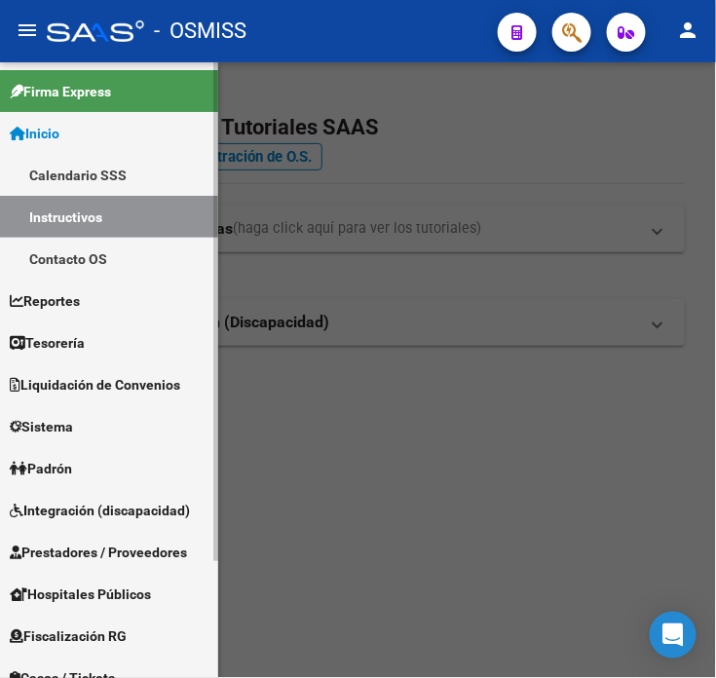
click at [113, 352] on link "Tesorería" at bounding box center [109, 343] width 218 height 42
click at [108, 343] on link "Tesorería" at bounding box center [109, 343] width 218 height 42
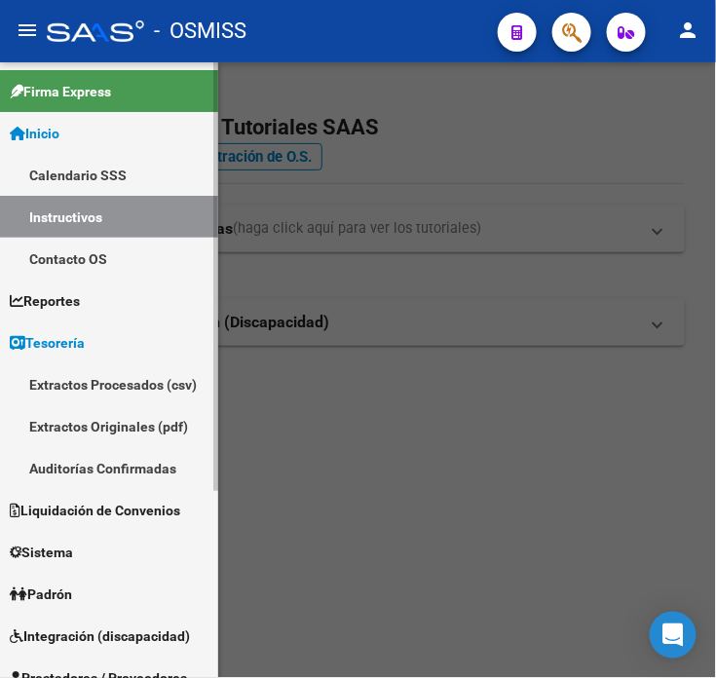
click at [144, 462] on link "Auditorías Confirmadas" at bounding box center [109, 468] width 218 height 42
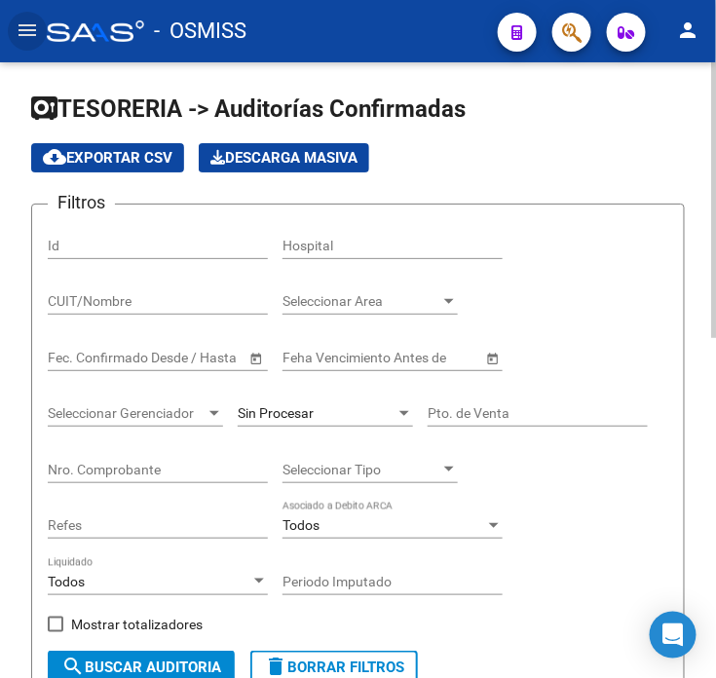
click at [226, 469] on input "Nro. Comprobante" at bounding box center [158, 470] width 220 height 17
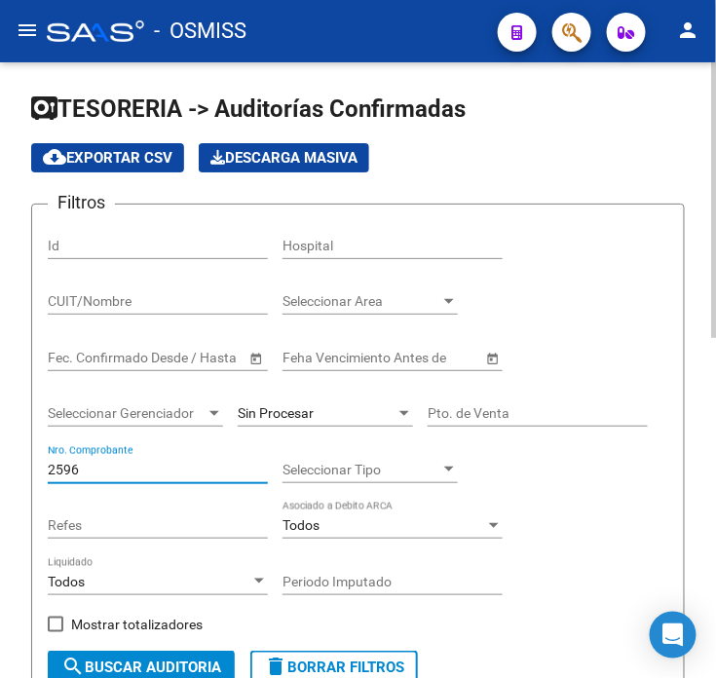
click at [298, 409] on span "Sin Procesar" at bounding box center [276, 413] width 76 height 16
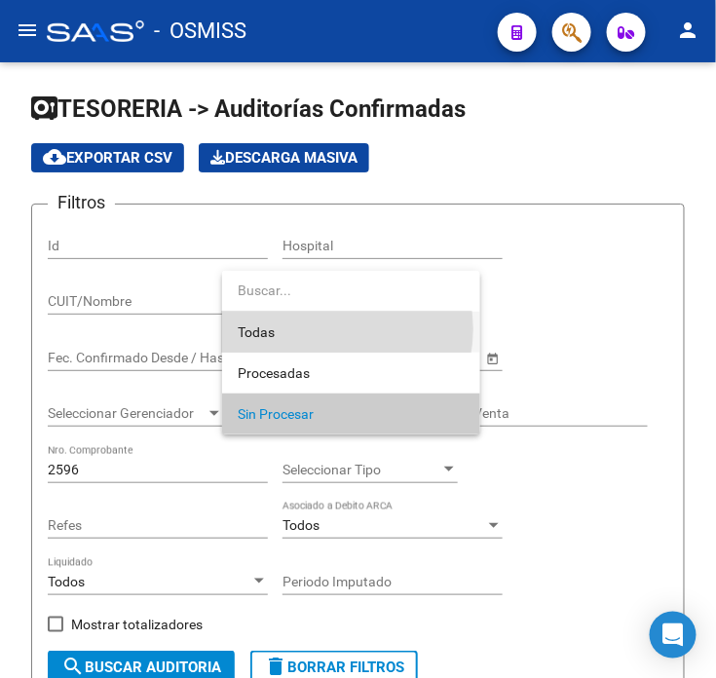
click at [320, 329] on span "Todas" at bounding box center [351, 332] width 227 height 41
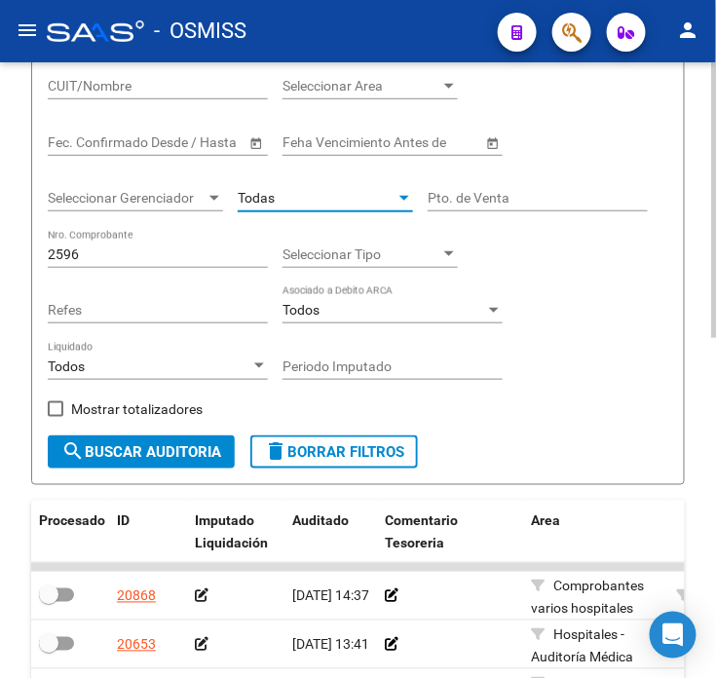
scroll to position [216, 0]
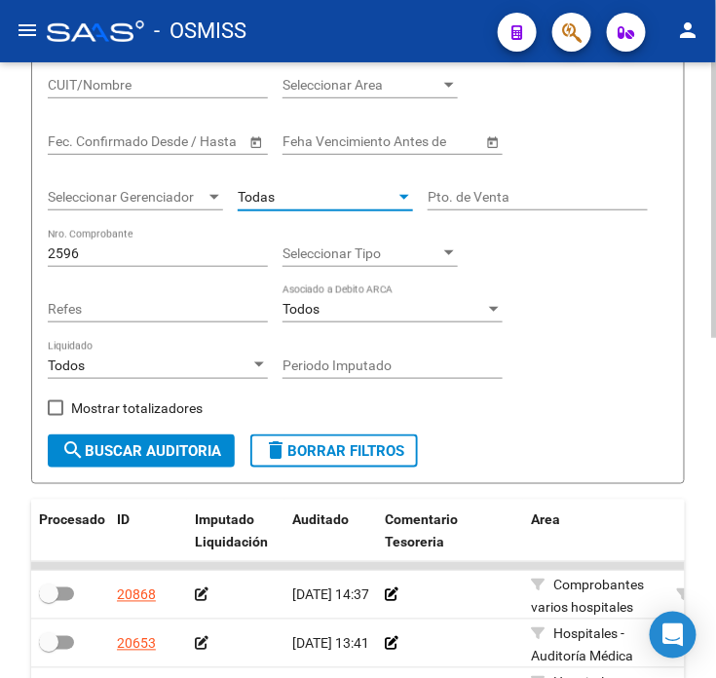
click at [159, 445] on span "search Buscar Auditoria" at bounding box center [141, 451] width 160 height 18
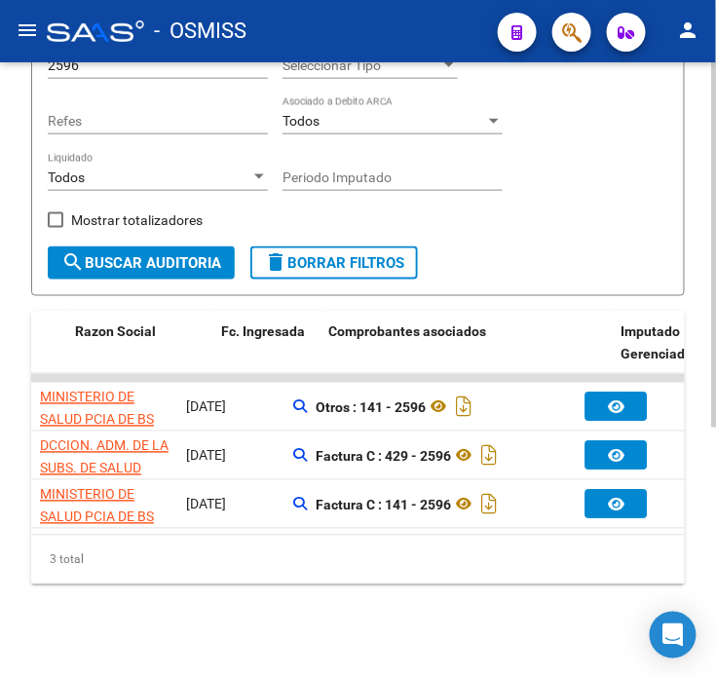
scroll to position [0, 616]
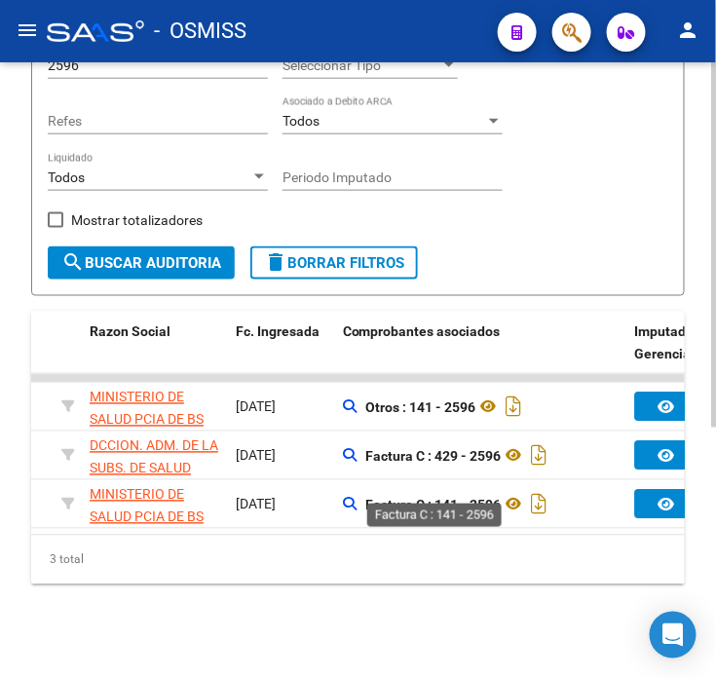
drag, startPoint x: 499, startPoint y: 490, endPoint x: 366, endPoint y: 481, distance: 132.8
click at [366, 497] on strong "Factura C : 141 - 2596" at bounding box center [432, 505] width 135 height 16
copy strong "Factura C : 141 - 2596"
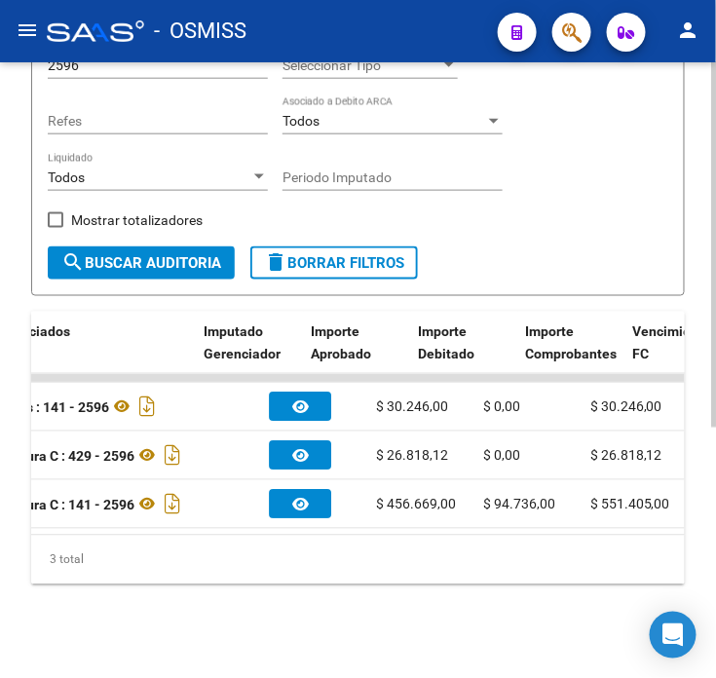
scroll to position [0, 1047]
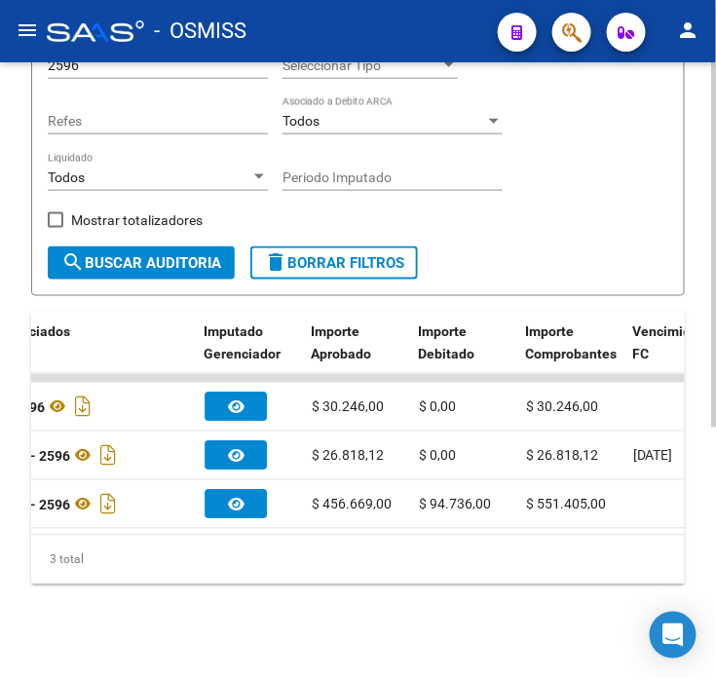
drag, startPoint x: 384, startPoint y: 391, endPoint x: 307, endPoint y: 387, distance: 77.1
click at [307, 387] on datatable-body-cell "$ 30.246,00" at bounding box center [357, 407] width 107 height 48
copy span "$ 30.246,00"
click at [296, 630] on div "TESORERIA -> Auditorías Confirmadas cloud_download Exportar CSV Descarga Masiva…" at bounding box center [358, 168] width 716 height 1020
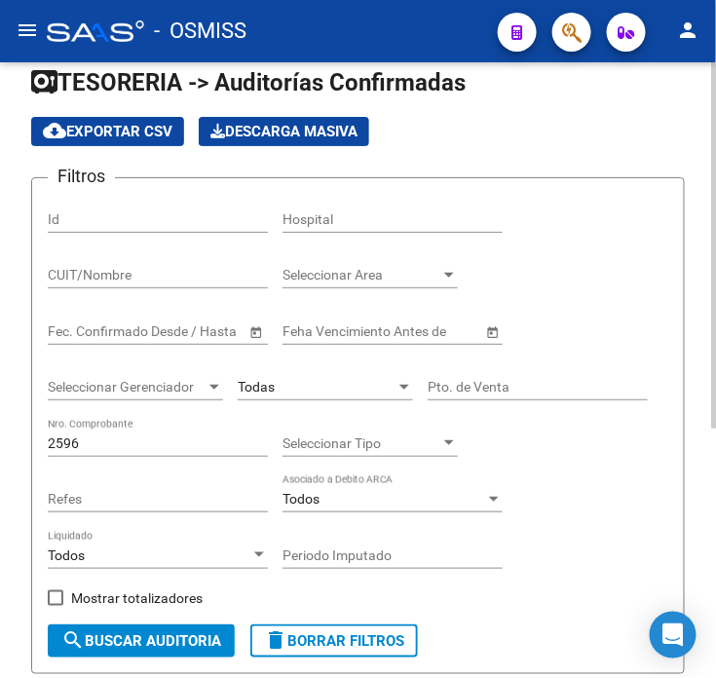
scroll to position [0, 0]
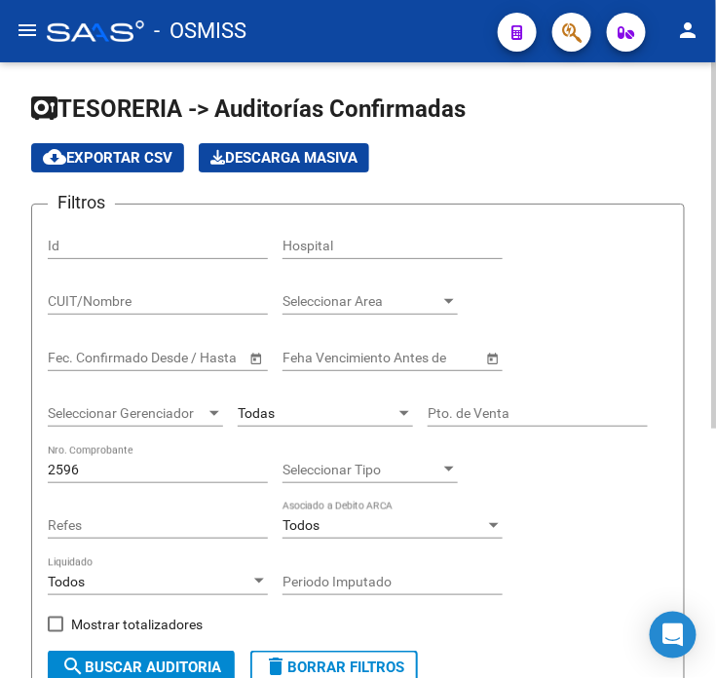
click at [138, 473] on input "2596" at bounding box center [158, 470] width 220 height 17
click at [227, 585] on div "Todos" at bounding box center [149, 582] width 203 height 17
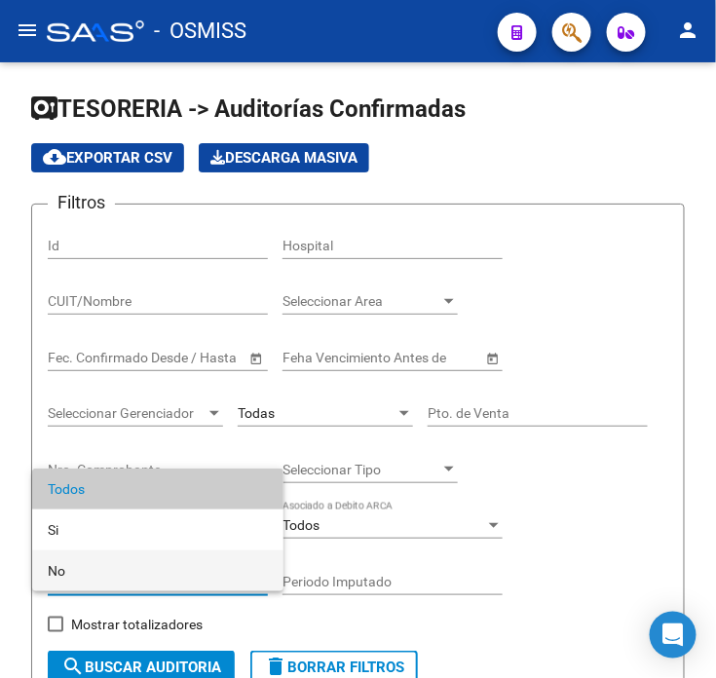
click at [225, 582] on span "No" at bounding box center [158, 571] width 220 height 41
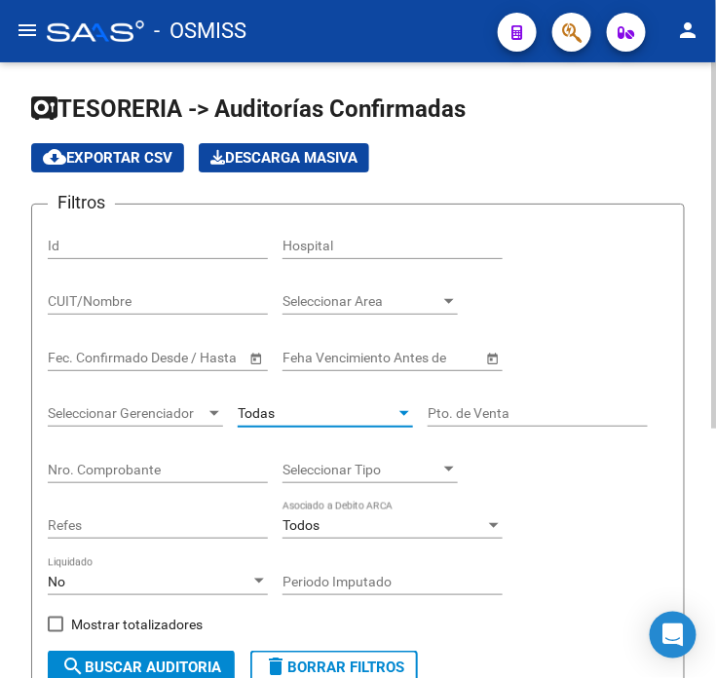
click at [346, 415] on div "Todas" at bounding box center [317, 413] width 158 height 17
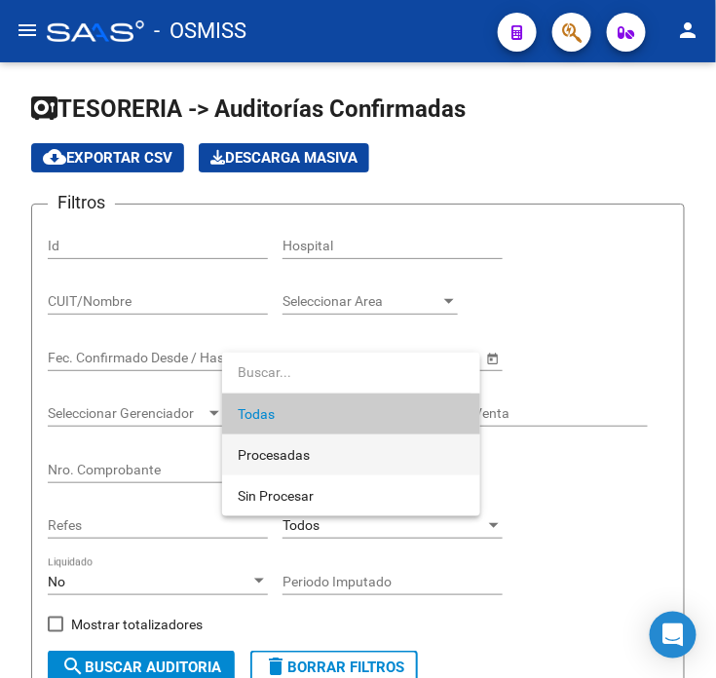
click at [349, 458] on span "Procesadas" at bounding box center [351, 455] width 227 height 41
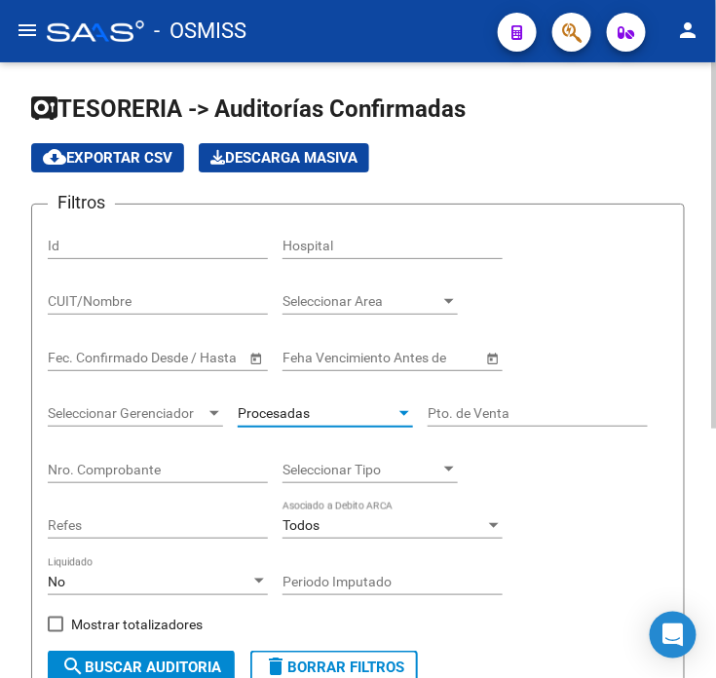
drag, startPoint x: 409, startPoint y: 543, endPoint x: 410, endPoint y: 583, distance: 40.0
click at [409, 554] on div "Todos Asociado a Debito ARCA" at bounding box center [393, 528] width 220 height 56
click at [410, 583] on input "Periodo Imputado" at bounding box center [393, 582] width 220 height 17
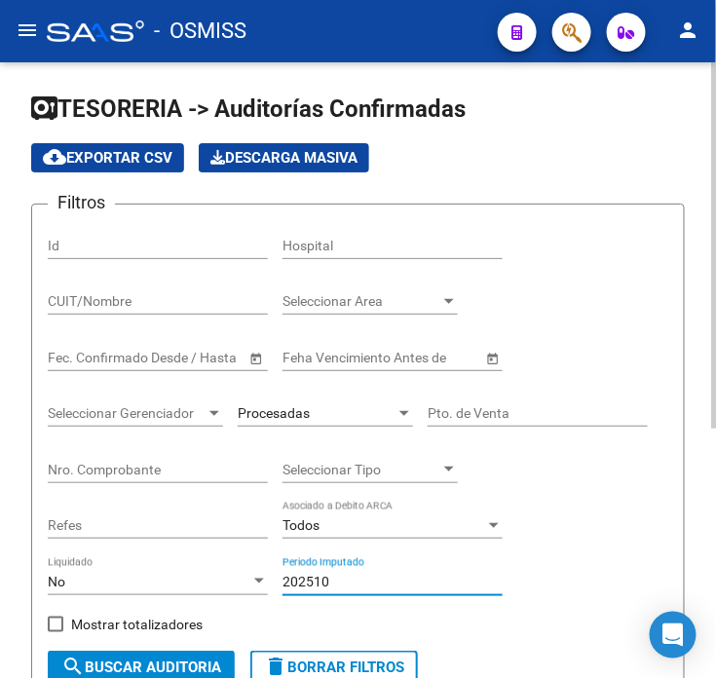
click at [188, 669] on span "search Buscar Auditoria" at bounding box center [141, 668] width 160 height 18
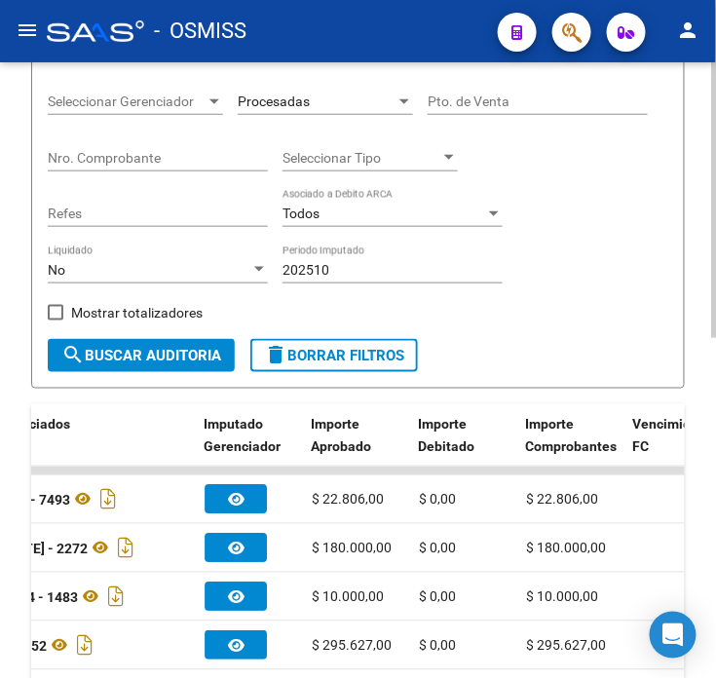
scroll to position [325, 0]
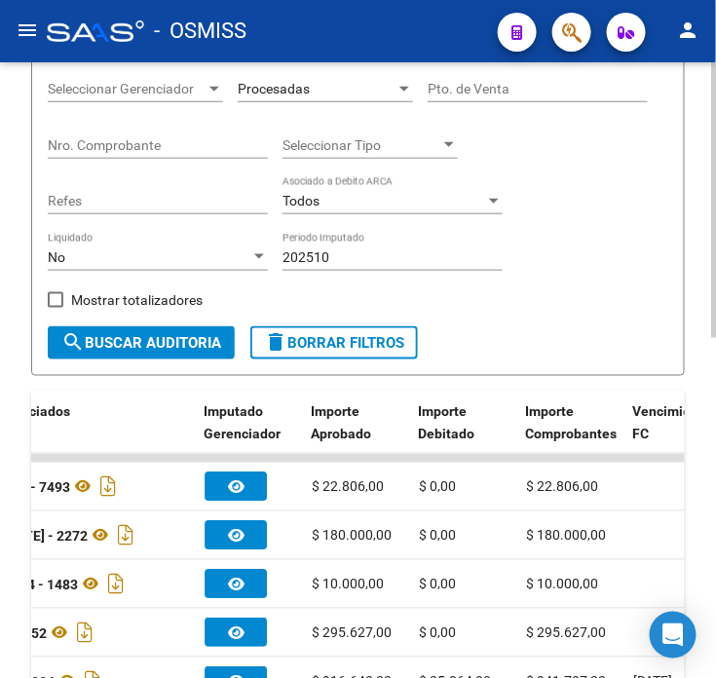
click at [109, 303] on span "Mostrar totalizadores" at bounding box center [137, 299] width 132 height 23
click at [56, 308] on input "Mostrar totalizadores" at bounding box center [55, 308] width 1 height 1
click at [103, 341] on span "search Buscar Auditoria" at bounding box center [141, 343] width 160 height 18
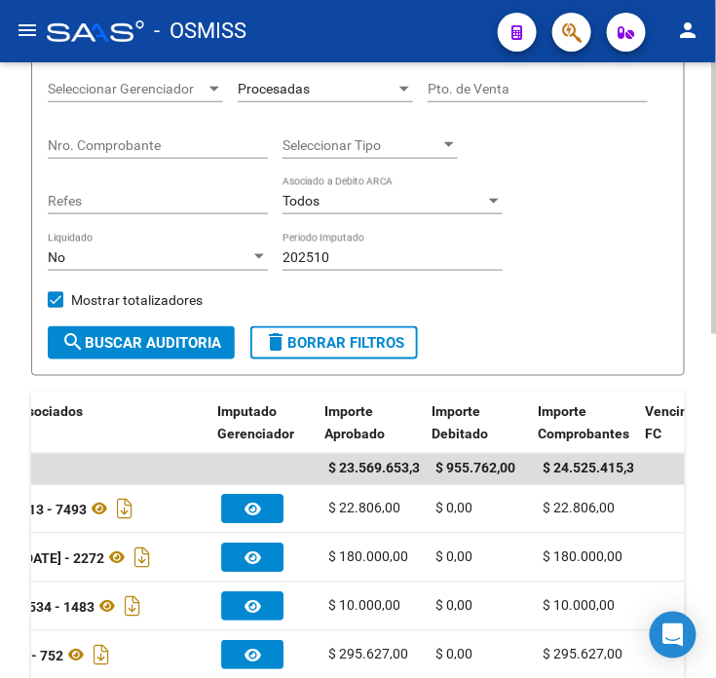
drag, startPoint x: 370, startPoint y: 528, endPoint x: 347, endPoint y: 529, distance: 23.4
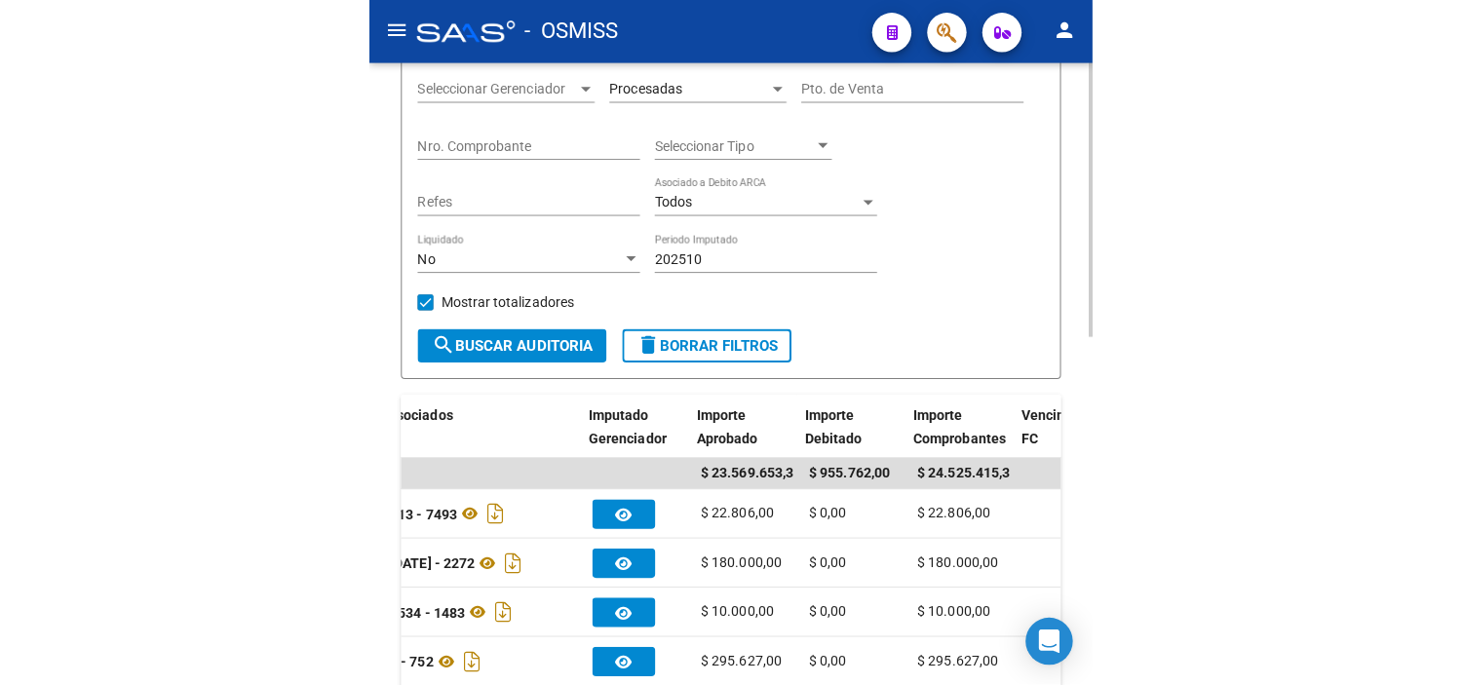
scroll to position [0, 1026]
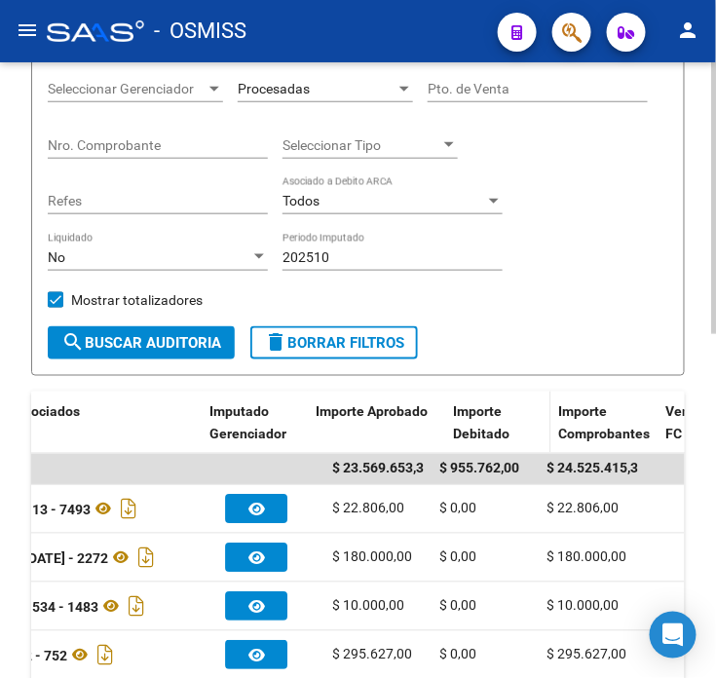
drag, startPoint x: 429, startPoint y: 432, endPoint x: 464, endPoint y: 427, distance: 35.4
click at [464, 427] on div "Procesado ID Imputado Liquidación Auditado Comentario Tesoreria Area Razon Soci…" at bounding box center [293, 424] width 2577 height 64
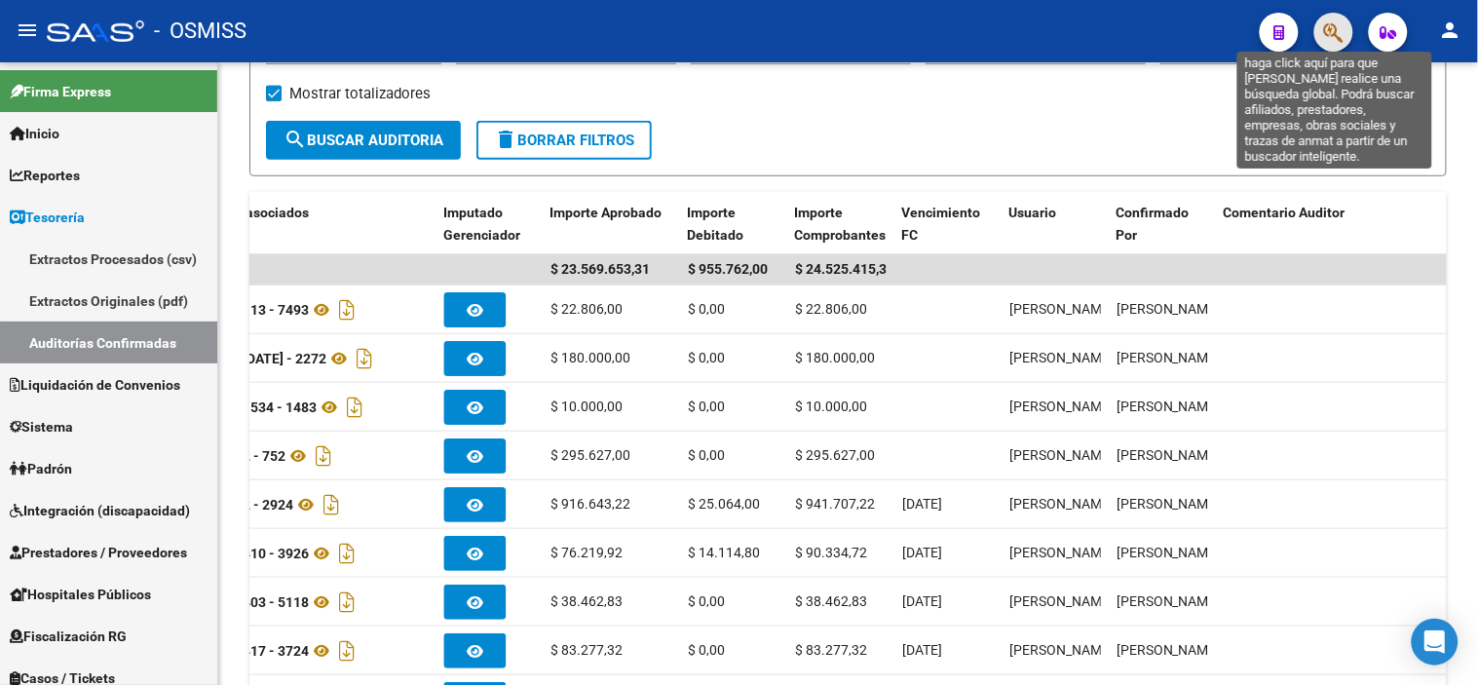
click at [715, 33] on icon "button" at bounding box center [1333, 32] width 19 height 22
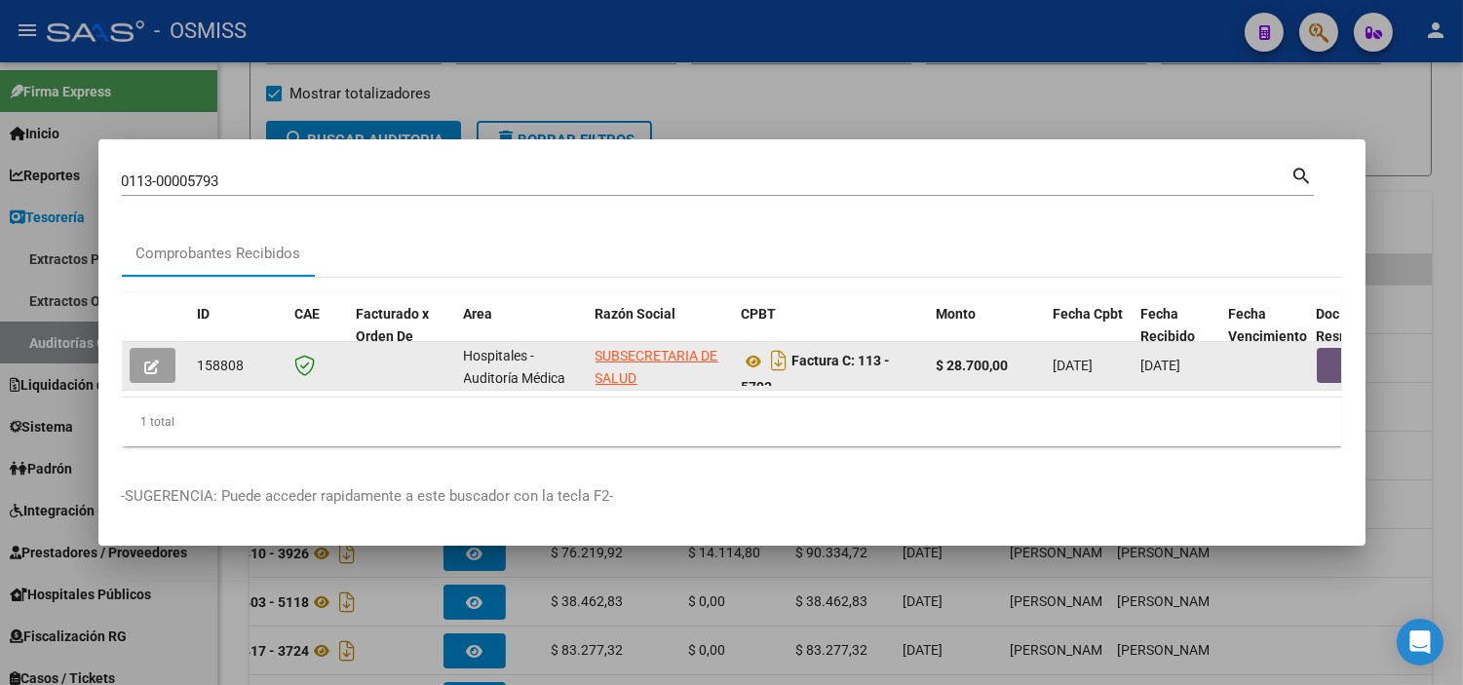
click at [715, 362] on button "button" at bounding box center [1348, 365] width 62 height 35
click at [156, 360] on icon "button" at bounding box center [152, 367] width 15 height 15
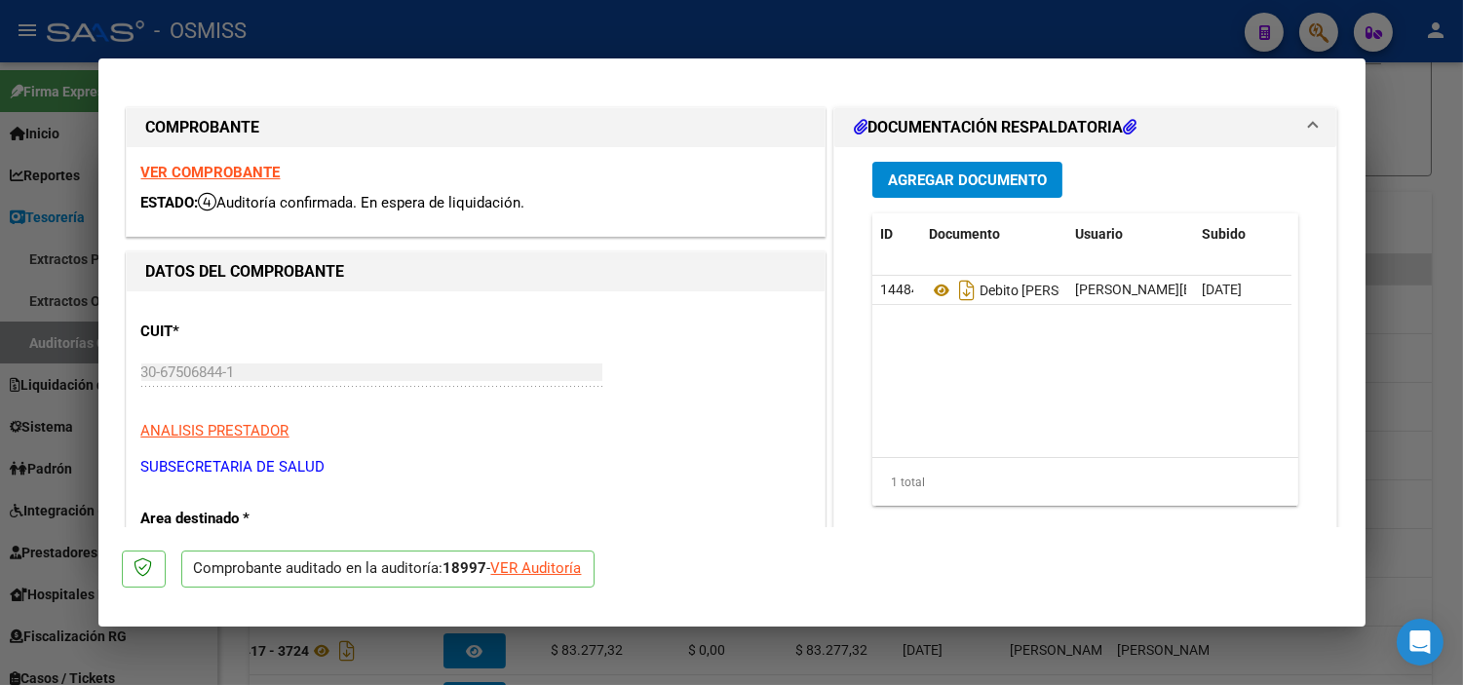
click at [510, 568] on div "VER Auditoría" at bounding box center [536, 568] width 91 height 22
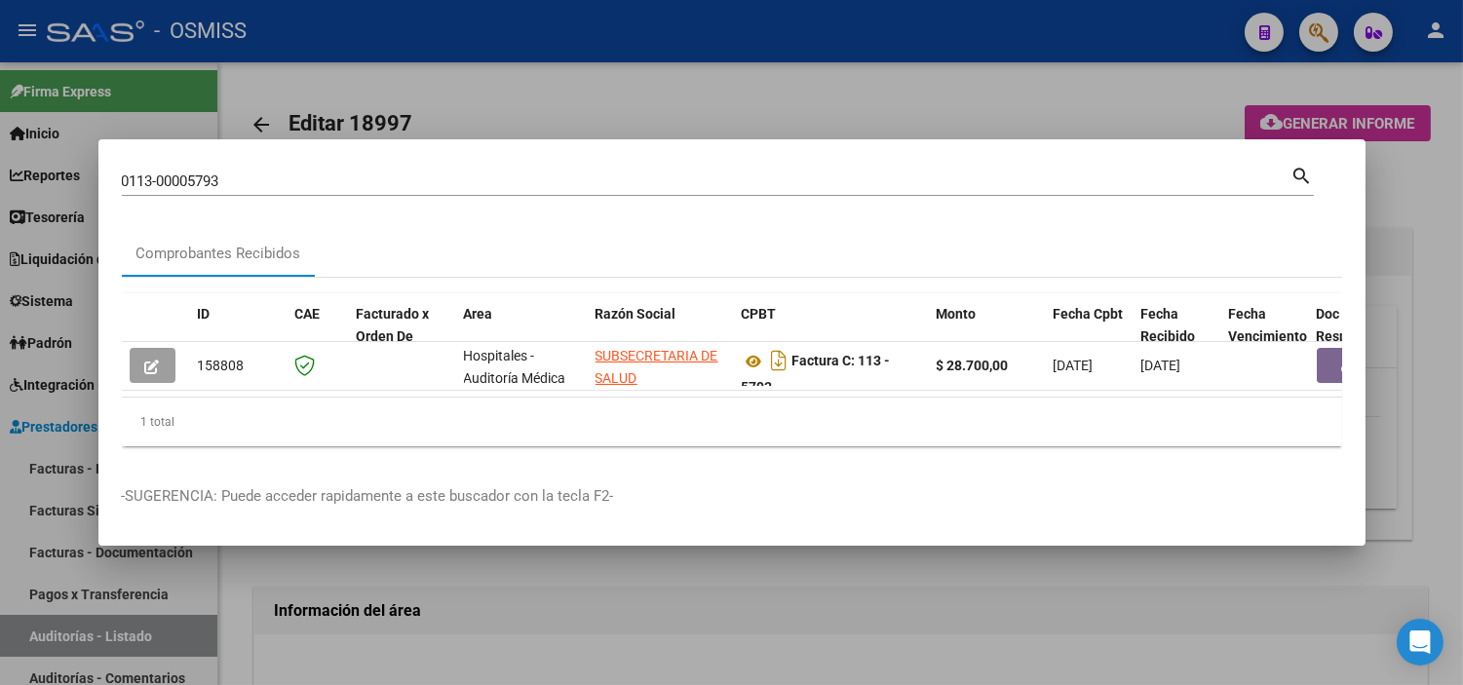
click at [698, 597] on div at bounding box center [731, 342] width 1463 height 685
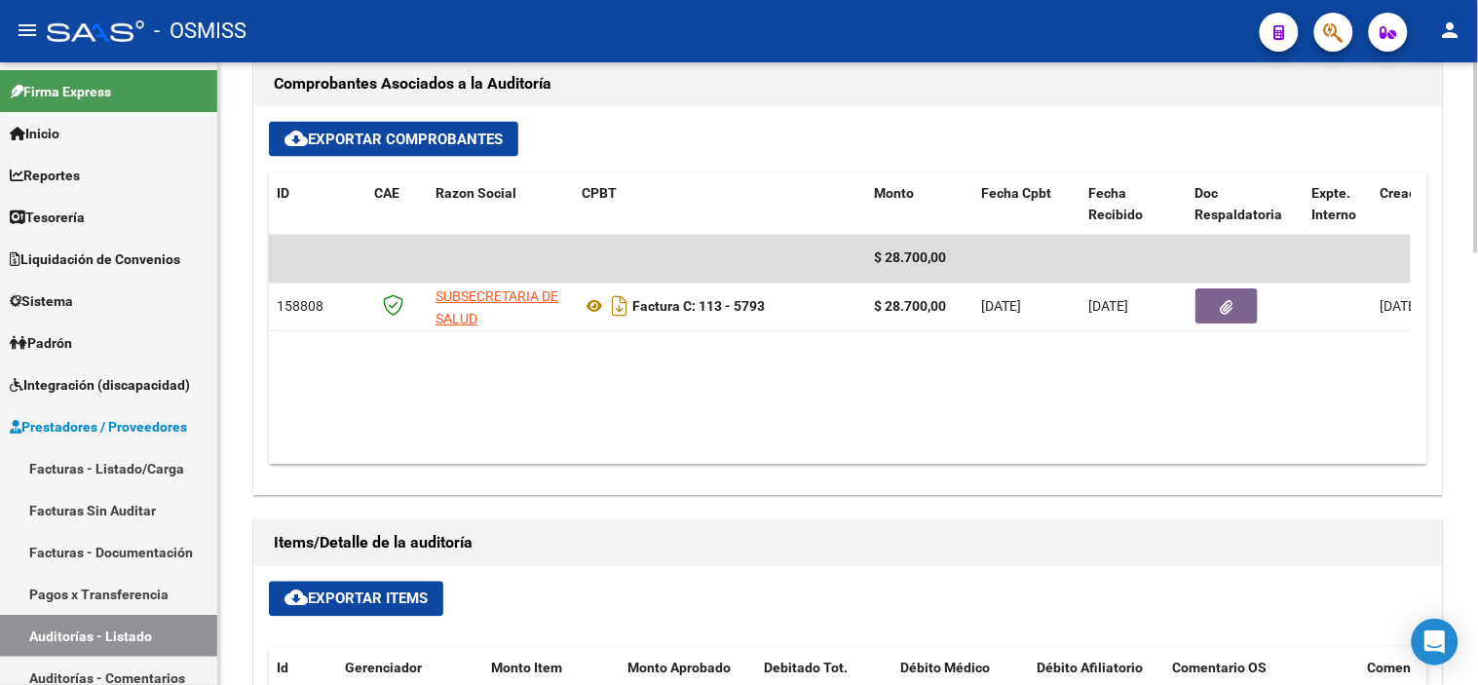
scroll to position [1083, 0]
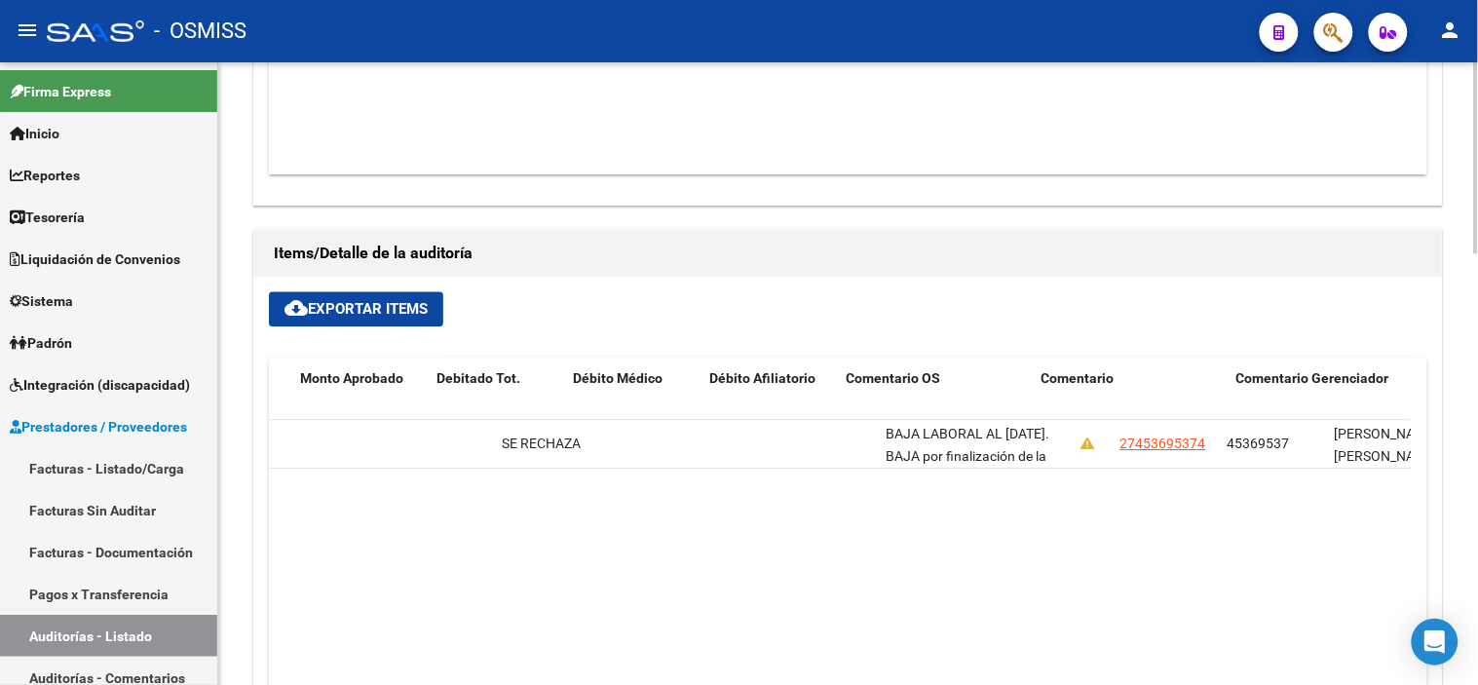
drag, startPoint x: 976, startPoint y: 526, endPoint x: 1146, endPoint y: 531, distance: 169.6
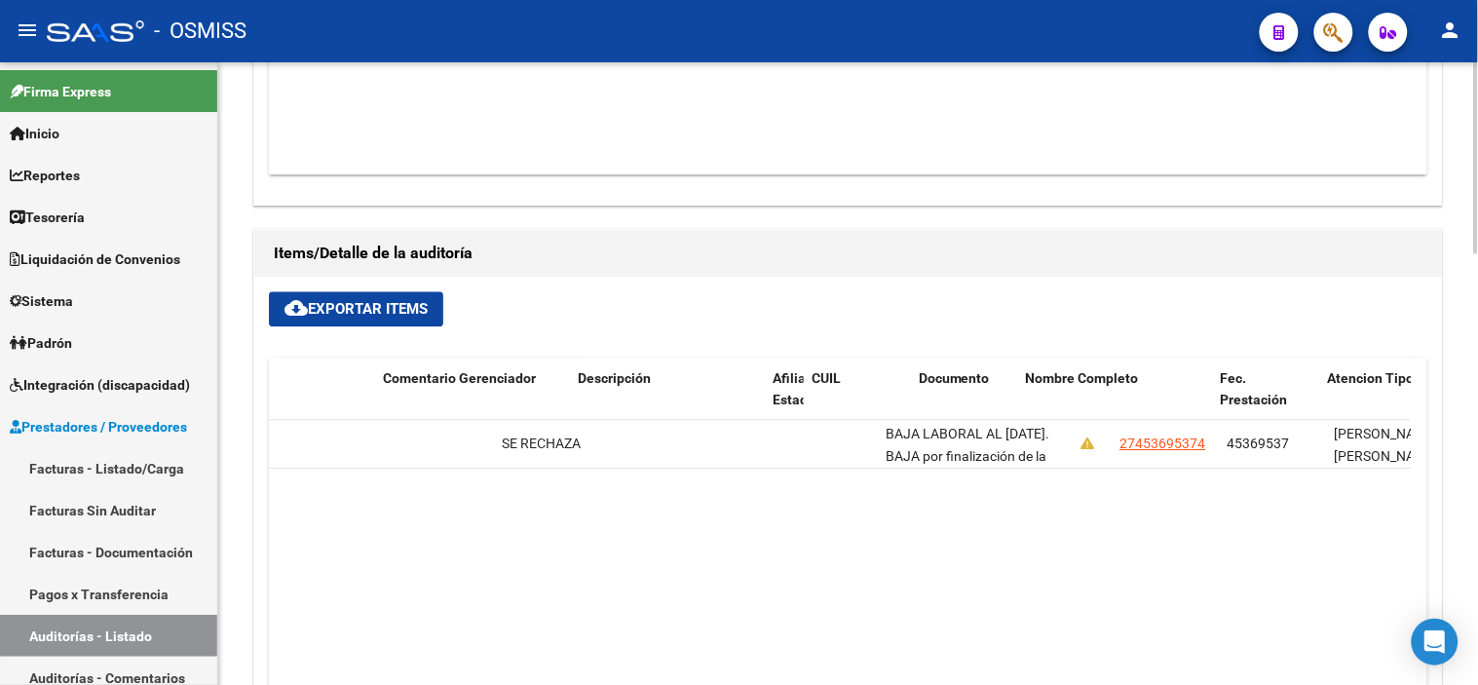
scroll to position [0, 1180]
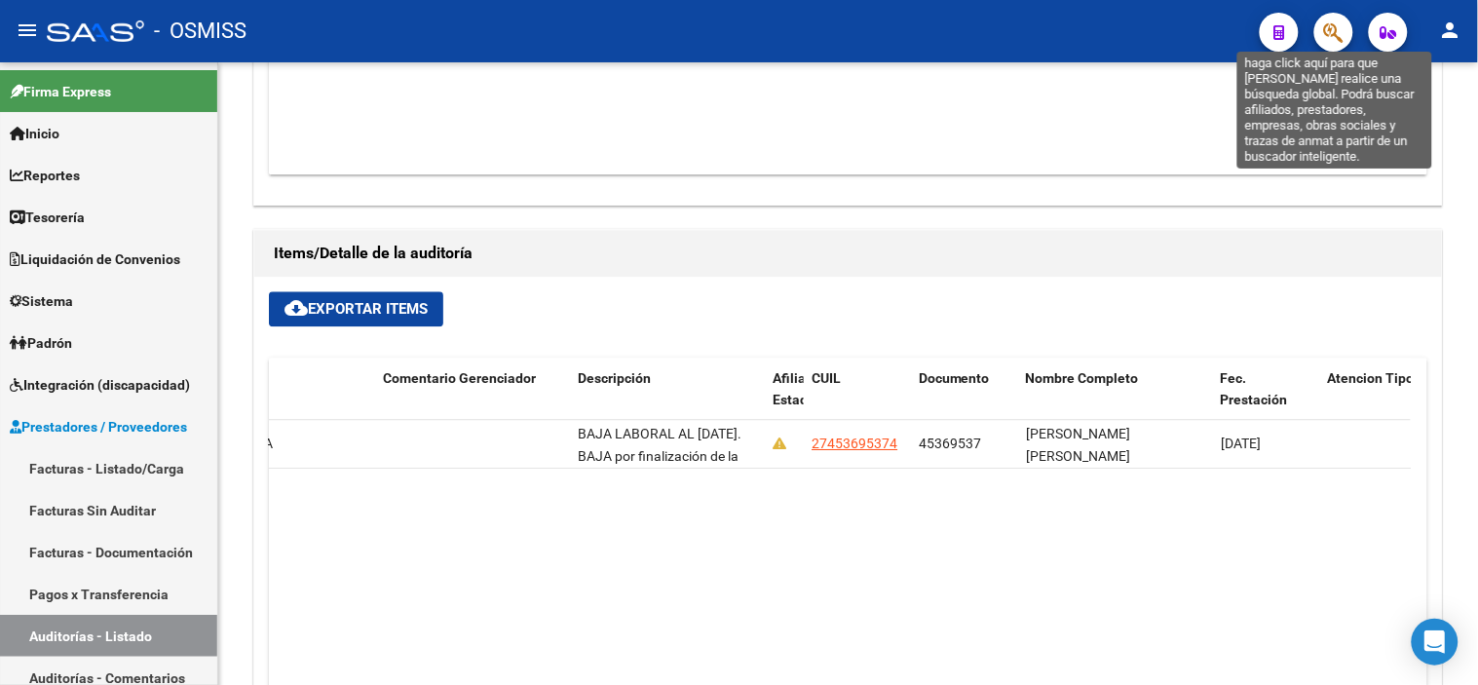
click at [715, 32] on icon "button" at bounding box center [1333, 32] width 19 height 22
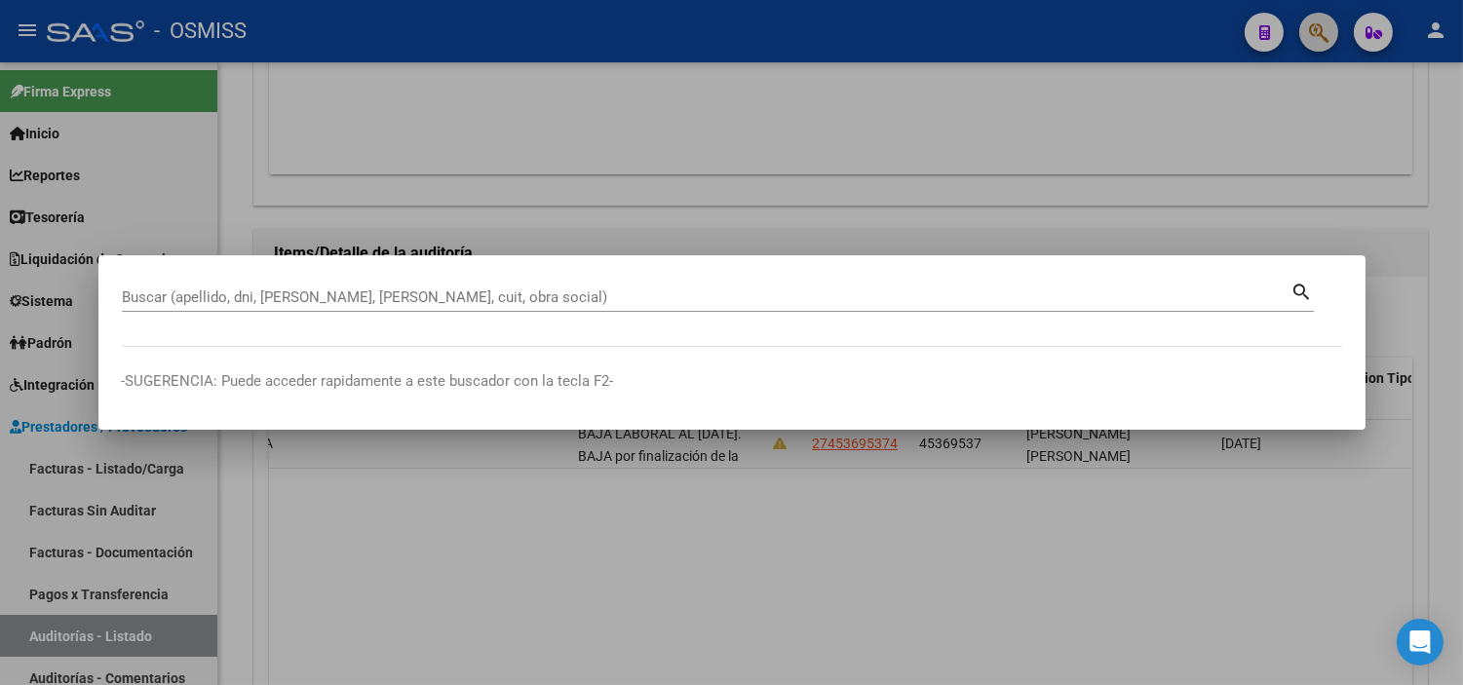
paste input "0113-00005793"
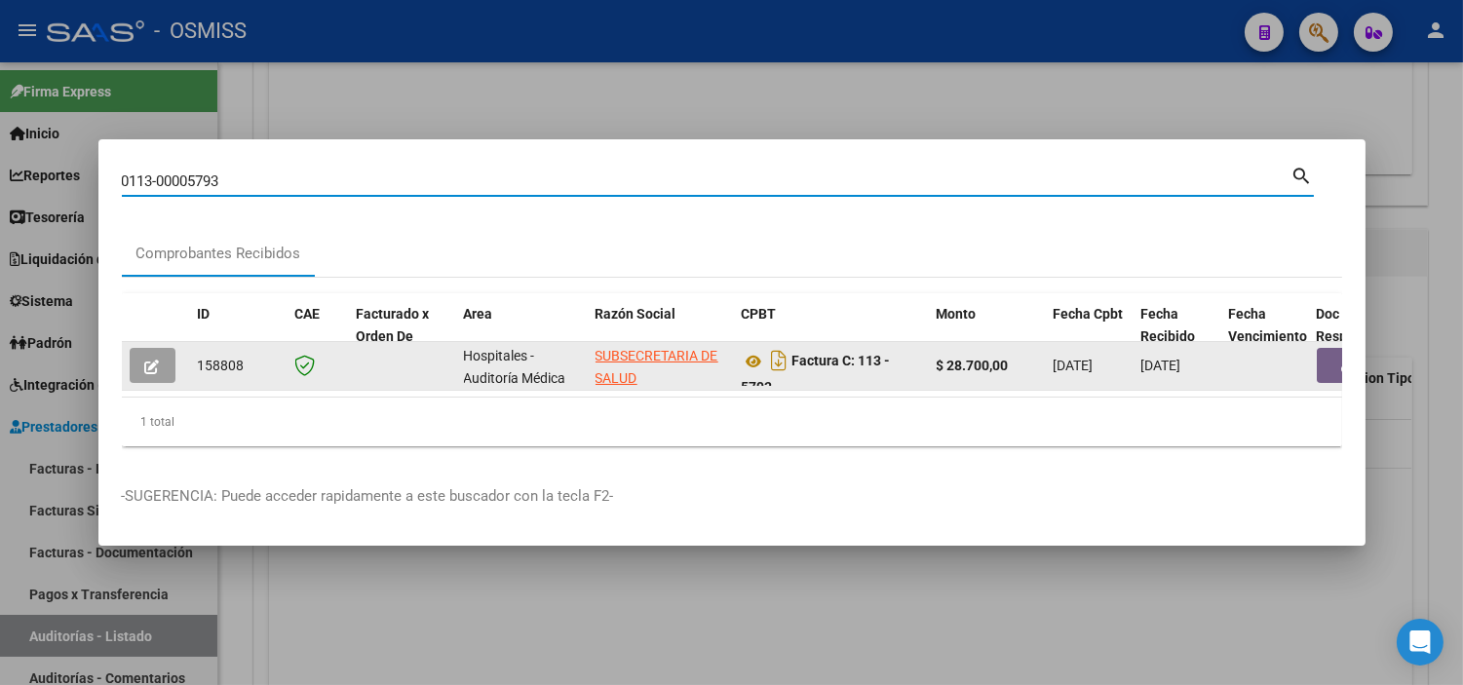
click at [146, 360] on icon "button" at bounding box center [152, 367] width 15 height 15
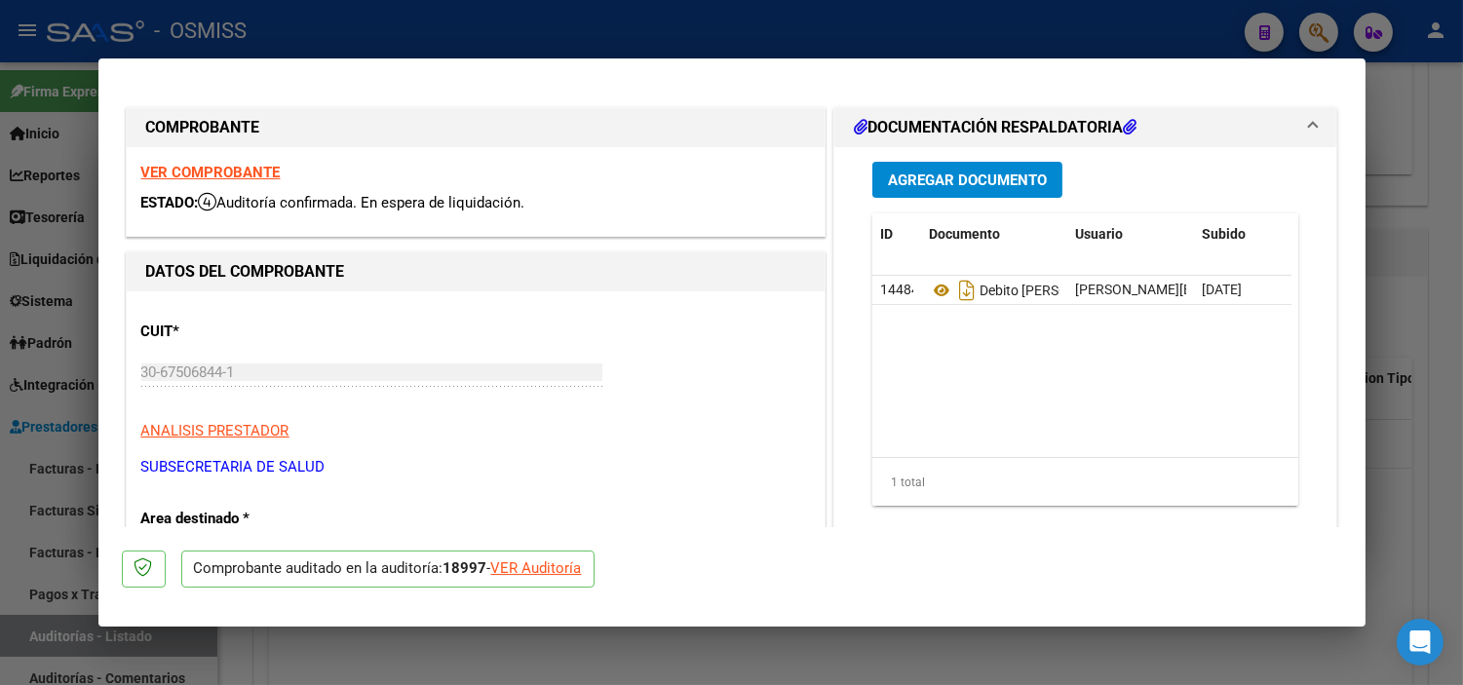
click at [518, 558] on div "VER Auditoría" at bounding box center [536, 568] width 91 height 22
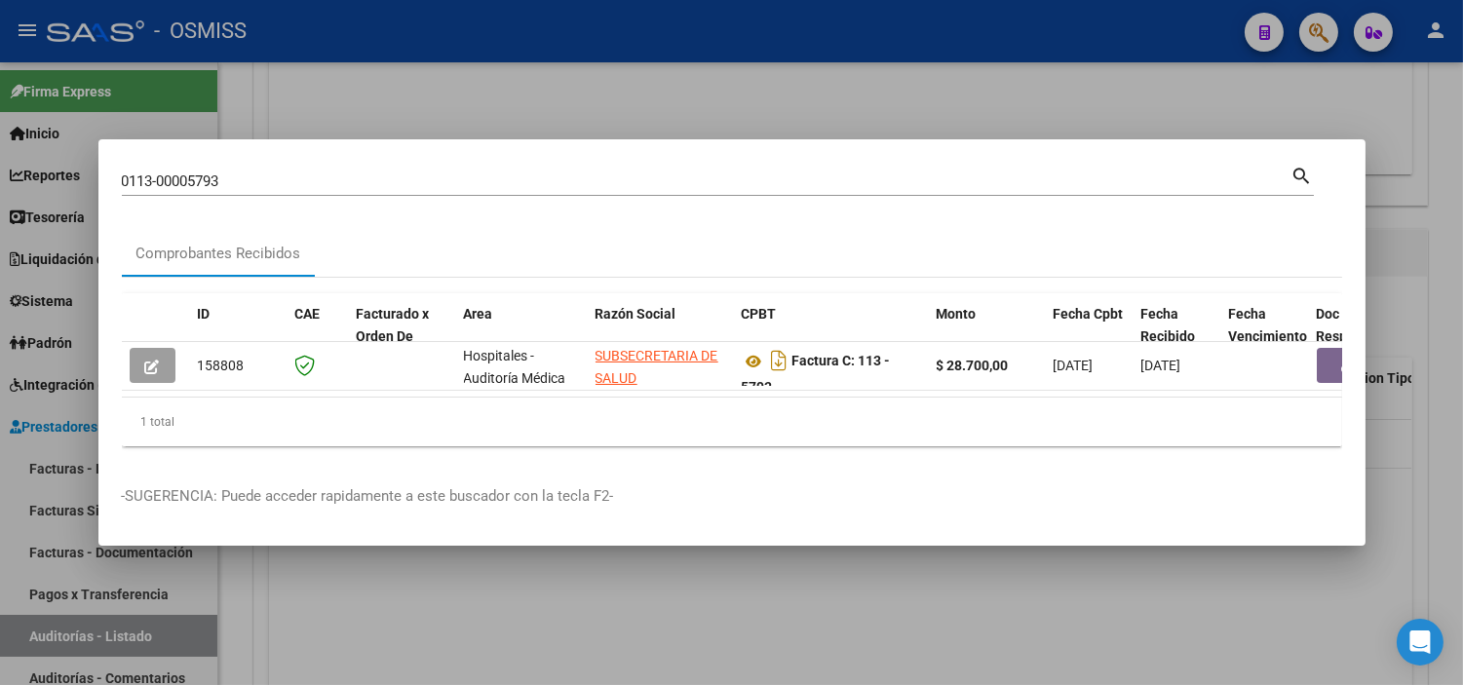
click at [537, 583] on div at bounding box center [731, 342] width 1463 height 685
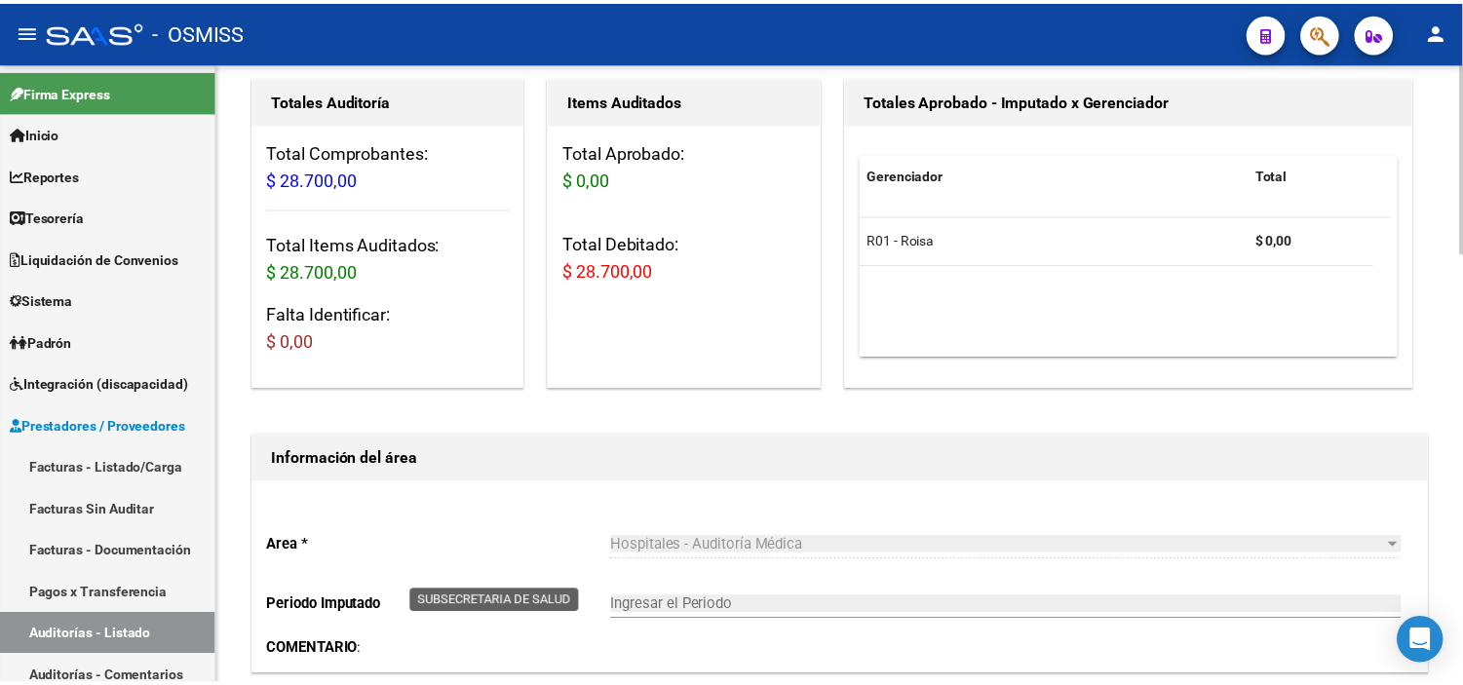
scroll to position [0, 0]
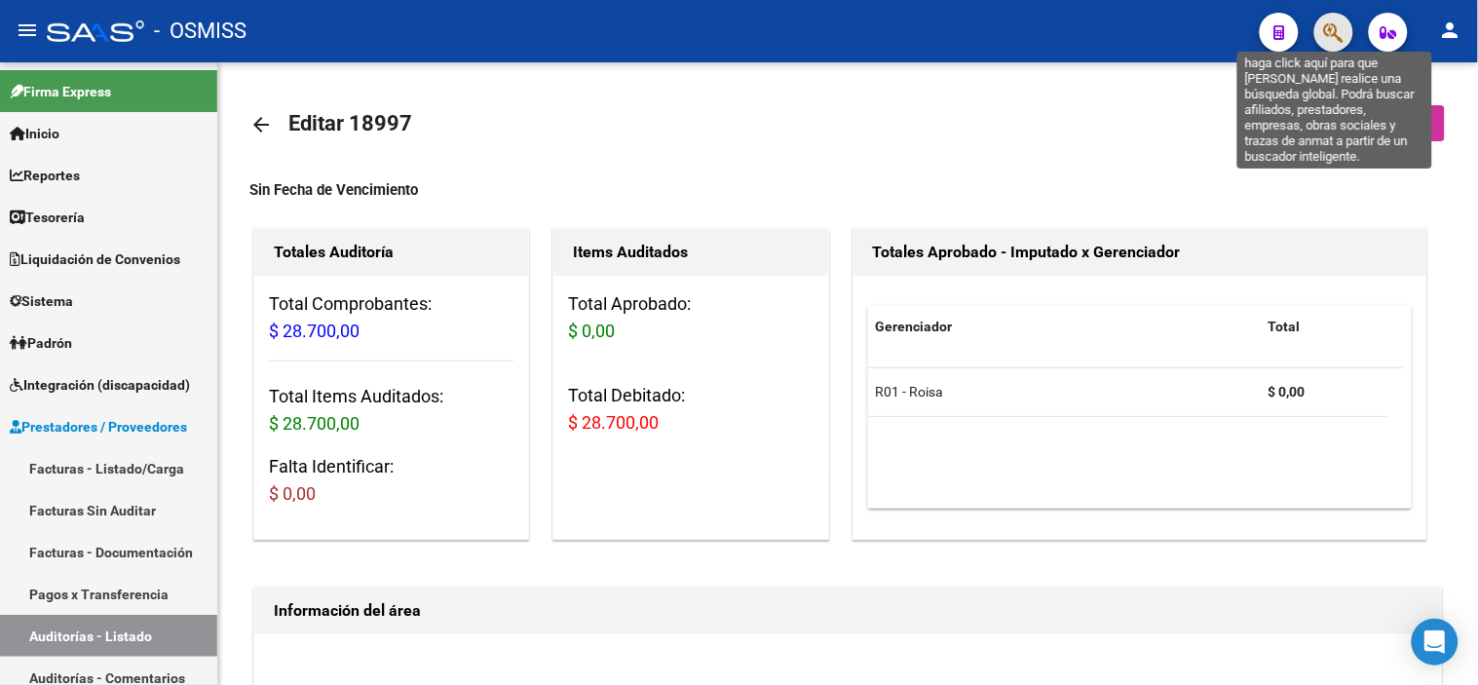
click at [715, 30] on icon "button" at bounding box center [1333, 32] width 19 height 22
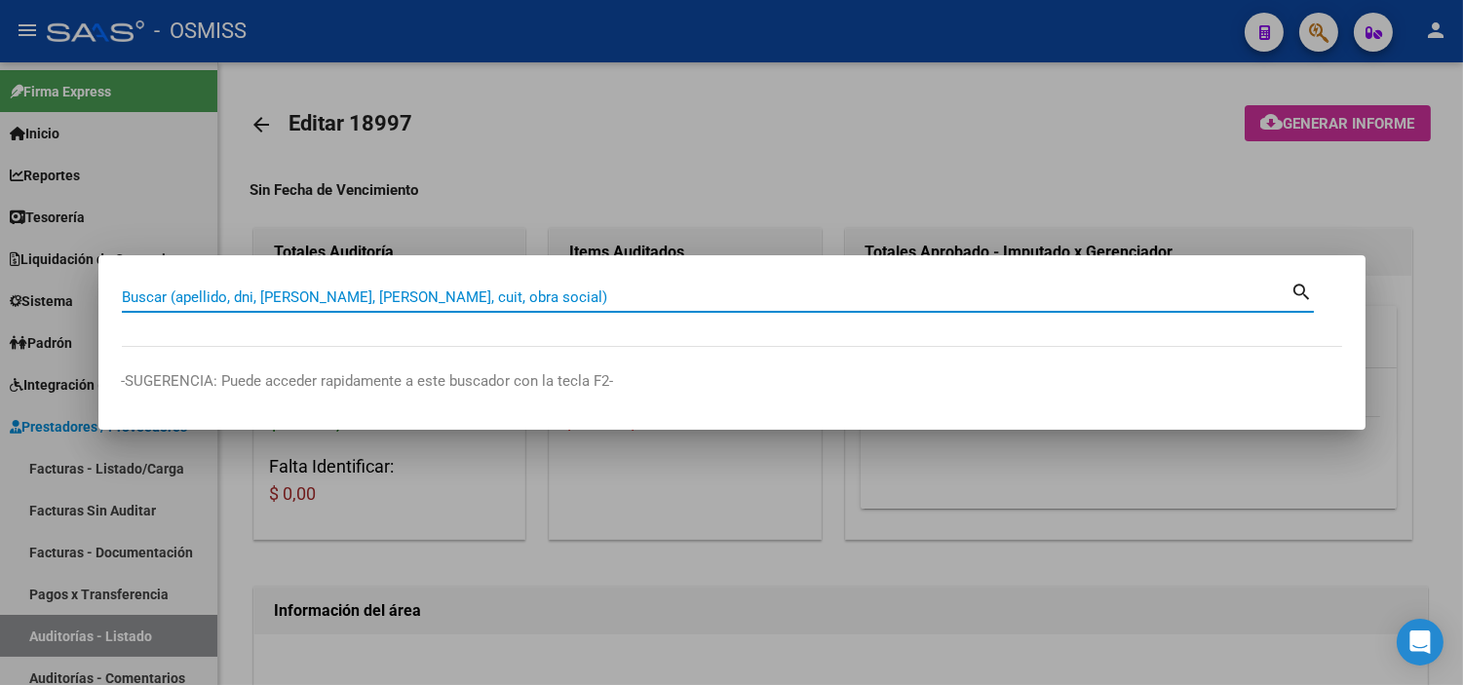
paste input "0113-00007600"
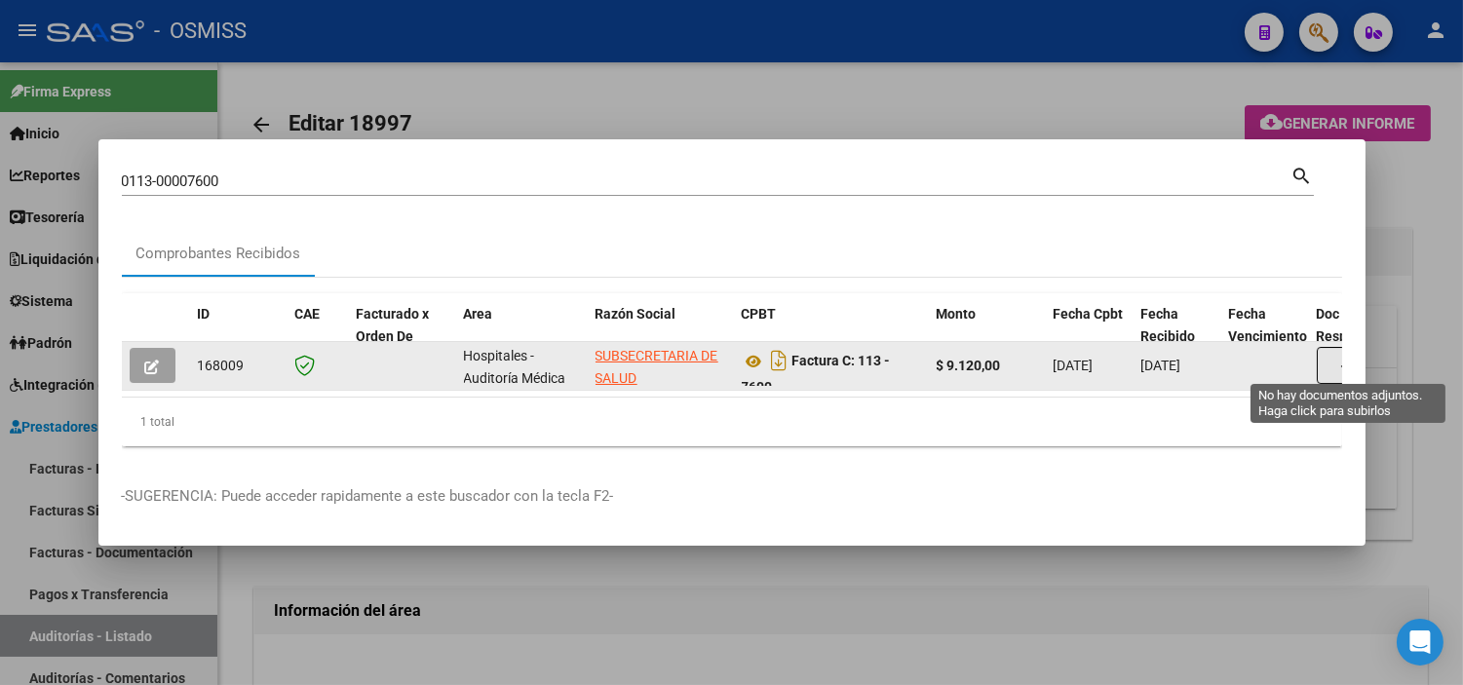
click at [715, 356] on button "button" at bounding box center [1348, 365] width 62 height 37
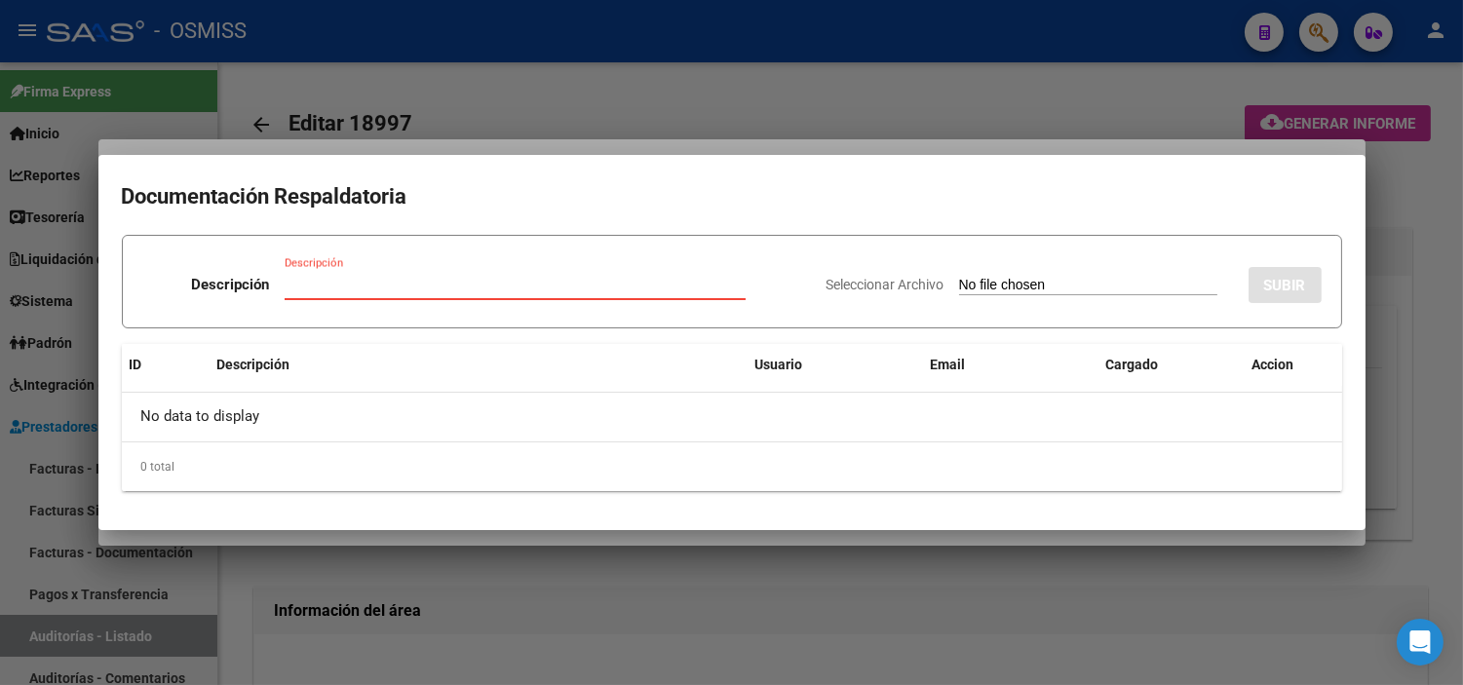
click at [280, 122] on div at bounding box center [731, 342] width 1463 height 685
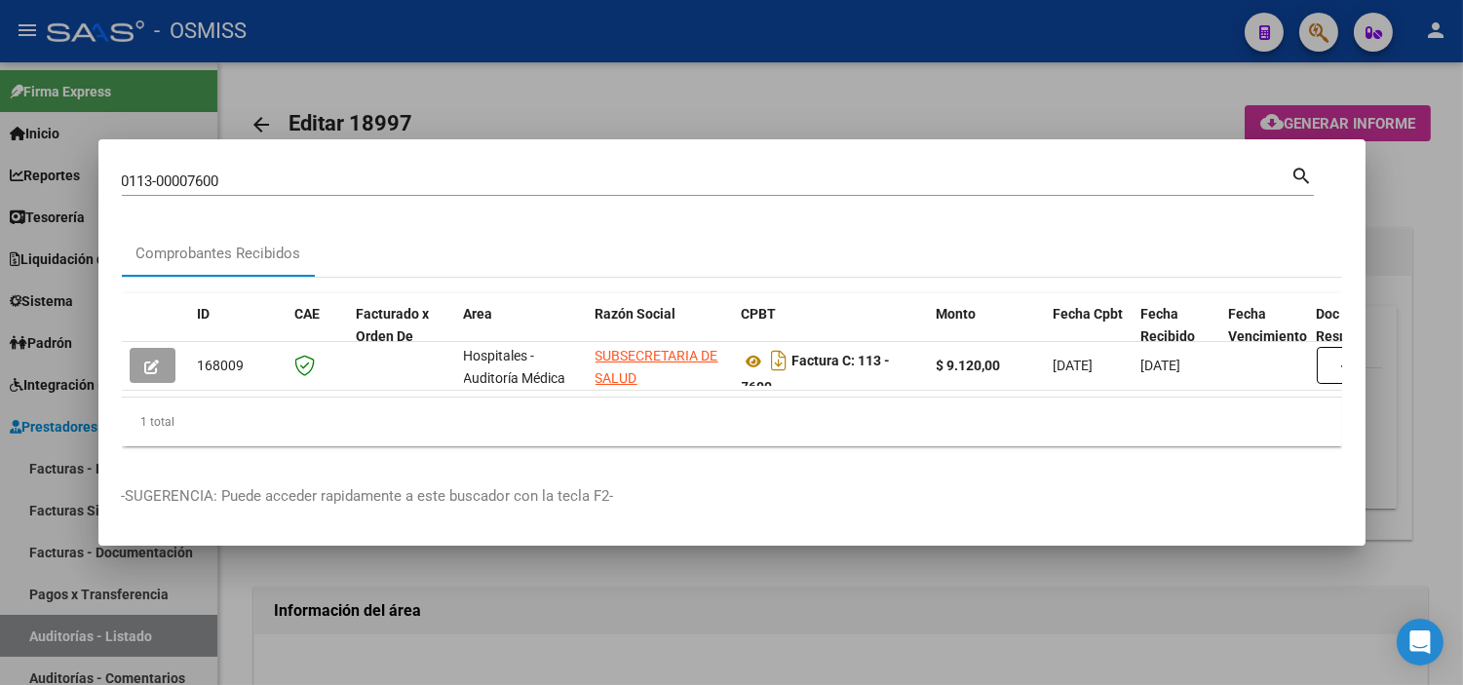
click at [281, 181] on input "0113-00007600" at bounding box center [706, 181] width 1169 height 18
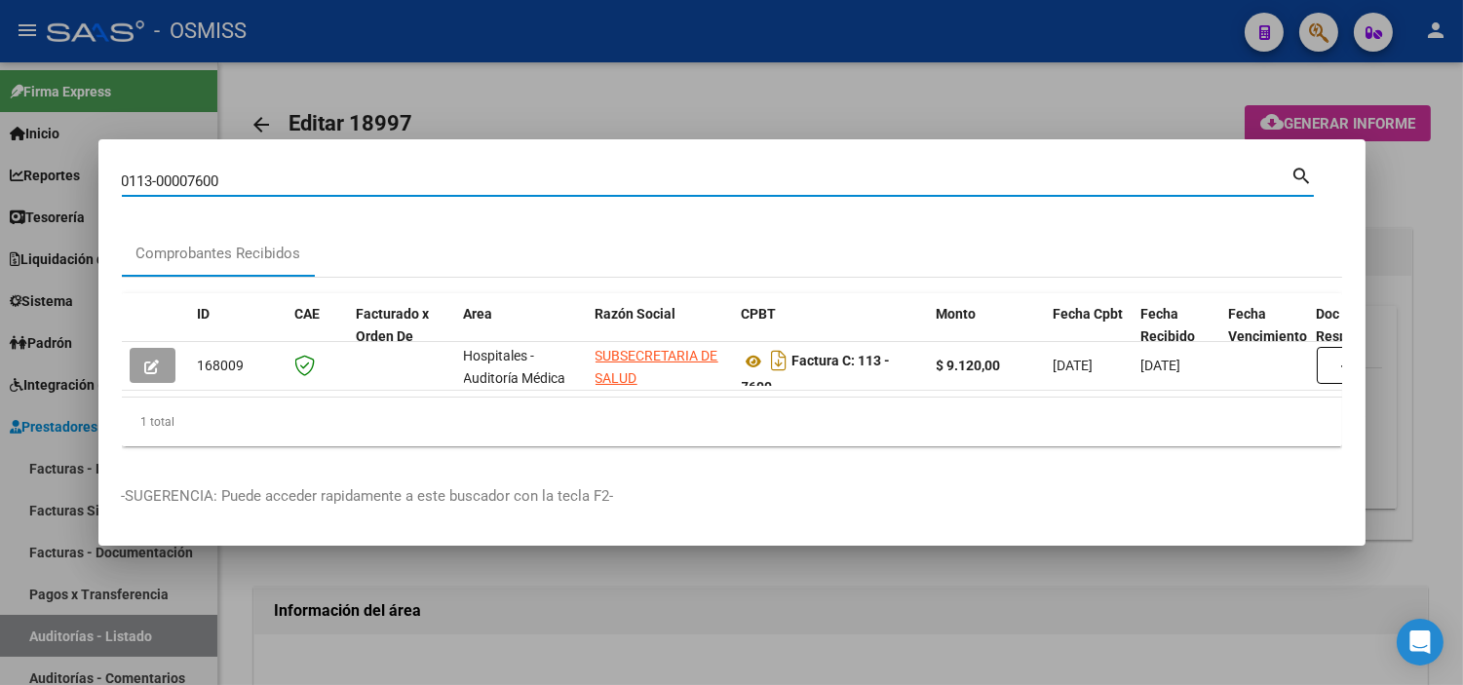
click at [281, 181] on input "0113-00007600" at bounding box center [706, 181] width 1169 height 18
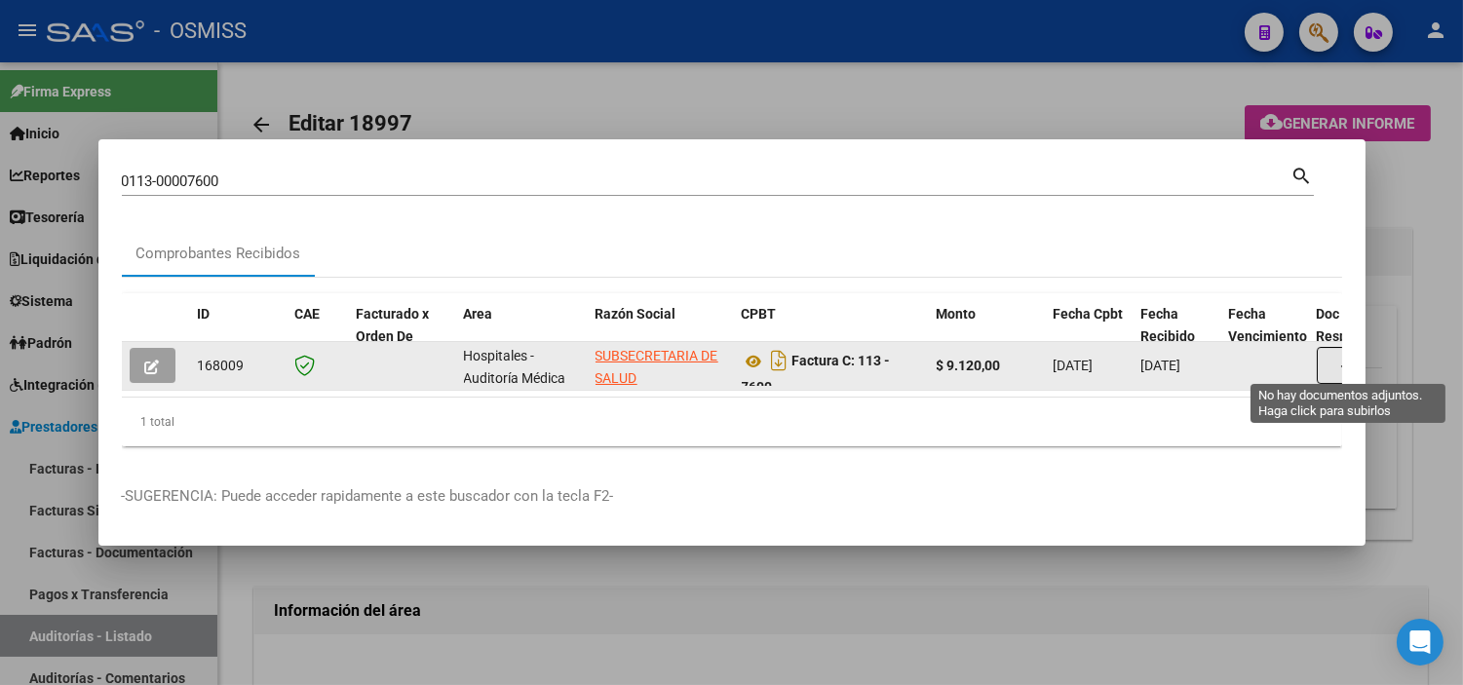
click at [715, 354] on button "button" at bounding box center [1348, 365] width 62 height 37
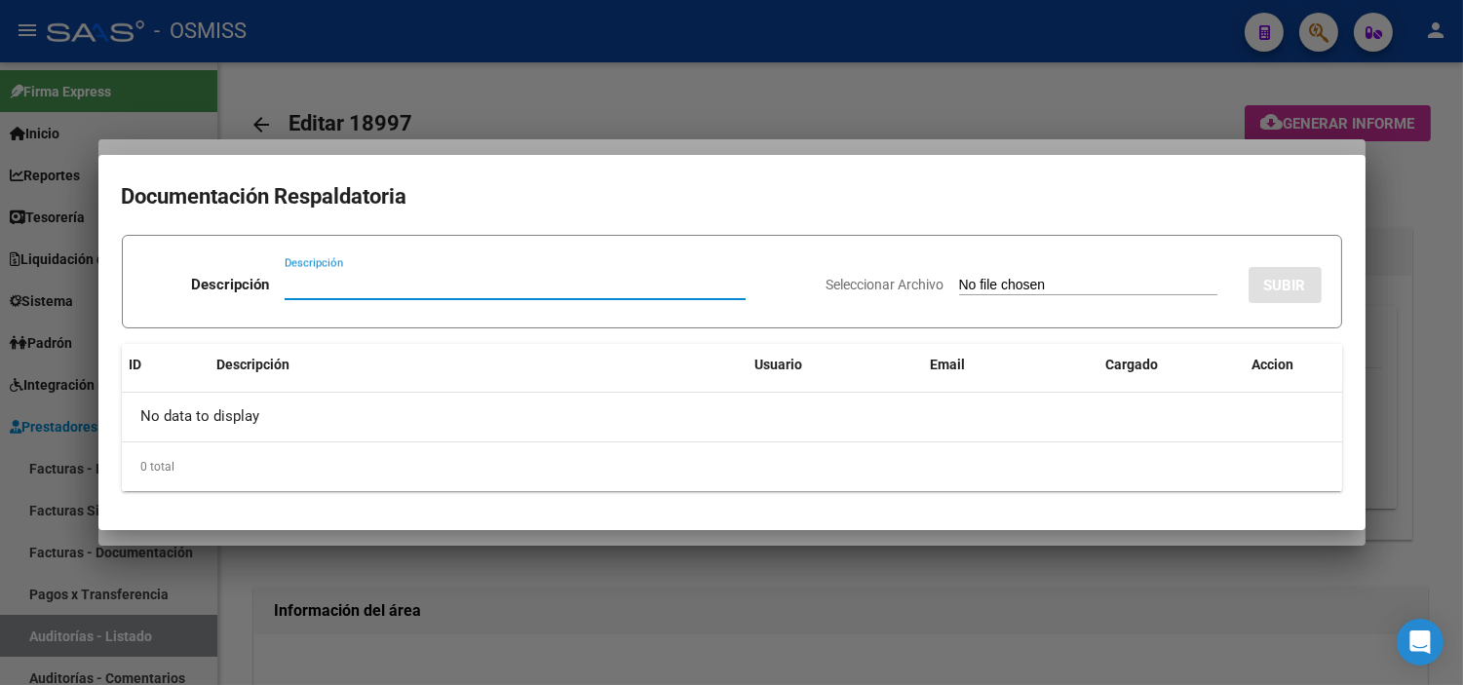
click at [715, 281] on input "Seleccionar Archivo" at bounding box center [1088, 286] width 258 height 19
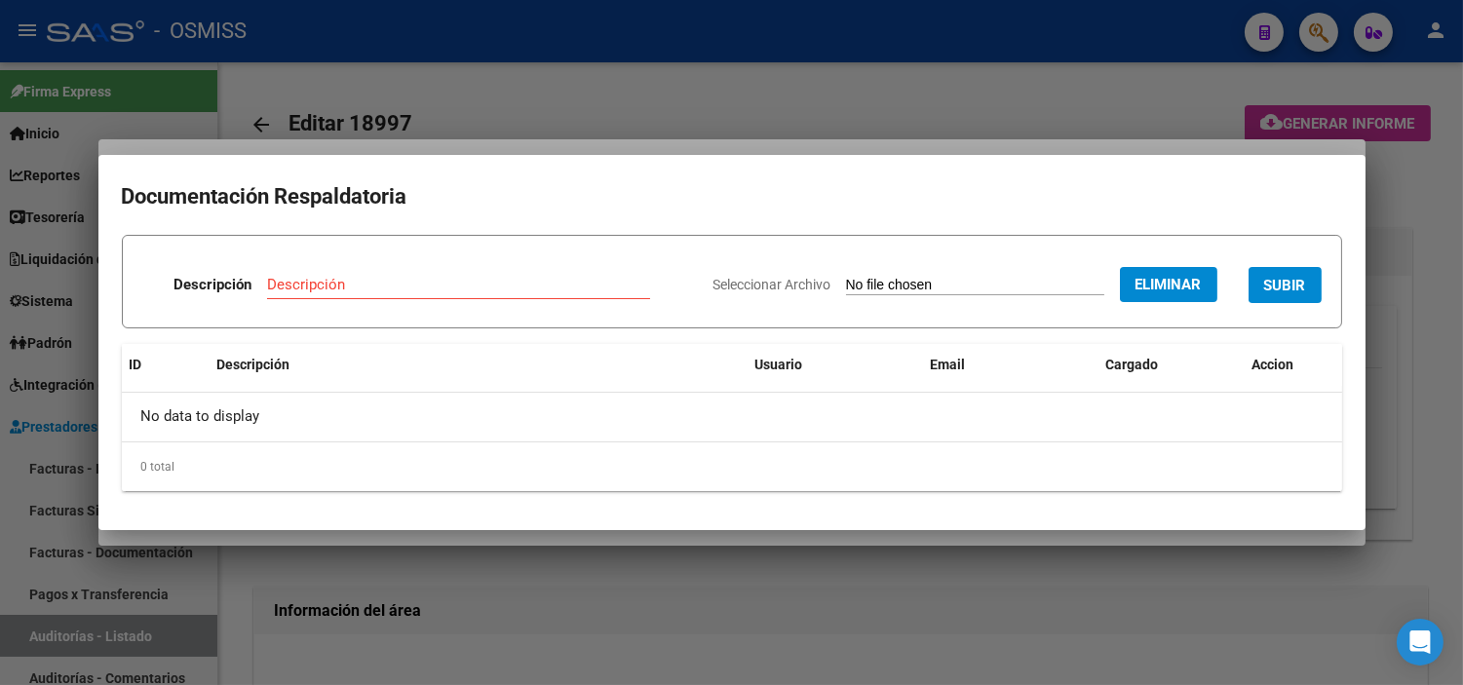
click at [363, 286] on input "Descripción" at bounding box center [458, 285] width 383 height 18
click at [715, 276] on span "SUBIR" at bounding box center [1285, 285] width 42 height 18
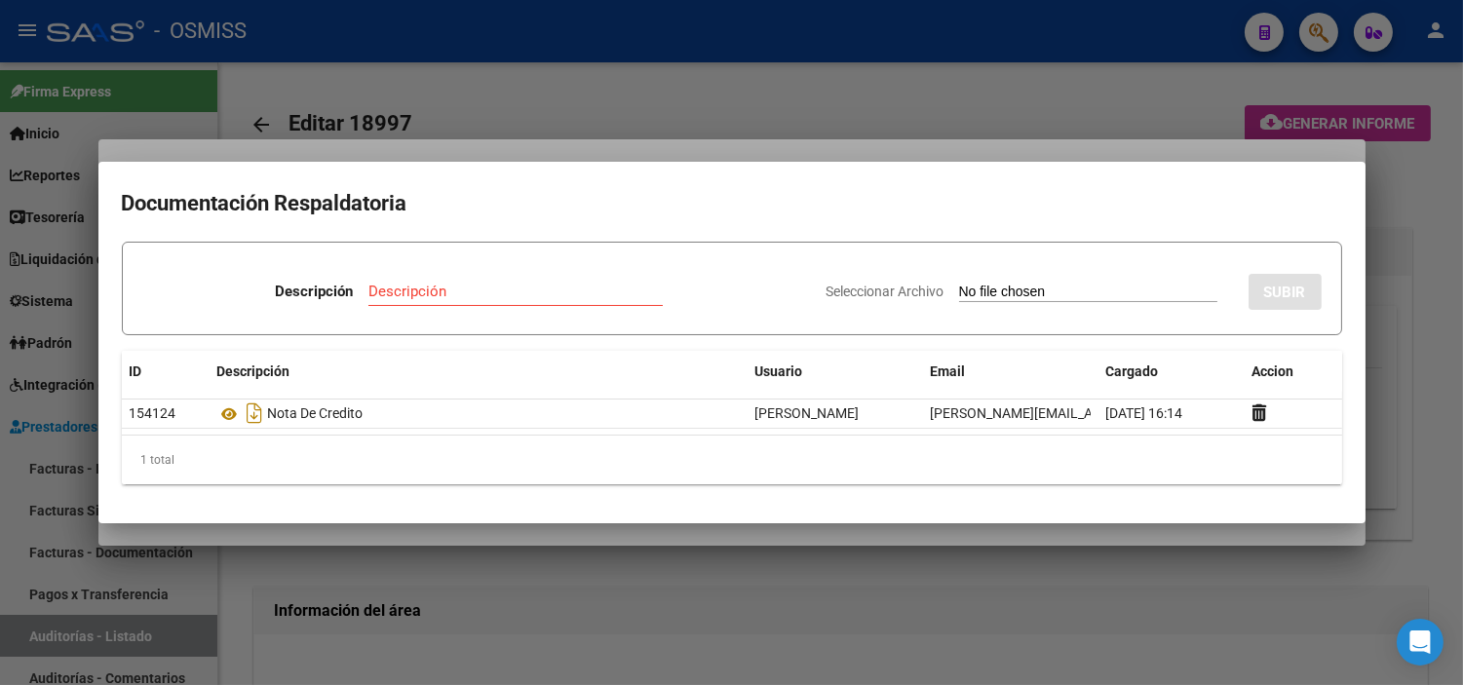
click at [497, 99] on div at bounding box center [731, 342] width 1463 height 685
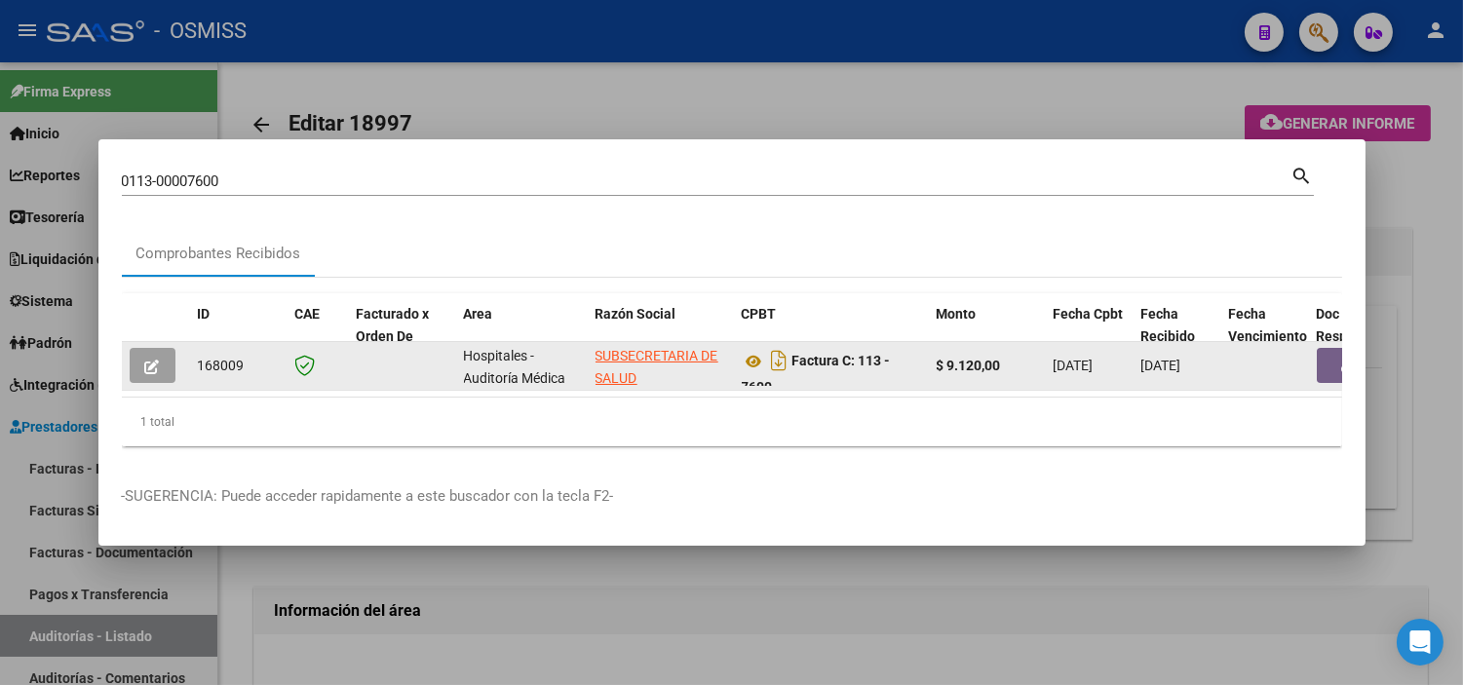
scroll to position [12, 0]
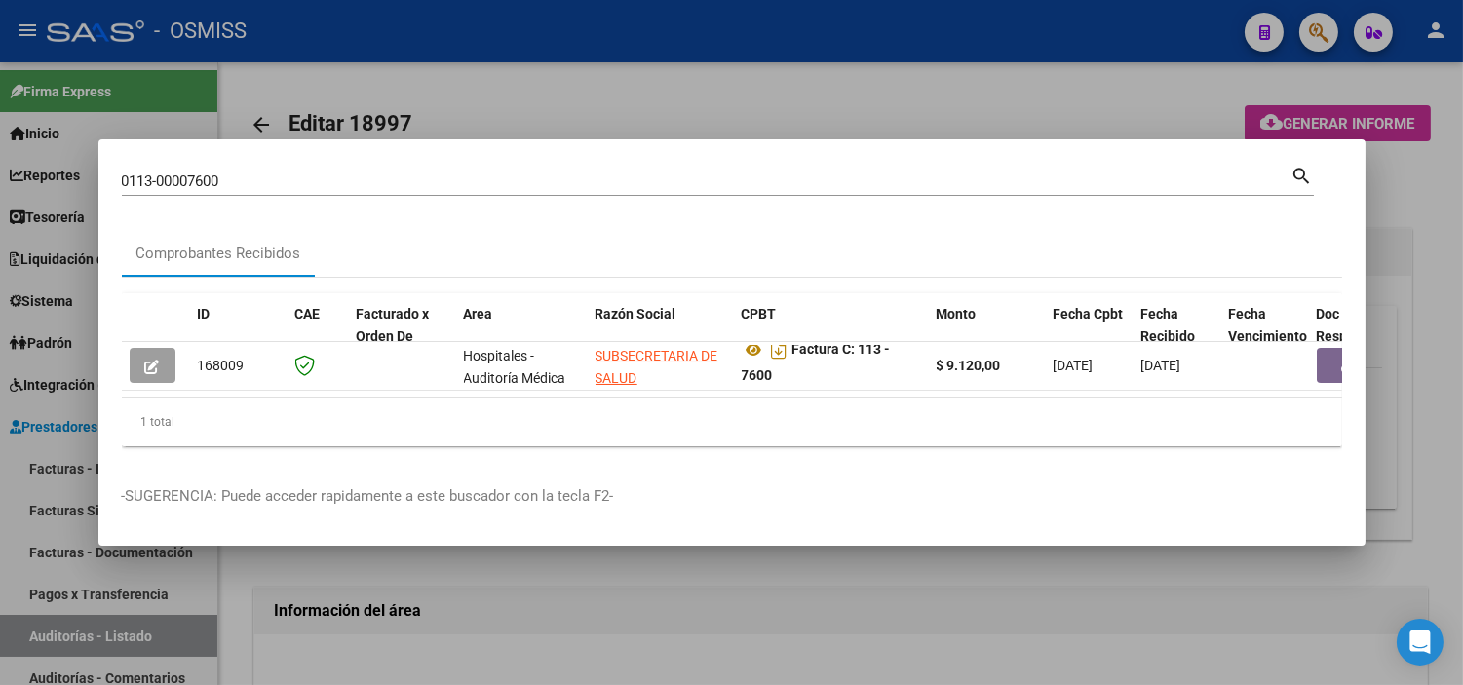
click at [319, 187] on div "0113-00007600 Buscar (apellido, dni, cuil, nro traspaso, cuit, obra social)" at bounding box center [706, 181] width 1169 height 29
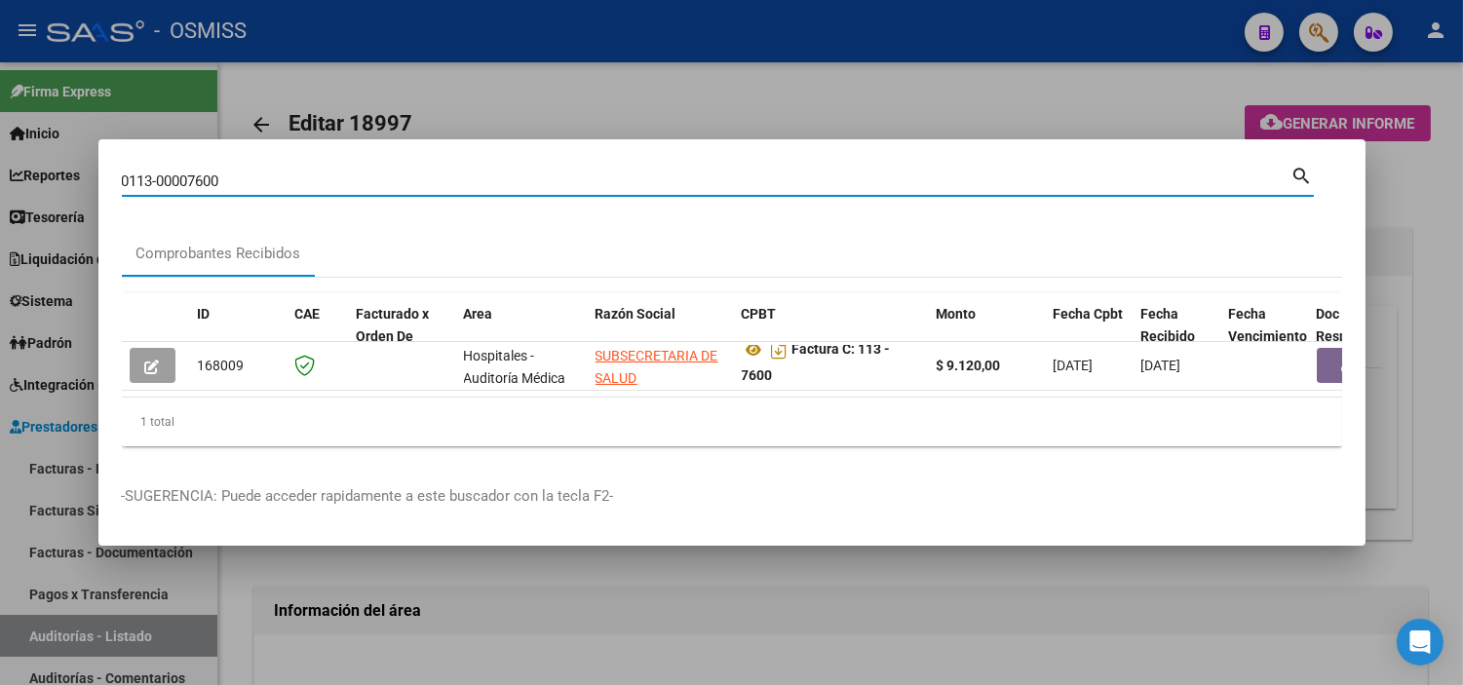
click at [316, 173] on input "0113-00007600" at bounding box center [706, 181] width 1169 height 18
paste input "572"
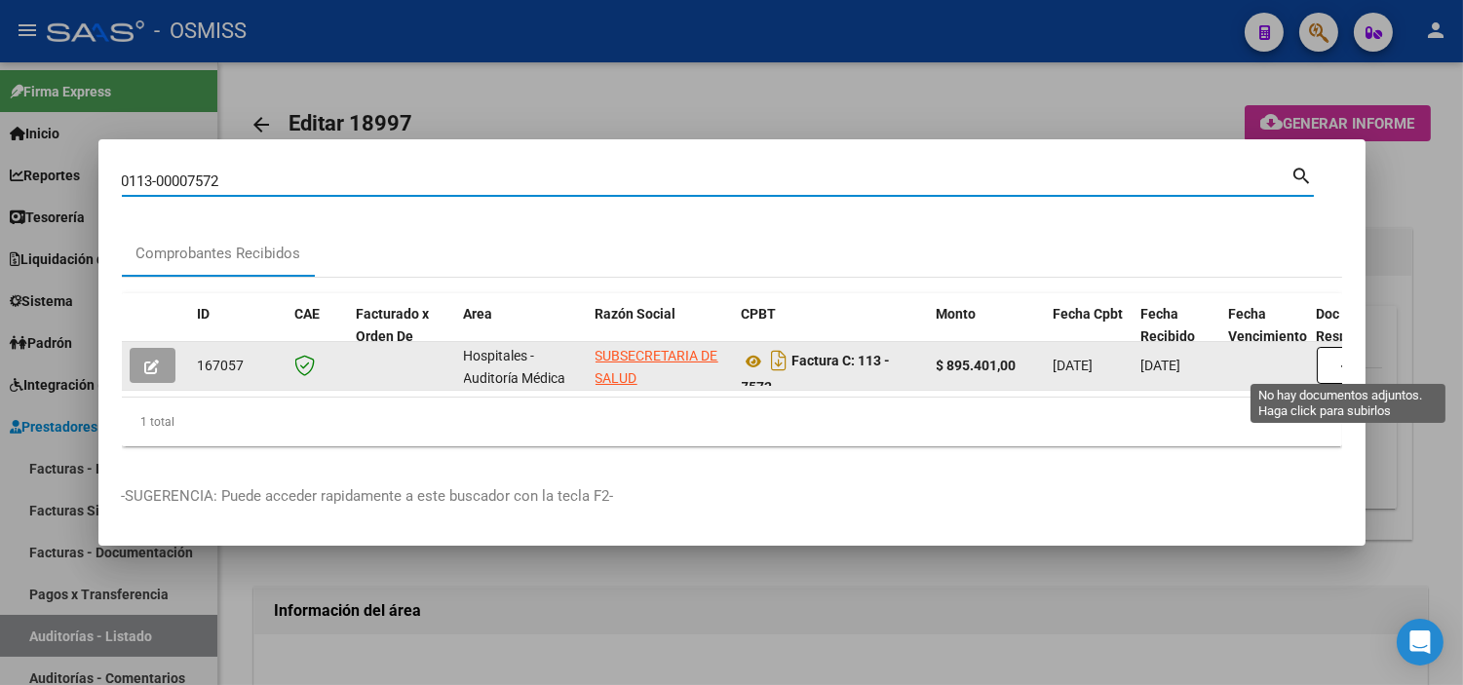
click at [715, 362] on button "button" at bounding box center [1348, 365] width 62 height 37
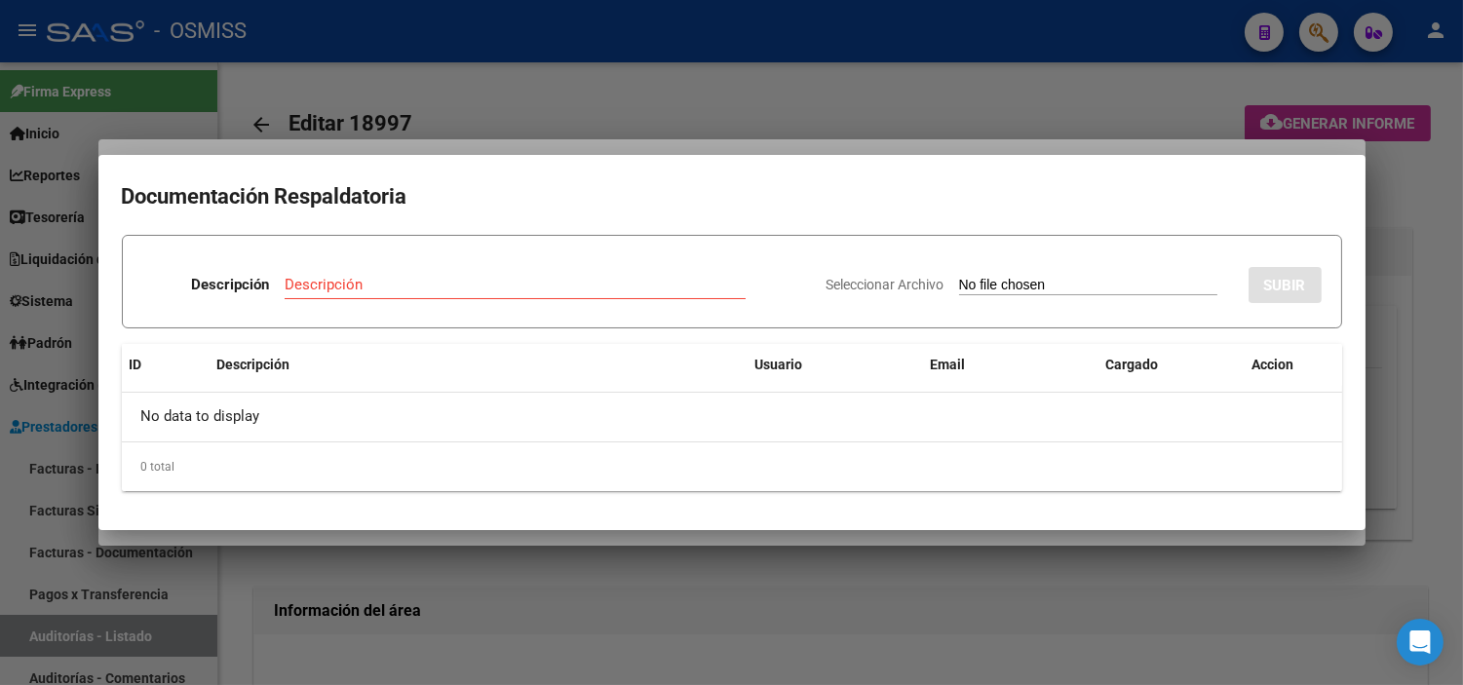
click at [403, 88] on div at bounding box center [731, 342] width 1463 height 685
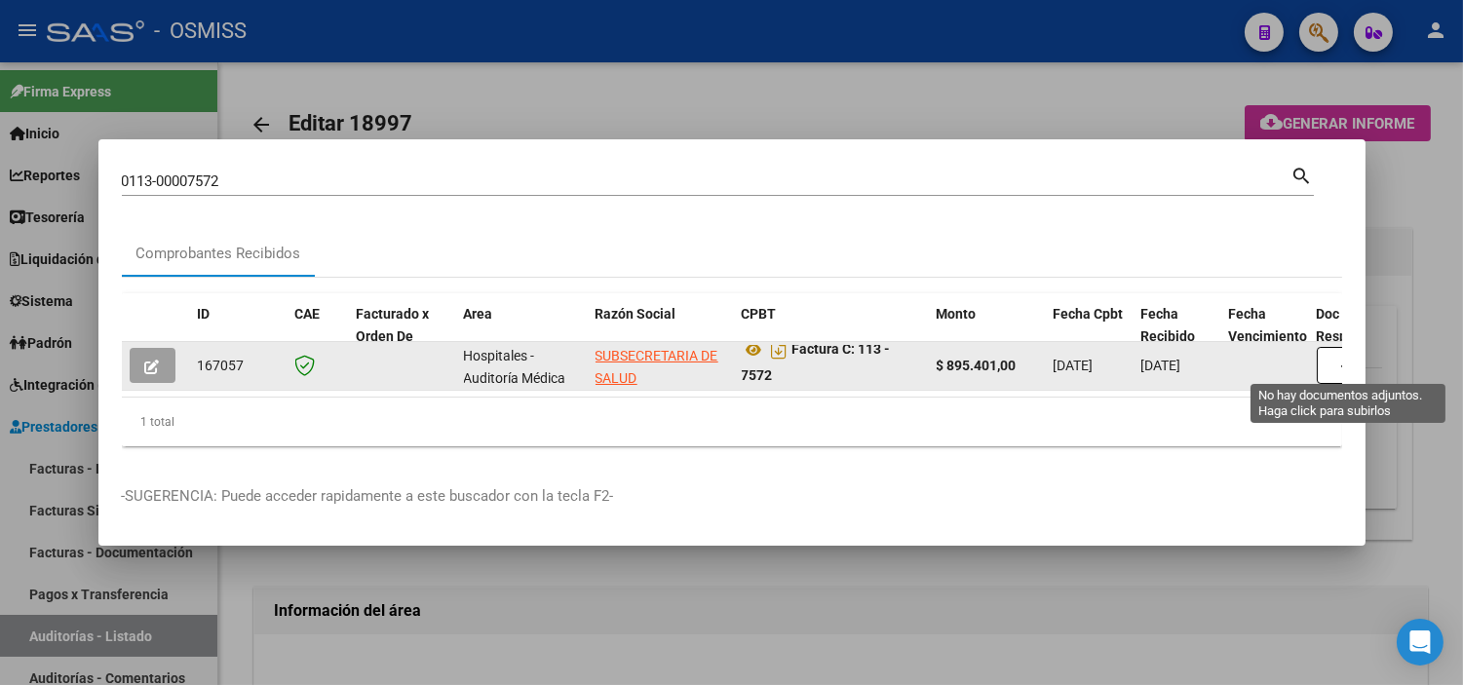
click at [715, 351] on button "button" at bounding box center [1348, 365] width 62 height 37
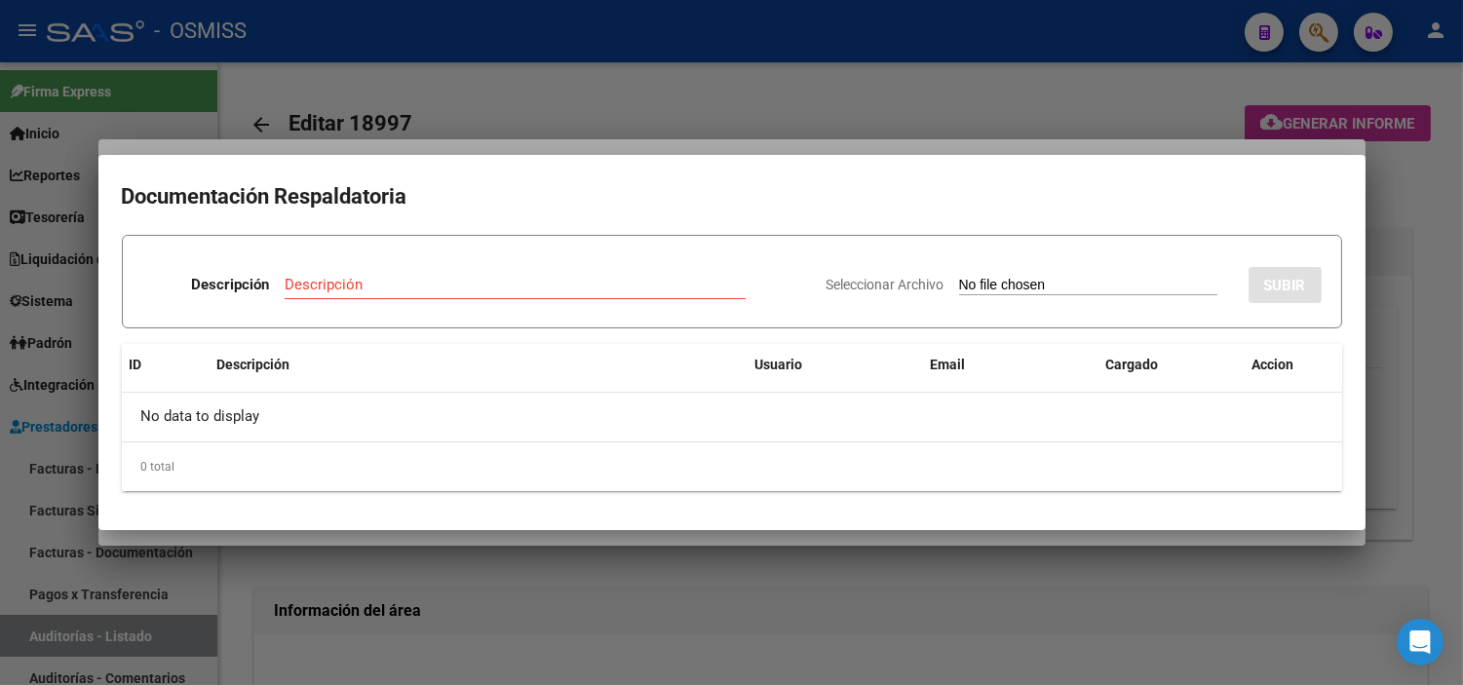
click at [715, 285] on input "Seleccionar Archivo" at bounding box center [1088, 286] width 258 height 19
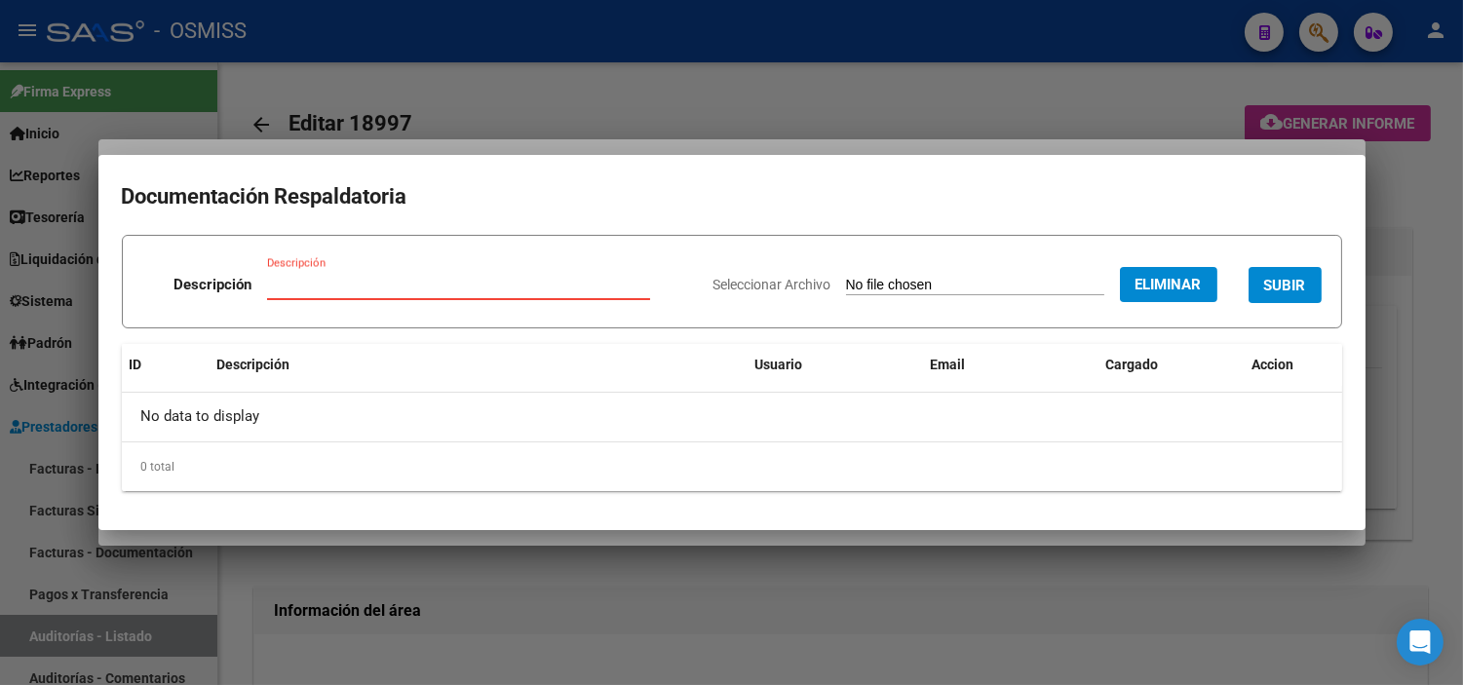
click at [356, 278] on input "Descripción" at bounding box center [458, 285] width 383 height 18
click at [715, 293] on span "SUBIR" at bounding box center [1285, 286] width 42 height 18
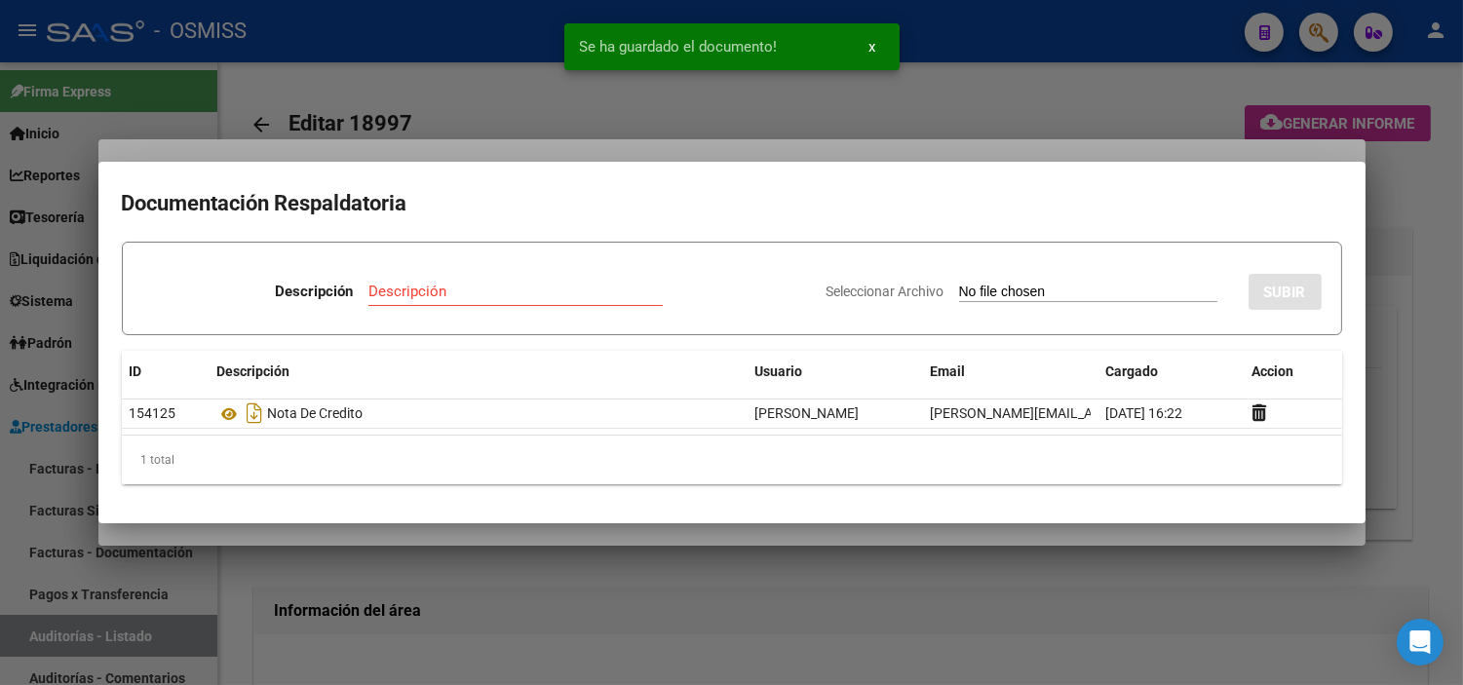
click at [0, 368] on div at bounding box center [731, 342] width 1463 height 685
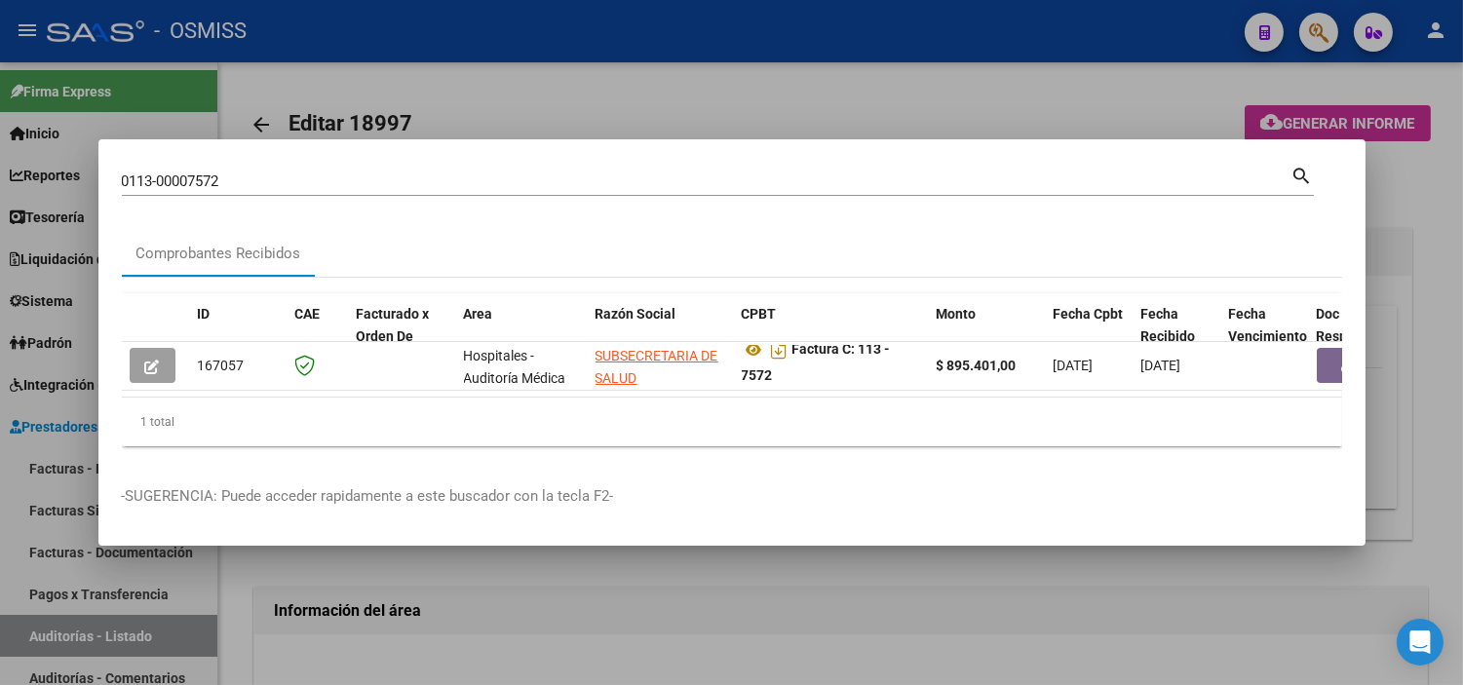
click at [401, 172] on input "0113-00007572" at bounding box center [706, 181] width 1169 height 18
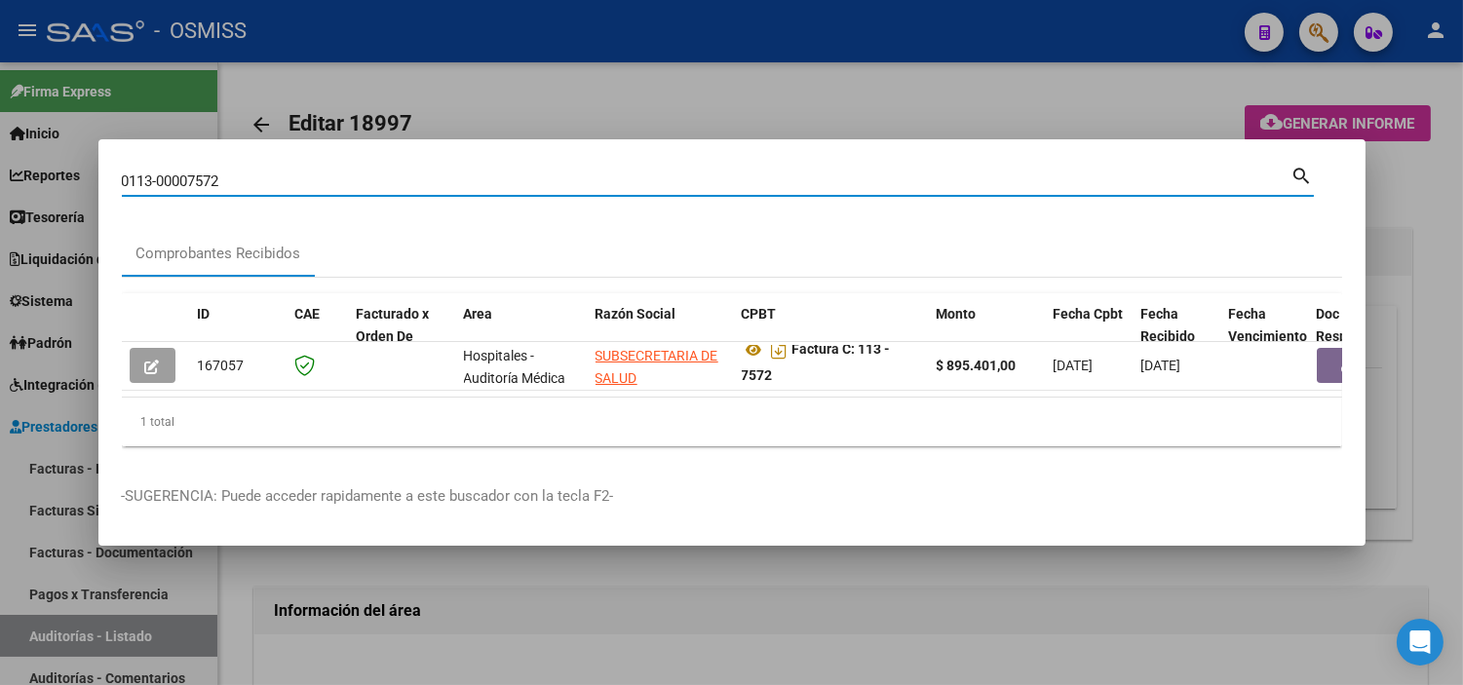
click at [401, 172] on input "0113-00007572" at bounding box center [706, 181] width 1169 height 18
paste input "5793"
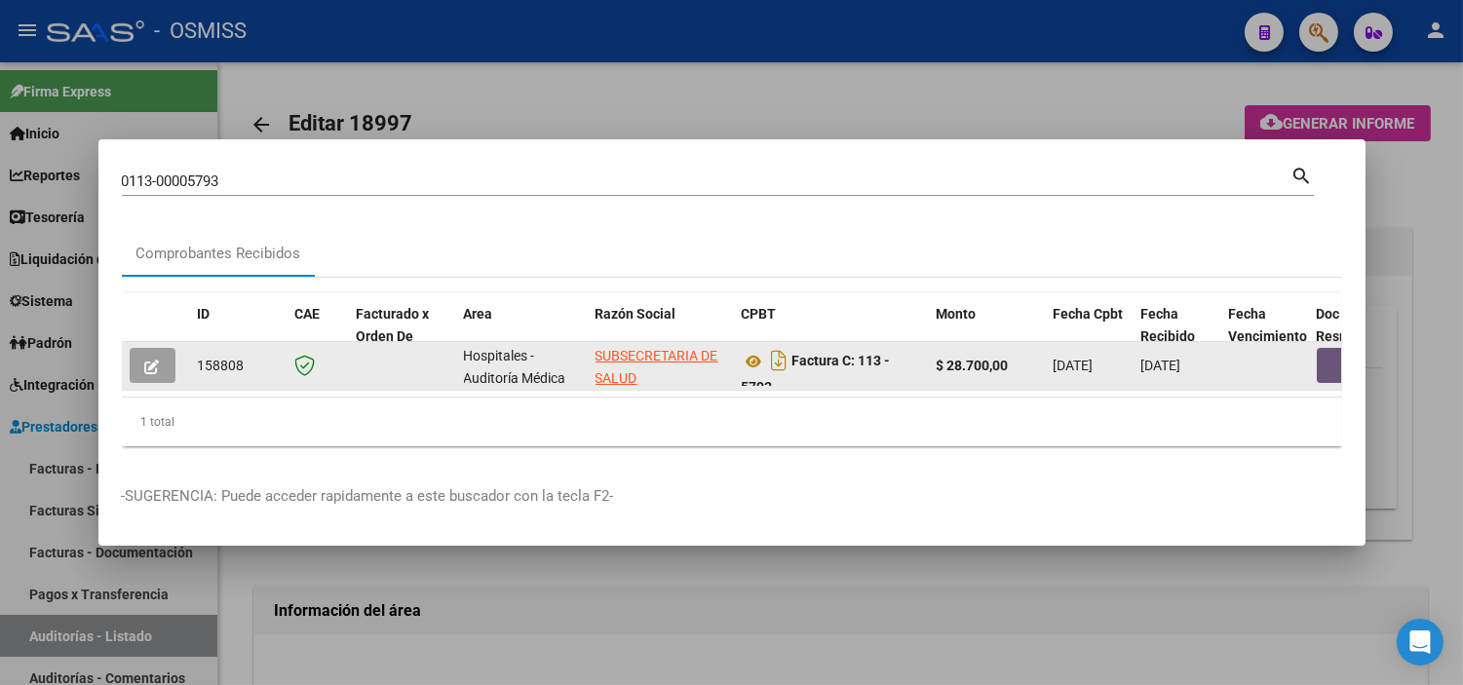
click at [715, 354] on button "button" at bounding box center [1348, 365] width 62 height 35
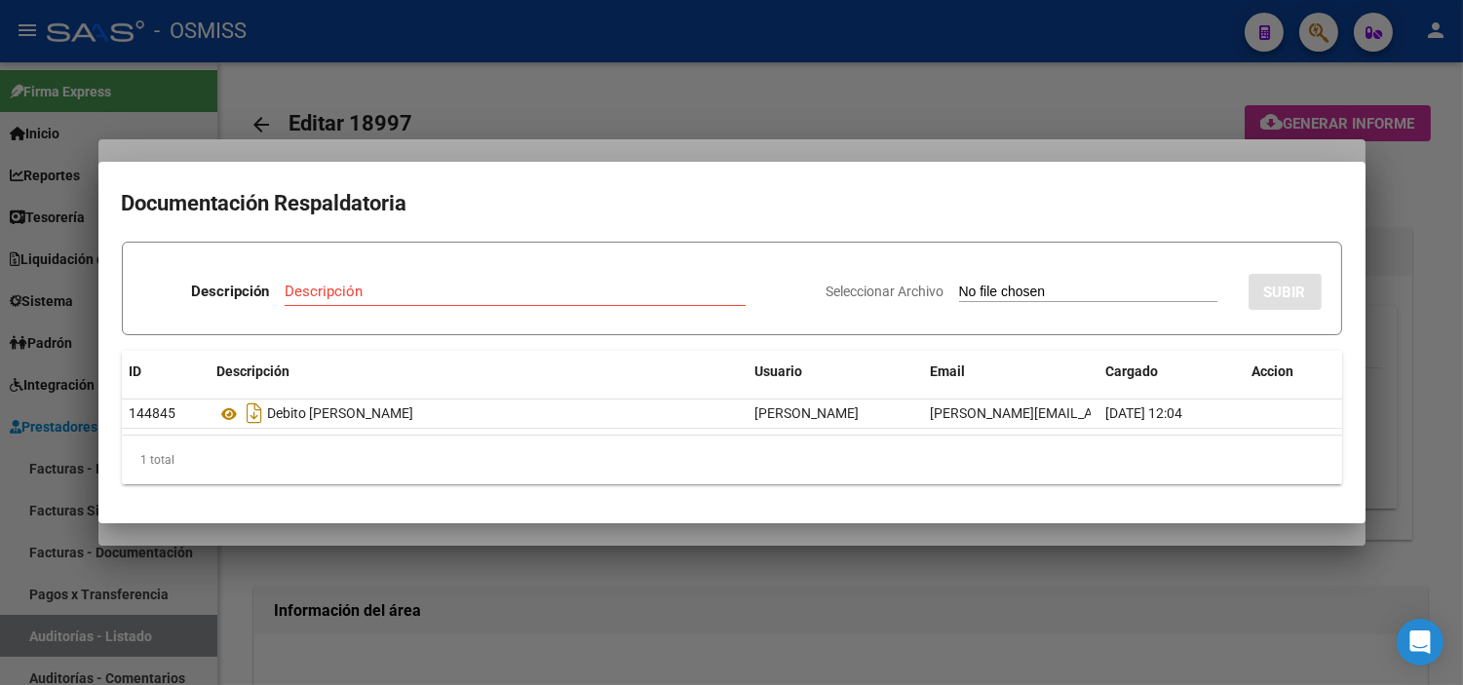
click at [715, 292] on input "Seleccionar Archivo" at bounding box center [1088, 293] width 258 height 19
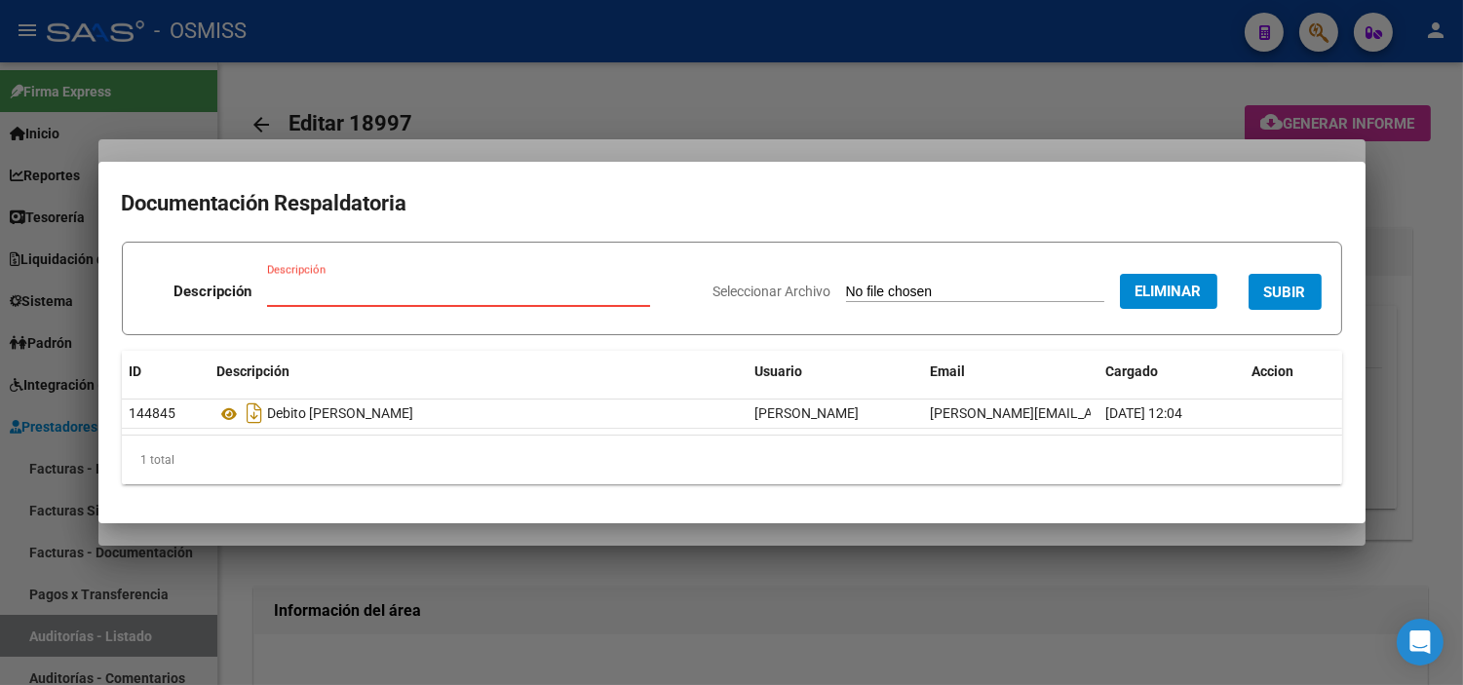
click at [420, 293] on input "Descripción" at bounding box center [458, 292] width 383 height 18
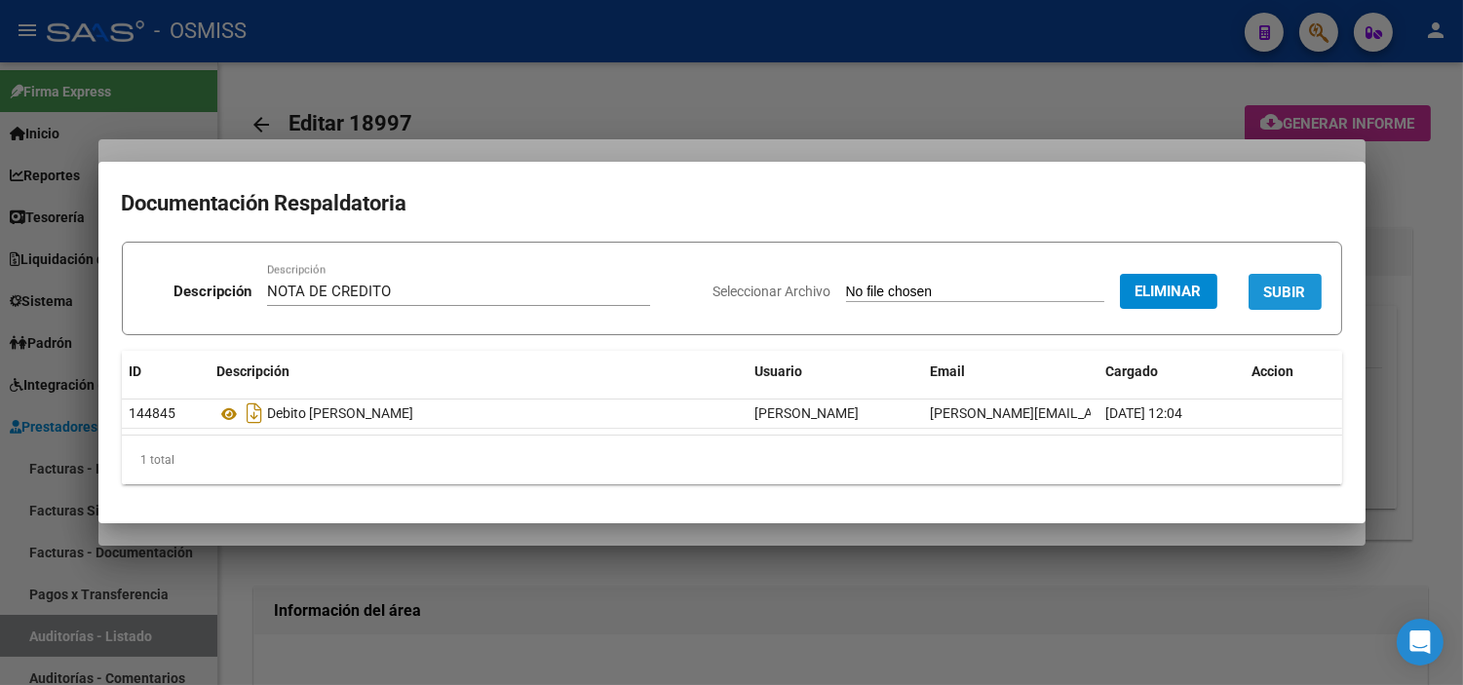
click at [715, 290] on span "SUBIR" at bounding box center [1285, 293] width 42 height 18
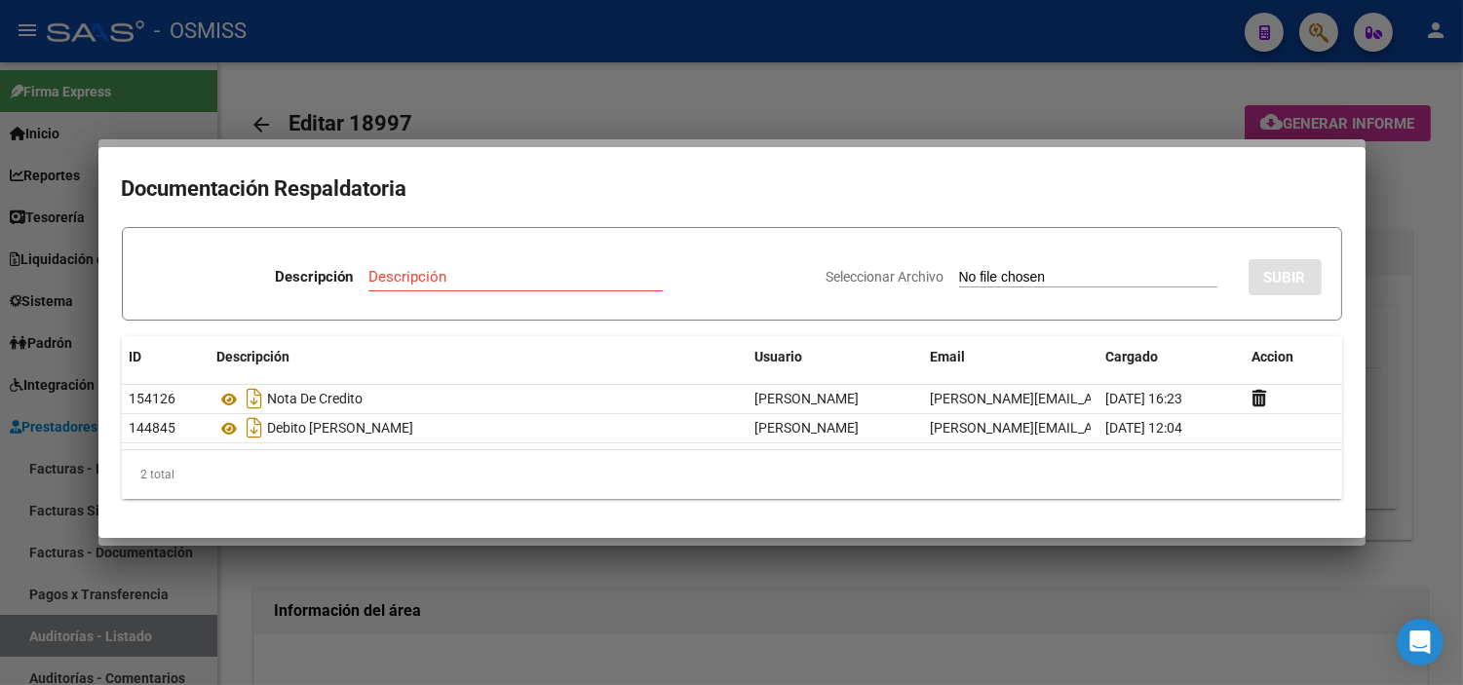
click at [424, 2] on div at bounding box center [731, 342] width 1463 height 685
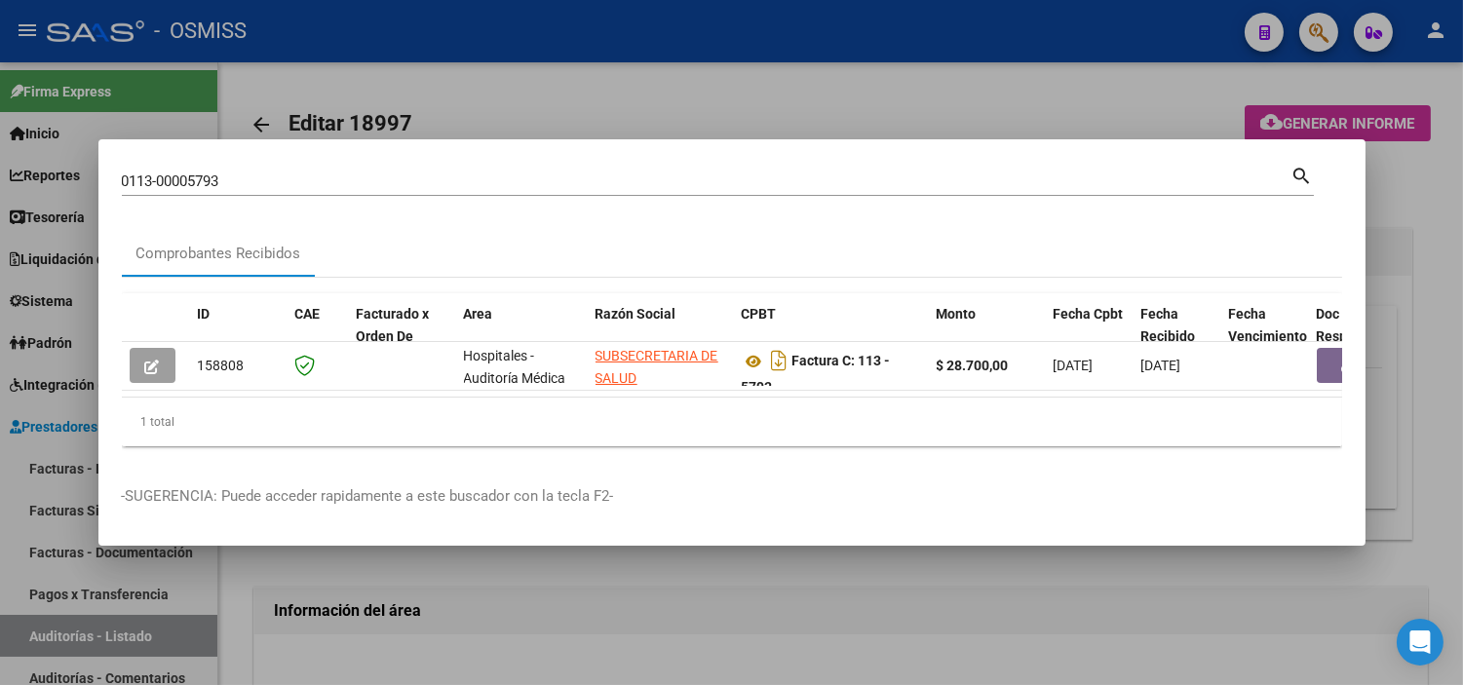
click at [318, 178] on input "0113-00005793" at bounding box center [706, 181] width 1169 height 18
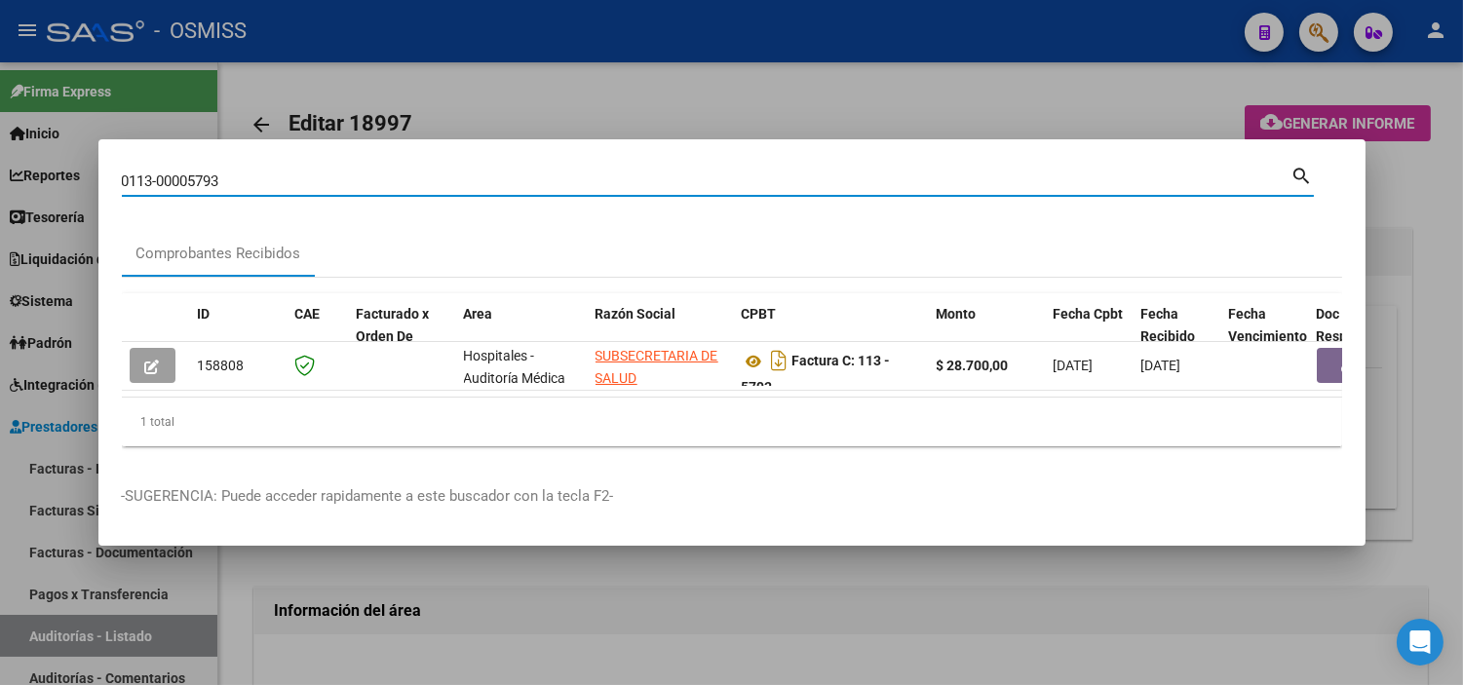
click at [318, 178] on input "0113-00005793" at bounding box center [706, 181] width 1169 height 18
click at [237, 177] on input "0113-00005793" at bounding box center [706, 181] width 1169 height 18
paste input "C0000300000367"
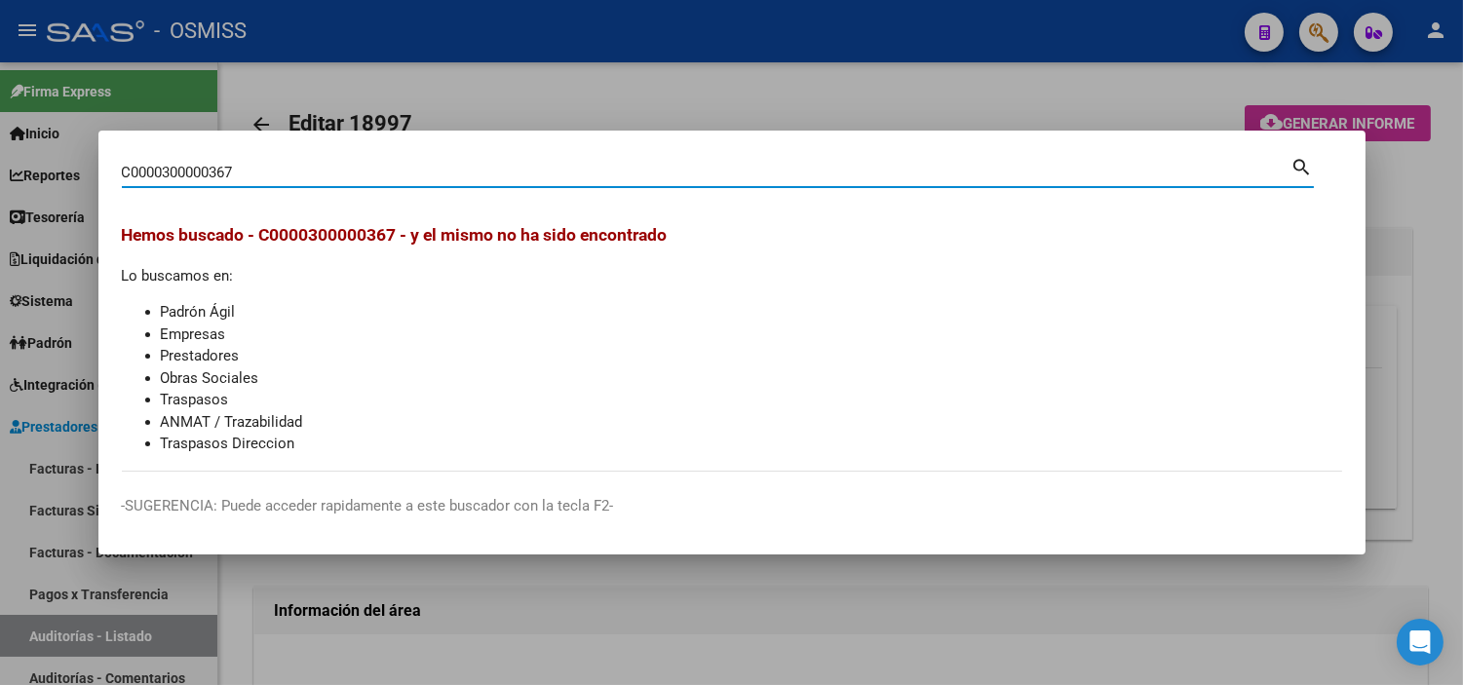
click at [134, 170] on input "C0000300000367" at bounding box center [706, 173] width 1169 height 18
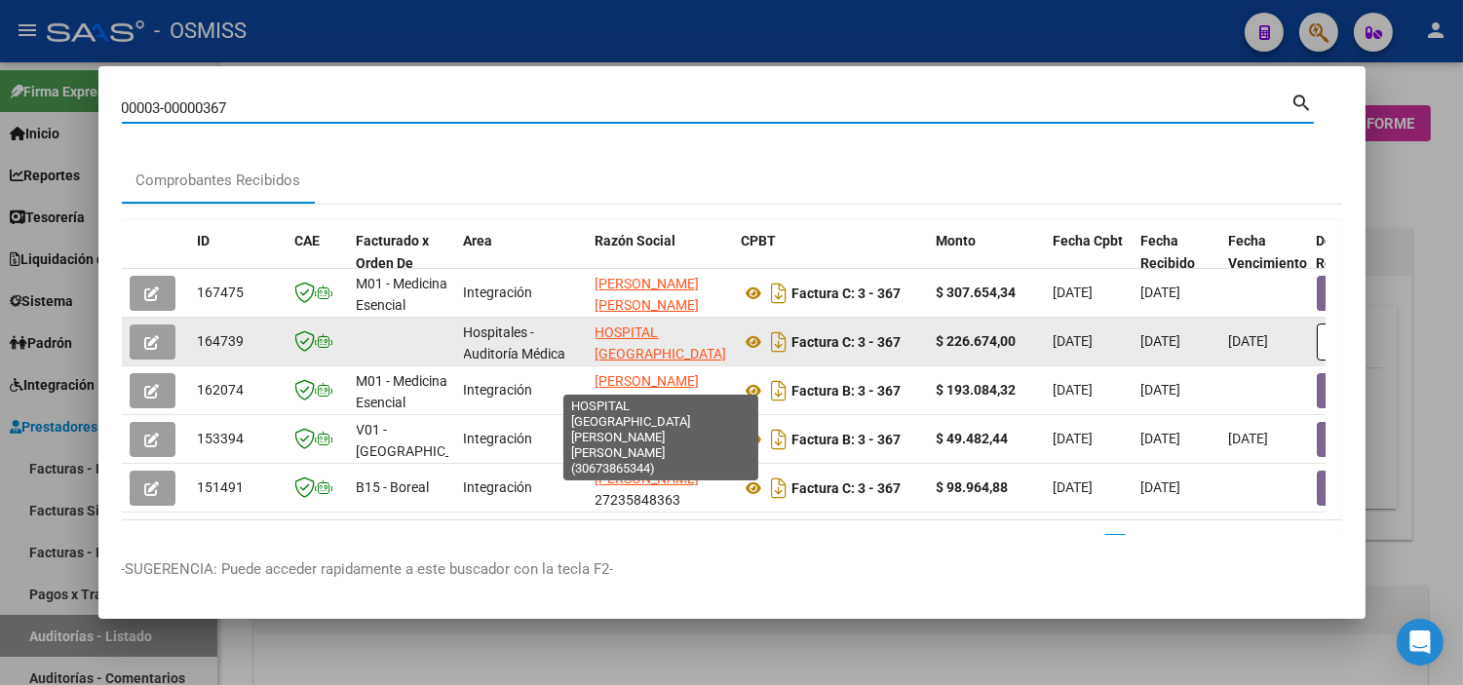
click at [666, 343] on app-link-go-to "HOSPITAL [GEOGRAPHIC_DATA][PERSON_NAME] [PERSON_NAME]" at bounding box center [661, 366] width 132 height 89
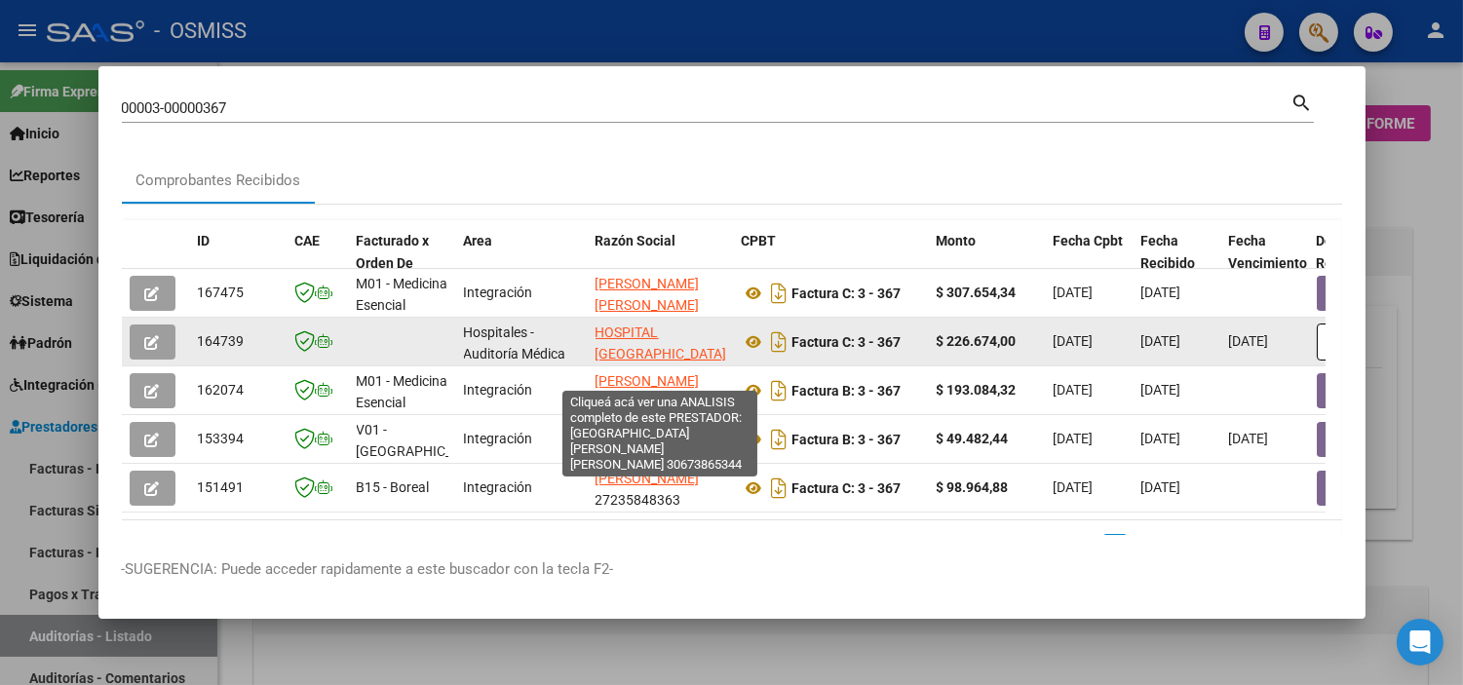
click at [666, 325] on span "HOSPITAL [GEOGRAPHIC_DATA][PERSON_NAME] [PERSON_NAME]" at bounding box center [661, 366] width 132 height 82
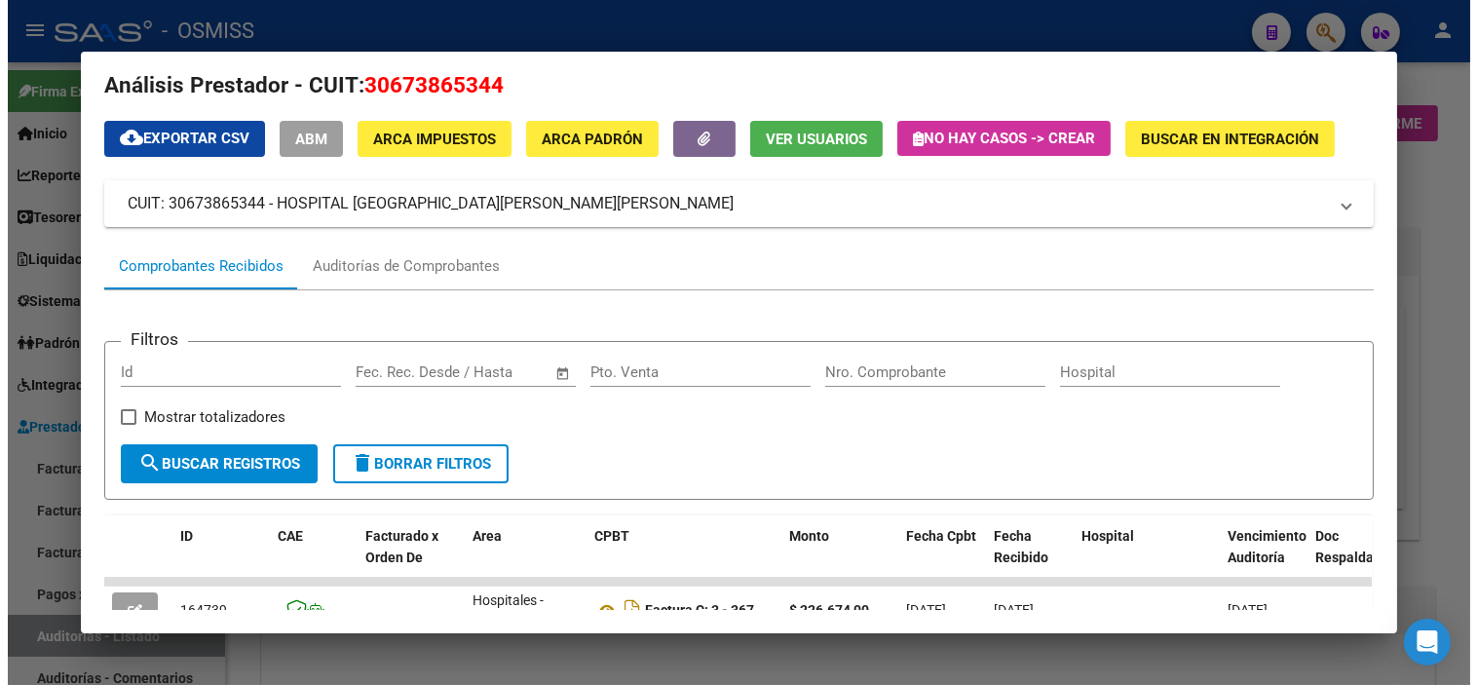
scroll to position [0, 0]
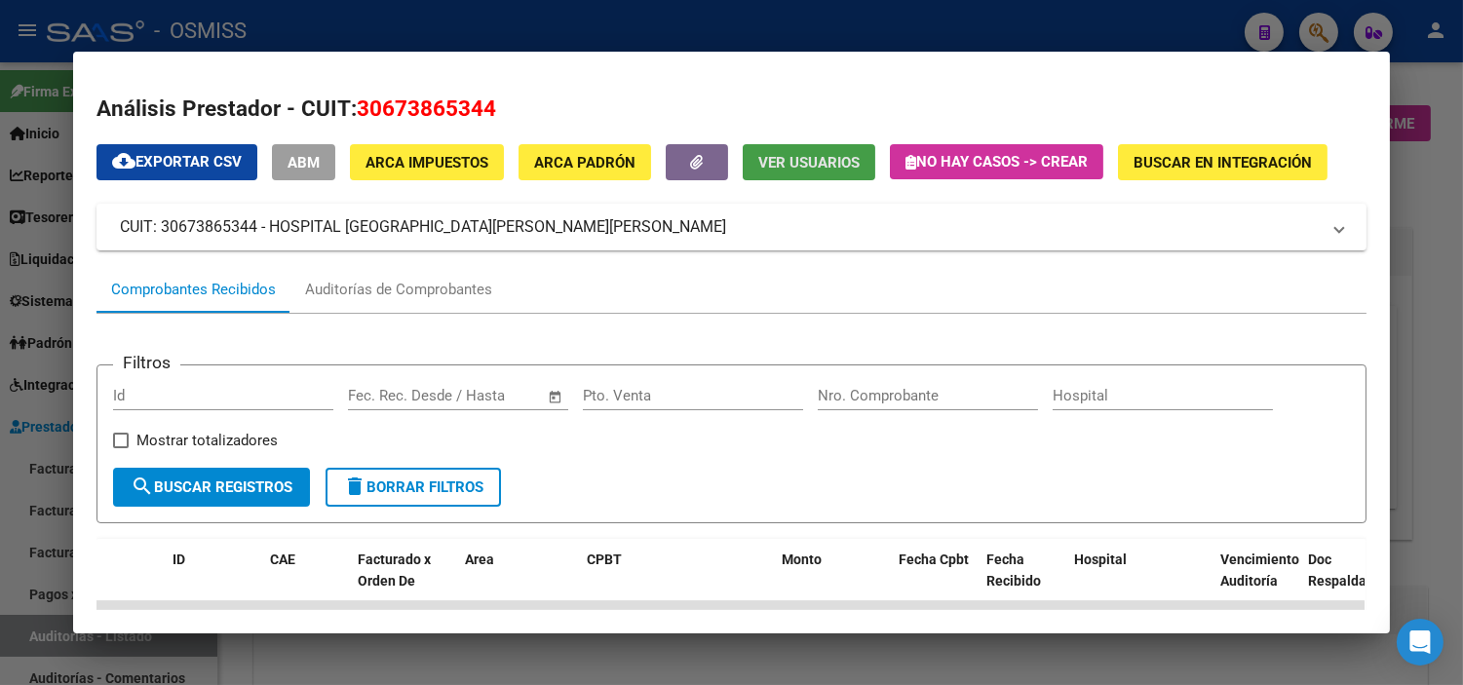
click at [715, 172] on button "Ver Usuarios" at bounding box center [809, 162] width 133 height 36
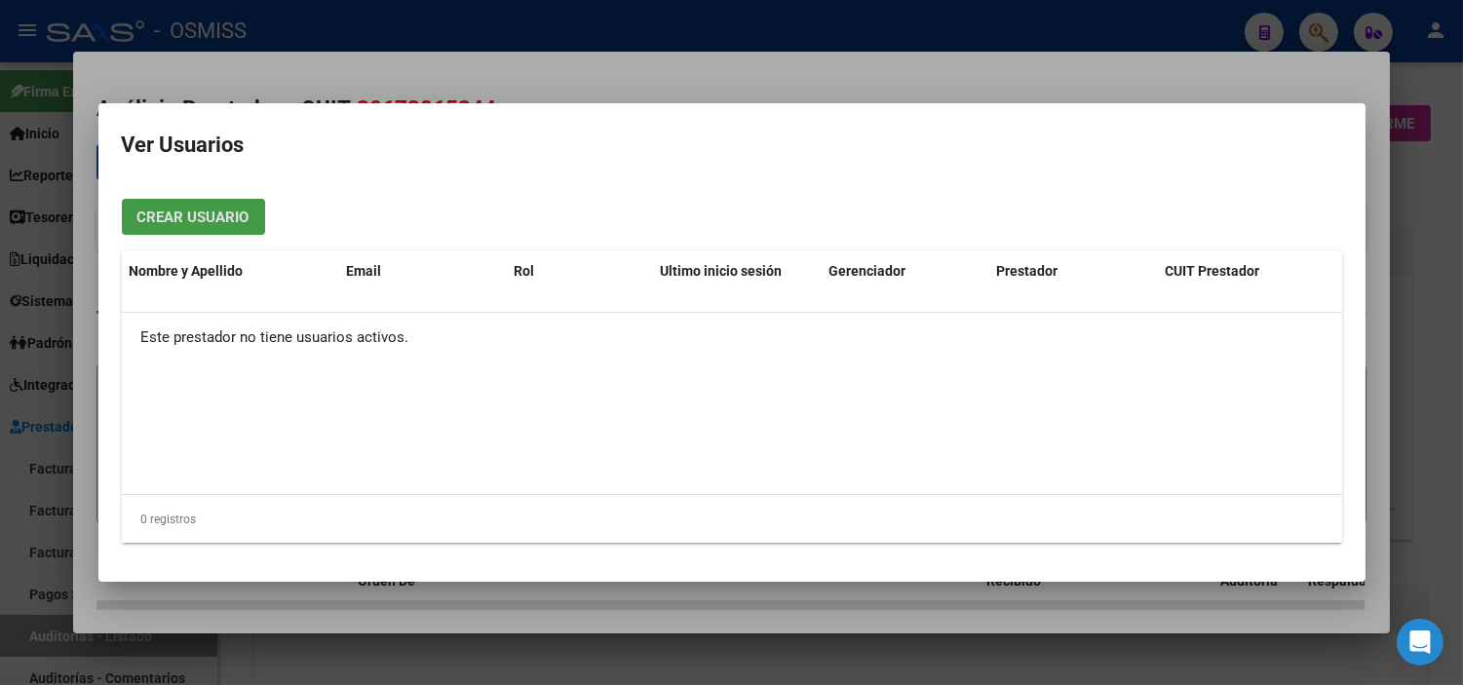
click at [30, 431] on div at bounding box center [731, 342] width 1463 height 685
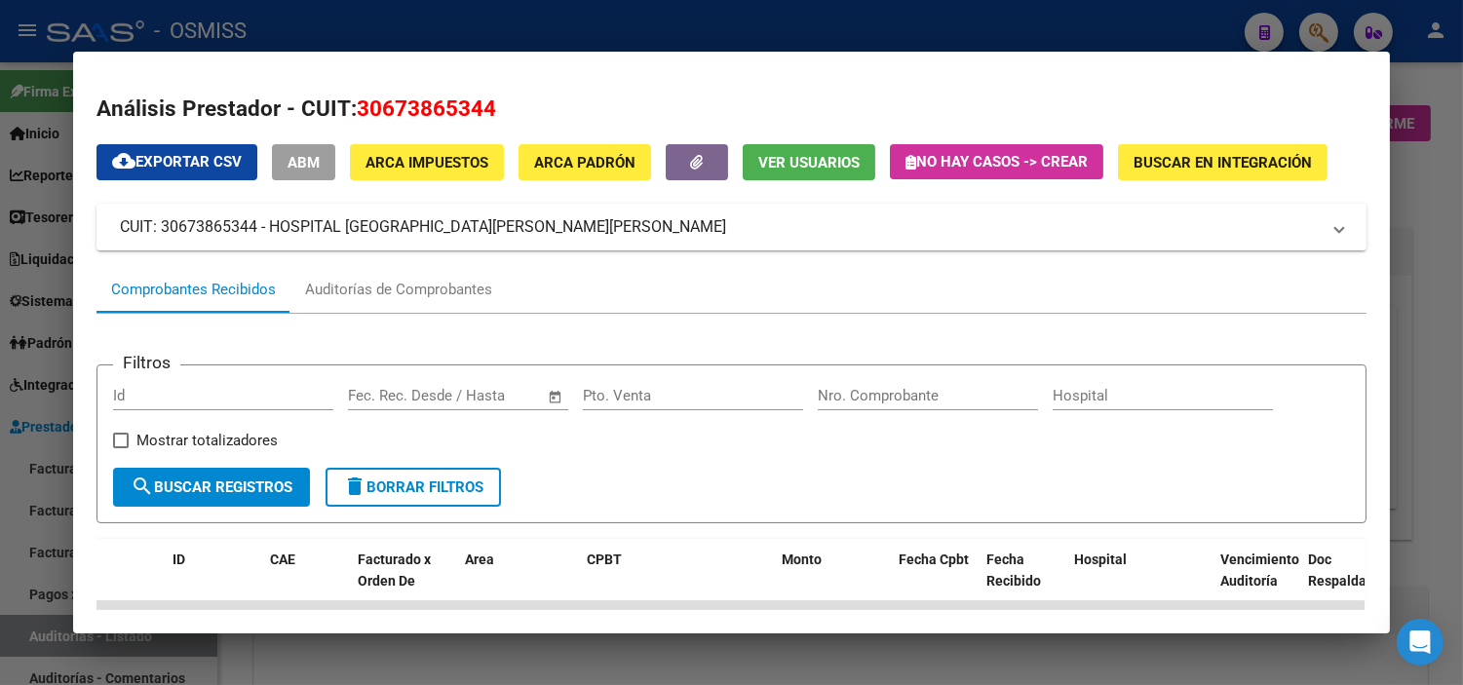
click at [313, 166] on span "ABM" at bounding box center [303, 163] width 32 height 18
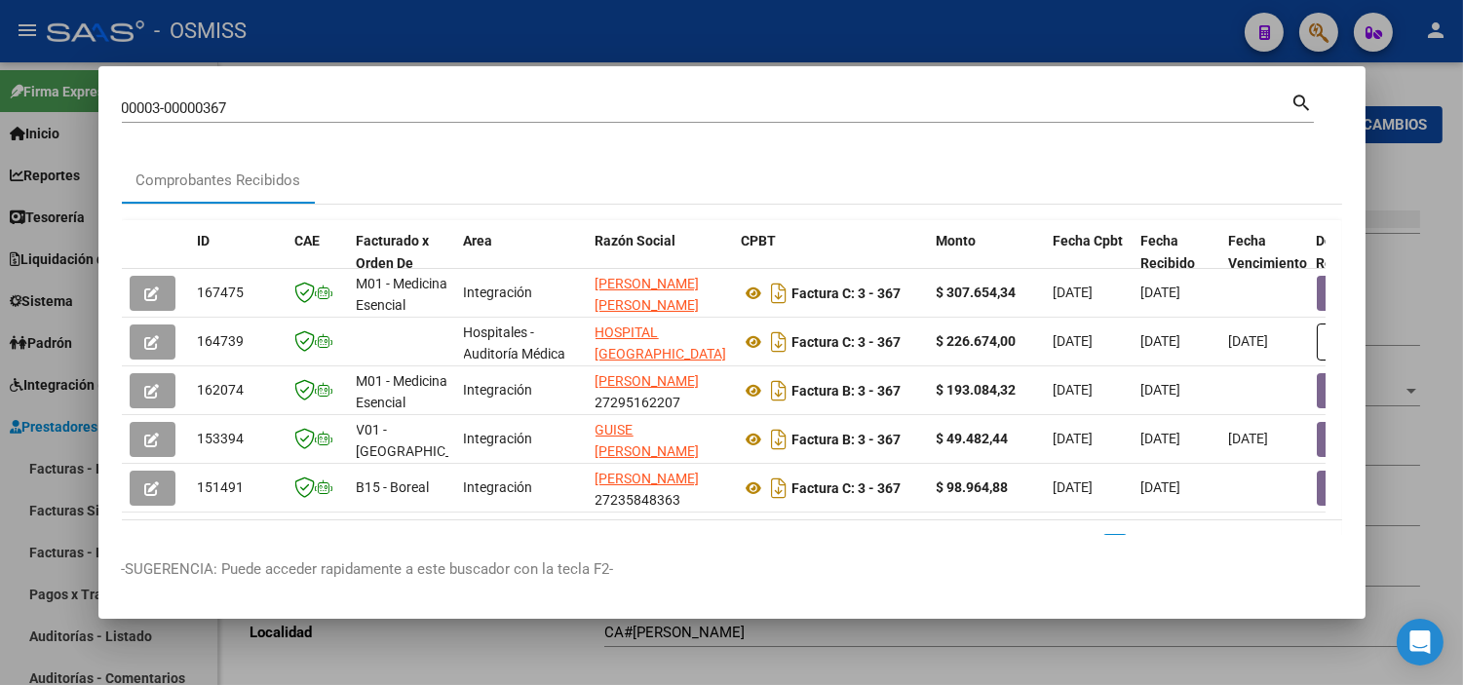
click at [715, 639] on div at bounding box center [731, 342] width 1463 height 685
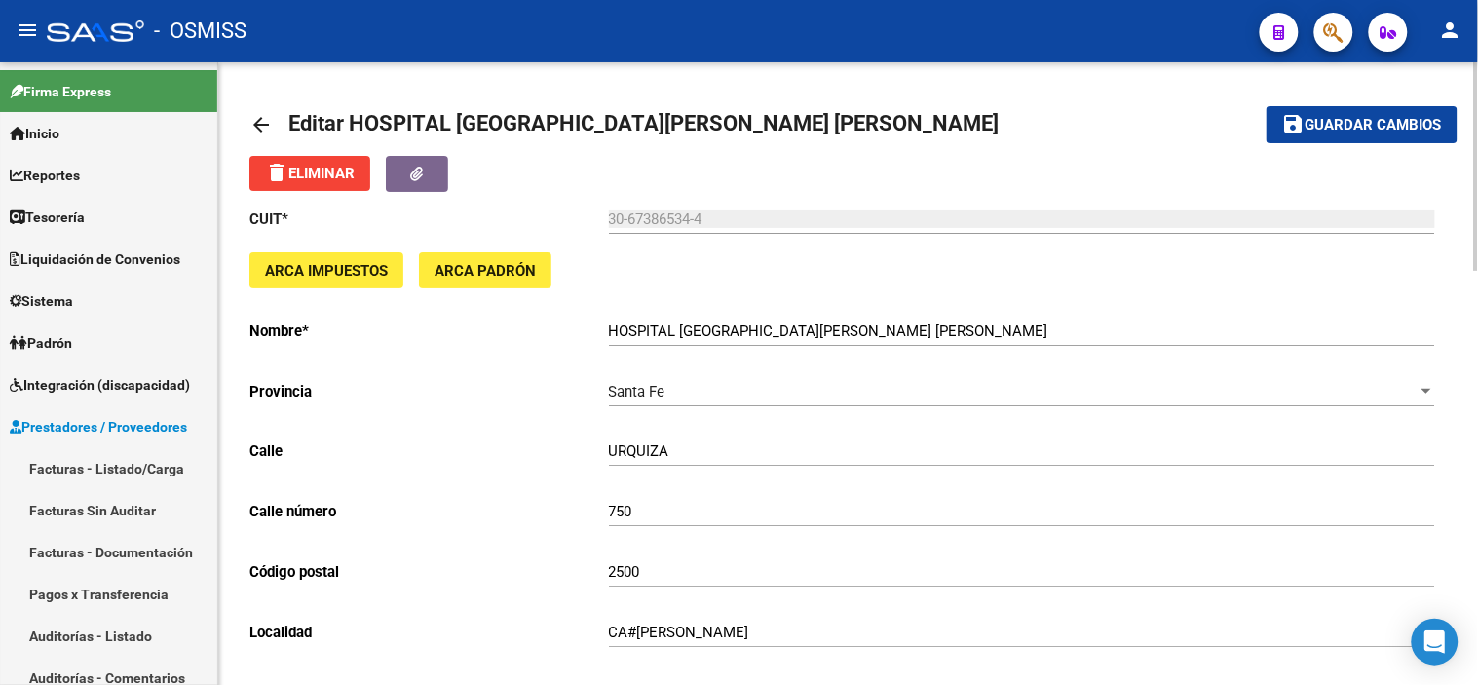
click at [250, 123] on mat-icon "arrow_back" at bounding box center [260, 124] width 23 height 23
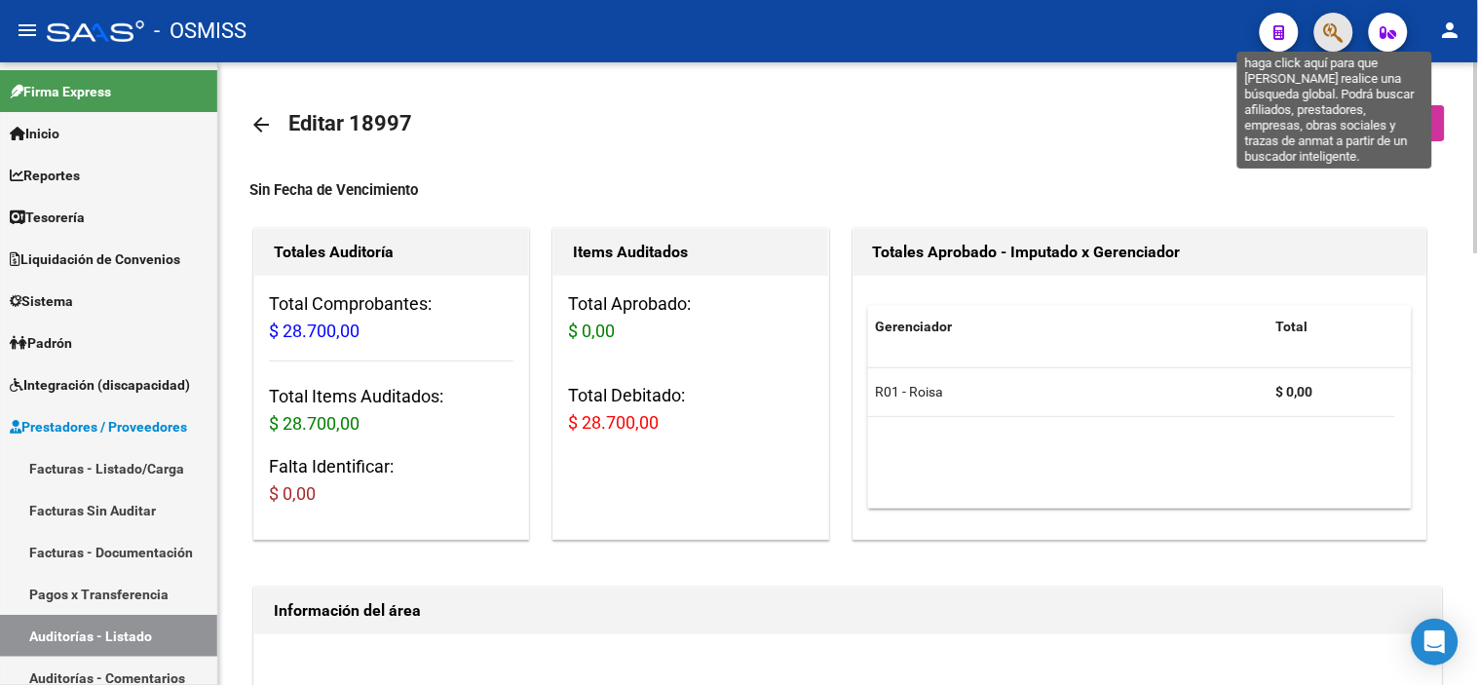
click at [715, 41] on icon "button" at bounding box center [1333, 32] width 19 height 22
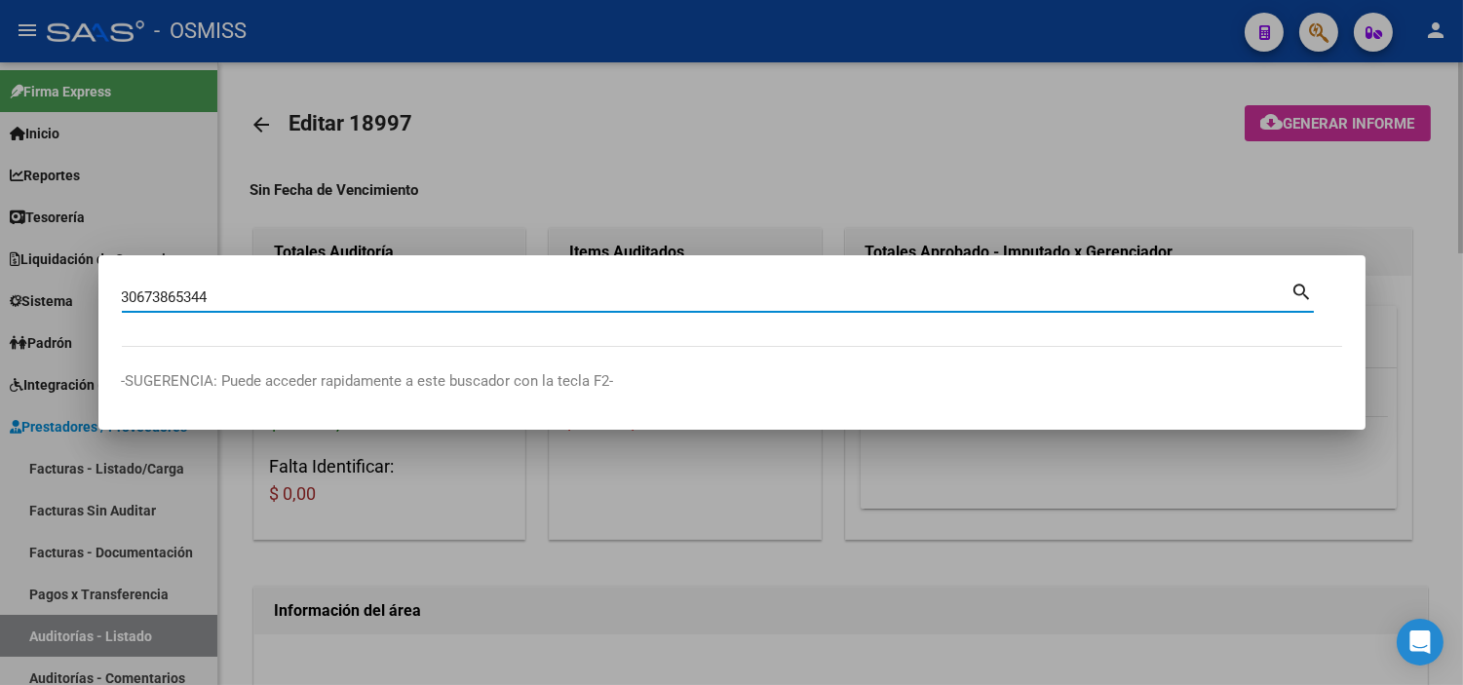
click at [246, 289] on input "30673865344" at bounding box center [706, 297] width 1169 height 18
click at [246, 288] on input "30673865344" at bounding box center [706, 297] width 1169 height 18
paste input "C0000300000367"
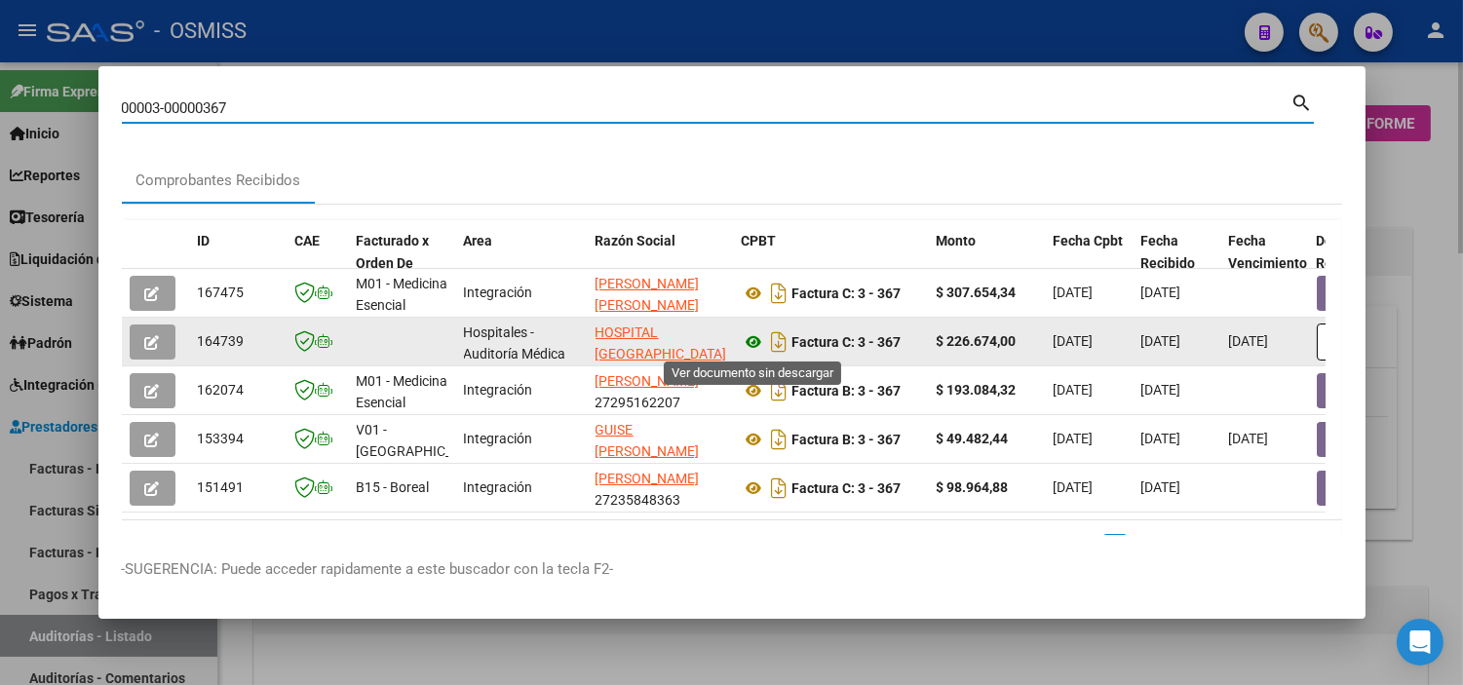
click at [715, 339] on icon at bounding box center [754, 341] width 25 height 23
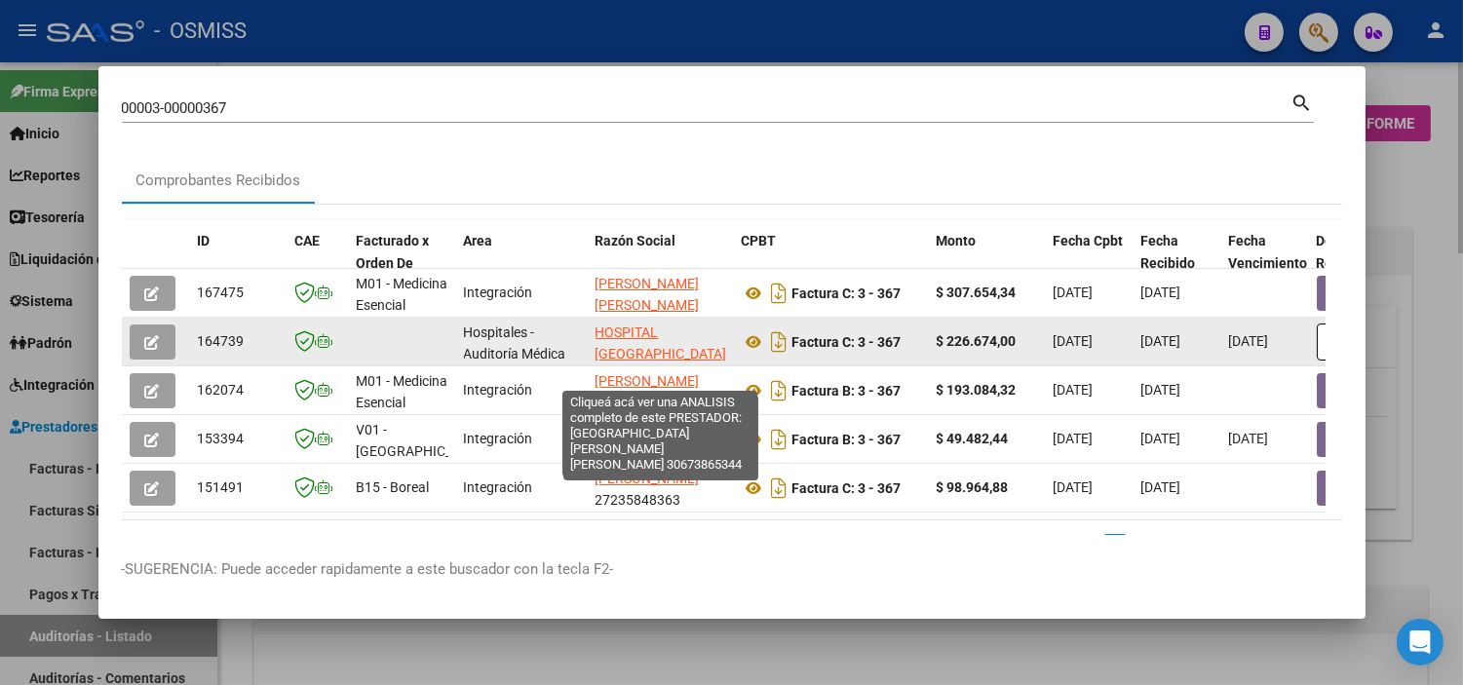
click at [687, 346] on span "HOSPITAL [GEOGRAPHIC_DATA][PERSON_NAME] [PERSON_NAME]" at bounding box center [661, 366] width 132 height 82
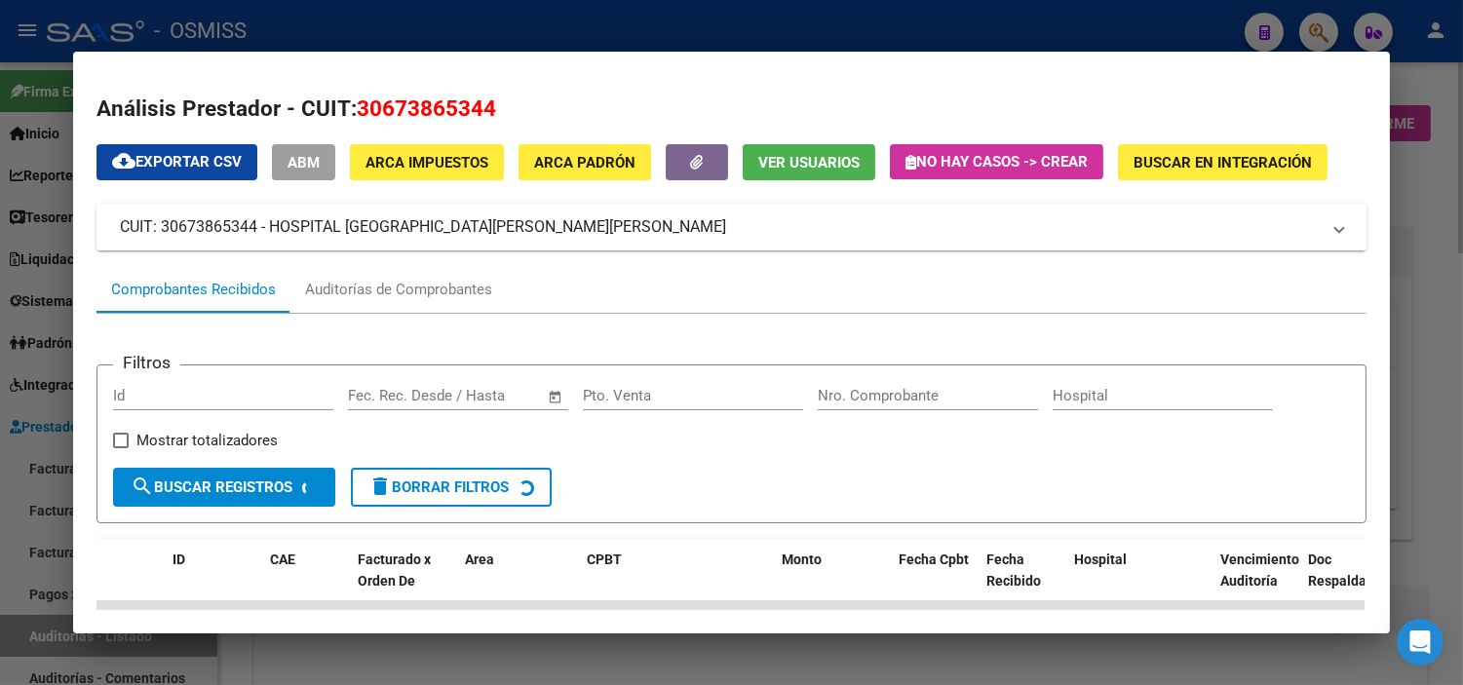
drag, startPoint x: 607, startPoint y: 235, endPoint x: 264, endPoint y: 225, distance: 343.2
click at [264, 225] on mat-panel-title "CUIT: 30673865344 - HOSPITAL [GEOGRAPHIC_DATA][PERSON_NAME][PERSON_NAME]" at bounding box center [720, 226] width 1200 height 23
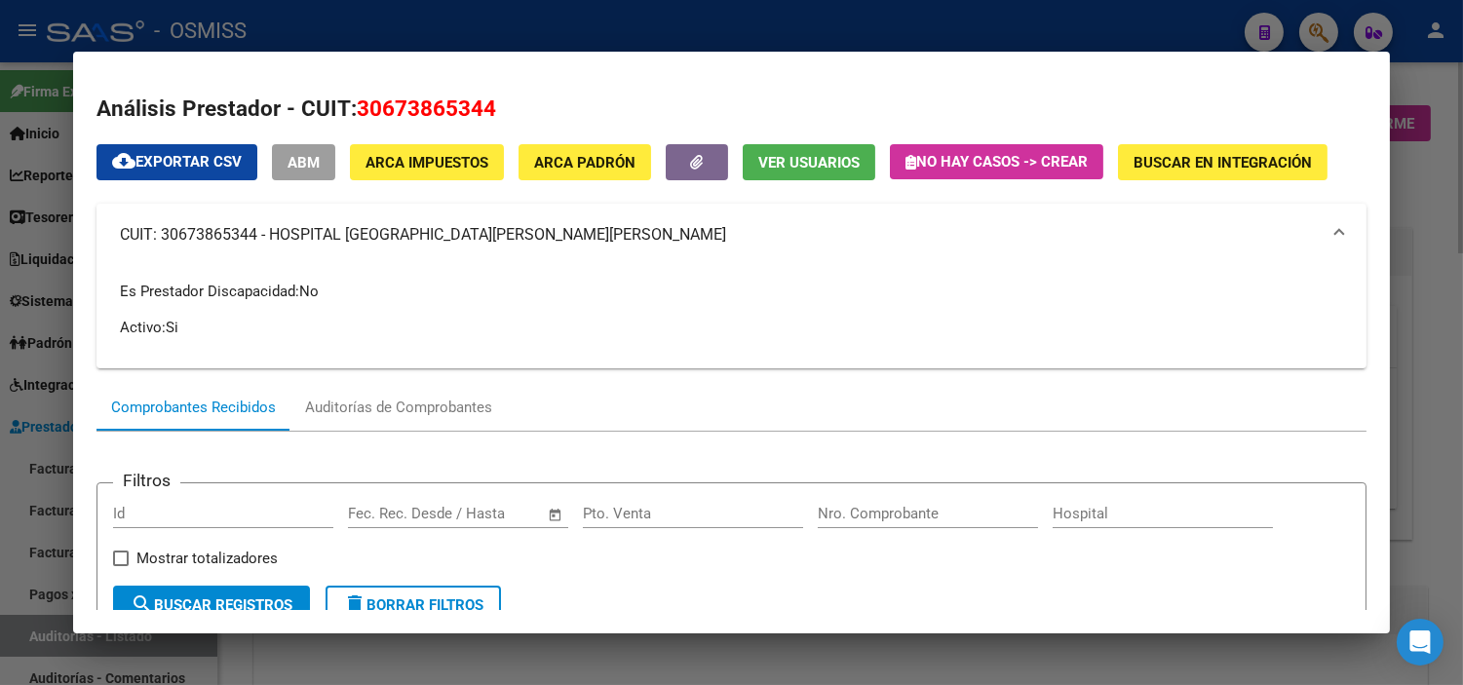
click at [4, 297] on div at bounding box center [731, 342] width 1463 height 685
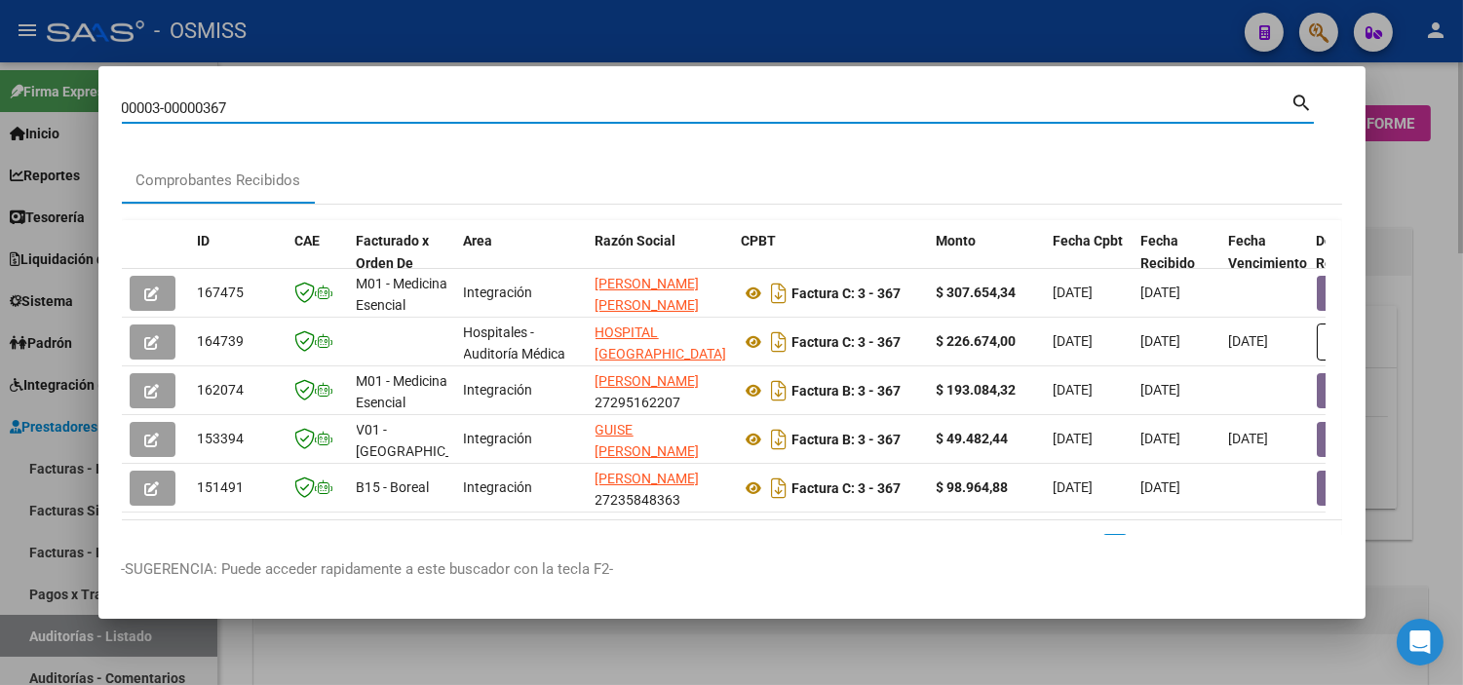
drag, startPoint x: 239, startPoint y: 108, endPoint x: 199, endPoint y: 104, distance: 40.1
click at [199, 104] on input "00003-00000367" at bounding box center [706, 108] width 1169 height 18
click at [157, 109] on input "00003-00001136" at bounding box center [706, 108] width 1169 height 18
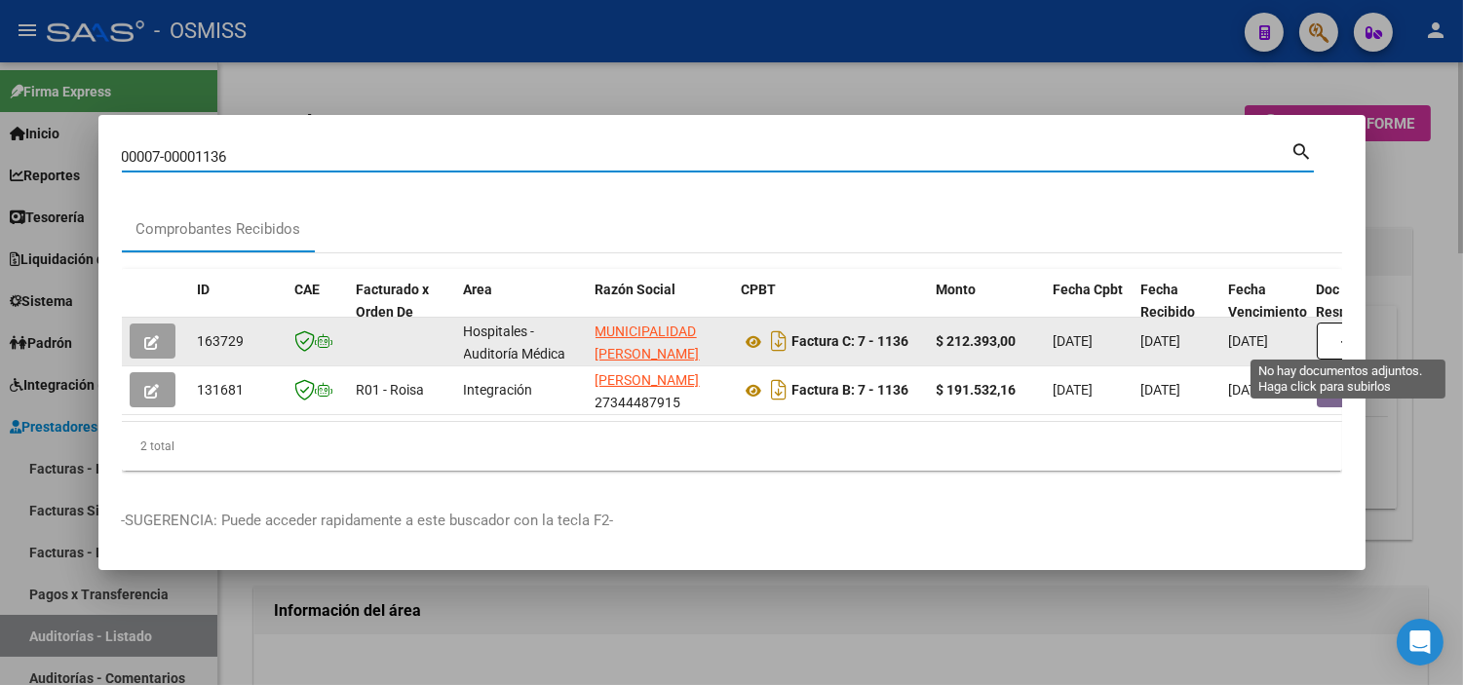
click at [715, 338] on button "button" at bounding box center [1348, 341] width 62 height 37
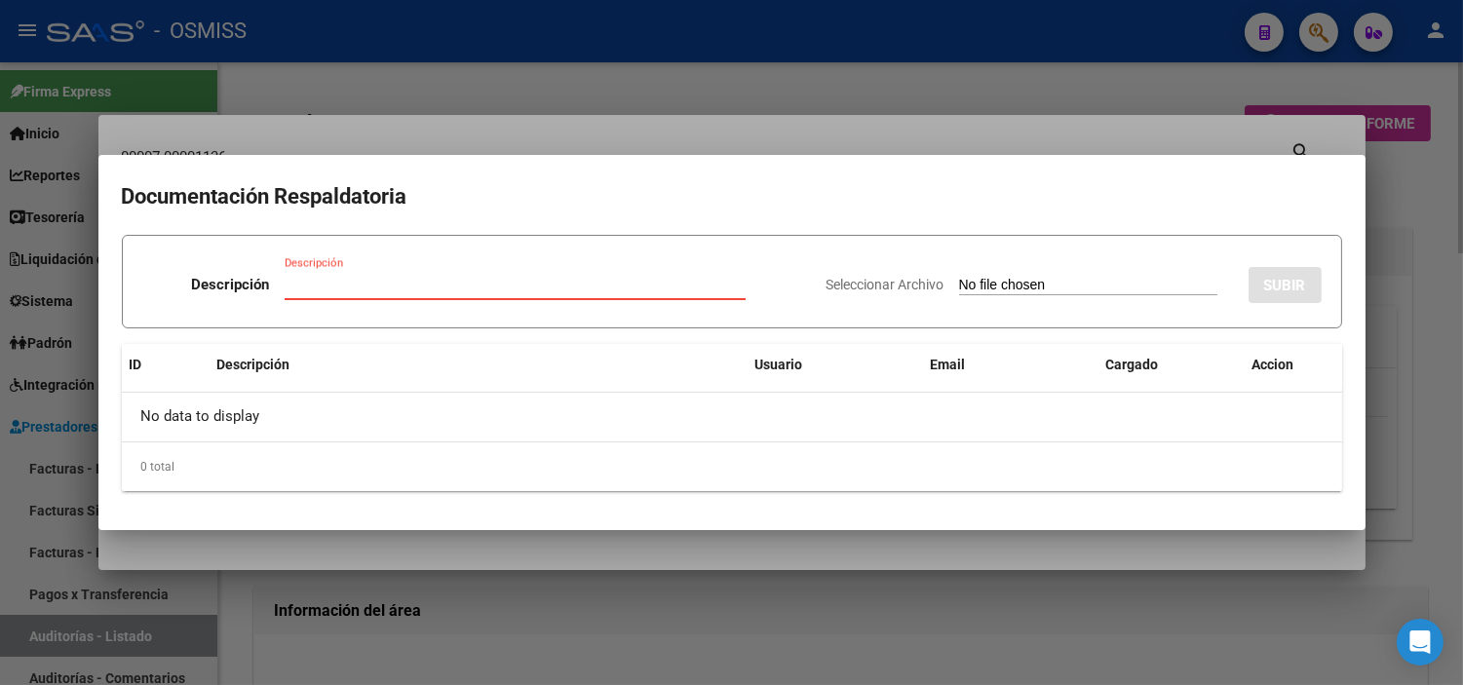
click at [715, 294] on input "Seleccionar Archivo" at bounding box center [1088, 286] width 258 height 19
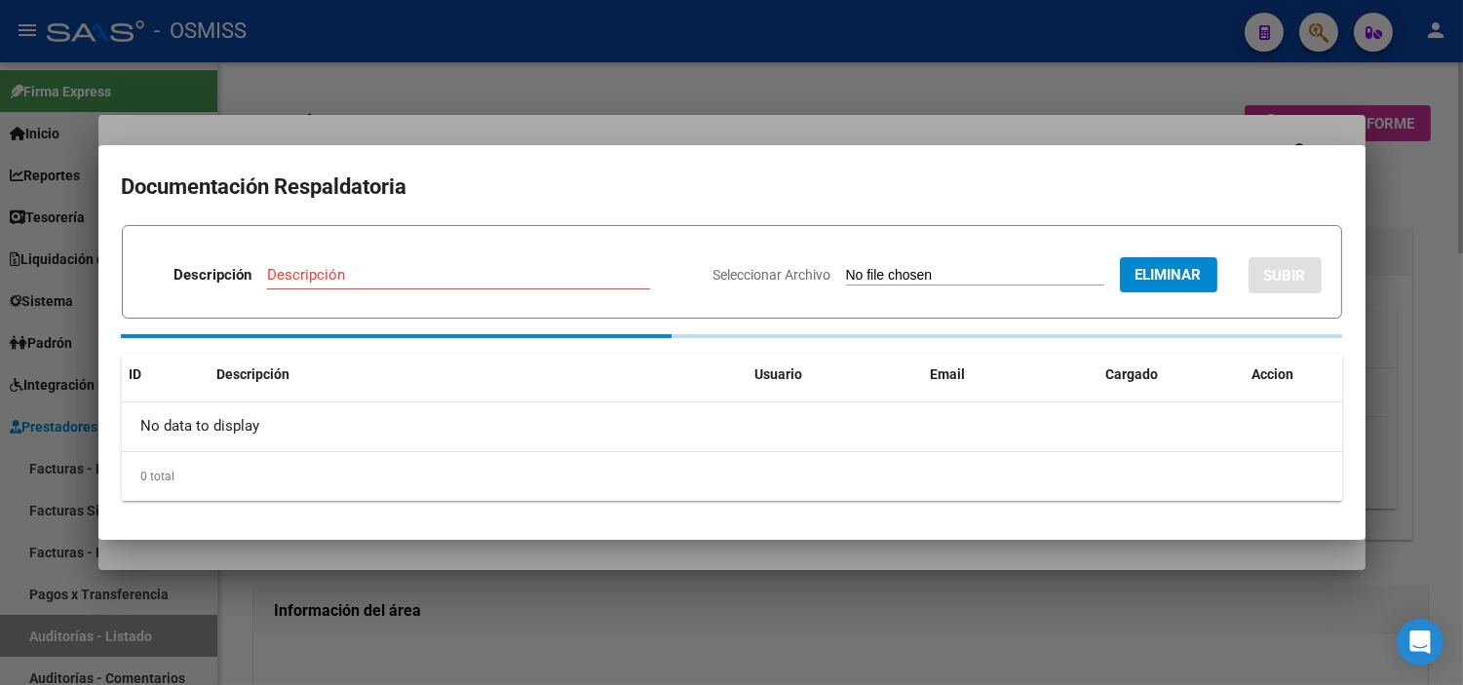
click at [361, 281] on input "Descripción" at bounding box center [458, 275] width 383 height 18
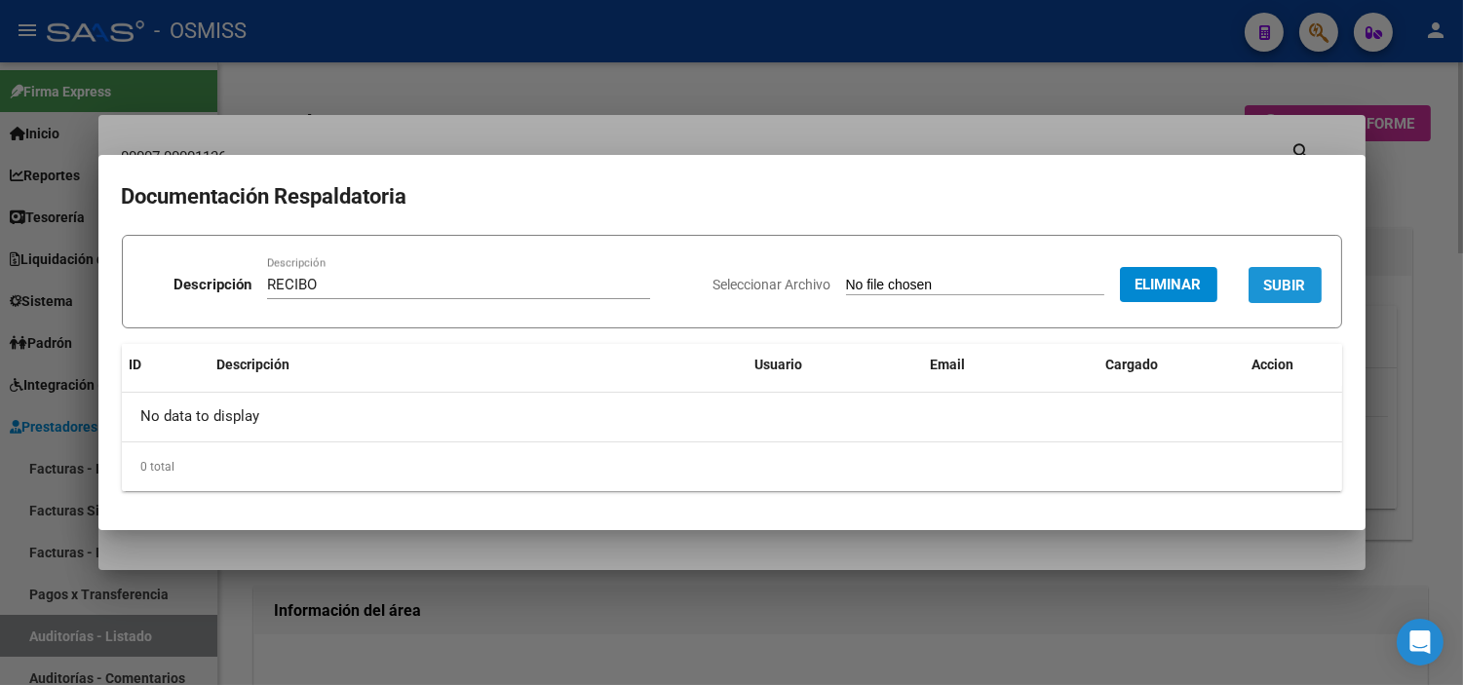
click at [715, 287] on span "SUBIR" at bounding box center [1285, 286] width 42 height 18
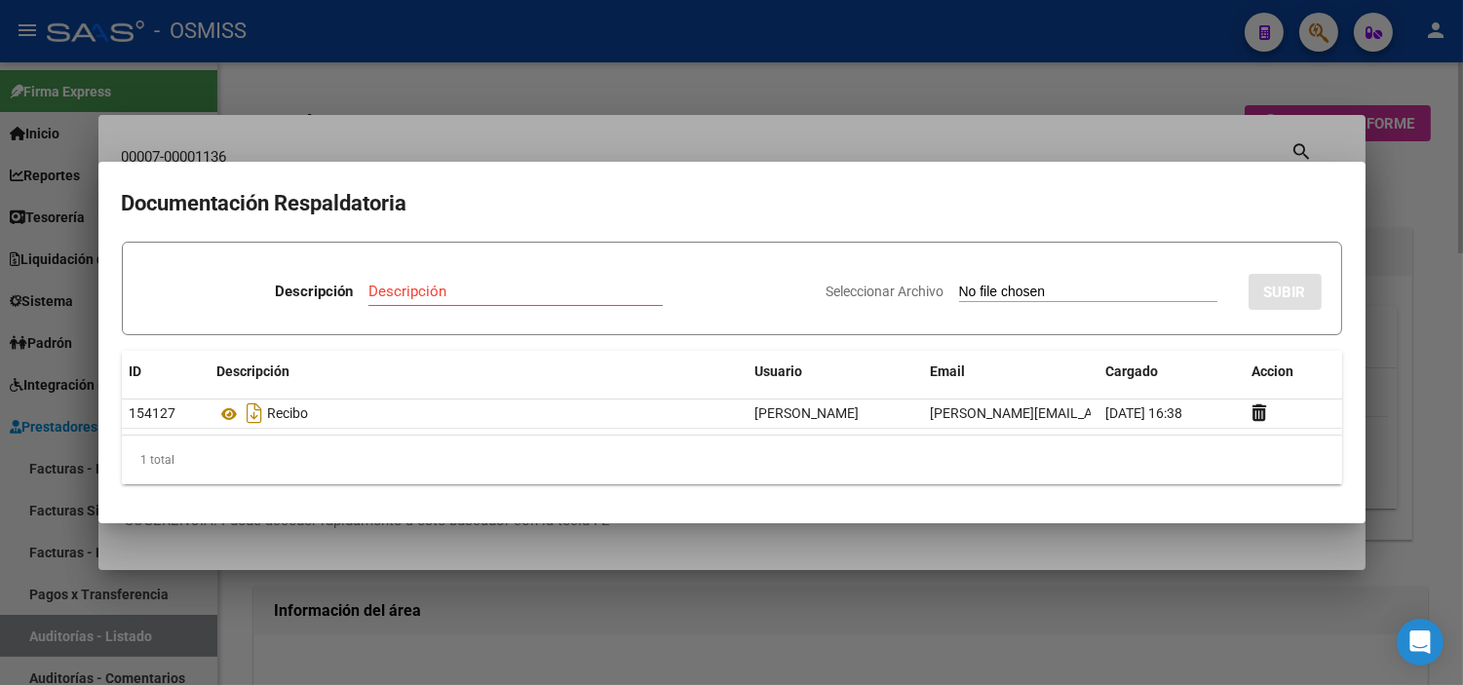
click at [270, 146] on div at bounding box center [731, 342] width 1463 height 685
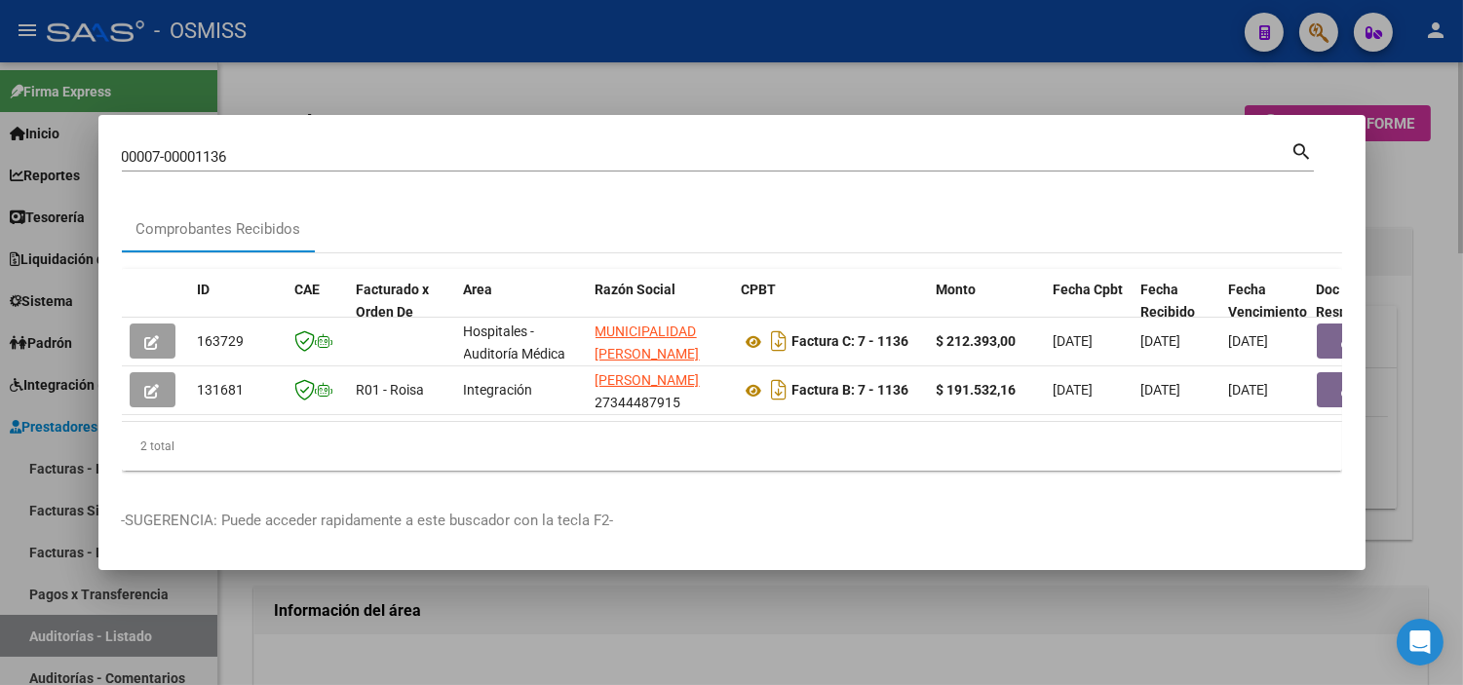
click at [259, 148] on input "00007-00001136" at bounding box center [706, 157] width 1169 height 18
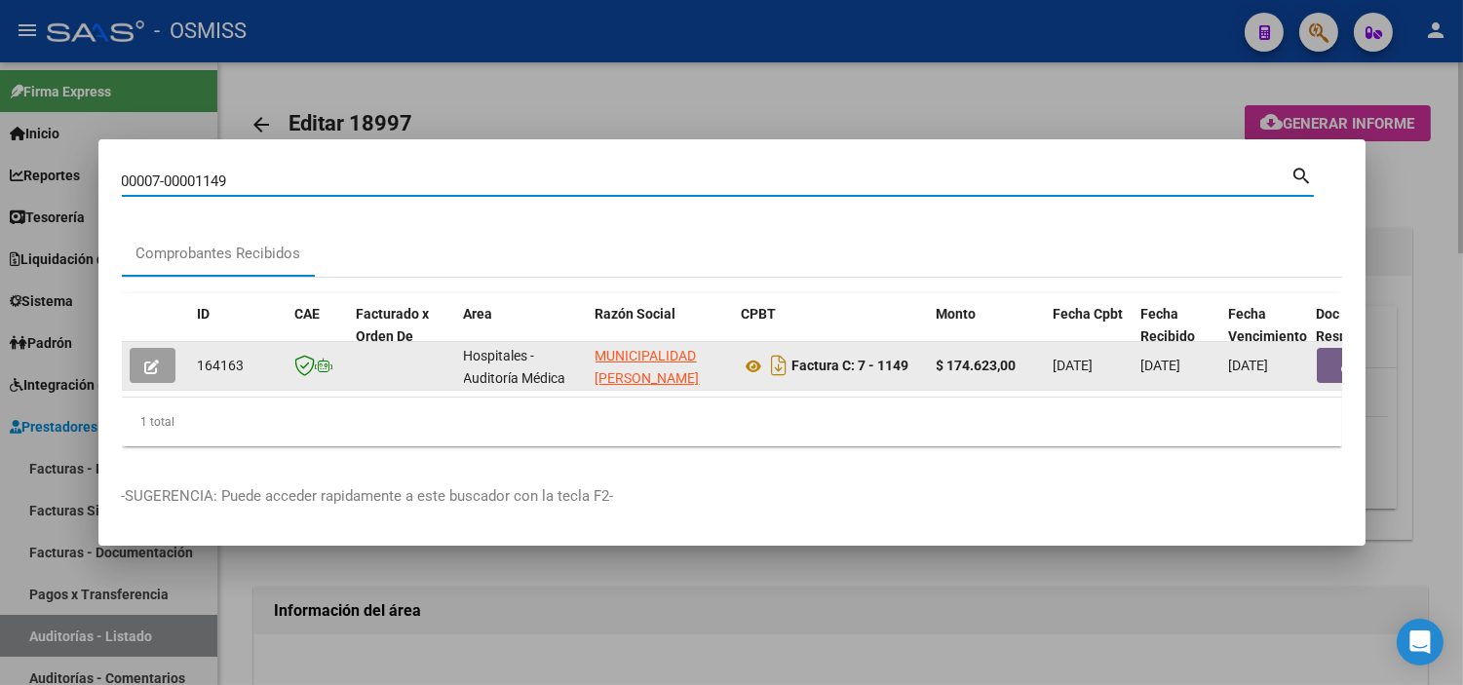
click at [715, 349] on button "button" at bounding box center [1348, 365] width 62 height 35
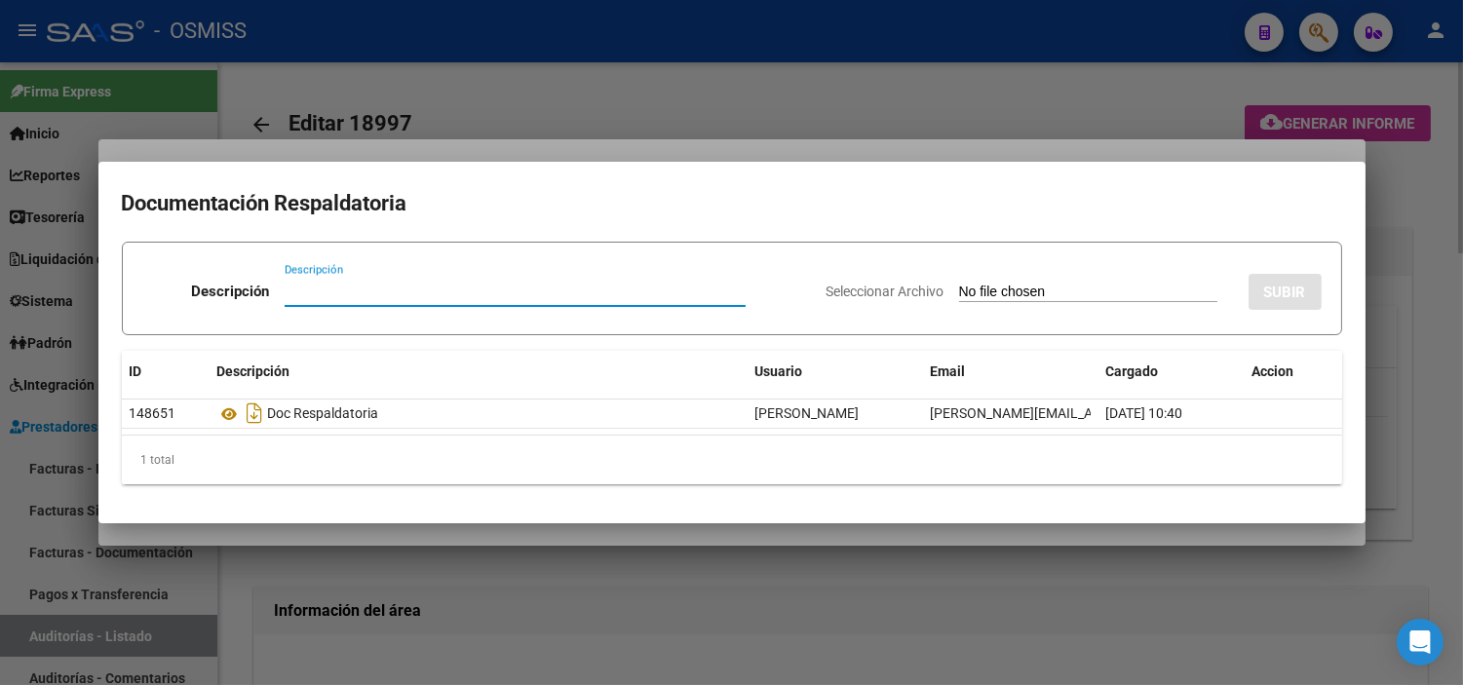
click at [715, 296] on input "Seleccionar Archivo" at bounding box center [1088, 293] width 258 height 19
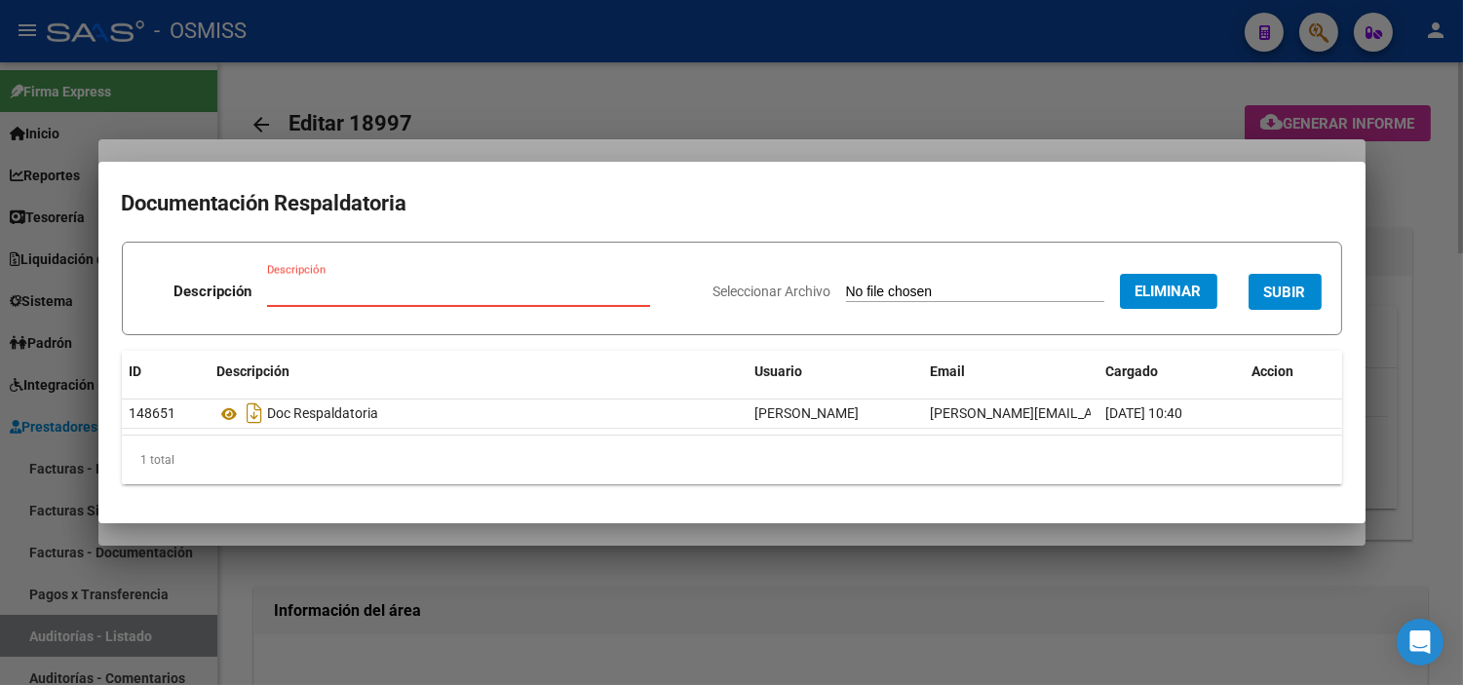
click at [335, 278] on div "Descripción" at bounding box center [458, 291] width 383 height 29
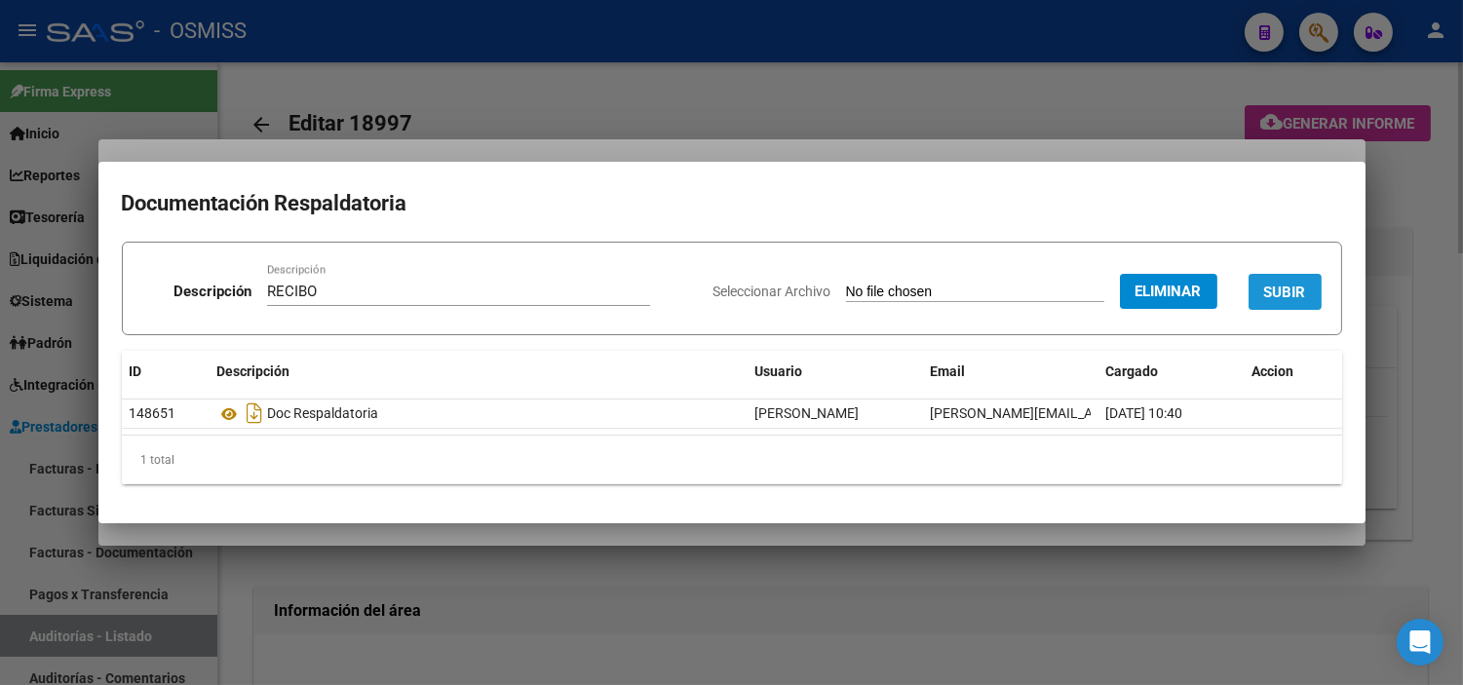
click at [715, 289] on button "SUBIR" at bounding box center [1284, 292] width 73 height 36
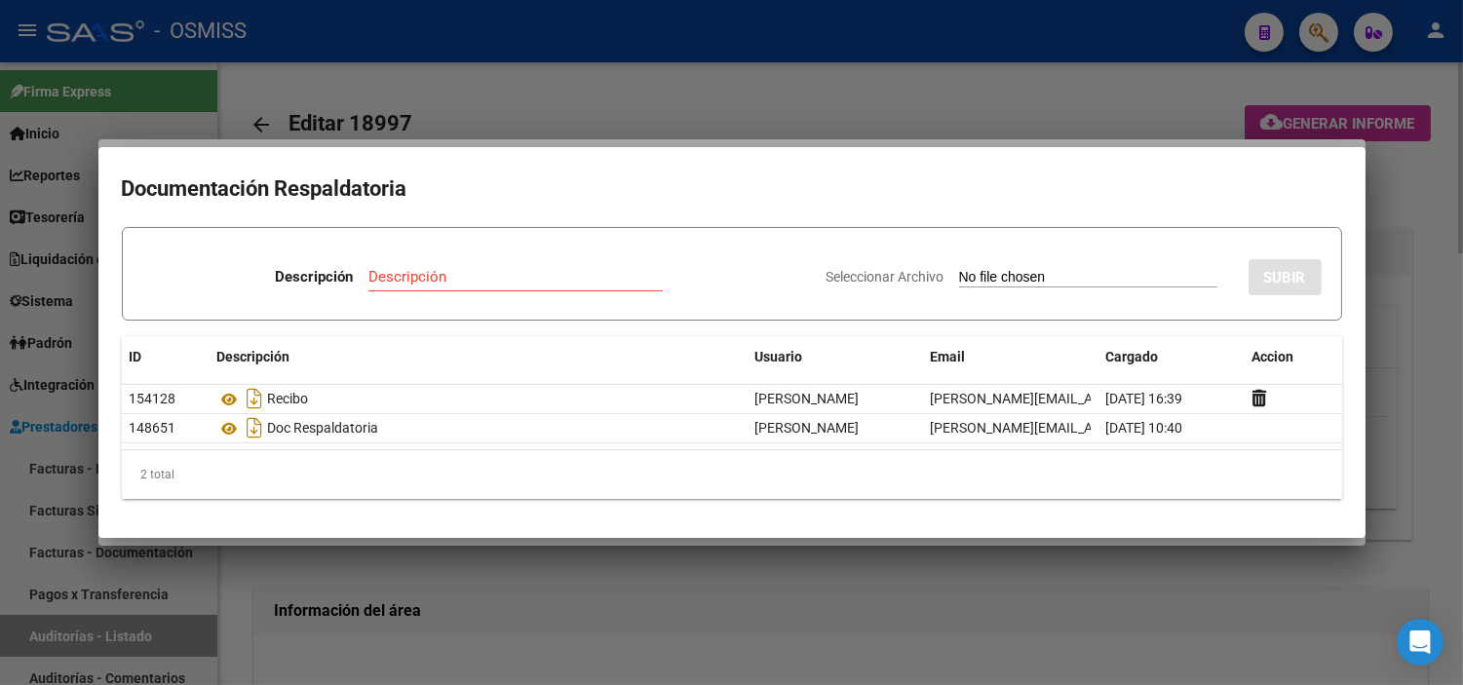
click at [0, 430] on div at bounding box center [731, 342] width 1463 height 685
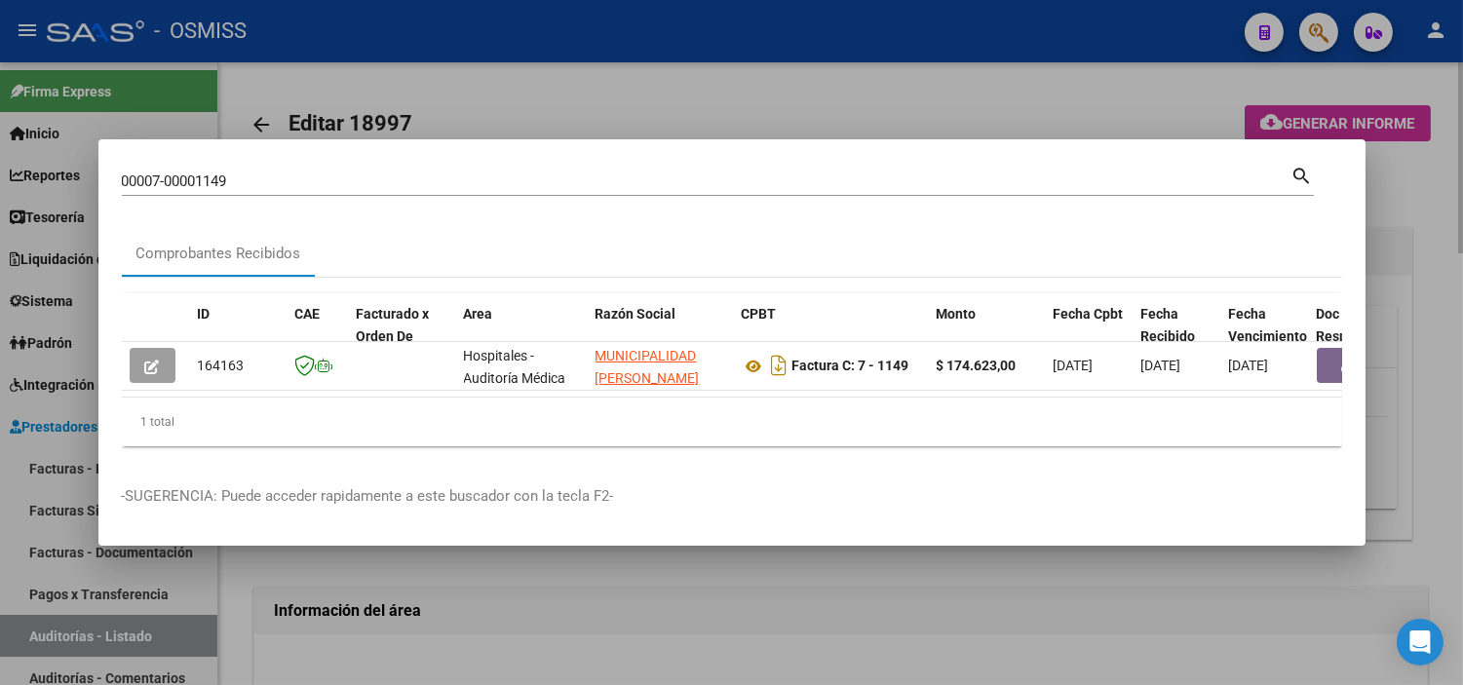
click at [0, 524] on div at bounding box center [731, 342] width 1463 height 685
